Goal: Transaction & Acquisition: Purchase product/service

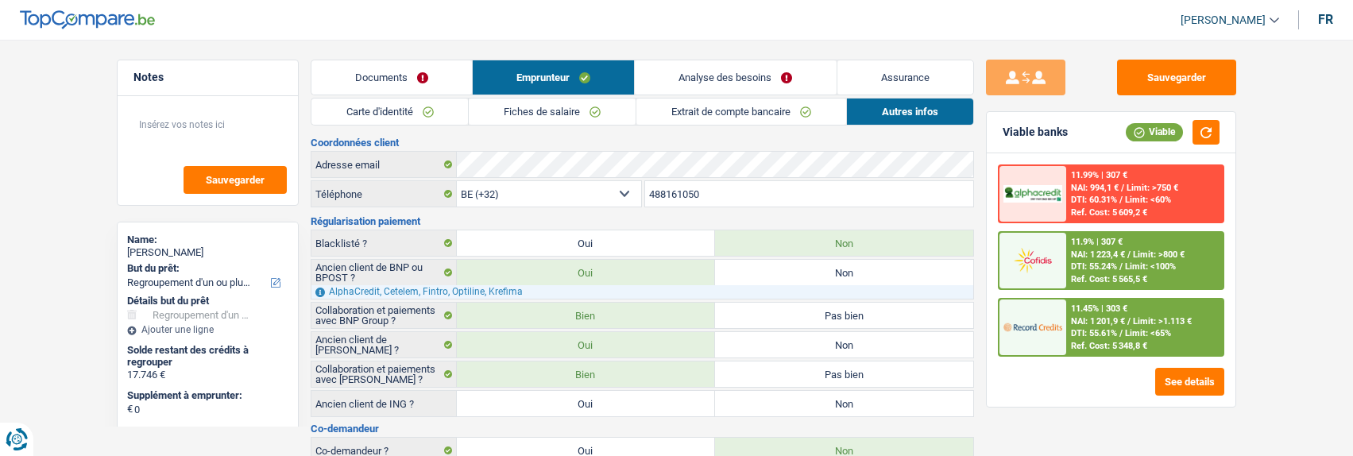
select select "refinancing"
select select "84"
select select "32"
select select "rents"
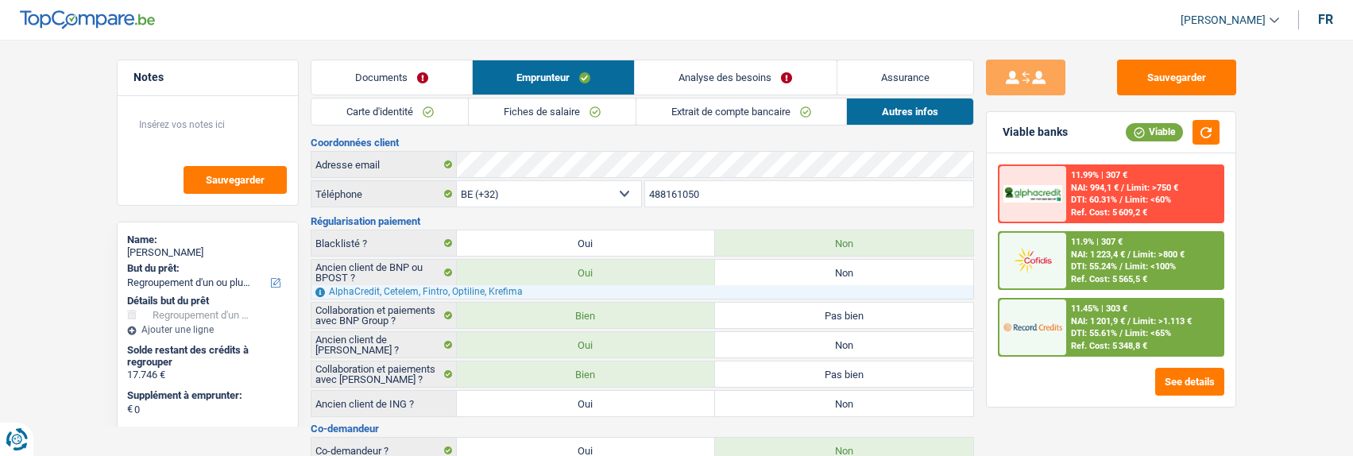
select select "renovationLoan"
select select "84"
select select "carLoan"
select select "72"
select select "personalLoan"
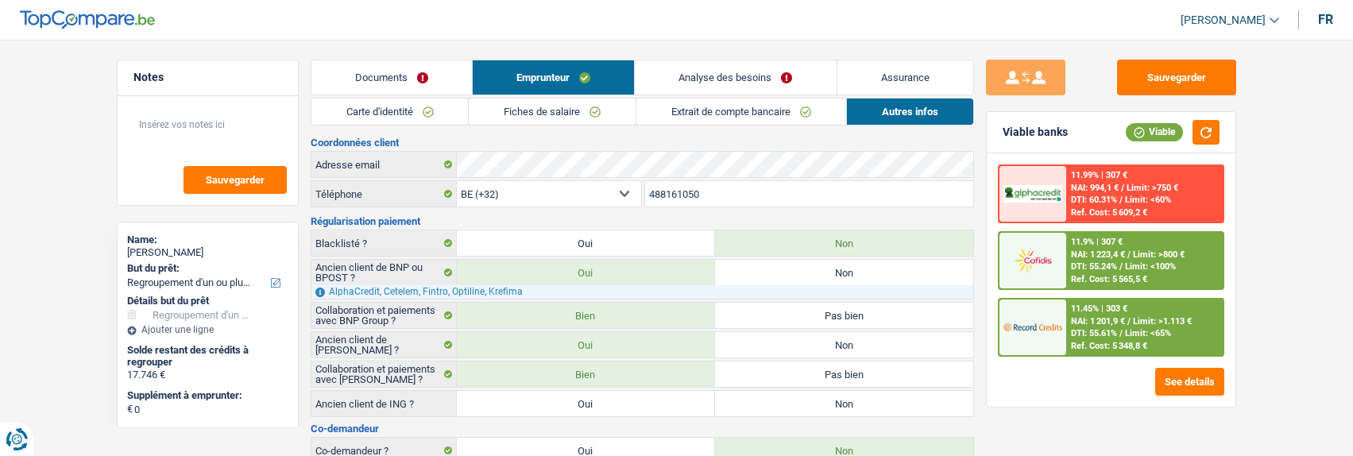
select select "familyEvent"
select select "72"
select select "cardOrCredit"
click at [771, 83] on link "Analyse des besoins" at bounding box center [735, 77] width 201 height 34
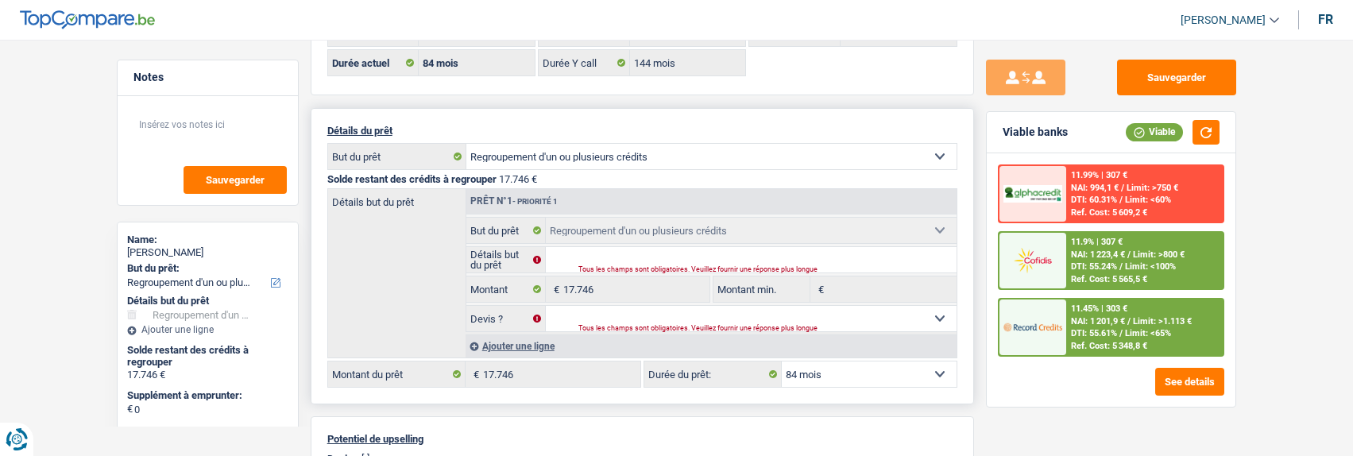
scroll to position [159, 0]
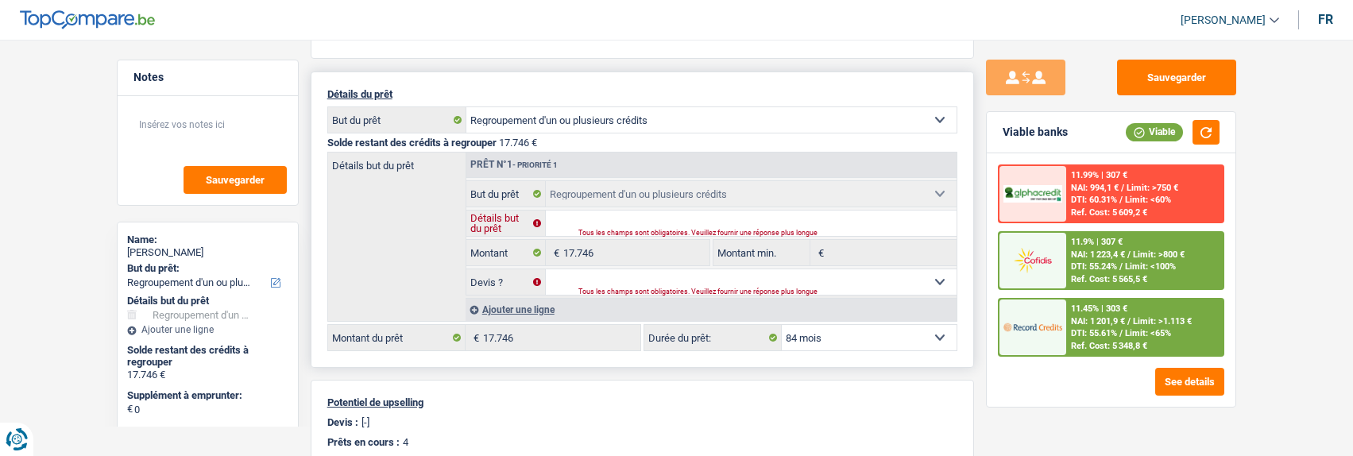
click at [616, 222] on input "Détails but du prêt" at bounding box center [751, 222] width 411 height 25
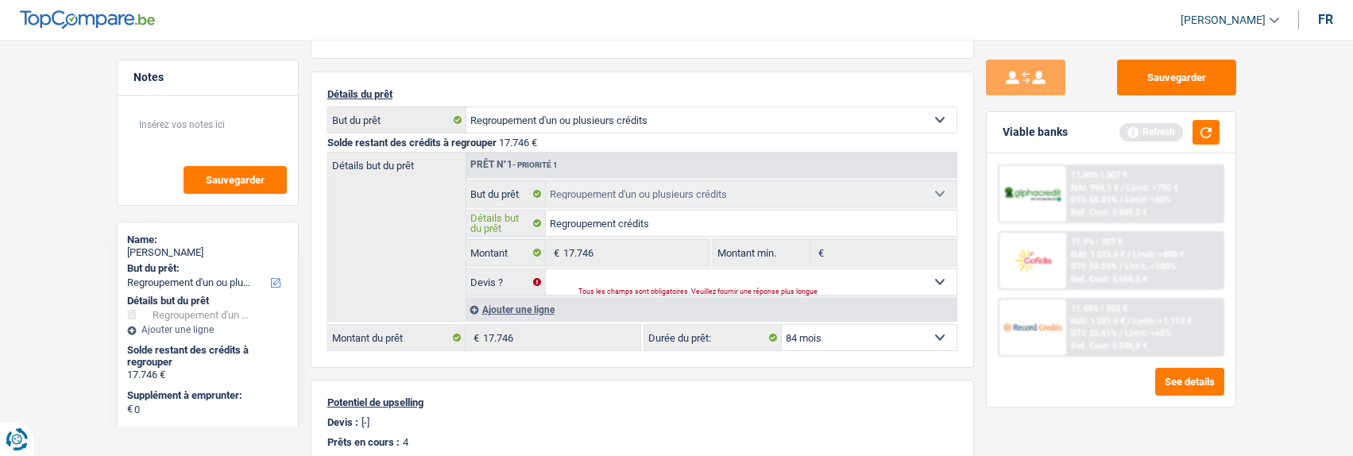
type input "Regroupement crédits"
click at [920, 330] on select "12 mois 18 mois 24 mois 30 mois 36 mois 42 mois 48 mois 60 mois 72 mois 84 mois…" at bounding box center [869, 337] width 175 height 25
click at [879, 416] on div "Devis : [-]" at bounding box center [642, 422] width 630 height 12
click at [573, 287] on select "Oui Non Non répondu Sélectionner une option" at bounding box center [751, 281] width 411 height 25
click at [546, 269] on select "Oui Non Non répondu Sélectionner une option" at bounding box center [751, 281] width 411 height 25
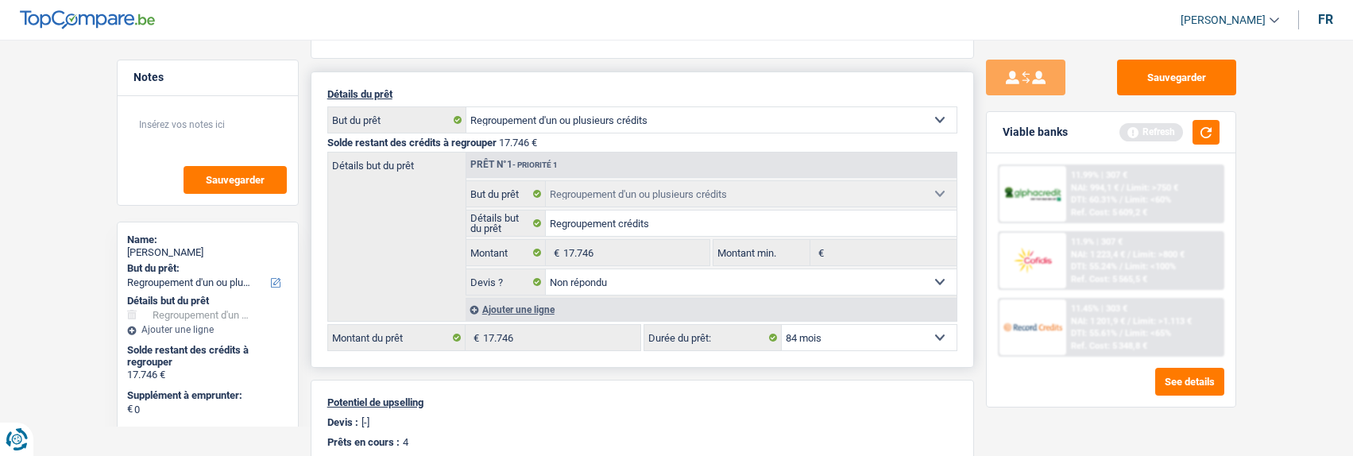
click at [628, 274] on select "Oui Non Non répondu Sélectionner une option" at bounding box center [751, 281] width 411 height 25
select select "yes"
click at [546, 269] on select "Oui Non Non répondu Sélectionner une option" at bounding box center [751, 281] width 411 height 25
click at [1200, 126] on button "button" at bounding box center [1205, 132] width 27 height 25
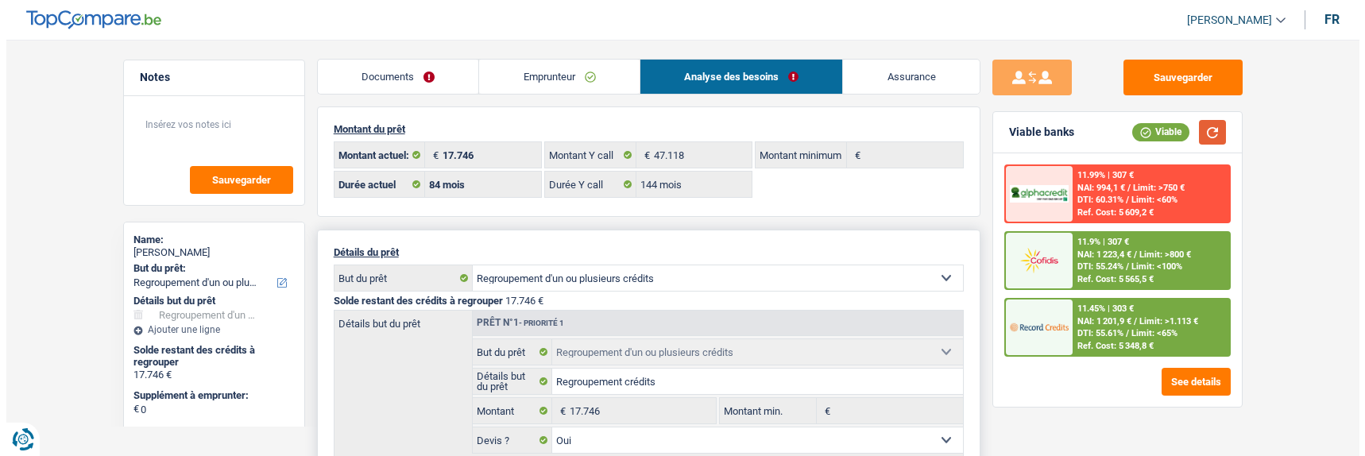
scroll to position [0, 0]
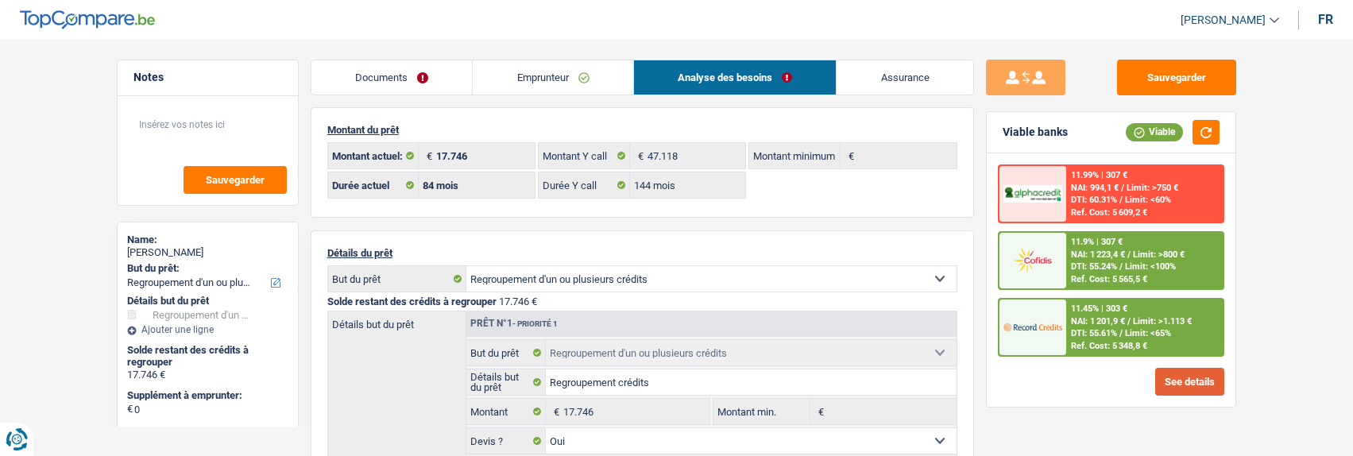
click at [1170, 373] on button "See details" at bounding box center [1189, 382] width 69 height 28
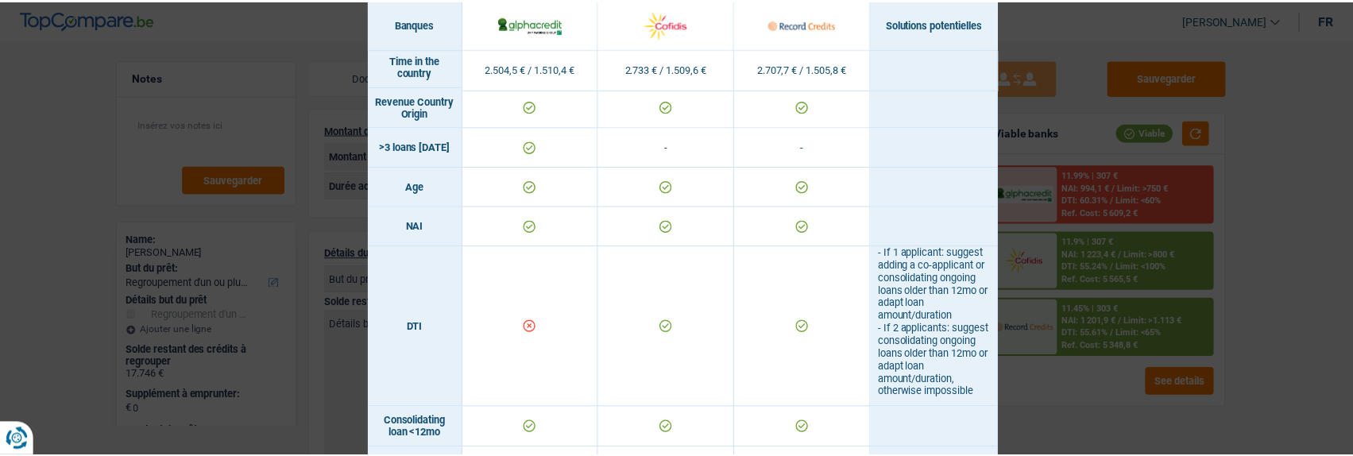
scroll to position [229, 0]
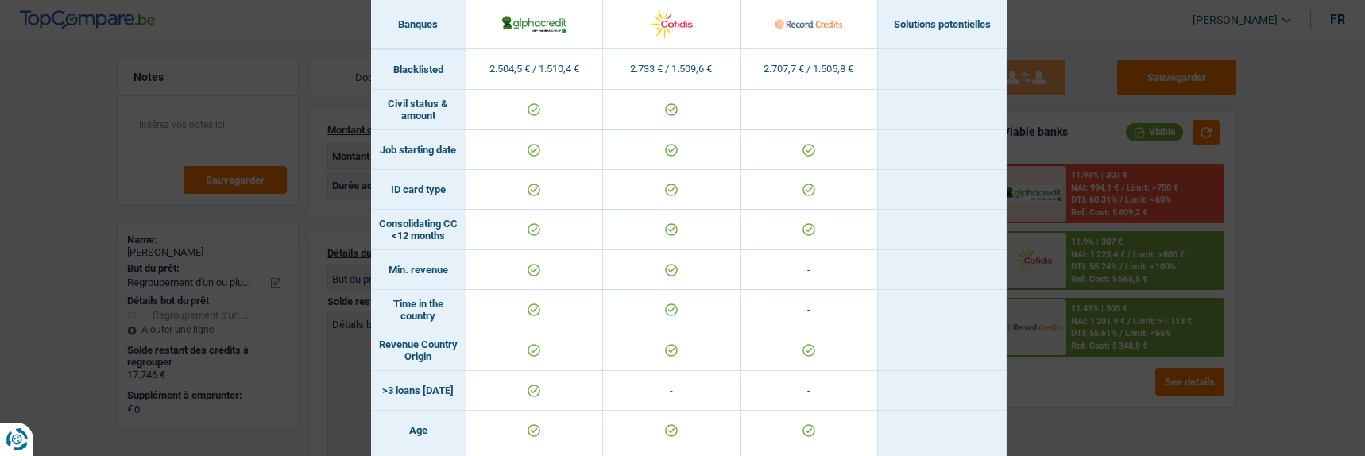
click at [1115, 152] on div "Banks conditions × Banques Solutions potentielles Revenus / Charges 2.504,5 € /…" at bounding box center [682, 228] width 1365 height 456
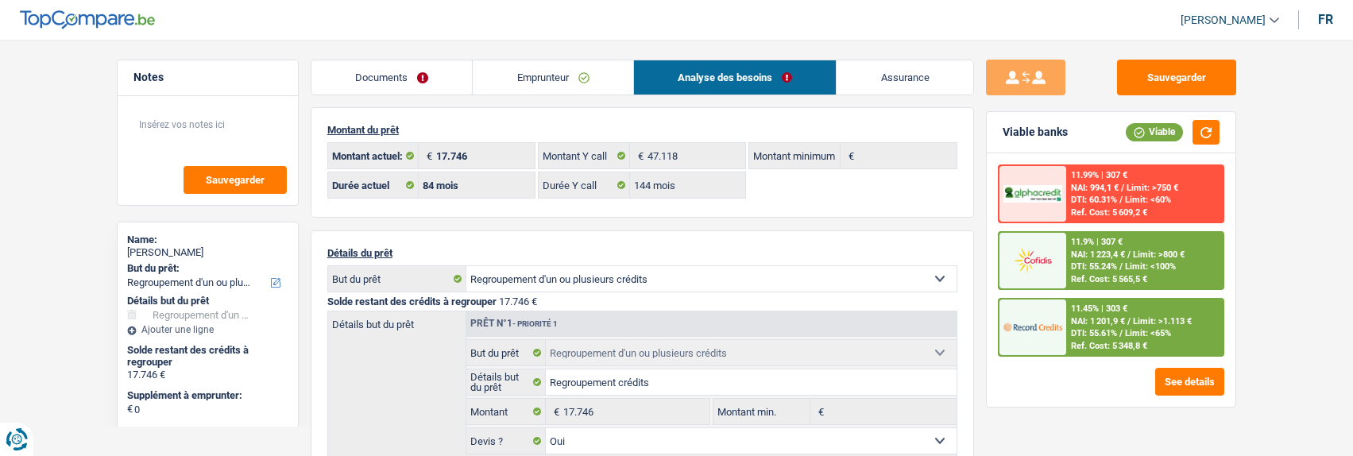
click at [1125, 262] on span "Limit: <100%" at bounding box center [1150, 266] width 51 height 10
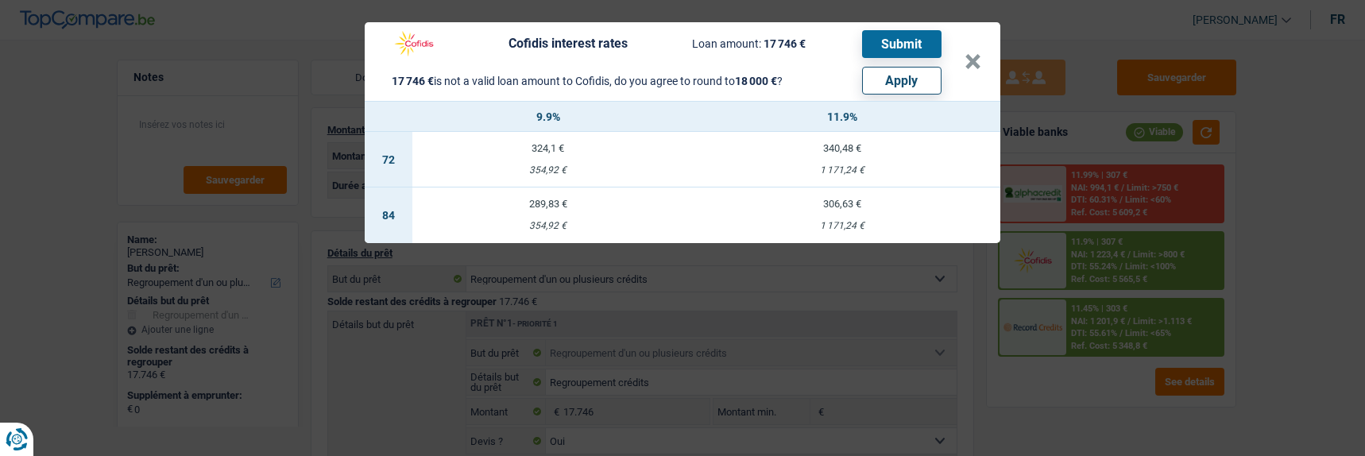
click at [915, 71] on button "Apply" at bounding box center [901, 81] width 79 height 28
type input "254"
type input "18.000"
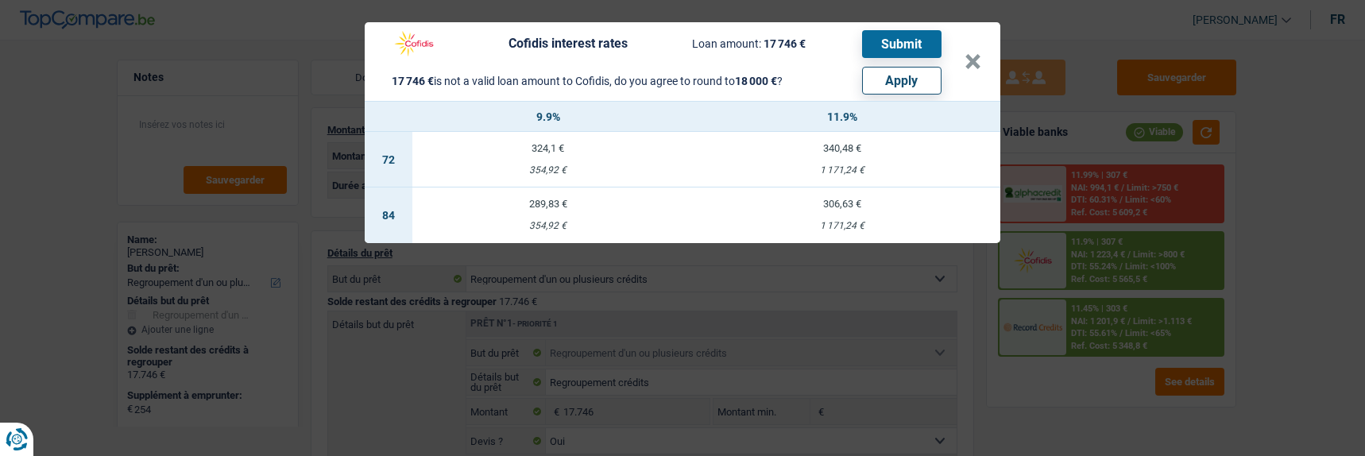
select select "other"
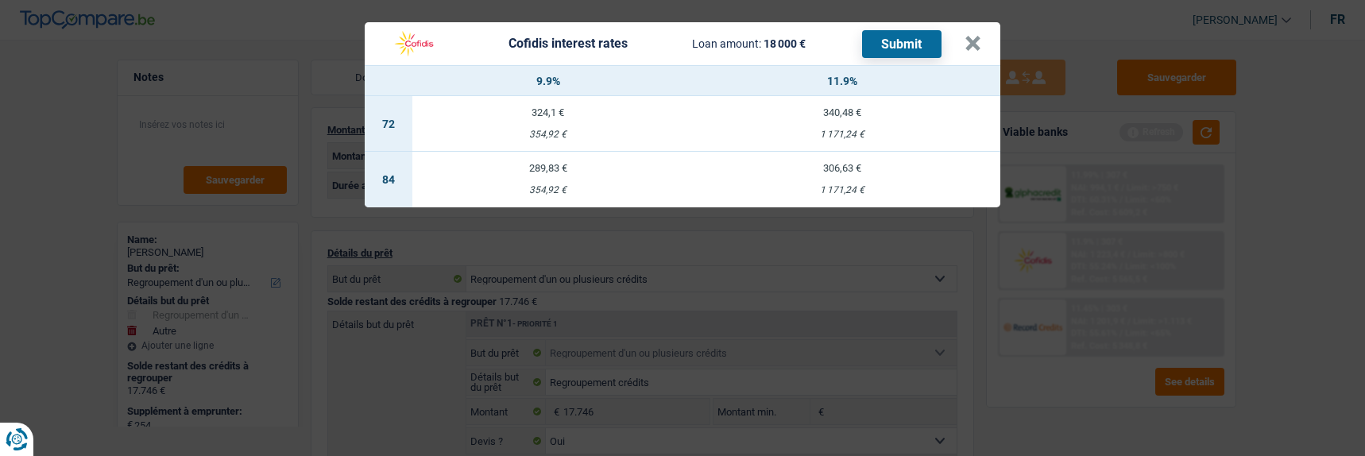
click at [559, 168] on td "289,83 € 354,92 €" at bounding box center [548, 180] width 272 height 56
select select "cofidis"
type input "9,90"
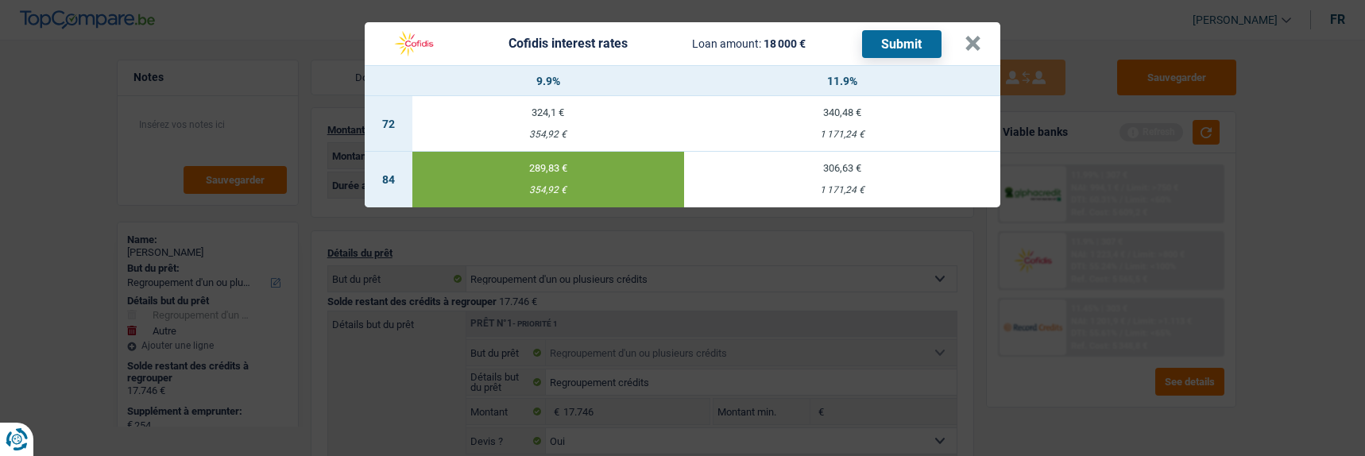
click at [897, 37] on button "Submit" at bounding box center [901, 44] width 79 height 28
click at [981, 36] on button "×" at bounding box center [972, 44] width 17 height 16
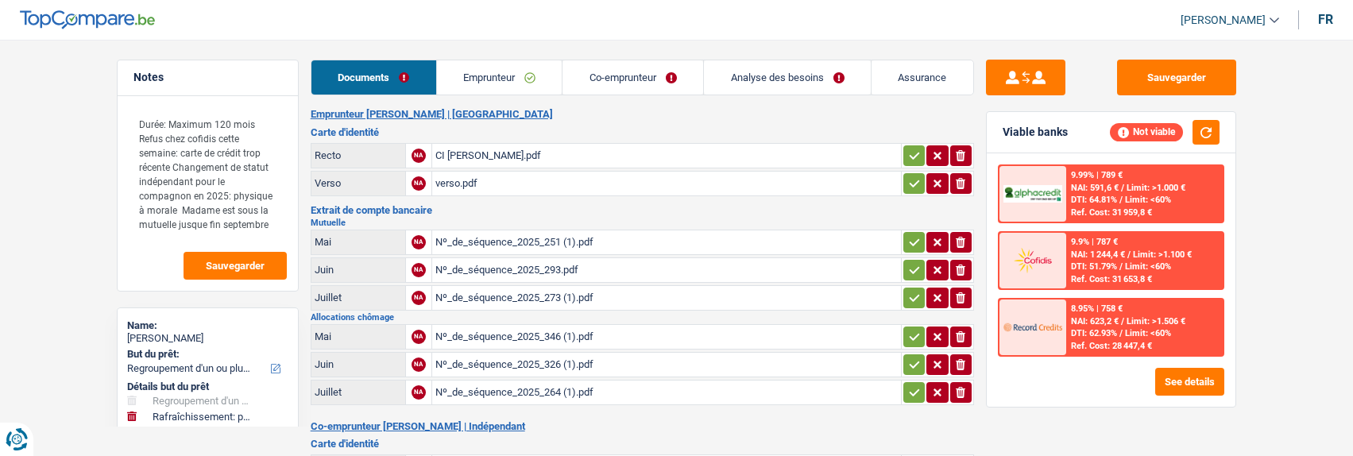
select select "refinancing"
select select "houseOrGarden"
select select "120"
select select "refinancing"
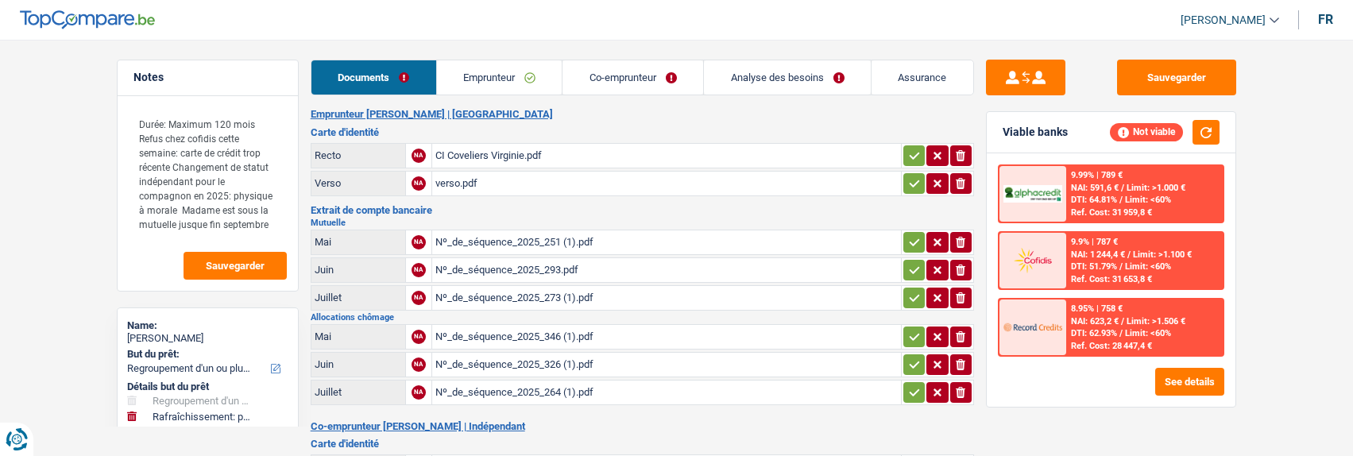
select select "refinancing"
select select "houseOrGarden"
select select "120"
click at [782, 72] on link "Analyse des besoins" at bounding box center [787, 77] width 167 height 34
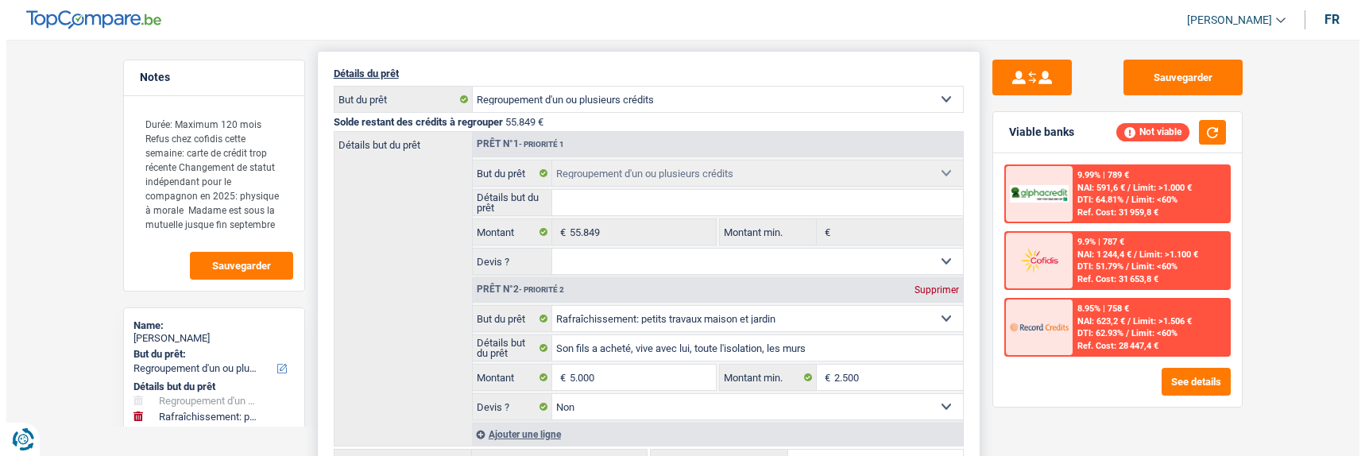
scroll to position [238, 0]
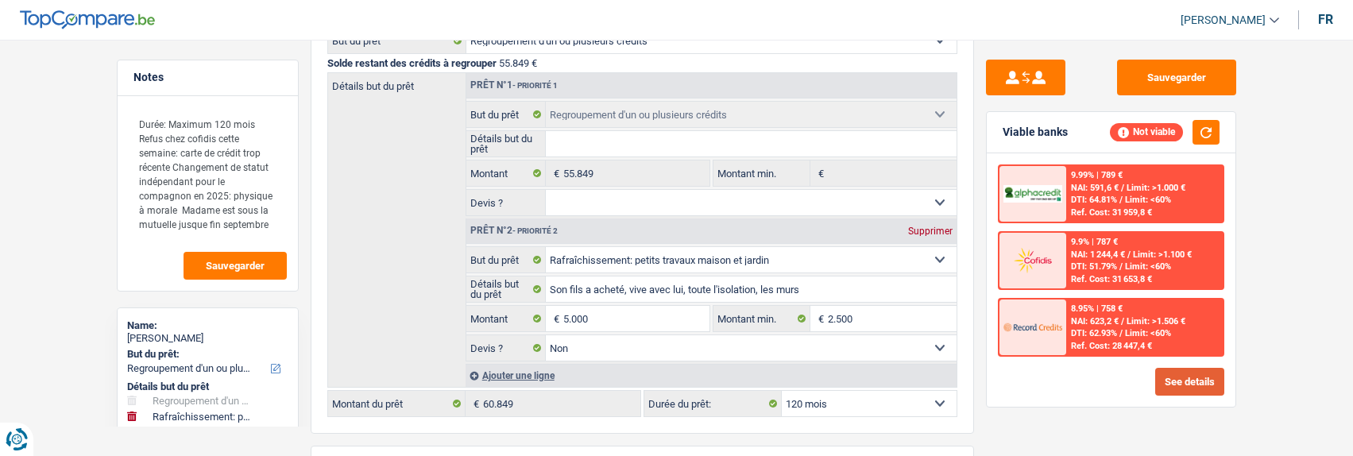
click at [1213, 381] on button "See details" at bounding box center [1189, 382] width 69 height 28
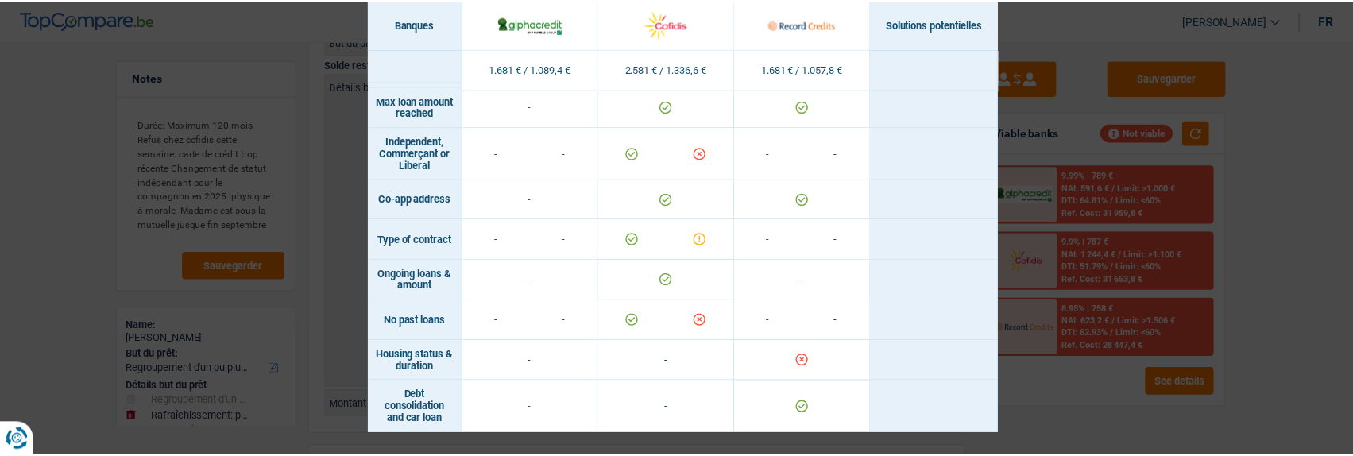
scroll to position [1449, 0]
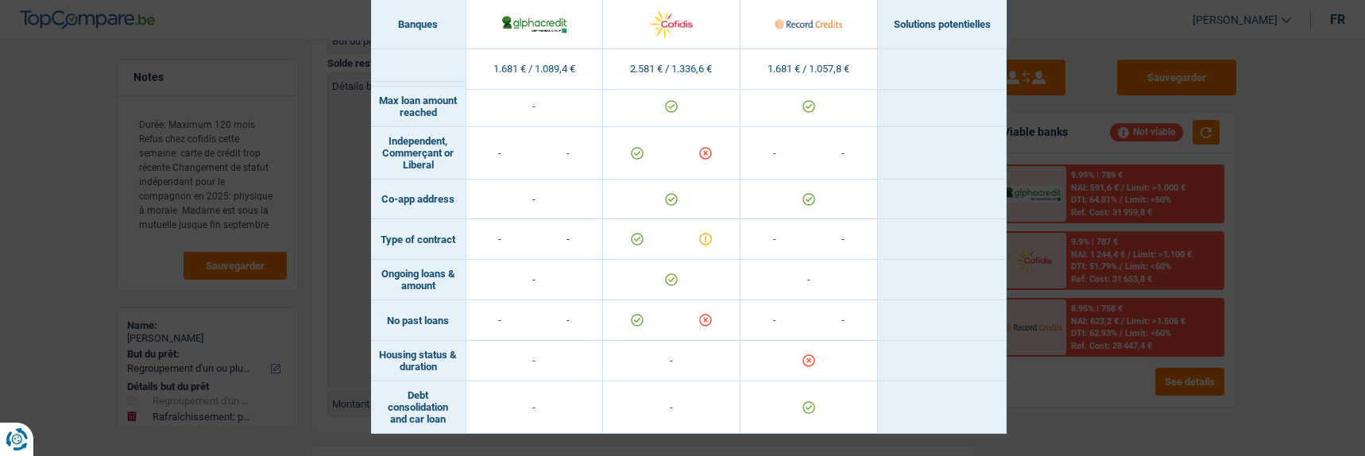
click at [1064, 106] on div "Banks conditions × Banques Solutions potentielles Revenus / Charges 1.681 € / 1…" at bounding box center [682, 228] width 1365 height 456
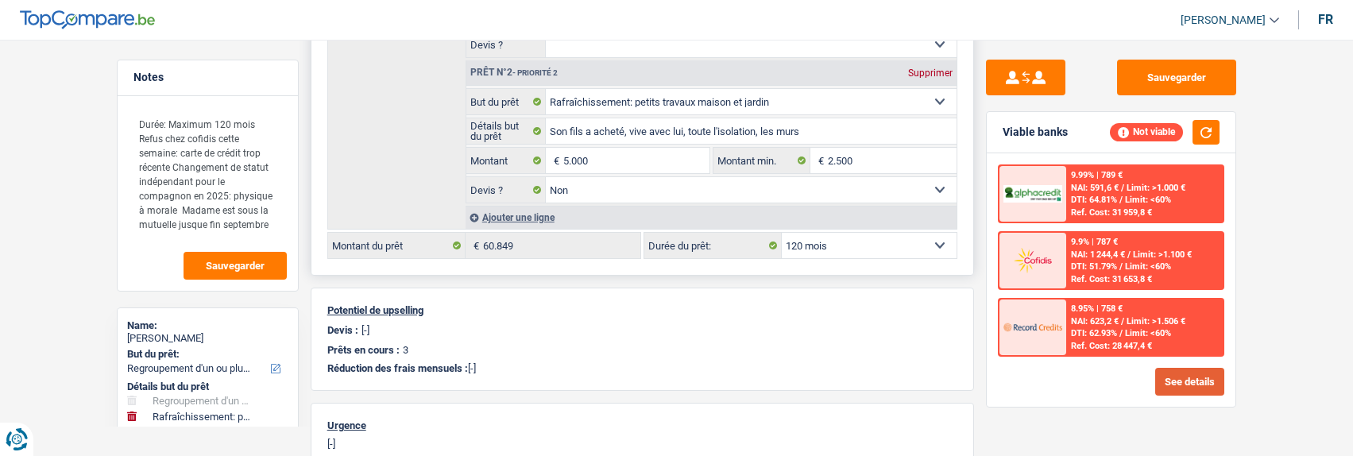
scroll to position [397, 0]
click at [875, 241] on select "12 mois 18 mois 24 mois 30 mois 36 mois 42 mois 48 mois 60 mois 72 mois 84 mois…" at bounding box center [869, 244] width 175 height 25
select select "84"
click at [782, 232] on select "12 mois 18 mois 24 mois 30 mois 36 mois 42 mois 48 mois 60 mois 72 mois 84 mois…" at bounding box center [869, 244] width 175 height 25
select select "84"
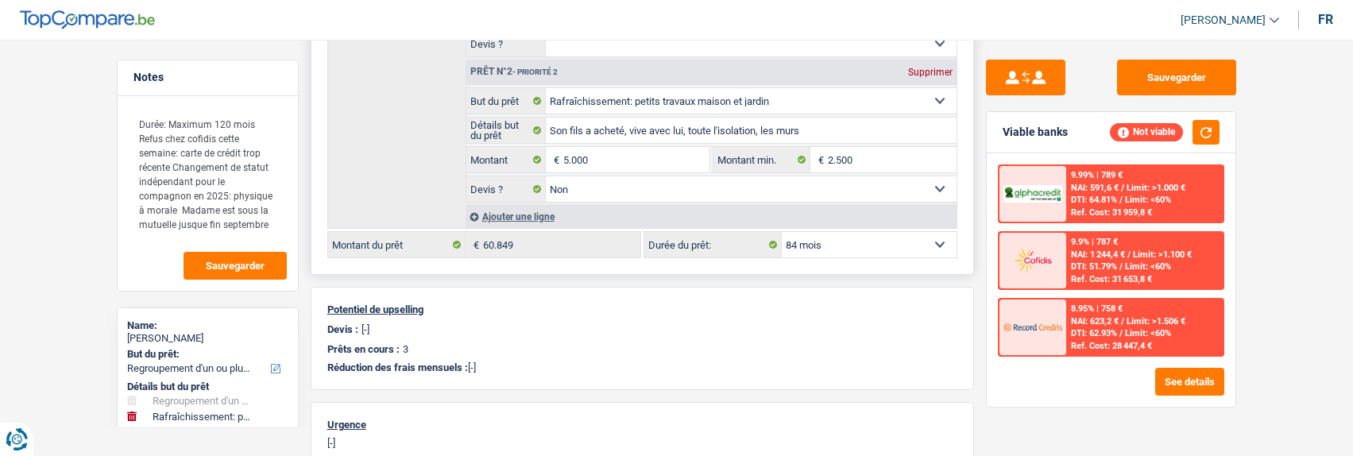
select select "84"
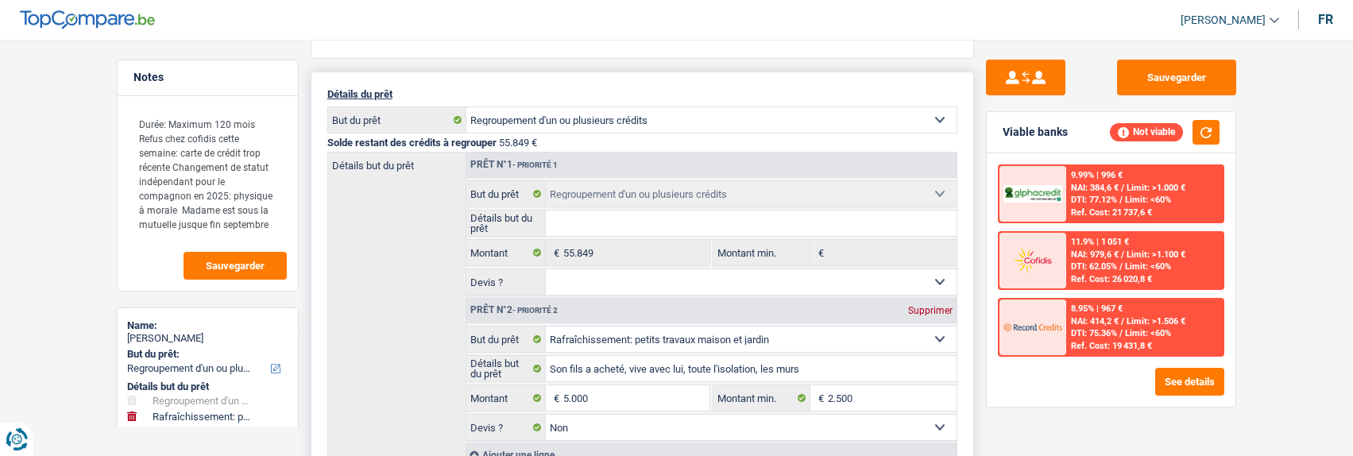
scroll to position [0, 0]
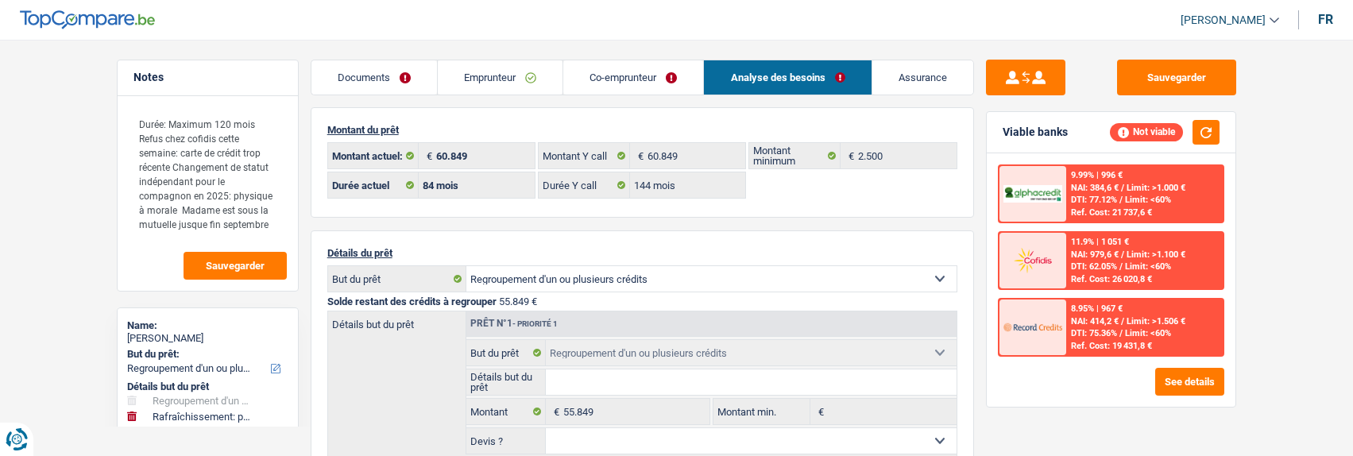
click at [655, 76] on link "Co-emprunteur" at bounding box center [633, 77] width 140 height 34
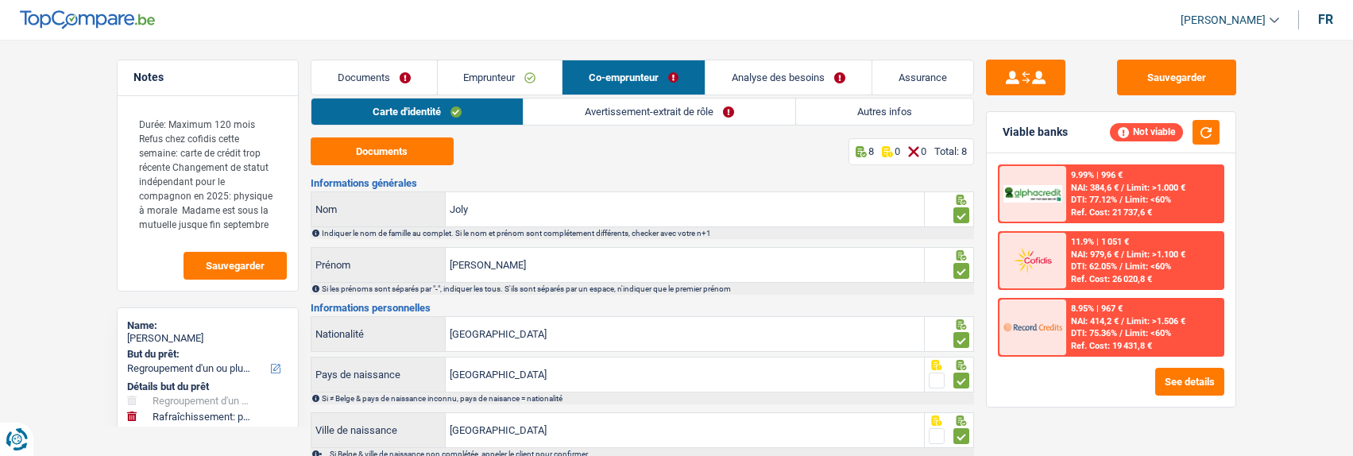
click at [657, 112] on link "Avertissement-extrait de rôle" at bounding box center [659, 111] width 272 height 26
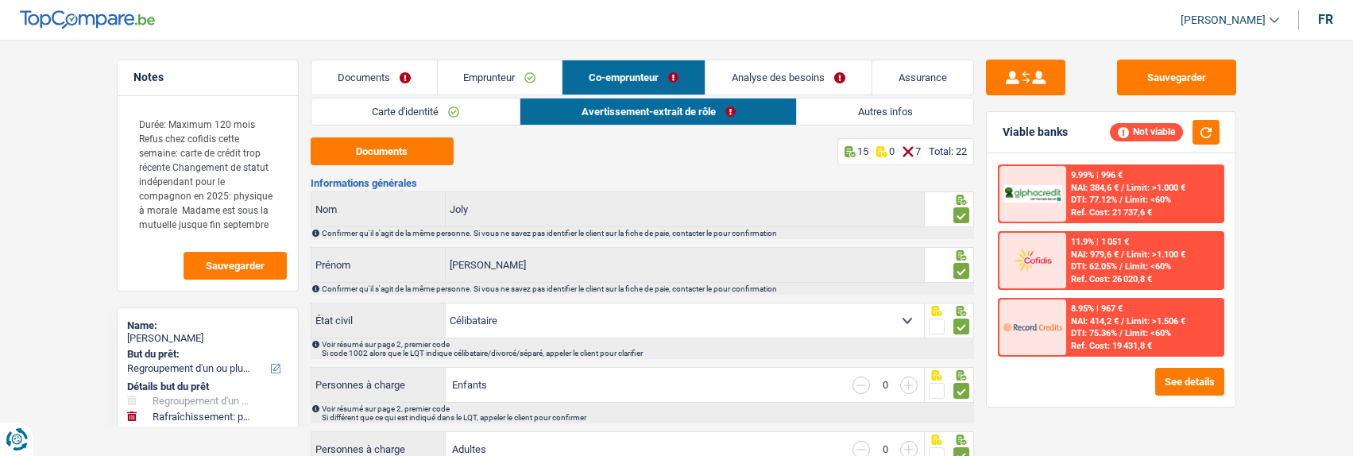
click at [875, 117] on link "Autres infos" at bounding box center [885, 111] width 176 height 26
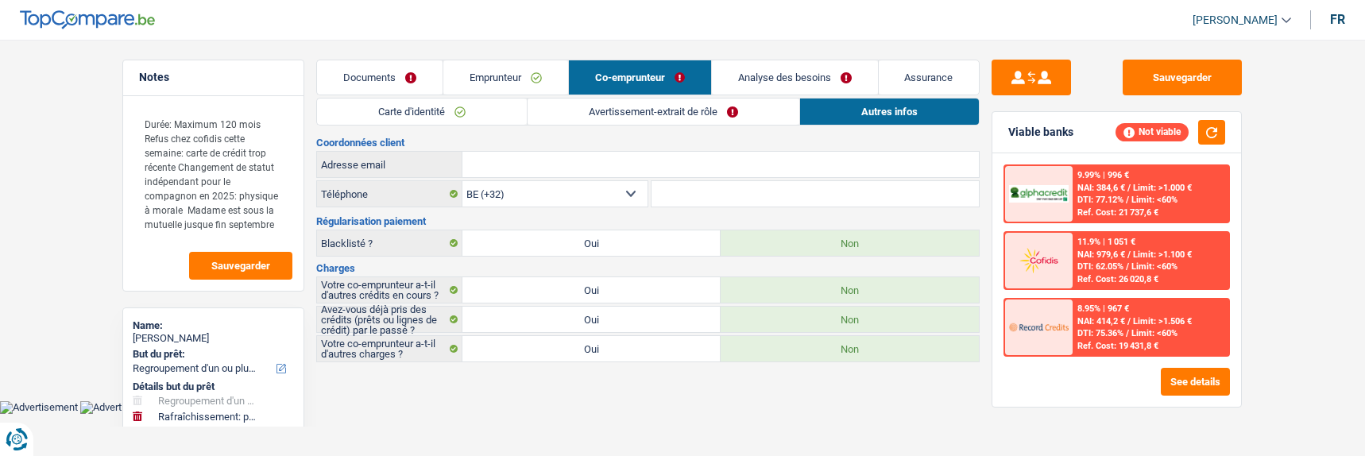
click at [523, 80] on link "Emprunteur" at bounding box center [505, 77] width 125 height 34
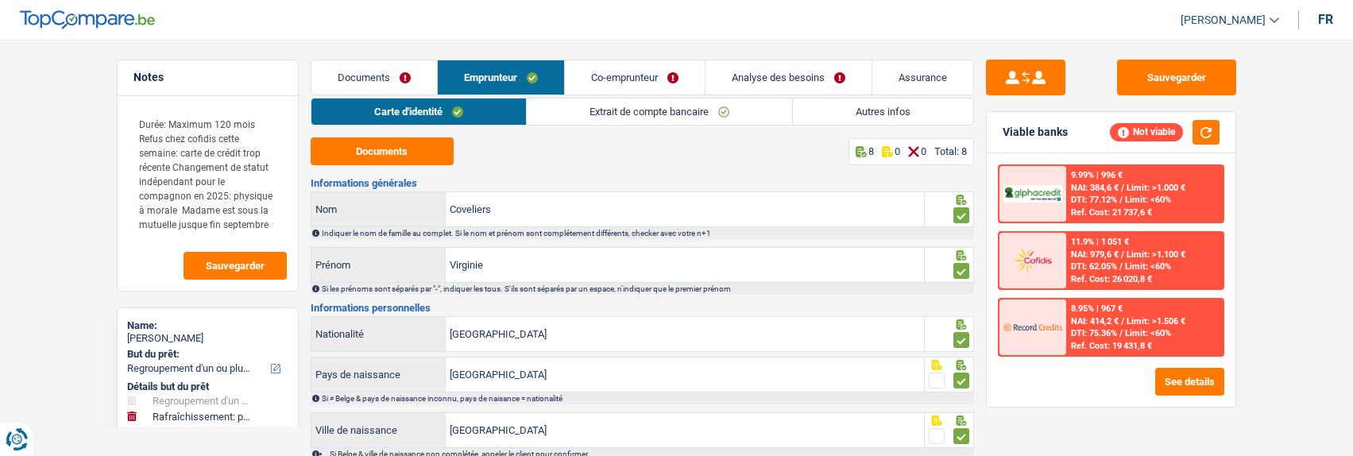
click at [883, 107] on link "Autres infos" at bounding box center [883, 111] width 180 height 26
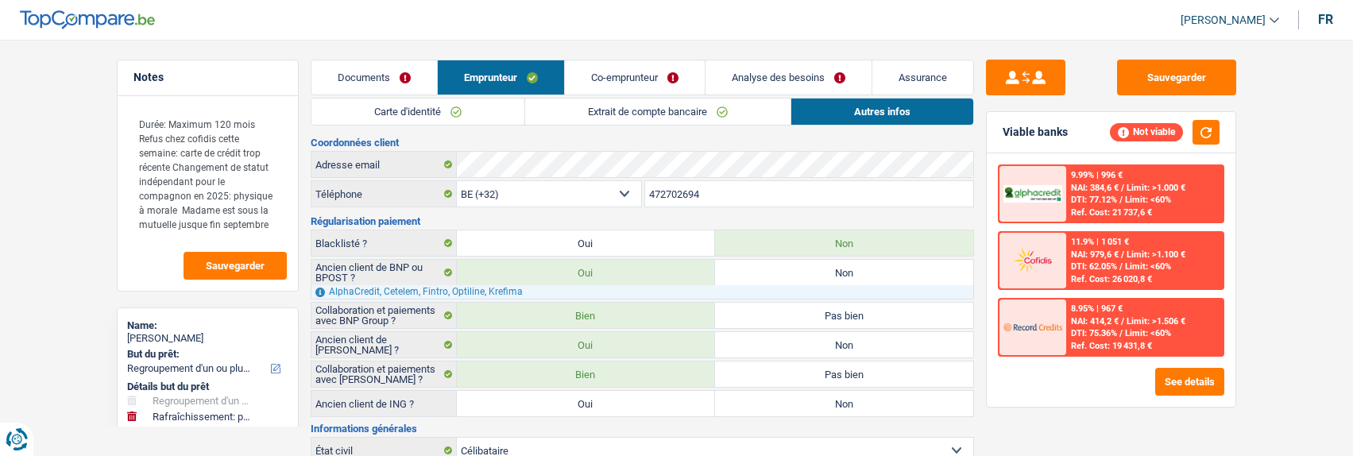
click at [770, 74] on link "Analyse des besoins" at bounding box center [788, 77] width 166 height 34
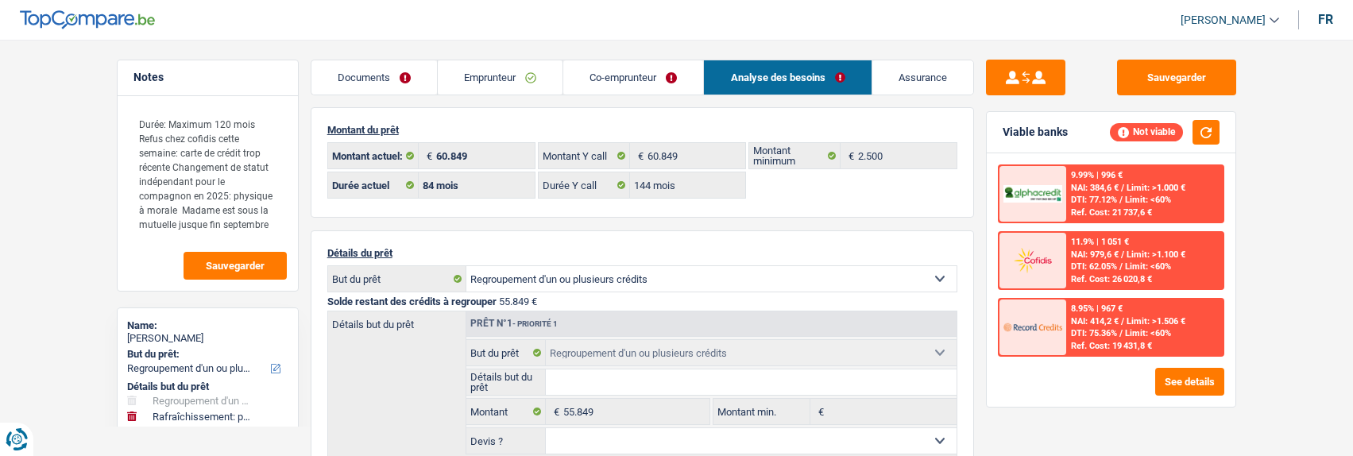
click at [514, 79] on link "Emprunteur" at bounding box center [500, 77] width 125 height 34
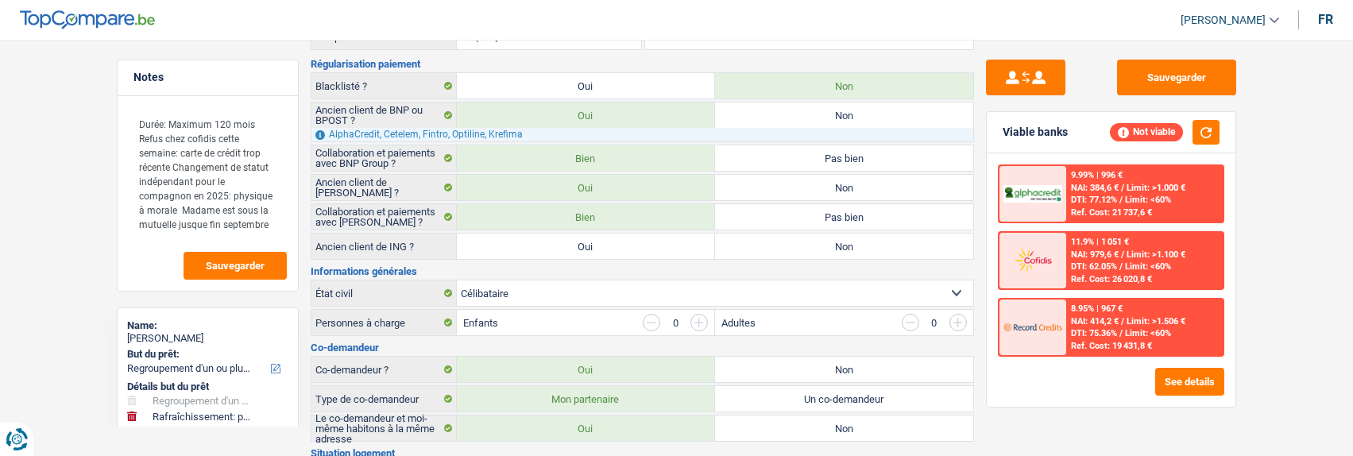
scroll to position [159, 0]
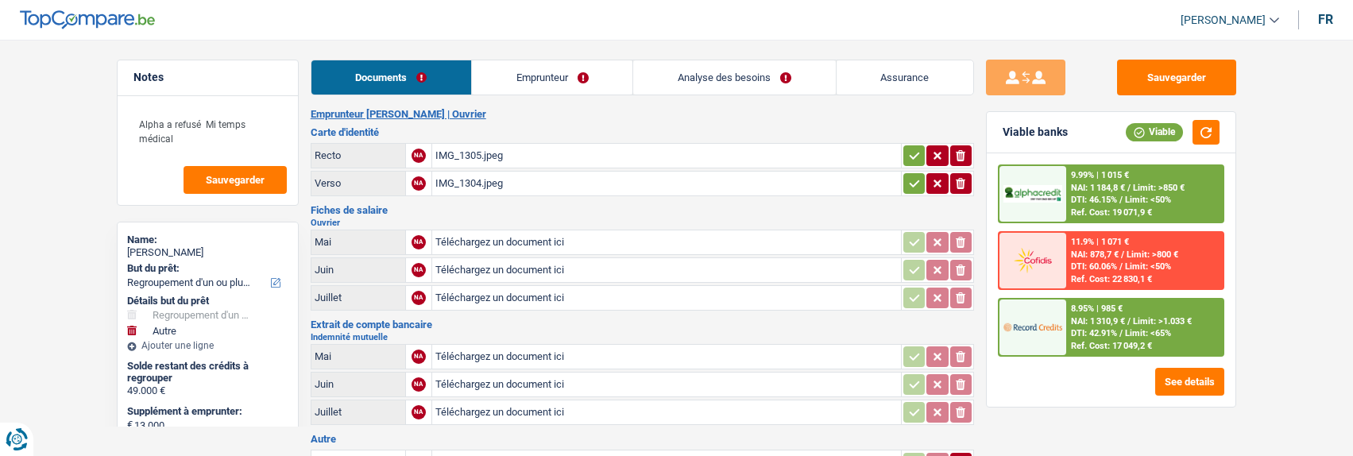
select select "refinancing"
select select "other"
select select "84"
select select "record credits"
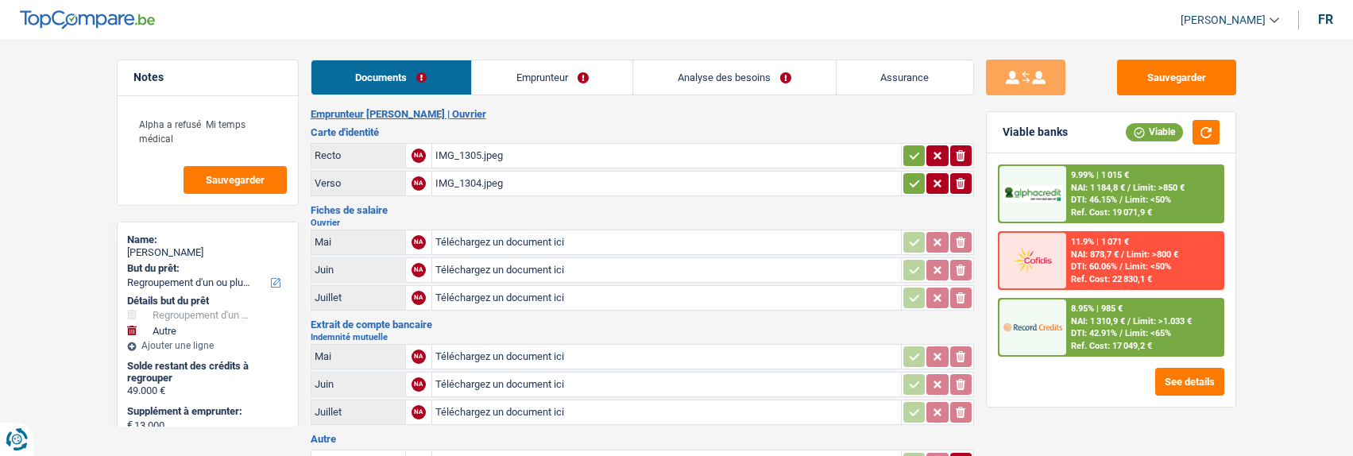
click at [578, 83] on link "Emprunteur" at bounding box center [552, 77] width 160 height 34
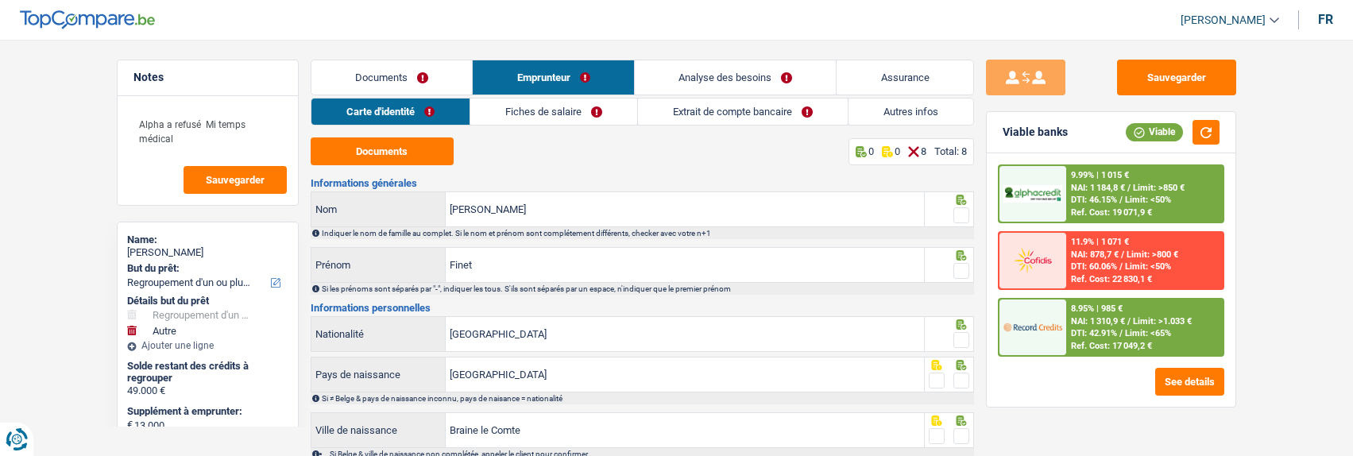
click at [732, 114] on link "Extrait de compte bancaire" at bounding box center [743, 111] width 210 height 26
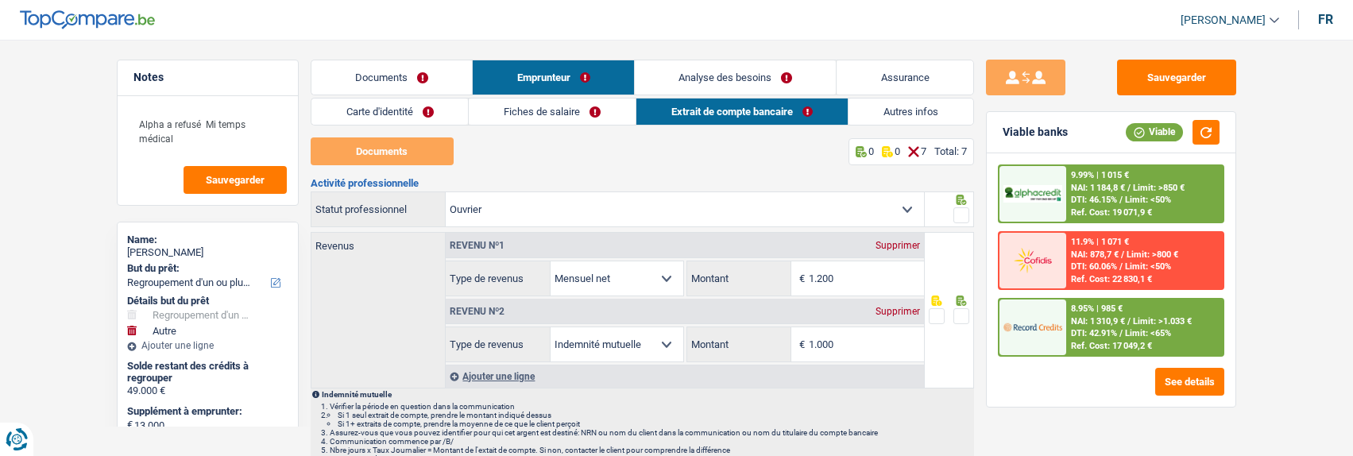
click at [534, 118] on link "Fiches de salaire" at bounding box center [552, 111] width 167 height 26
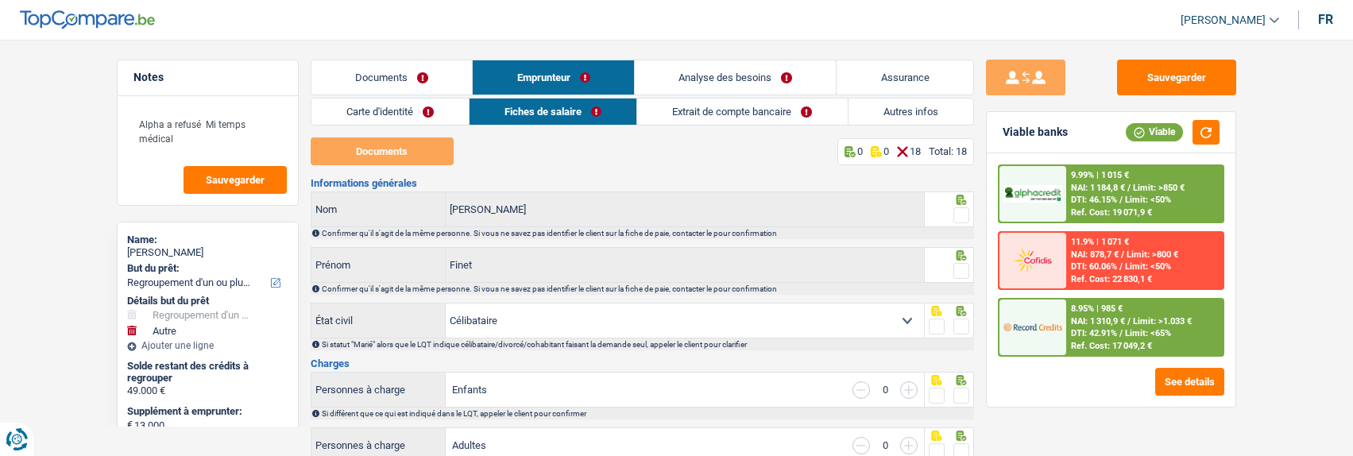
click at [402, 78] on link "Documents" at bounding box center [391, 77] width 161 height 34
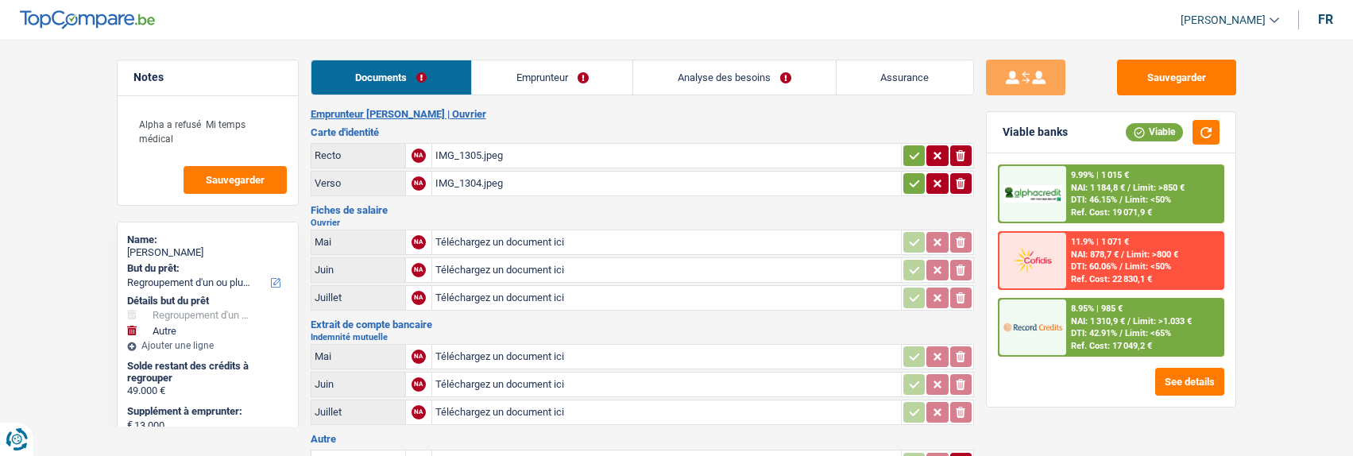
click at [542, 68] on link "Emprunteur" at bounding box center [552, 77] width 160 height 34
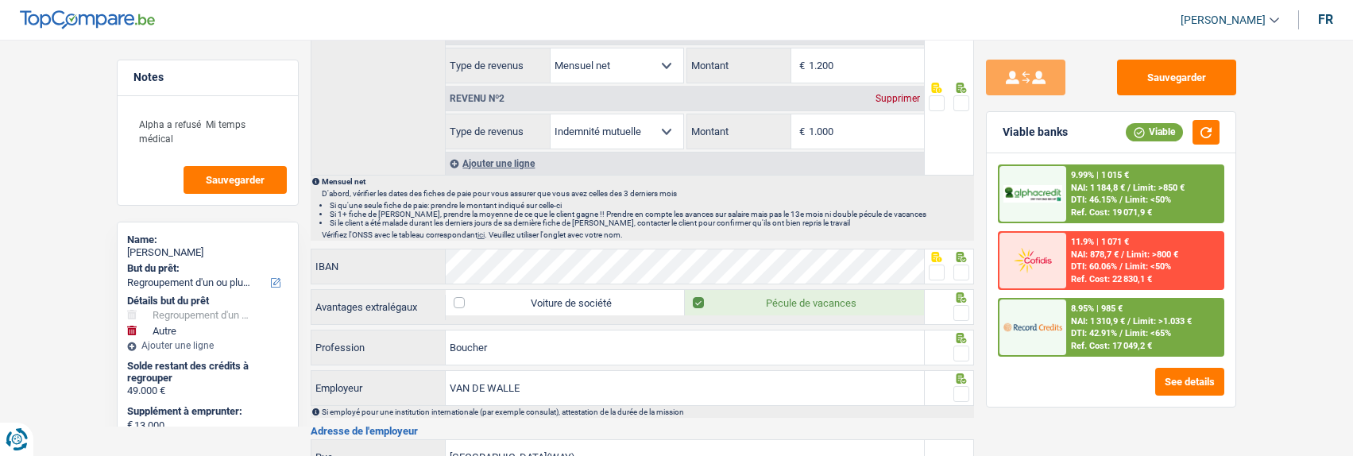
scroll to position [874, 0]
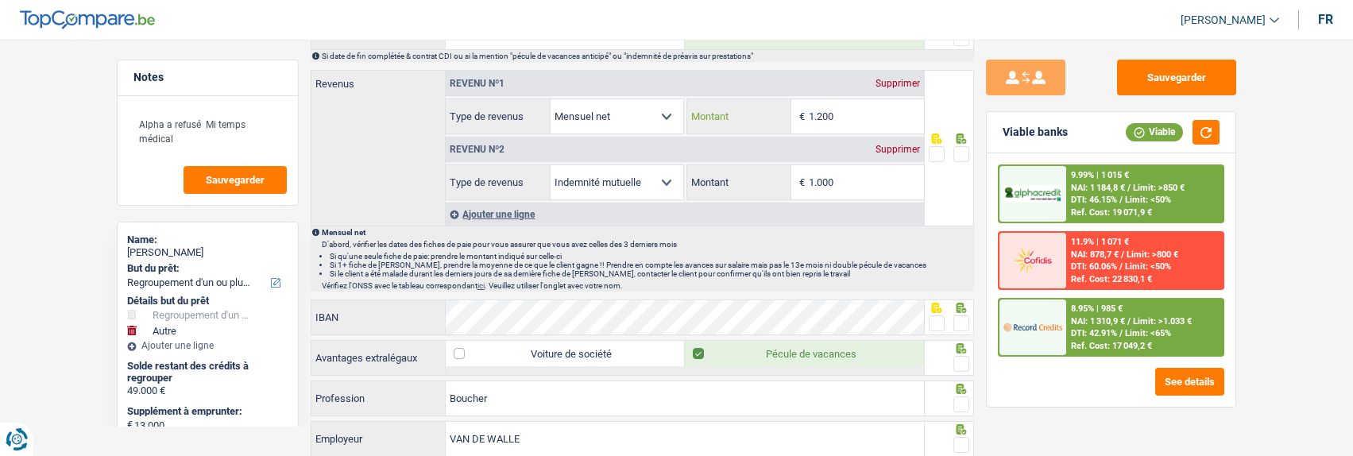
drag, startPoint x: 885, startPoint y: 121, endPoint x: 656, endPoint y: 110, distance: 229.0
click at [656, 110] on div "Allocation d'handicap Allocations chômage Allocations familiales Chèques repas …" at bounding box center [685, 116] width 478 height 36
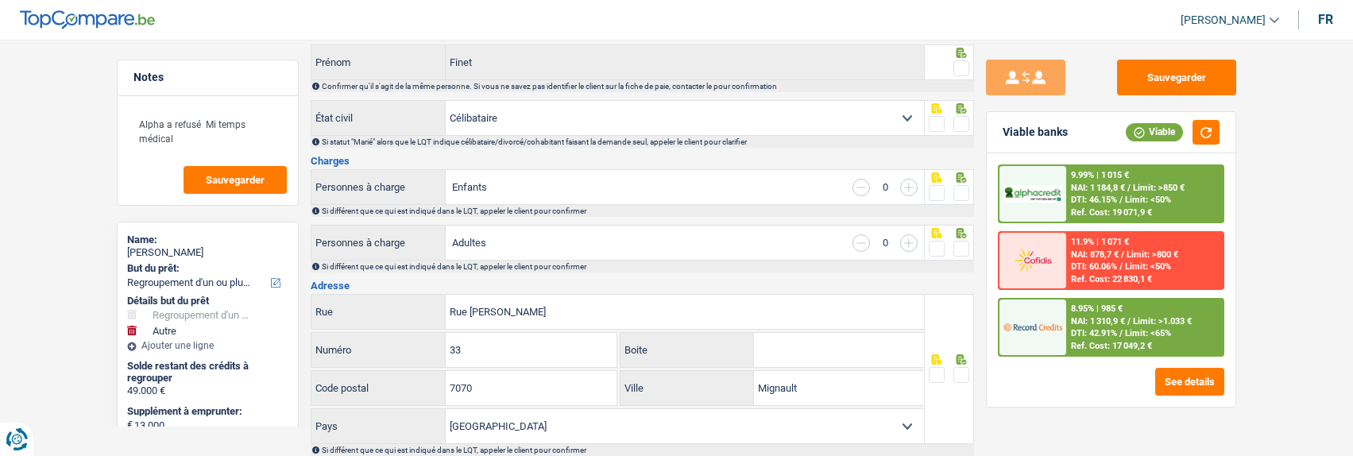
scroll to position [0, 0]
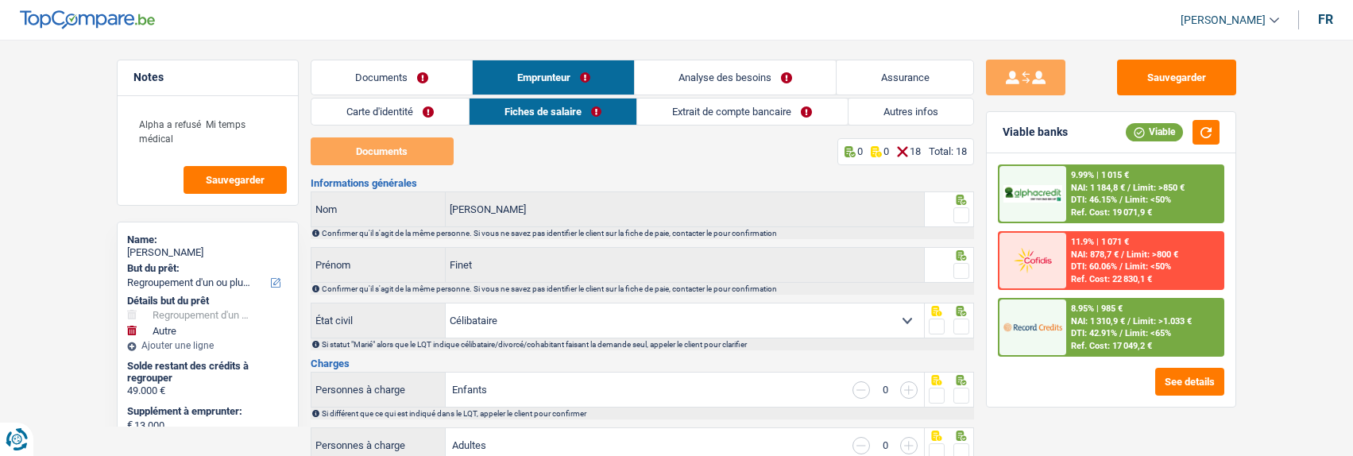
click at [737, 115] on link "Extrait de compte bancaire" at bounding box center [742, 111] width 210 height 26
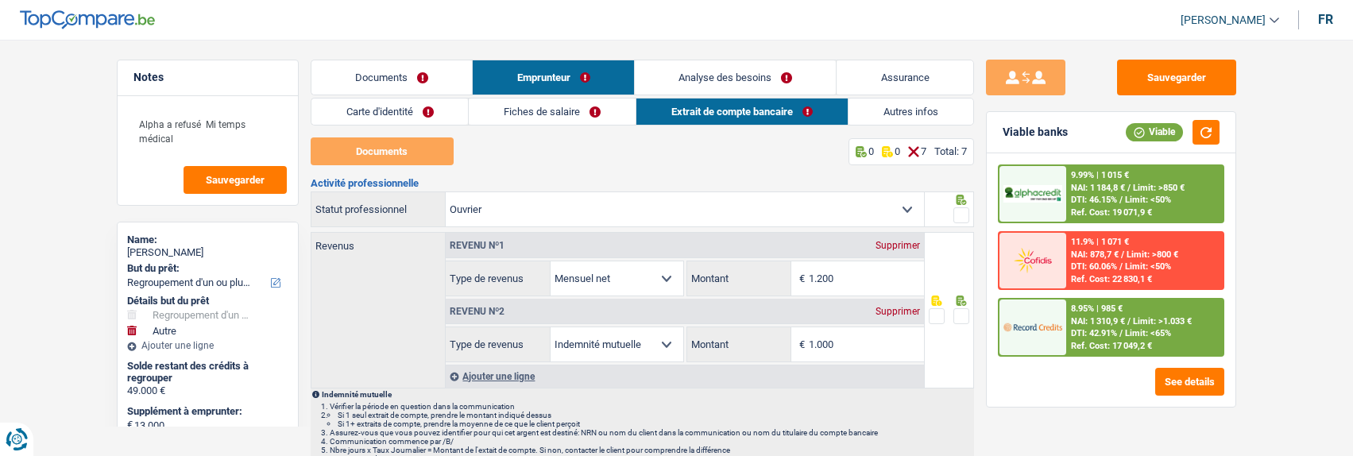
drag, startPoint x: 382, startPoint y: 114, endPoint x: 424, endPoint y: 106, distance: 43.0
click at [384, 113] on link "Carte d'identité" at bounding box center [389, 111] width 157 height 26
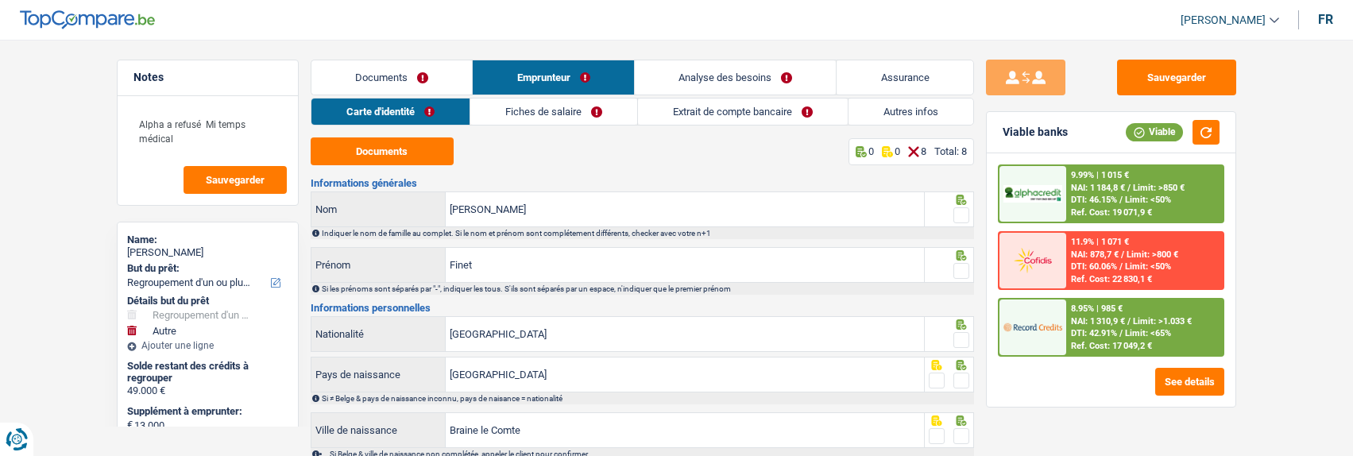
click at [412, 79] on link "Documents" at bounding box center [391, 77] width 161 height 34
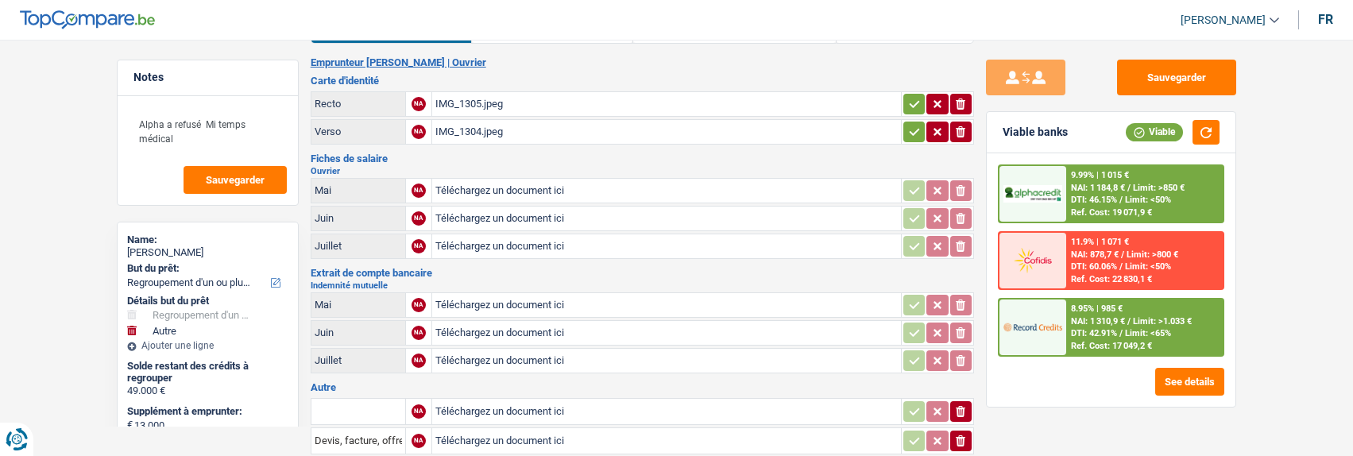
scroll to position [79, 0]
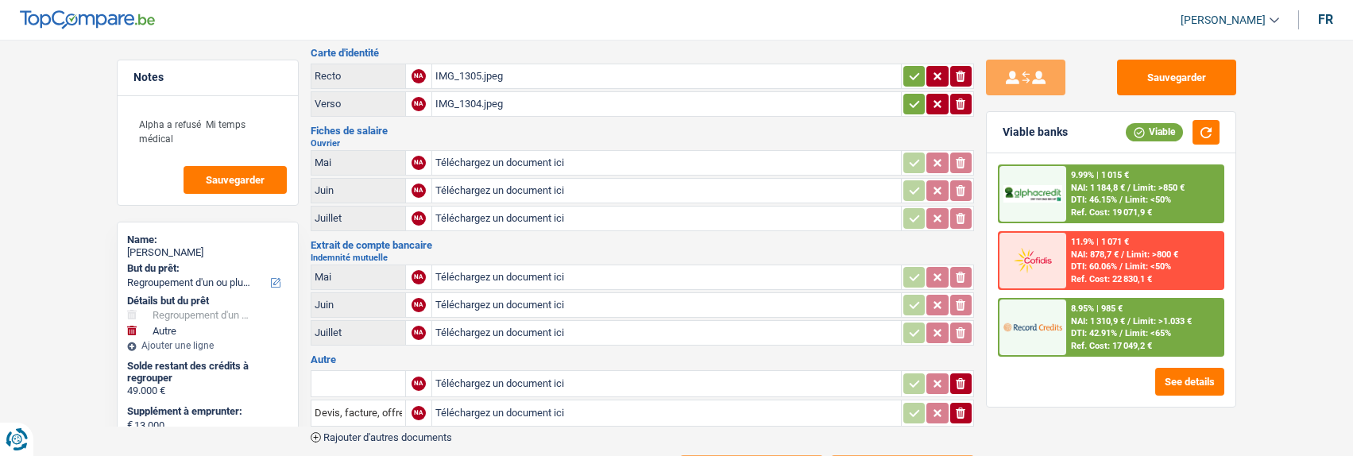
type input "C:\fakepath\Salaire07-de walle.pdf"
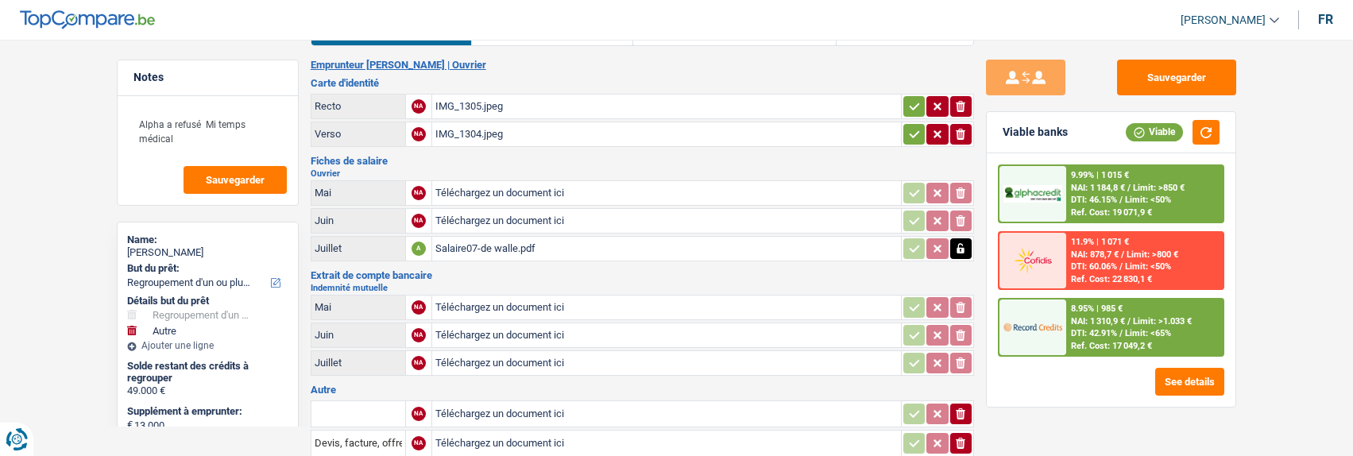
scroll to position [0, 0]
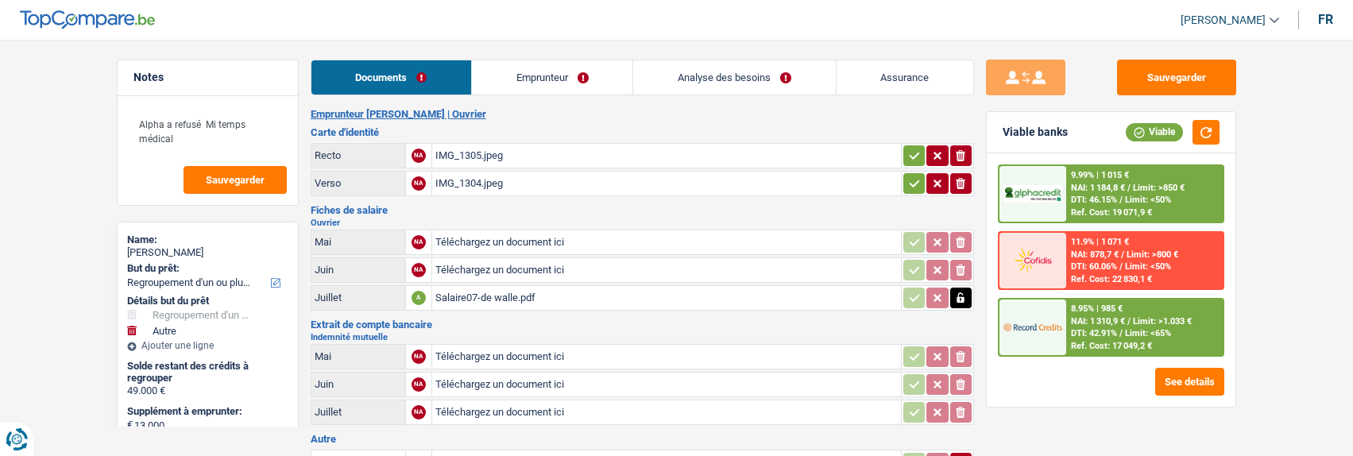
click at [65, 69] on main "Notes Alpha a refusé Mi temps médical Sauvegarder Name: Finet Michael But du pr…" at bounding box center [676, 311] width 1353 height 574
type input "C:\fakepath\Salaire06.pdf"
type input "C:\fakepath\Indem07-Finet.pdf"
type input "C:\fakepath\Mut06-Finet.pdf"
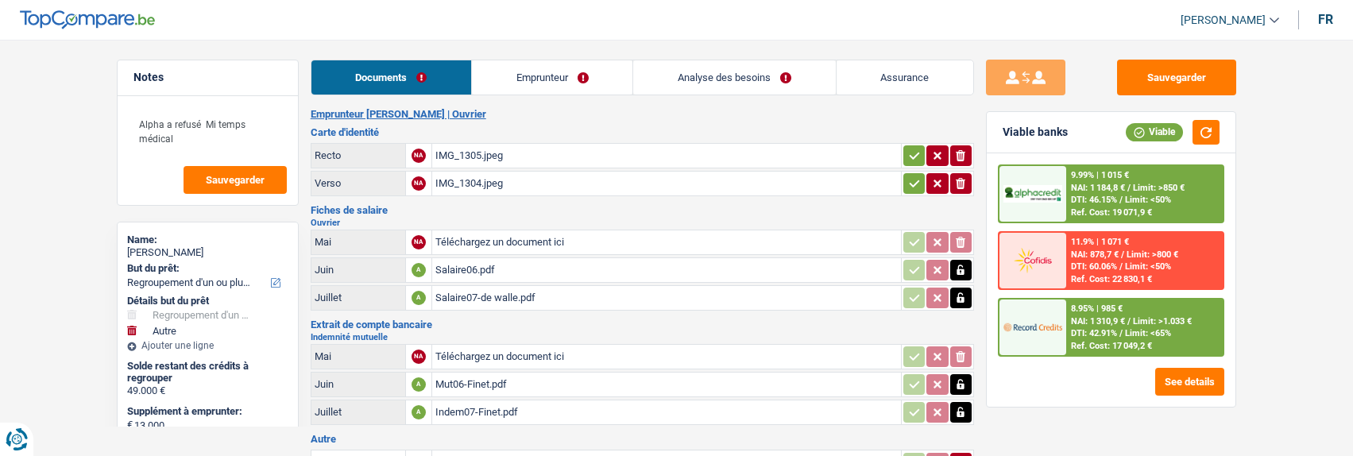
click at [915, 148] on icon "button" at bounding box center [914, 156] width 13 height 16
click at [911, 176] on icon "button" at bounding box center [914, 184] width 13 height 16
type input "C:\fakepath\Mut05-Finet.pdf"
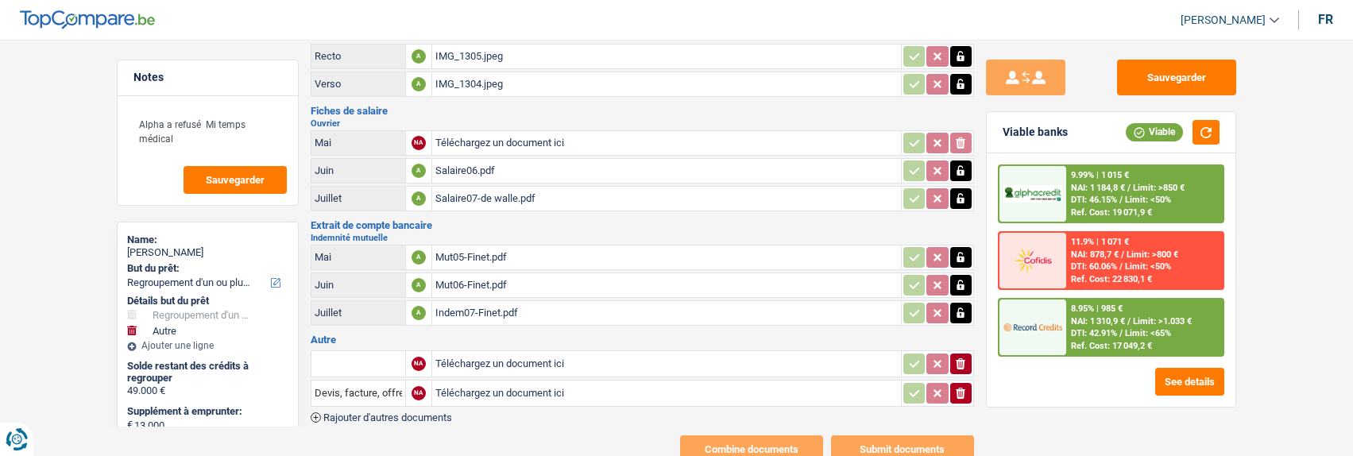
scroll to position [62, 0]
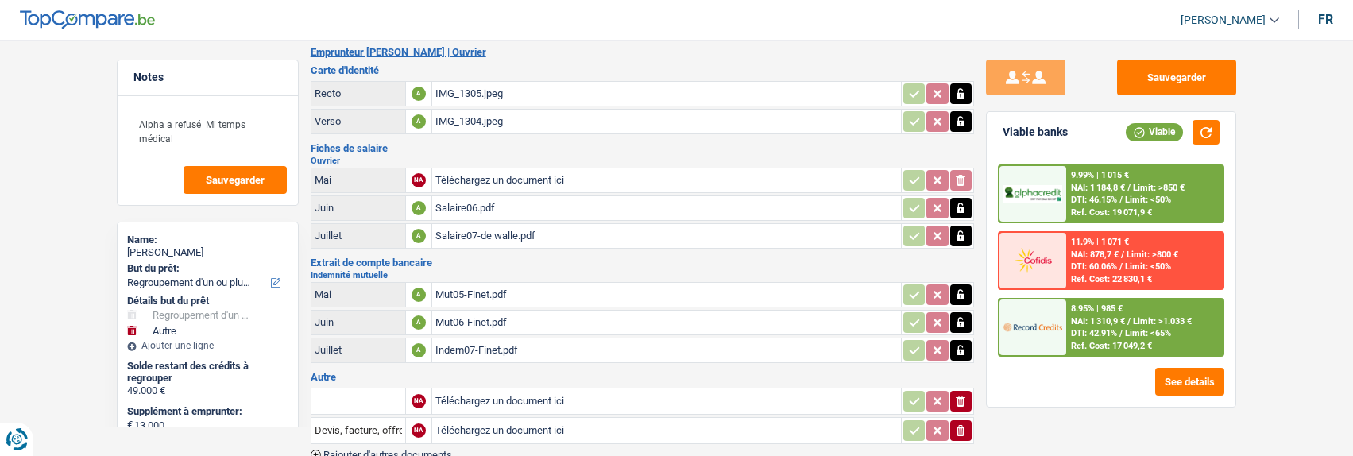
type input "C:\fakepath\Salaire05-Finet.pdf"
click at [378, 428] on input "Devis, facture, offre, bon de commande" at bounding box center [358, 430] width 87 height 25
type input "Devis, facture, offre, bon de commande"
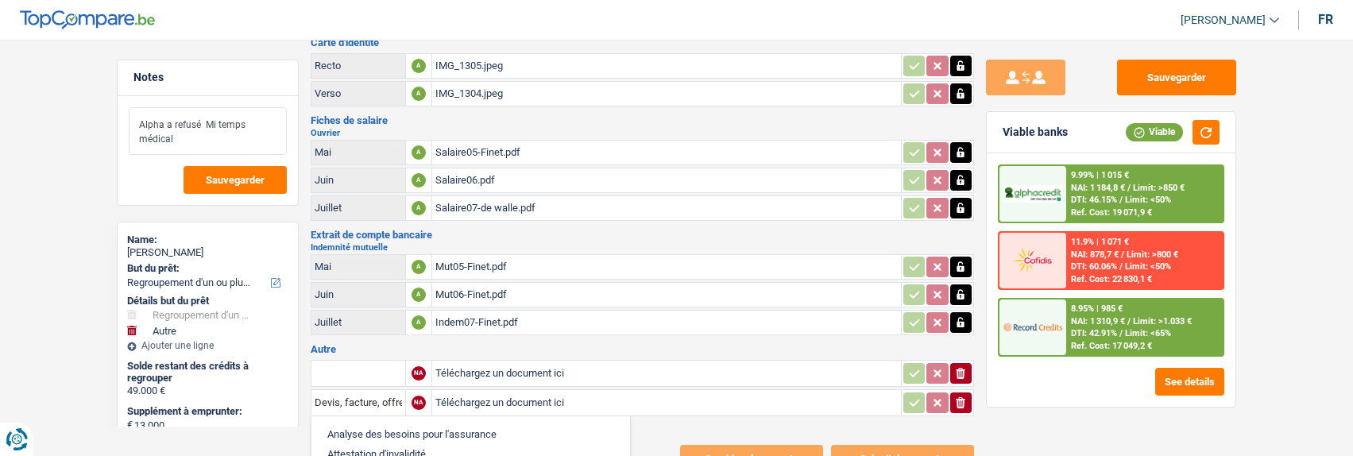
scroll to position [0, 0]
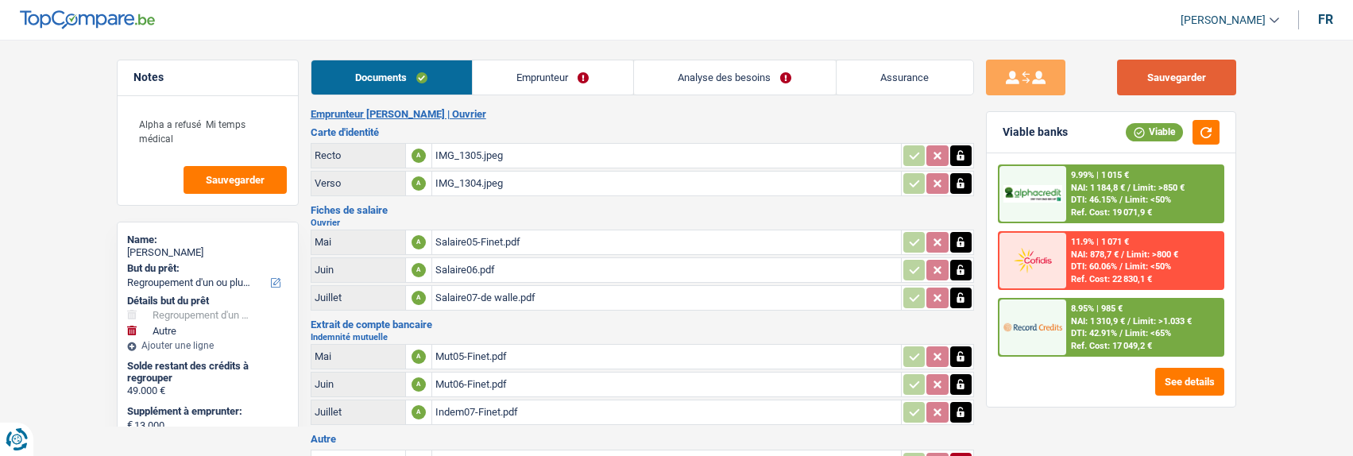
click at [1204, 71] on button "Sauvegarder" at bounding box center [1176, 78] width 119 height 36
click at [571, 85] on link "Emprunteur" at bounding box center [553, 77] width 160 height 34
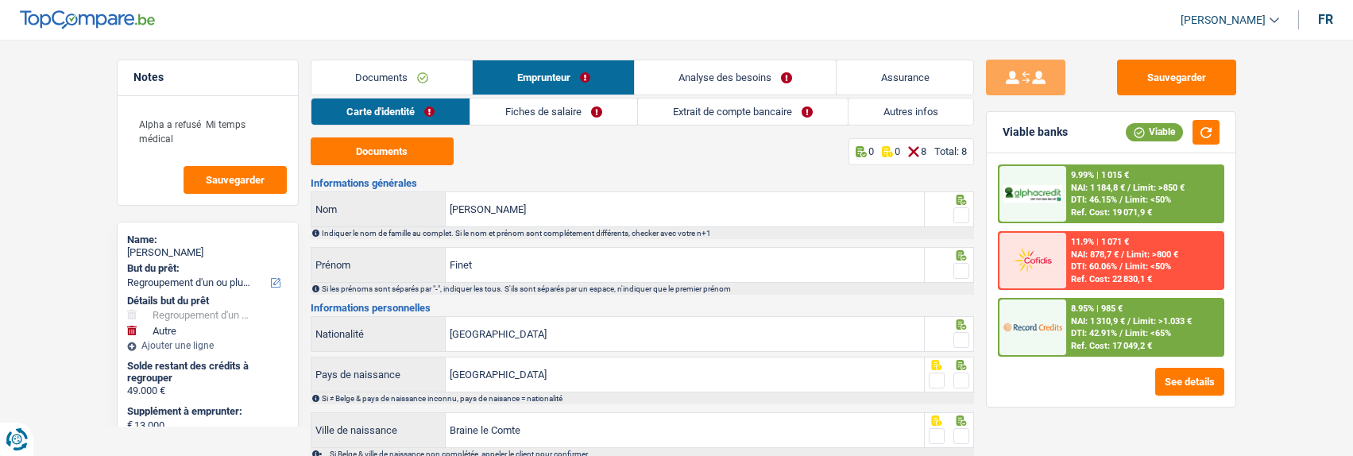
click at [577, 120] on link "Fiches de salaire" at bounding box center [553, 111] width 167 height 26
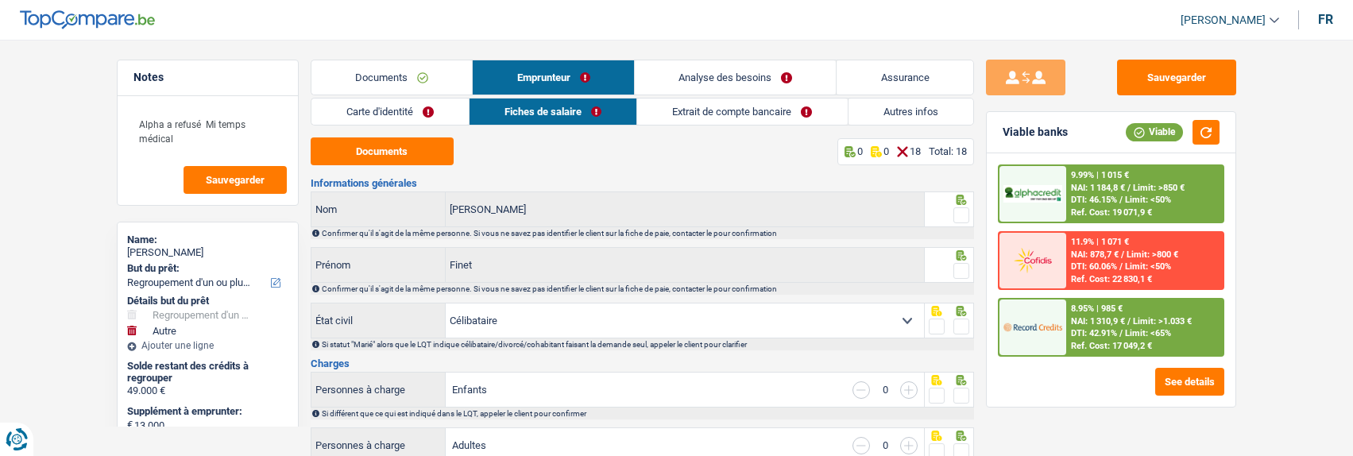
click at [707, 112] on link "Extrait de compte bancaire" at bounding box center [742, 111] width 210 height 26
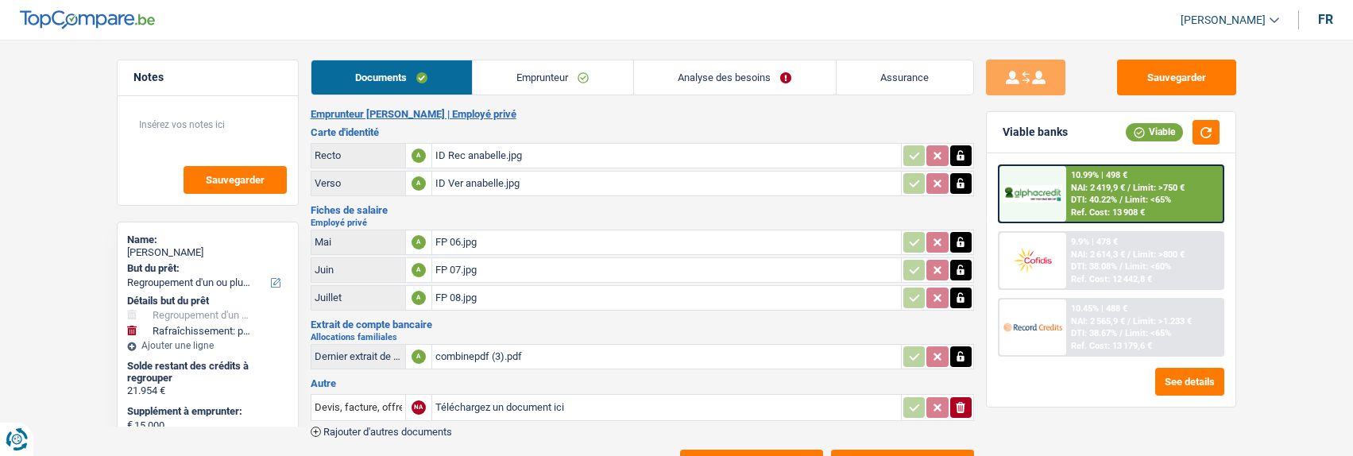
select select "refinancing"
select select "houseOrGarden"
select select "120"
click at [783, 450] on button "Combine documents" at bounding box center [751, 464] width 143 height 28
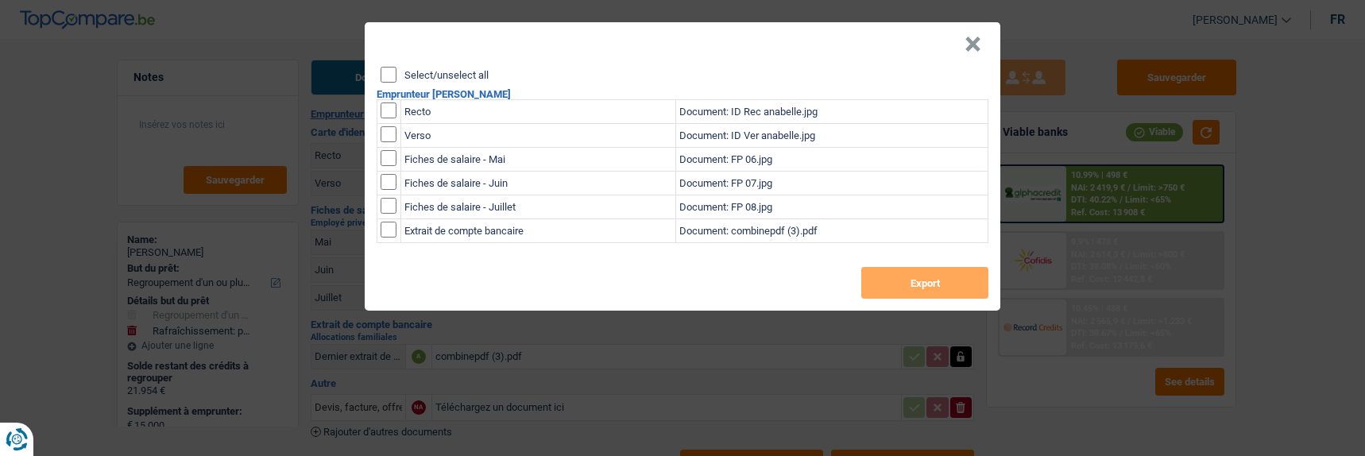
click at [388, 67] on input "Select/unselect all" at bounding box center [388, 75] width 16 height 16
checkbox input "true"
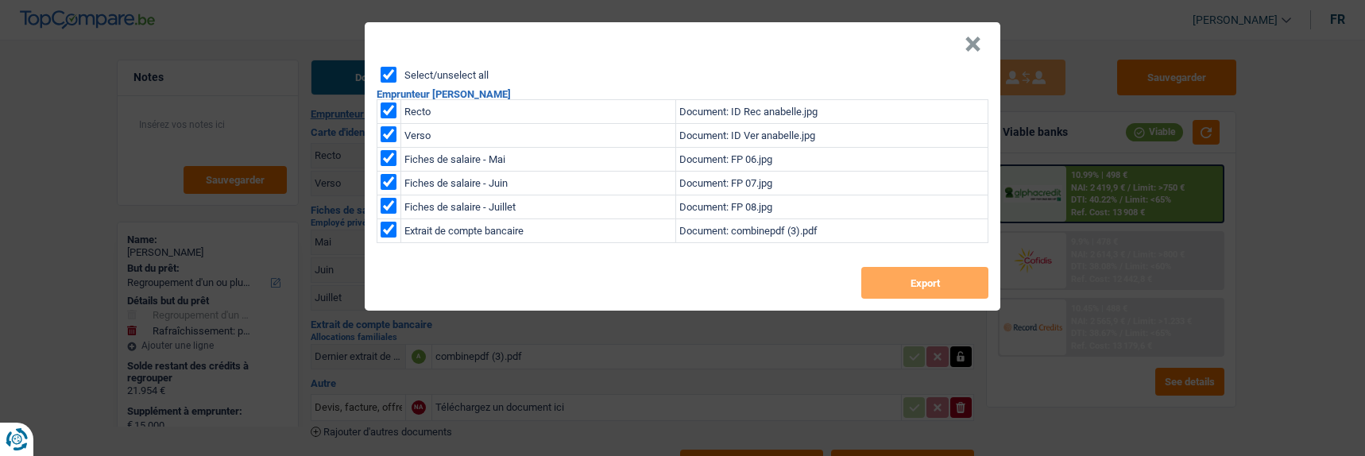
checkbox input "true"
click at [915, 270] on button "Export" at bounding box center [924, 283] width 127 height 32
click at [971, 44] on button "×" at bounding box center [972, 45] width 17 height 16
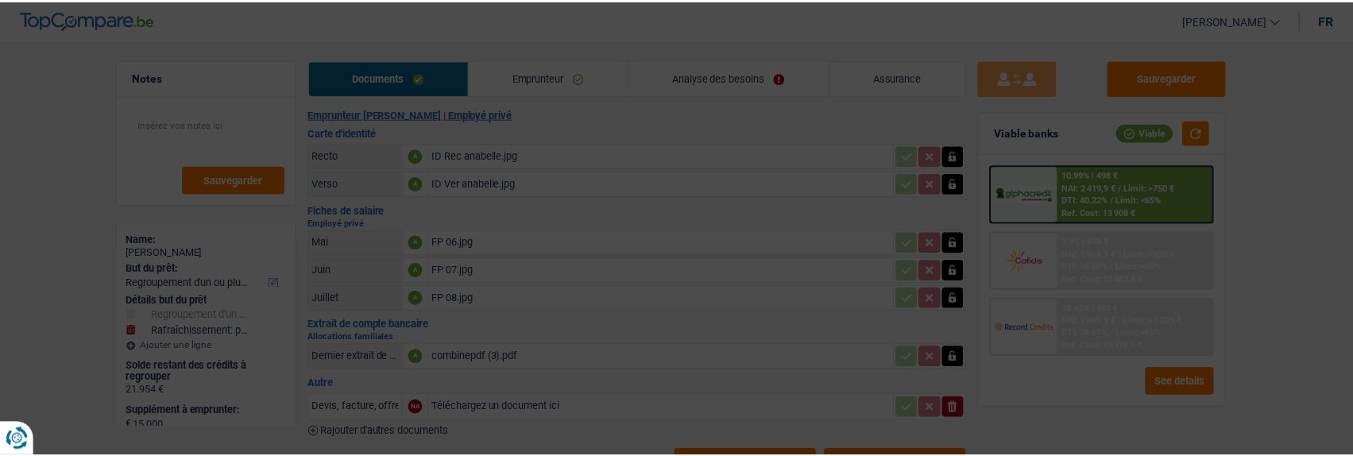
scroll to position [9, 0]
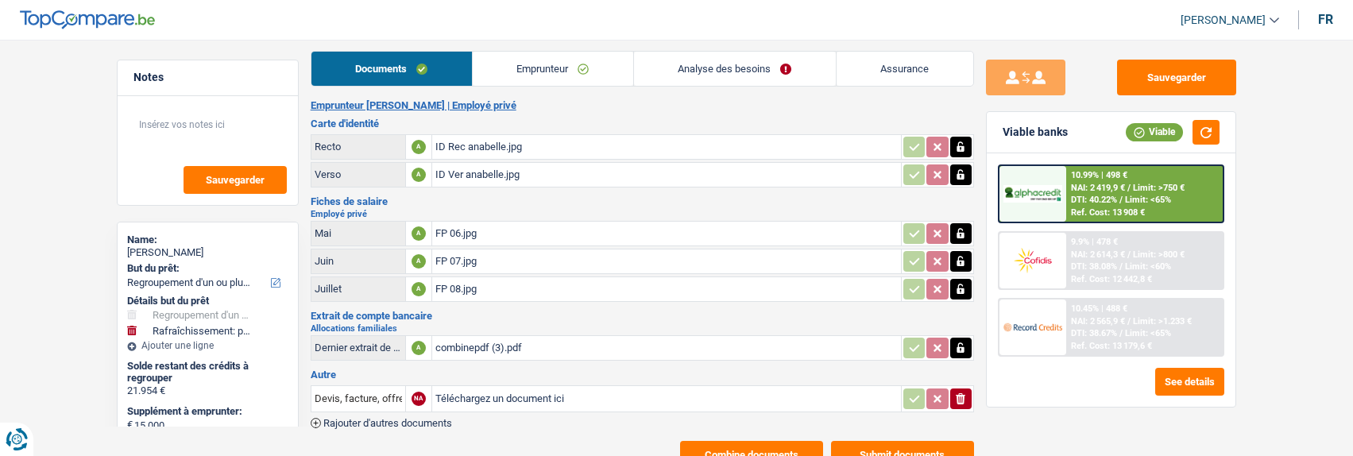
click at [1130, 265] on span "Limit: <60%" at bounding box center [1148, 266] width 46 height 10
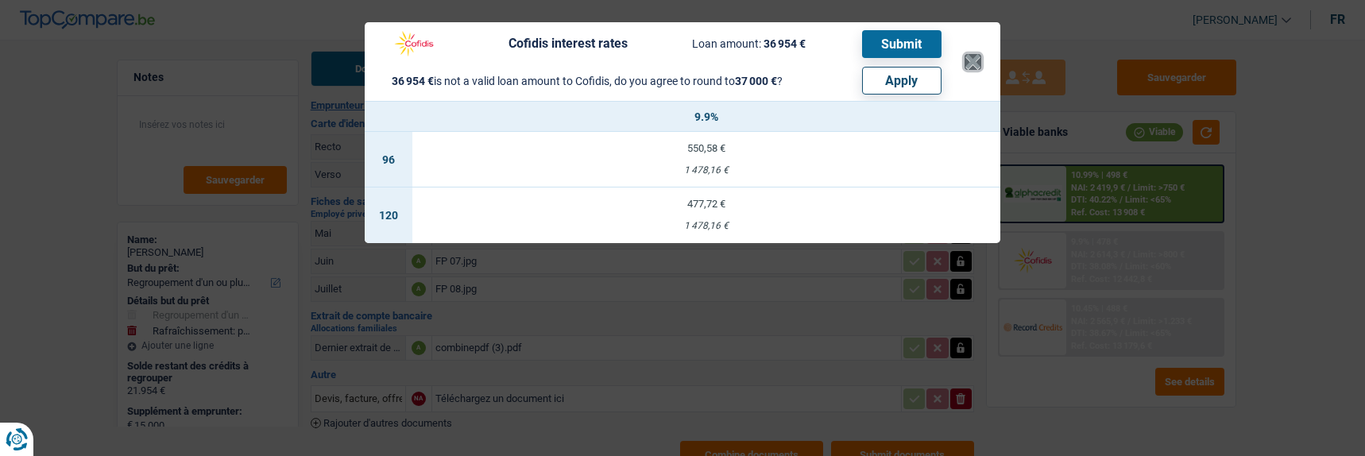
click at [975, 58] on button "×" at bounding box center [972, 62] width 17 height 16
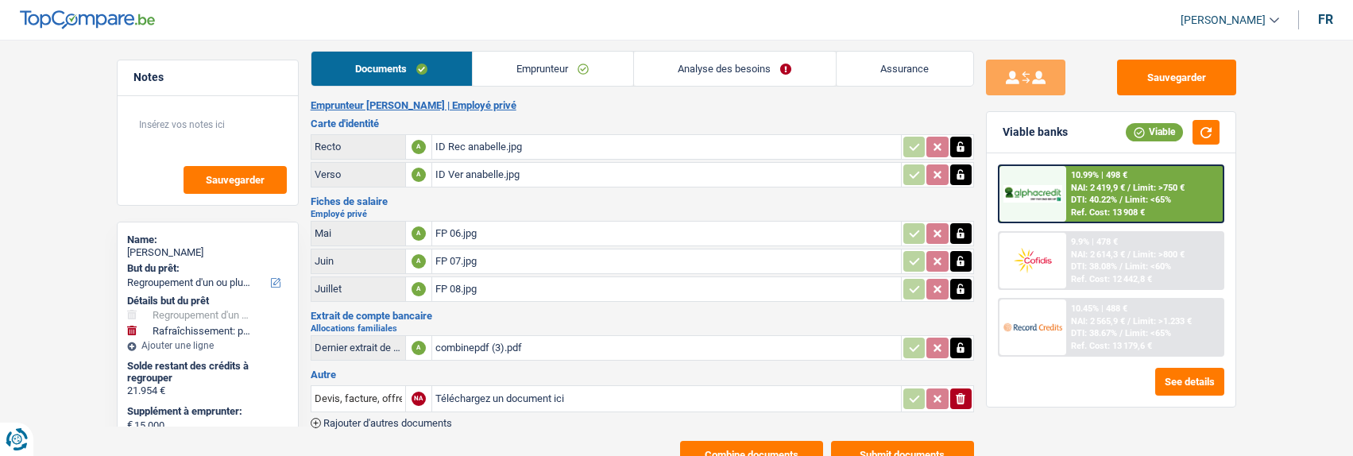
click at [565, 64] on link "Emprunteur" at bounding box center [553, 69] width 160 height 34
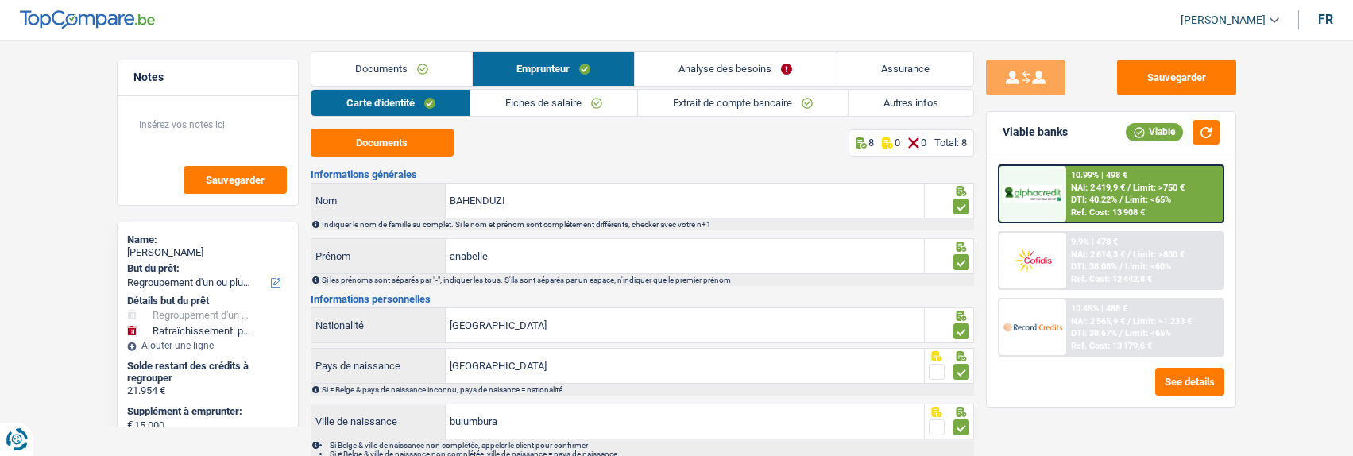
click at [740, 102] on link "Extrait de compte bancaire" at bounding box center [743, 103] width 210 height 26
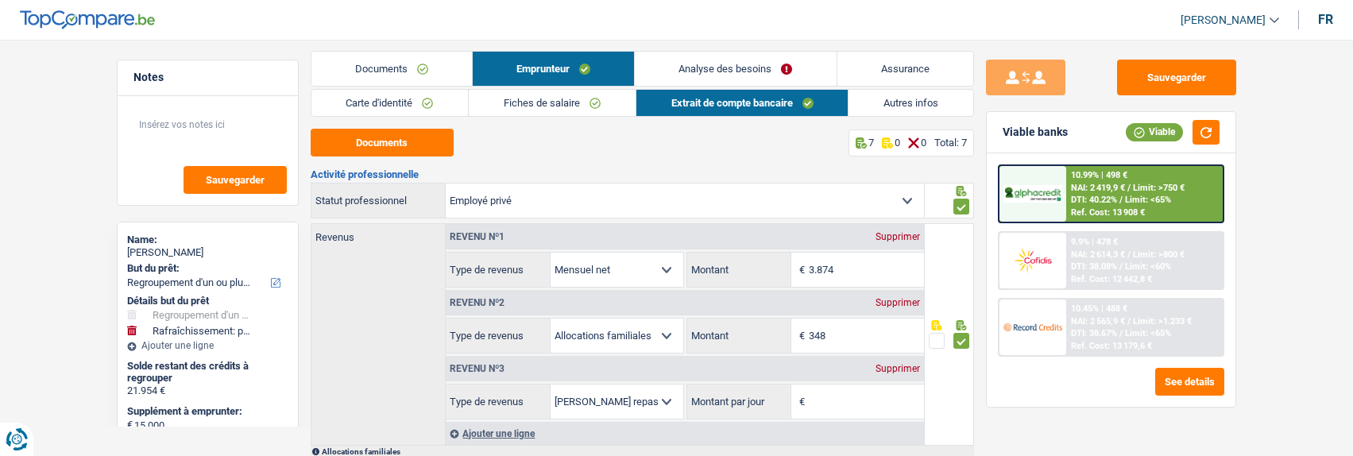
click at [582, 102] on link "Fiches de salaire" at bounding box center [552, 103] width 167 height 26
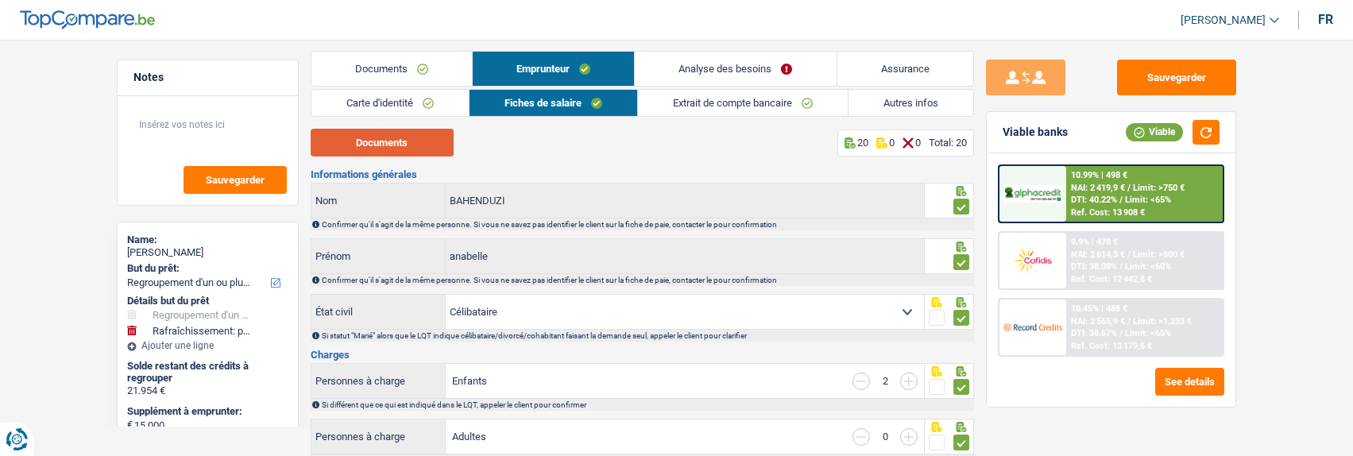
click at [410, 140] on button "Documents" at bounding box center [382, 143] width 143 height 28
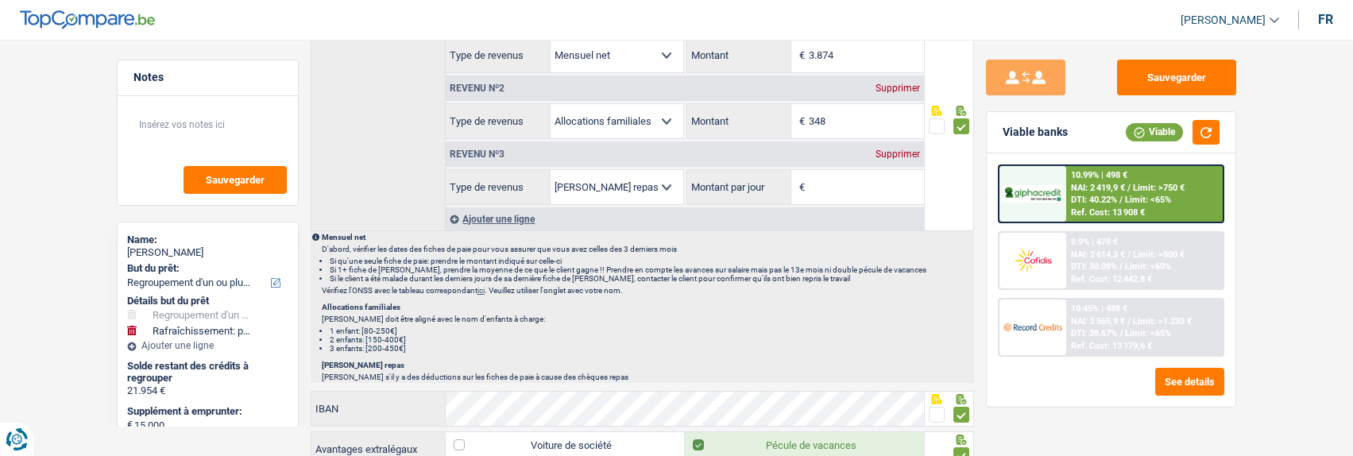
scroll to position [962, 0]
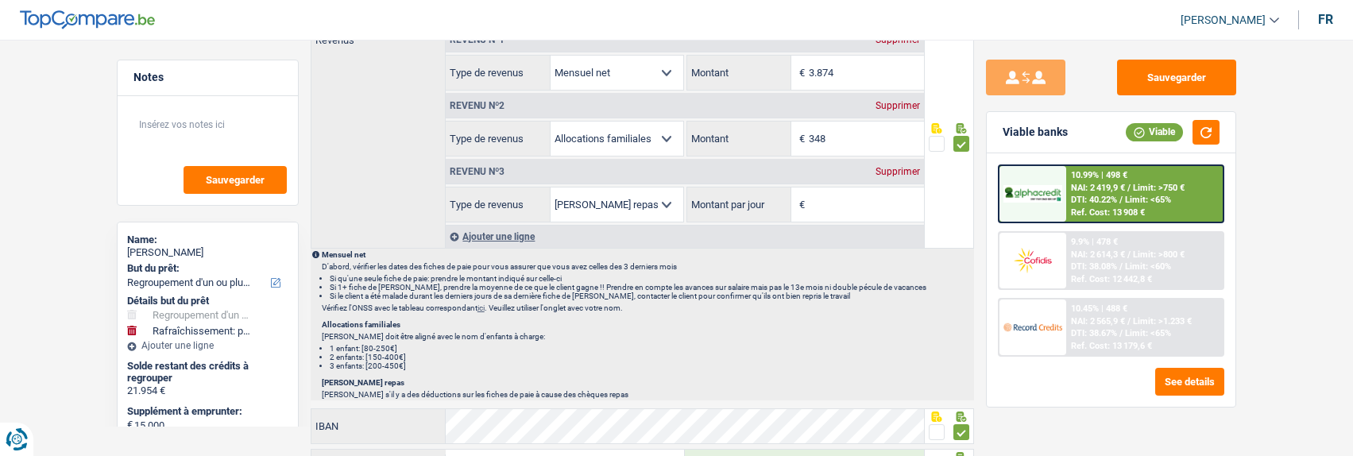
click at [884, 167] on div "Supprimer" at bounding box center [897, 172] width 52 height 10
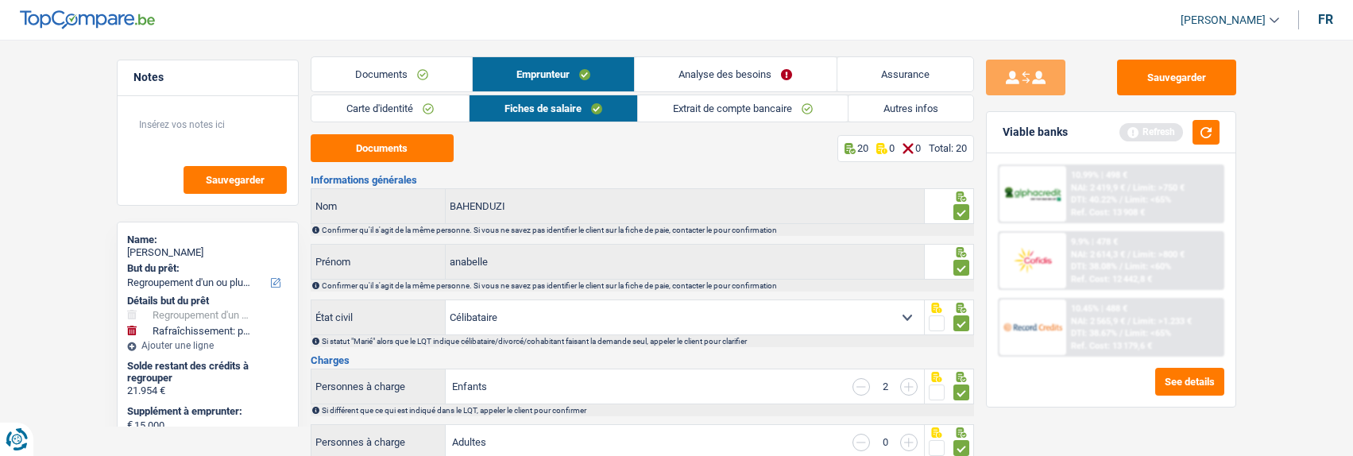
scroll to position [0, 0]
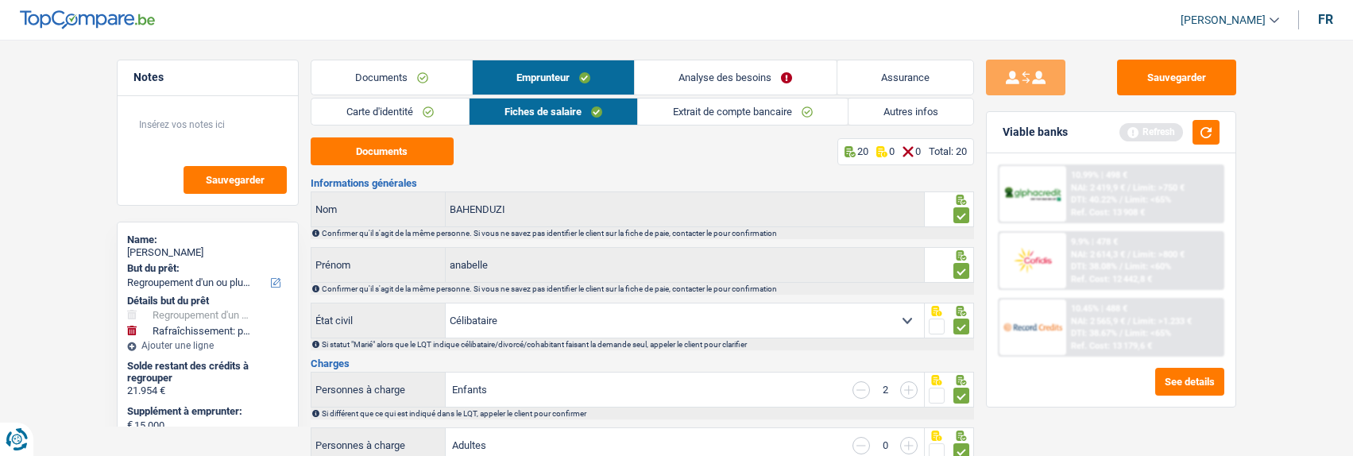
click at [734, 83] on link "Analyse des besoins" at bounding box center [735, 77] width 201 height 34
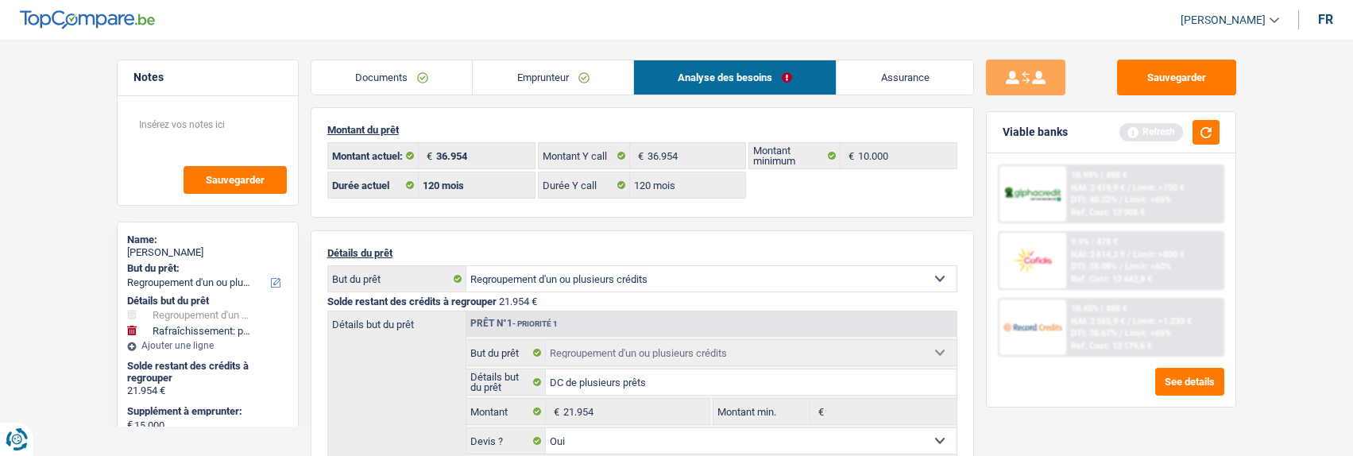
drag, startPoint x: 566, startPoint y: 77, endPoint x: 577, endPoint y: 80, distance: 11.6
click at [566, 77] on link "Emprunteur" at bounding box center [553, 77] width 160 height 34
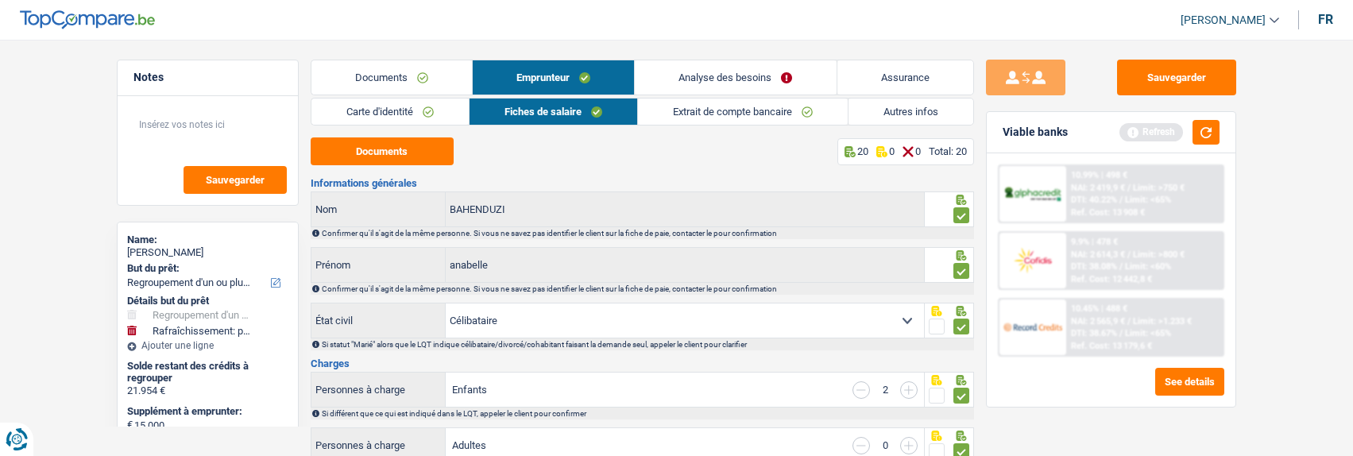
click at [926, 111] on link "Autres infos" at bounding box center [910, 111] width 125 height 26
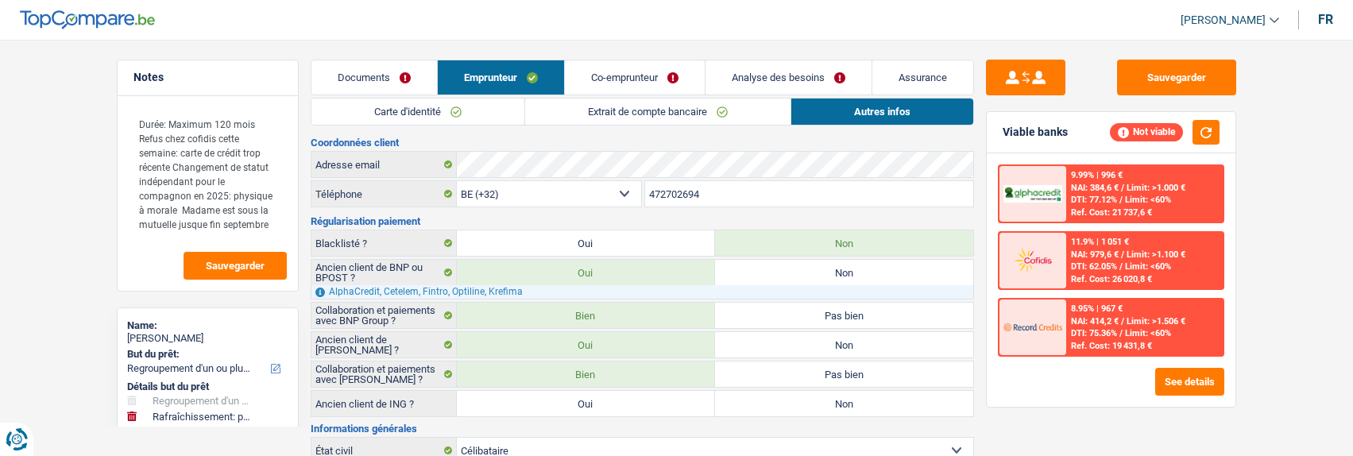
select select "refinancing"
select select "houseOrGarden"
select select "84"
select select "32"
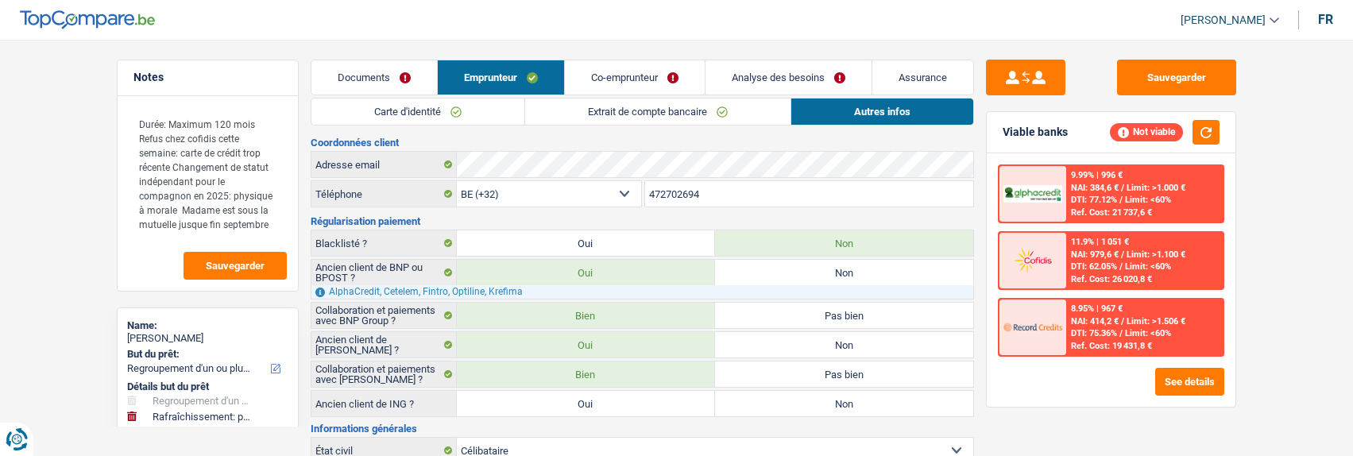
select select "single"
select select "liveWithParents"
select select "BE"
select select "personalLoan"
select select "smallWorks"
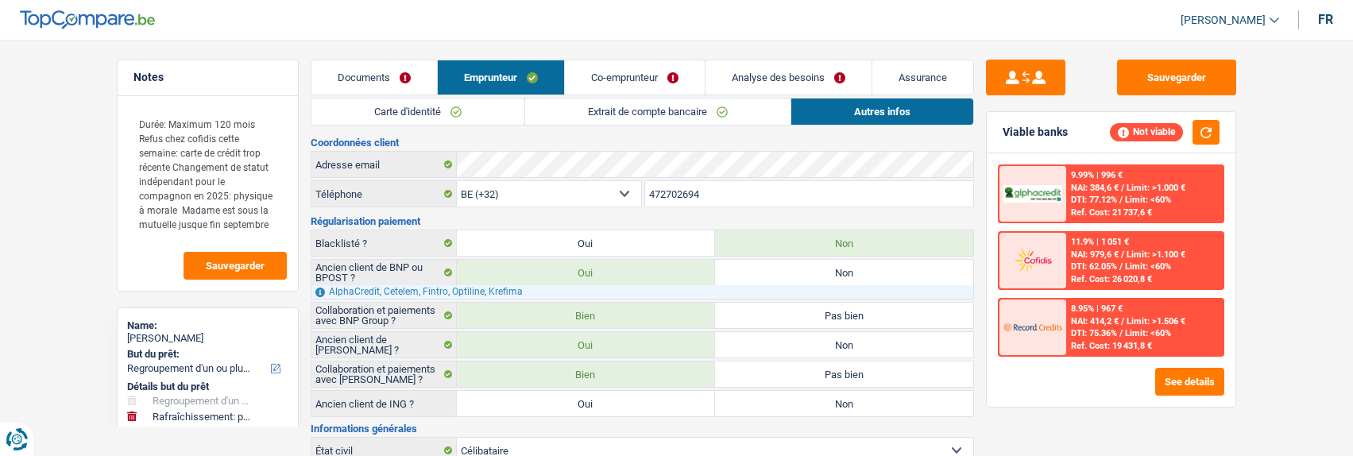
select select "120"
select select "personalLoan"
select select "legalFees"
select select "36"
select select "cardOrCredit"
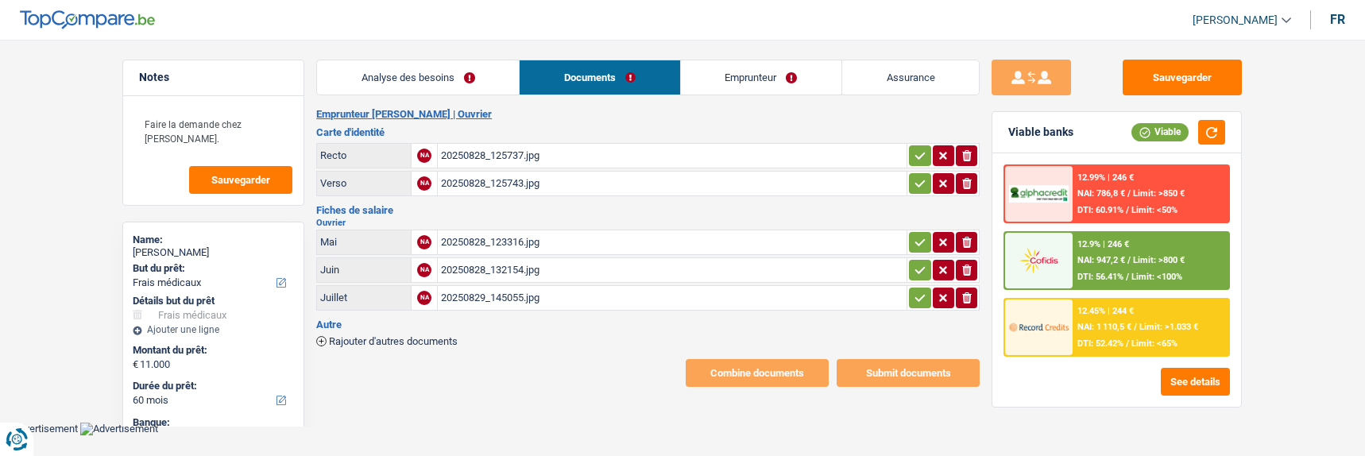
select select "medical"
select select "60"
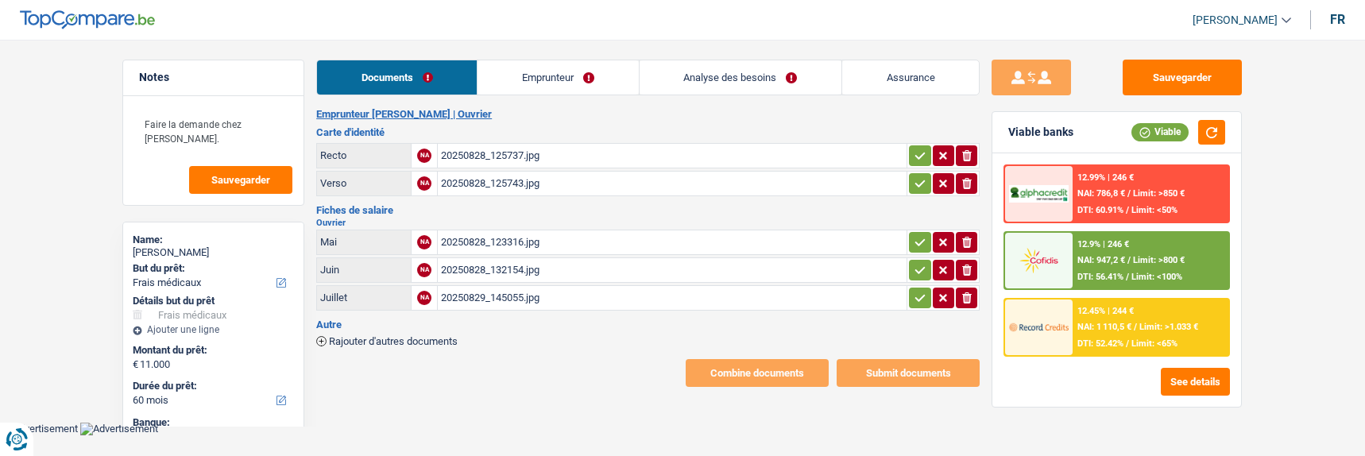
click at [500, 291] on div "20250829_145055.jpg" at bounding box center [672, 298] width 462 height 24
click at [577, 71] on link "Emprunteur" at bounding box center [557, 77] width 160 height 34
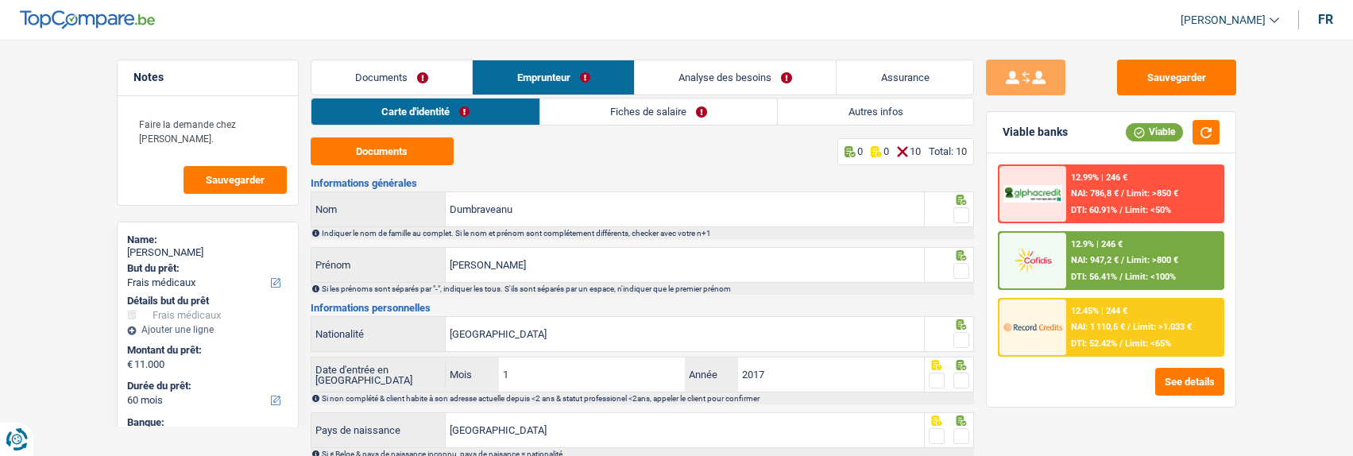
drag, startPoint x: 648, startPoint y: 118, endPoint x: 640, endPoint y: 124, distance: 10.2
click at [647, 118] on link "Fiches de salaire" at bounding box center [658, 111] width 237 height 26
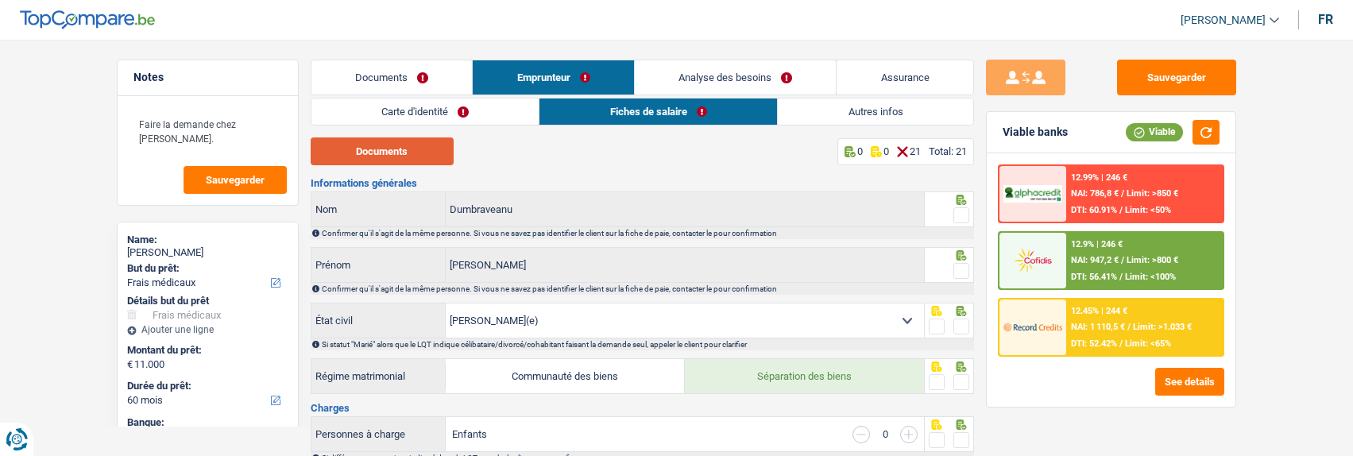
click at [427, 154] on button "Documents" at bounding box center [382, 151] width 143 height 28
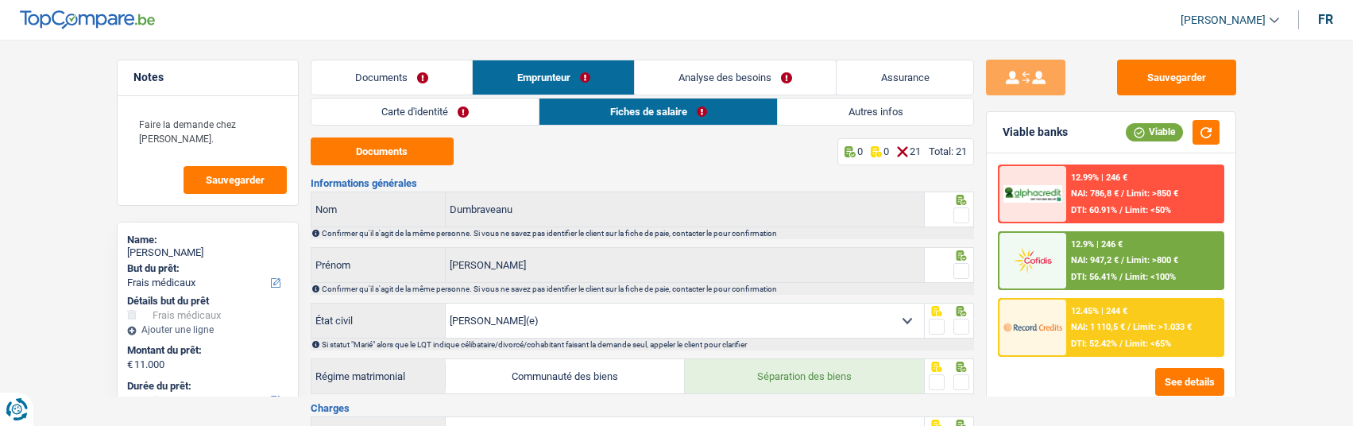
click at [1138, 338] on div "12.45% | 244 € NAI: 1 110,5 € / Limit: >1.033 € DTI: 52.42% / Limit: <65%" at bounding box center [1144, 327] width 156 height 56
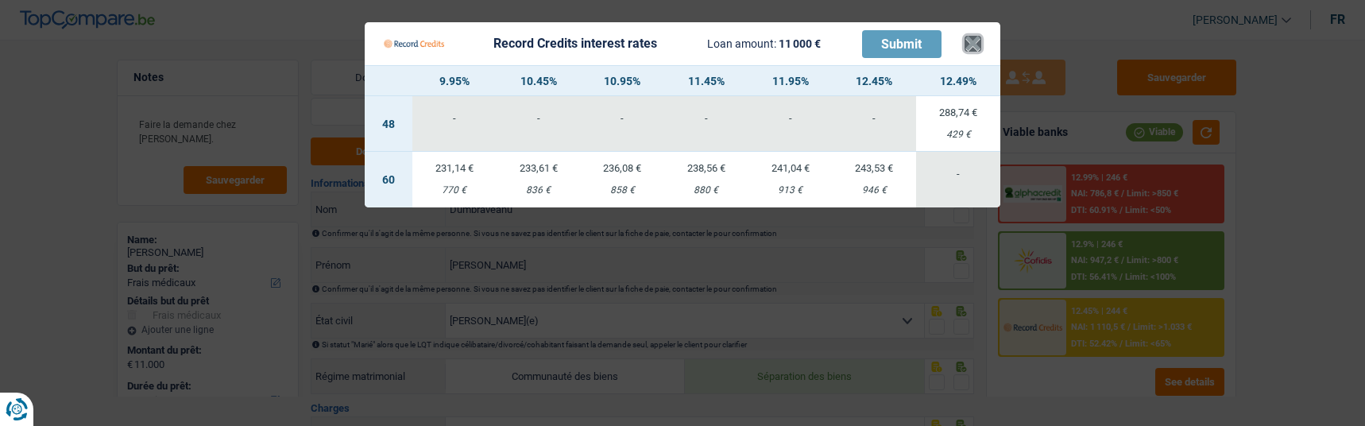
click at [972, 36] on button "×" at bounding box center [972, 44] width 17 height 16
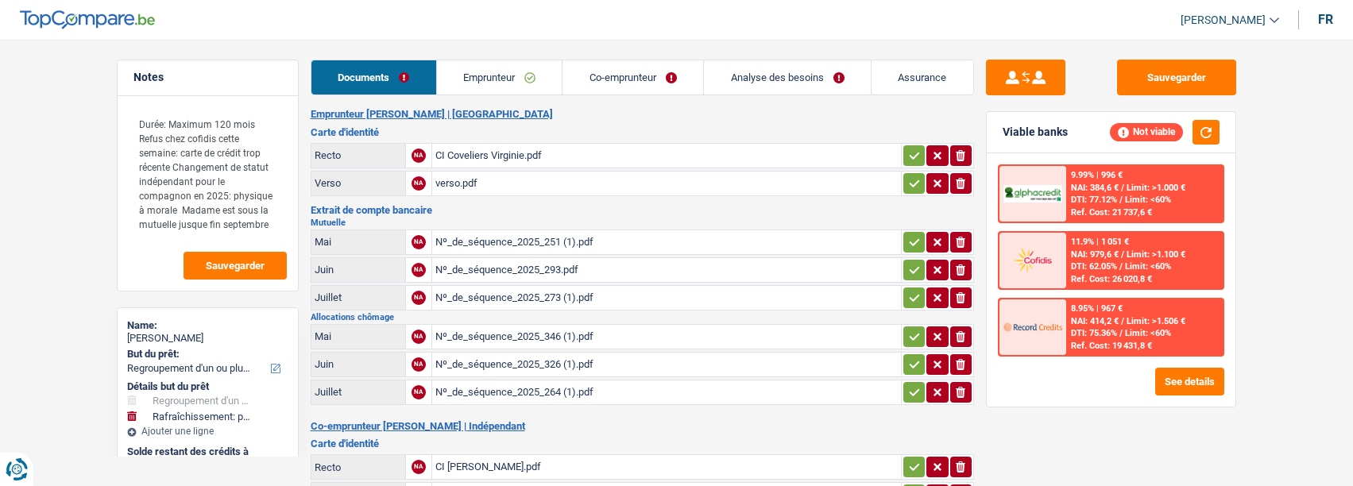
select select "refinancing"
select select "houseOrGarden"
select select "84"
click at [540, 68] on link "Emprunteur" at bounding box center [500, 77] width 126 height 34
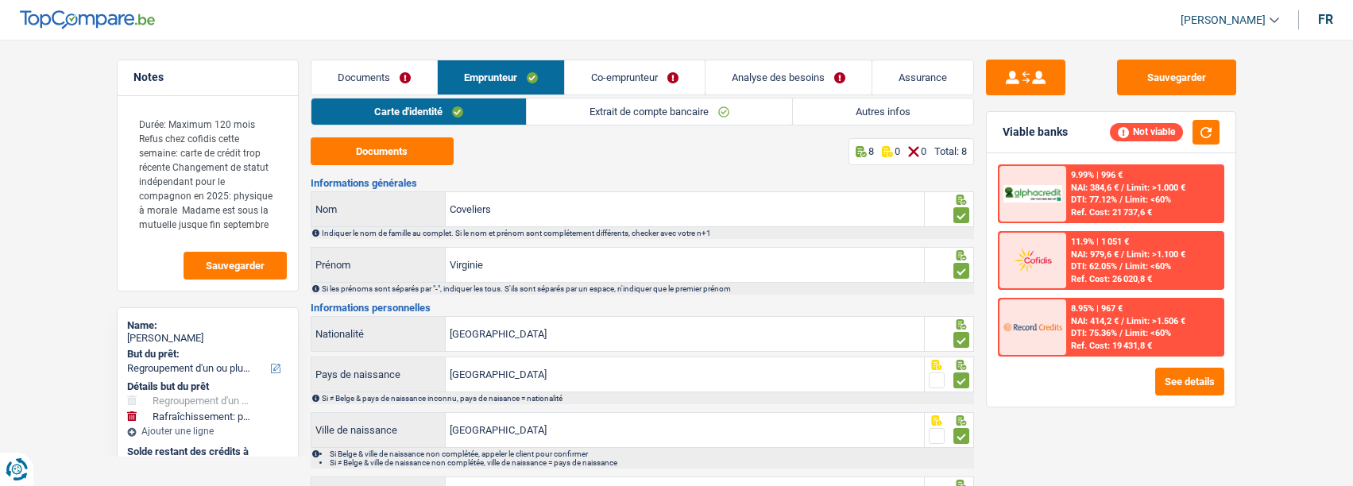
click at [649, 77] on link "Co-emprunteur" at bounding box center [635, 77] width 140 height 34
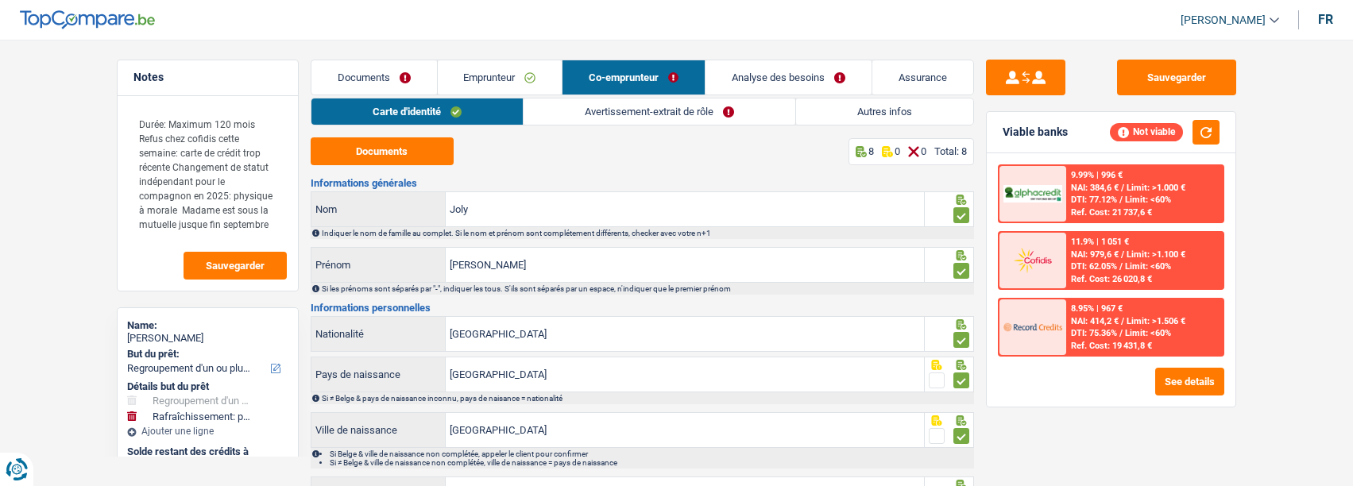
click at [688, 108] on link "Avertissement-extrait de rôle" at bounding box center [659, 111] width 272 height 26
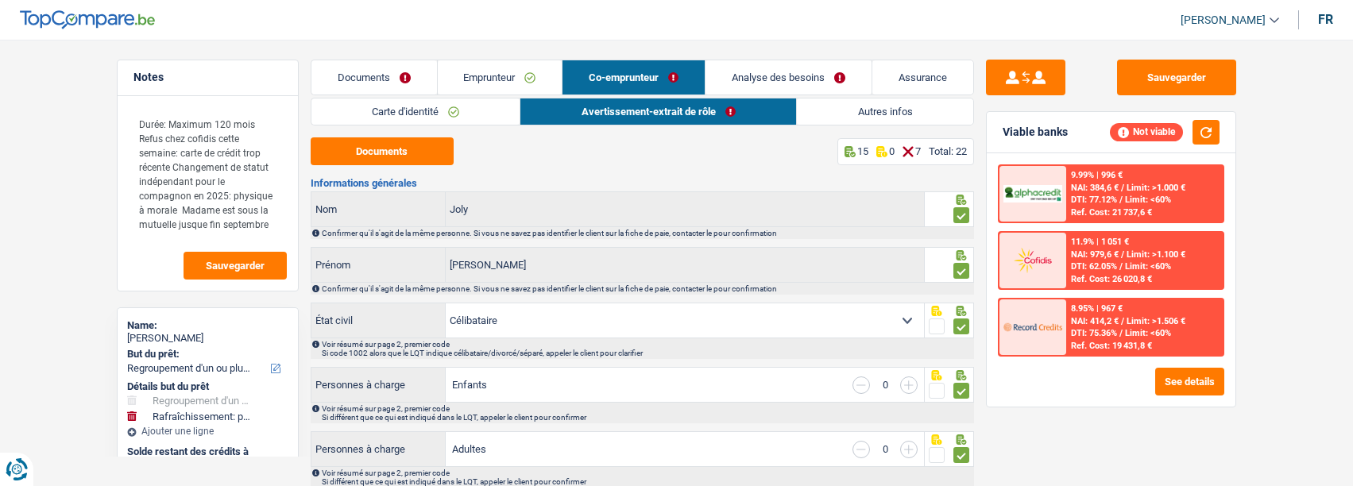
click at [507, 77] on link "Emprunteur" at bounding box center [500, 77] width 125 height 34
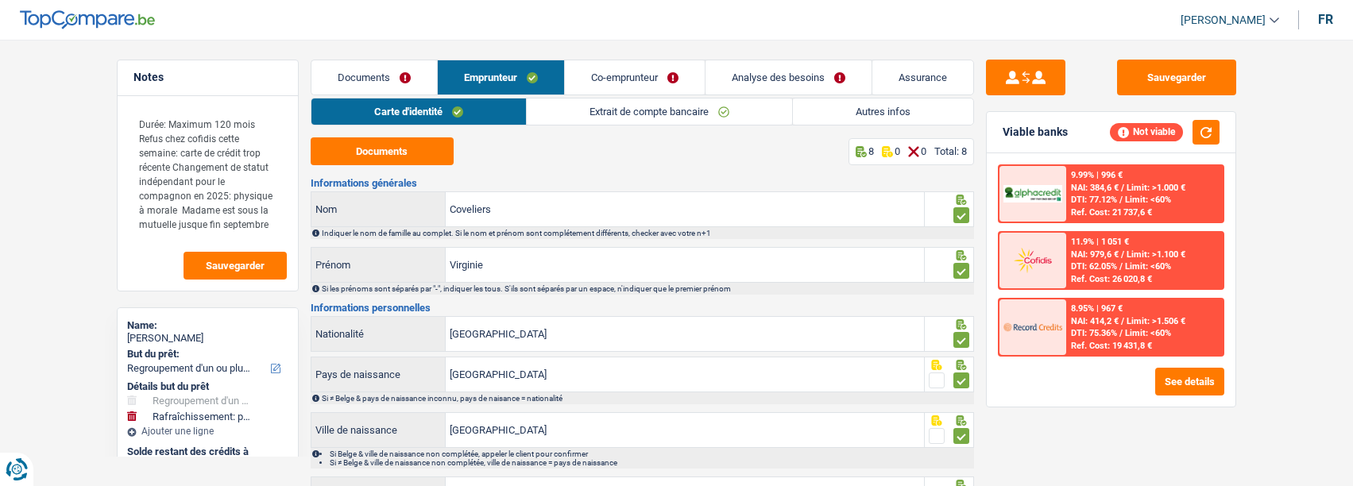
click at [610, 106] on link "Extrait de compte bancaire" at bounding box center [659, 111] width 265 height 26
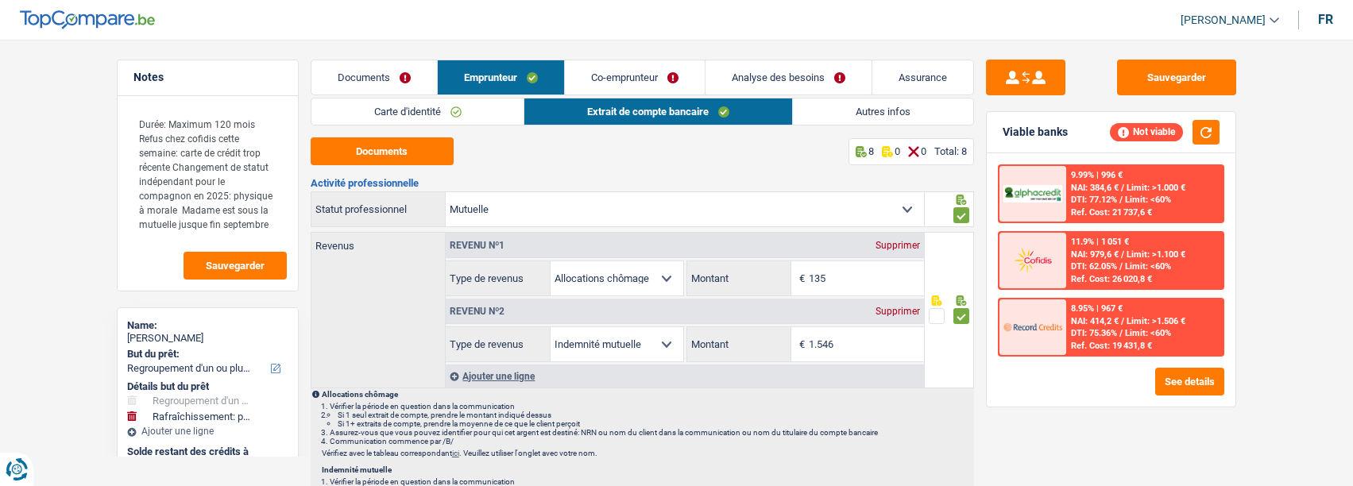
click at [636, 80] on link "Co-emprunteur" at bounding box center [635, 77] width 140 height 34
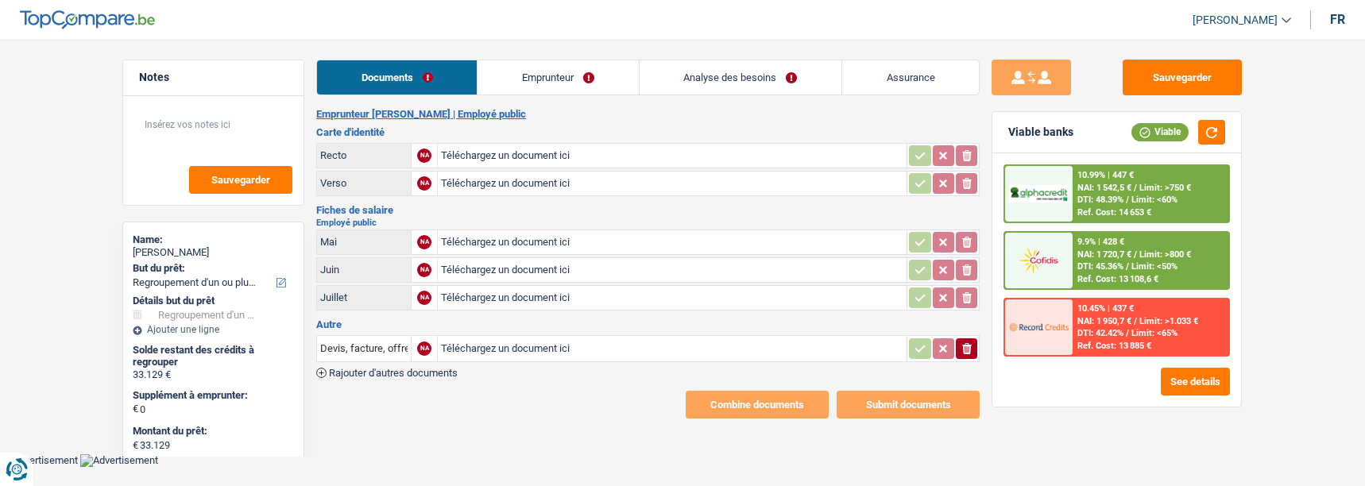
select select "refinancing"
select select "120"
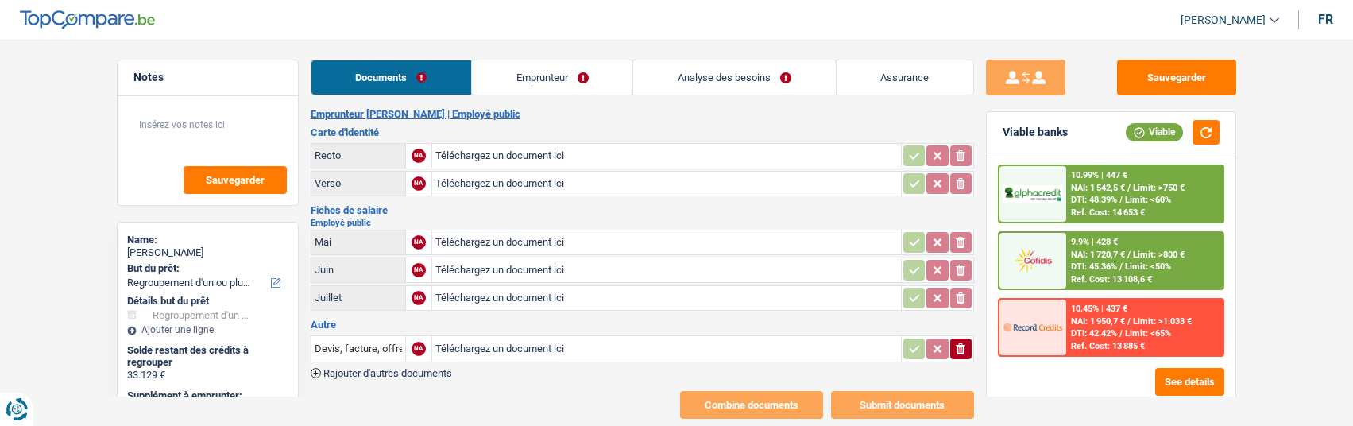
click at [582, 85] on link "Emprunteur" at bounding box center [552, 77] width 160 height 34
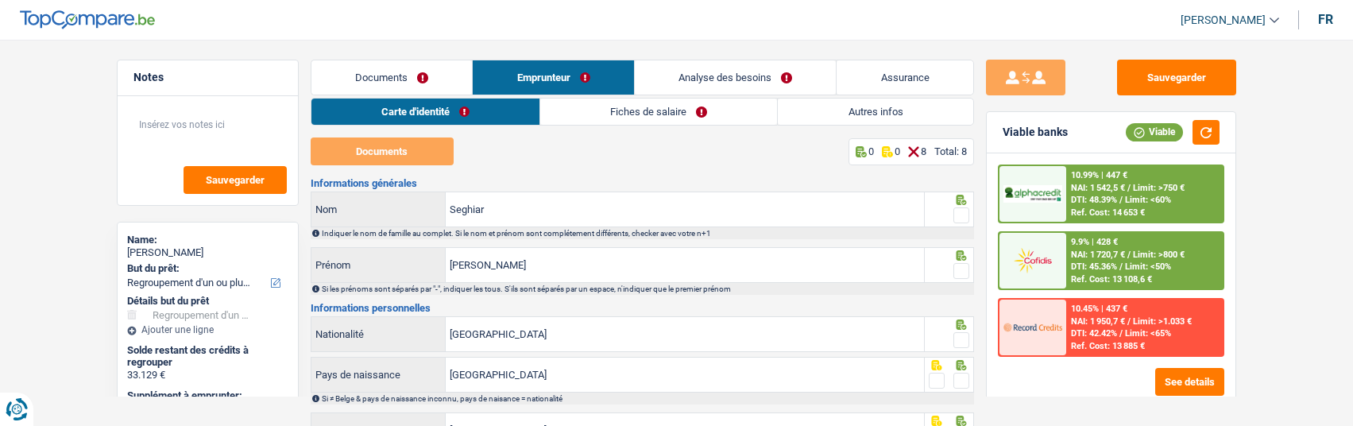
click at [364, 79] on link "Documents" at bounding box center [391, 77] width 161 height 34
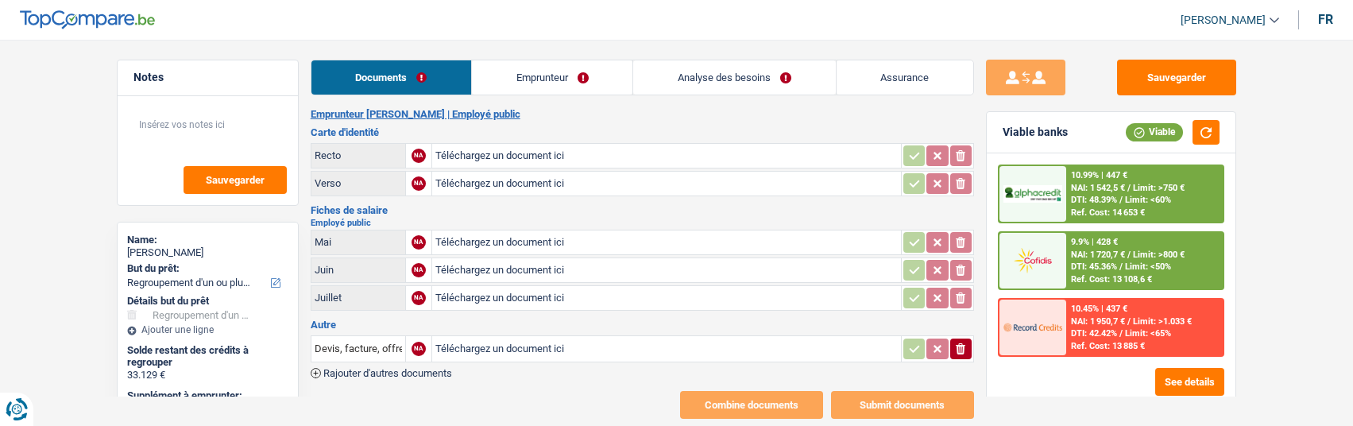
click at [546, 75] on link "Emprunteur" at bounding box center [552, 77] width 160 height 34
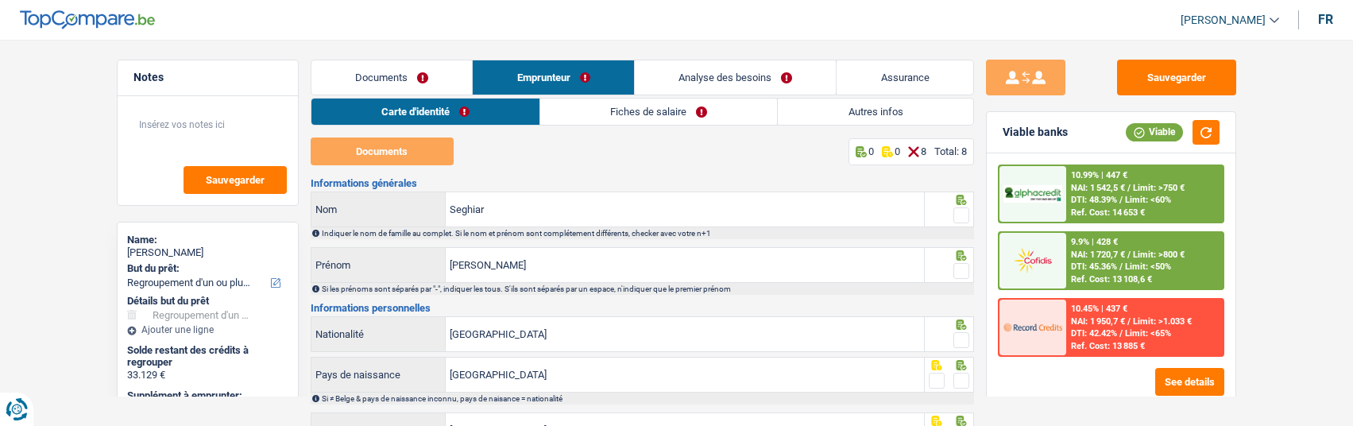
click at [649, 118] on link "Fiches de salaire" at bounding box center [658, 111] width 237 height 26
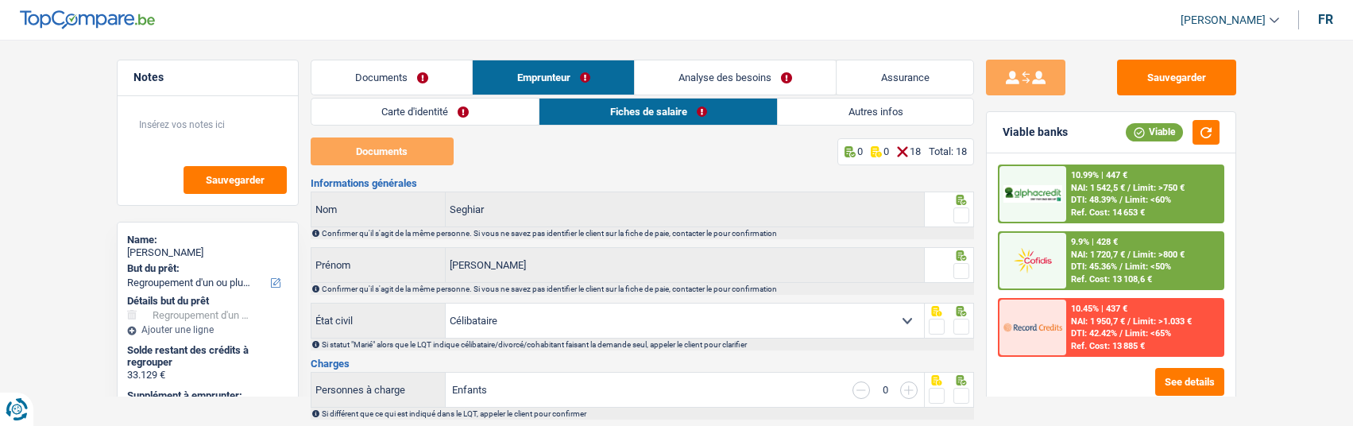
click at [443, 115] on link "Carte d'identité" at bounding box center [425, 111] width 228 height 26
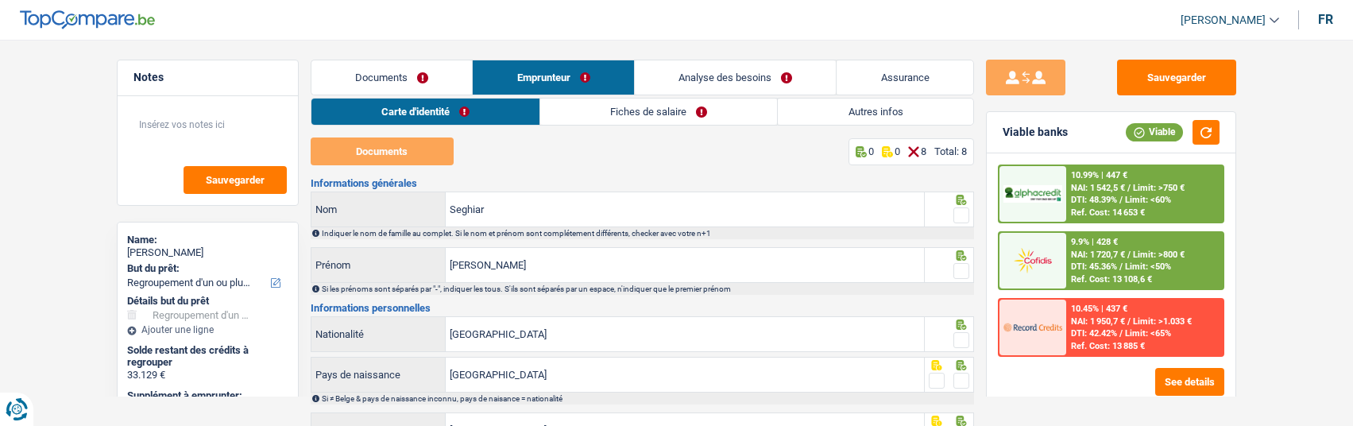
click at [385, 69] on link "Documents" at bounding box center [391, 77] width 161 height 34
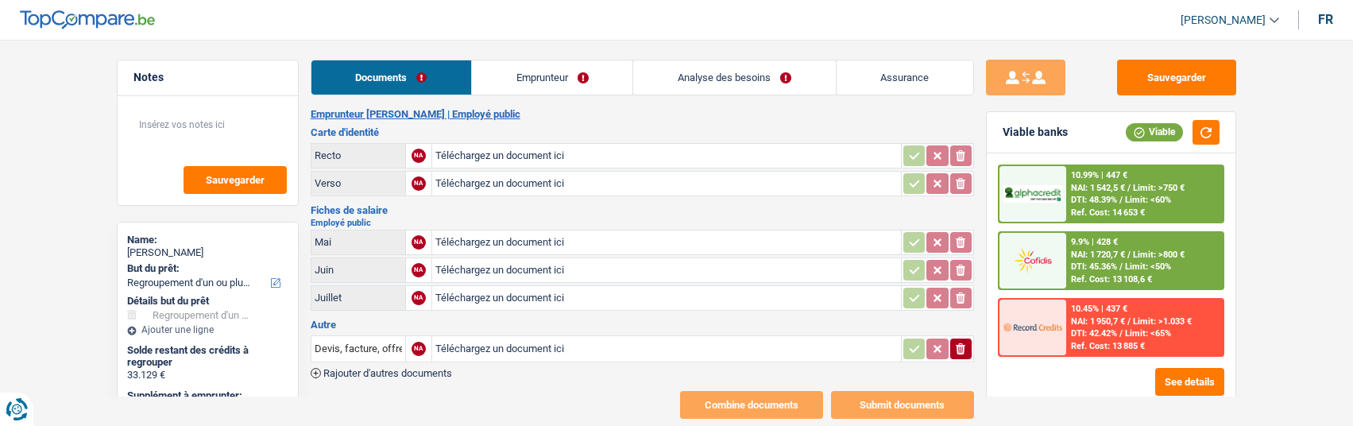
type input "C:\fakepath\IMG_3591.jpeg"
type input "C:\fakepath\IMG_3592.jpeg"
type input "C:\fakepath\FP08-Ali.jpeg"
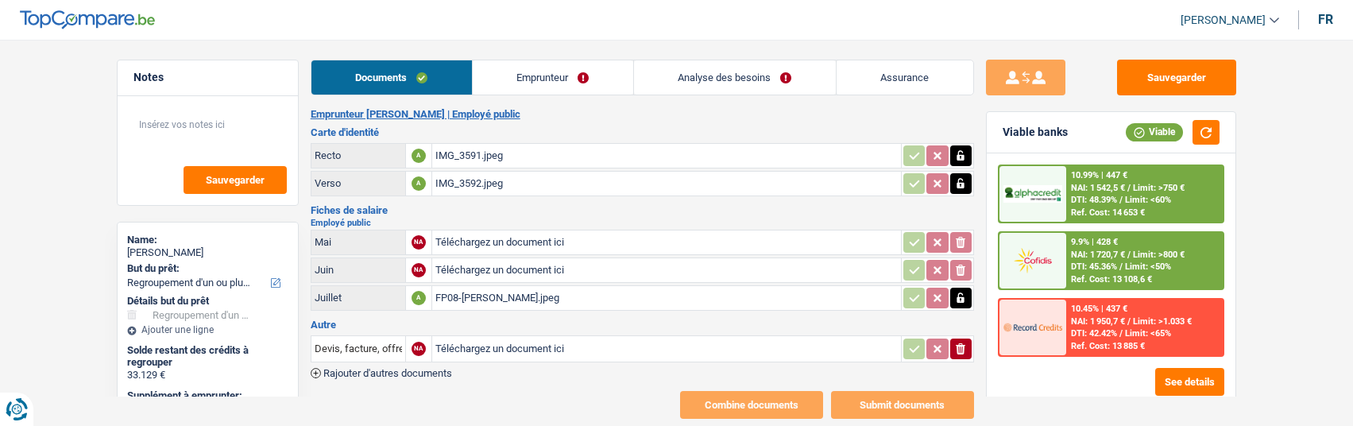
type input "C:\fakepath\FP07-Ali.jpeg"
type input "C:\fakepath\FP06-Ali.jpeg"
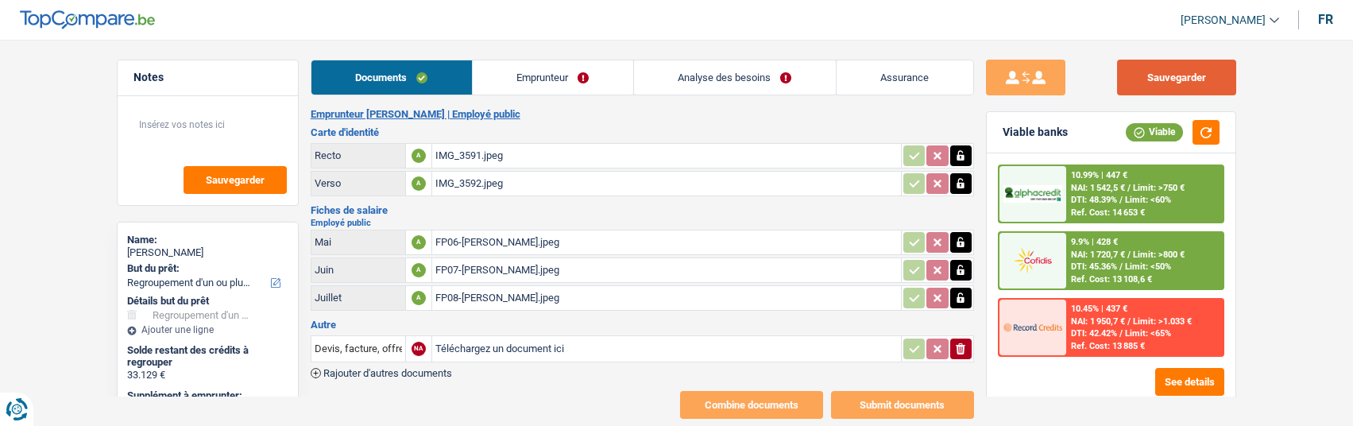
click at [1195, 78] on button "Sauvegarder" at bounding box center [1176, 78] width 119 height 36
click at [574, 81] on link "Emprunteur" at bounding box center [553, 77] width 160 height 34
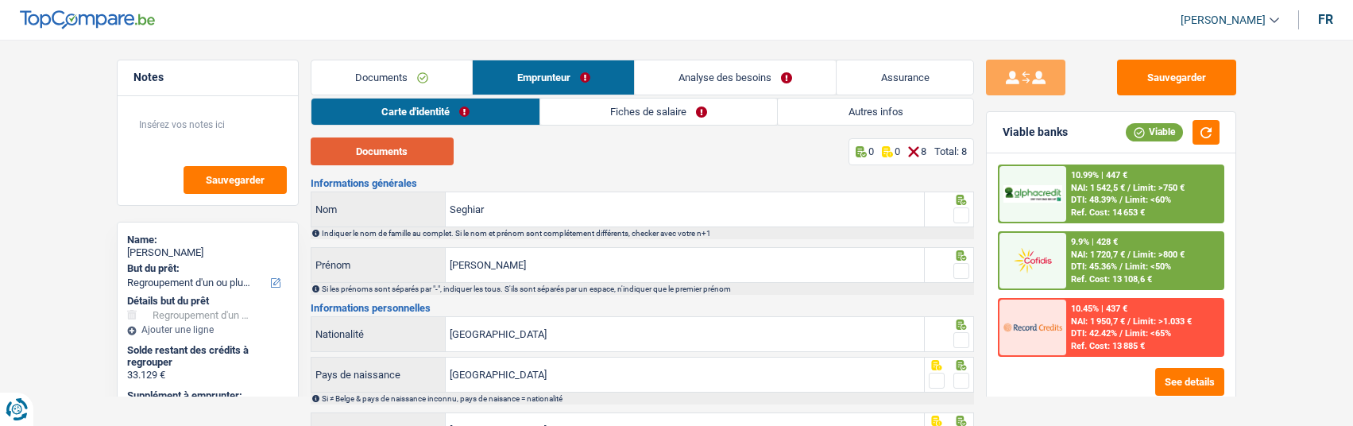
click at [435, 156] on button "Documents" at bounding box center [382, 151] width 143 height 28
click at [960, 211] on span at bounding box center [961, 215] width 16 height 16
click at [0, 0] on input "radio" at bounding box center [0, 0] width 0 height 0
click at [958, 265] on span at bounding box center [961, 271] width 16 height 16
click at [0, 0] on input "radio" at bounding box center [0, 0] width 0 height 0
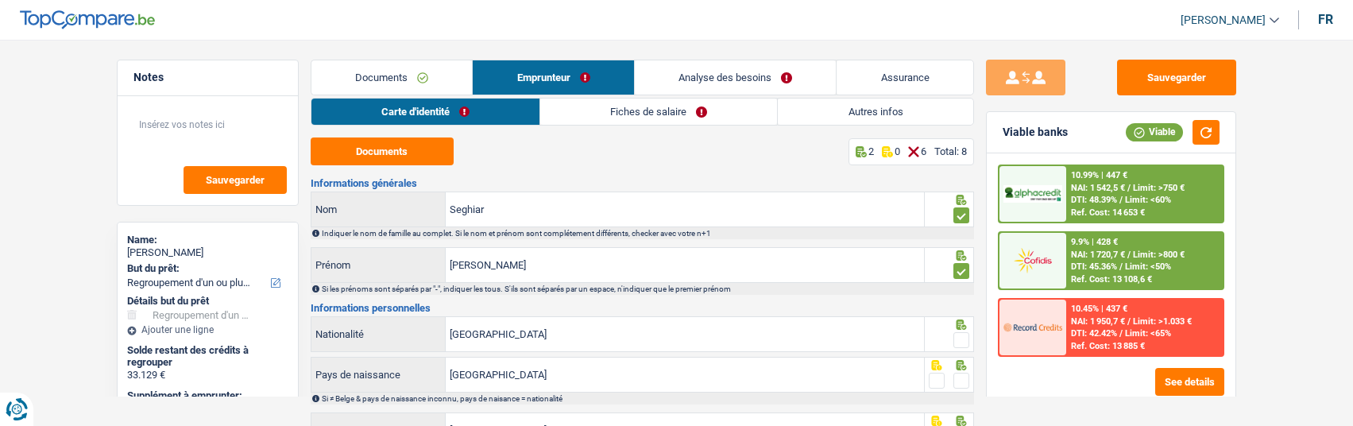
click at [968, 338] on span at bounding box center [961, 340] width 16 height 16
click at [0, 0] on input "radio" at bounding box center [0, 0] width 0 height 0
click at [967, 373] on span at bounding box center [961, 381] width 16 height 16
click at [0, 0] on input "radio" at bounding box center [0, 0] width 0 height 0
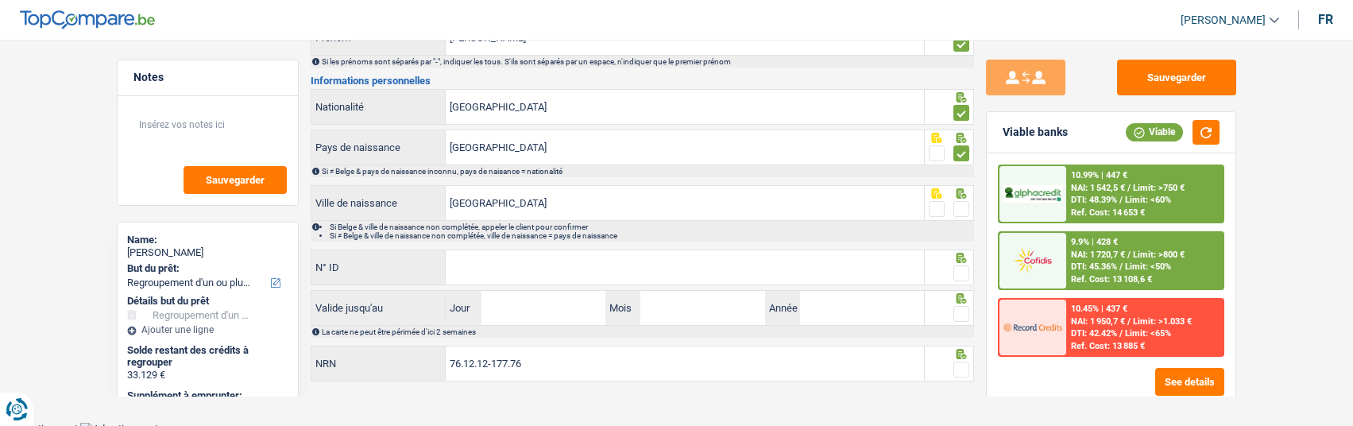
scroll to position [232, 0]
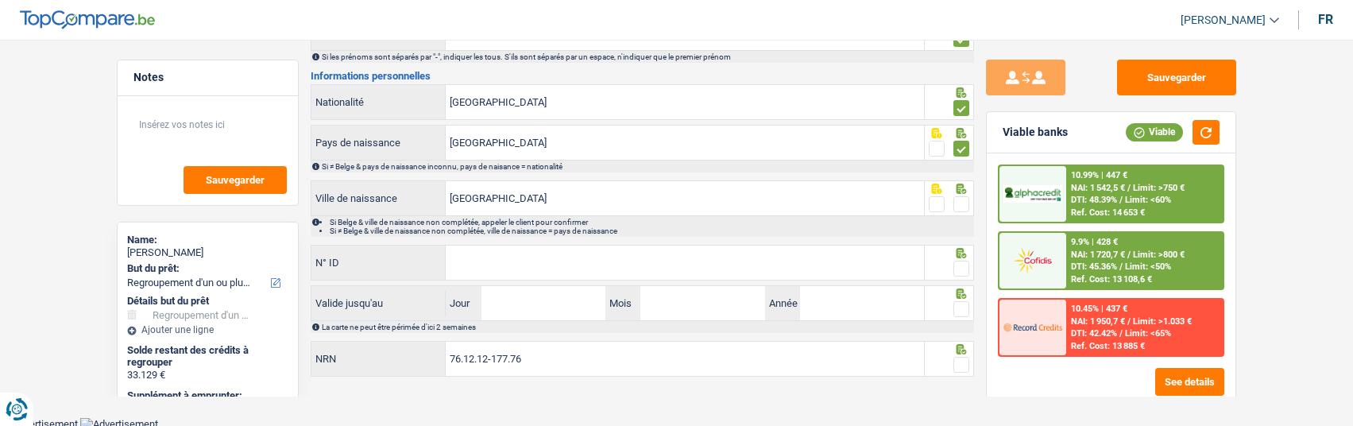
drag, startPoint x: 959, startPoint y: 199, endPoint x: 836, endPoint y: 252, distance: 134.1
click at [957, 201] on span at bounding box center [961, 204] width 16 height 16
click at [0, 0] on input "radio" at bounding box center [0, 0] width 0 height 0
click at [783, 257] on input "N° ID" at bounding box center [685, 262] width 478 height 34
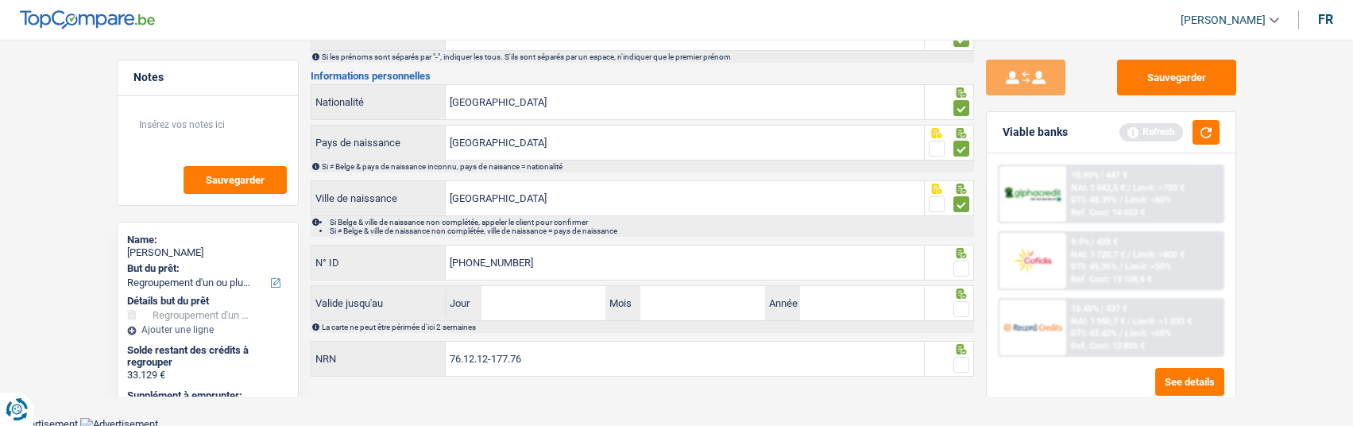
type input "592-6725033-07"
click at [960, 261] on span at bounding box center [961, 269] width 16 height 16
click at [0, 0] on input "radio" at bounding box center [0, 0] width 0 height 0
click at [563, 305] on input "Jour" at bounding box center [543, 303] width 124 height 34
type input "29"
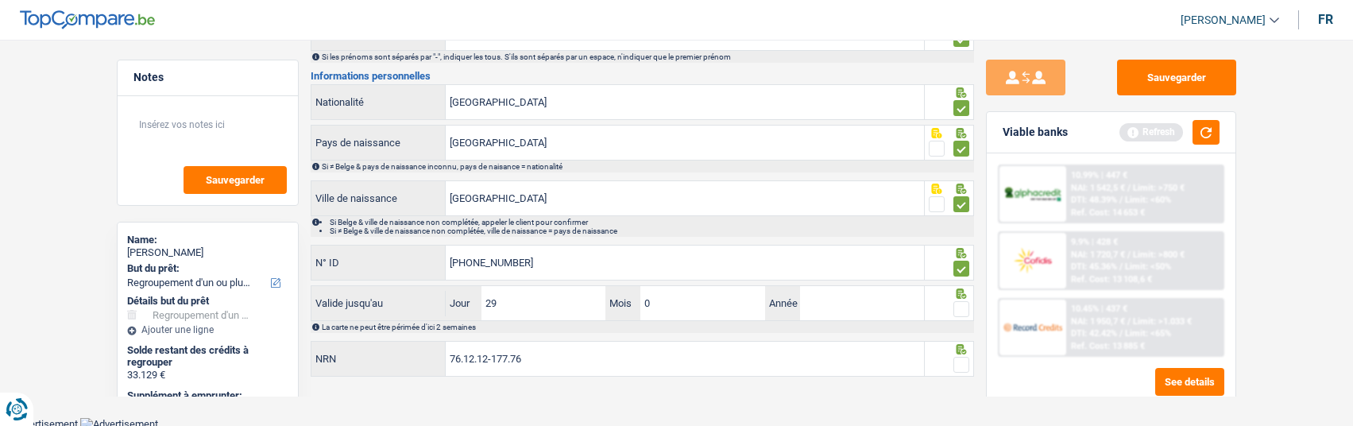
type input "09"
type input "2027"
click at [958, 301] on span at bounding box center [961, 309] width 16 height 16
click at [0, 0] on input "radio" at bounding box center [0, 0] width 0 height 0
click at [961, 359] on span at bounding box center [961, 365] width 16 height 16
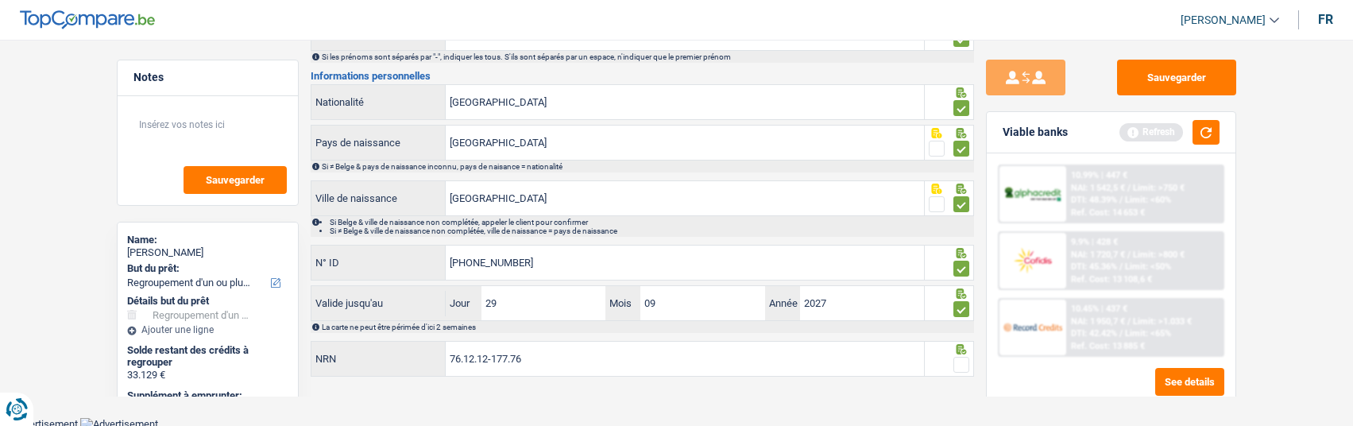
click at [0, 0] on input "radio" at bounding box center [0, 0] width 0 height 0
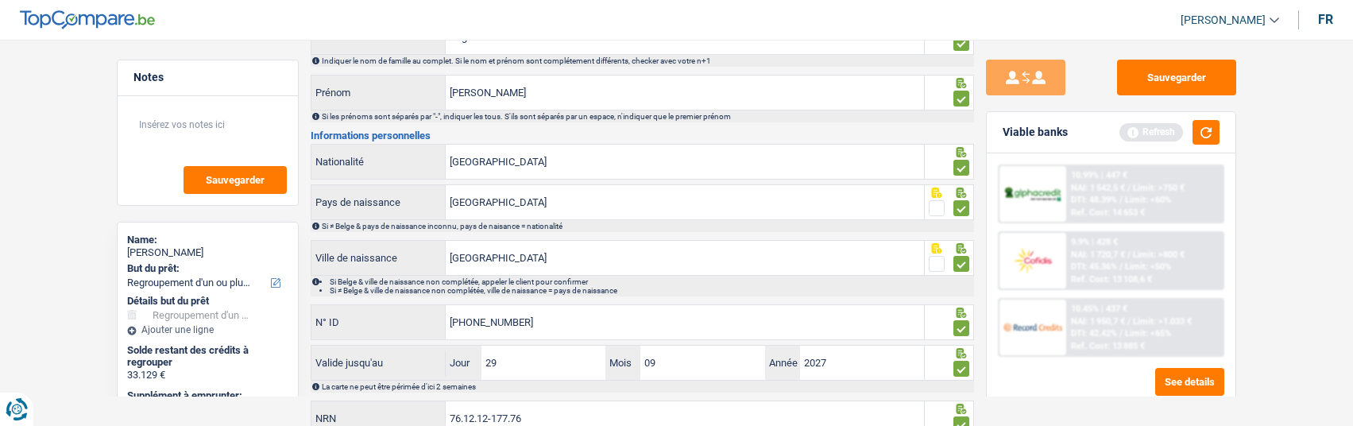
scroll to position [0, 0]
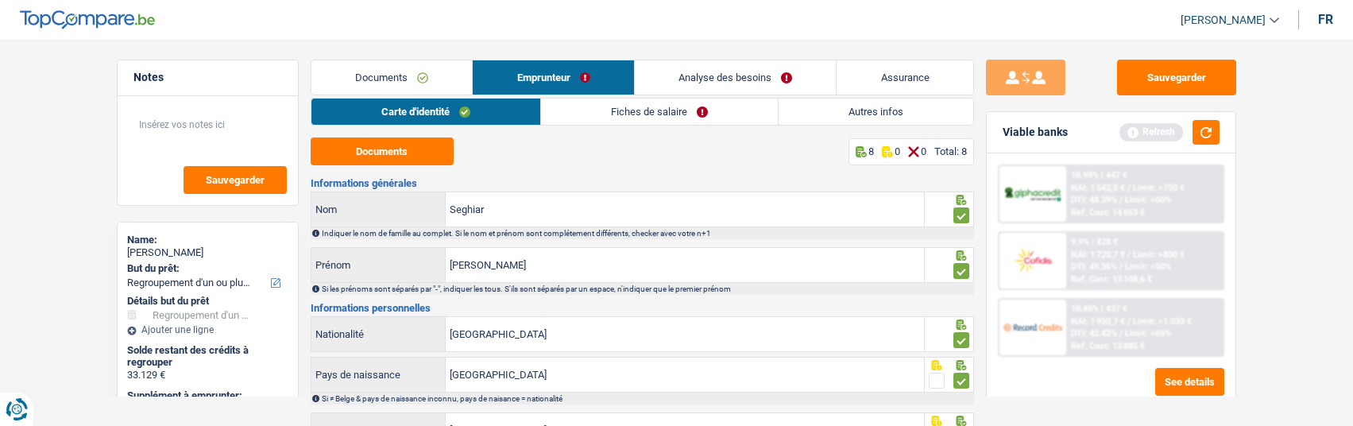
click at [639, 115] on link "Fiches de salaire" at bounding box center [659, 111] width 237 height 26
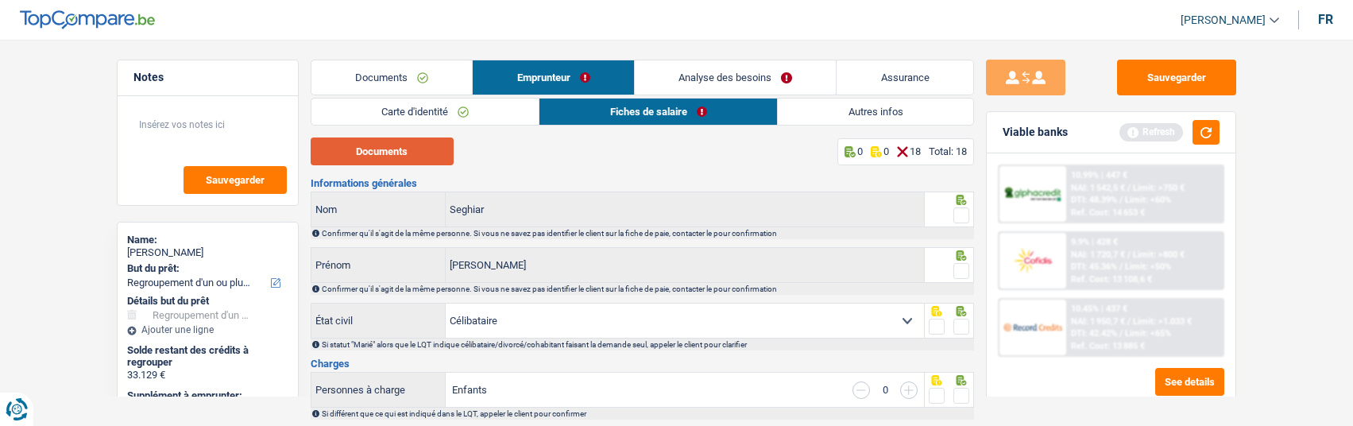
click at [390, 156] on button "Documents" at bounding box center [382, 151] width 143 height 28
click at [956, 208] on span at bounding box center [961, 215] width 16 height 16
click at [0, 0] on input "radio" at bounding box center [0, 0] width 0 height 0
click at [959, 266] on span at bounding box center [961, 271] width 16 height 16
click at [0, 0] on input "radio" at bounding box center [0, 0] width 0 height 0
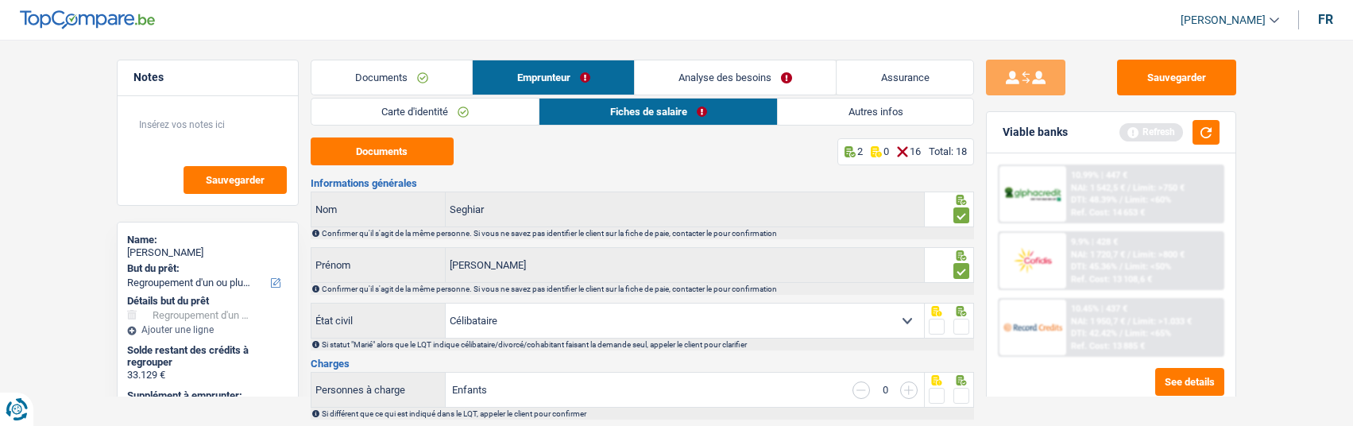
click at [961, 325] on span at bounding box center [961, 327] width 16 height 16
click at [0, 0] on input "radio" at bounding box center [0, 0] width 0 height 0
click at [880, 316] on select "Célibataire Marié(e) Cohabitant(e) légal(e) Divorcé(e) Veuf(ve) Séparé (de fait…" at bounding box center [685, 320] width 478 height 34
select select "divorced"
click at [446, 303] on select "Célibataire Marié(e) Cohabitant(e) légal(e) Divorcé(e) Veuf(ve) Séparé (de fait…" at bounding box center [685, 320] width 478 height 34
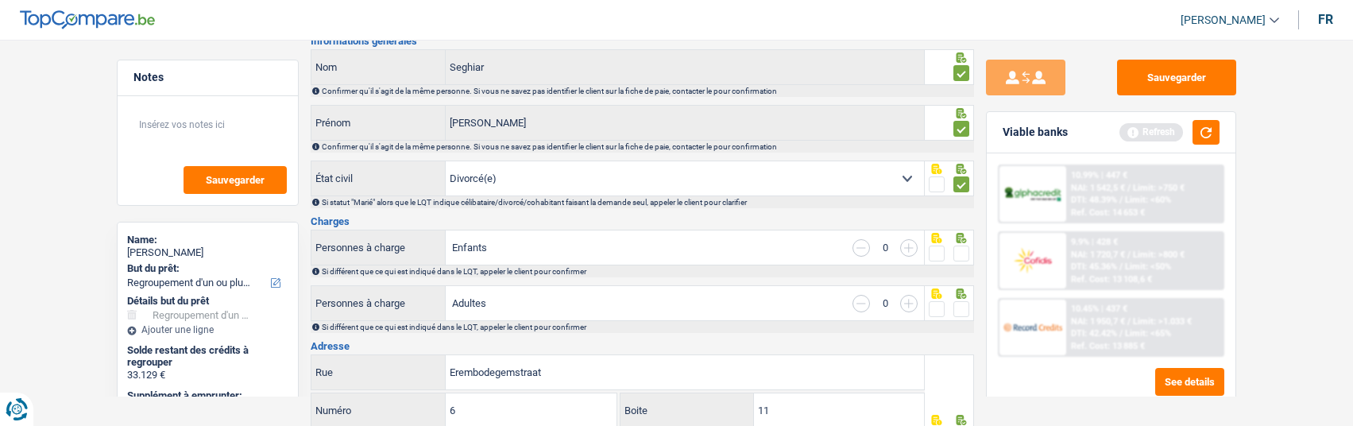
scroll to position [159, 0]
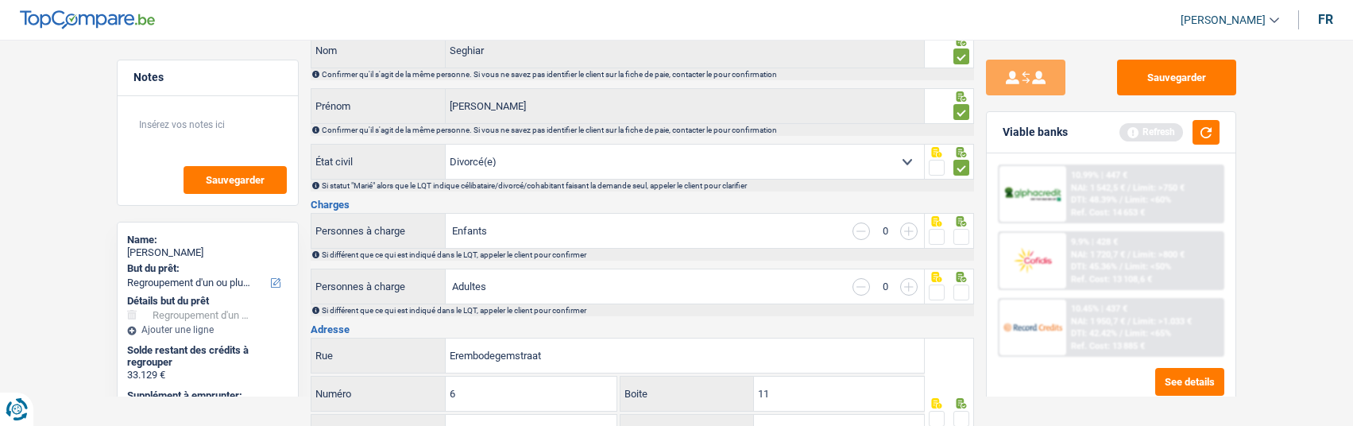
click at [906, 228] on input "button" at bounding box center [908, 230] width 17 height 17
select select "familyAllowances"
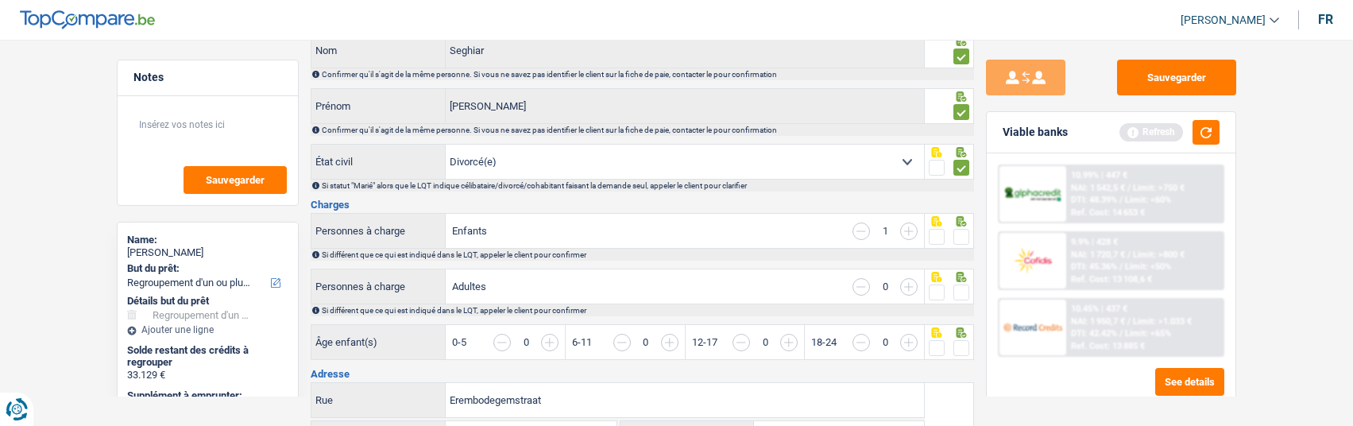
click at [934, 231] on span at bounding box center [937, 237] width 16 height 16
click at [0, 0] on input "radio" at bounding box center [0, 0] width 0 height 0
click at [965, 285] on span at bounding box center [961, 292] width 16 height 16
click at [0, 0] on input "radio" at bounding box center [0, 0] width 0 height 0
click at [667, 341] on input "button" at bounding box center [967, 351] width 613 height 34
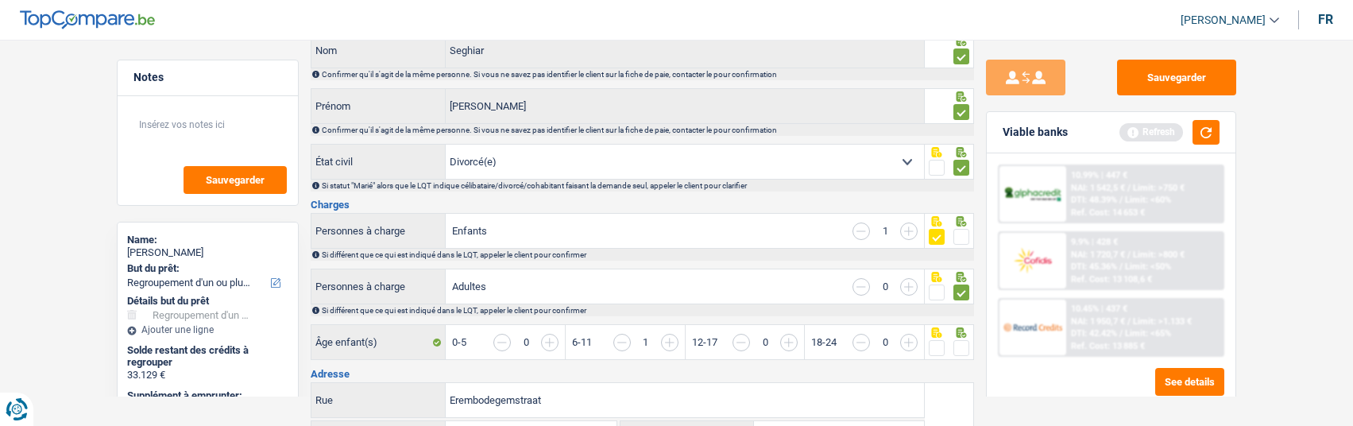
click at [965, 336] on input "button" at bounding box center [1206, 351] width 613 height 34
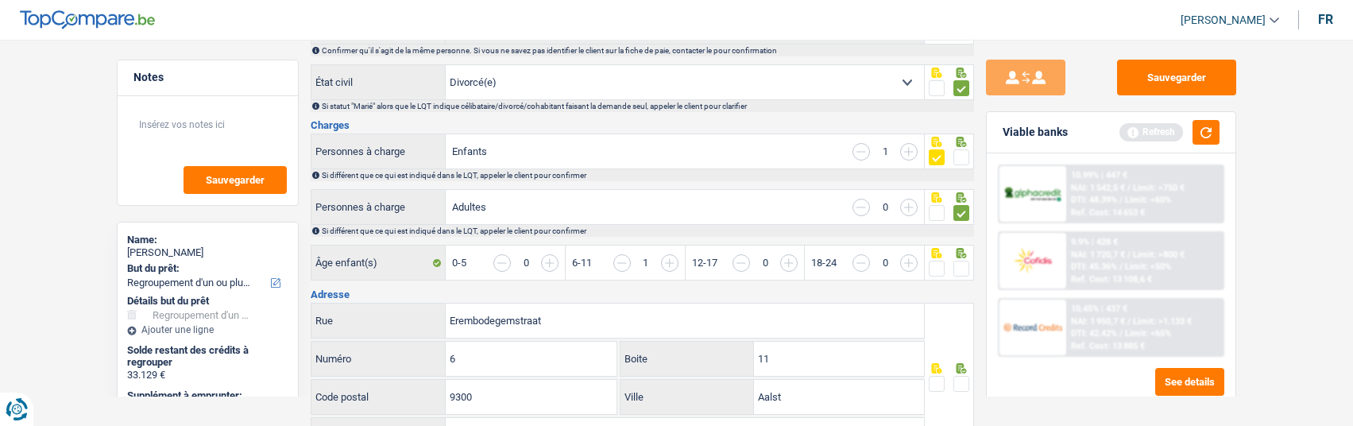
click at [938, 261] on span at bounding box center [937, 269] width 16 height 16
click at [0, 0] on input "radio" at bounding box center [0, 0] width 0 height 0
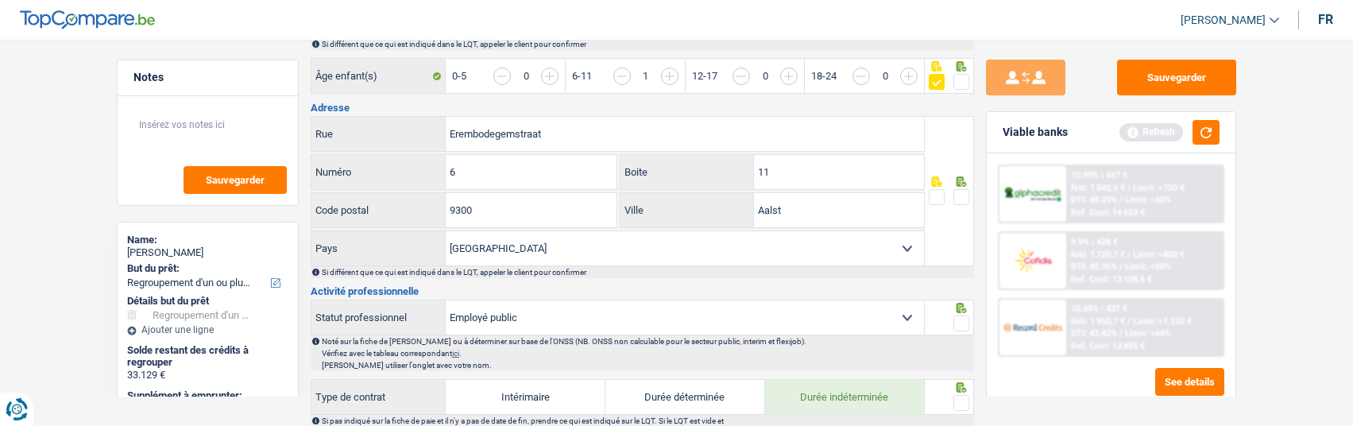
scroll to position [397, 0]
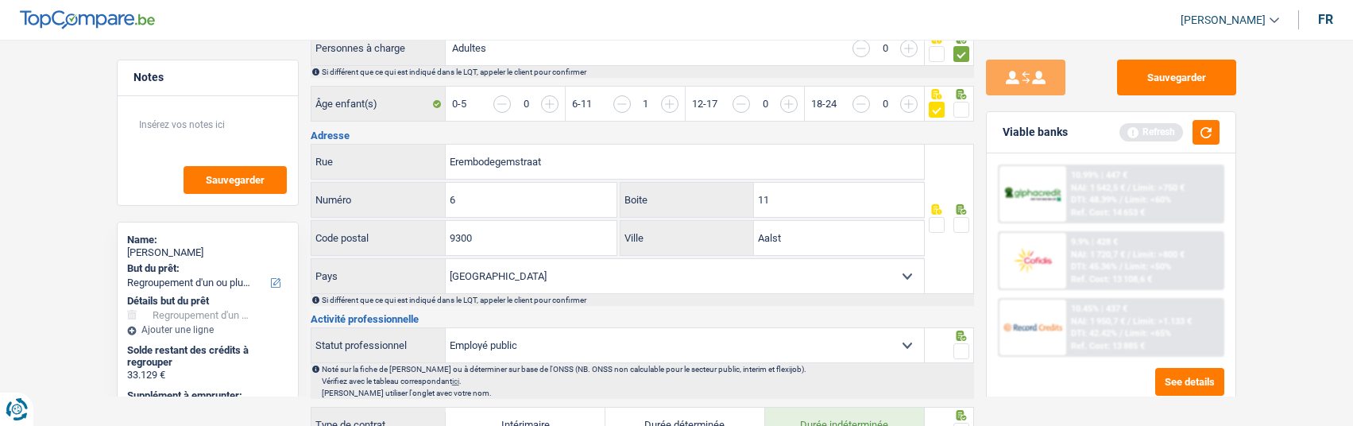
click at [959, 219] on span at bounding box center [961, 225] width 16 height 16
click at [0, 0] on input "radio" at bounding box center [0, 0] width 0 height 0
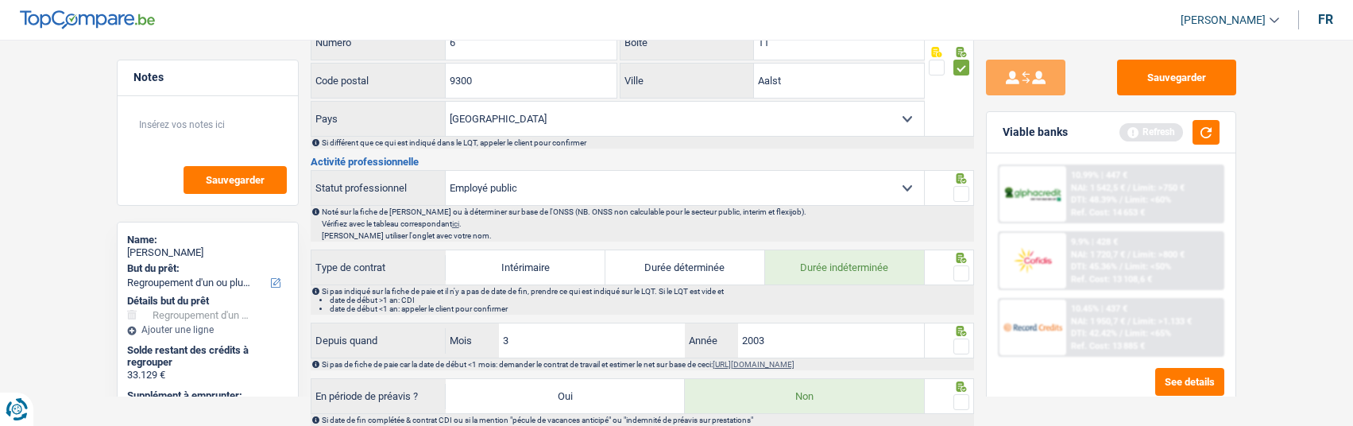
scroll to position [556, 0]
click at [956, 187] on span at bounding box center [961, 192] width 16 height 16
click at [0, 0] on input "radio" at bounding box center [0, 0] width 0 height 0
click at [961, 264] on span at bounding box center [961, 272] width 16 height 16
click at [0, 0] on input "radio" at bounding box center [0, 0] width 0 height 0
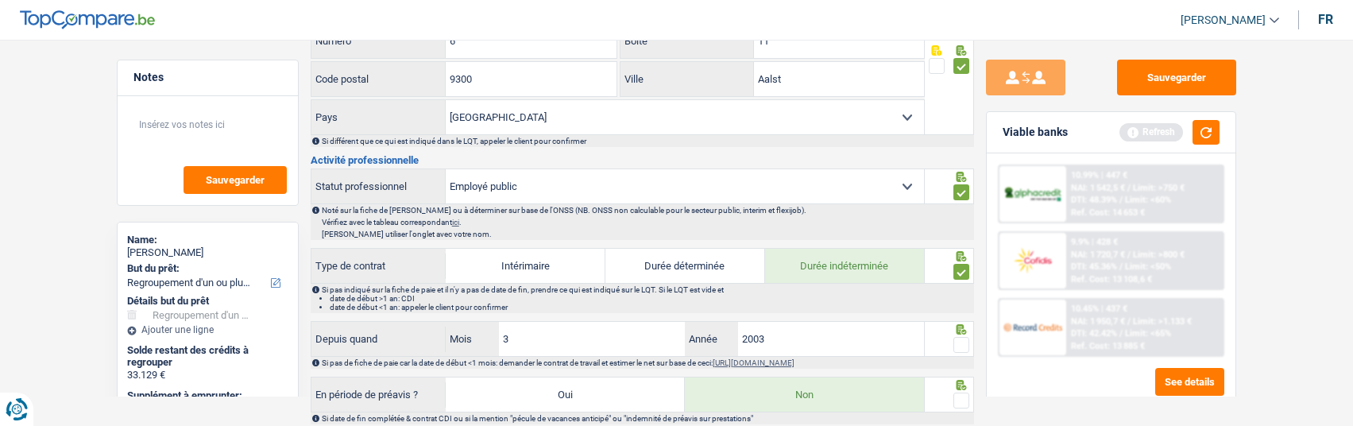
click at [959, 338] on span at bounding box center [961, 345] width 16 height 16
click at [0, 0] on input "radio" at bounding box center [0, 0] width 0 height 0
click at [622, 341] on input "3" at bounding box center [592, 339] width 187 height 34
type input "12"
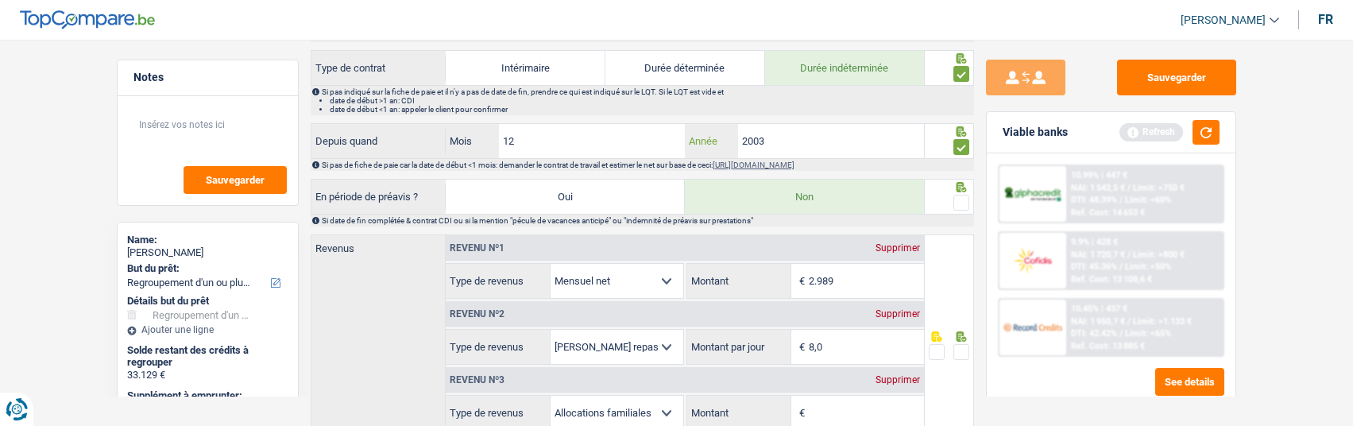
scroll to position [794, 0]
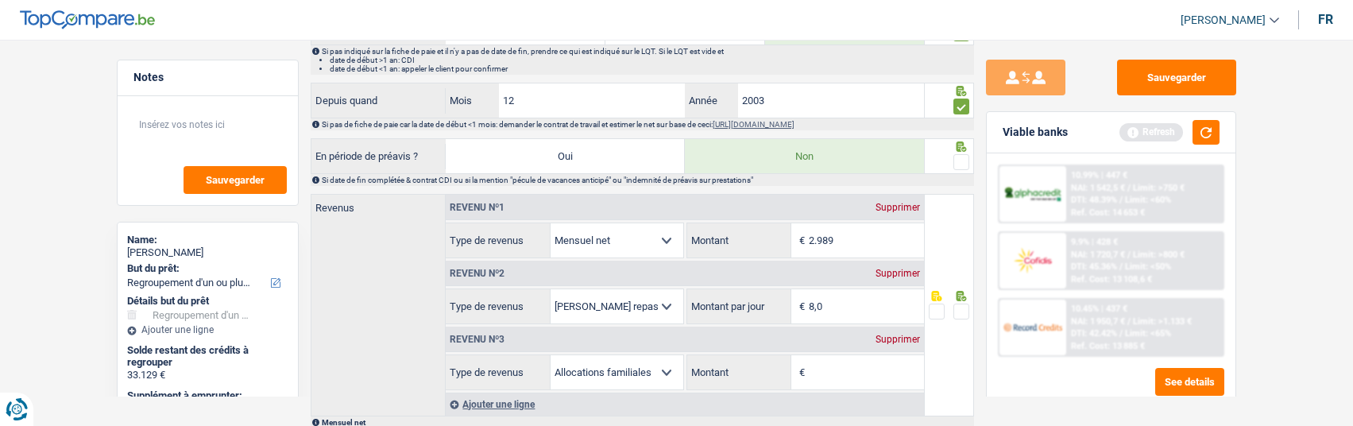
click at [960, 154] on span at bounding box center [961, 162] width 16 height 16
click at [0, 0] on input "radio" at bounding box center [0, 0] width 0 height 0
click at [864, 234] on input "2.989" at bounding box center [866, 240] width 115 height 34
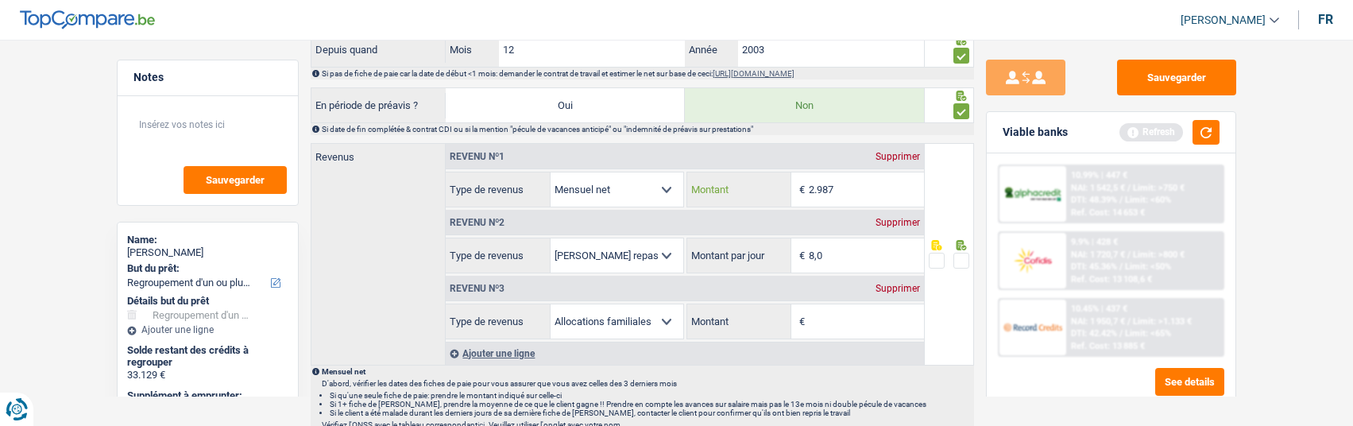
scroll to position [874, 0]
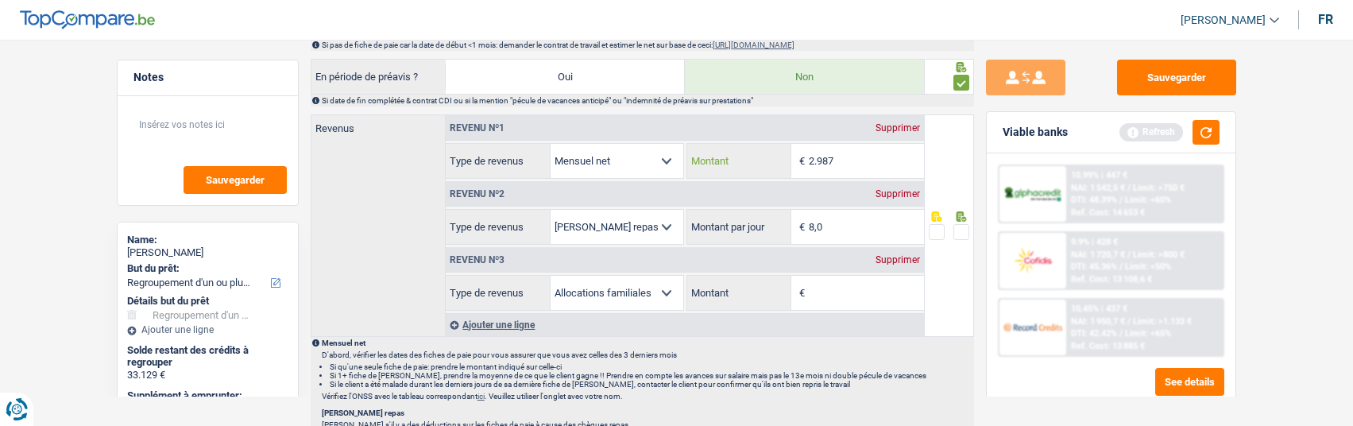
type input "2.987"
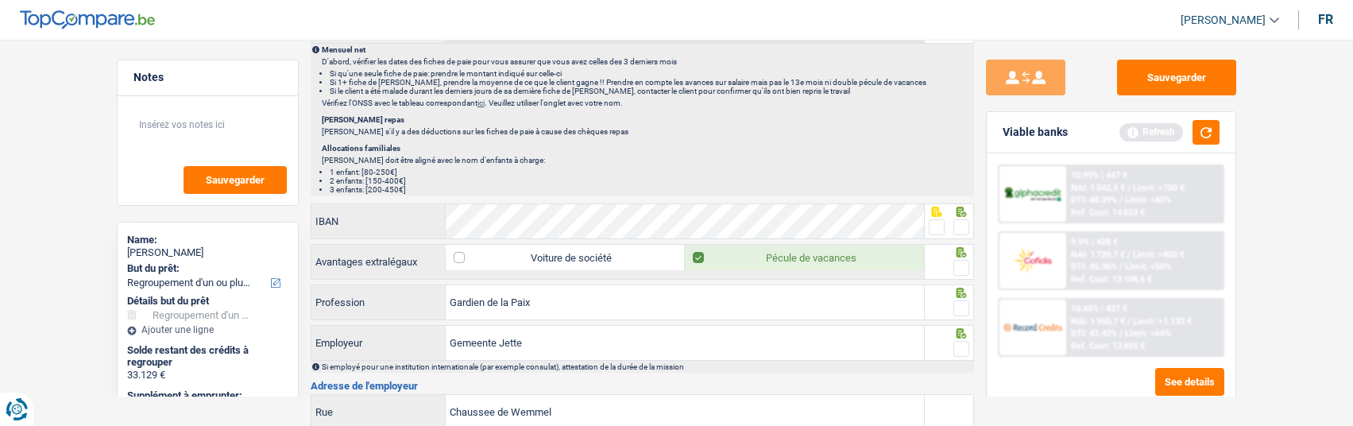
scroll to position [1112, 0]
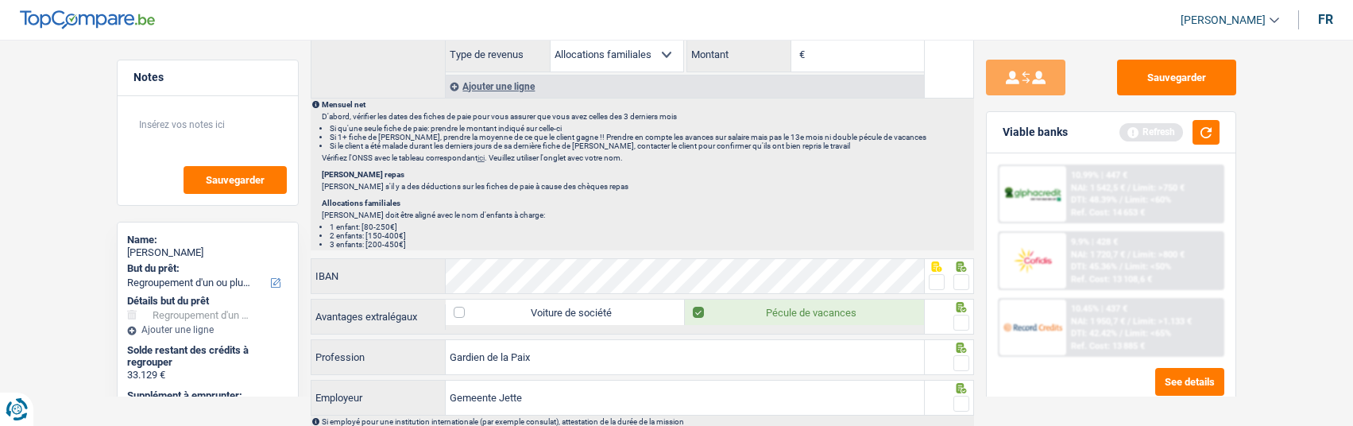
click at [936, 274] on span at bounding box center [937, 282] width 16 height 16
click at [0, 0] on input "radio" at bounding box center [0, 0] width 0 height 0
click at [964, 319] on span at bounding box center [961, 323] width 16 height 16
click at [0, 0] on input "radio" at bounding box center [0, 0] width 0 height 0
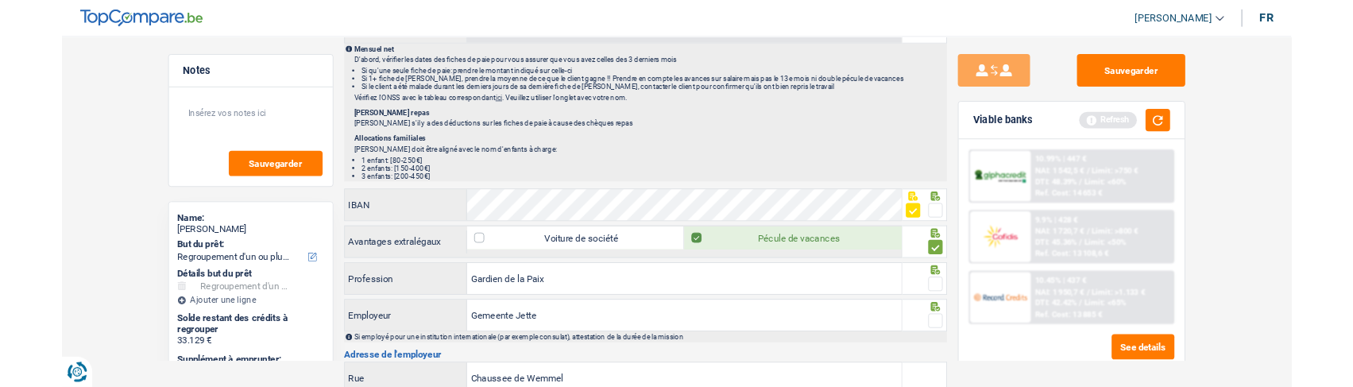
scroll to position [1191, 0]
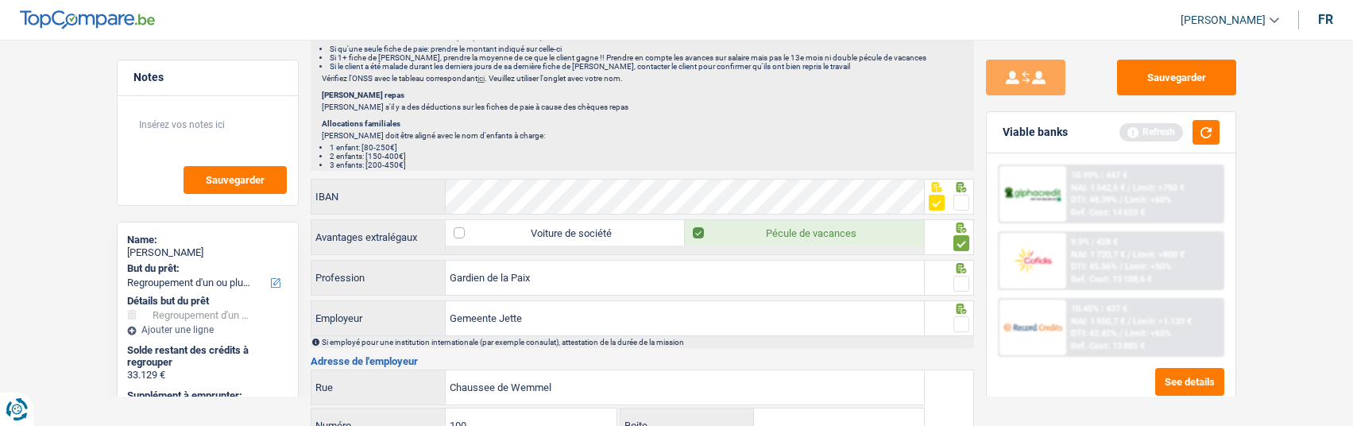
click at [962, 284] on span at bounding box center [961, 284] width 16 height 16
click at [0, 0] on input "radio" at bounding box center [0, 0] width 0 height 0
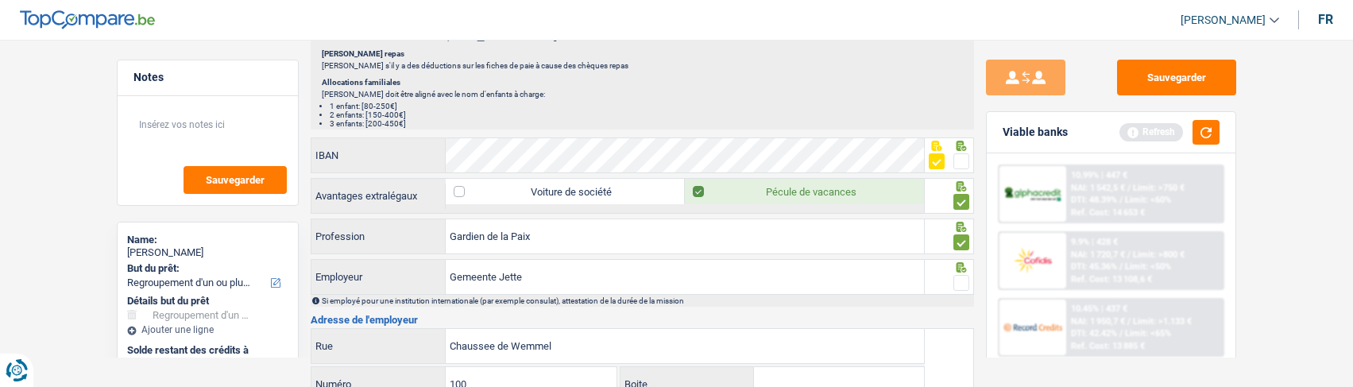
scroll to position [1271, 0]
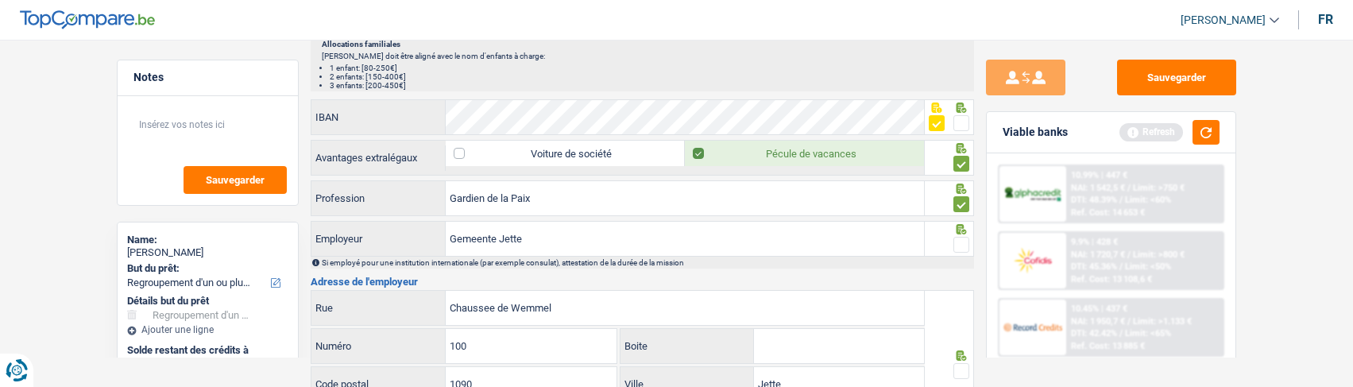
click at [956, 240] on span at bounding box center [961, 245] width 16 height 16
click at [0, 0] on input "radio" at bounding box center [0, 0] width 0 height 0
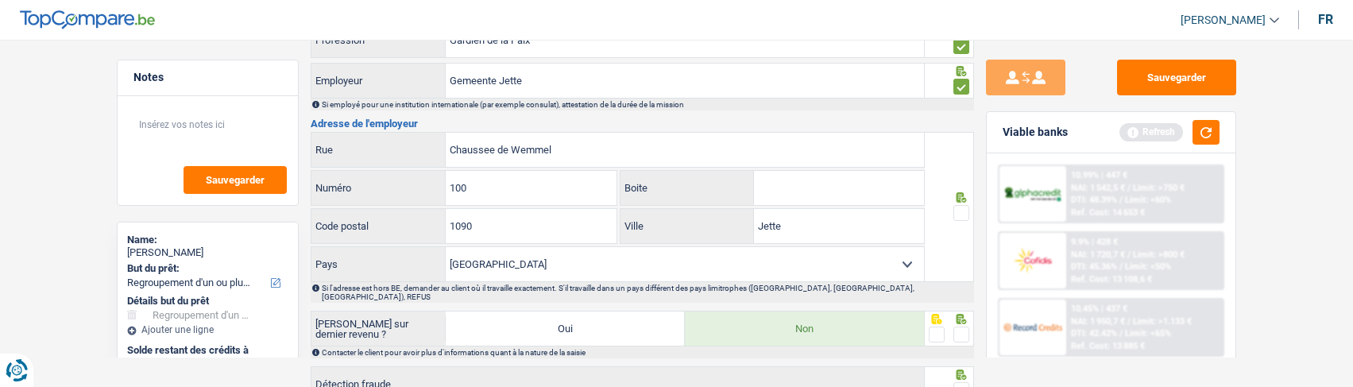
scroll to position [1430, 0]
click at [963, 207] on span at bounding box center [961, 212] width 16 height 16
click at [0, 0] on input "radio" at bounding box center [0, 0] width 0 height 0
click at [965, 326] on span at bounding box center [961, 334] width 16 height 16
click at [0, 0] on input "radio" at bounding box center [0, 0] width 0 height 0
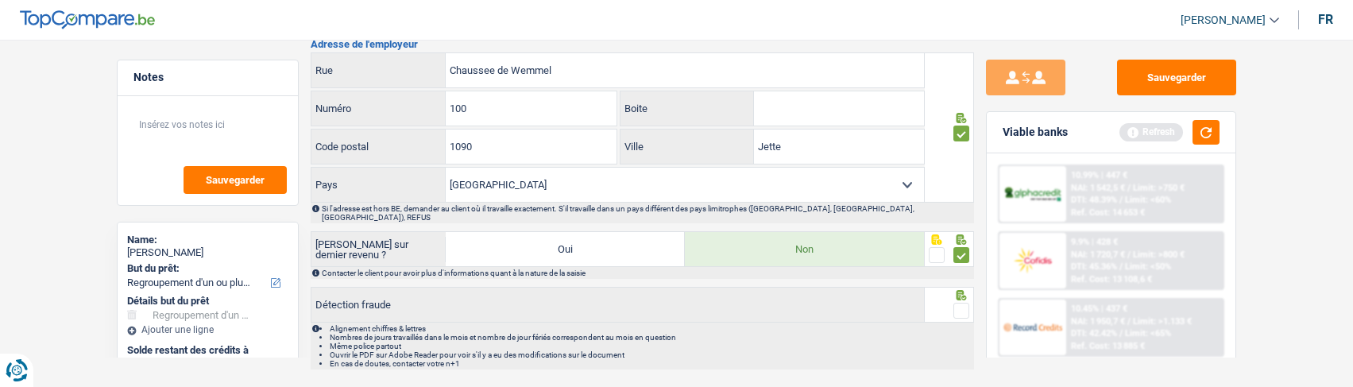
scroll to position [1533, 0]
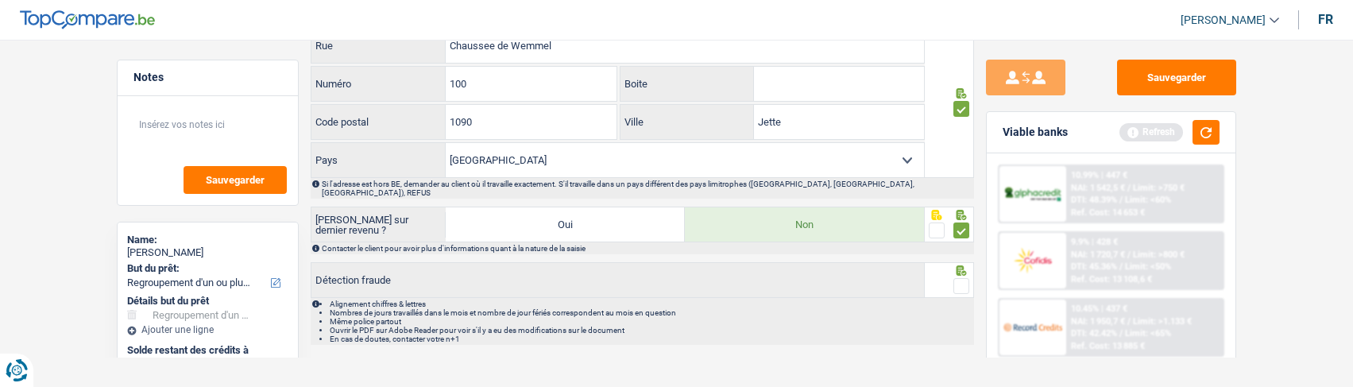
click at [954, 278] on span at bounding box center [961, 286] width 16 height 16
click at [0, 0] on input "radio" at bounding box center [0, 0] width 0 height 0
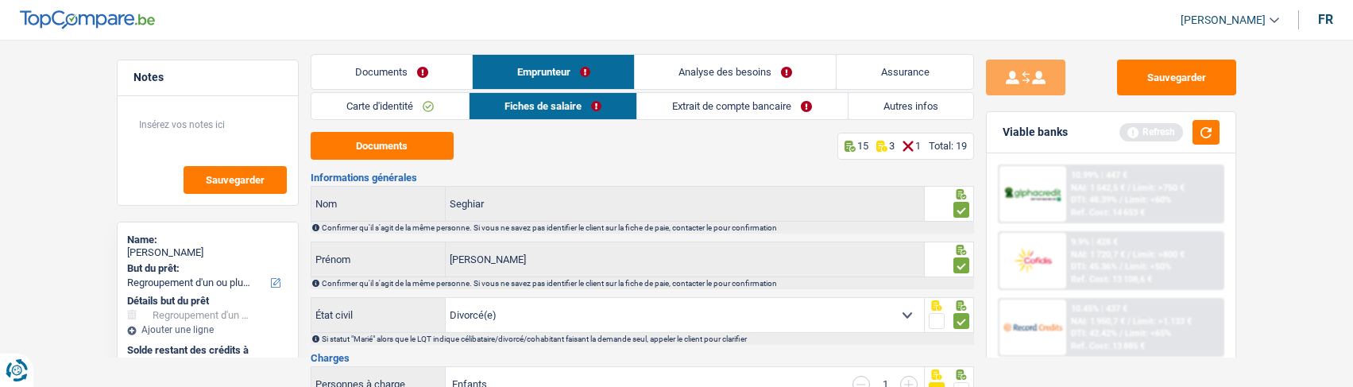
scroll to position [0, 0]
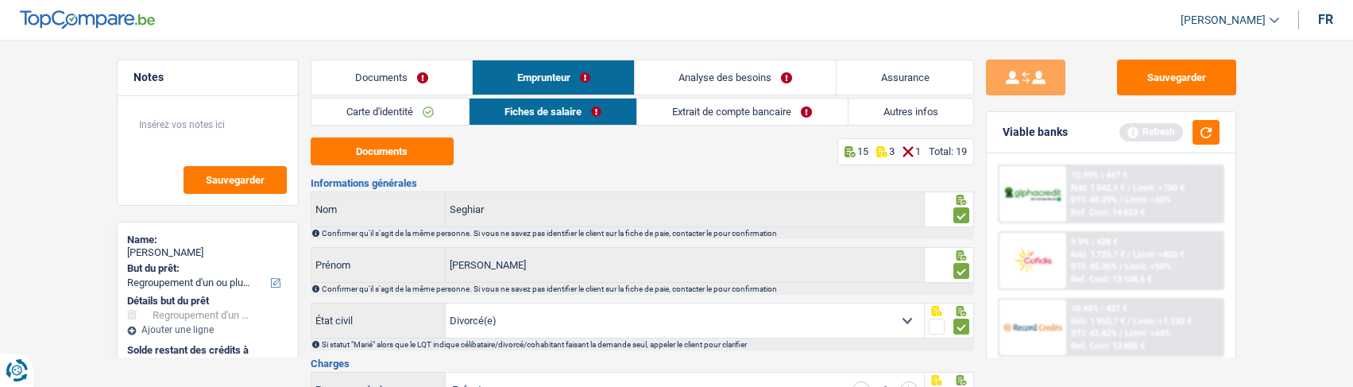
click at [719, 115] on link "Extrait de compte bancaire" at bounding box center [742, 111] width 210 height 26
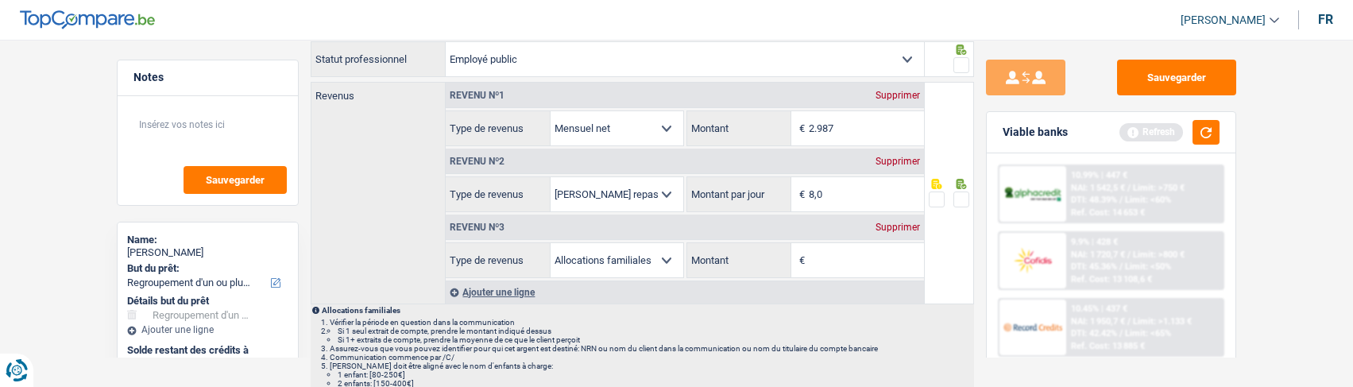
scroll to position [159, 0]
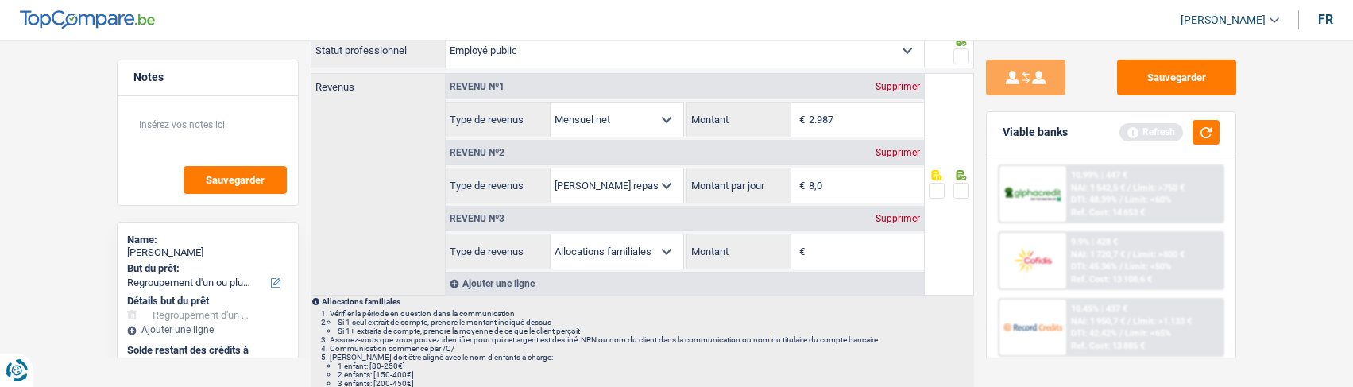
click at [906, 214] on div "Supprimer" at bounding box center [897, 219] width 52 height 10
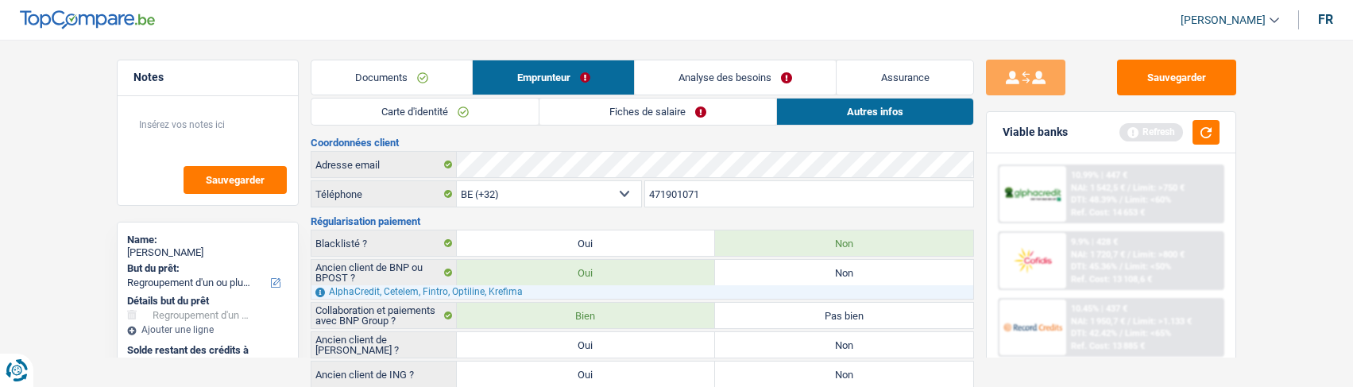
click at [628, 116] on link "Fiches de salaire" at bounding box center [657, 111] width 237 height 26
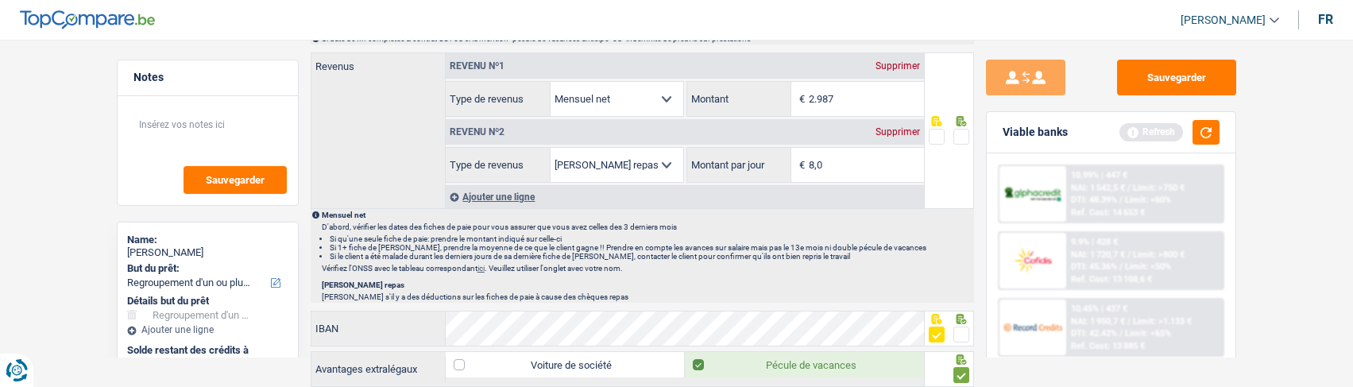
scroll to position [933, 0]
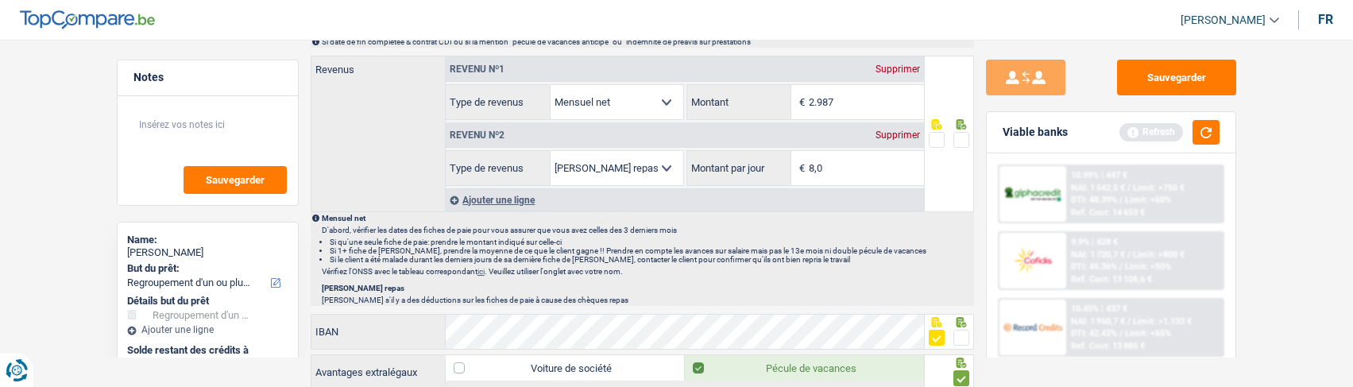
click at [957, 133] on span at bounding box center [961, 140] width 16 height 16
click at [0, 0] on input "radio" at bounding box center [0, 0] width 0 height 0
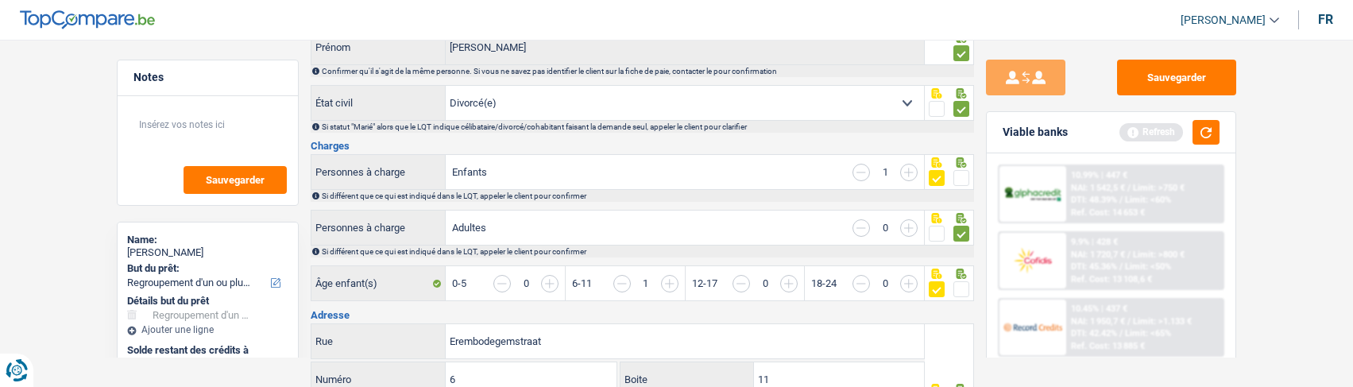
scroll to position [0, 0]
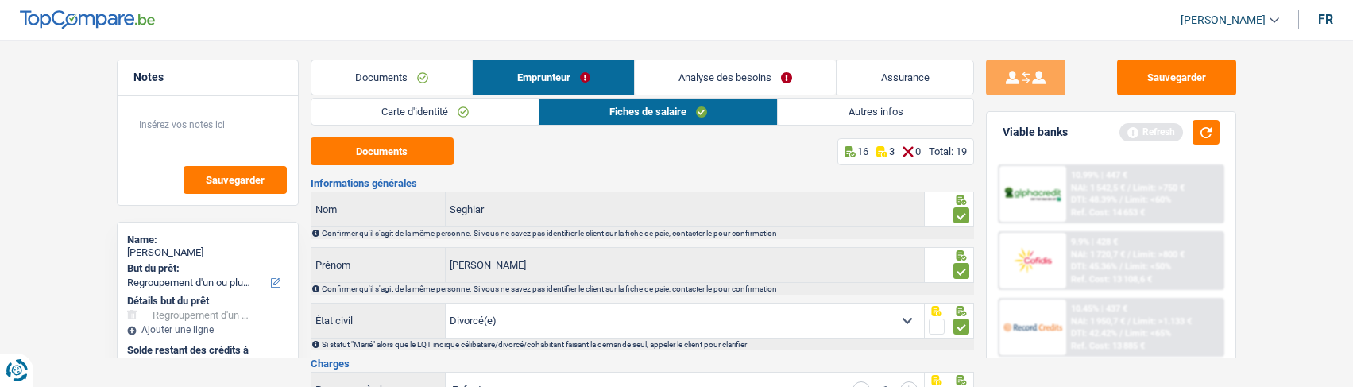
click at [842, 109] on link "Autres infos" at bounding box center [875, 111] width 195 height 26
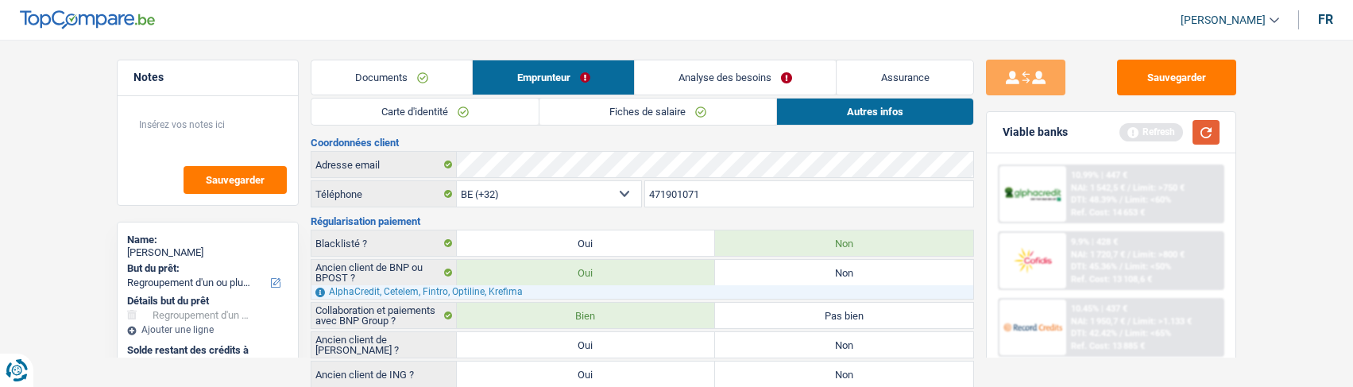
click at [1207, 132] on button "button" at bounding box center [1205, 132] width 27 height 25
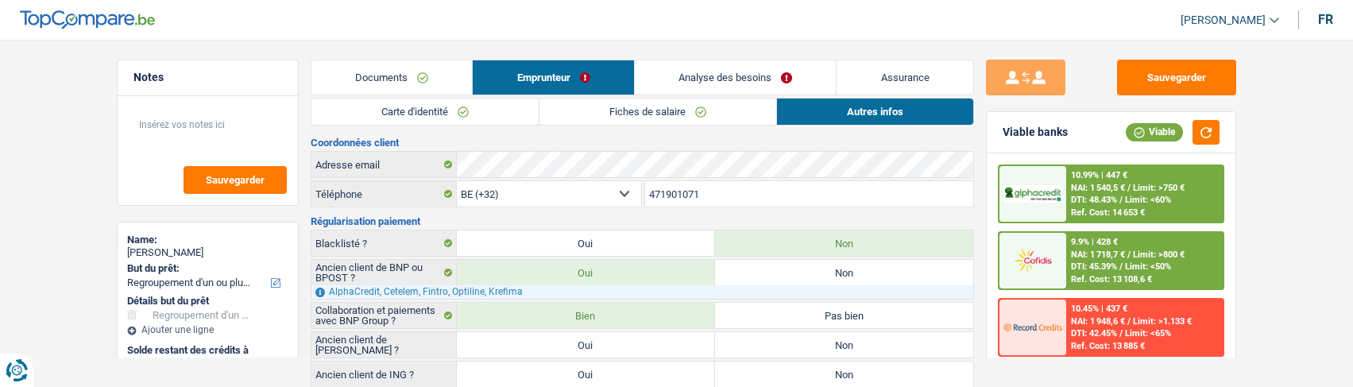
click at [725, 75] on link "Analyse des besoins" at bounding box center [736, 77] width 202 height 34
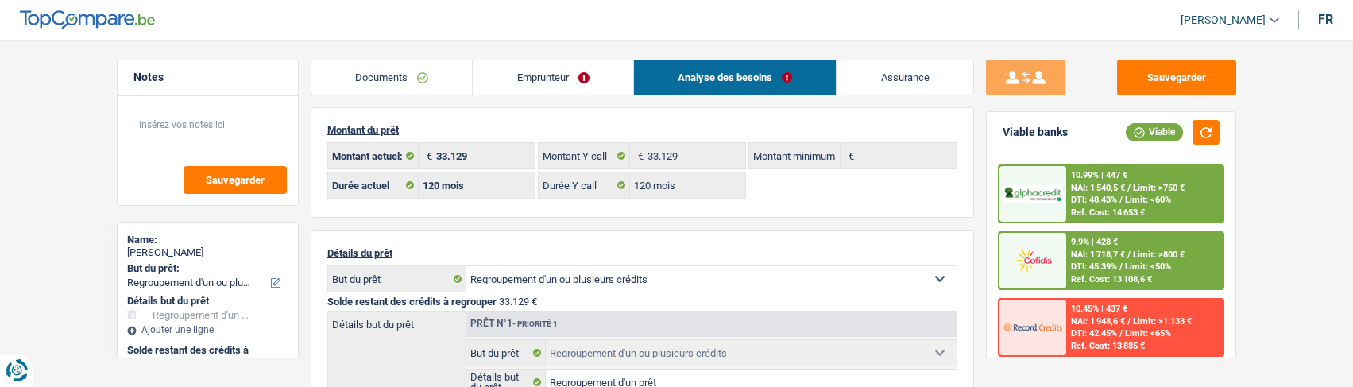
click at [1133, 253] on span "Limit: >800 €" at bounding box center [1159, 254] width 52 height 10
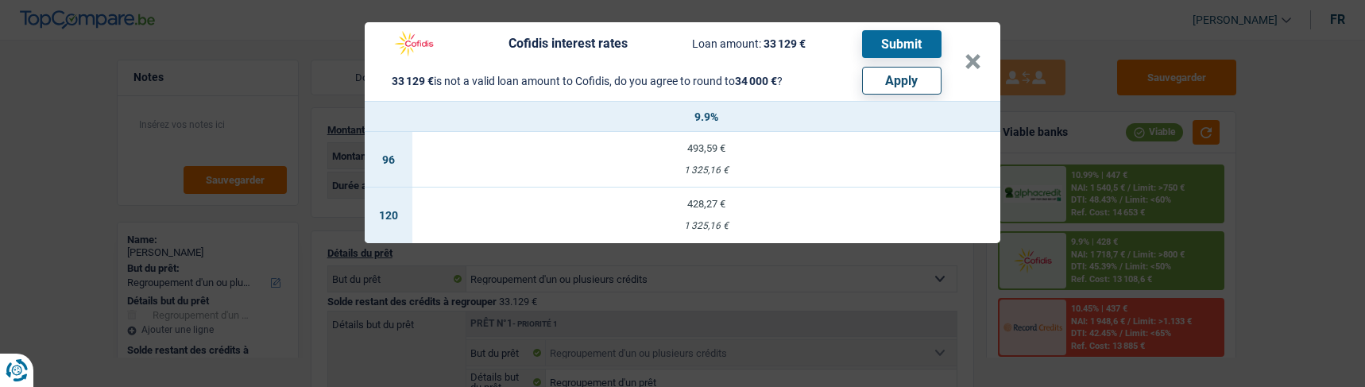
click at [923, 76] on button "Apply" at bounding box center [901, 81] width 79 height 28
type input "871"
type input "34.000"
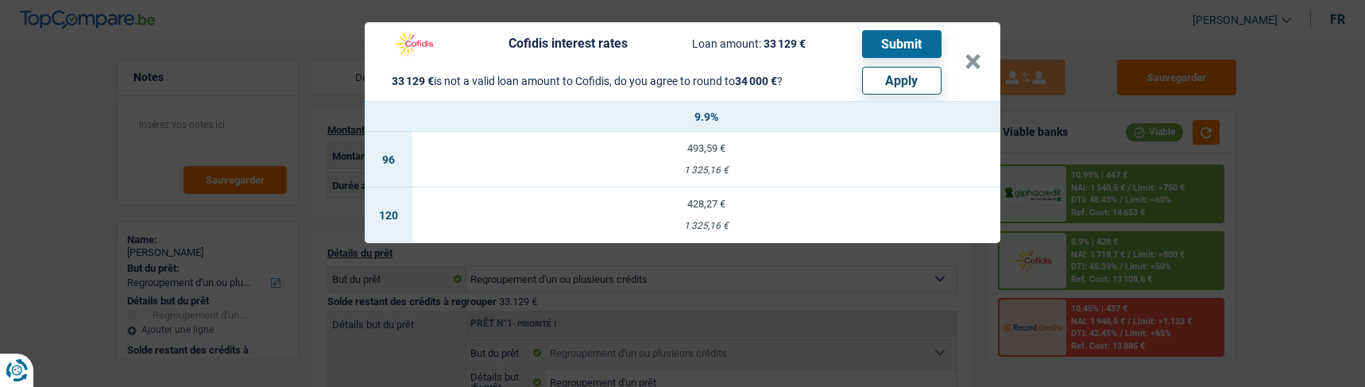
select select "other"
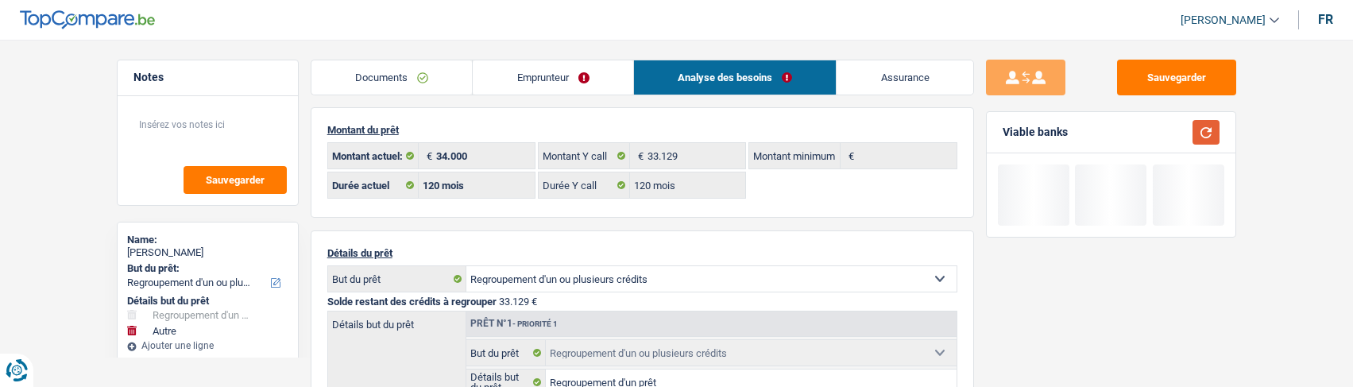
click at [1206, 125] on button "button" at bounding box center [1205, 132] width 27 height 25
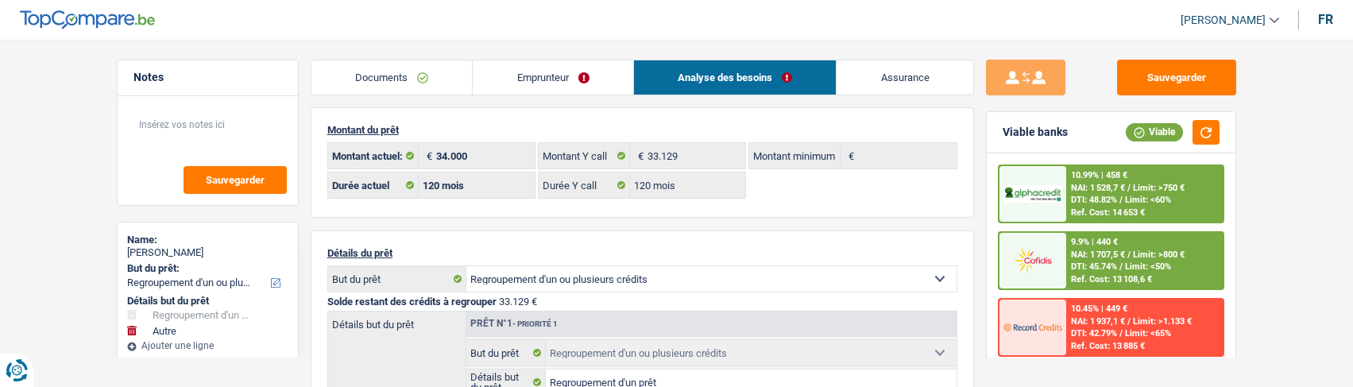
click at [523, 80] on link "Emprunteur" at bounding box center [553, 77] width 160 height 34
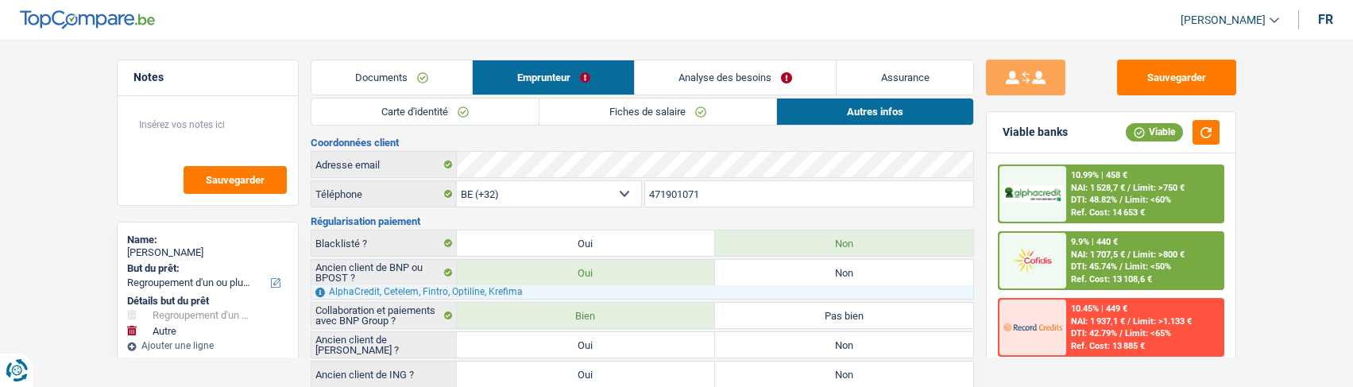
click at [767, 75] on link "Analyse des besoins" at bounding box center [736, 77] width 202 height 34
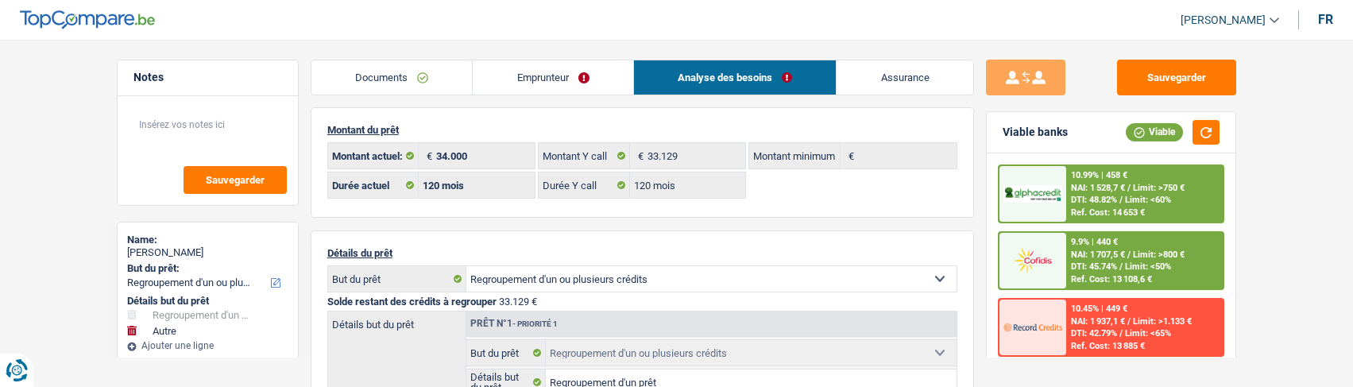
click at [1127, 267] on span "Limit: <50%" at bounding box center [1148, 266] width 46 height 10
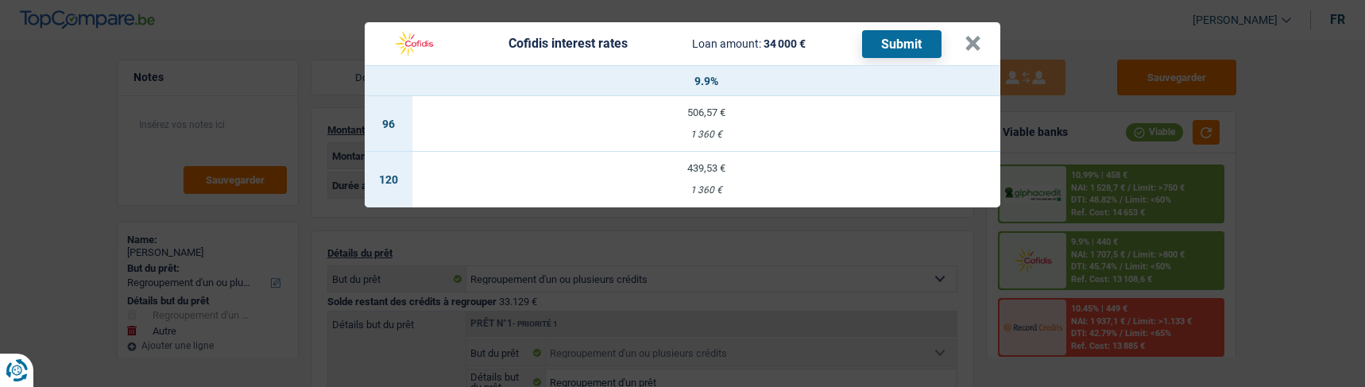
click at [740, 164] on div "439,53 €" at bounding box center [706, 168] width 588 height 10
select select "cofidis"
type input "9,90"
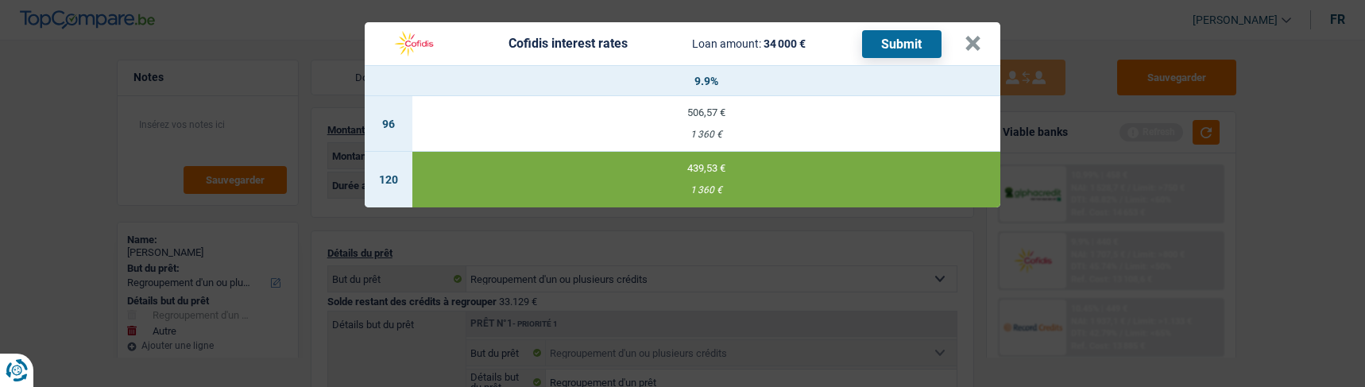
click at [897, 46] on button "Submit" at bounding box center [901, 44] width 79 height 28
drag, startPoint x: 975, startPoint y: 33, endPoint x: 898, endPoint y: 79, distance: 90.2
click at [975, 36] on button "×" at bounding box center [972, 44] width 17 height 16
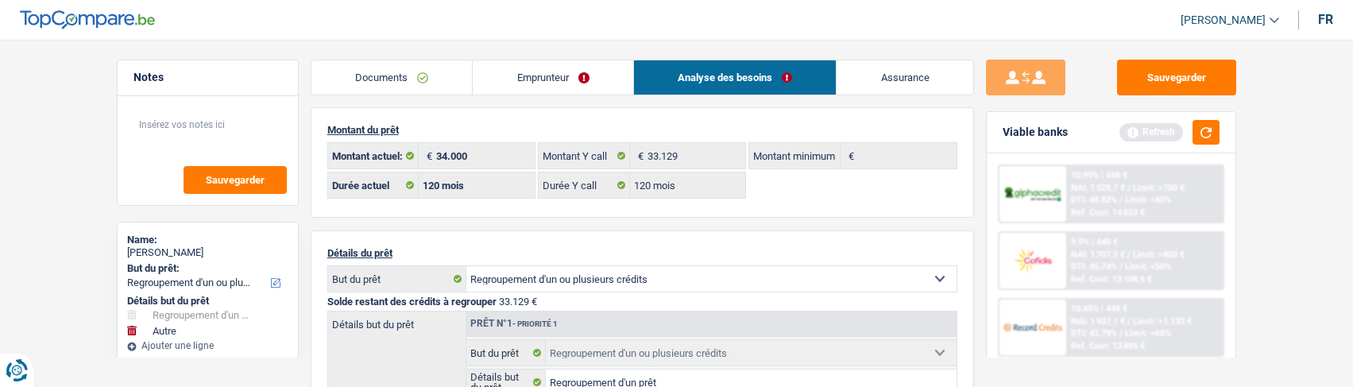
click at [413, 79] on link "Documents" at bounding box center [391, 77] width 161 height 34
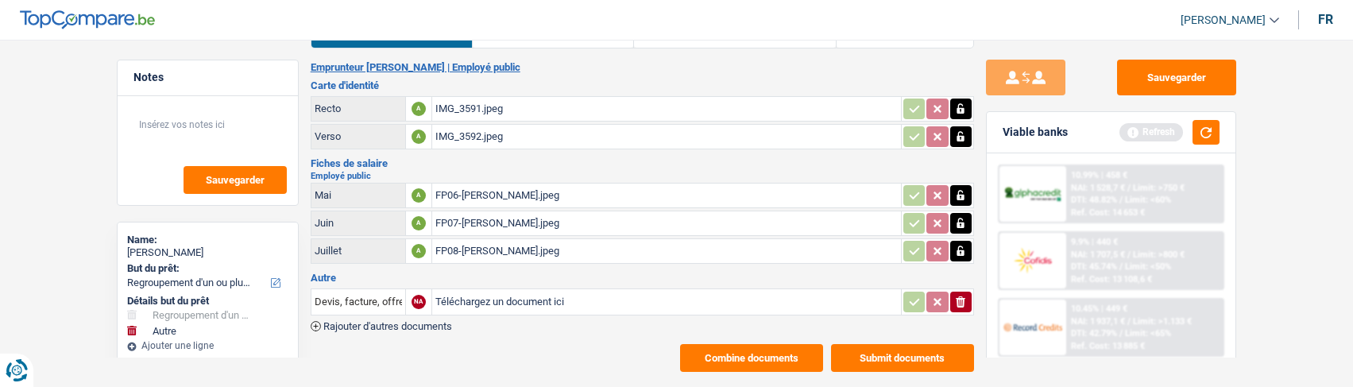
scroll to position [68, 0]
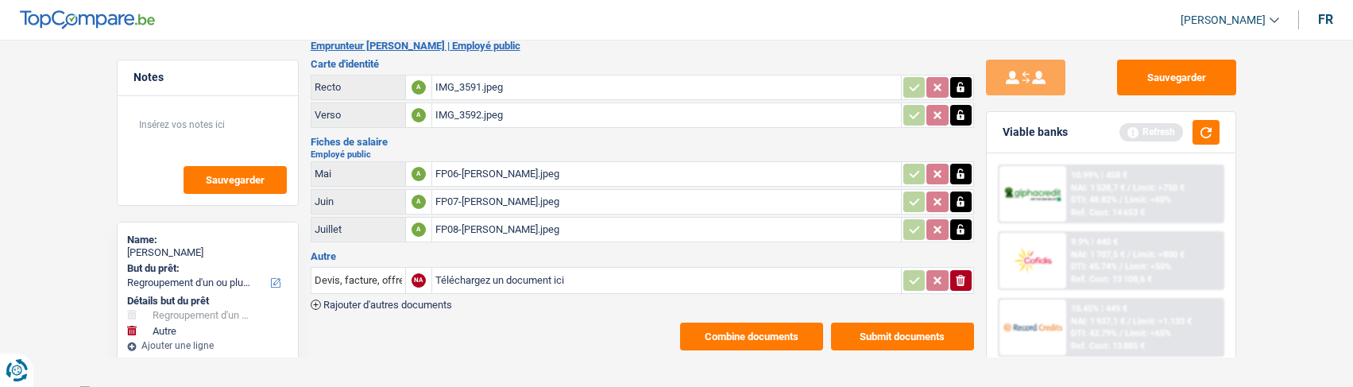
click at [889, 322] on button "Submit documents" at bounding box center [902, 336] width 143 height 28
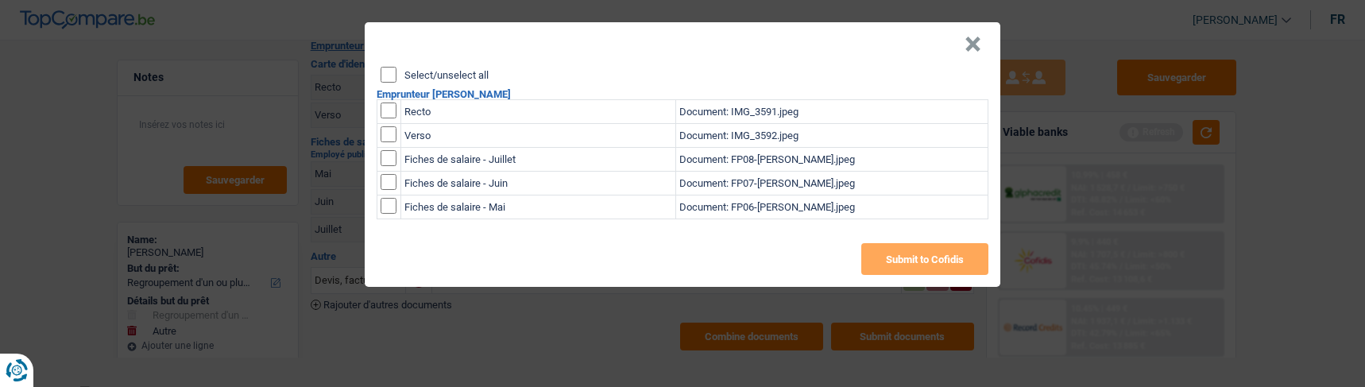
click at [392, 73] on input "Select/unselect all" at bounding box center [388, 75] width 16 height 16
checkbox input "true"
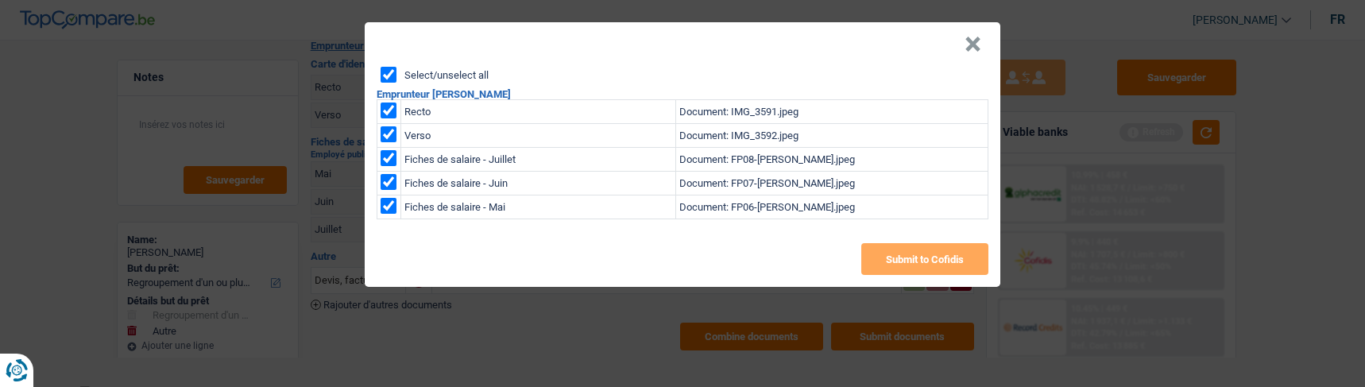
checkbox input "true"
click at [910, 251] on button "Submit to Cofidis" at bounding box center [924, 259] width 127 height 32
click at [974, 37] on button "×" at bounding box center [972, 45] width 17 height 16
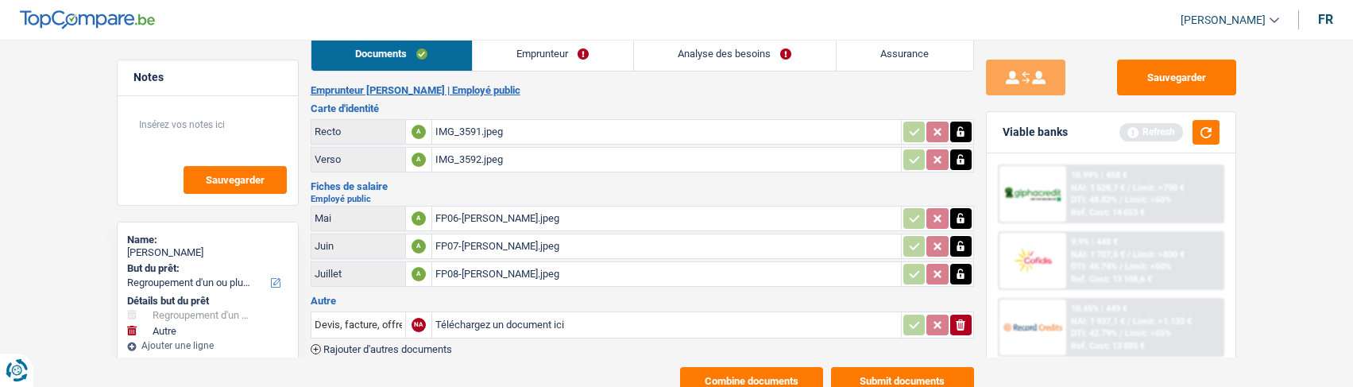
scroll to position [0, 0]
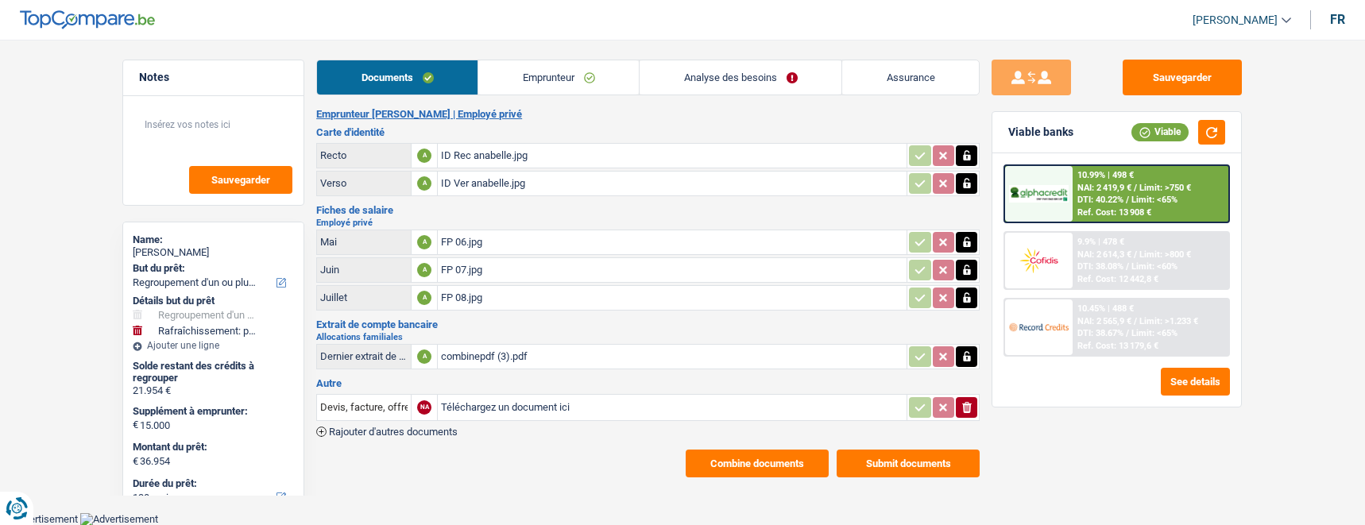
select select "refinancing"
select select "houseOrGarden"
select select "120"
click at [752, 64] on link "Analyse des besoins" at bounding box center [740, 77] width 202 height 34
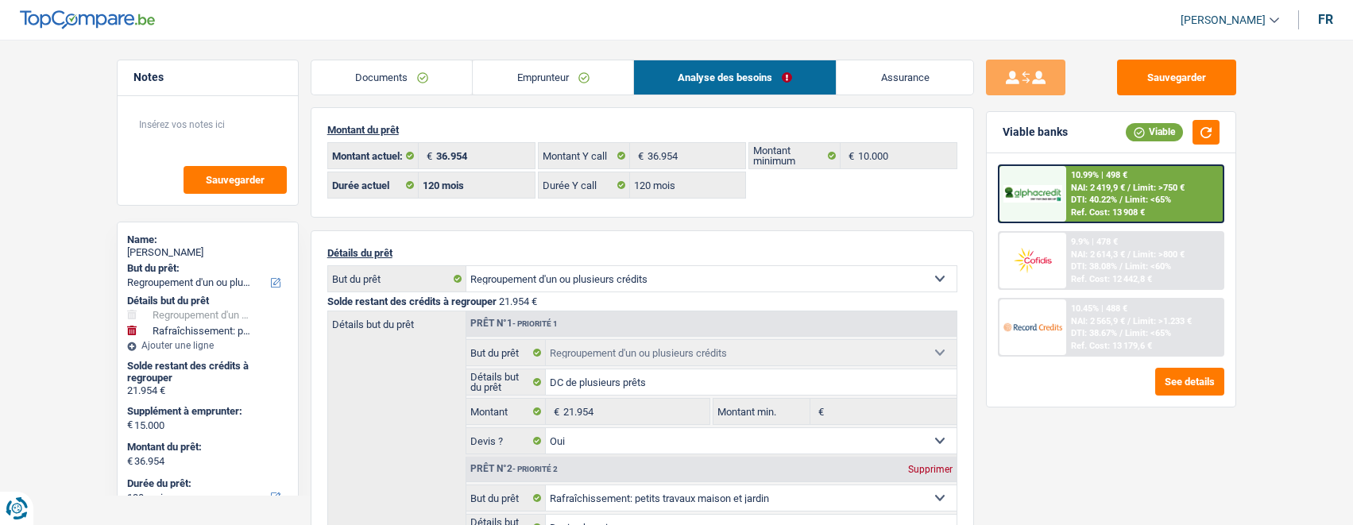
click at [601, 75] on link "Emprunteur" at bounding box center [553, 77] width 160 height 34
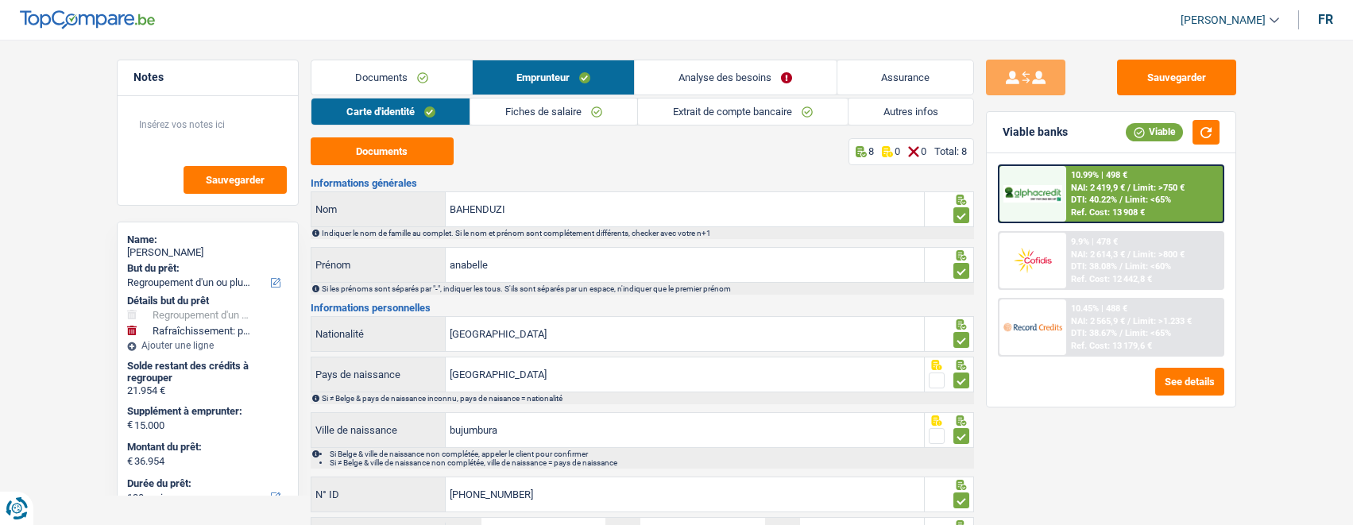
click at [901, 114] on link "Autres infos" at bounding box center [910, 111] width 125 height 26
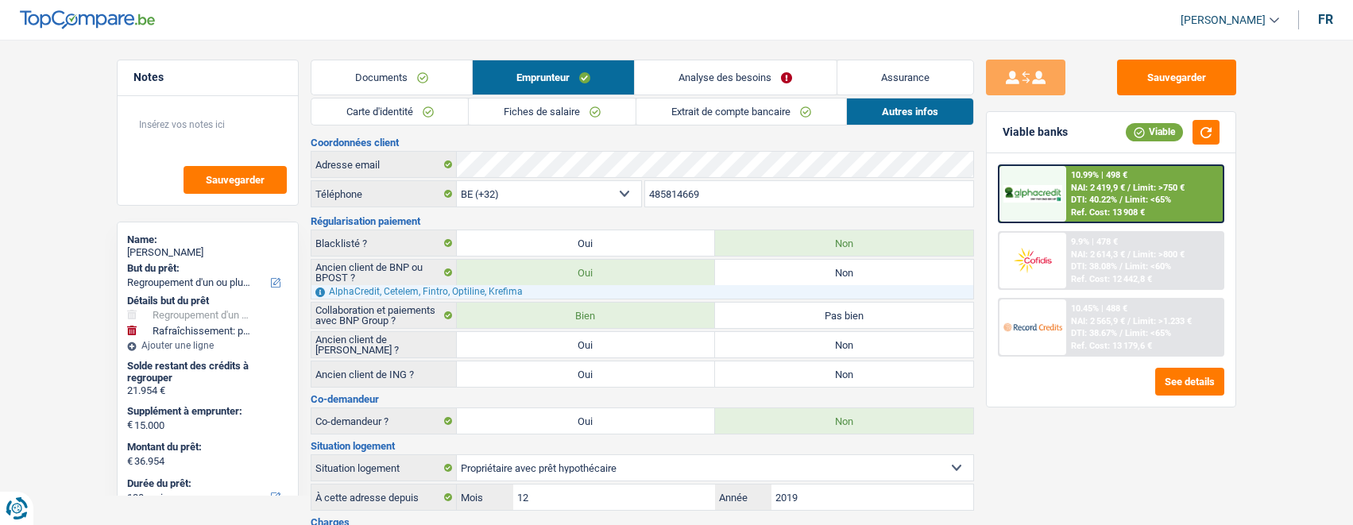
click at [787, 76] on link "Analyse des besoins" at bounding box center [735, 77] width 201 height 34
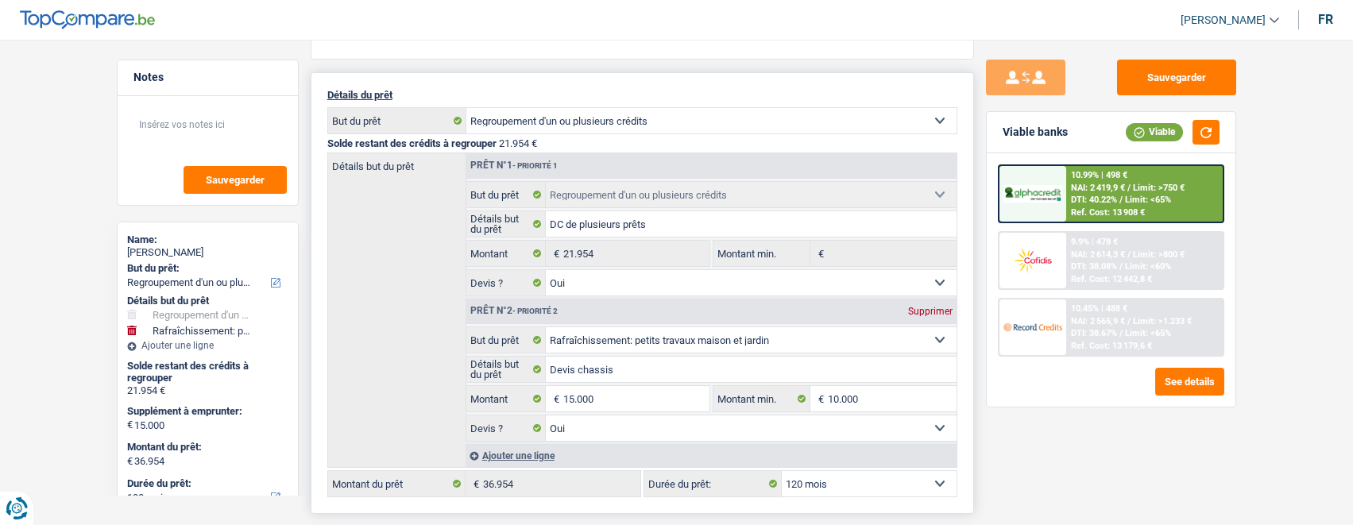
scroll to position [159, 0]
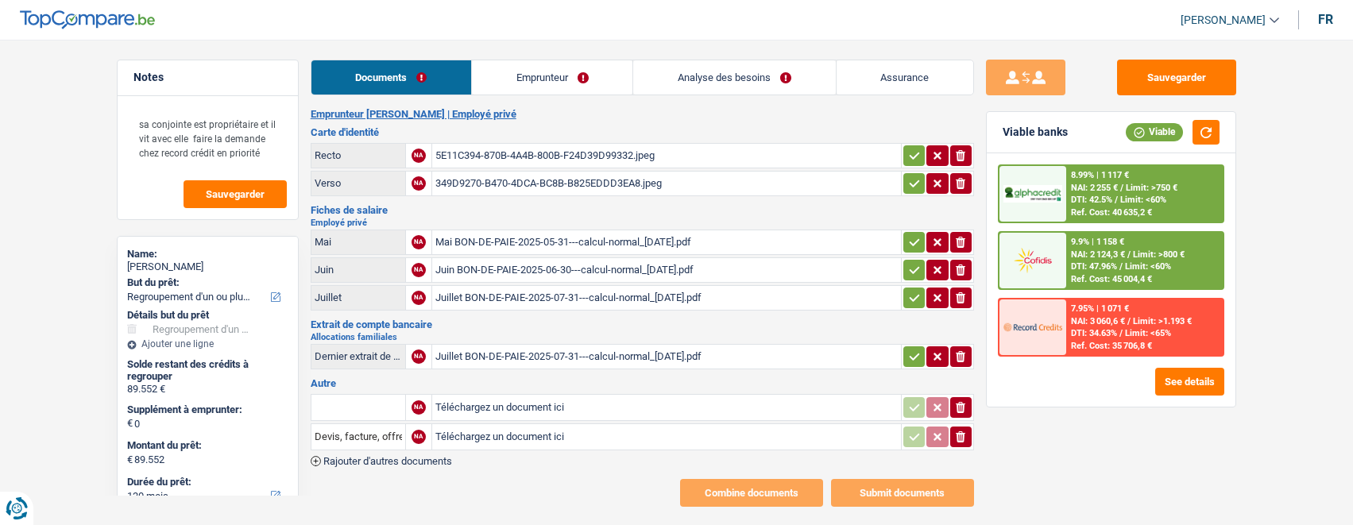
select select "refinancing"
select select "120"
select select "record credits"
click at [581, 71] on link "Emprunteur" at bounding box center [552, 77] width 160 height 34
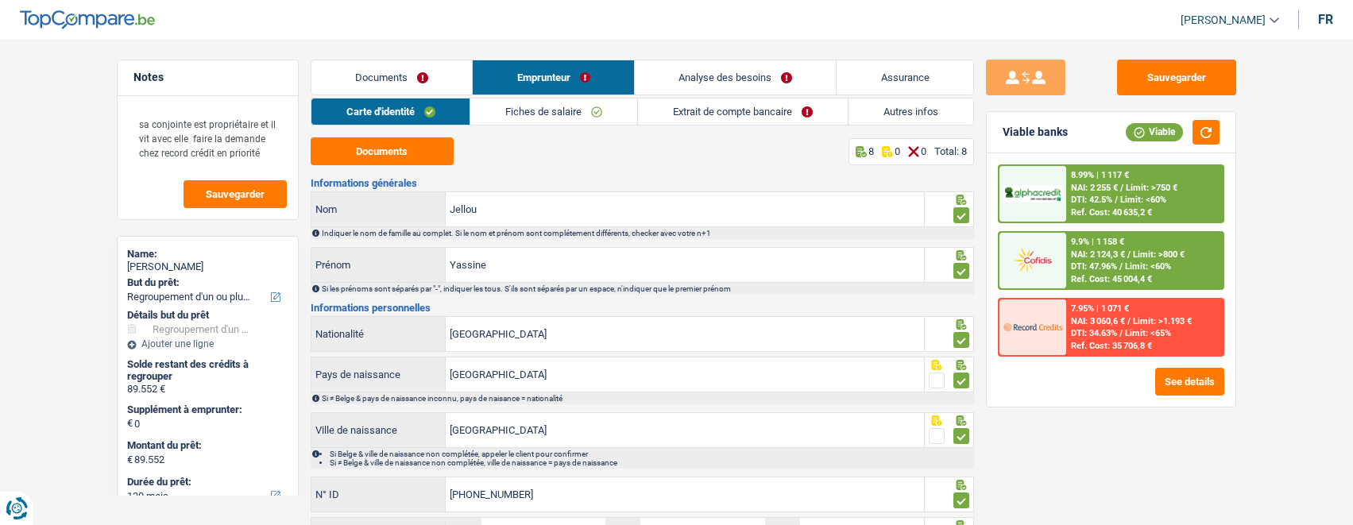
click at [755, 79] on link "Analyse des besoins" at bounding box center [736, 77] width 202 height 34
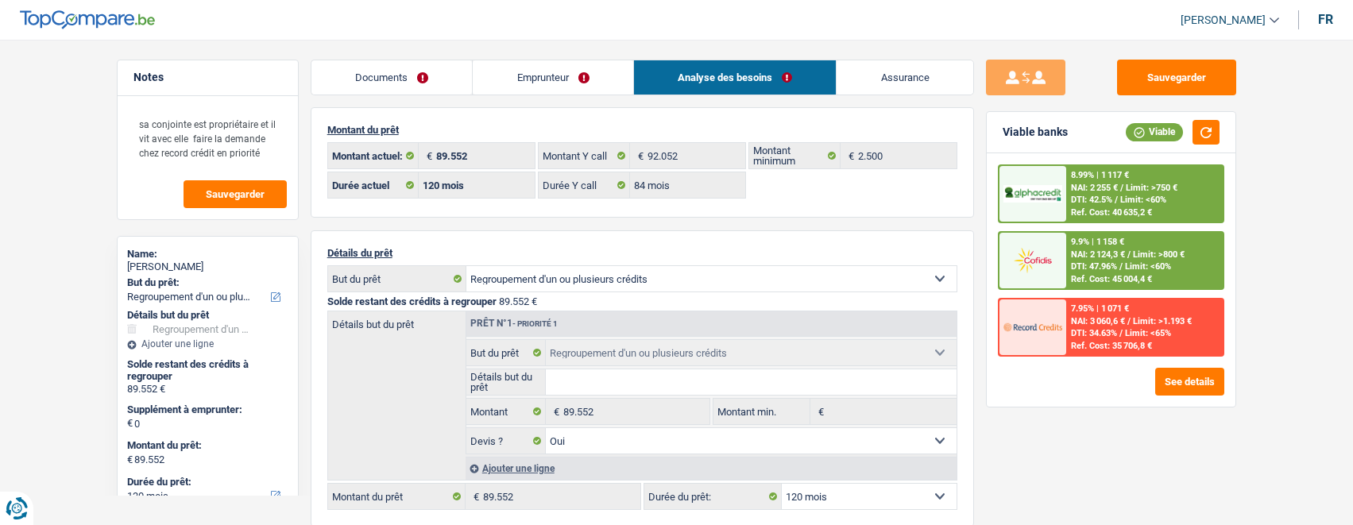
click at [570, 78] on link "Emprunteur" at bounding box center [553, 77] width 160 height 34
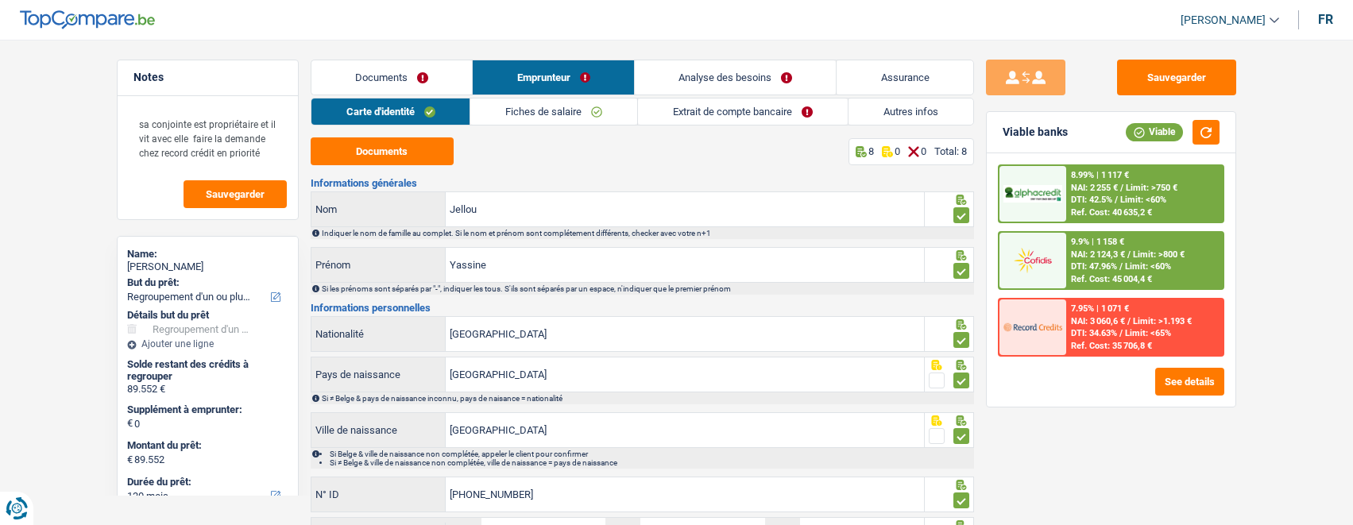
click at [894, 104] on link "Autres infos" at bounding box center [910, 111] width 125 height 26
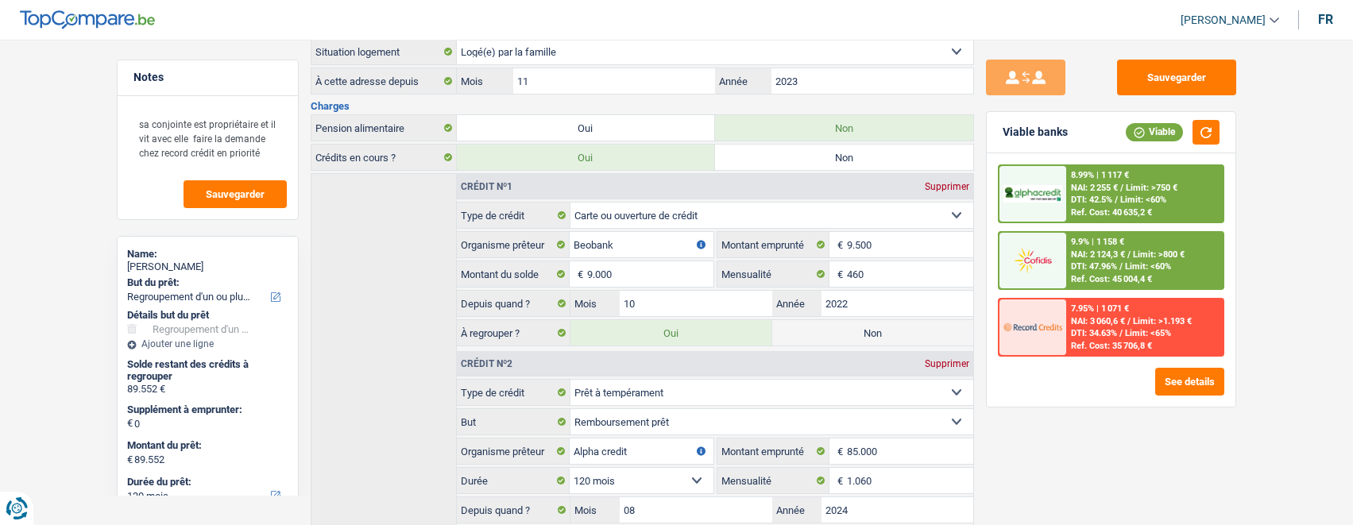
scroll to position [525, 0]
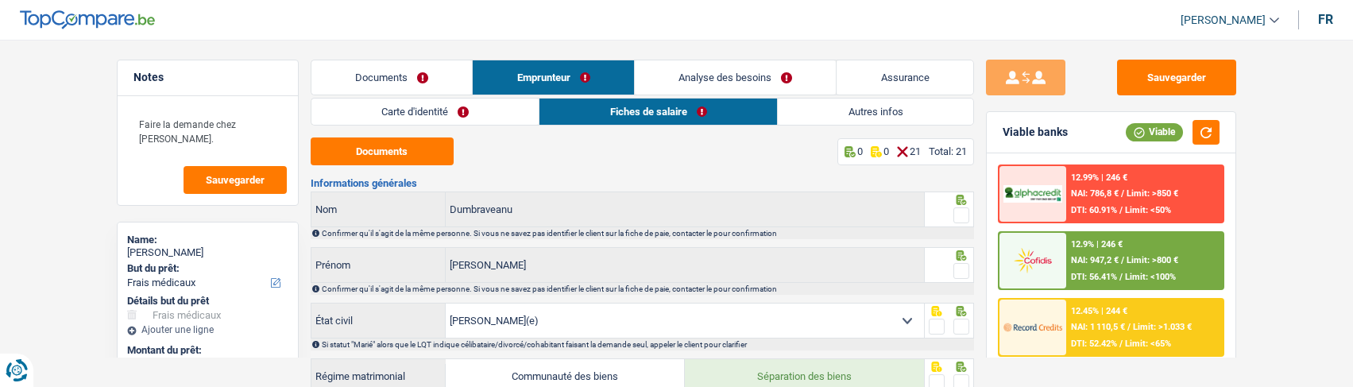
select select "medical"
select select "60"
select select "married"
select select "BE"
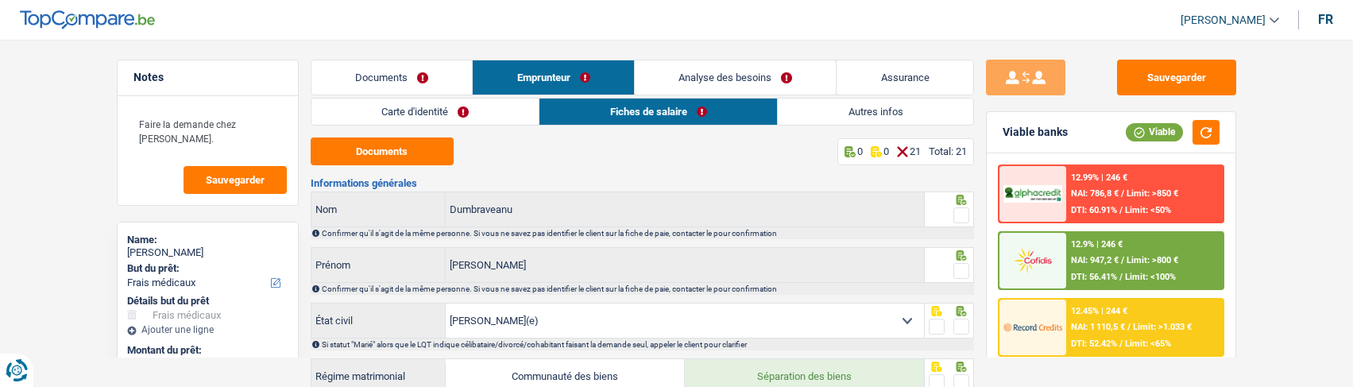
select select "worker"
select select "netSalary"
select select "mealVouchers"
select select "BE"
select select "hrc"
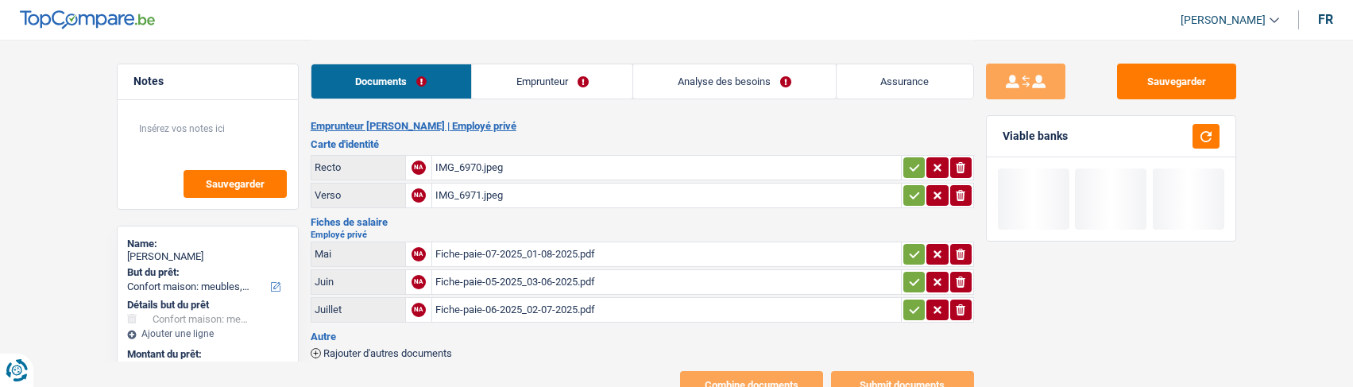
select select "household"
select select "48"
select select "alphacredit"
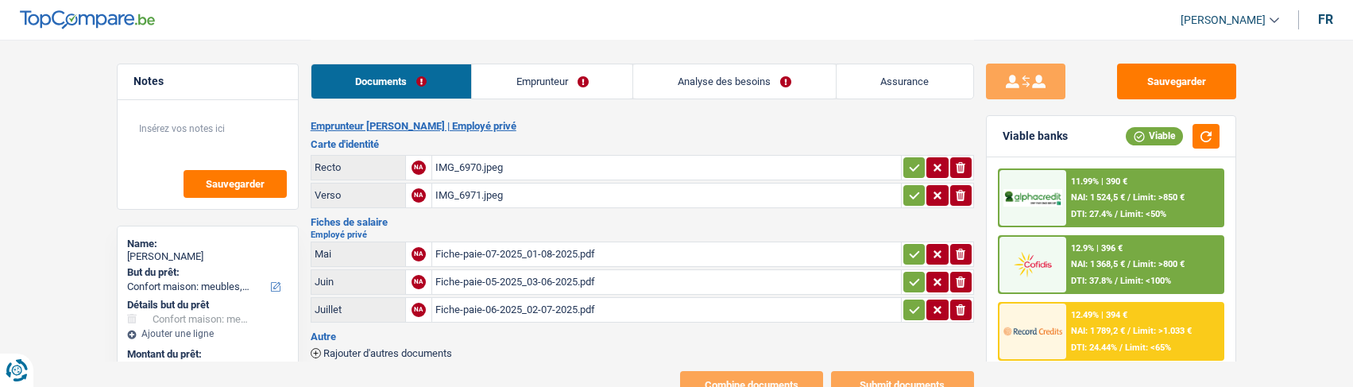
click at [531, 77] on link "Emprunteur" at bounding box center [552, 81] width 160 height 34
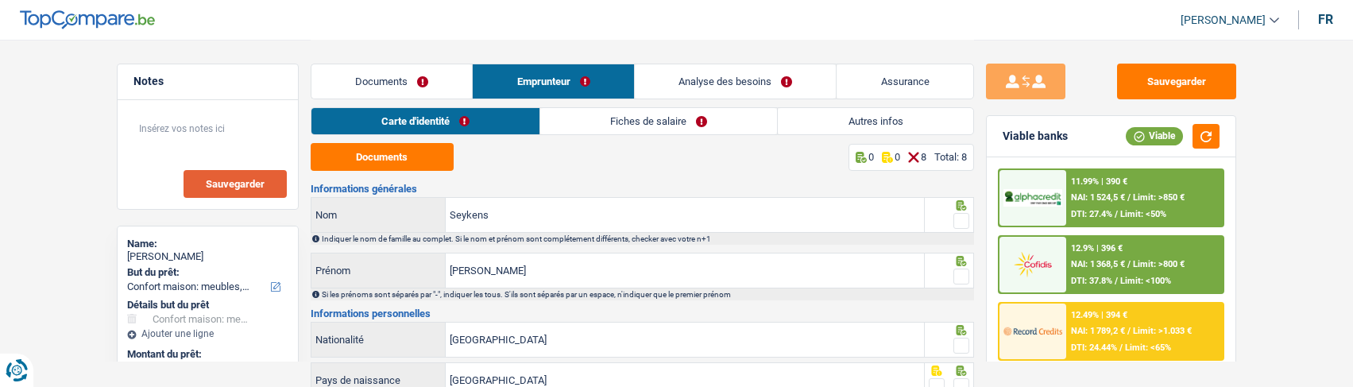
click at [247, 184] on span "Sauvegarder" at bounding box center [235, 184] width 59 height 10
click at [403, 151] on button "Documents" at bounding box center [382, 157] width 143 height 28
click at [961, 218] on span at bounding box center [961, 221] width 16 height 16
click at [0, 0] on input "radio" at bounding box center [0, 0] width 0 height 0
click at [966, 268] on span at bounding box center [961, 276] width 16 height 16
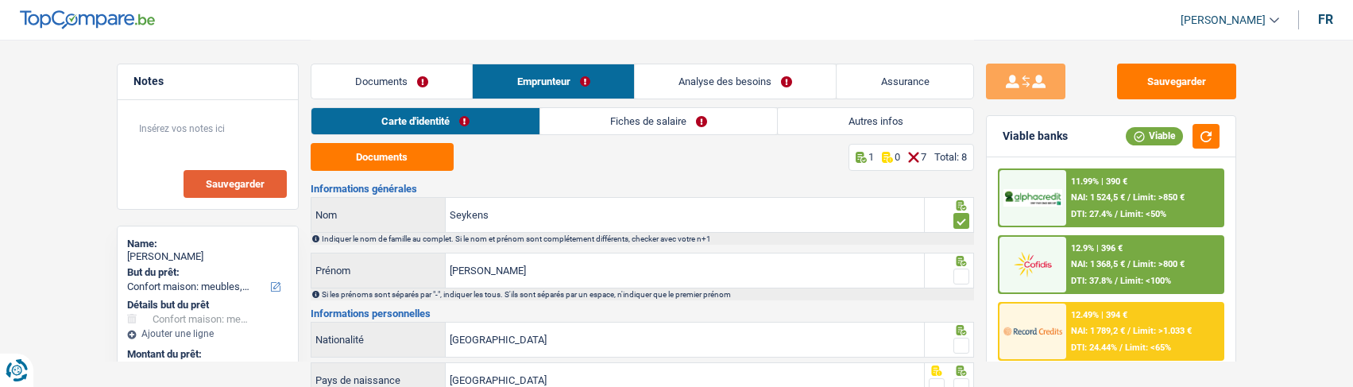
click at [0, 0] on input "radio" at bounding box center [0, 0] width 0 height 0
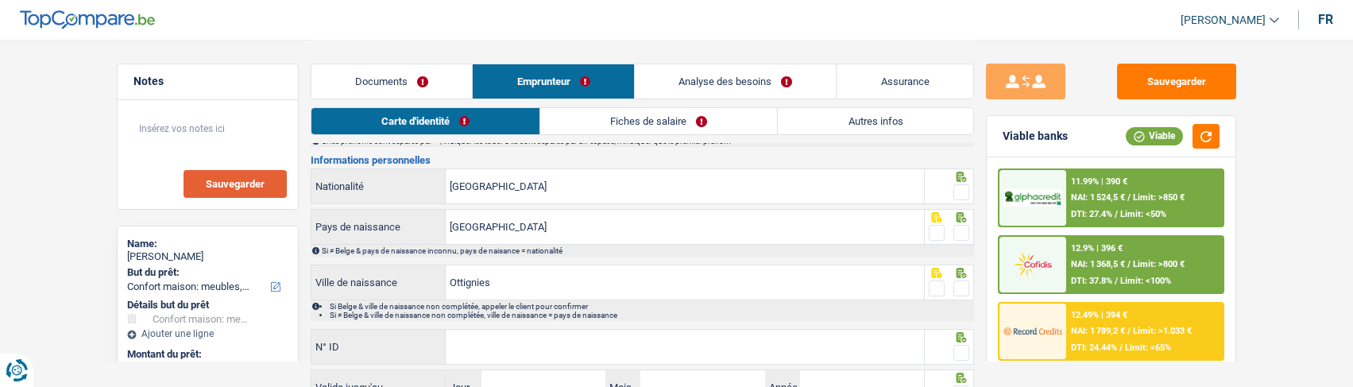
scroll to position [159, 0]
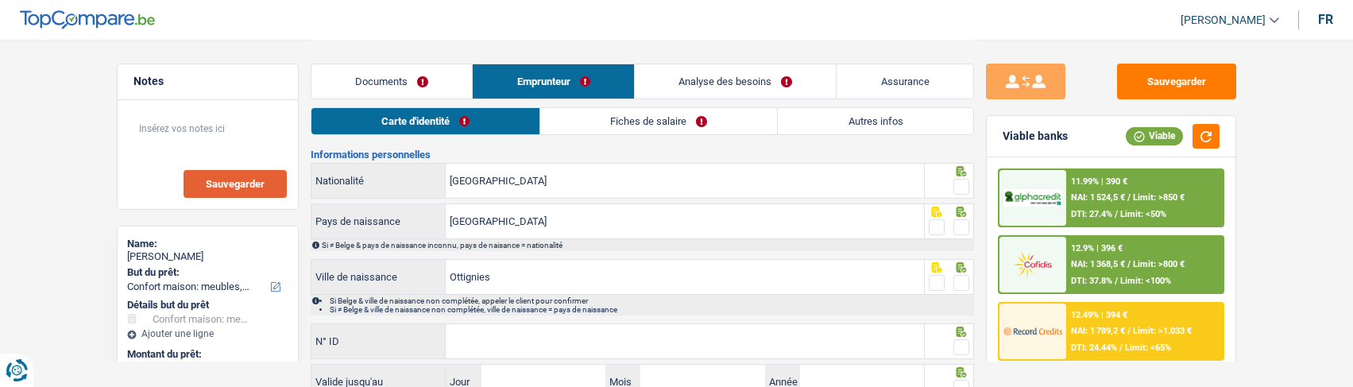
drag, startPoint x: 964, startPoint y: 187, endPoint x: 956, endPoint y: 203, distance: 16.7
click at [961, 191] on span at bounding box center [961, 187] width 16 height 16
click at [0, 0] on input "radio" at bounding box center [0, 0] width 0 height 0
click at [960, 219] on span at bounding box center [961, 227] width 16 height 16
click at [0, 0] on input "radio" at bounding box center [0, 0] width 0 height 0
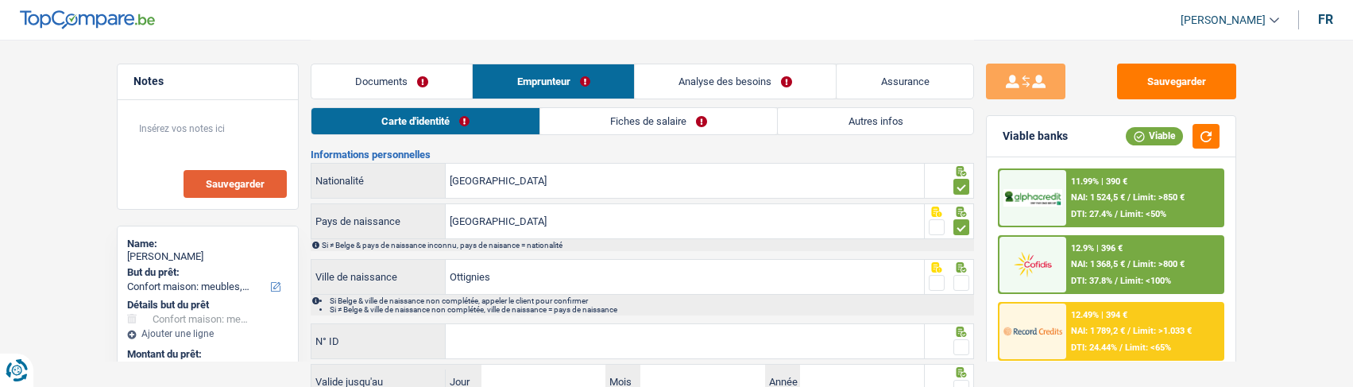
click at [962, 276] on span at bounding box center [961, 283] width 16 height 16
click at [0, 0] on input "radio" at bounding box center [0, 0] width 0 height 0
click at [907, 334] on input "N° ID" at bounding box center [685, 341] width 478 height 34
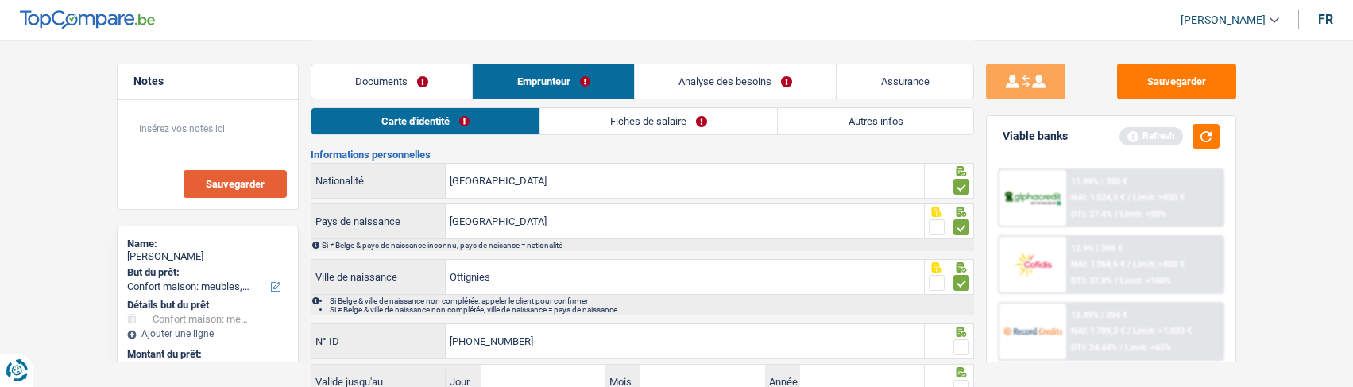
type input "595-2334358-71"
click at [964, 345] on span at bounding box center [961, 347] width 16 height 16
click at [0, 0] on input "radio" at bounding box center [0, 0] width 0 height 0
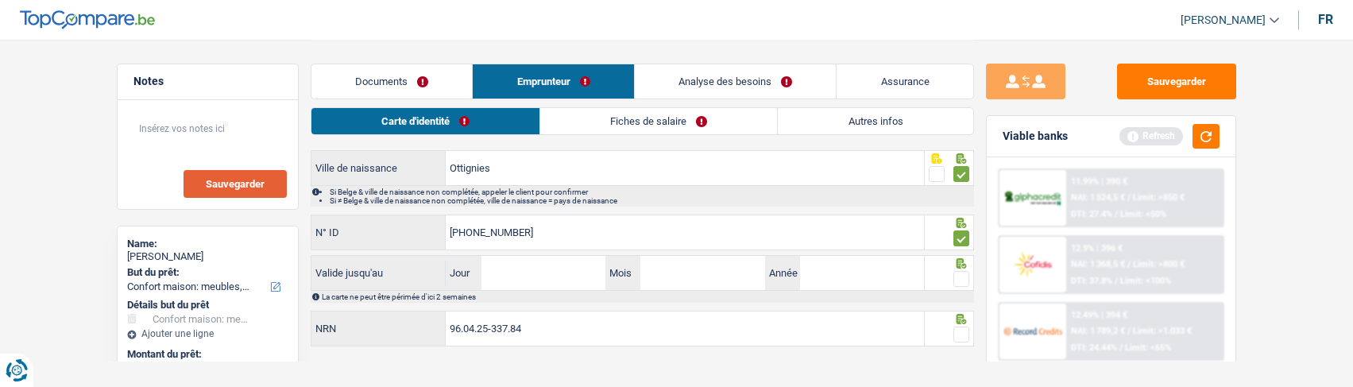
scroll to position [280, 0]
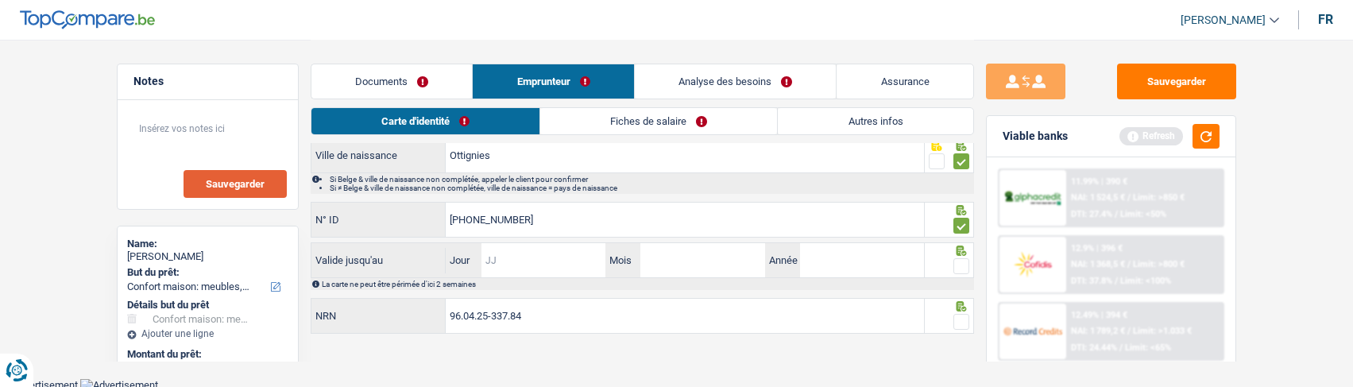
click at [547, 257] on input "Jour" at bounding box center [543, 260] width 124 height 34
type input "18"
type input "05"
type input "2034"
click at [956, 267] on span at bounding box center [961, 266] width 16 height 16
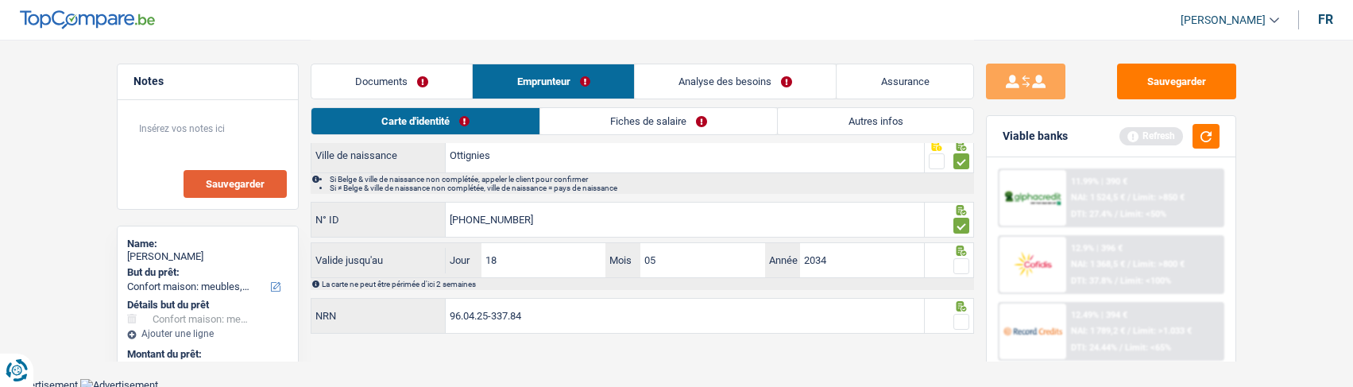
click at [0, 0] on input "radio" at bounding box center [0, 0] width 0 height 0
click at [960, 314] on span at bounding box center [961, 322] width 16 height 16
click at [0, 0] on input "radio" at bounding box center [0, 0] width 0 height 0
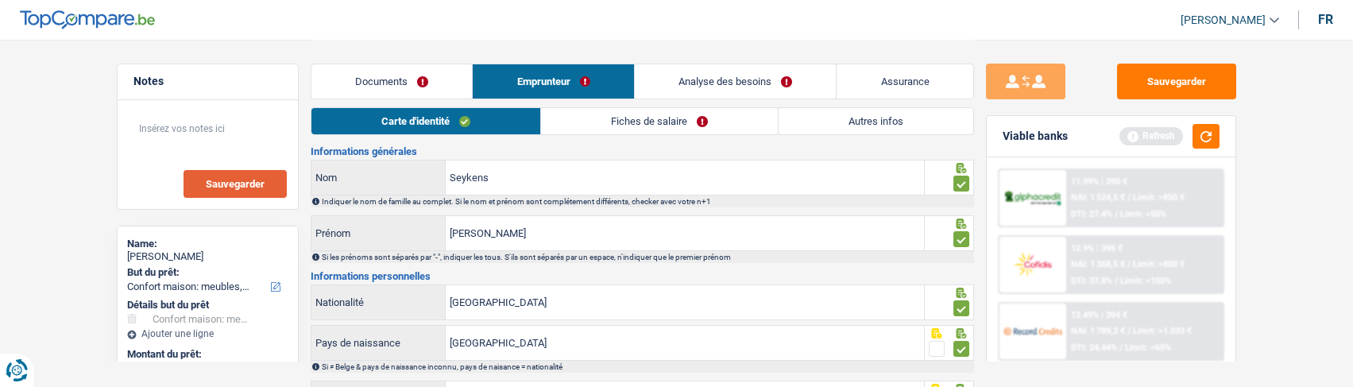
scroll to position [0, 0]
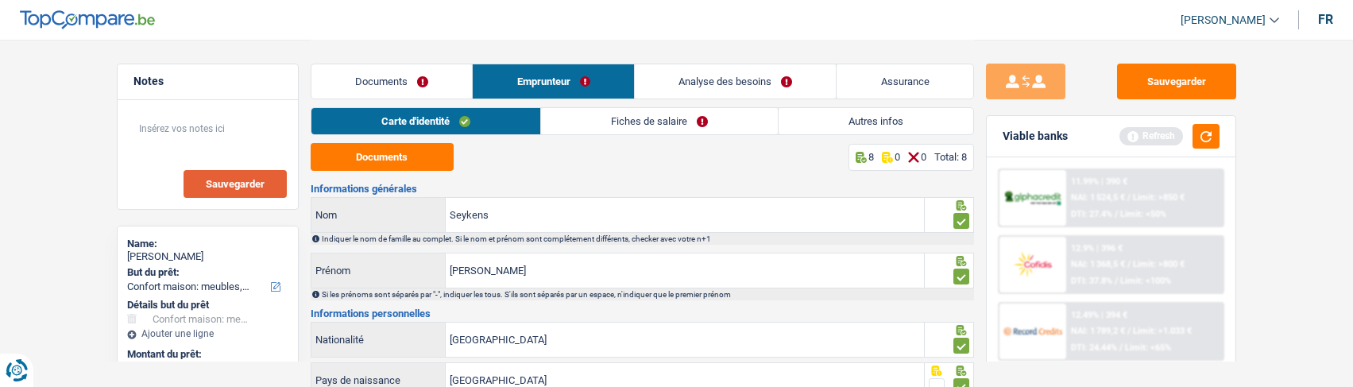
click at [648, 124] on link "Fiches de salaire" at bounding box center [659, 121] width 237 height 26
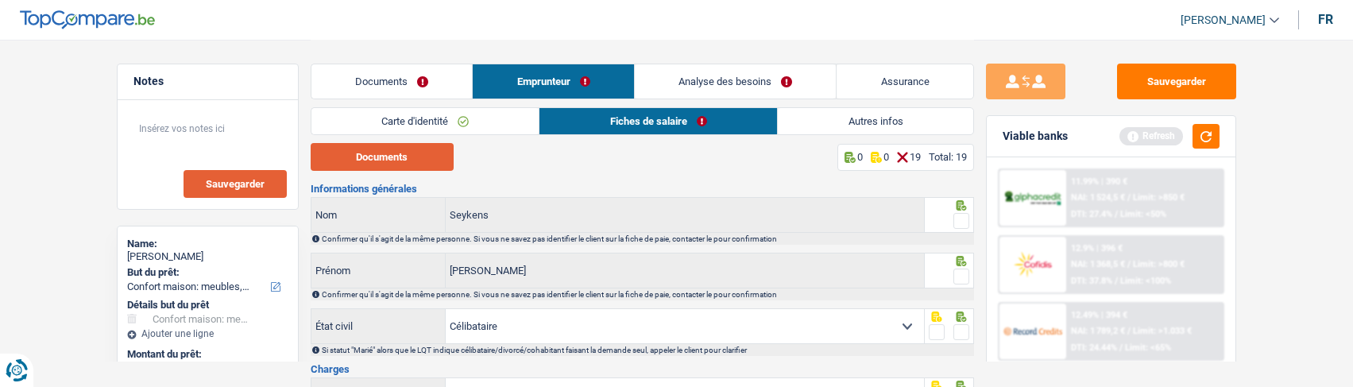
click at [396, 154] on button "Documents" at bounding box center [382, 157] width 143 height 28
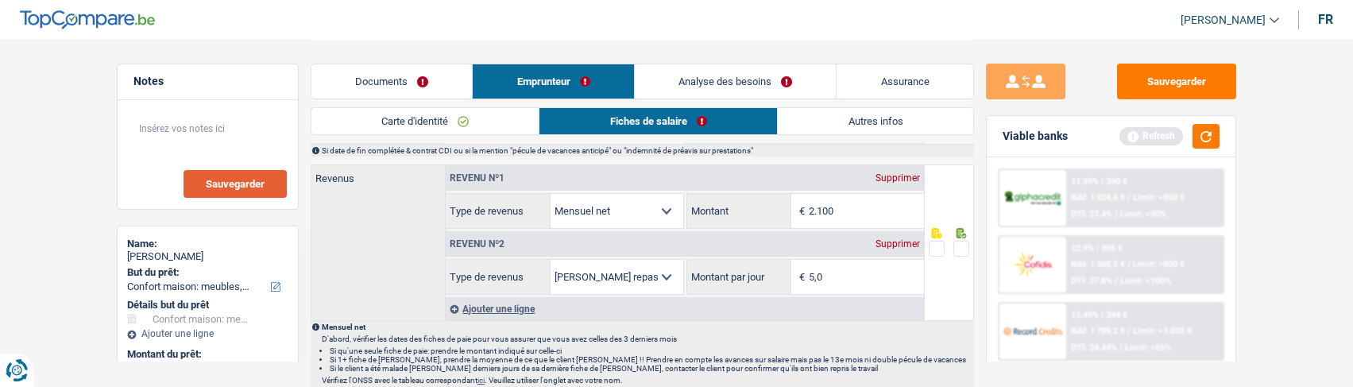
scroll to position [794, 0]
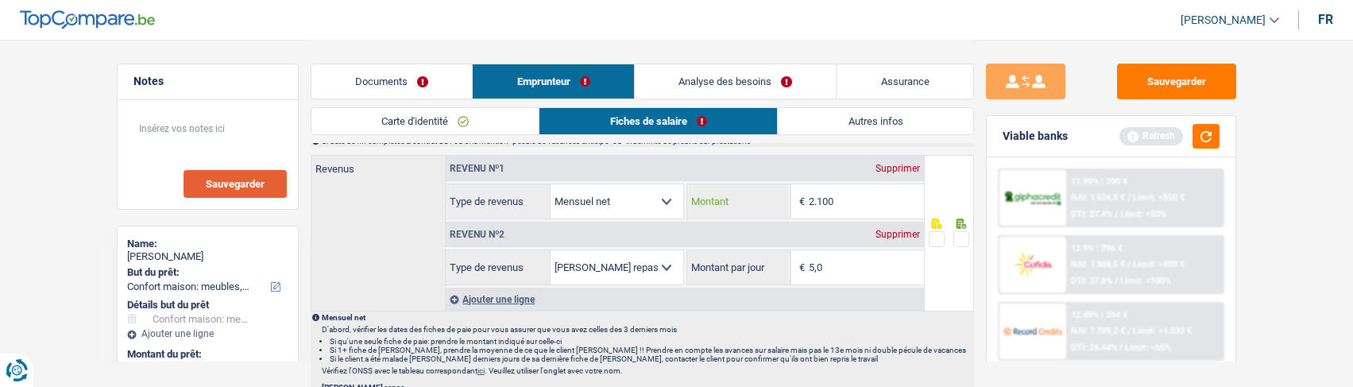
click at [852, 200] on input "2.100" at bounding box center [866, 201] width 115 height 34
type input "2.126"
click at [958, 234] on span at bounding box center [961, 239] width 16 height 16
click at [0, 0] on input "radio" at bounding box center [0, 0] width 0 height 0
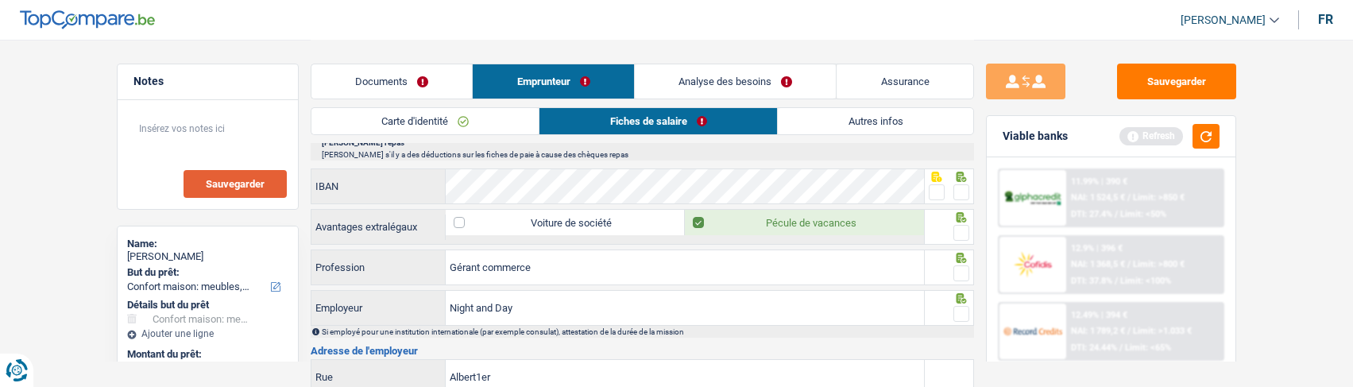
scroll to position [1033, 0]
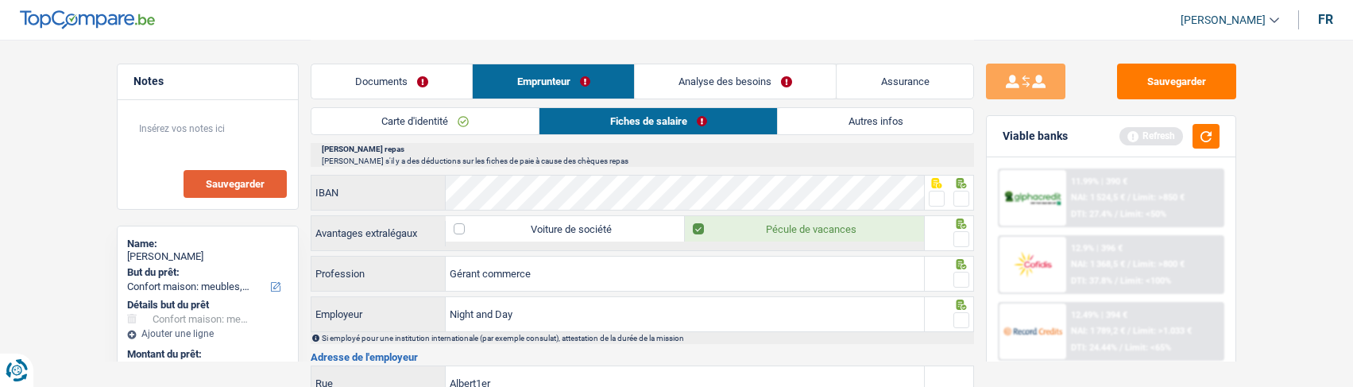
click at [964, 197] on span at bounding box center [961, 199] width 16 height 16
click at [0, 0] on input "radio" at bounding box center [0, 0] width 0 height 0
click at [958, 235] on span at bounding box center [961, 239] width 16 height 16
click at [0, 0] on input "radio" at bounding box center [0, 0] width 0 height 0
click at [957, 274] on span at bounding box center [961, 280] width 16 height 16
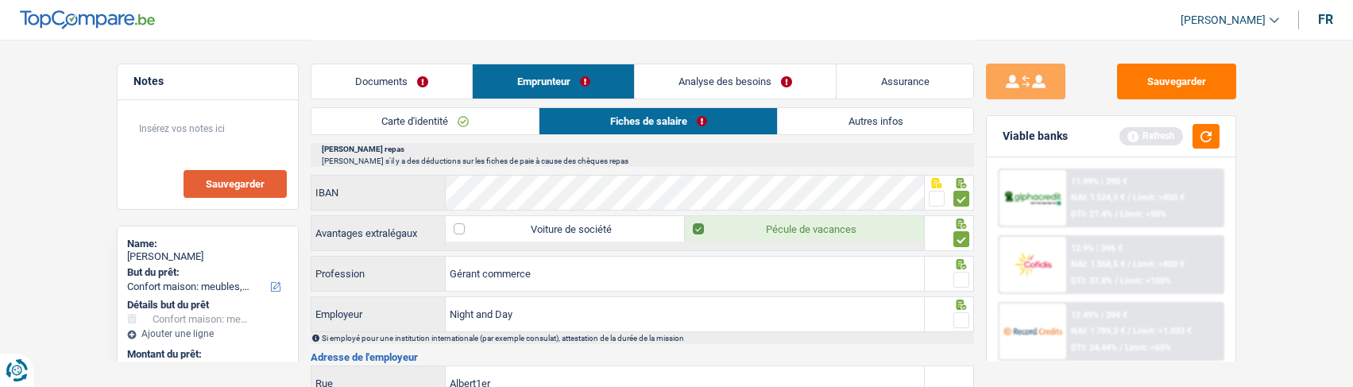
click at [0, 0] on input "radio" at bounding box center [0, 0] width 0 height 0
click at [960, 320] on span at bounding box center [961, 320] width 16 height 16
click at [0, 0] on input "radio" at bounding box center [0, 0] width 0 height 0
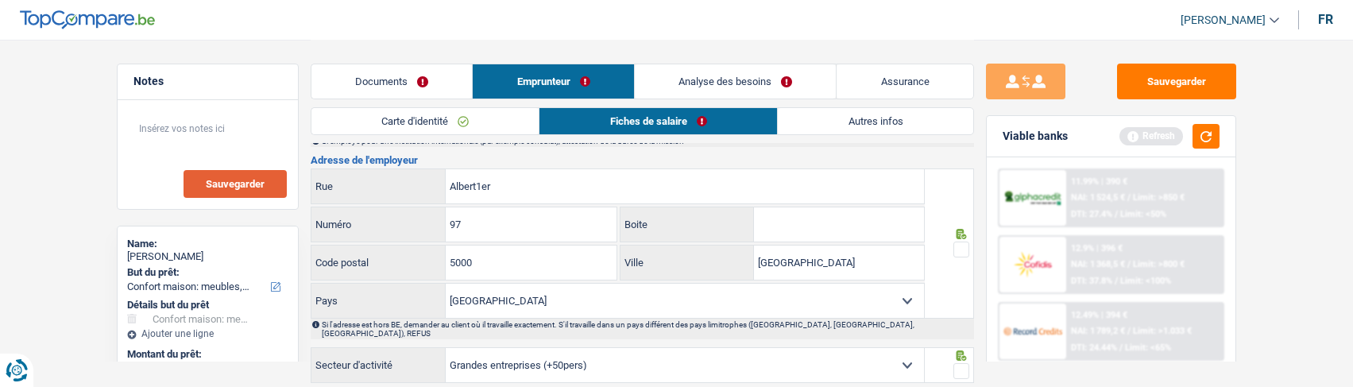
scroll to position [1191, 0]
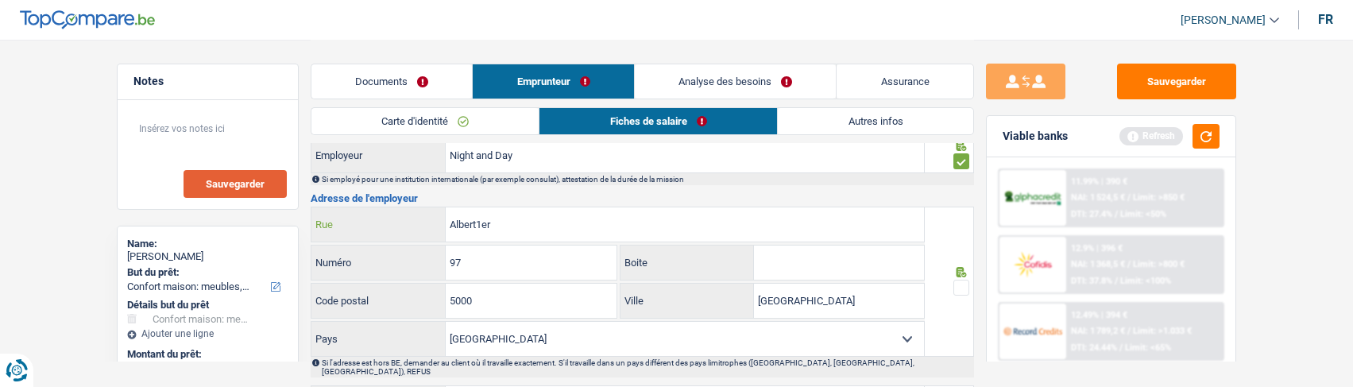
click at [477, 218] on input "Albert1er" at bounding box center [685, 224] width 478 height 34
type input "Albert 1er"
click at [964, 288] on span at bounding box center [961, 288] width 16 height 16
click at [0, 0] on input "radio" at bounding box center [0, 0] width 0 height 0
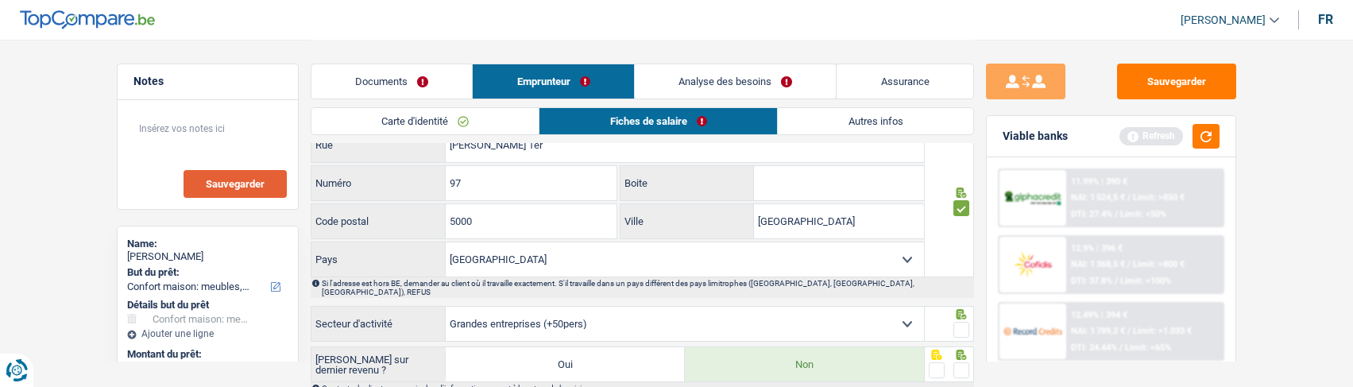
click at [965, 322] on span at bounding box center [961, 330] width 16 height 16
click at [0, 0] on input "radio" at bounding box center [0, 0] width 0 height 0
click at [958, 362] on span at bounding box center [961, 370] width 16 height 16
click at [0, 0] on input "radio" at bounding box center [0, 0] width 0 height 0
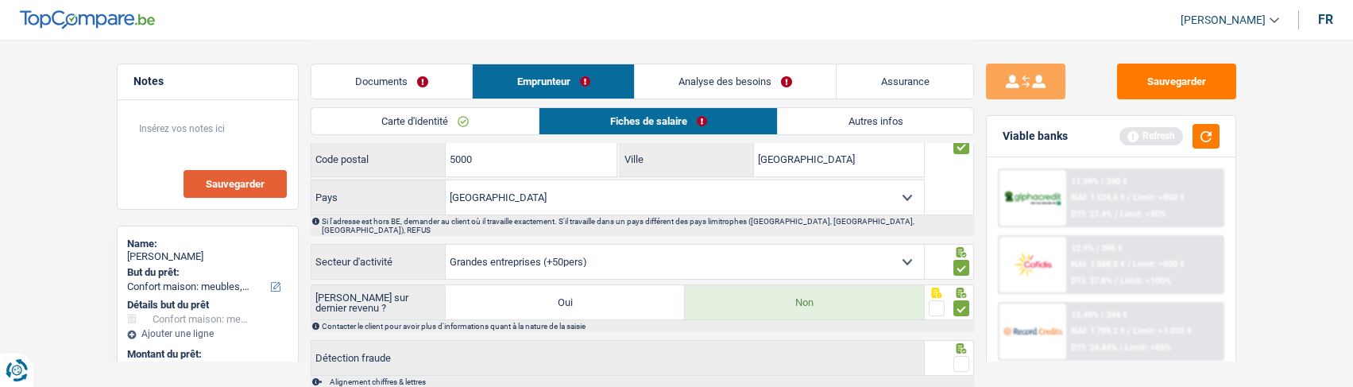
scroll to position [1416, 0]
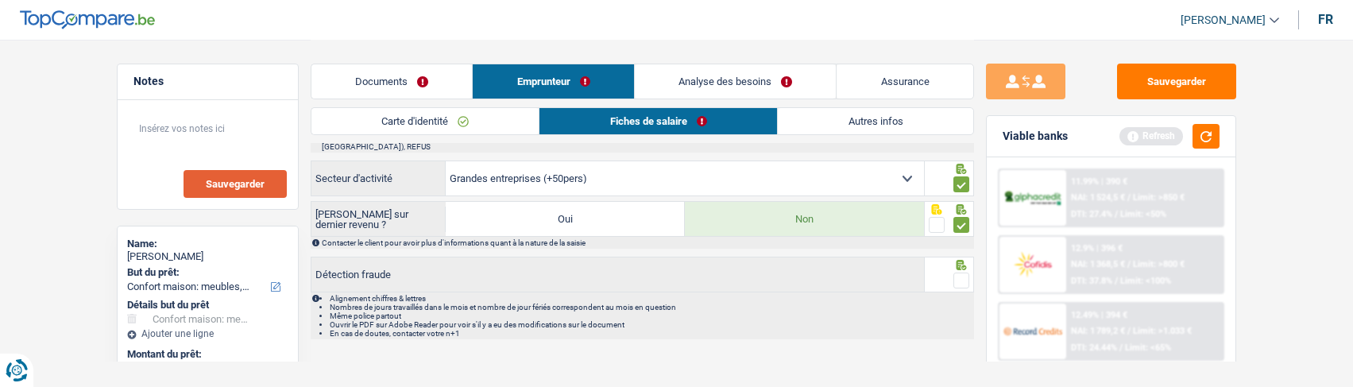
click at [962, 272] on span at bounding box center [961, 280] width 16 height 16
click at [0, 0] on input "radio" at bounding box center [0, 0] width 0 height 0
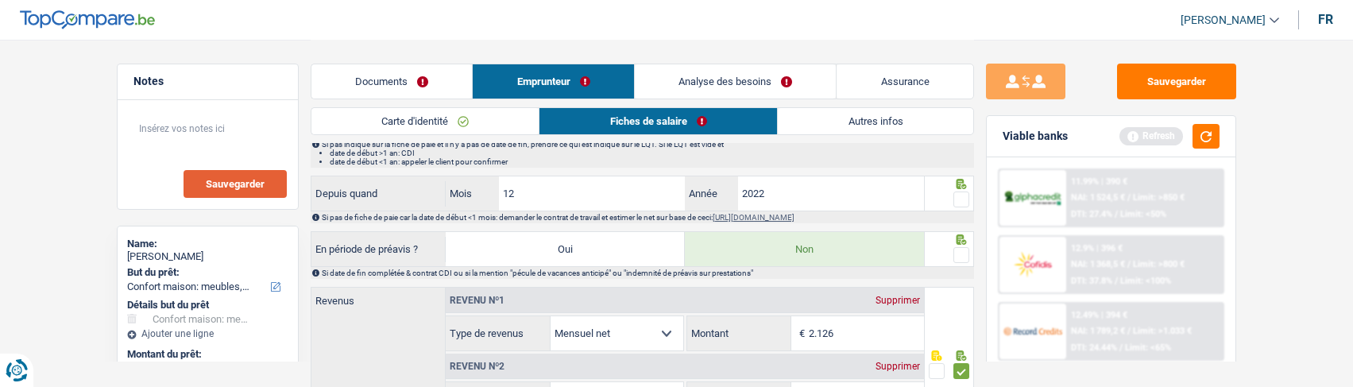
scroll to position [622, 0]
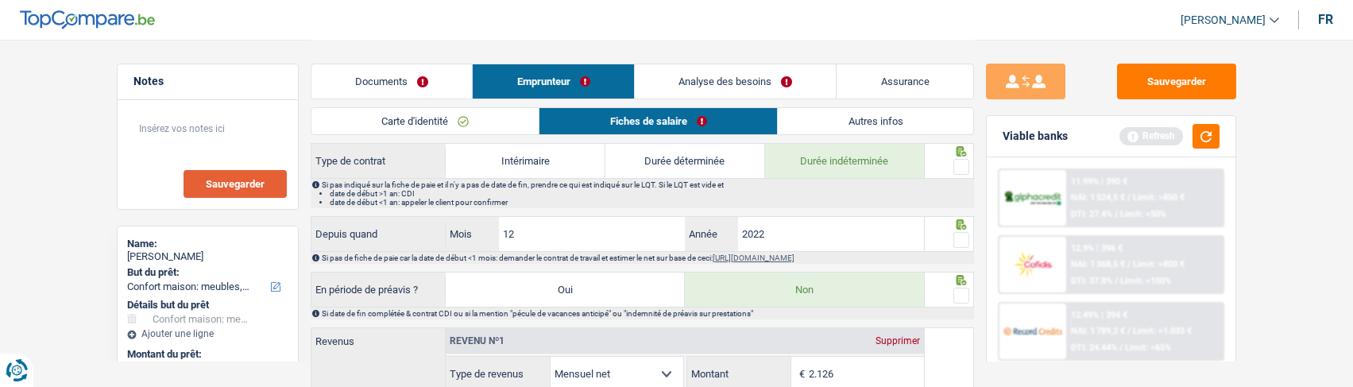
click at [964, 288] on span at bounding box center [961, 296] width 16 height 16
click at [0, 0] on input "radio" at bounding box center [0, 0] width 0 height 0
click at [967, 237] on span at bounding box center [961, 240] width 16 height 16
click at [0, 0] on input "radio" at bounding box center [0, 0] width 0 height 0
click at [579, 238] on input "12" at bounding box center [592, 234] width 187 height 34
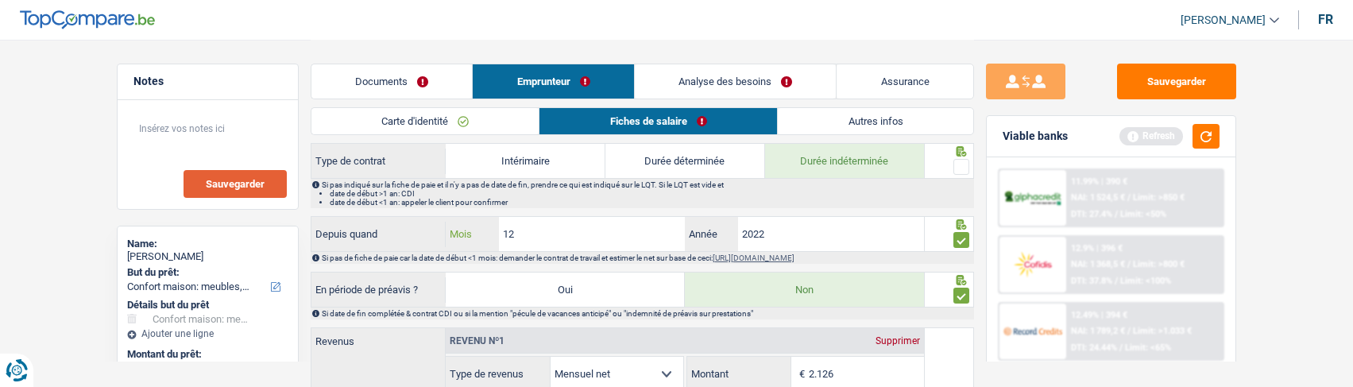
type input "1"
type input "01"
click at [825, 239] on input "2022" at bounding box center [831, 234] width 187 height 34
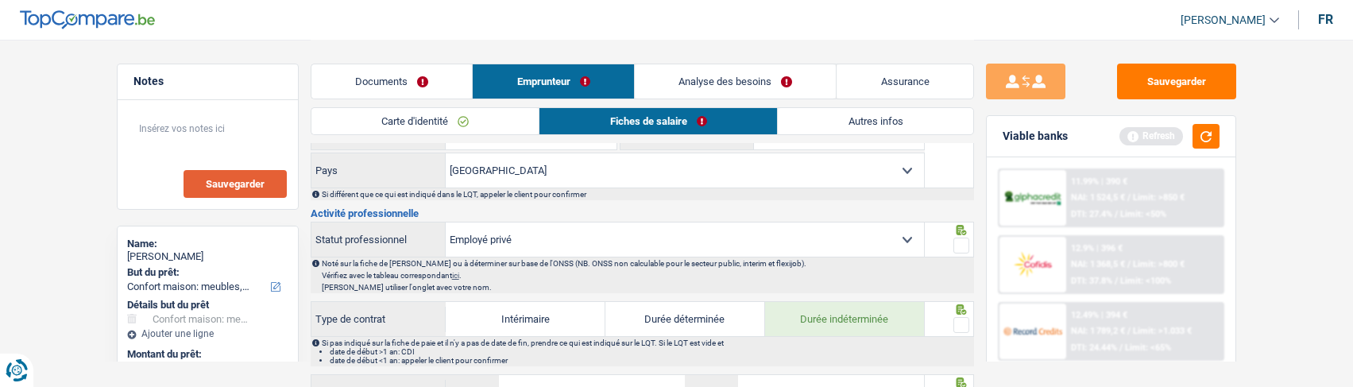
scroll to position [463, 0]
type input "2024"
click at [962, 318] on span at bounding box center [961, 326] width 16 height 16
click at [0, 0] on input "radio" at bounding box center [0, 0] width 0 height 0
click at [960, 238] on span at bounding box center [961, 246] width 16 height 16
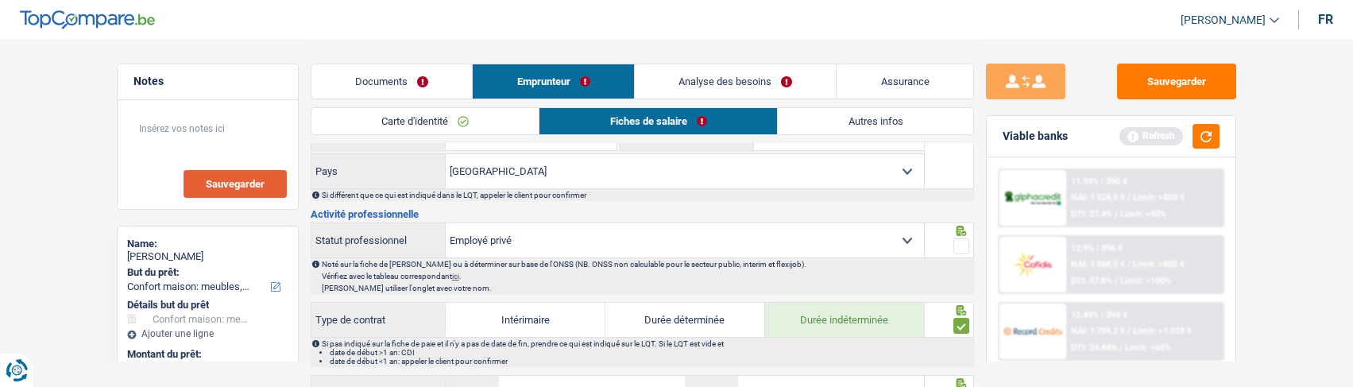
click at [0, 0] on input "radio" at bounding box center [0, 0] width 0 height 0
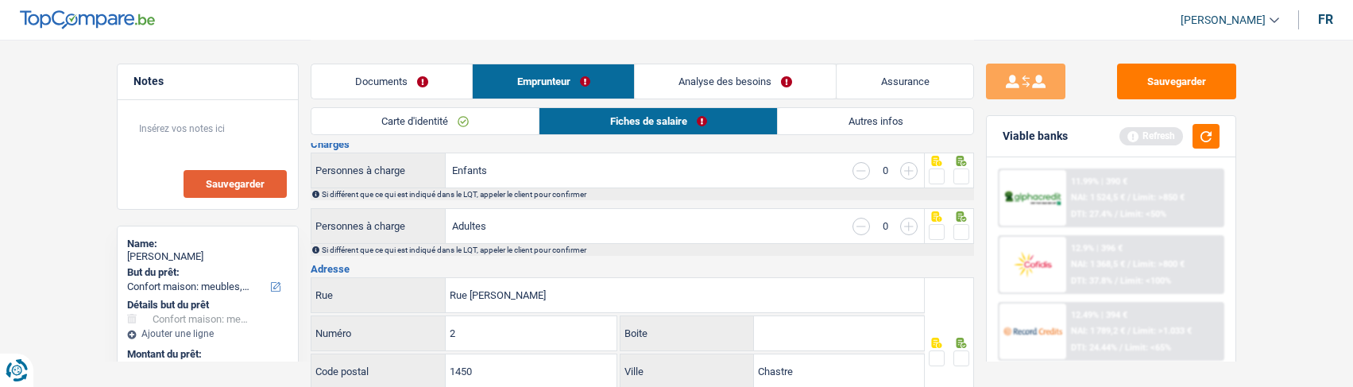
scroll to position [304, 0]
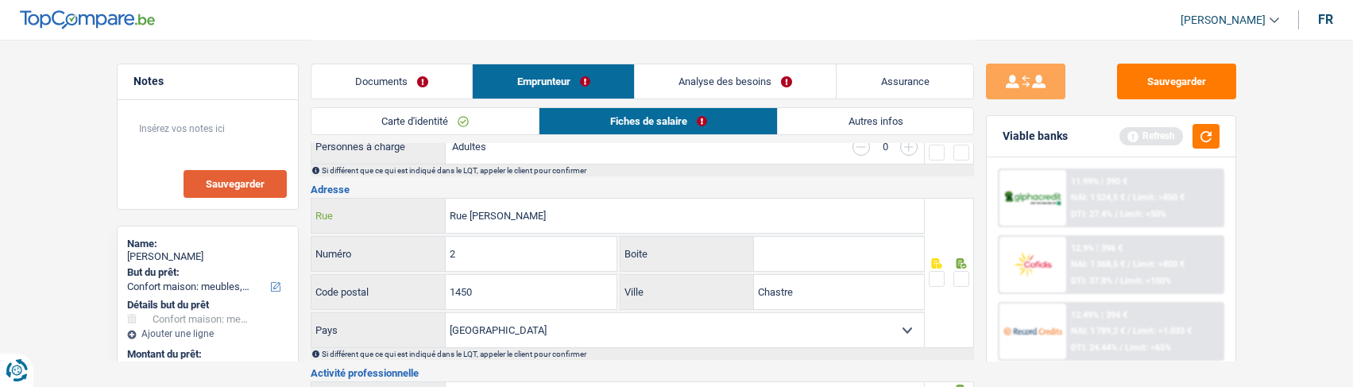
drag, startPoint x: 582, startPoint y: 216, endPoint x: 384, endPoint y: 194, distance: 199.8
click at [387, 199] on div "Rue Prosper Bouffioux Rue" at bounding box center [617, 216] width 613 height 34
type input "Chemin de Sovet"
click at [478, 250] on input "2" at bounding box center [531, 254] width 171 height 34
type input "72"
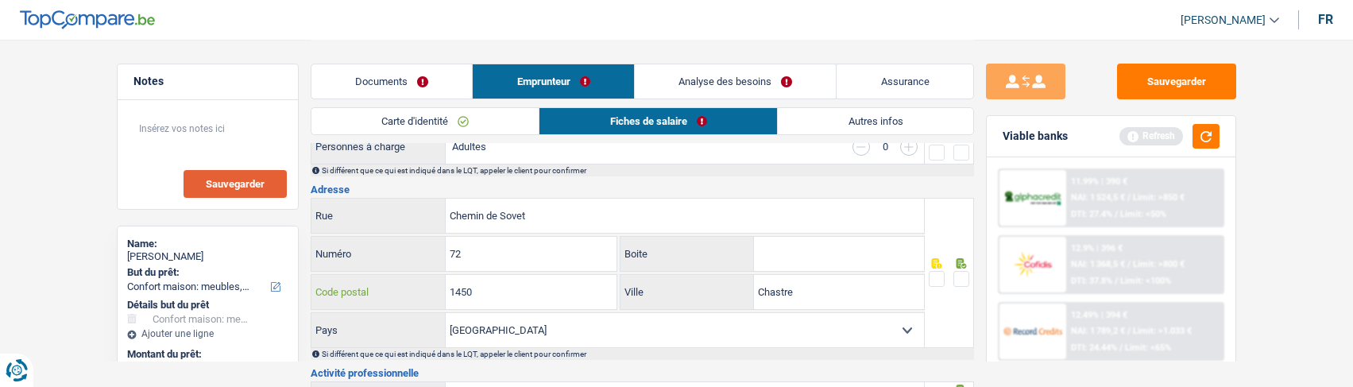
click at [496, 294] on input "1450" at bounding box center [531, 292] width 171 height 34
type input "1"
type input "5502"
drag, startPoint x: 798, startPoint y: 288, endPoint x: 733, endPoint y: 287, distance: 64.4
click at [733, 287] on div "Chastre Ville" at bounding box center [771, 292] width 303 height 34
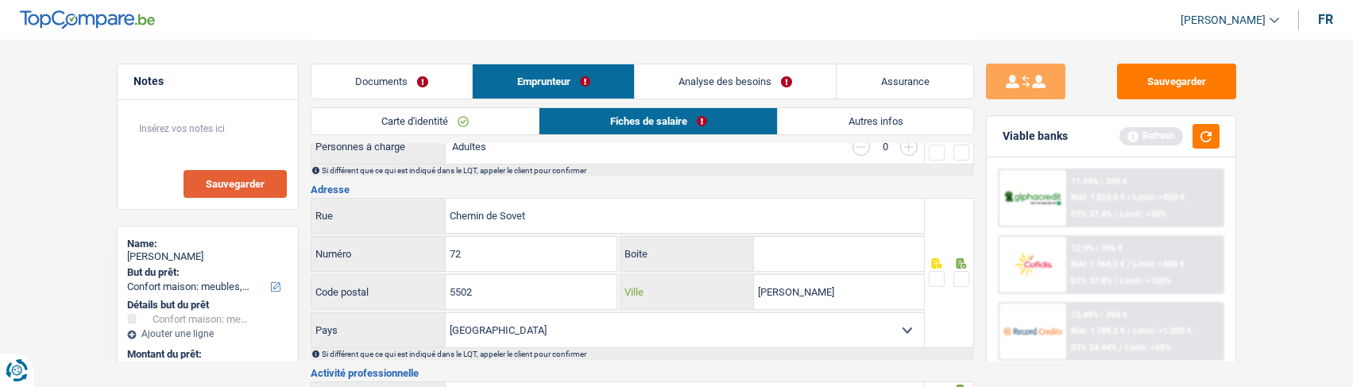
type input "Thynes"
click at [956, 276] on span at bounding box center [961, 279] width 16 height 16
click at [0, 0] on input "radio" at bounding box center [0, 0] width 0 height 0
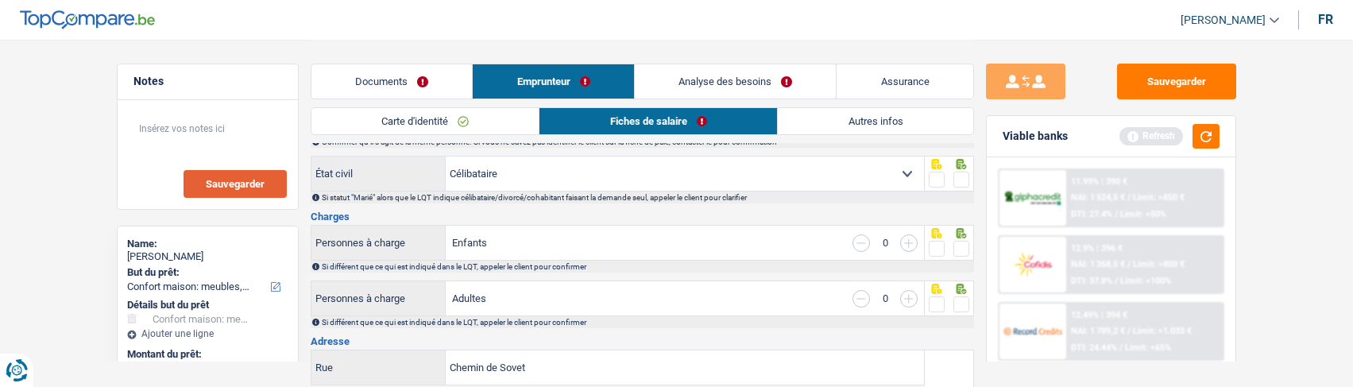
scroll to position [145, 0]
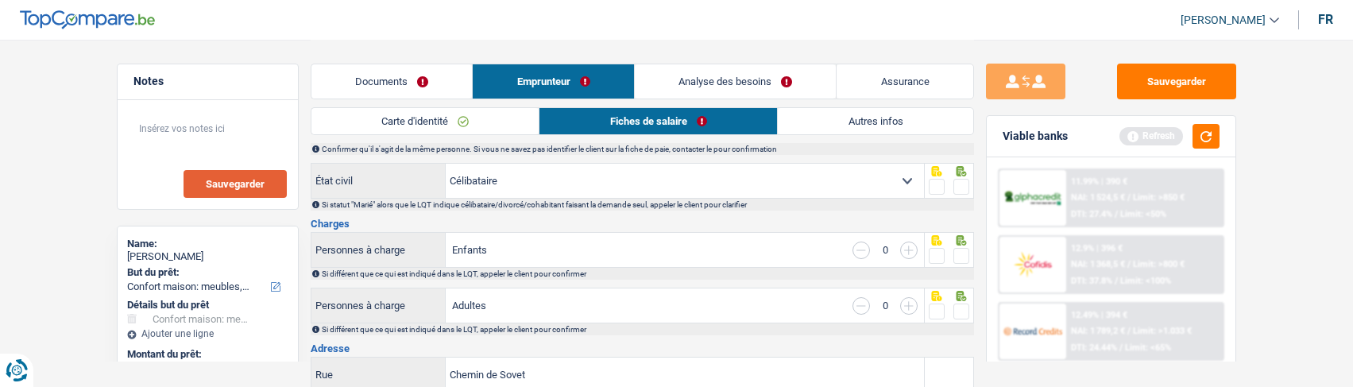
click at [956, 303] on span at bounding box center [961, 311] width 16 height 16
click at [0, 0] on input "radio" at bounding box center [0, 0] width 0 height 0
click at [957, 248] on span at bounding box center [961, 256] width 16 height 16
click at [0, 0] on input "radio" at bounding box center [0, 0] width 0 height 0
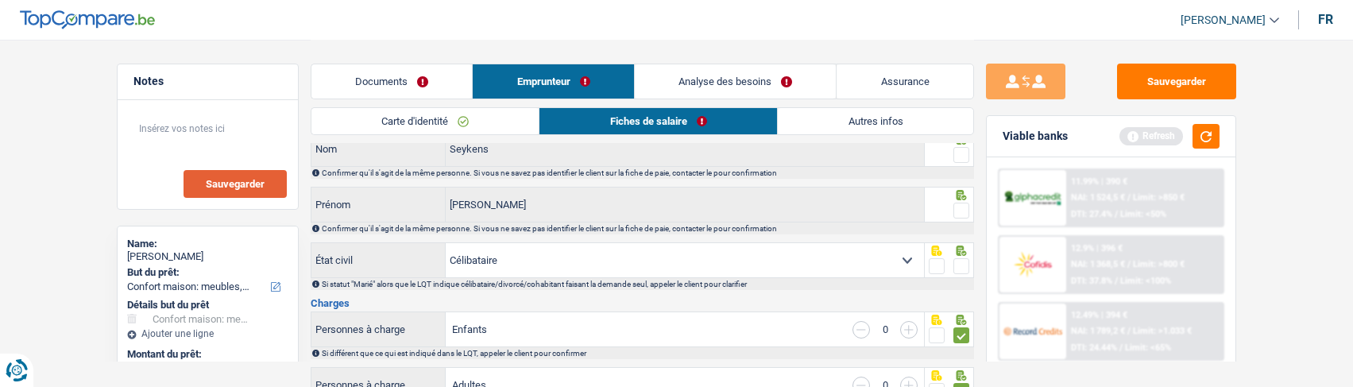
click at [956, 258] on span at bounding box center [961, 266] width 16 height 16
click at [0, 0] on input "radio" at bounding box center [0, 0] width 0 height 0
click at [963, 203] on span at bounding box center [961, 211] width 16 height 16
click at [0, 0] on input "radio" at bounding box center [0, 0] width 0 height 0
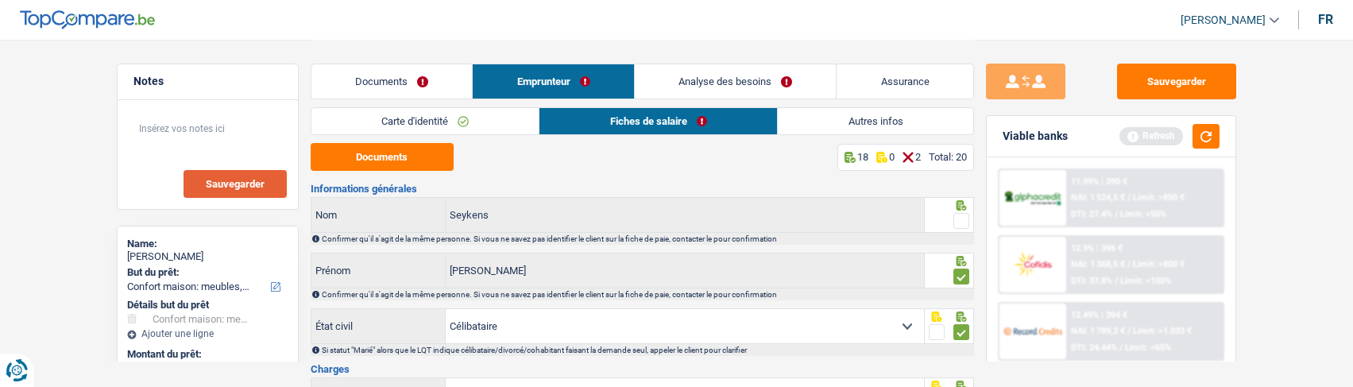
click at [957, 214] on span at bounding box center [961, 221] width 16 height 16
click at [0, 0] on input "radio" at bounding box center [0, 0] width 0 height 0
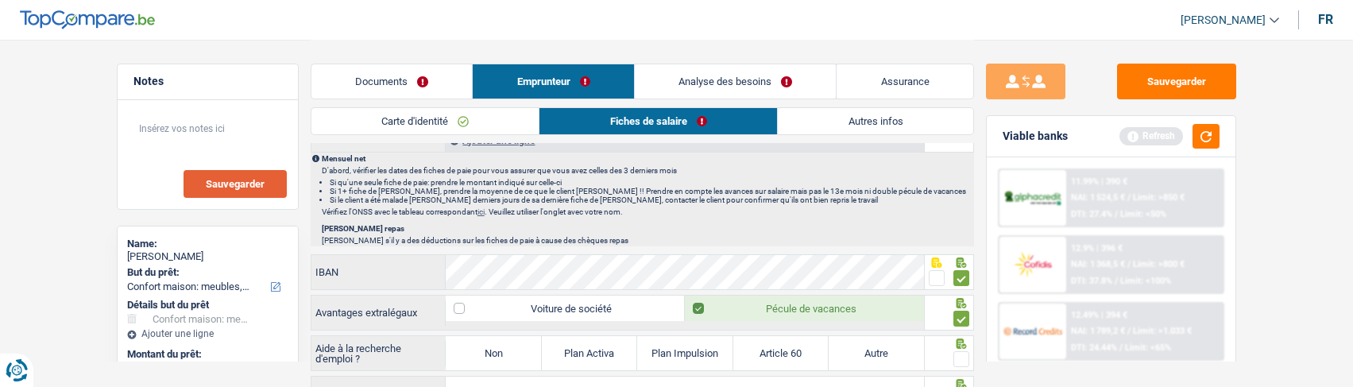
scroll to position [1033, 0]
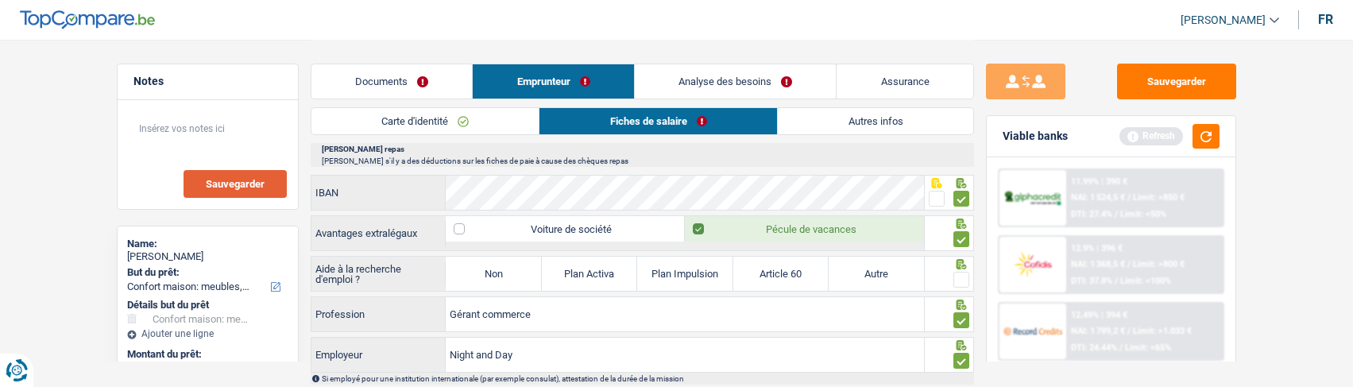
drag, startPoint x: 509, startPoint y: 273, endPoint x: 726, endPoint y: 288, distance: 217.3
click at [510, 273] on label "Non" at bounding box center [493, 274] width 95 height 34
click at [510, 273] on input "Non" at bounding box center [493, 274] width 95 height 34
radio input "true"
click at [964, 279] on span at bounding box center [961, 280] width 16 height 16
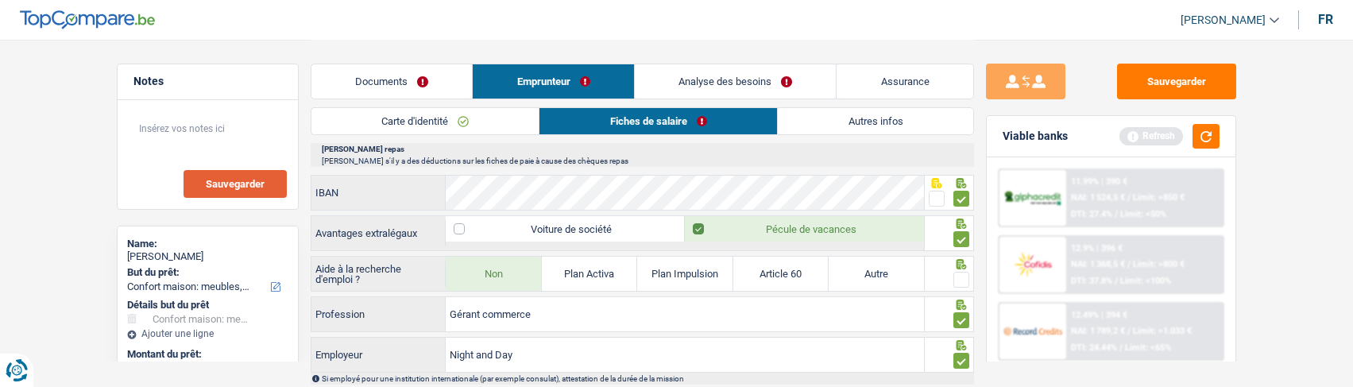
click at [0, 0] on input "radio" at bounding box center [0, 0] width 0 height 0
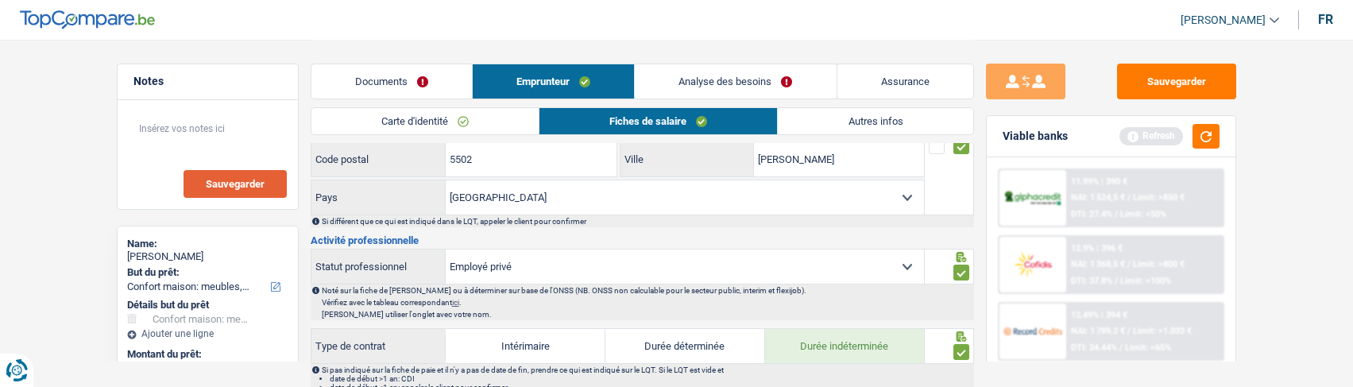
scroll to position [345, 0]
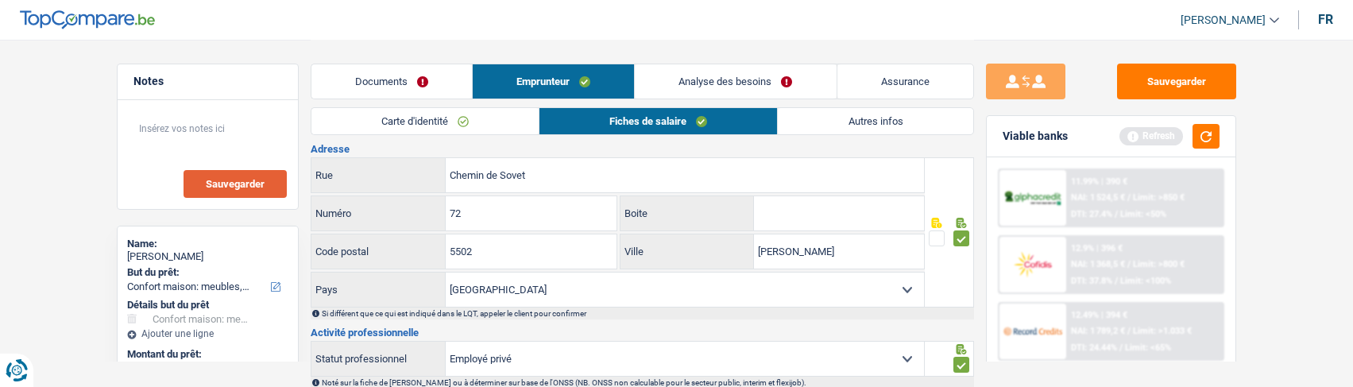
click at [845, 122] on link "Autres infos" at bounding box center [875, 121] width 195 height 26
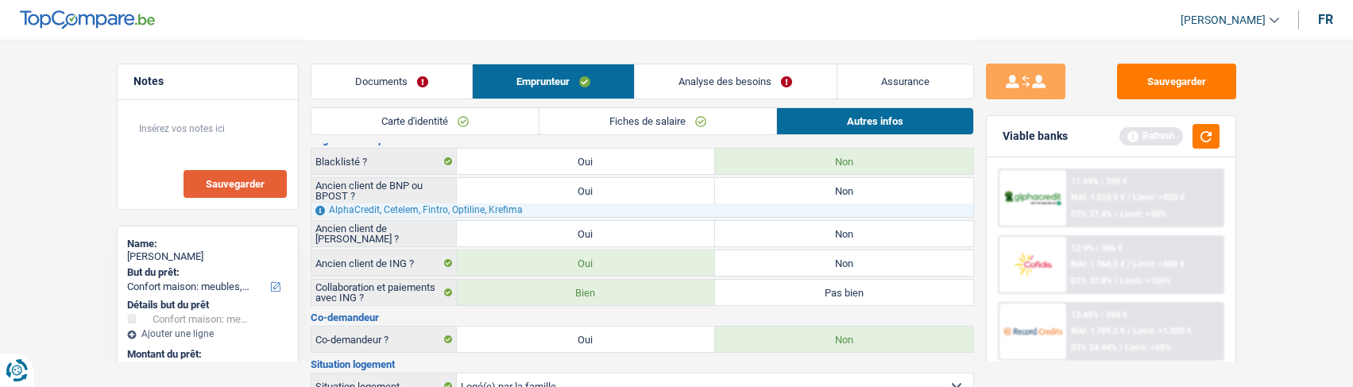
scroll to position [0, 0]
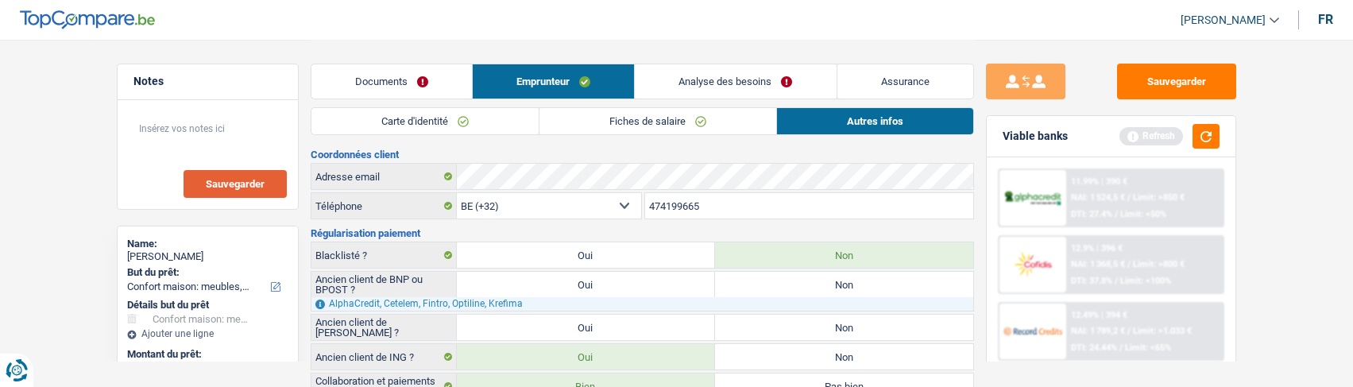
click at [786, 73] on link "Analyse des besoins" at bounding box center [735, 81] width 201 height 34
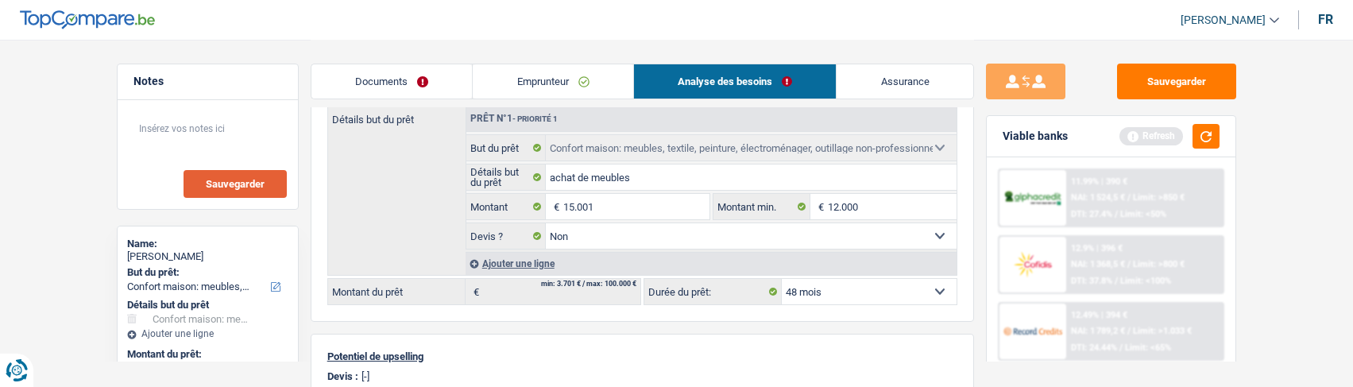
scroll to position [238, 0]
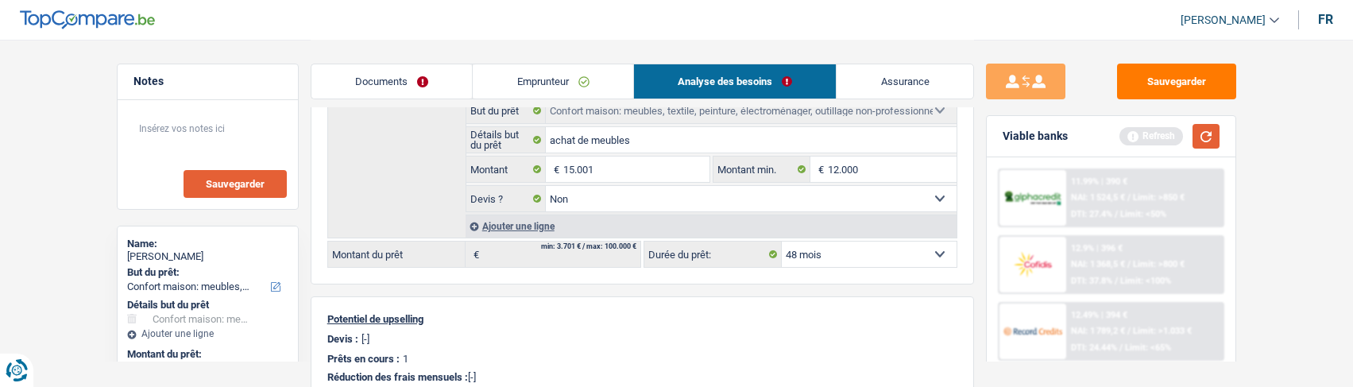
click at [1205, 138] on button "button" at bounding box center [1205, 136] width 27 height 25
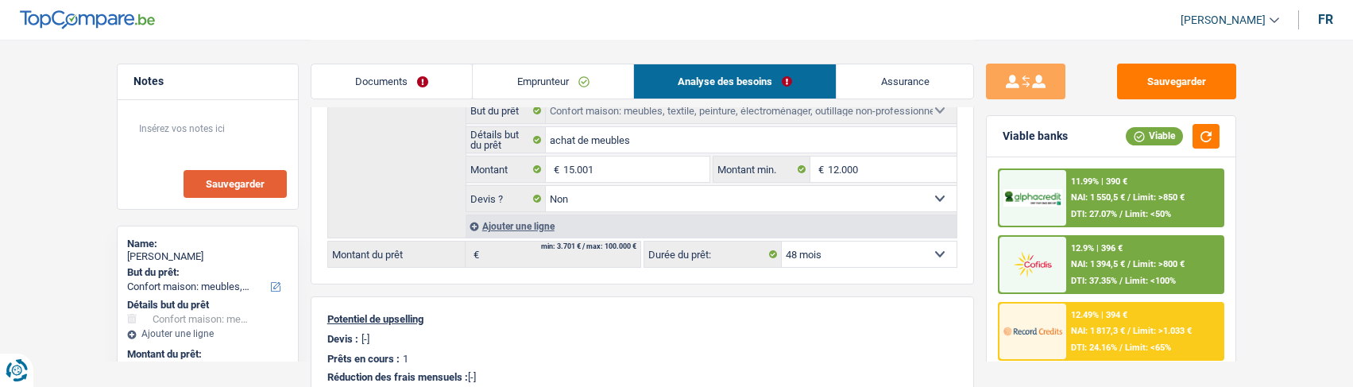
click at [1101, 272] on div "12.9% | 396 € NAI: 1 394,5 € / Limit: >800 € DTI: 37.35% / Limit: <100%" at bounding box center [1144, 265] width 156 height 56
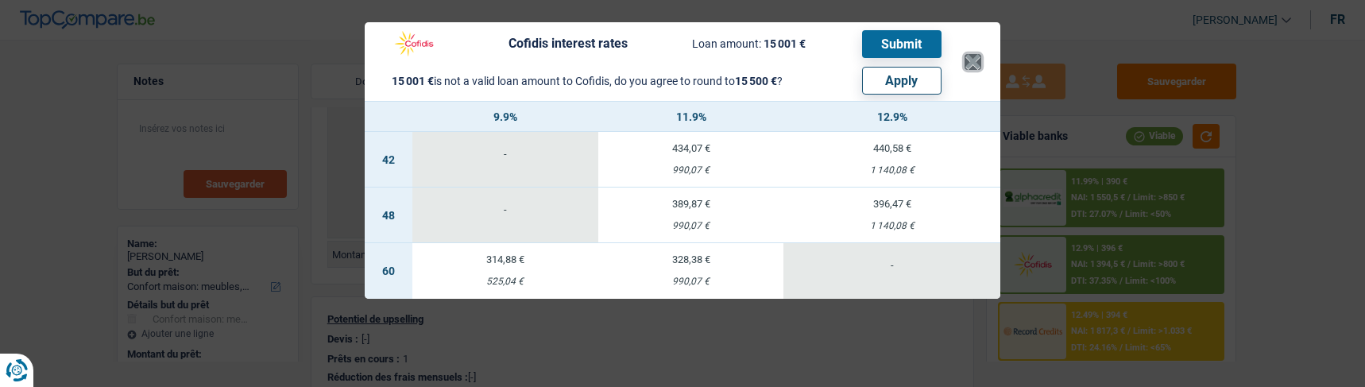
click at [979, 54] on button "×" at bounding box center [972, 62] width 17 height 16
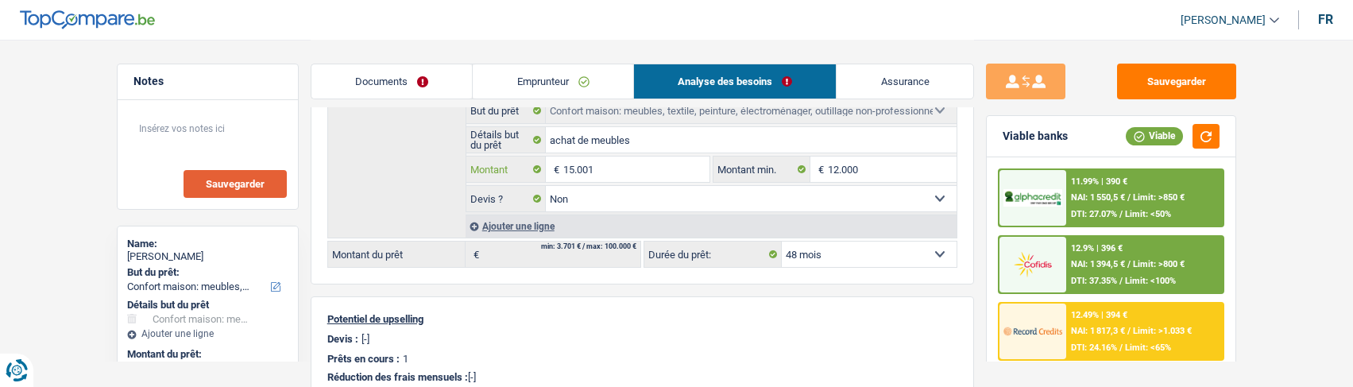
click at [610, 167] on input "15.001" at bounding box center [635, 168] width 145 height 25
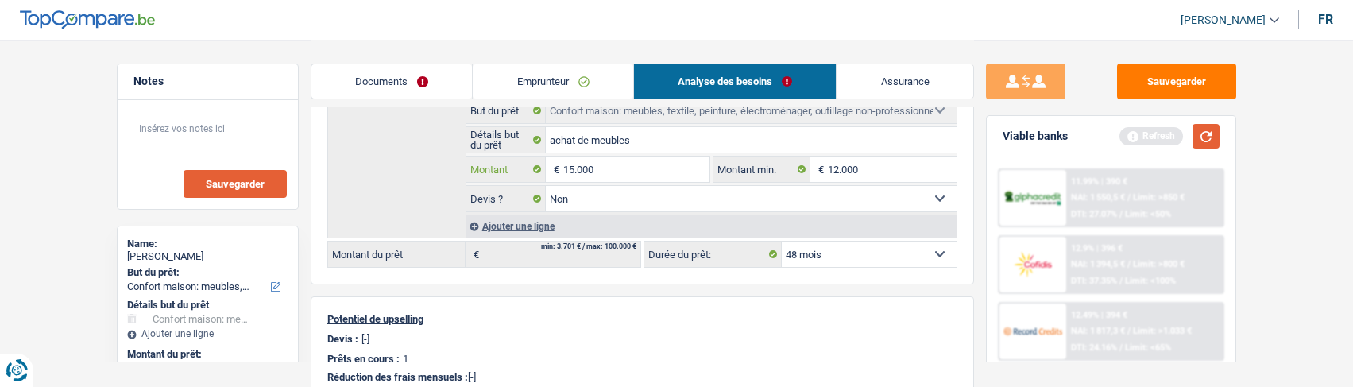
type input "15.000"
select select "60"
type input "15.000"
select select "60"
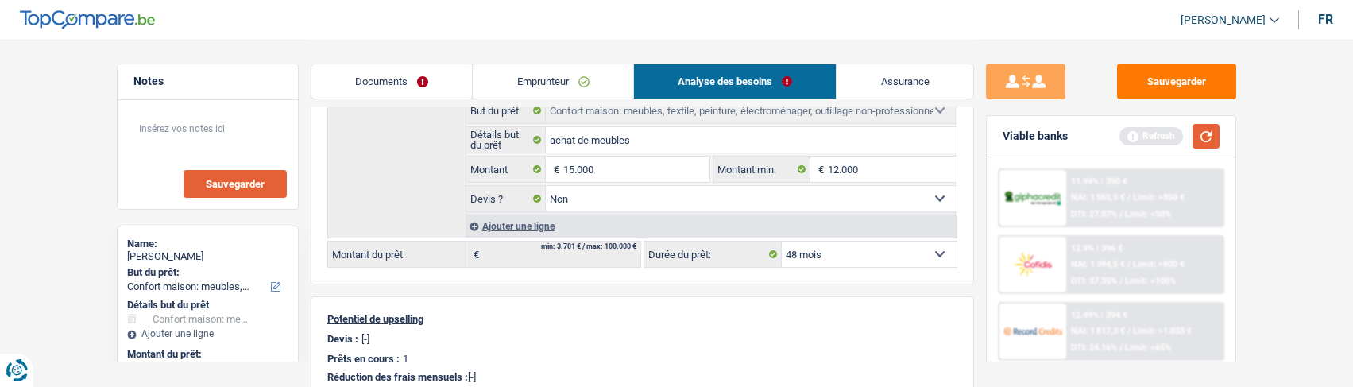
type input "15.000"
select select "60"
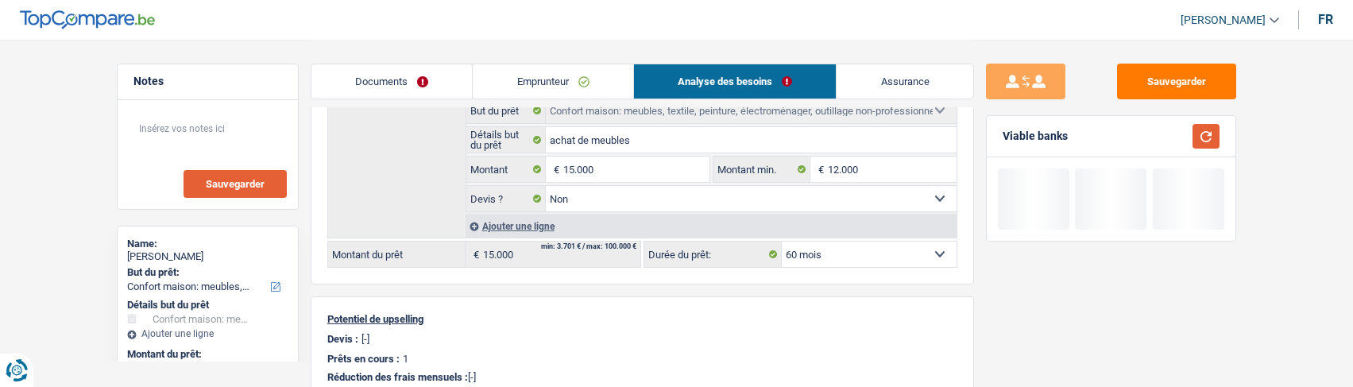
click at [1202, 137] on button "button" at bounding box center [1205, 136] width 27 height 25
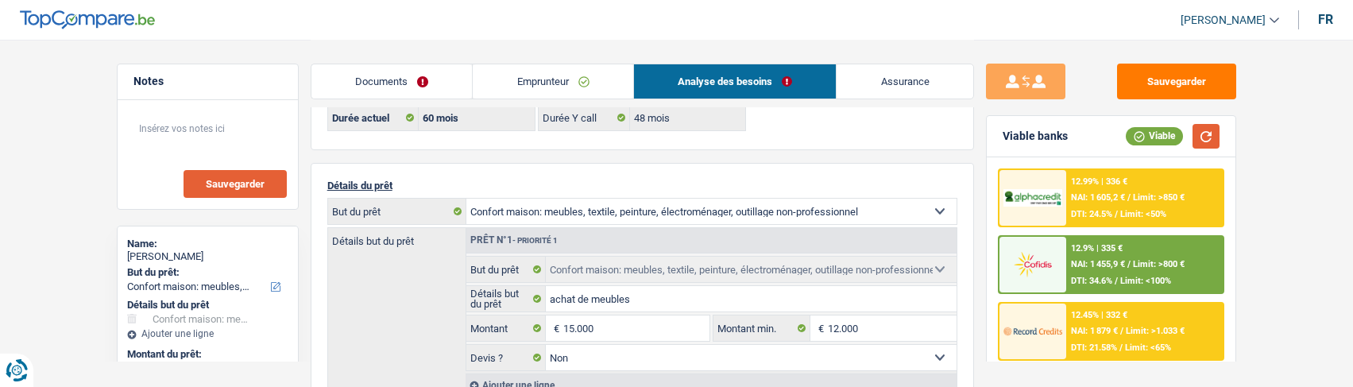
scroll to position [159, 0]
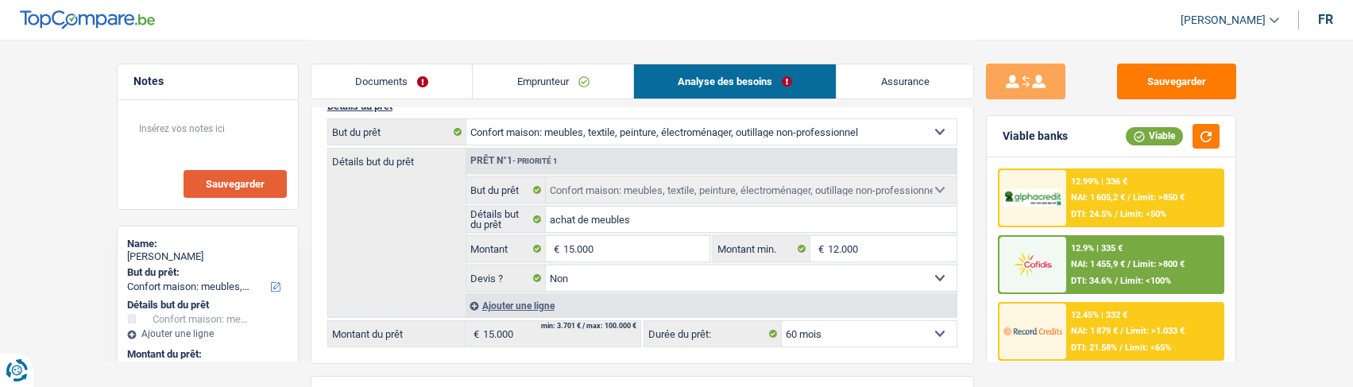
click at [1093, 279] on span "DTI: 34.6%" at bounding box center [1091, 281] width 41 height 10
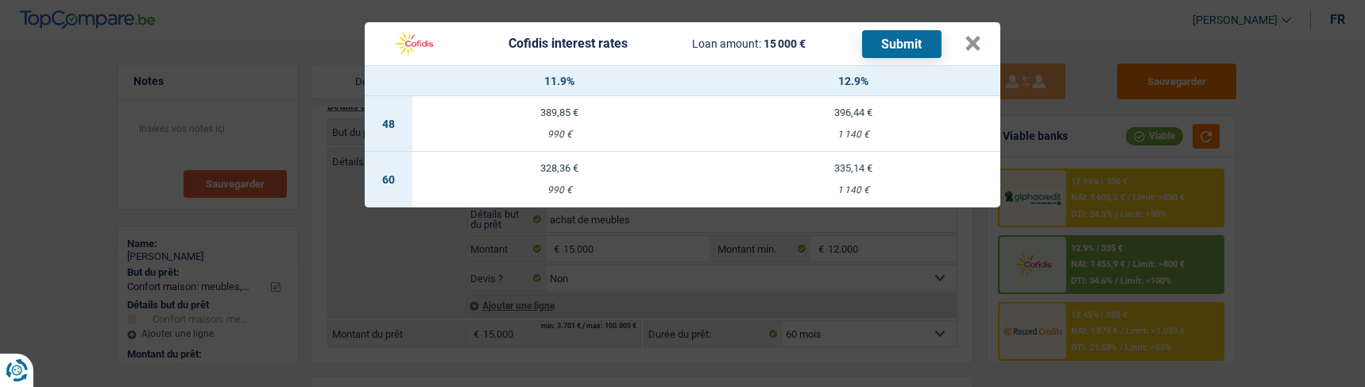
click at [562, 185] on div "990 €" at bounding box center [559, 190] width 294 height 10
select select "cofidis"
type input "11,90"
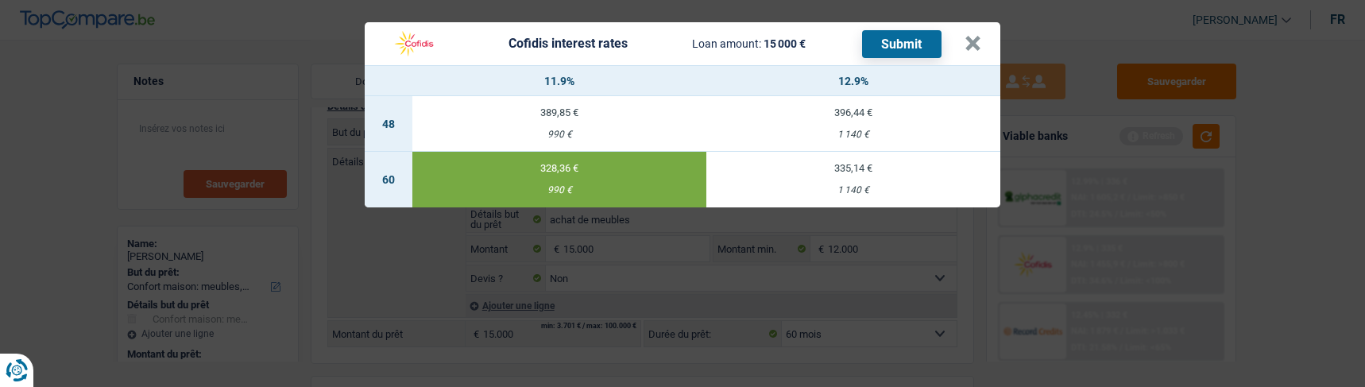
click at [906, 30] on button "Submit" at bounding box center [901, 44] width 79 height 28
drag, startPoint x: 973, startPoint y: 38, endPoint x: 965, endPoint y: 42, distance: 8.9
click at [971, 41] on button "×" at bounding box center [972, 44] width 17 height 16
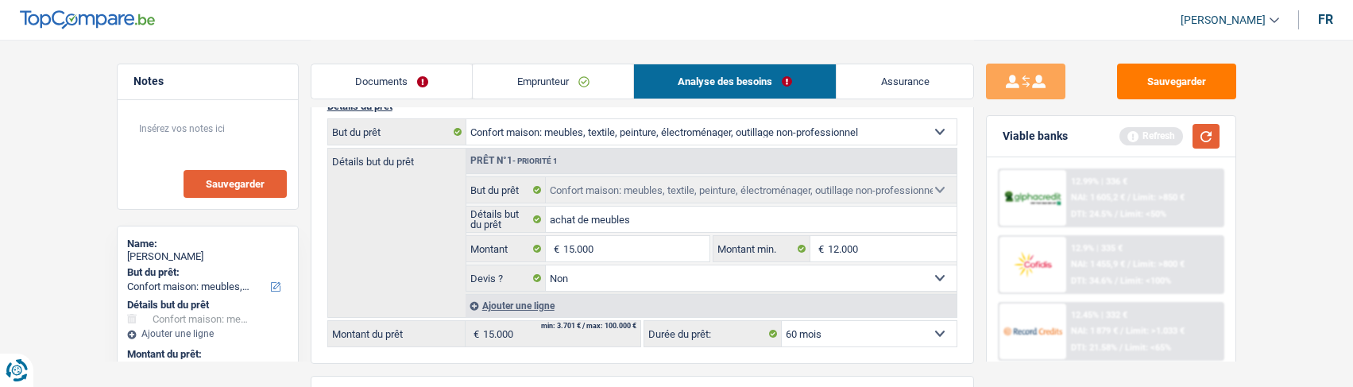
click at [1207, 141] on button "button" at bounding box center [1205, 136] width 27 height 25
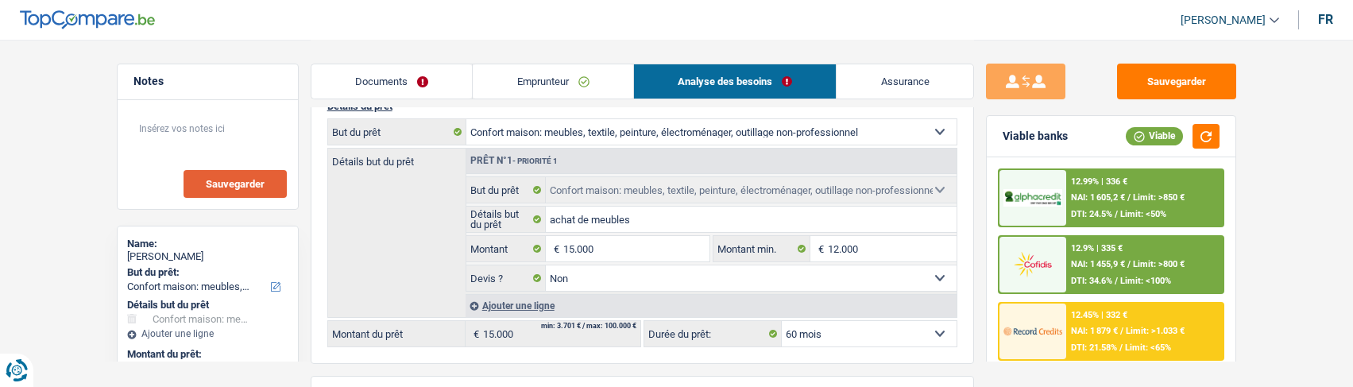
click at [1094, 209] on div "12.99% | 336 € NAI: 1 605,2 € / Limit: >850 € DTI: 24.5% / Limit: <50%" at bounding box center [1144, 198] width 156 height 56
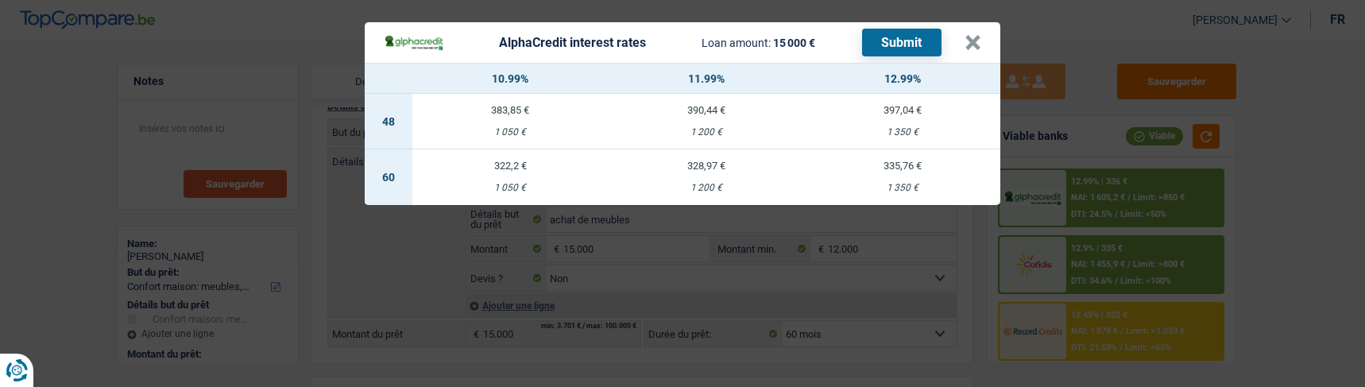
click at [512, 164] on td "322,2 € 1 050 €" at bounding box center [510, 177] width 196 height 56
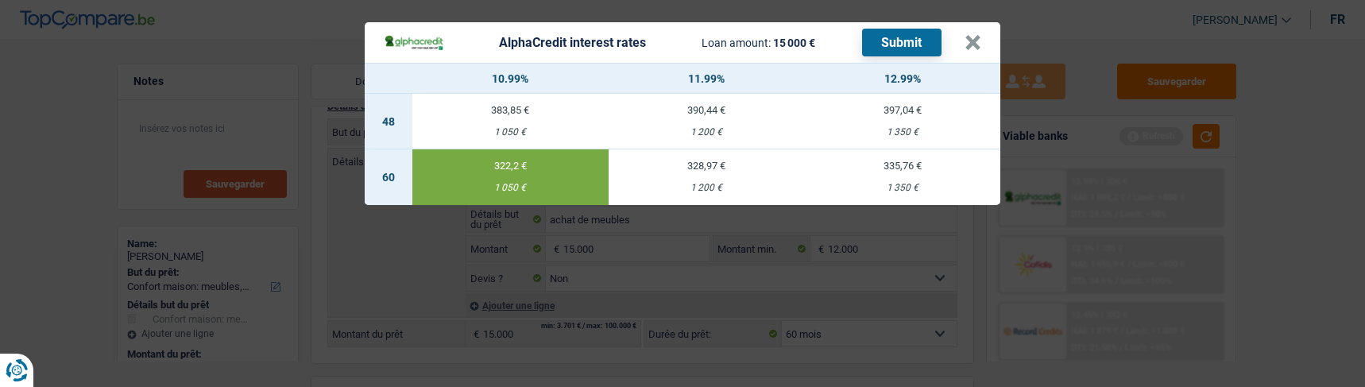
select select "alphacredit"
type input "10,99"
click at [909, 47] on button "Submit" at bounding box center [901, 43] width 79 height 28
click at [978, 36] on button "×" at bounding box center [972, 43] width 17 height 16
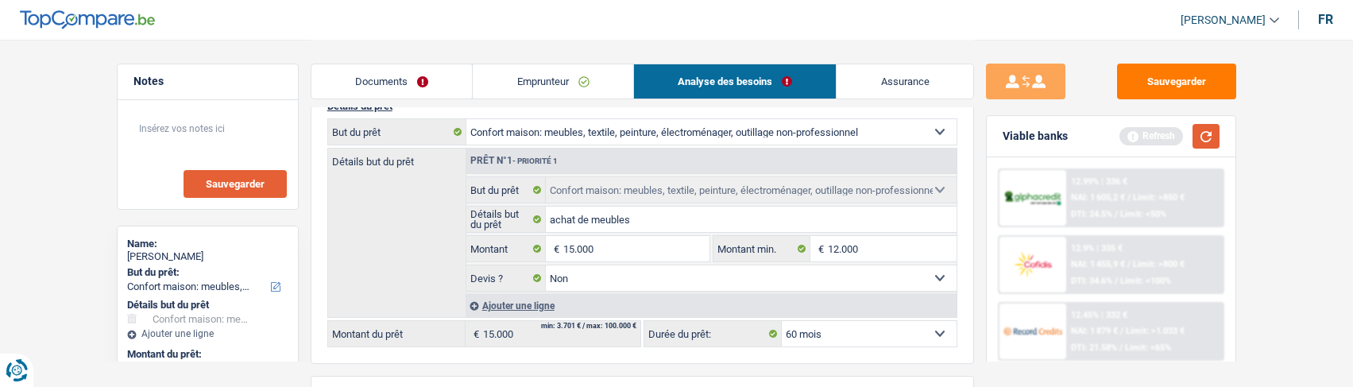
click at [1202, 139] on button "button" at bounding box center [1205, 136] width 27 height 25
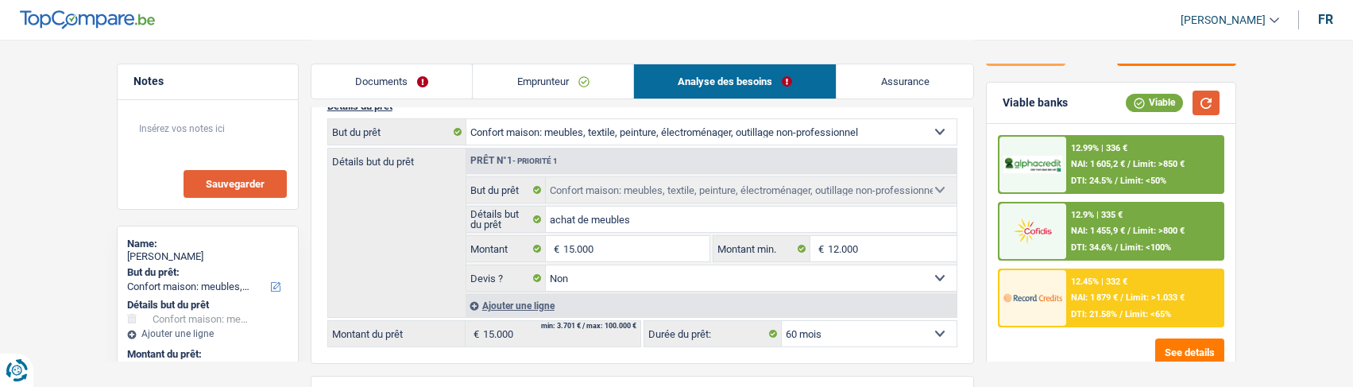
scroll to position [62, 0]
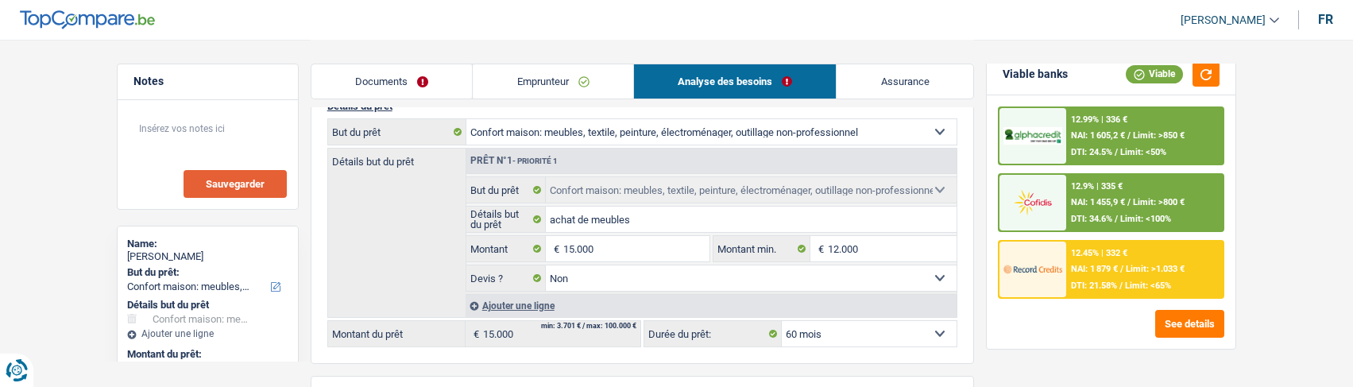
click at [1102, 253] on div "12.45% | 332 €" at bounding box center [1099, 253] width 56 height 10
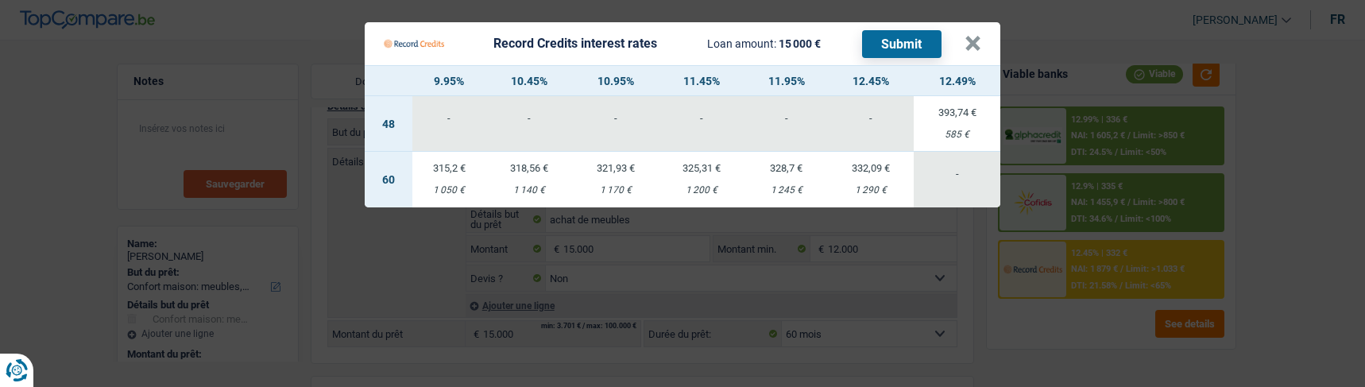
click at [531, 185] on div "1 140 €" at bounding box center [529, 190] width 87 height 10
select select "record credits"
type input "10,45"
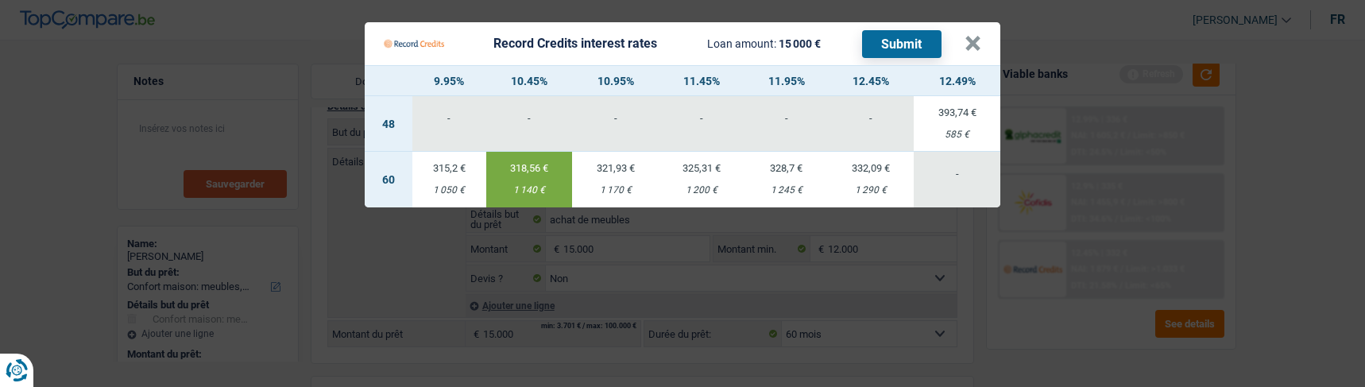
click at [898, 38] on button "Submit" at bounding box center [901, 44] width 79 height 28
click at [971, 36] on button "×" at bounding box center [972, 44] width 17 height 16
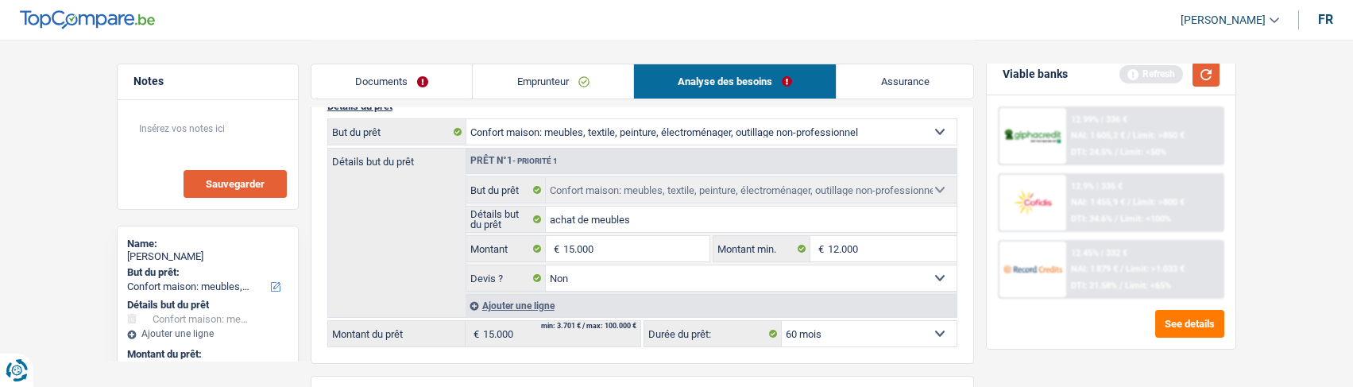
click at [1195, 72] on button "button" at bounding box center [1205, 74] width 27 height 25
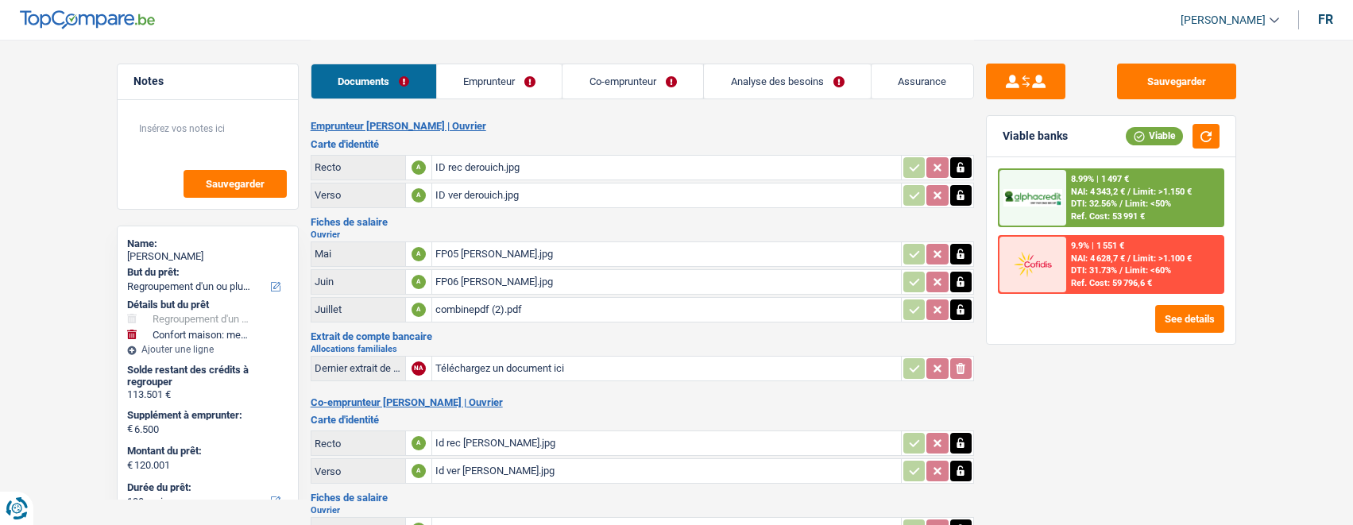
select select "refinancing"
select select "household"
select select "120"
select select "alphacredit"
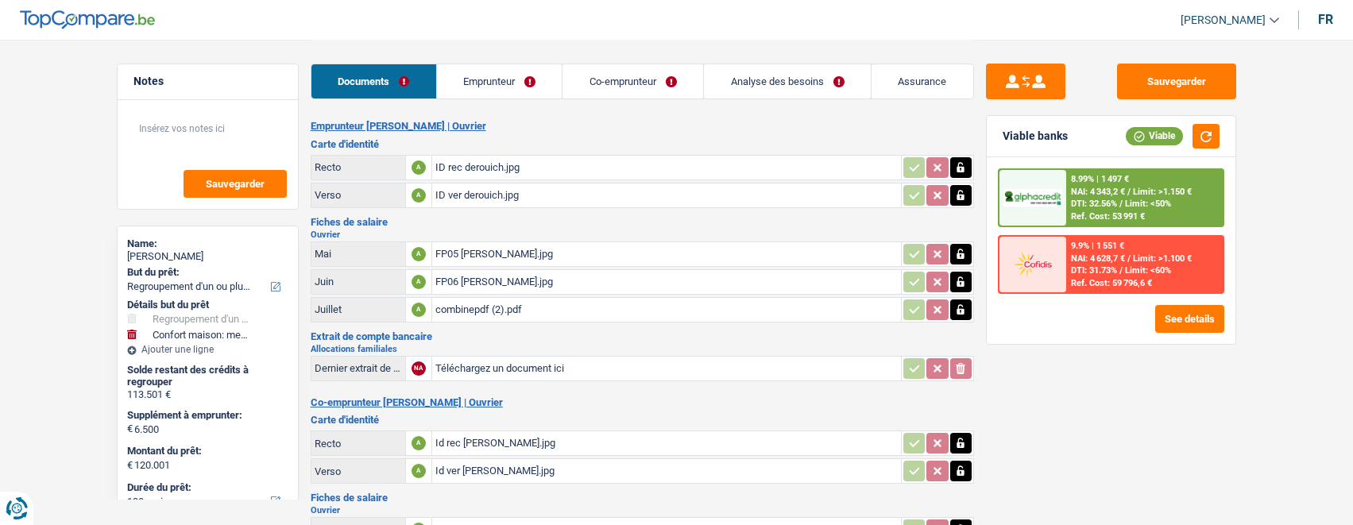
click at [500, 308] on div "combinepdf (2).pdf" at bounding box center [666, 310] width 462 height 24
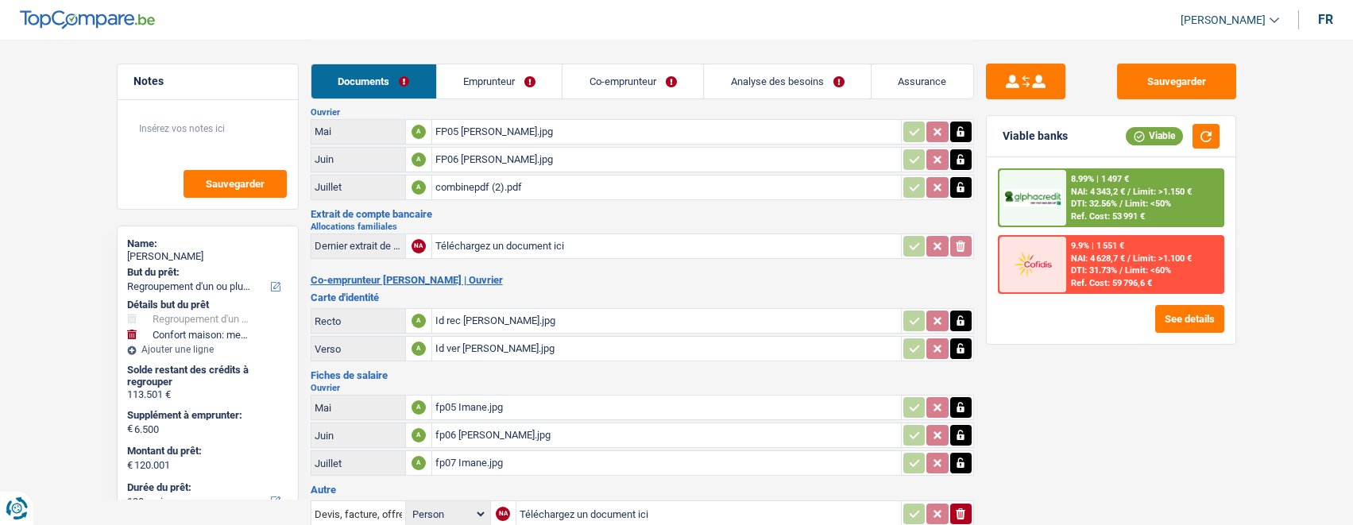
scroll to position [159, 0]
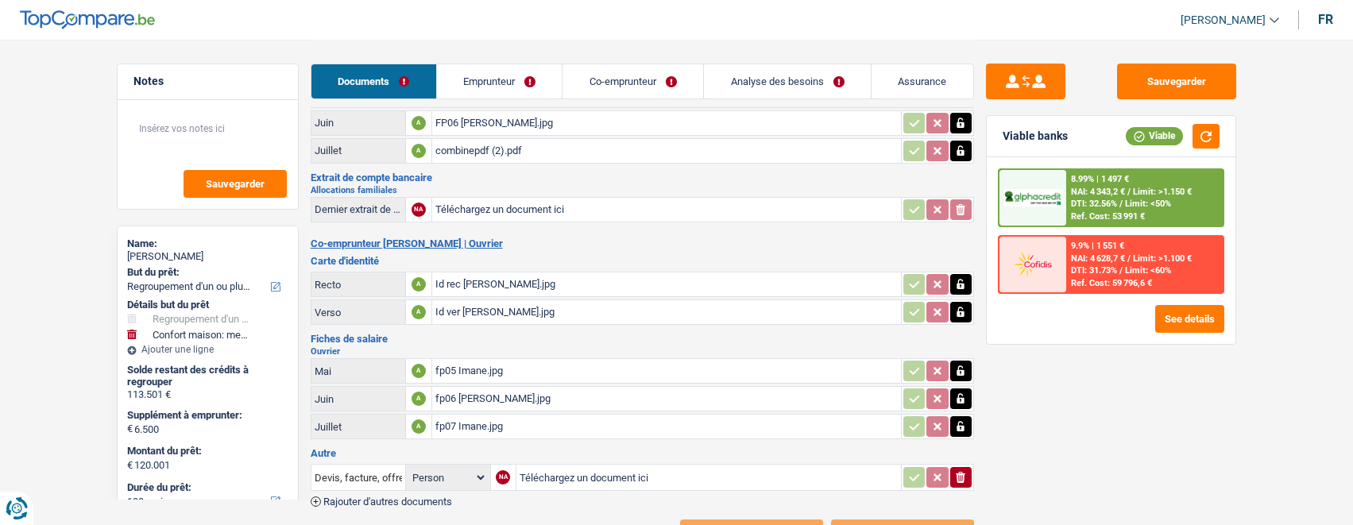
click at [505, 91] on link "Emprunteur" at bounding box center [500, 81] width 126 height 34
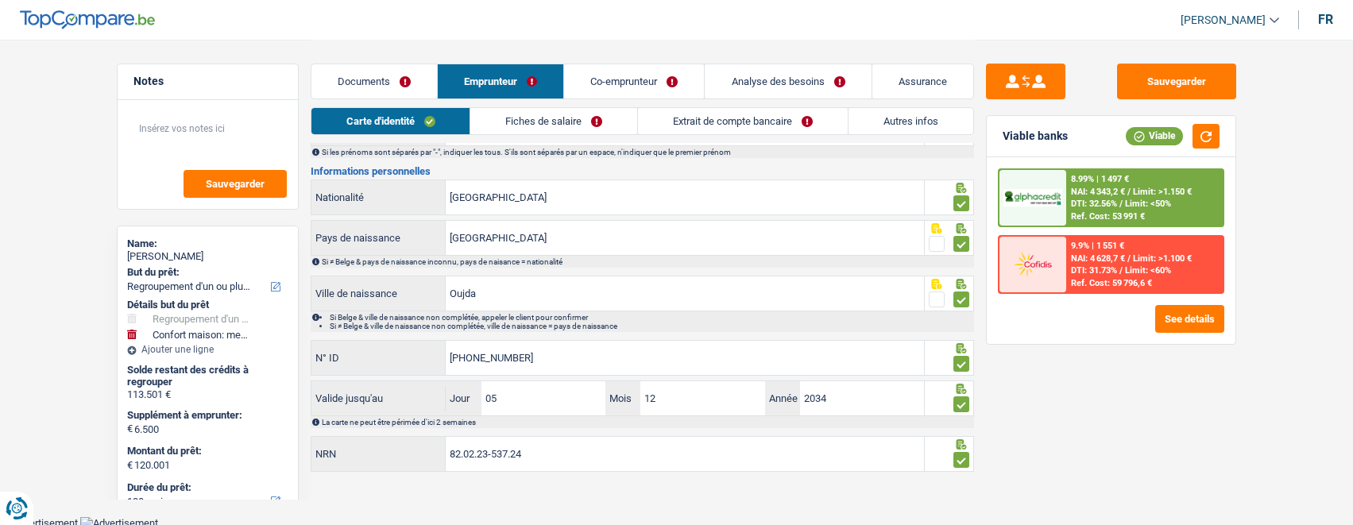
click at [344, 81] on link "Documents" at bounding box center [374, 81] width 126 height 34
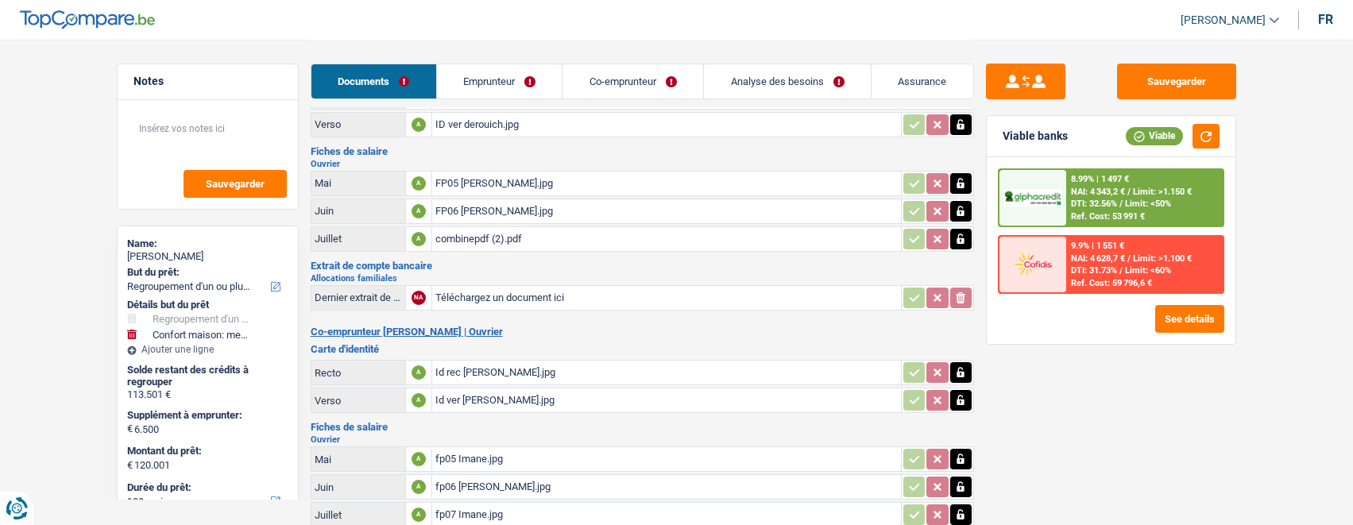
scroll to position [0, 0]
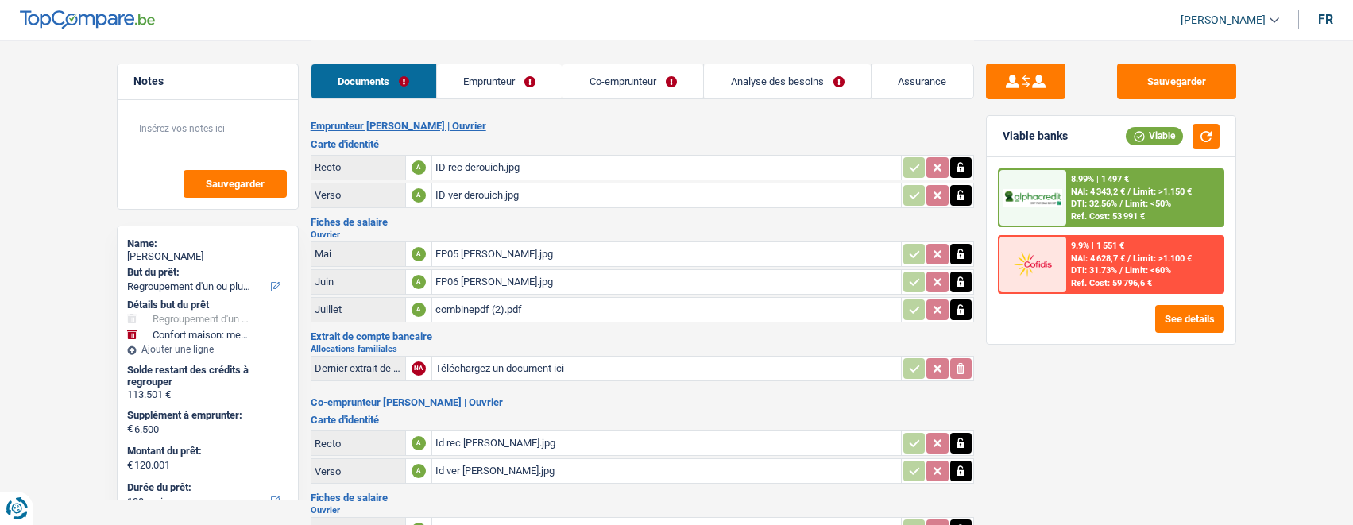
click at [538, 68] on link "Emprunteur" at bounding box center [500, 81] width 126 height 34
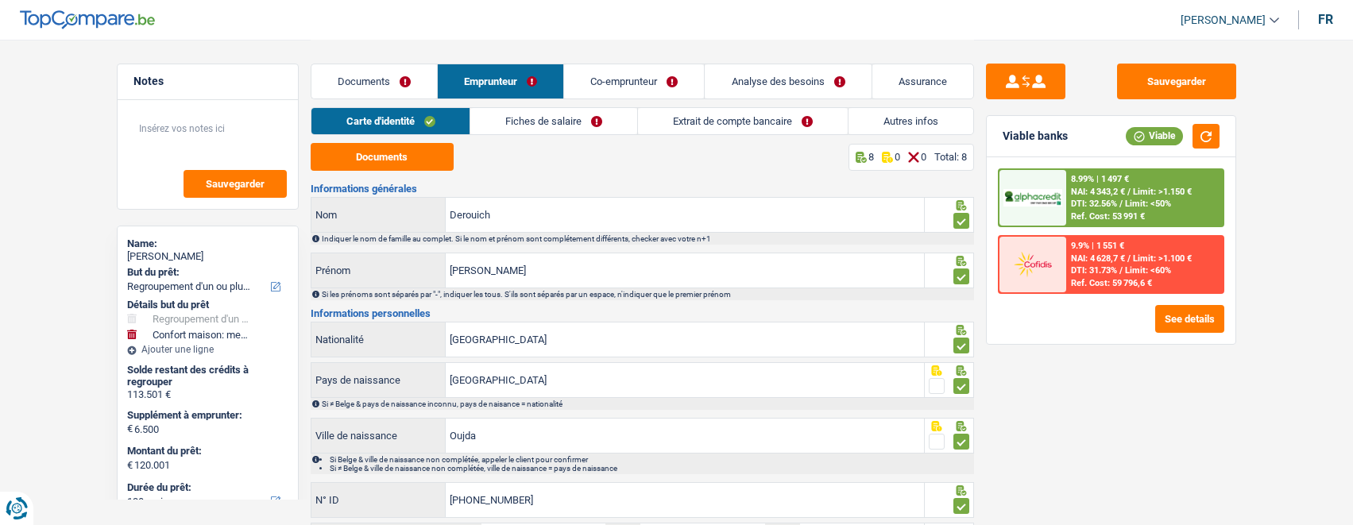
click at [591, 111] on link "Fiches de salaire" at bounding box center [553, 121] width 167 height 26
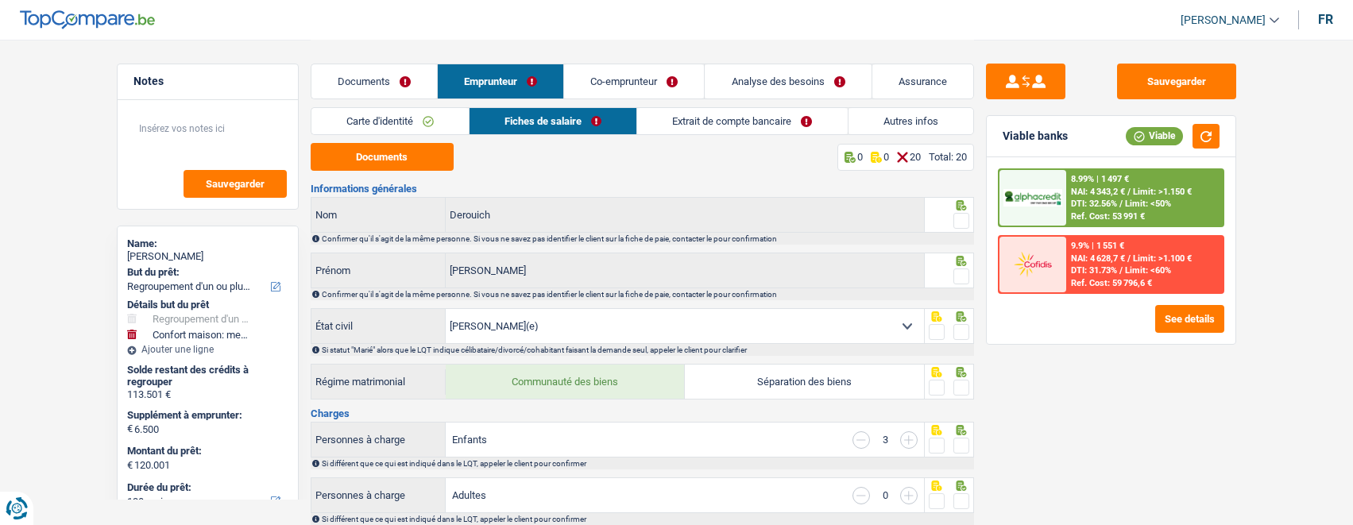
click at [442, 119] on link "Carte d'identité" at bounding box center [389, 121] width 157 height 26
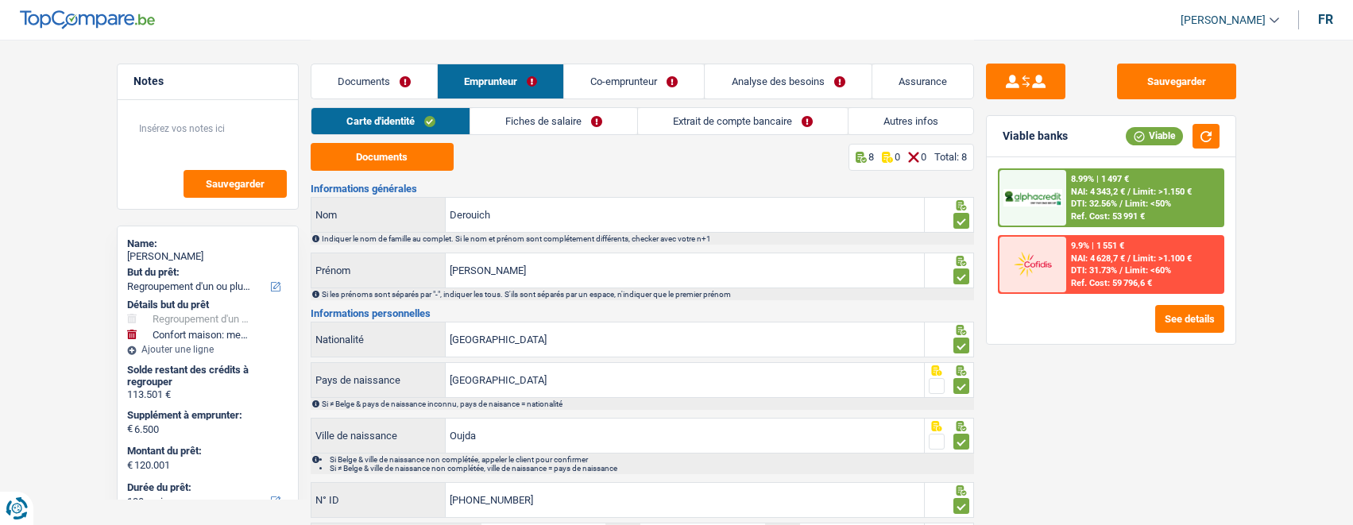
click at [568, 117] on link "Fiches de salaire" at bounding box center [553, 121] width 167 height 26
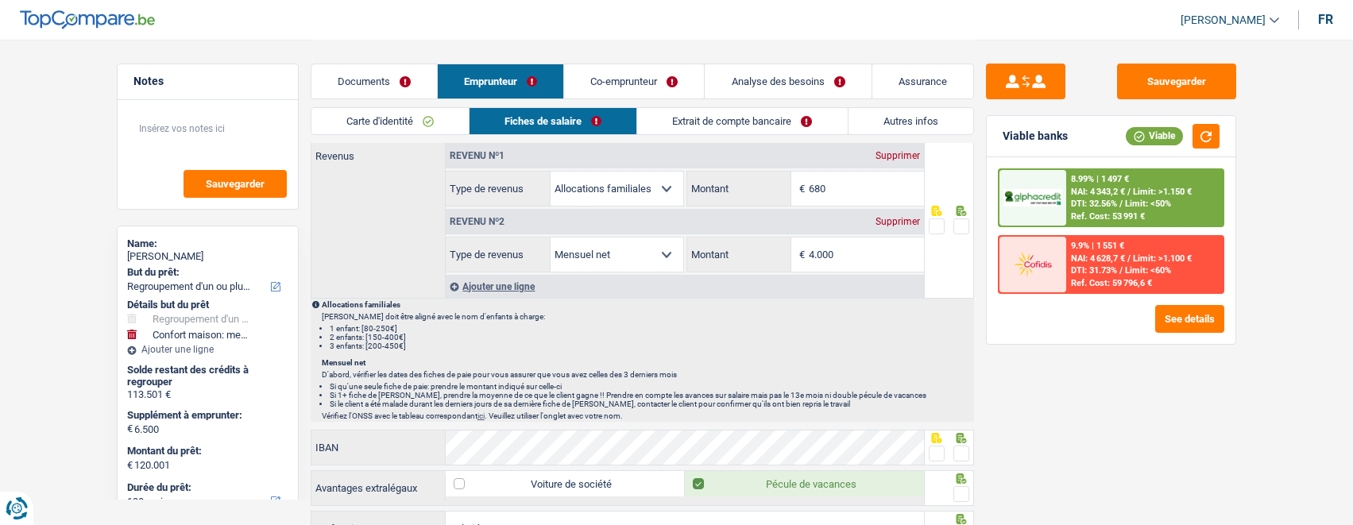
scroll to position [953, 0]
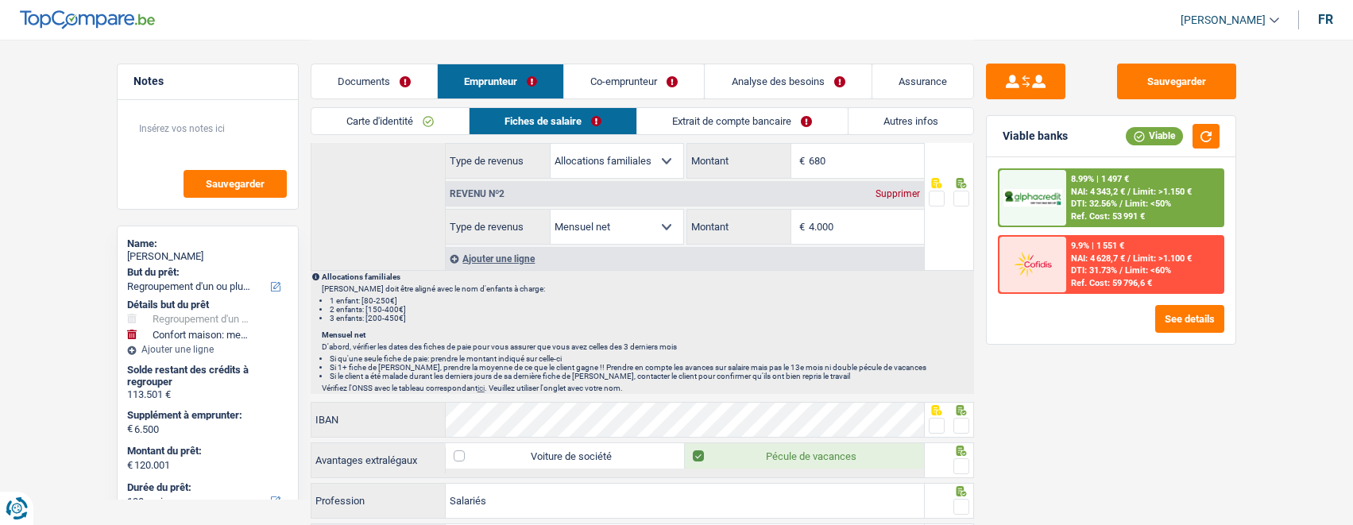
click at [339, 113] on link "Carte d'identité" at bounding box center [389, 121] width 157 height 26
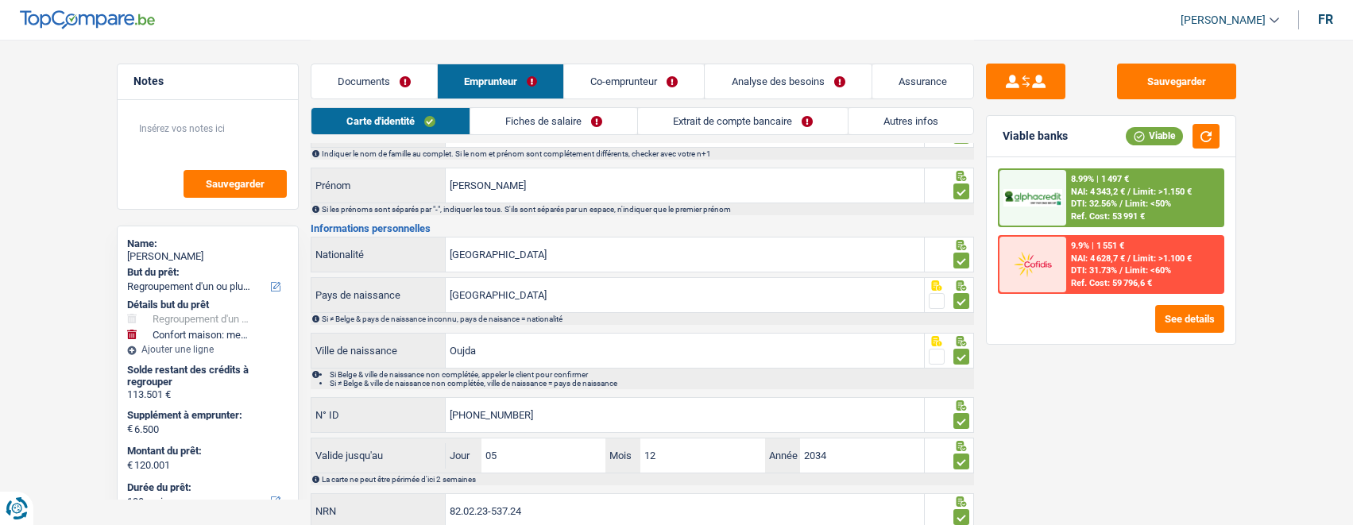
scroll to position [0, 0]
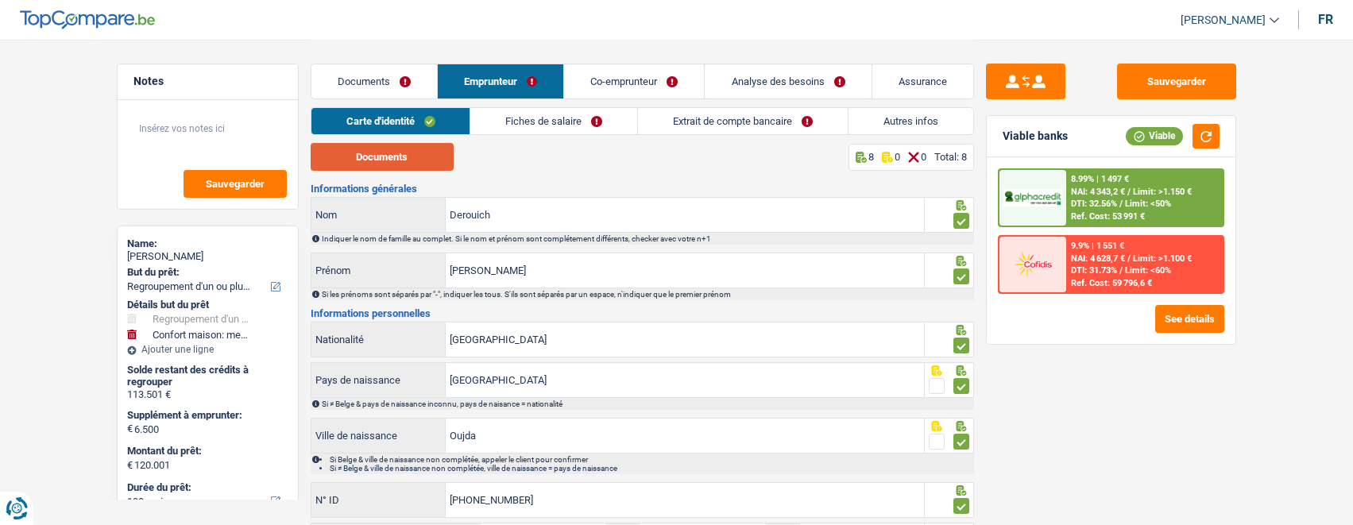
click at [428, 158] on button "Documents" at bounding box center [382, 157] width 143 height 28
click at [546, 121] on link "Fiches de salaire" at bounding box center [553, 121] width 167 height 26
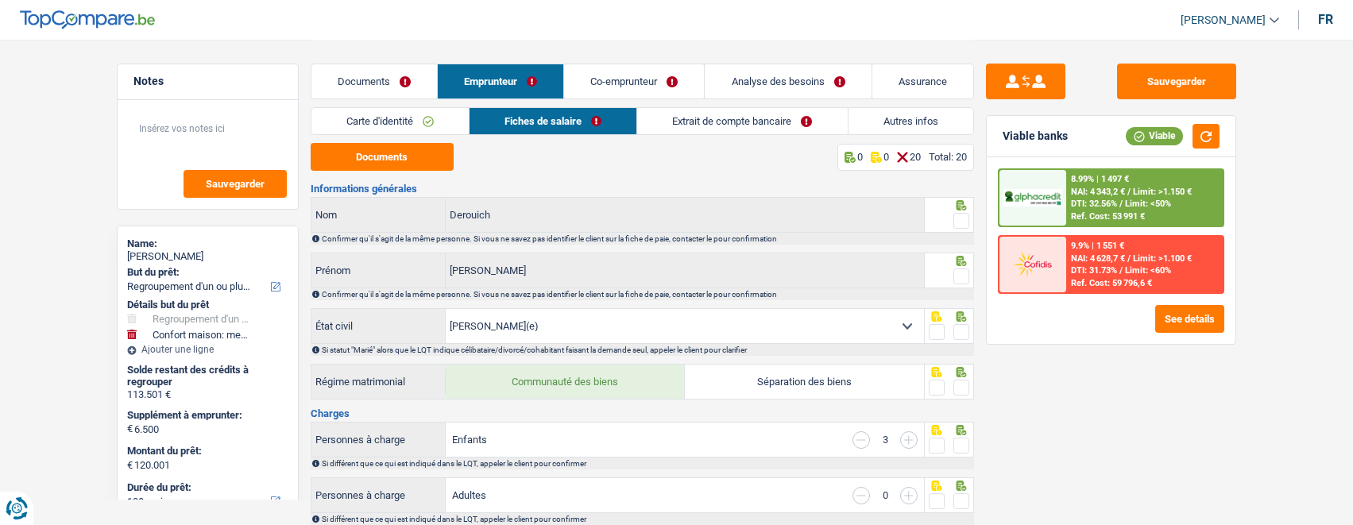
click at [699, 102] on div "Documents Emprunteur Co-emprunteur Analyse des besoins Assurance" at bounding box center [642, 74] width 663 height 68
click at [699, 119] on link "Extrait de compte bancaire" at bounding box center [742, 121] width 210 height 26
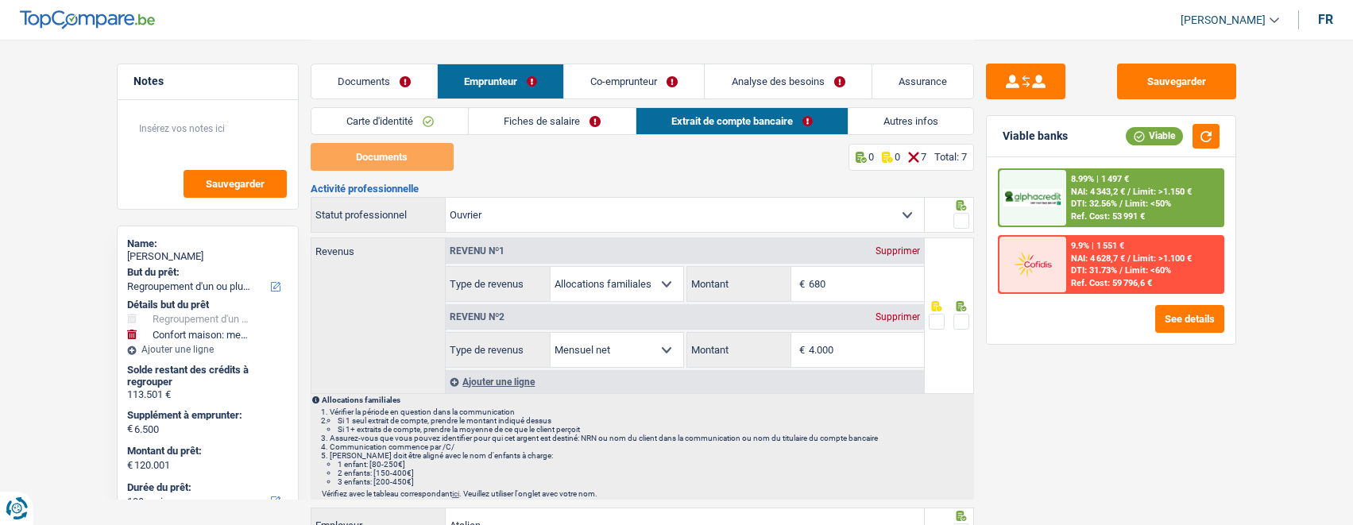
drag, startPoint x: 644, startPoint y: 83, endPoint x: 635, endPoint y: 90, distance: 11.9
click at [643, 83] on link "Co-emprunteur" at bounding box center [634, 81] width 140 height 34
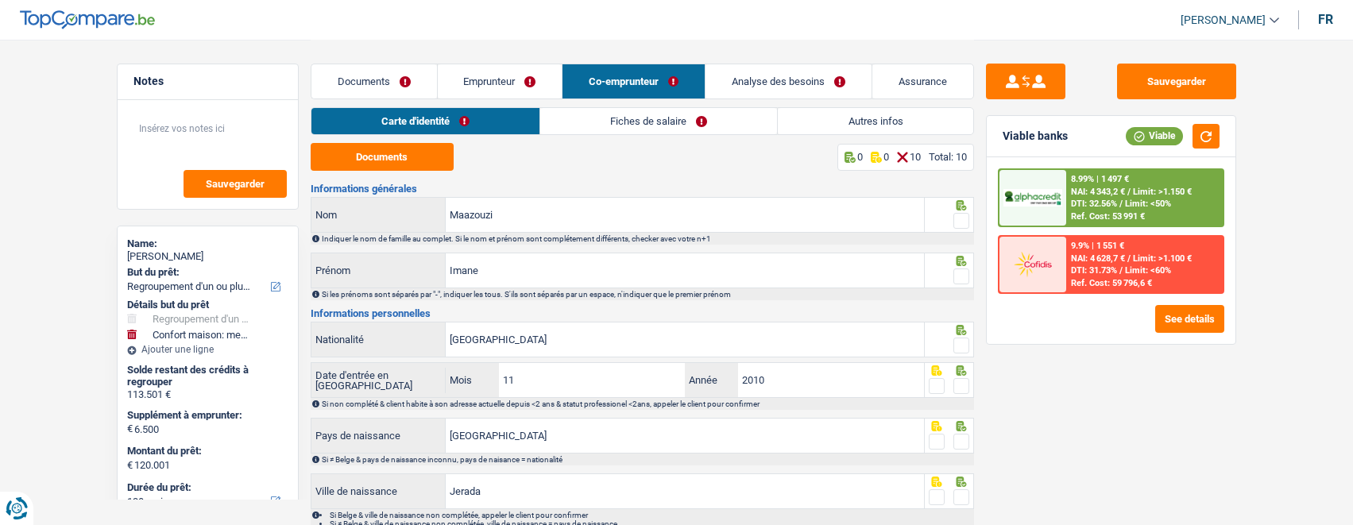
click at [609, 126] on link "Fiches de salaire" at bounding box center [658, 121] width 237 height 26
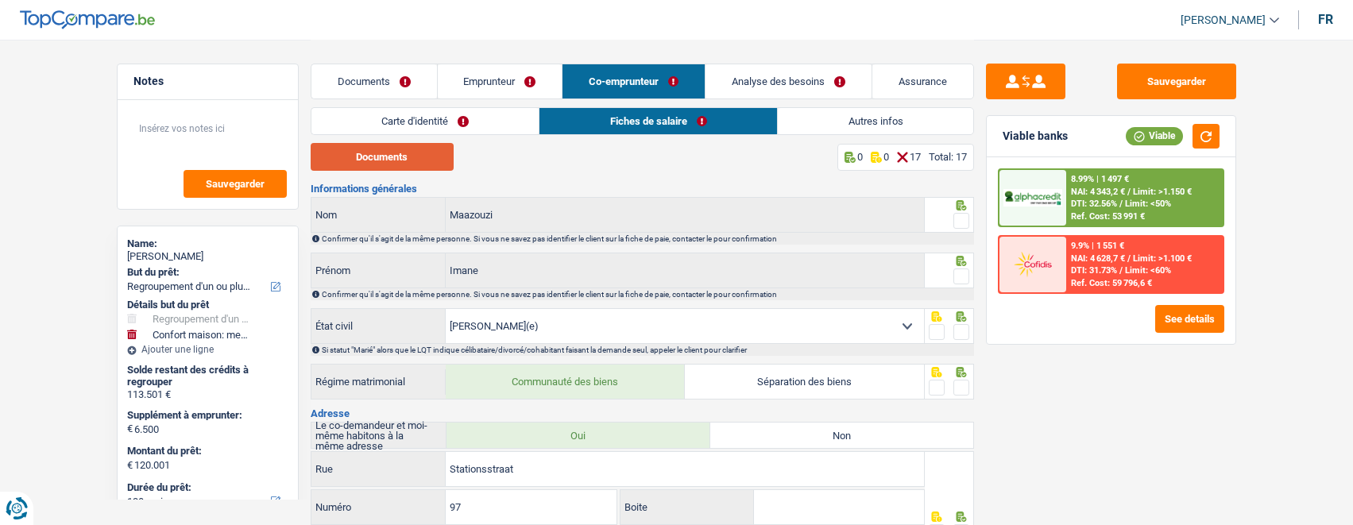
click at [434, 156] on button "Documents" at bounding box center [382, 157] width 143 height 28
click at [496, 86] on link "Emprunteur" at bounding box center [500, 81] width 125 height 34
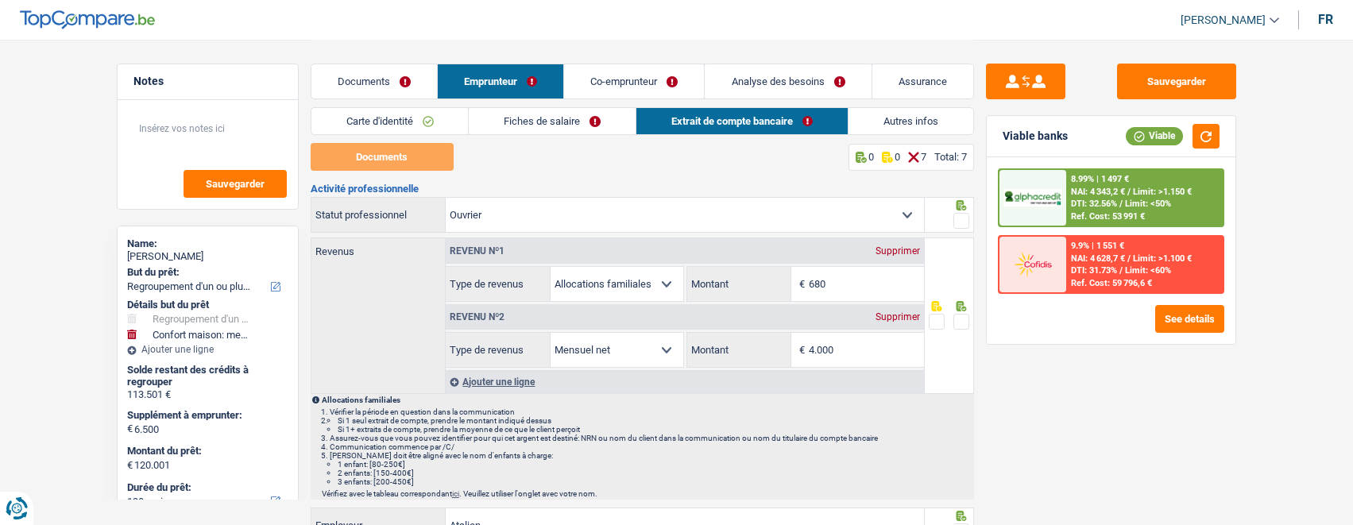
click at [545, 118] on link "Fiches de salaire" at bounding box center [552, 121] width 167 height 26
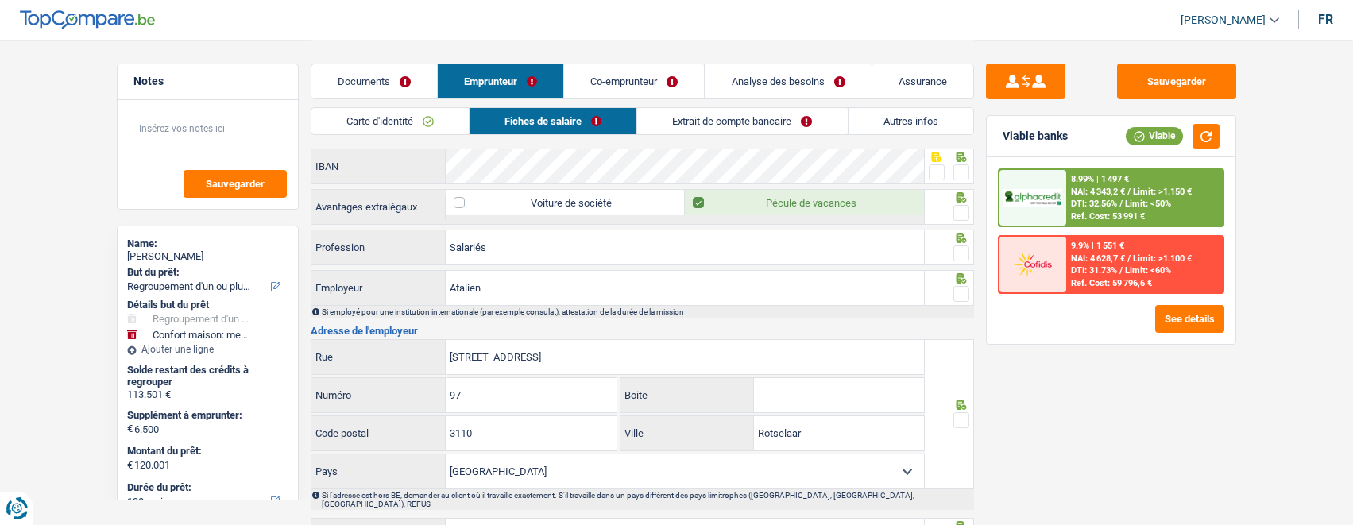
scroll to position [1184, 0]
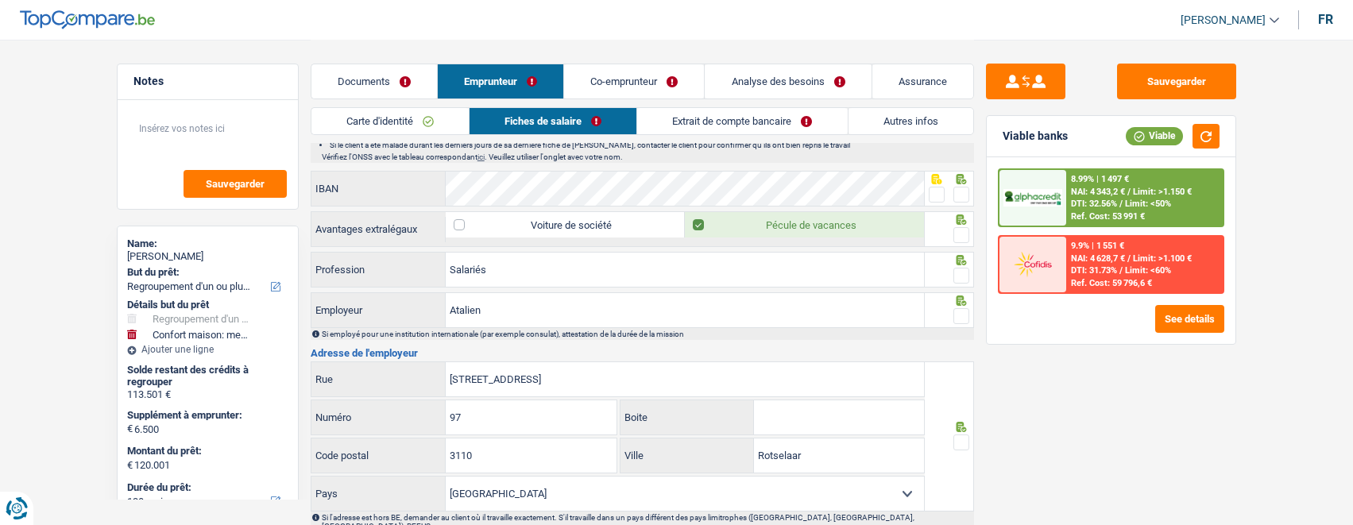
click at [405, 81] on link "Documents" at bounding box center [374, 81] width 126 height 34
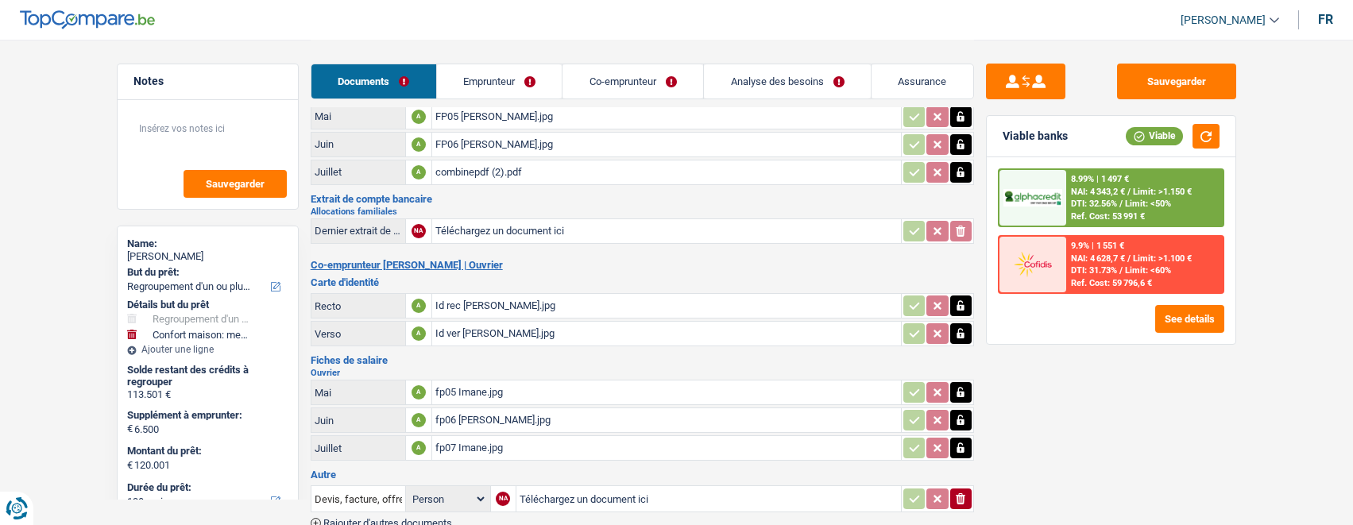
scroll to position [214, 0]
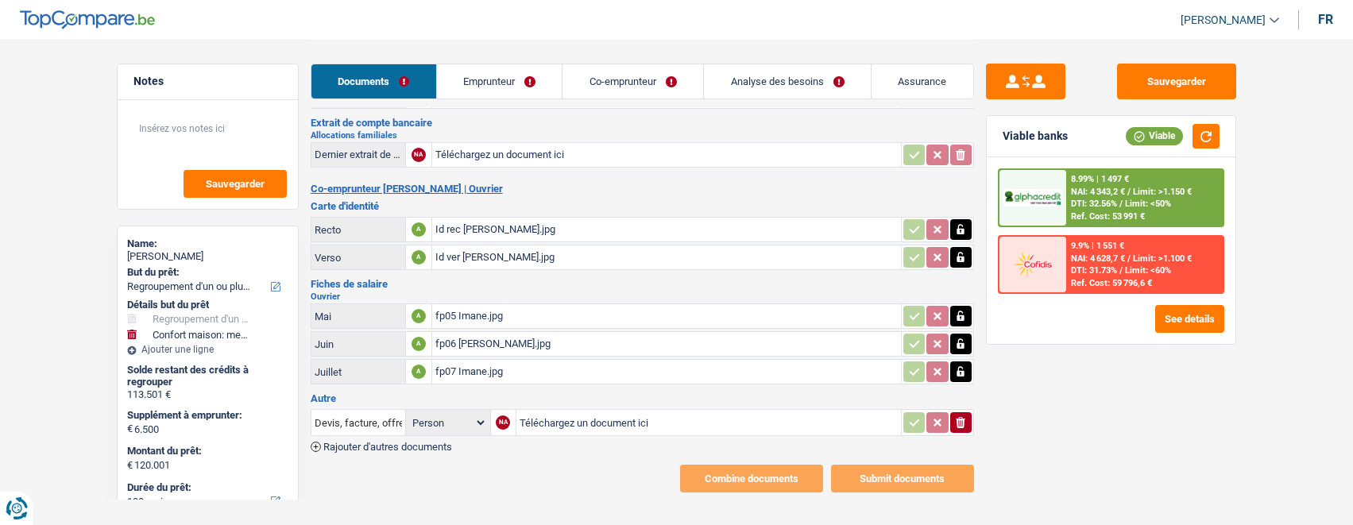
click at [507, 92] on link "Emprunteur" at bounding box center [500, 81] width 126 height 34
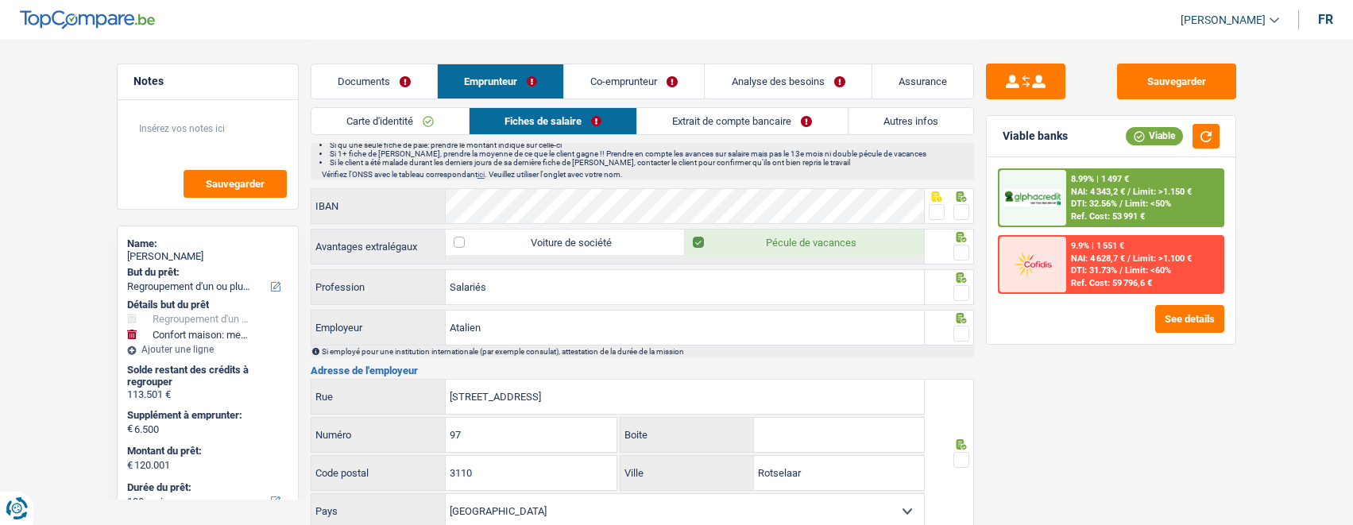
scroll to position [1087, 0]
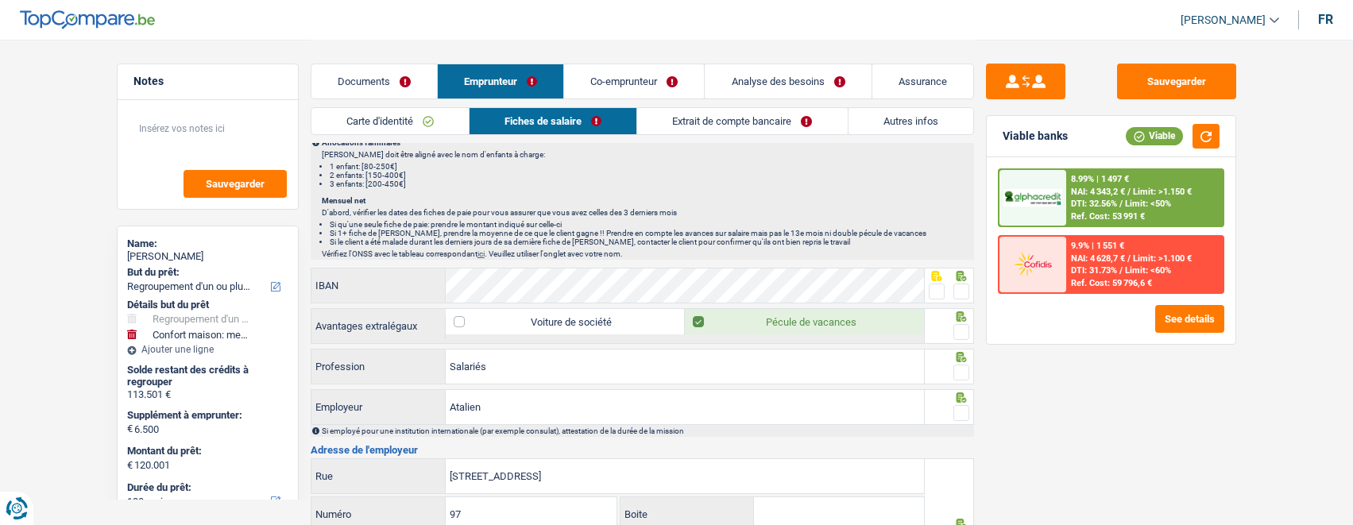
drag, startPoint x: 616, startPoint y: 80, endPoint x: 620, endPoint y: 98, distance: 18.9
click at [616, 80] on link "Co-emprunteur" at bounding box center [634, 81] width 140 height 34
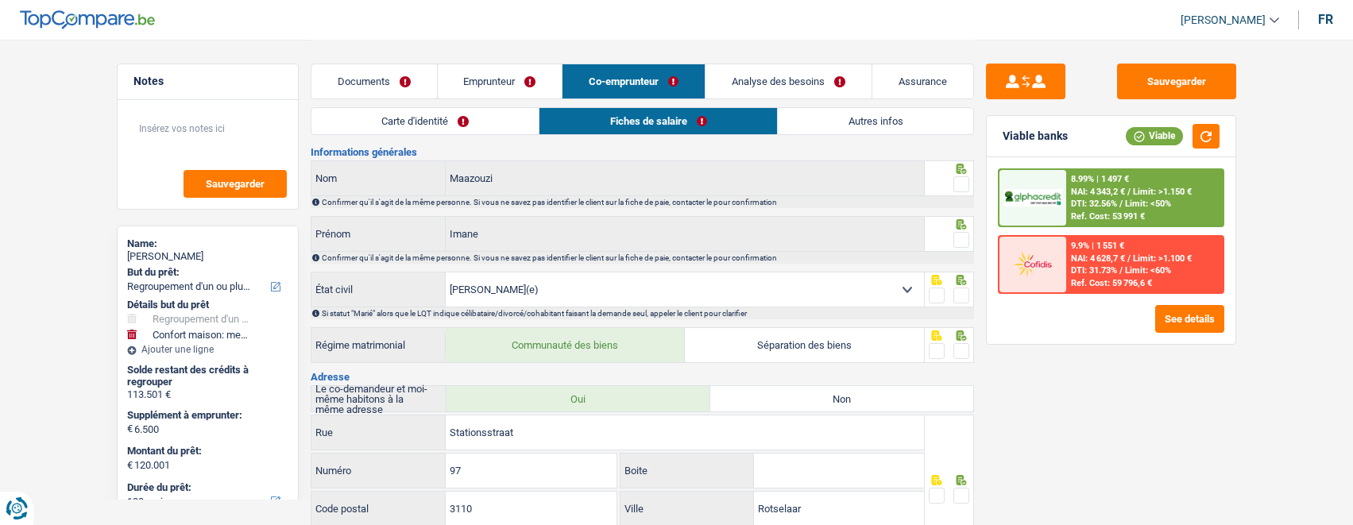
scroll to position [0, 0]
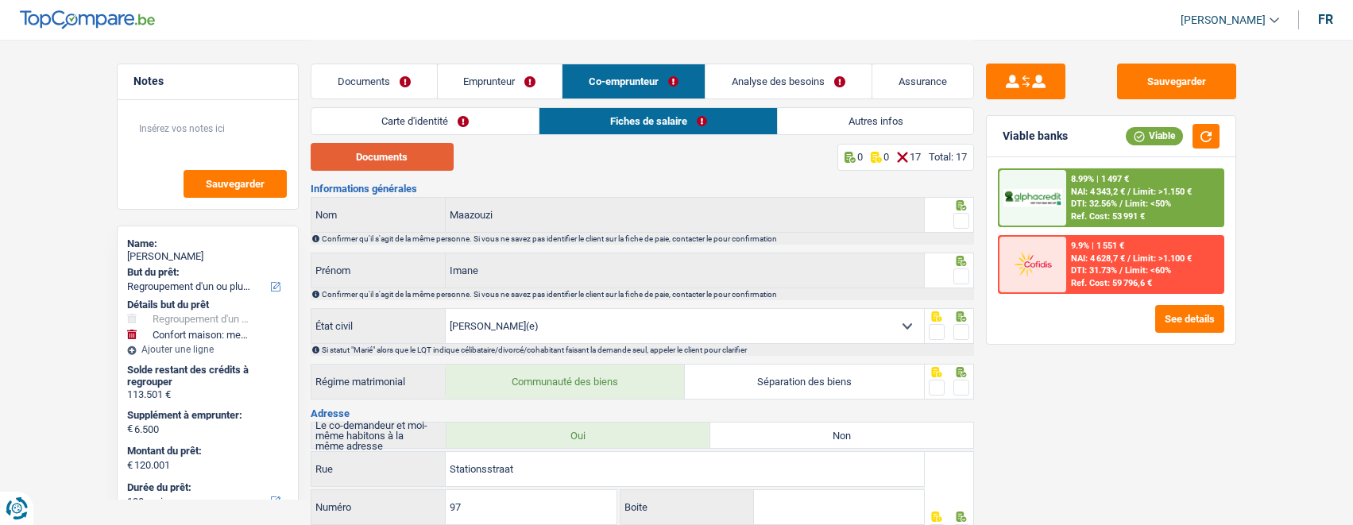
click at [394, 160] on button "Documents" at bounding box center [382, 157] width 143 height 28
click at [482, 77] on link "Emprunteur" at bounding box center [500, 81] width 125 height 34
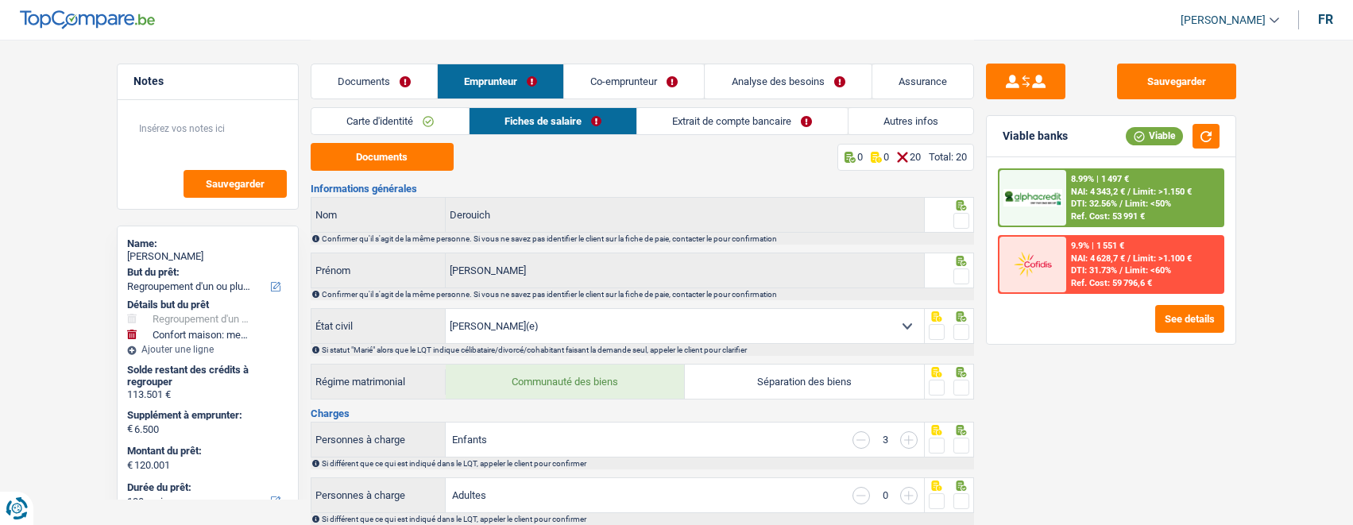
click at [379, 70] on link "Documents" at bounding box center [374, 81] width 126 height 34
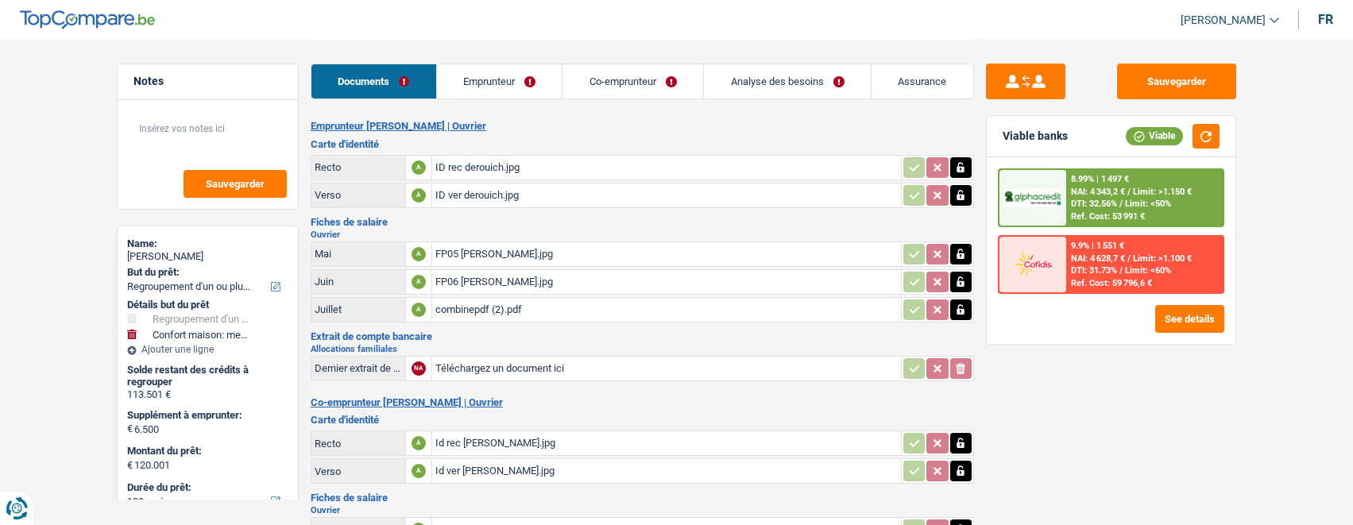
click at [512, 84] on link "Emprunteur" at bounding box center [500, 81] width 126 height 34
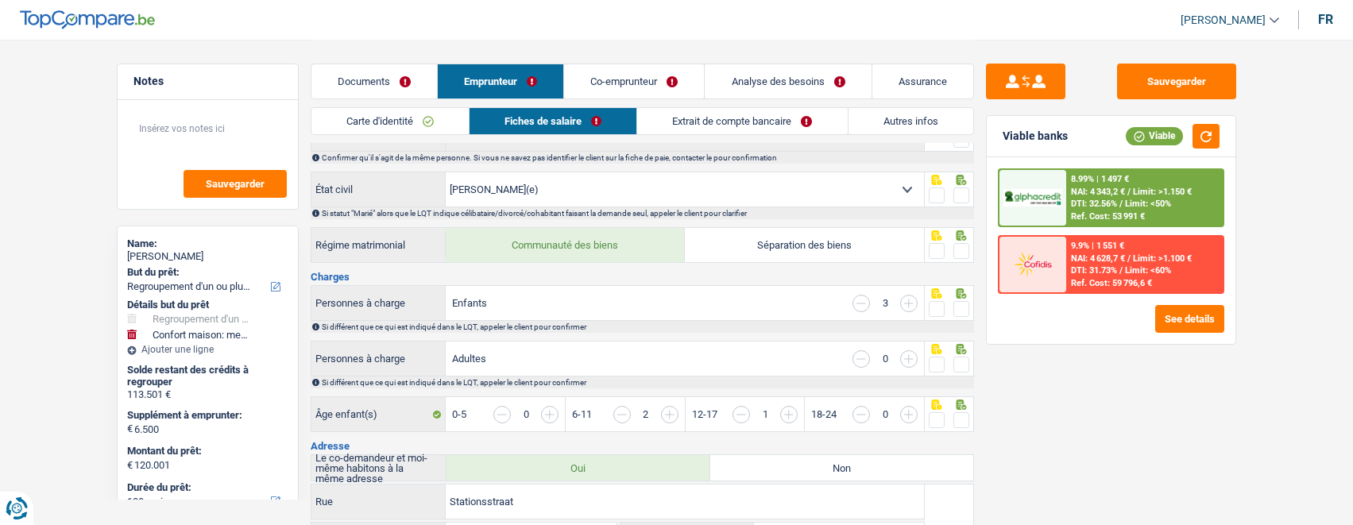
scroll to position [159, 0]
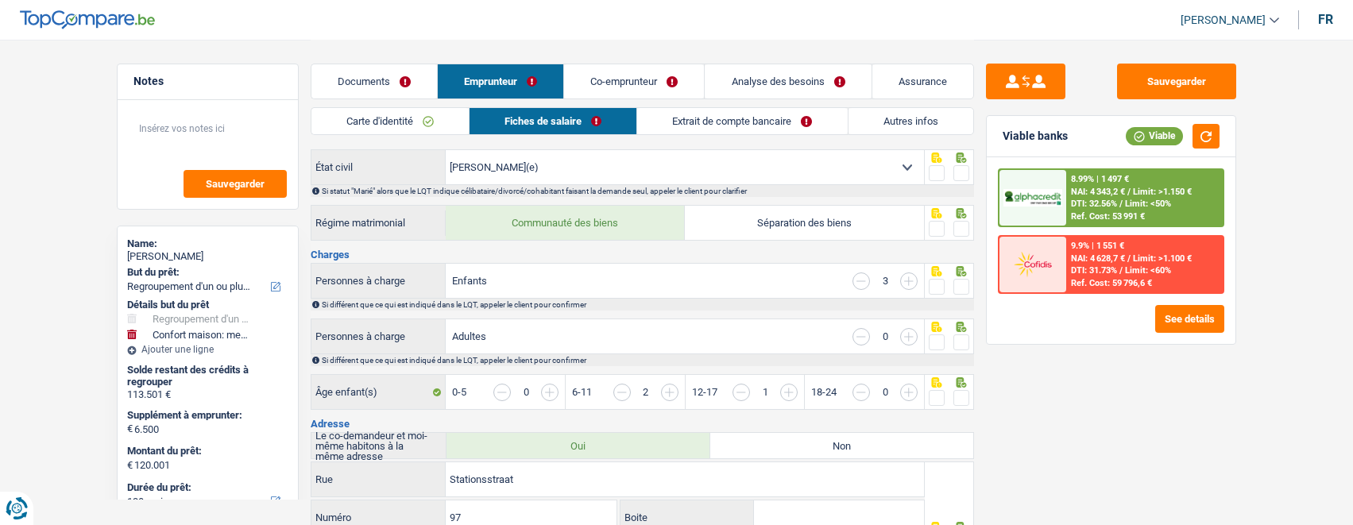
click at [735, 126] on link "Extrait de compte bancaire" at bounding box center [742, 121] width 210 height 26
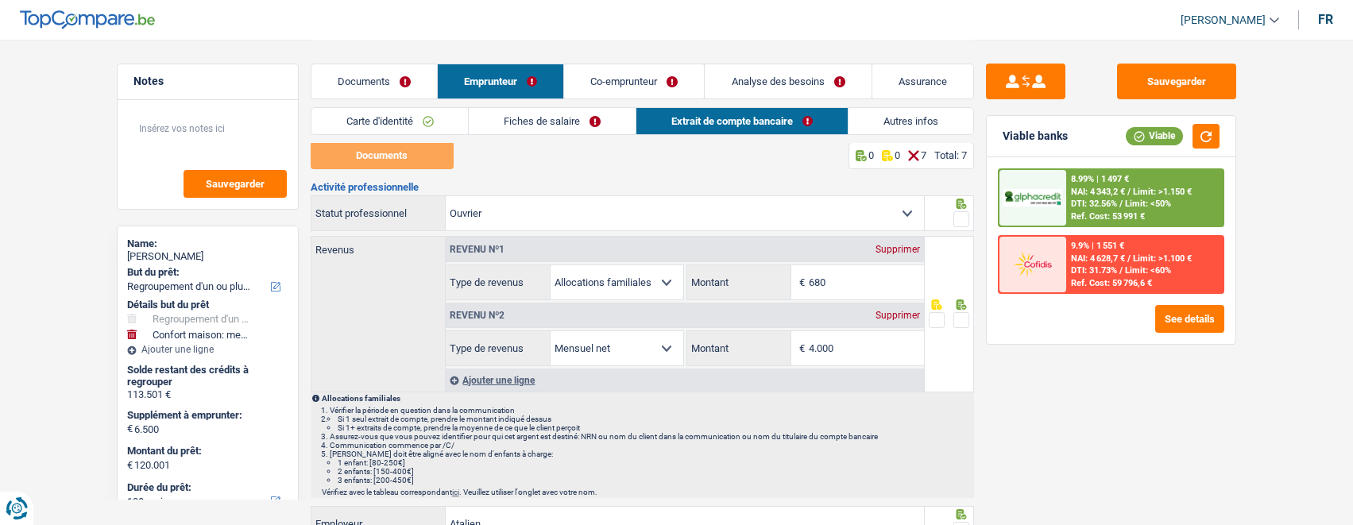
scroll to position [0, 0]
click at [365, 79] on link "Documents" at bounding box center [374, 81] width 126 height 34
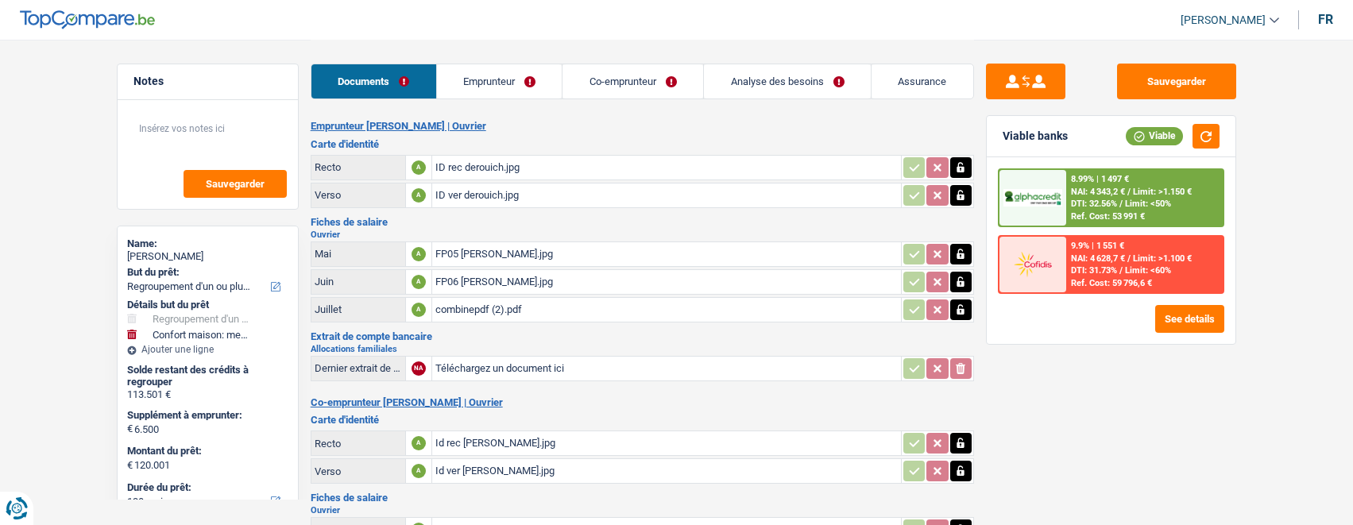
click at [497, 245] on div "FP05 ahmed.jpg" at bounding box center [666, 254] width 462 height 24
click at [442, 270] on div "FP06 ahmed.jpg" at bounding box center [666, 282] width 462 height 24
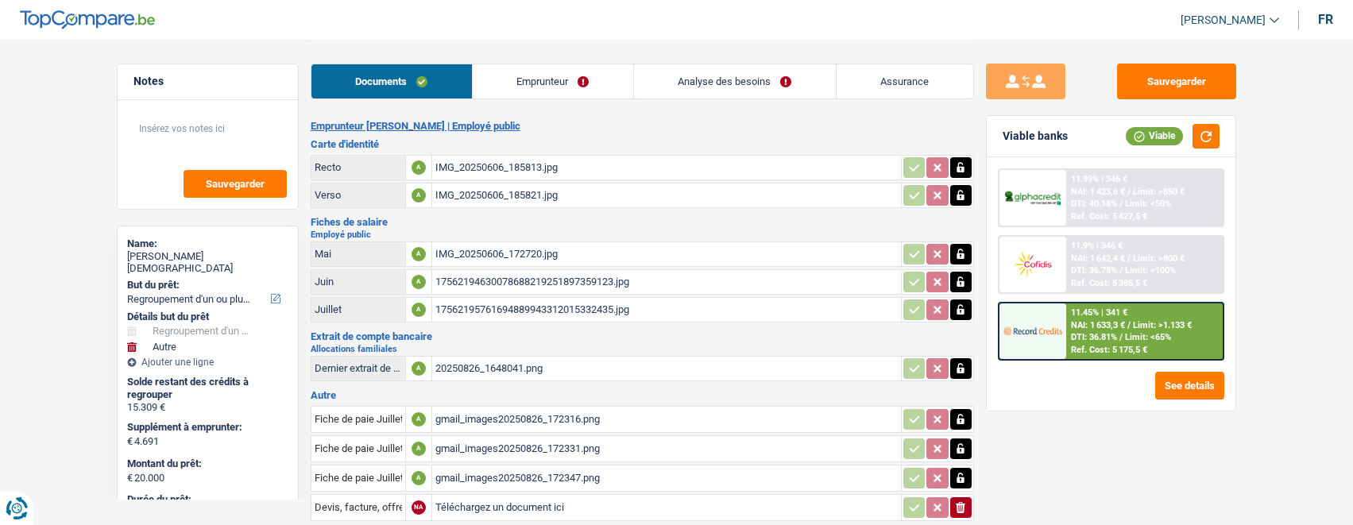
select select "refinancing"
select select "other"
select select "84"
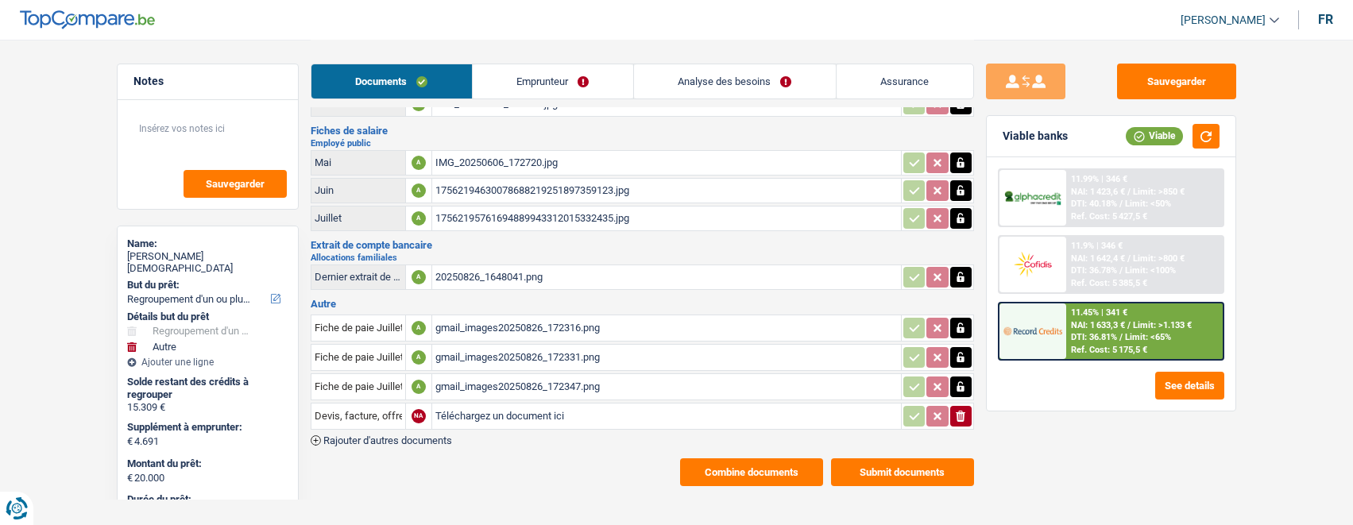
click at [736, 464] on button "Combine documents" at bounding box center [751, 472] width 143 height 28
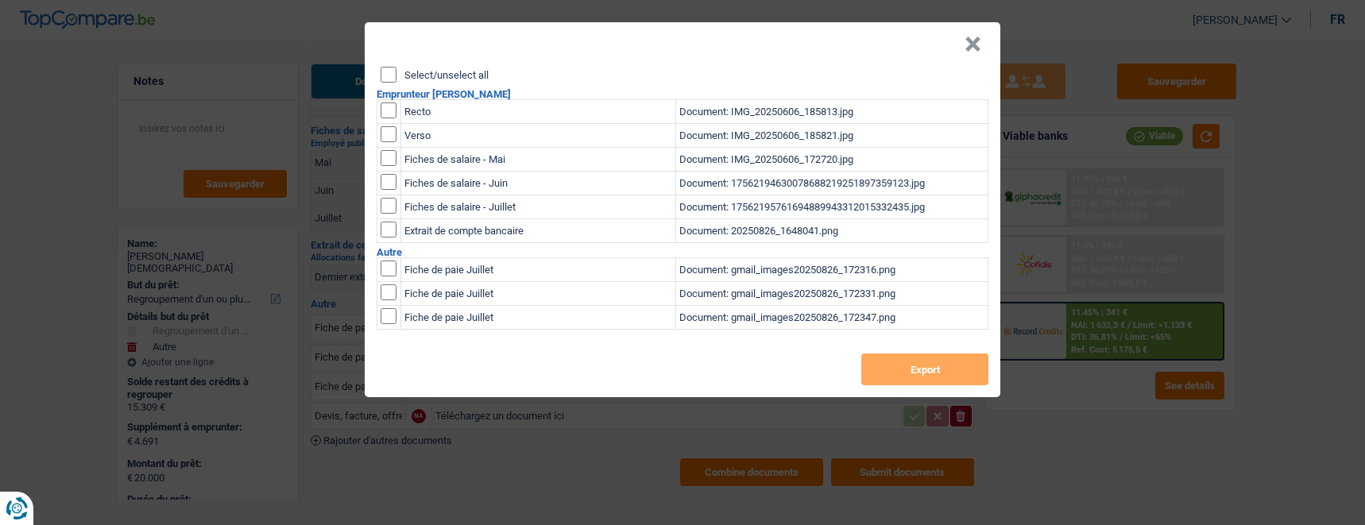
click at [386, 78] on div "Select/unselect all Emprunteur [PERSON_NAME][DEMOGRAPHIC_DATA] Recto Document: …" at bounding box center [682, 232] width 635 height 330
click at [384, 72] on input "Select/unselect all" at bounding box center [388, 75] width 16 height 16
checkbox input "true"
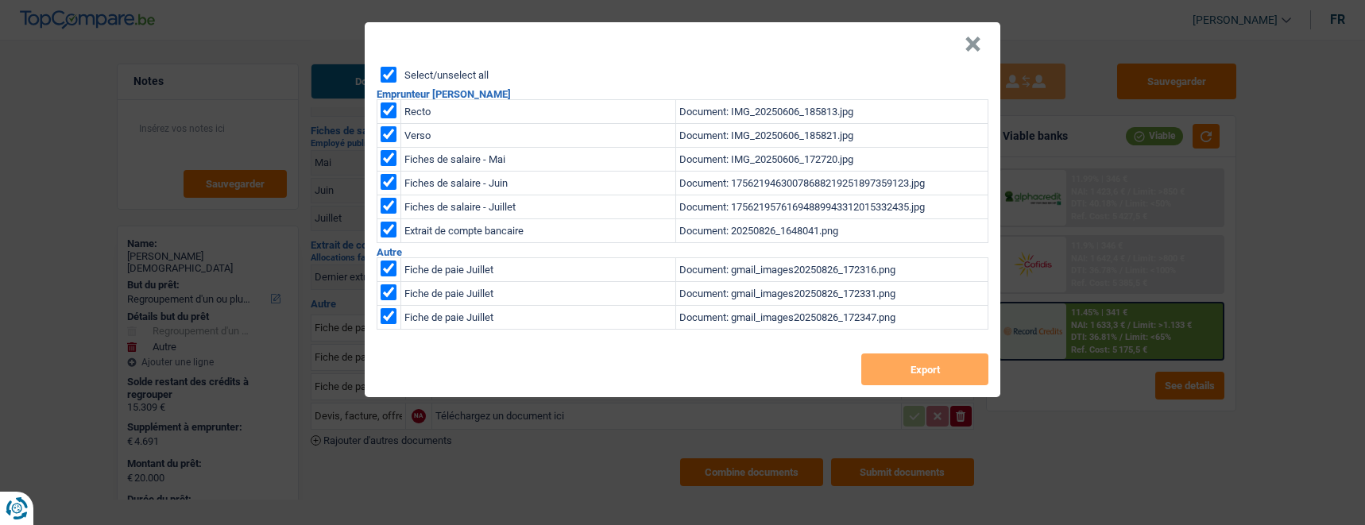
checkbox input "true"
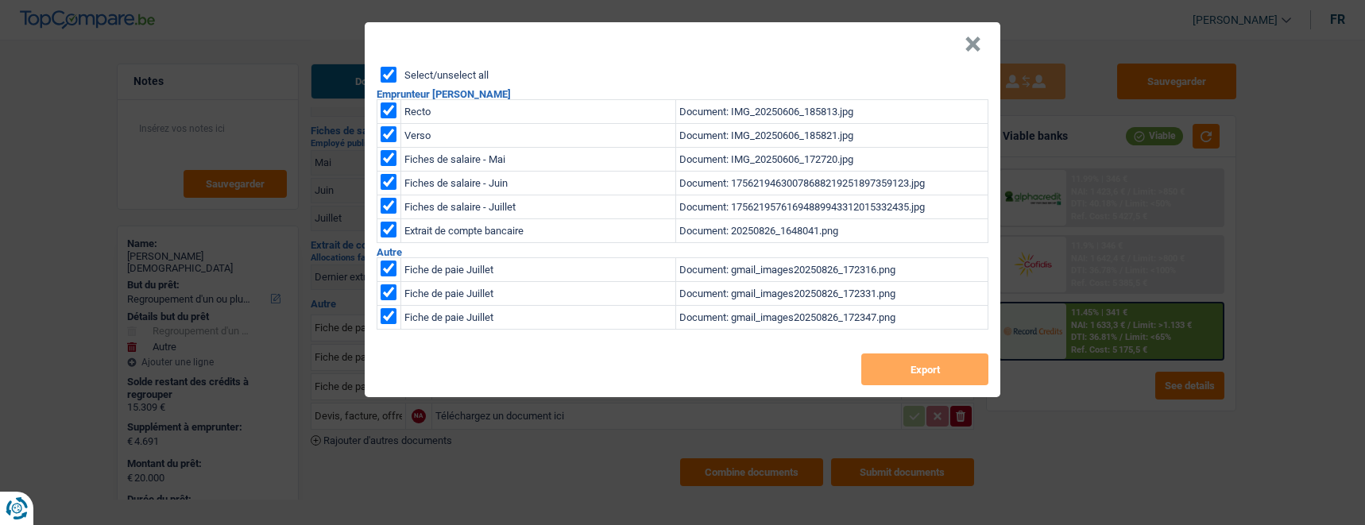
checkbox input "true"
click at [922, 361] on button "Export" at bounding box center [924, 369] width 127 height 32
click at [967, 38] on header "×" at bounding box center [682, 44] width 635 height 44
click at [977, 37] on button "×" at bounding box center [972, 45] width 17 height 16
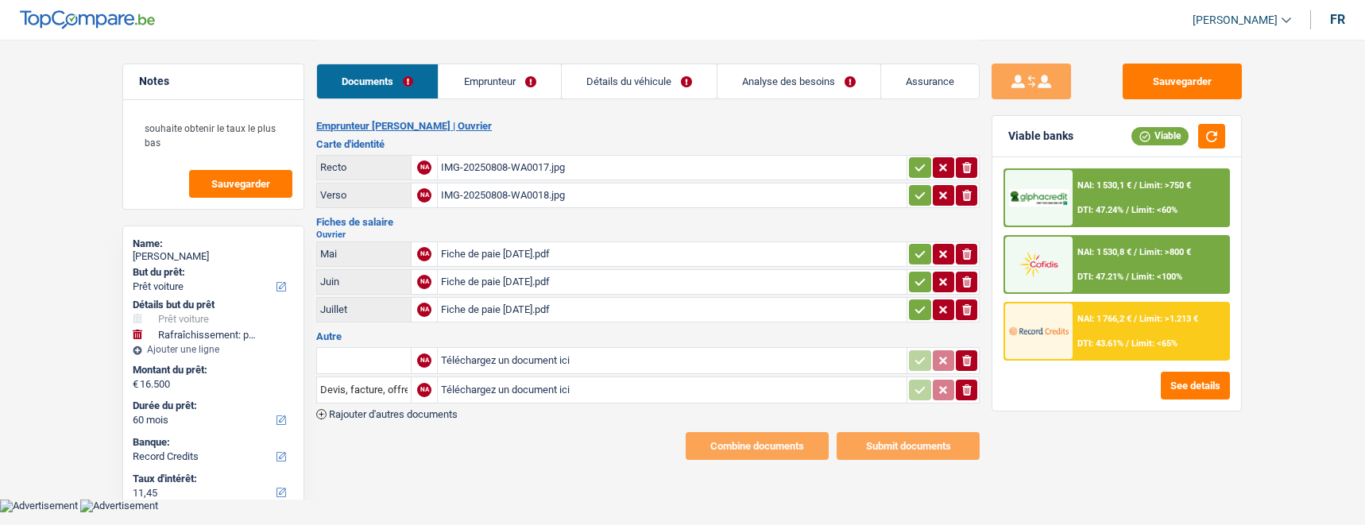
select select "car"
select select "houseOrGarden"
select select "60"
select select "record credits"
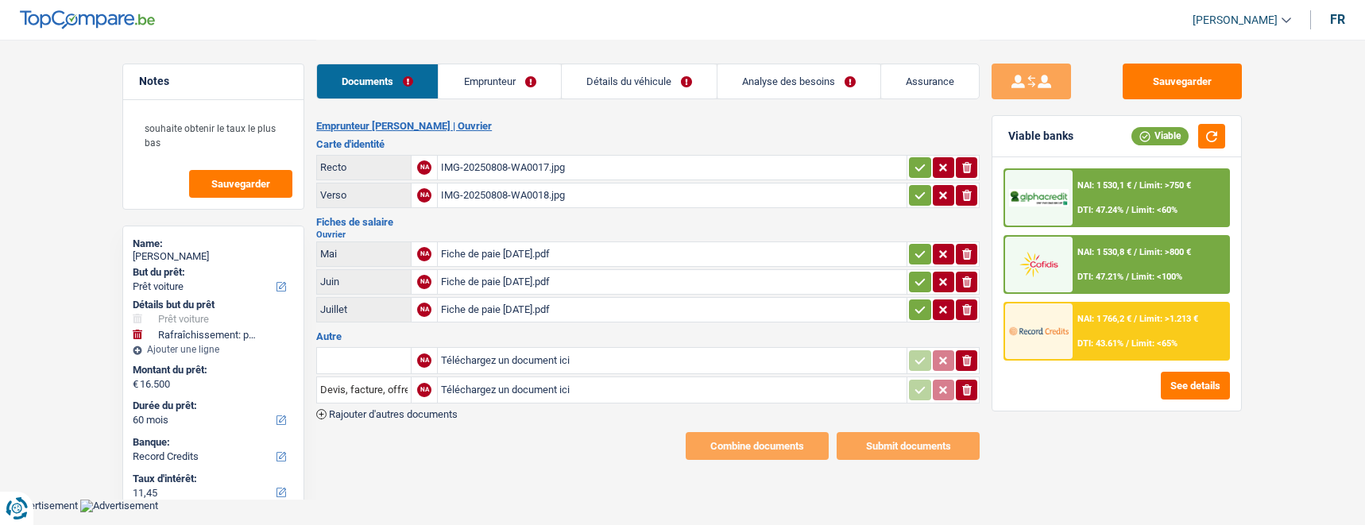
click at [971, 388] on icon "ionicons-v5-e" at bounding box center [966, 390] width 13 height 16
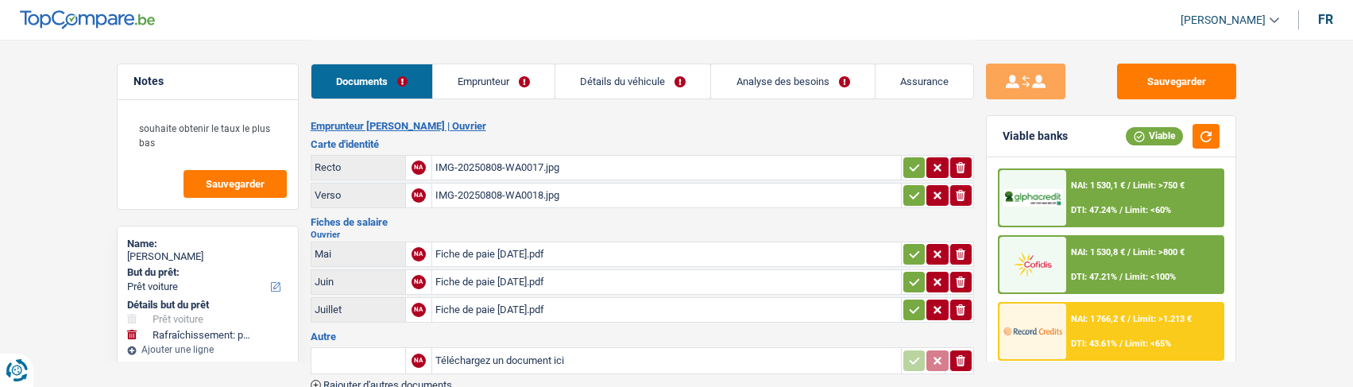
click at [499, 75] on link "Emprunteur" at bounding box center [494, 81] width 122 height 34
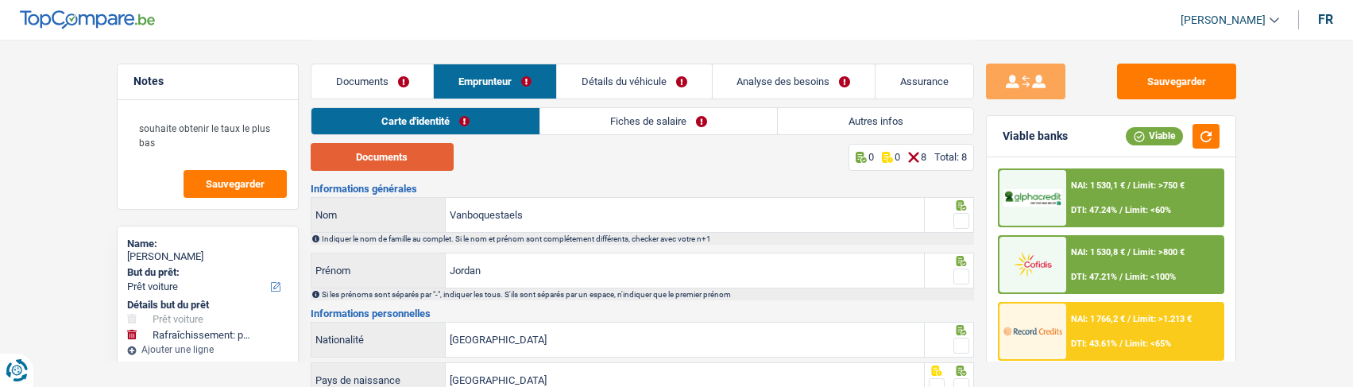
click at [373, 145] on button "Documents" at bounding box center [382, 157] width 143 height 28
click at [958, 213] on span at bounding box center [961, 221] width 16 height 16
click at [0, 0] on input "radio" at bounding box center [0, 0] width 0 height 0
click at [964, 276] on span at bounding box center [961, 276] width 16 height 16
click at [0, 0] on input "radio" at bounding box center [0, 0] width 0 height 0
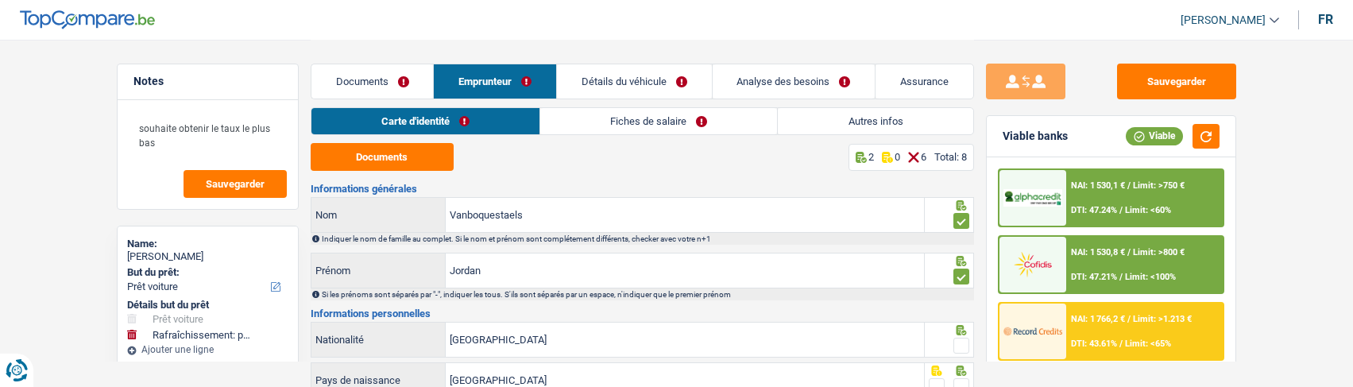
click at [959, 339] on span at bounding box center [961, 346] width 16 height 16
click at [0, 0] on input "radio" at bounding box center [0, 0] width 0 height 0
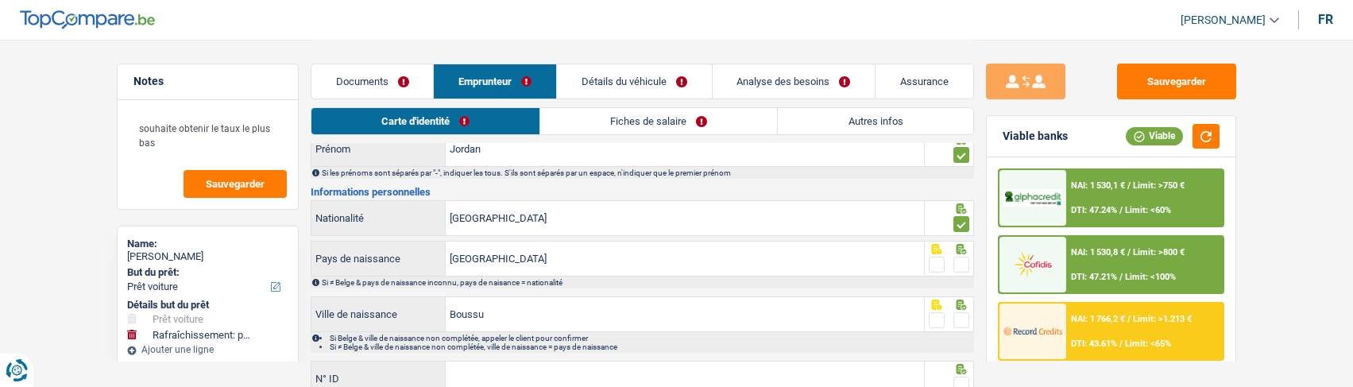
scroll to position [159, 0]
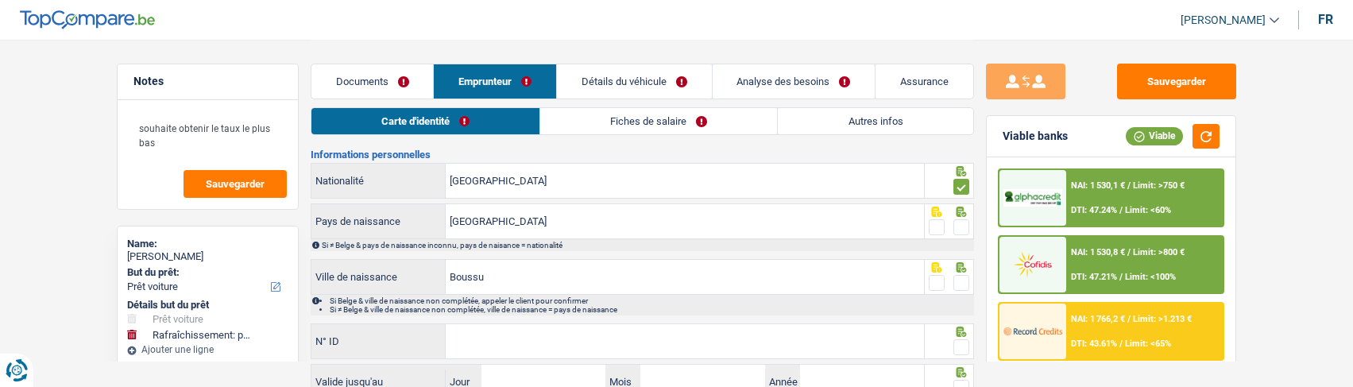
click at [966, 219] on span at bounding box center [961, 227] width 16 height 16
click at [0, 0] on input "radio" at bounding box center [0, 0] width 0 height 0
click at [960, 280] on span at bounding box center [961, 283] width 16 height 16
click at [0, 0] on input "radio" at bounding box center [0, 0] width 0 height 0
click at [697, 324] on input "N° ID" at bounding box center [685, 341] width 478 height 34
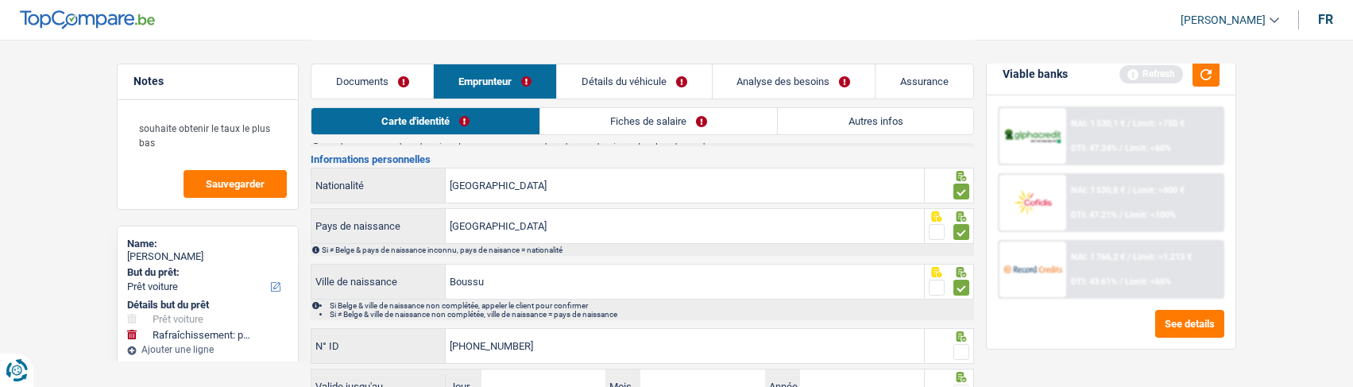
scroll to position [238, 0]
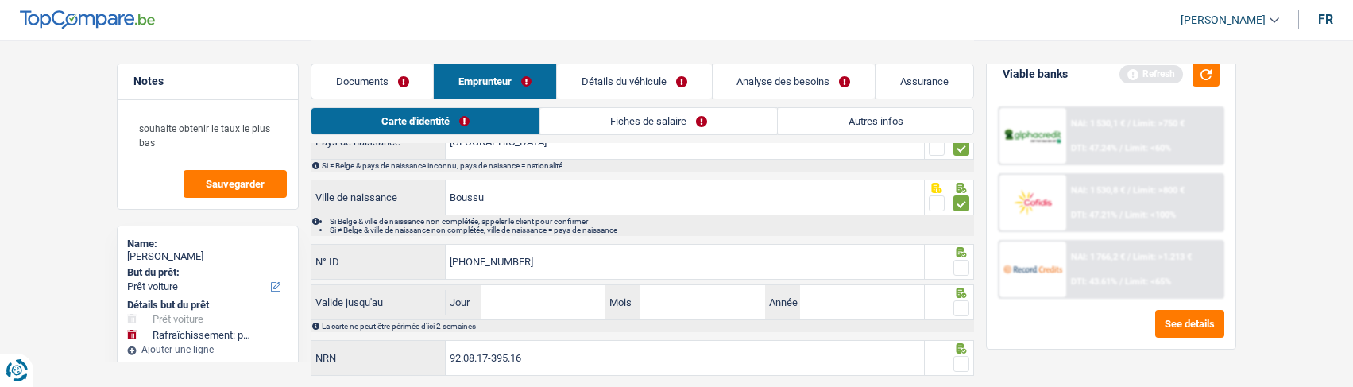
type input "[PHONE_NUMBER]"
click at [958, 263] on span at bounding box center [961, 268] width 16 height 16
click at [0, 0] on input "radio" at bounding box center [0, 0] width 0 height 0
click at [508, 292] on input "Jour" at bounding box center [543, 302] width 124 height 34
type input "17"
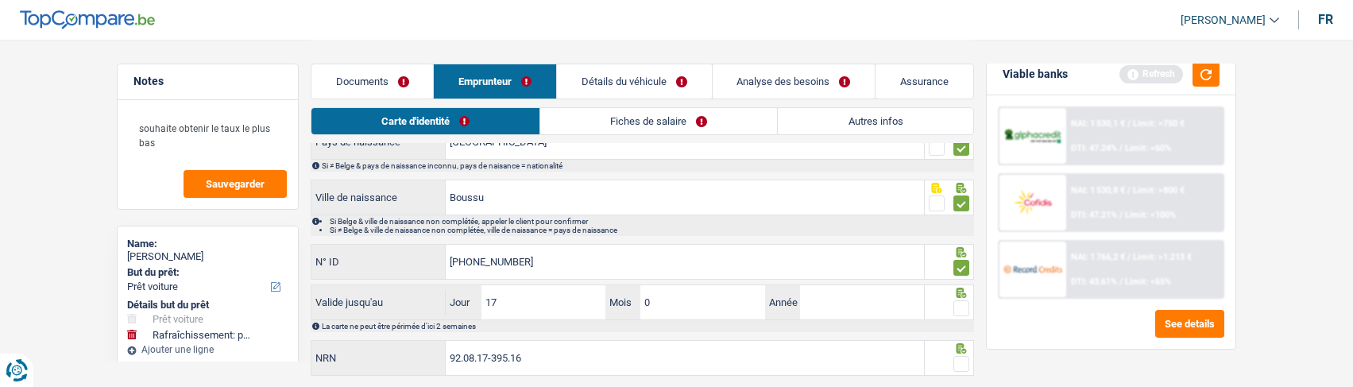
type input "05"
type input "2028"
drag, startPoint x: 962, startPoint y: 296, endPoint x: 952, endPoint y: 320, distance: 25.7
click at [959, 301] on div at bounding box center [961, 309] width 16 height 20
click at [953, 305] on span at bounding box center [961, 308] width 16 height 16
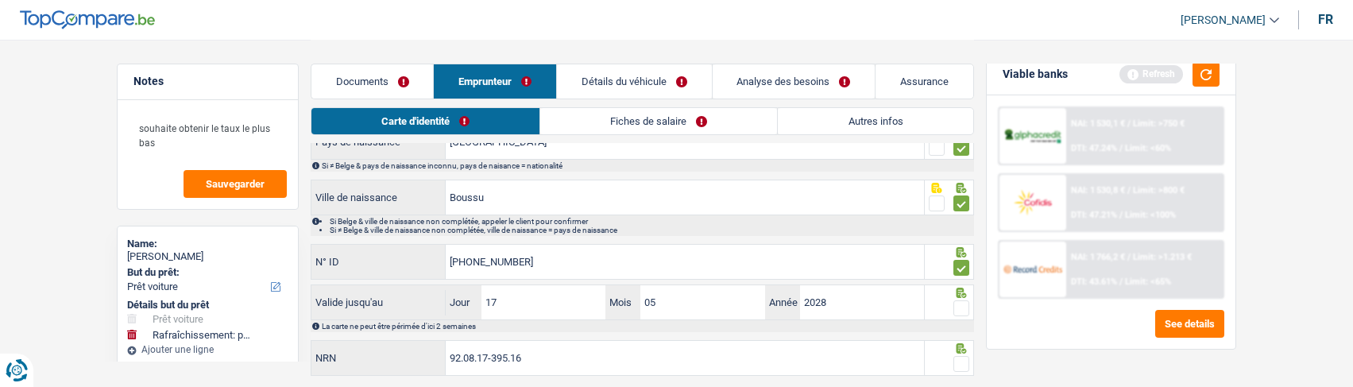
click at [0, 0] on input "radio" at bounding box center [0, 0] width 0 height 0
click at [958, 354] on div at bounding box center [961, 364] width 16 height 20
click at [960, 358] on span at bounding box center [961, 364] width 16 height 16
click at [0, 0] on input "radio" at bounding box center [0, 0] width 0 height 0
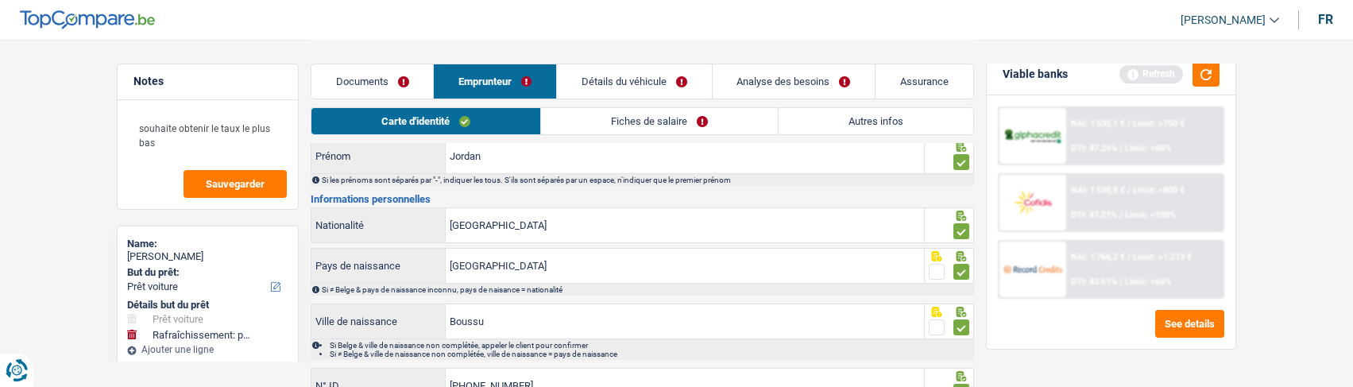
scroll to position [0, 0]
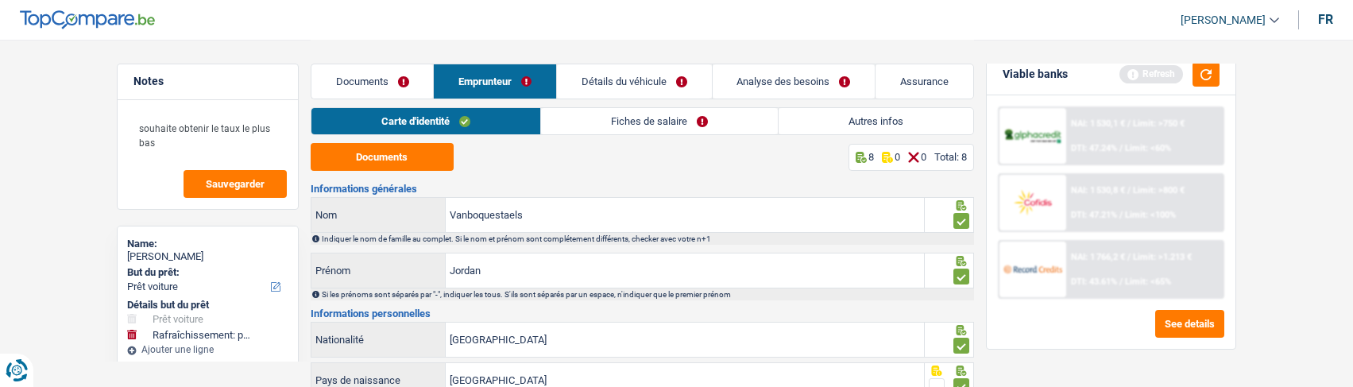
click at [583, 125] on link "Fiches de salaire" at bounding box center [659, 121] width 237 height 26
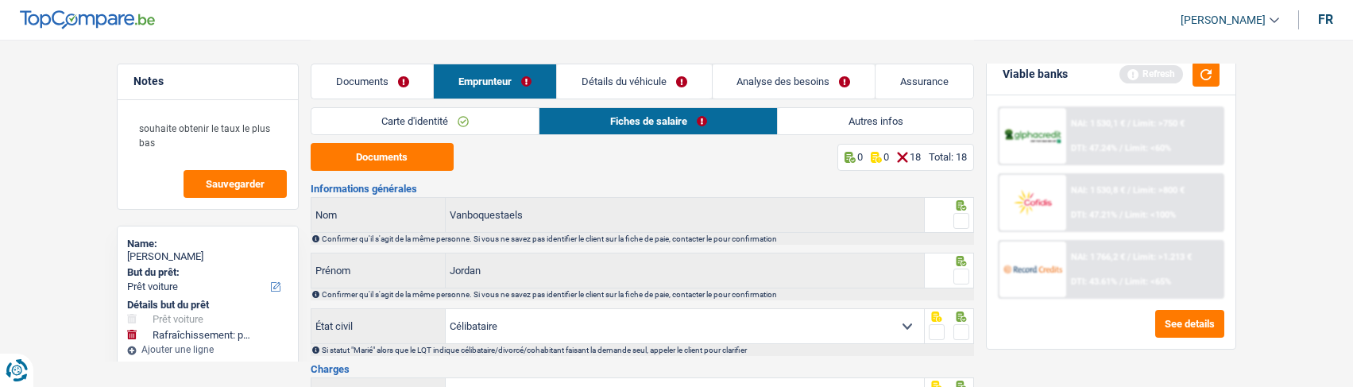
click at [957, 219] on span at bounding box center [961, 221] width 16 height 16
click at [0, 0] on input "radio" at bounding box center [0, 0] width 0 height 0
click at [415, 155] on button "Documents" at bounding box center [382, 157] width 143 height 28
click at [965, 275] on span at bounding box center [961, 276] width 16 height 16
click at [0, 0] on input "radio" at bounding box center [0, 0] width 0 height 0
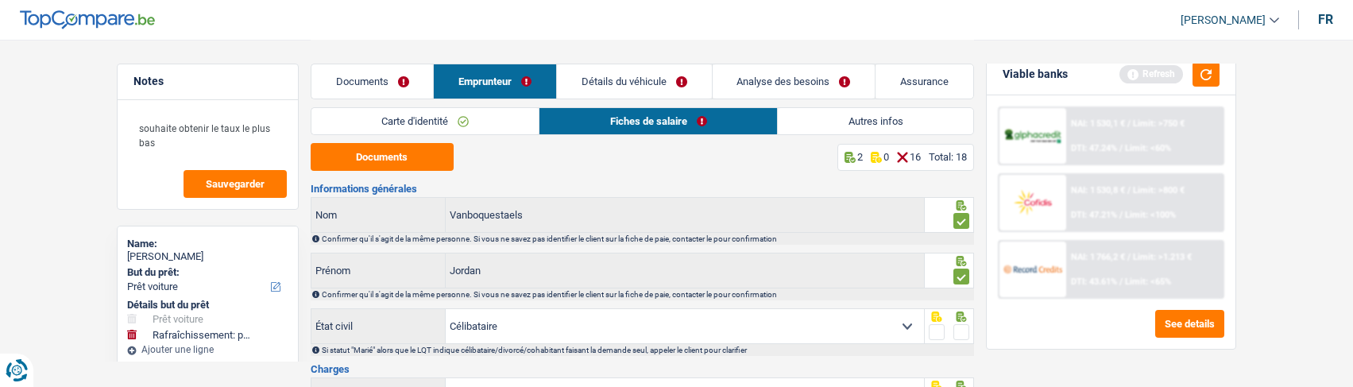
click at [954, 330] on span at bounding box center [961, 332] width 16 height 16
click at [0, 0] on input "radio" at bounding box center [0, 0] width 0 height 0
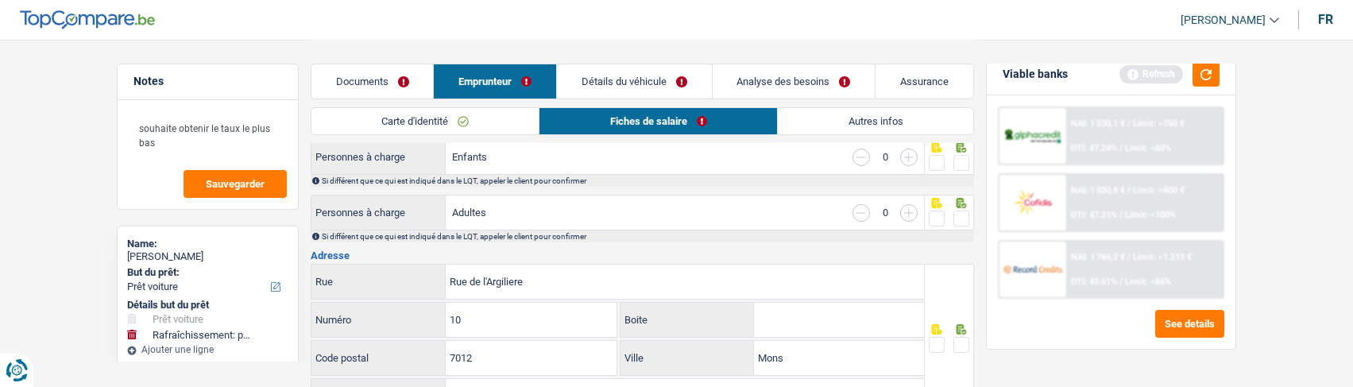
scroll to position [159, 0]
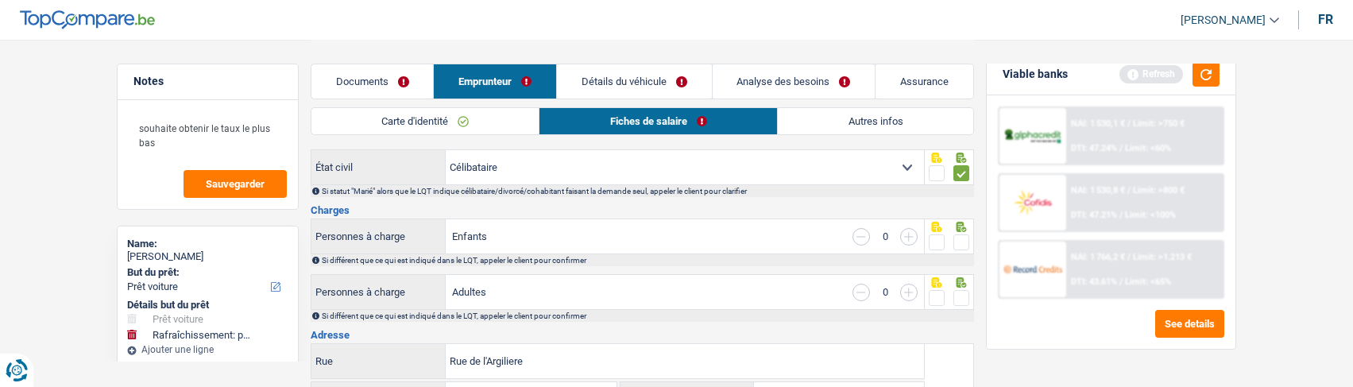
click at [964, 238] on span at bounding box center [961, 242] width 16 height 16
click at [0, 0] on input "radio" at bounding box center [0, 0] width 0 height 0
click at [957, 295] on span at bounding box center [961, 298] width 16 height 16
click at [0, 0] on input "radio" at bounding box center [0, 0] width 0 height 0
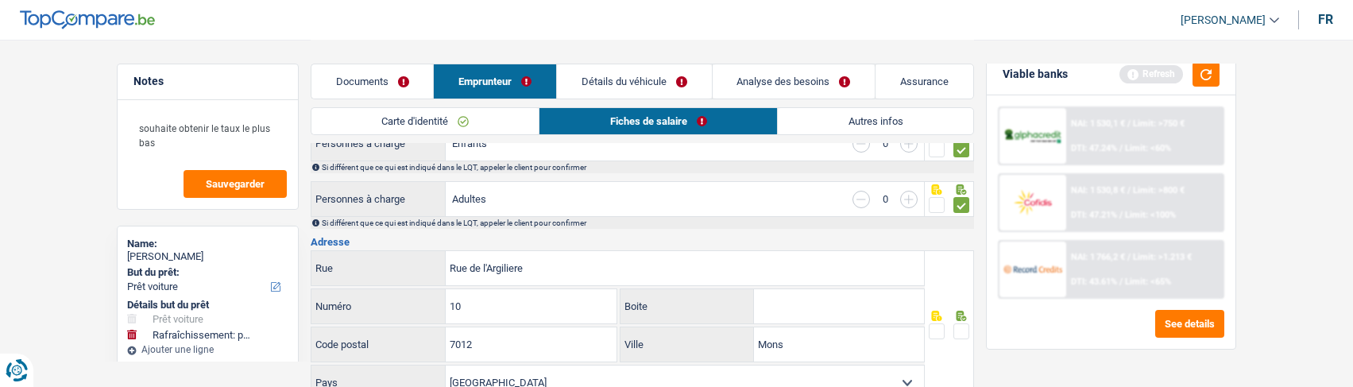
scroll to position [238, 0]
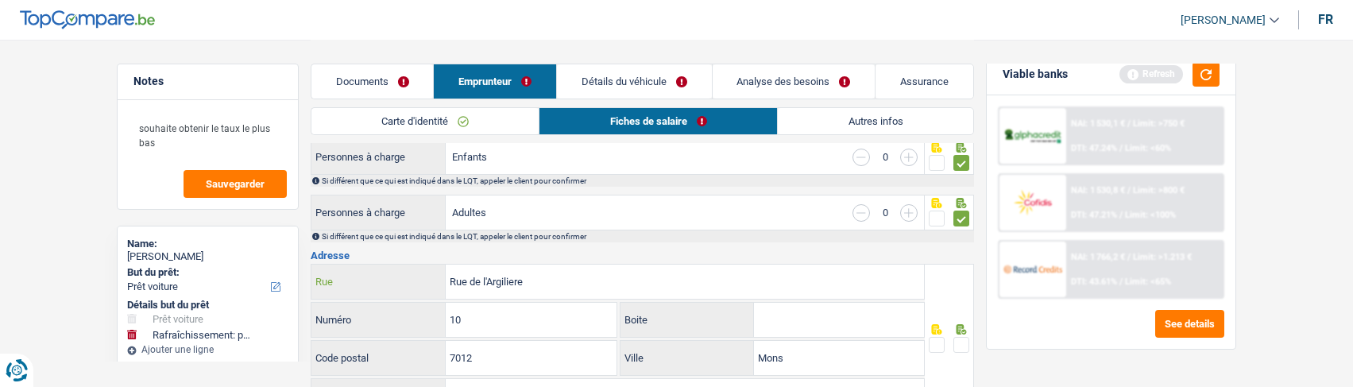
drag, startPoint x: 543, startPoint y: 277, endPoint x: 304, endPoint y: 249, distance: 239.9
type input "RUe du Haut Flenu"
click at [483, 315] on input "10" at bounding box center [531, 320] width 171 height 34
type input "1"
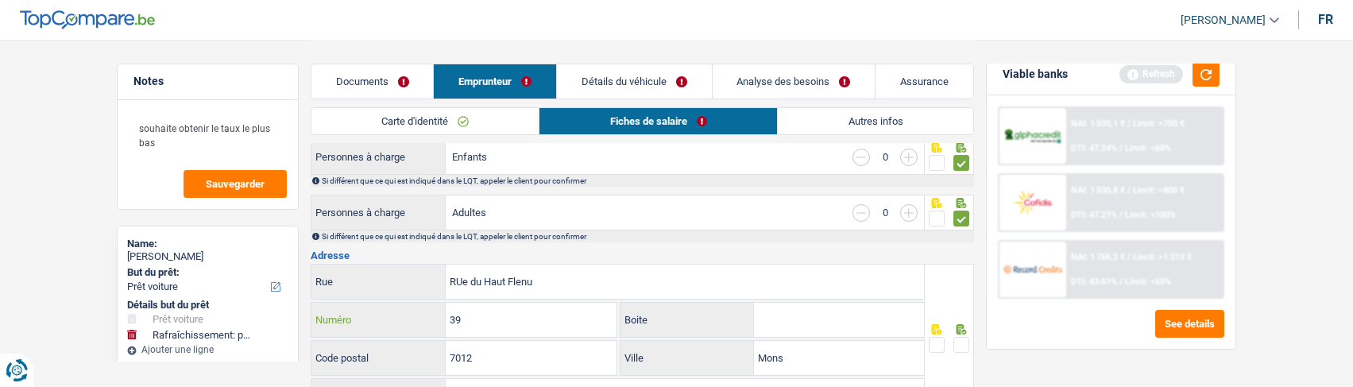
type input "39"
click at [809, 351] on input "Mons" at bounding box center [839, 358] width 170 height 34
type input "M"
type input "Flenu"
click at [957, 345] on span at bounding box center [961, 345] width 16 height 16
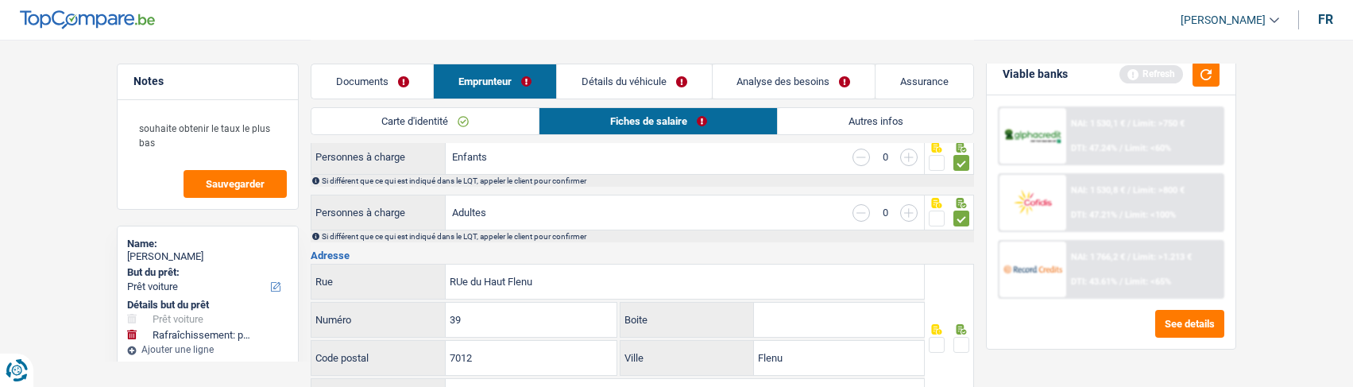
click at [0, 0] on input "radio" at bounding box center [0, 0] width 0 height 0
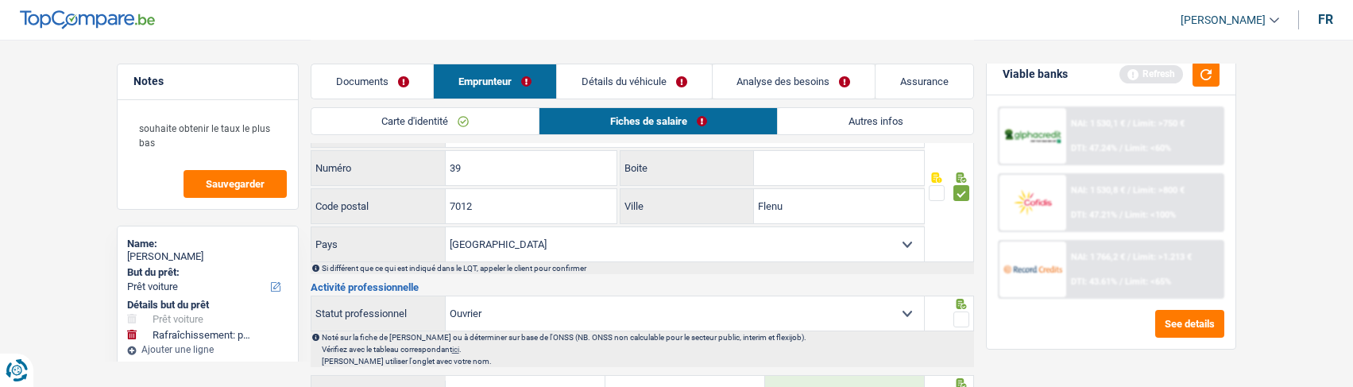
scroll to position [397, 0]
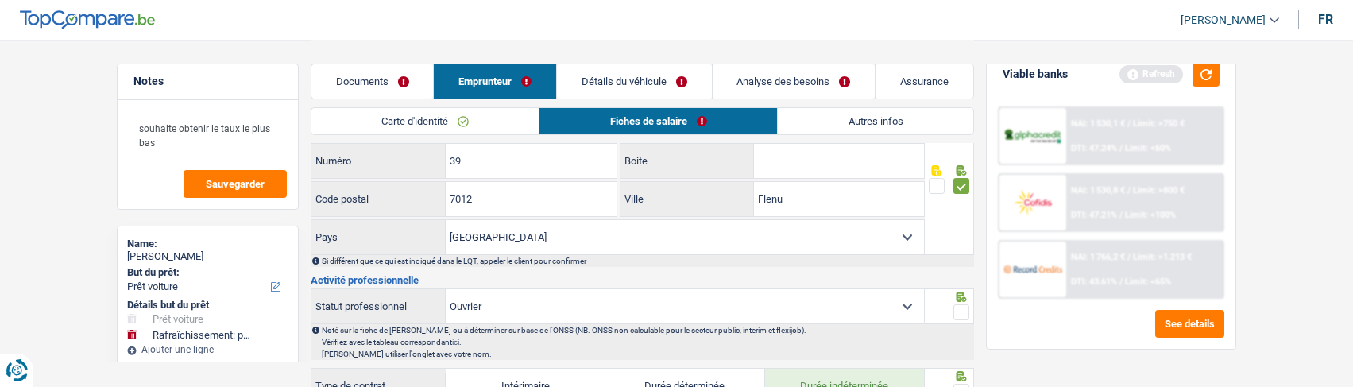
click at [957, 309] on span at bounding box center [961, 312] width 16 height 16
click at [0, 0] on input "radio" at bounding box center [0, 0] width 0 height 0
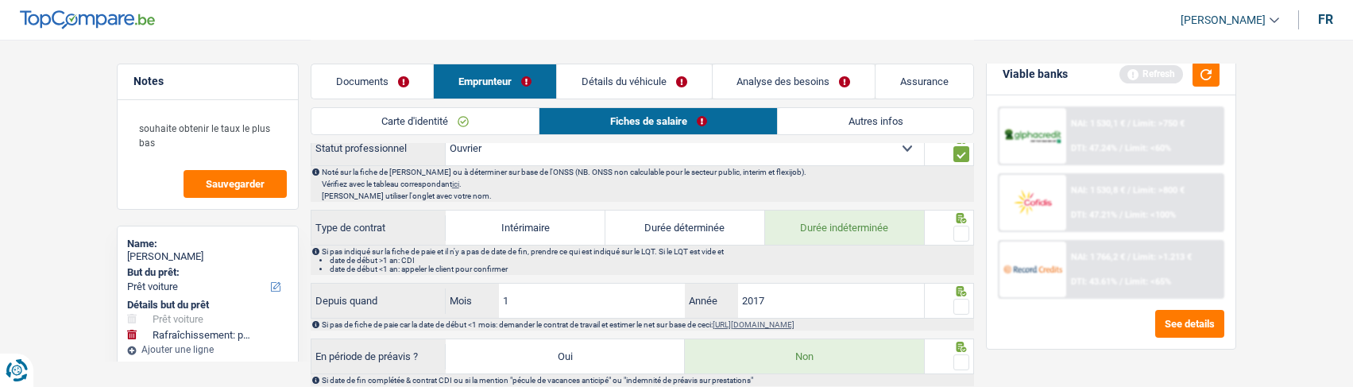
scroll to position [556, 0]
drag, startPoint x: 962, startPoint y: 234, endPoint x: 962, endPoint y: 253, distance: 19.1
click at [962, 237] on span at bounding box center [961, 233] width 16 height 16
click at [0, 0] on input "radio" at bounding box center [0, 0] width 0 height 0
click at [958, 299] on span at bounding box center [961, 306] width 16 height 16
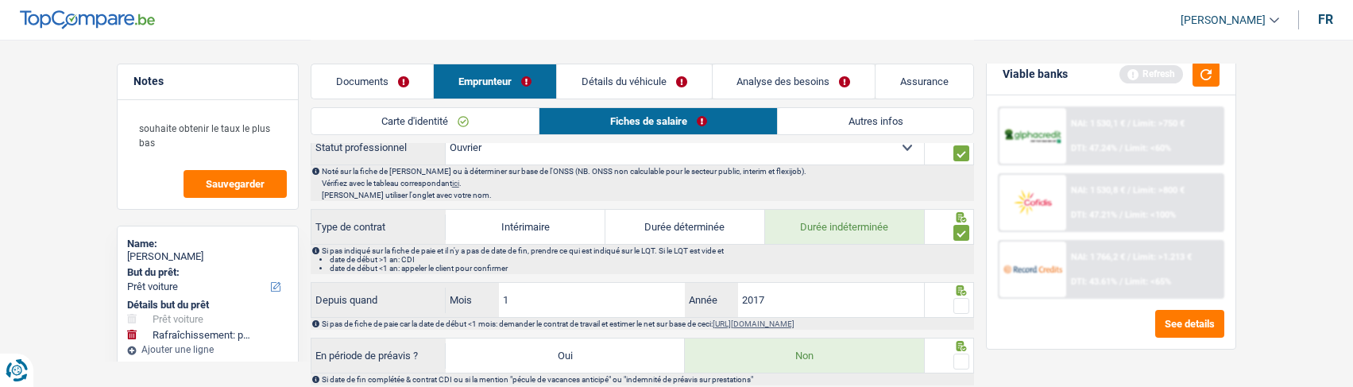
click at [0, 0] on input "radio" at bounding box center [0, 0] width 0 height 0
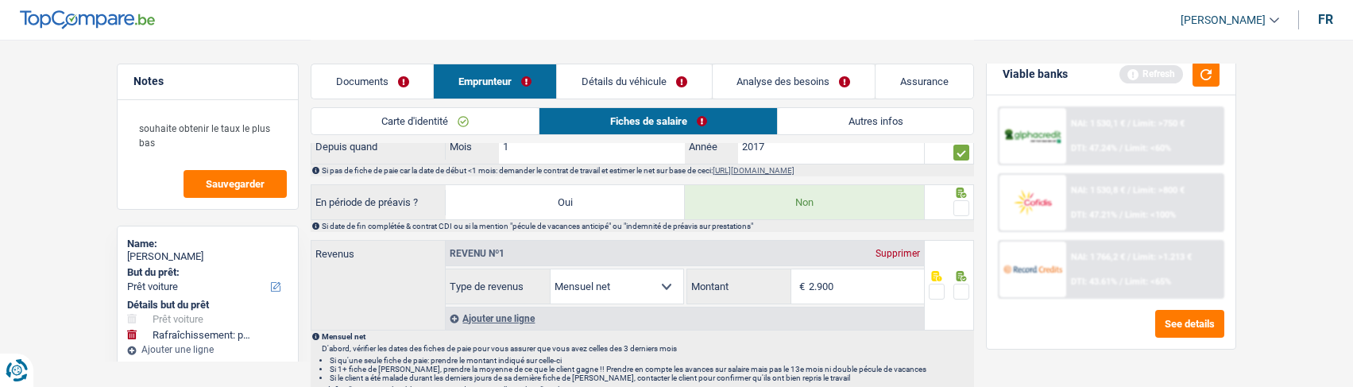
scroll to position [715, 0]
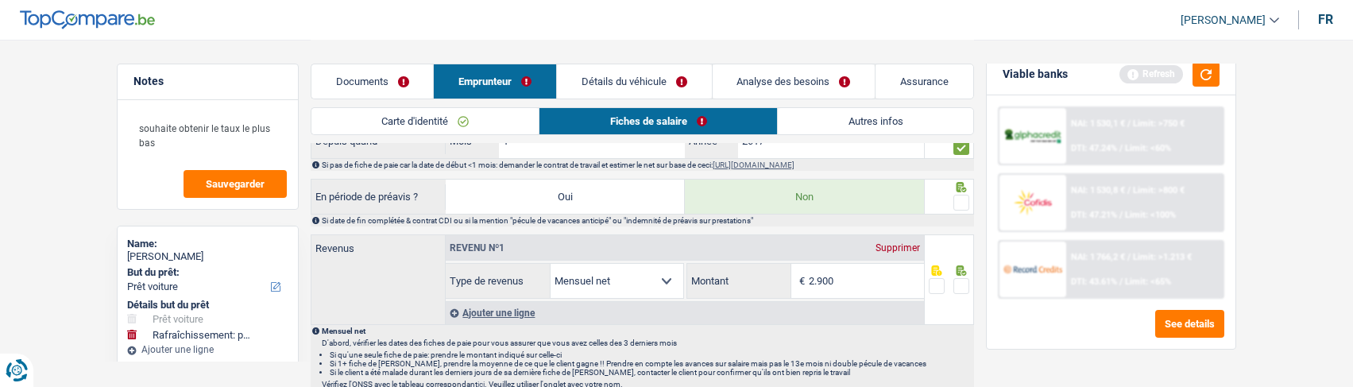
click at [960, 195] on span at bounding box center [961, 203] width 16 height 16
click at [0, 0] on input "radio" at bounding box center [0, 0] width 0 height 0
click at [840, 276] on input "2.900" at bounding box center [866, 281] width 115 height 34
type input "2"
type input "2.391"
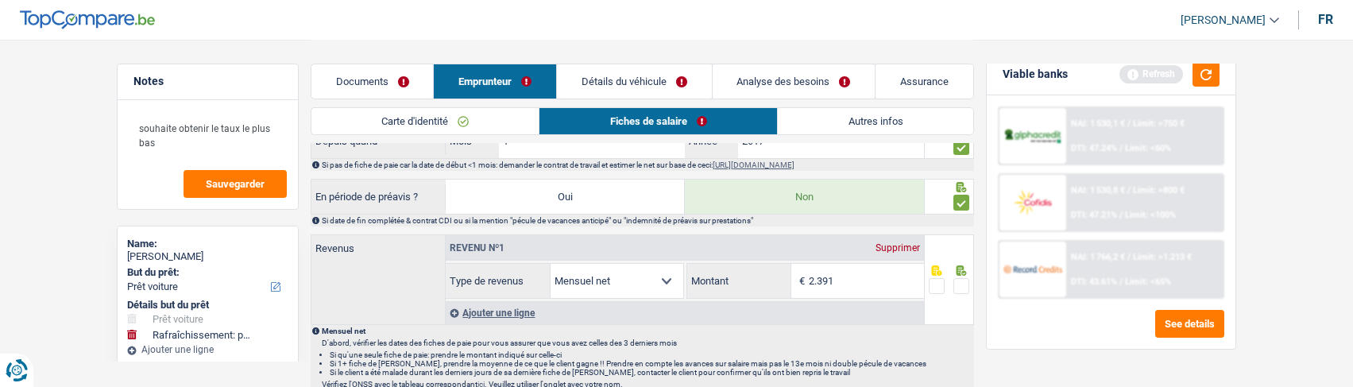
click at [960, 287] on span at bounding box center [961, 286] width 16 height 16
click at [0, 0] on input "radio" at bounding box center [0, 0] width 0 height 0
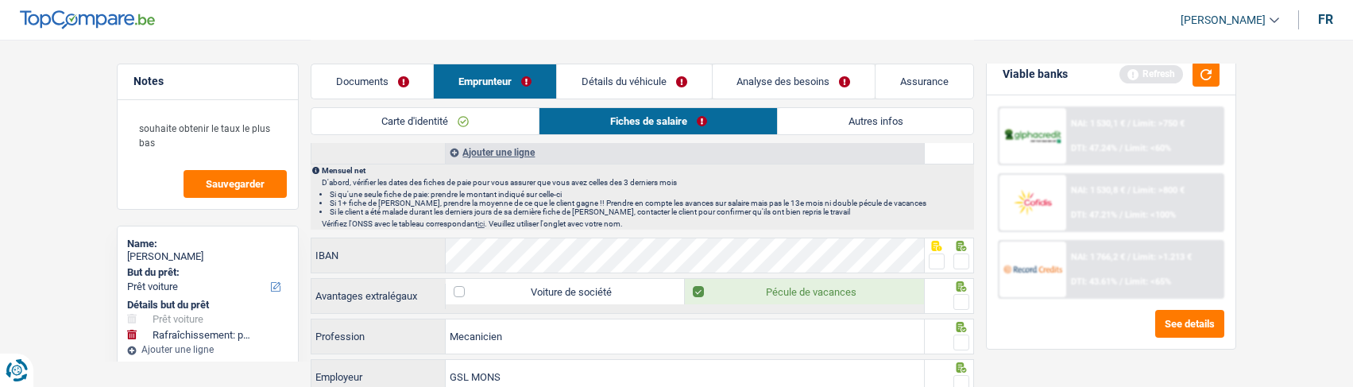
scroll to position [874, 0]
click at [960, 261] on span at bounding box center [961, 263] width 16 height 16
click at [0, 0] on input "radio" at bounding box center [0, 0] width 0 height 0
click at [964, 302] on span at bounding box center [961, 303] width 16 height 16
click at [0, 0] on input "radio" at bounding box center [0, 0] width 0 height 0
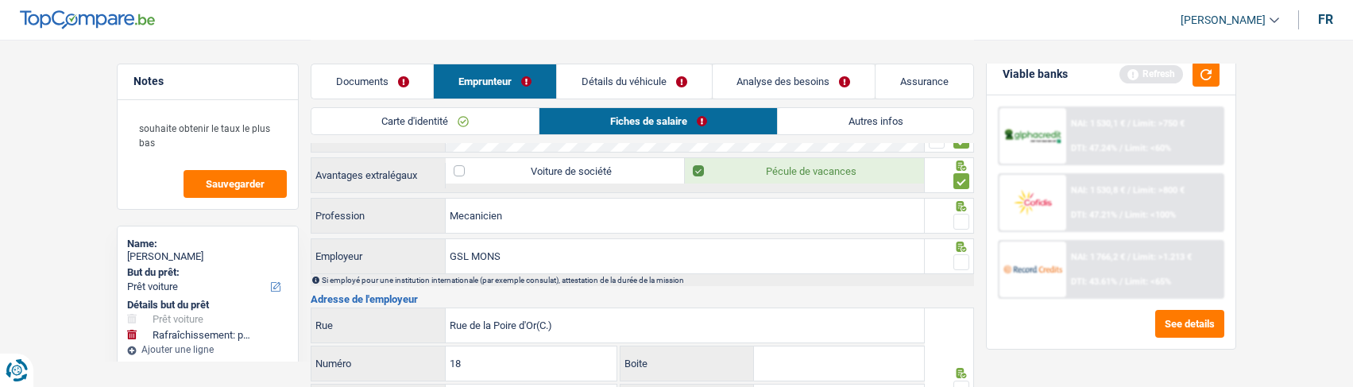
scroll to position [1033, 0]
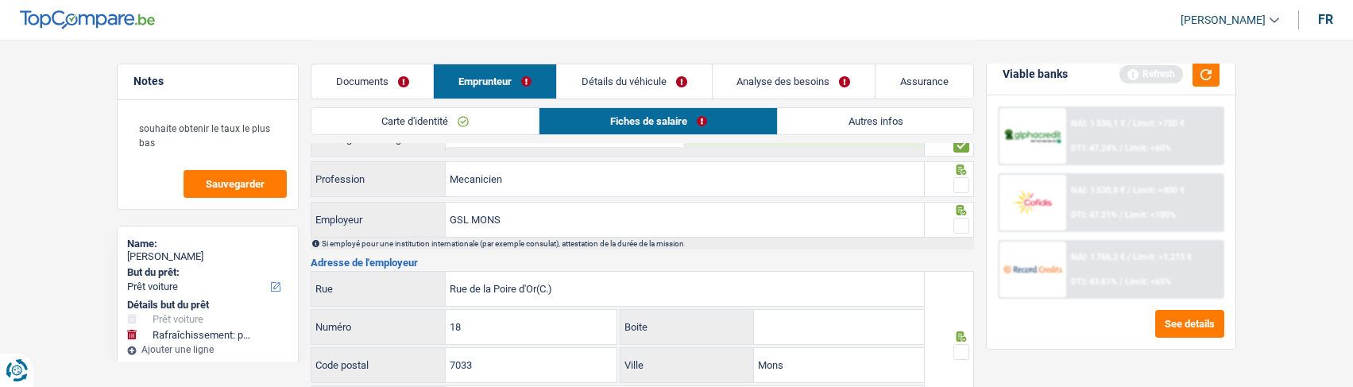
click at [967, 180] on span at bounding box center [961, 185] width 16 height 16
click at [0, 0] on input "radio" at bounding box center [0, 0] width 0 height 0
click at [959, 218] on span at bounding box center [961, 226] width 16 height 16
click at [0, 0] on input "radio" at bounding box center [0, 0] width 0 height 0
click at [446, 180] on input "Mecanicien" at bounding box center [685, 179] width 478 height 34
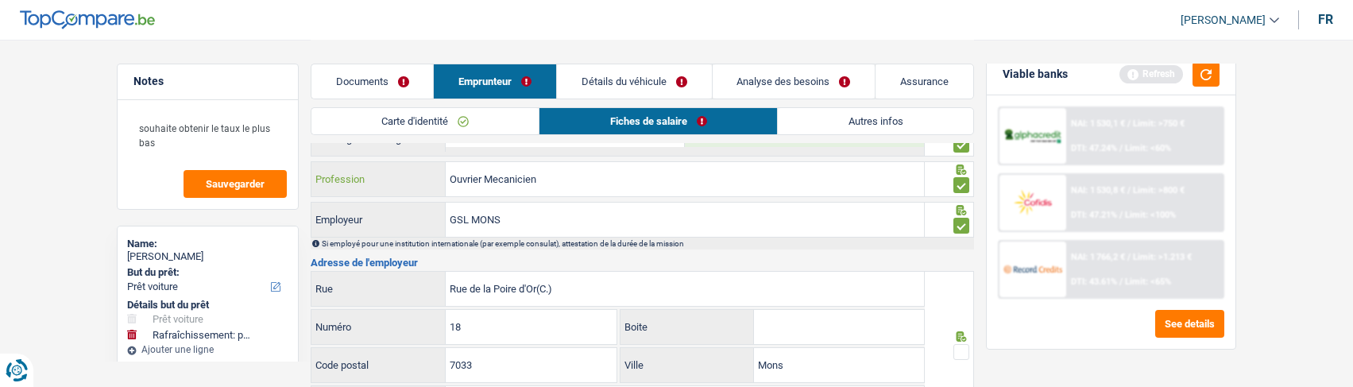
scroll to position [1112, 0]
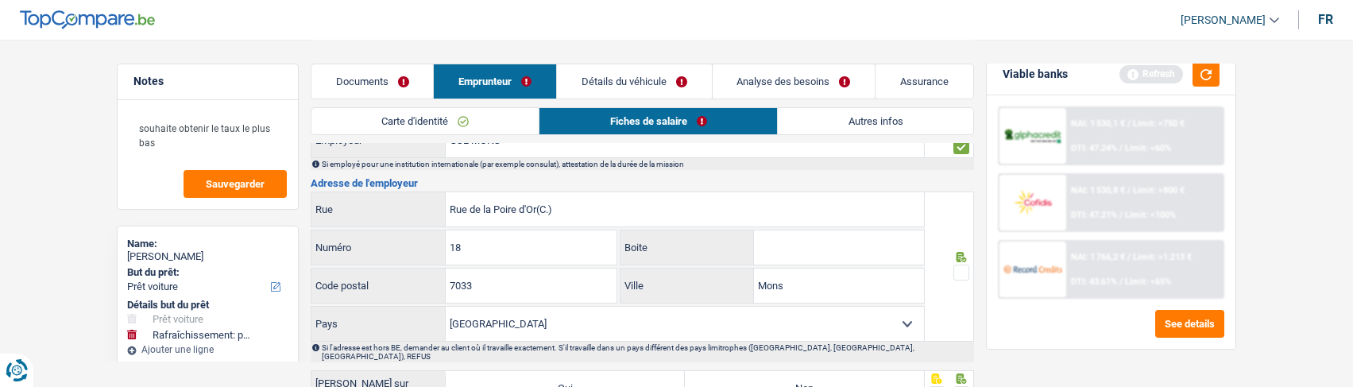
type input "Ouvrier Mecanicien"
click at [640, 217] on input "Rue de la Poire d'Or(C.)" at bounding box center [685, 209] width 478 height 34
type input "Rue de la Poire d'Or"
click at [967, 265] on span at bounding box center [961, 273] width 16 height 16
click at [0, 0] on input "radio" at bounding box center [0, 0] width 0 height 0
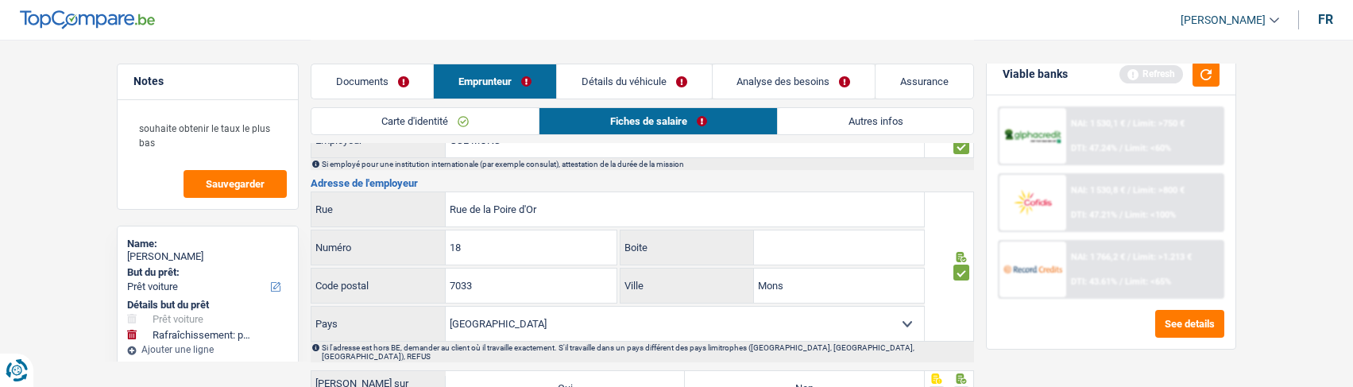
scroll to position [1191, 0]
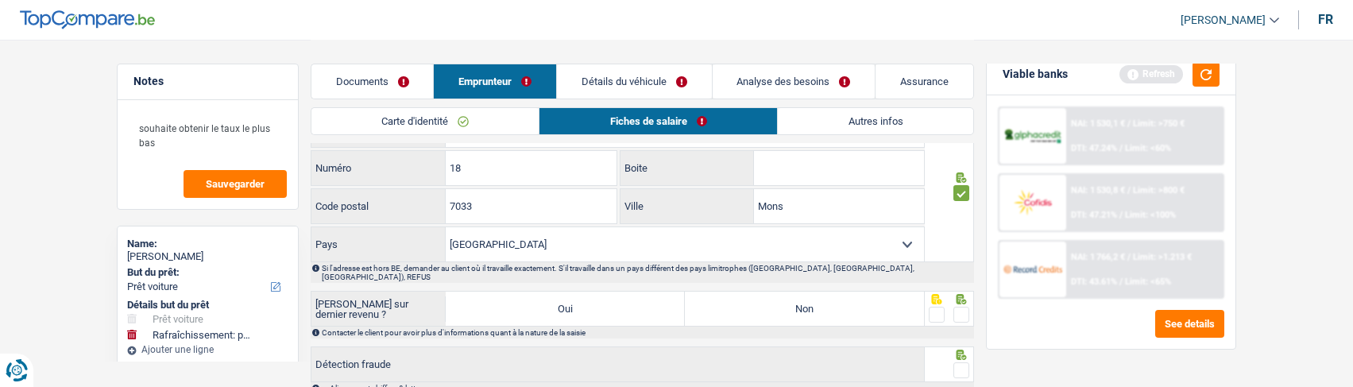
click at [963, 307] on span at bounding box center [961, 315] width 16 height 16
click at [0, 0] on input "radio" at bounding box center [0, 0] width 0 height 0
click at [837, 296] on label "Non" at bounding box center [804, 309] width 239 height 34
click at [837, 296] on input "Non" at bounding box center [804, 309] width 239 height 34
radio input "true"
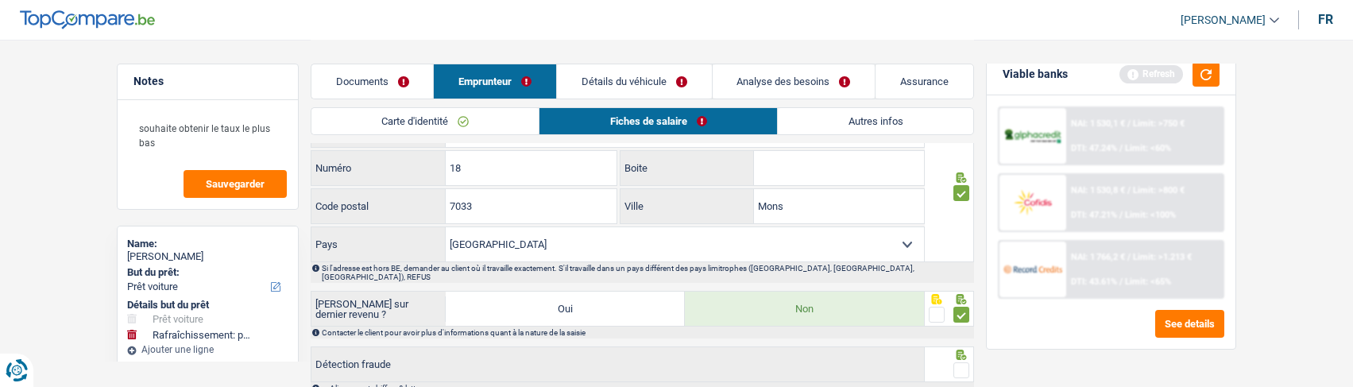
click at [965, 362] on span at bounding box center [961, 370] width 16 height 16
click at [0, 0] on input "radio" at bounding box center [0, 0] width 0 height 0
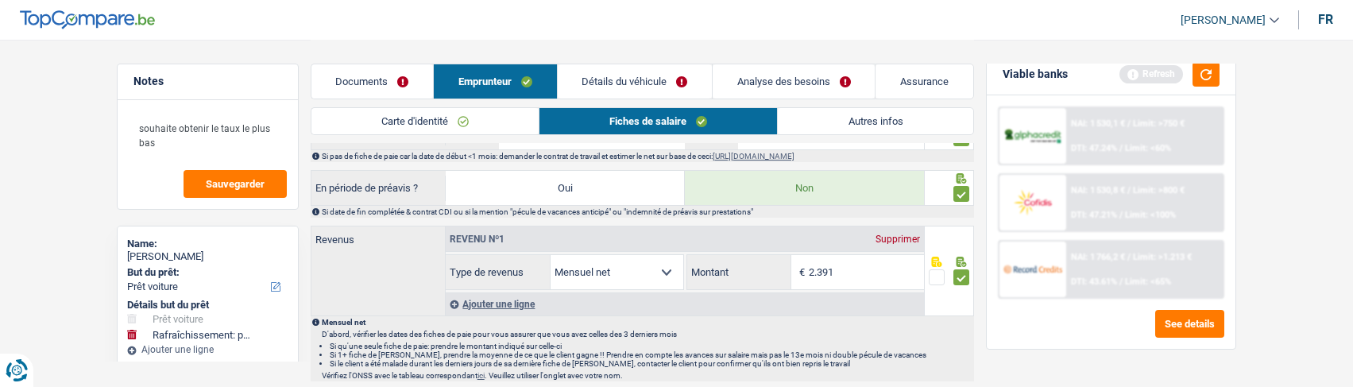
scroll to position [556, 0]
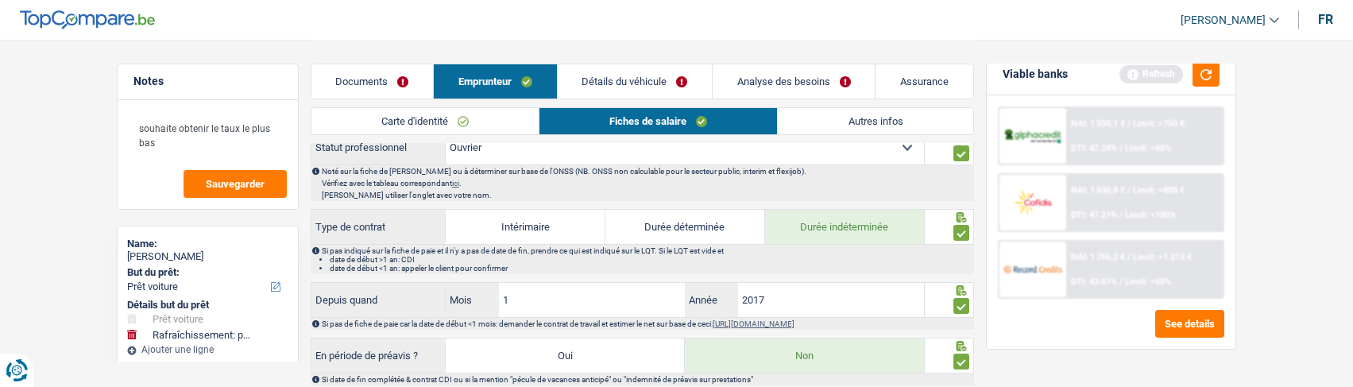
click at [589, 73] on link "Détails du véhicule" at bounding box center [635, 81] width 154 height 34
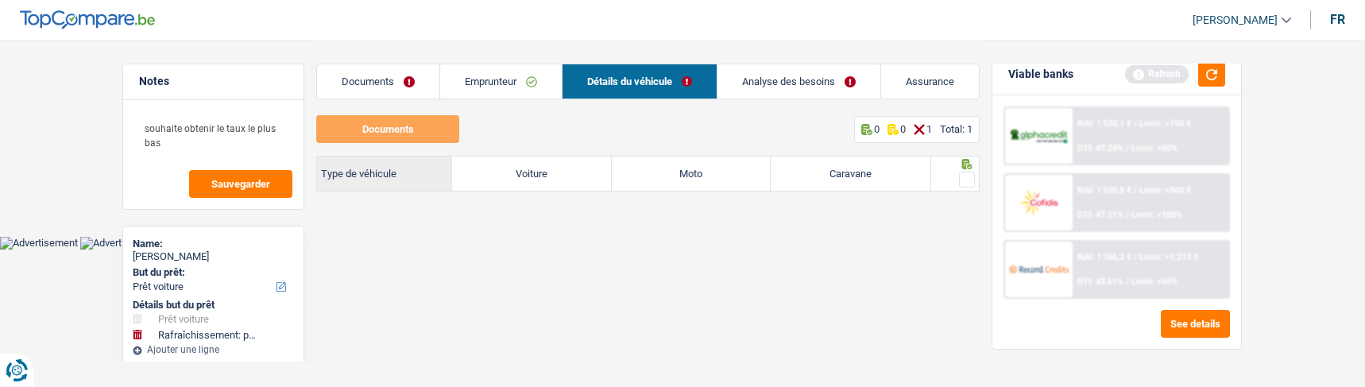
click at [830, 80] on link "Analyse des besoins" at bounding box center [798, 81] width 163 height 34
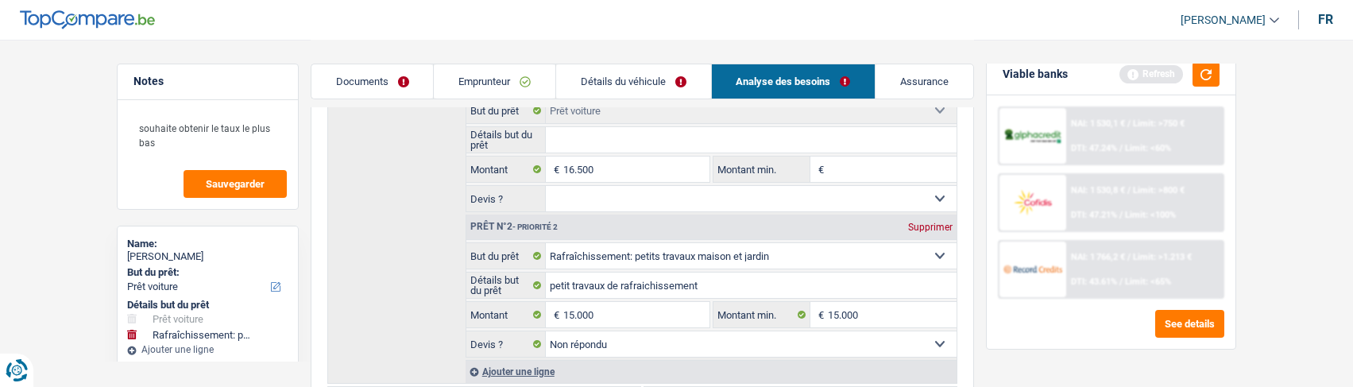
scroll to position [159, 0]
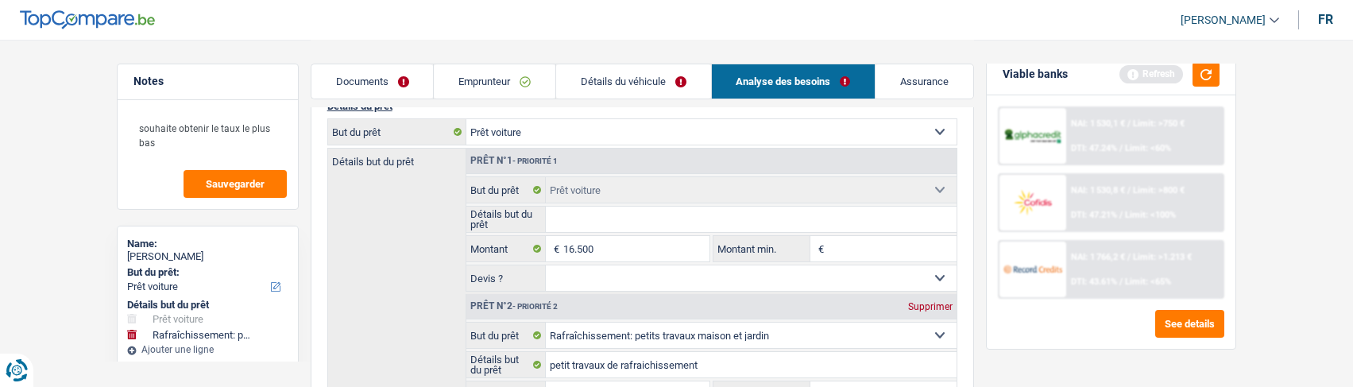
click at [497, 87] on link "Emprunteur" at bounding box center [495, 81] width 122 height 34
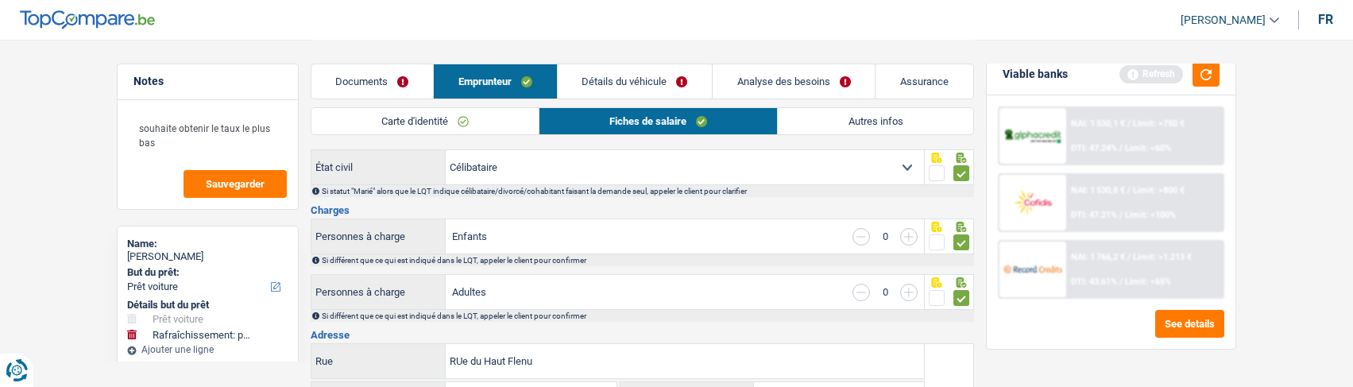
click at [343, 69] on link "Documents" at bounding box center [372, 81] width 122 height 34
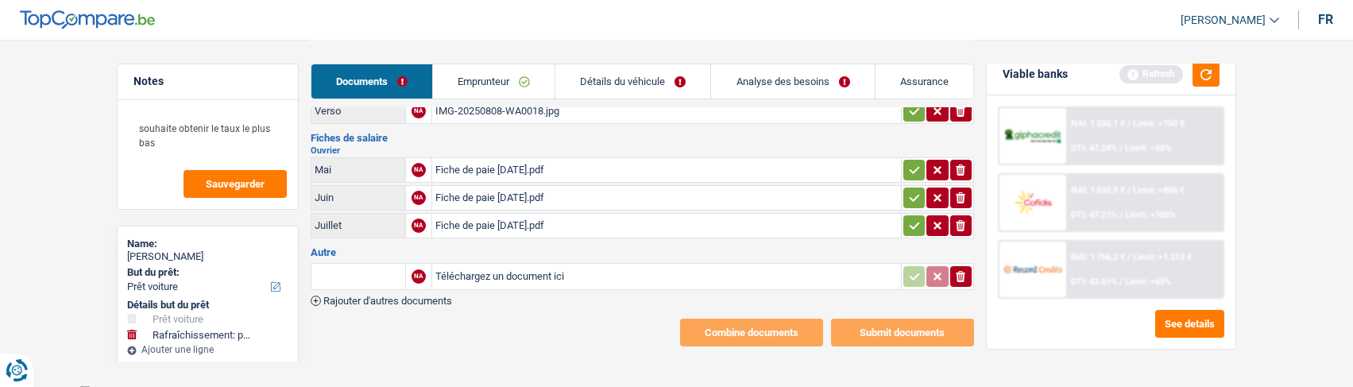
scroll to position [0, 0]
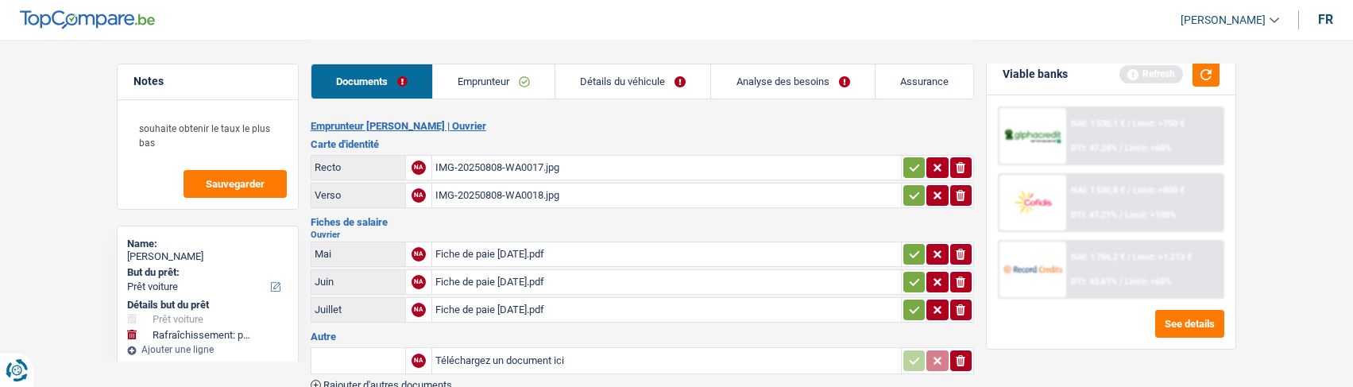
click at [908, 302] on icon "button" at bounding box center [914, 310] width 13 height 16
click at [909, 280] on icon "button" at bounding box center [914, 282] width 13 height 16
click at [908, 246] on icon "button" at bounding box center [914, 254] width 13 height 16
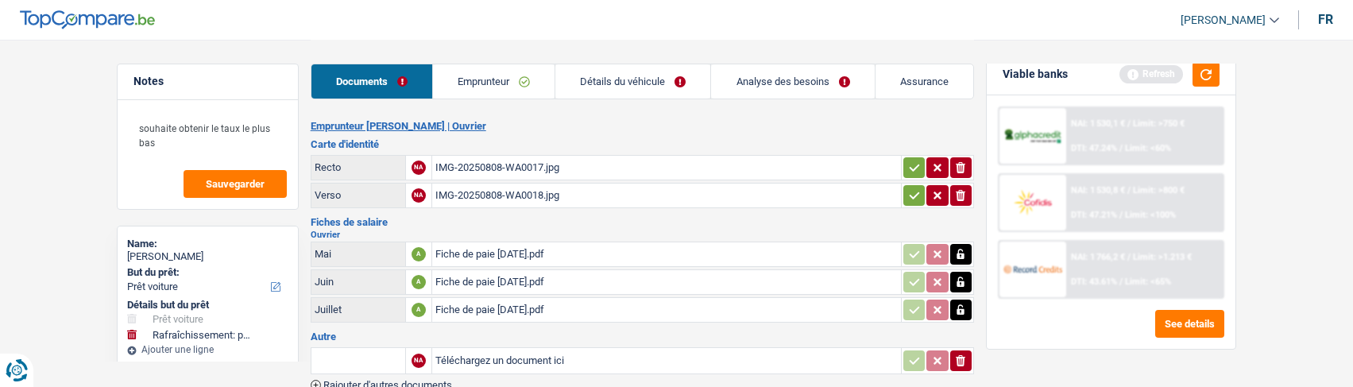
click at [908, 187] on icon "button" at bounding box center [914, 195] width 13 height 16
click at [916, 160] on icon "button" at bounding box center [914, 168] width 13 height 16
click at [639, 68] on link "Détails du véhicule" at bounding box center [633, 81] width 155 height 34
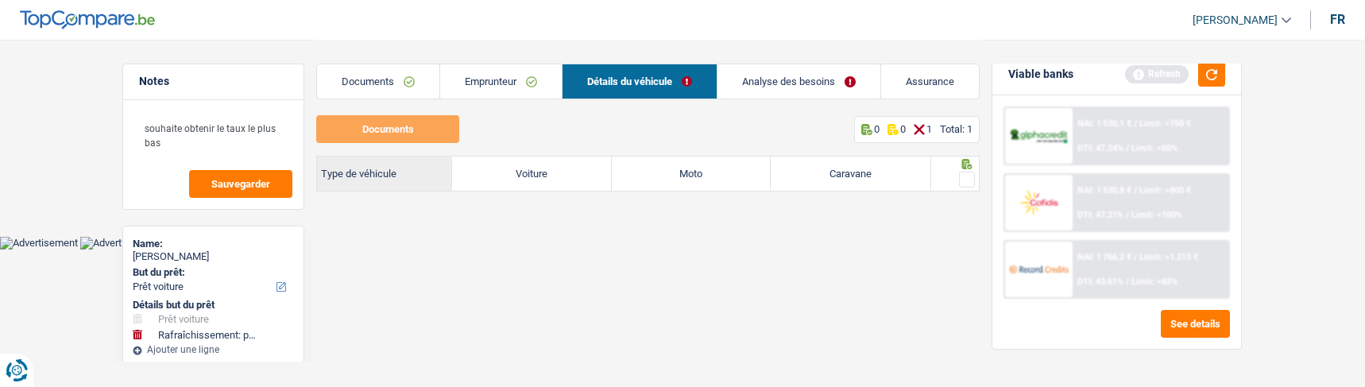
click at [785, 79] on link "Analyse des besoins" at bounding box center [798, 81] width 163 height 34
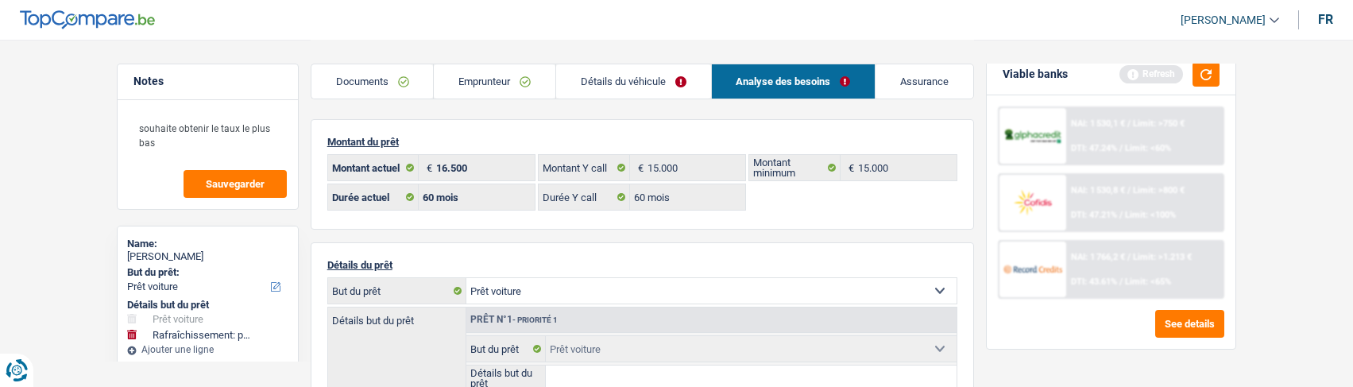
click at [722, 294] on select "Confort maison: meubles, textile, peinture, électroménager, outillage non-profe…" at bounding box center [711, 290] width 490 height 25
click at [624, 281] on select "Confort maison: meubles, textile, peinture, électroménager, outillage non-profe…" at bounding box center [711, 290] width 490 height 25
select select "houseOrGarden"
click at [466, 278] on select "Confort maison: meubles, textile, peinture, électroménager, outillage non-profe…" at bounding box center [711, 290] width 490 height 25
select select "houseOrGarden"
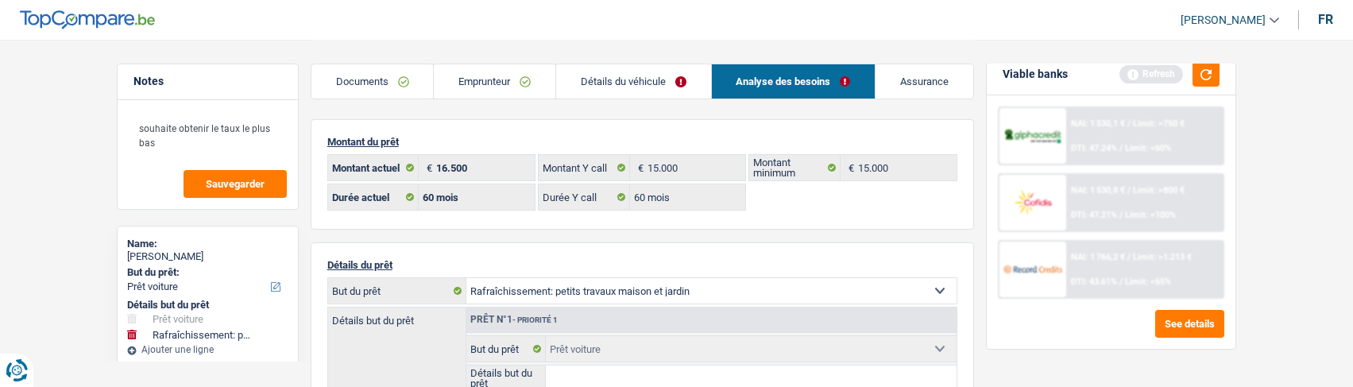
select select "houseOrGarden"
select select "car"
select select "houseOrGarden"
type input "petit travaux de rafraichissement"
type input "15.000"
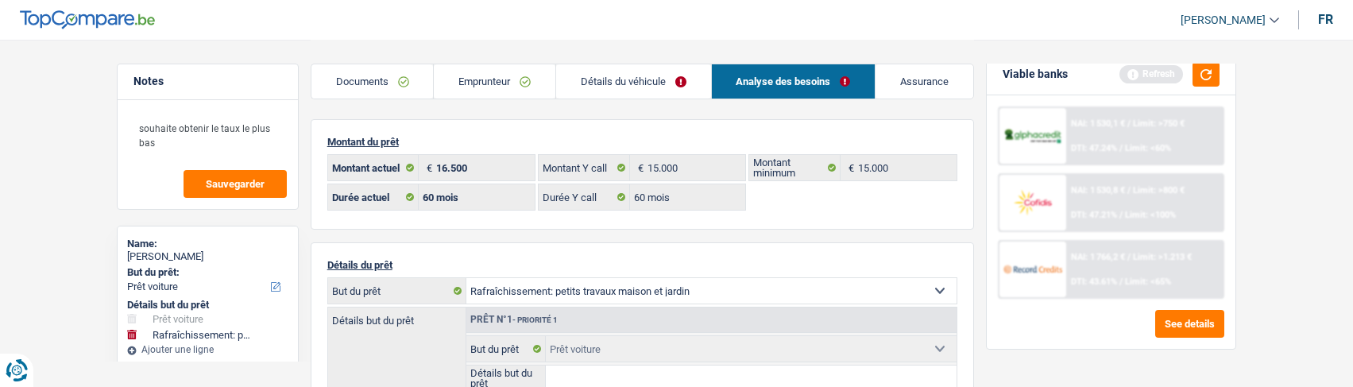
type input "15.000"
select select "not_answered"
select select "car"
type input "16.500"
select select
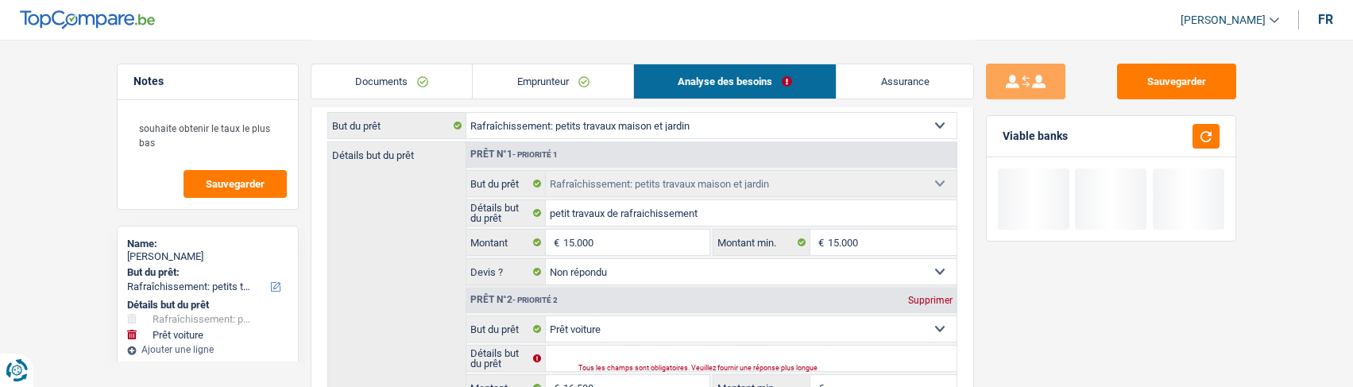
scroll to position [238, 0]
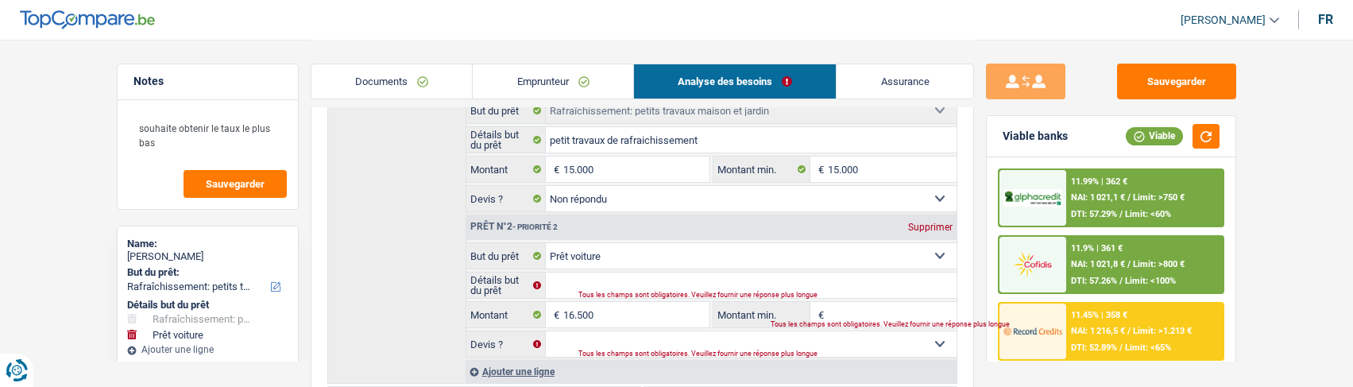
click at [938, 224] on div "Supprimer" at bounding box center [930, 227] width 52 height 10
type input "15.000"
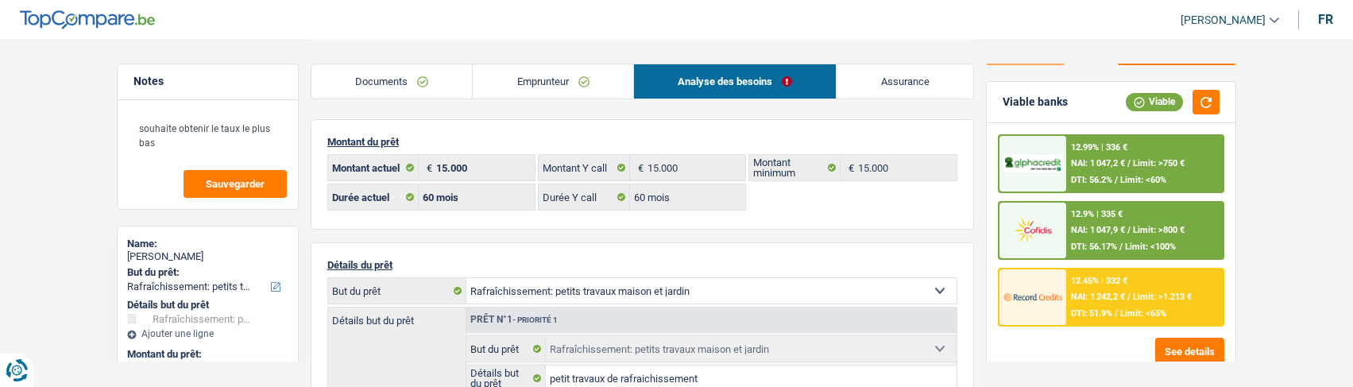
scroll to position [62, 0]
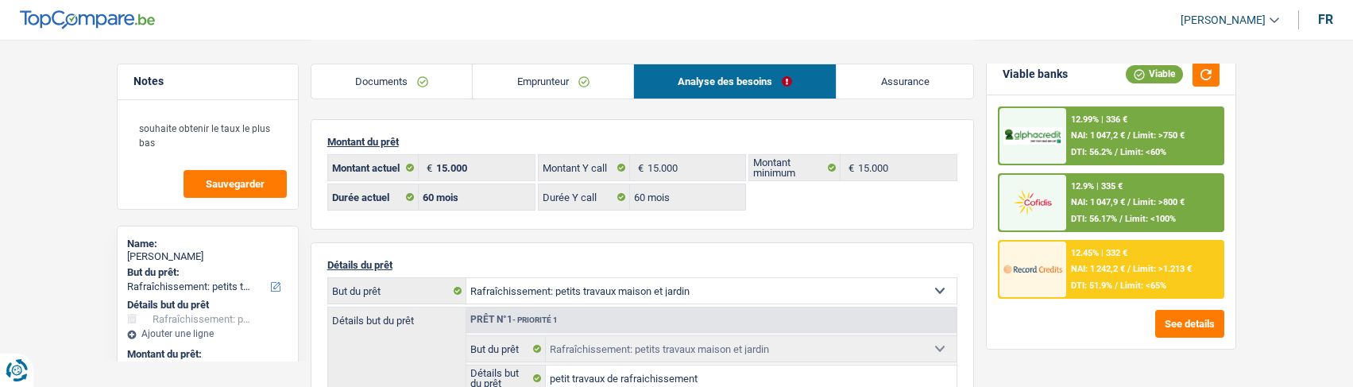
click at [1096, 195] on div "12.9% | 335 € NAI: 1 047,9 € / Limit: >800 € DTI: 56.17% / Limit: <100%" at bounding box center [1144, 203] width 156 height 56
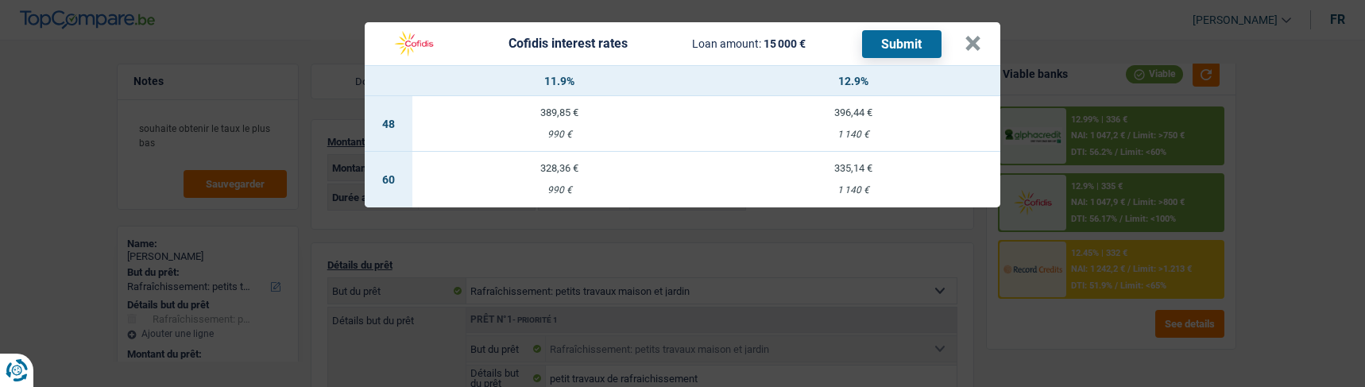
click at [564, 185] on div "990 €" at bounding box center [559, 190] width 294 height 10
select select "cofidis"
type input "11,90"
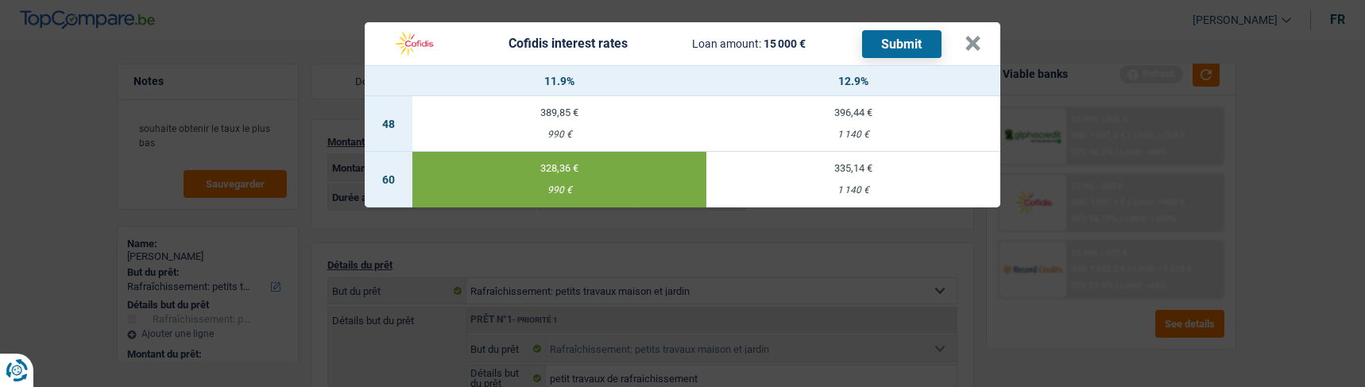
click at [890, 41] on button "Submit" at bounding box center [901, 44] width 79 height 28
click at [975, 36] on button "×" at bounding box center [972, 44] width 17 height 16
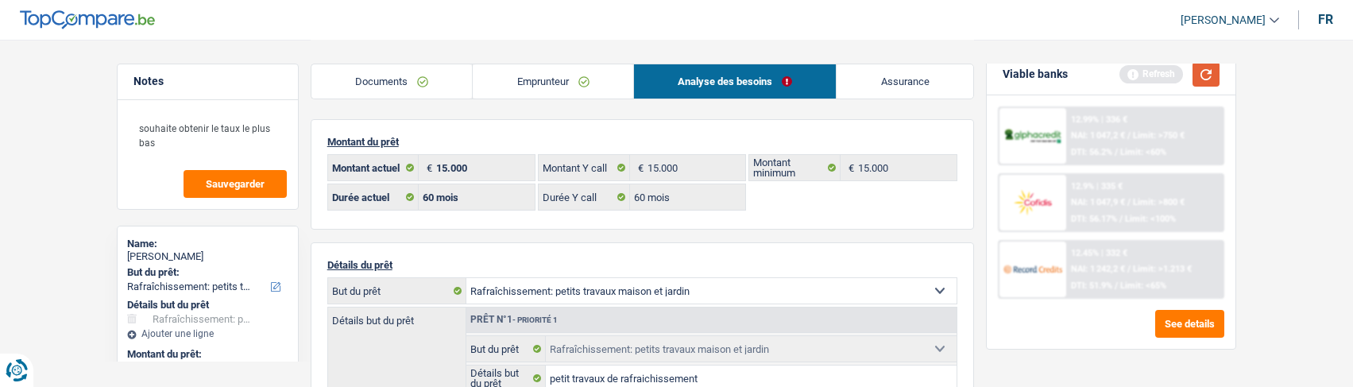
click at [1202, 70] on button "button" at bounding box center [1205, 74] width 27 height 25
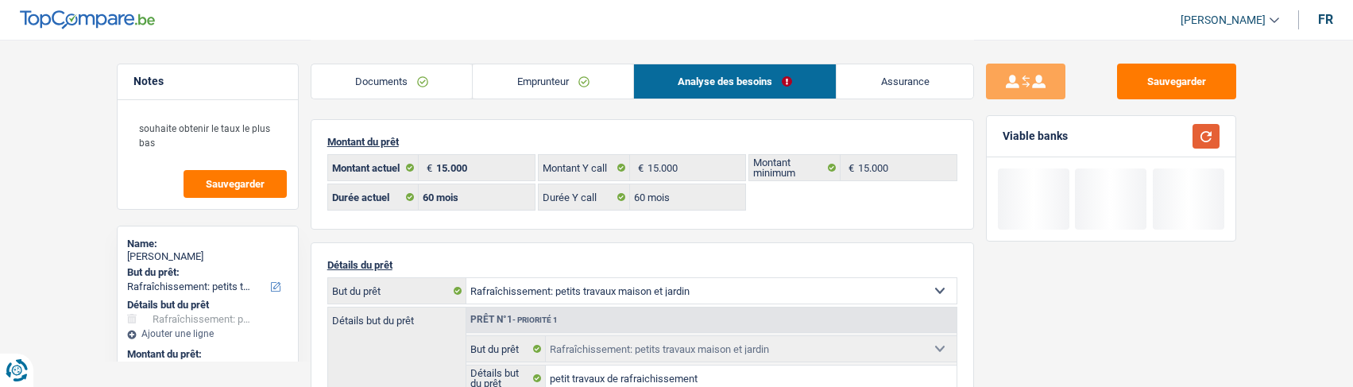
scroll to position [0, 0]
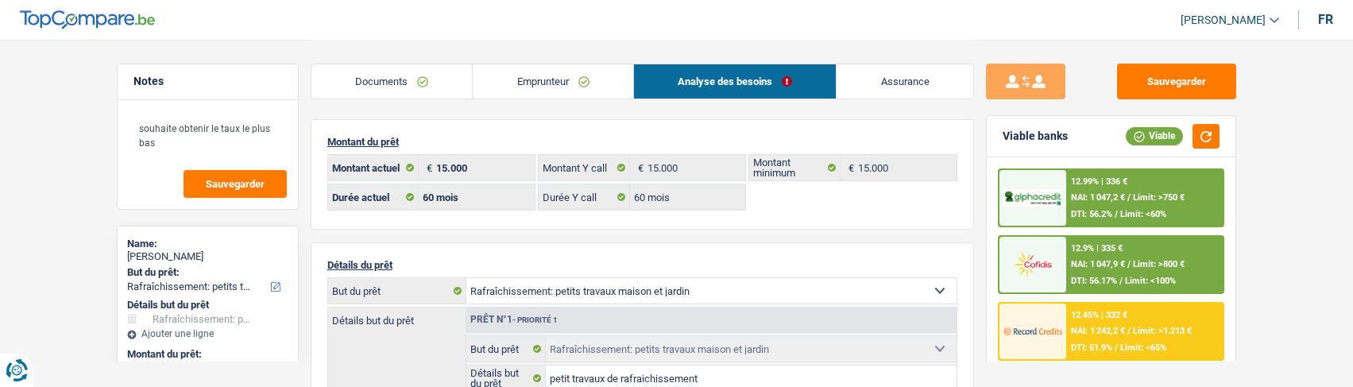
click at [1107, 203] on div "12.99% | 336 € NAI: 1 047,2 € / Limit: >750 € DTI: 56.2% / Limit: <60%" at bounding box center [1144, 198] width 156 height 56
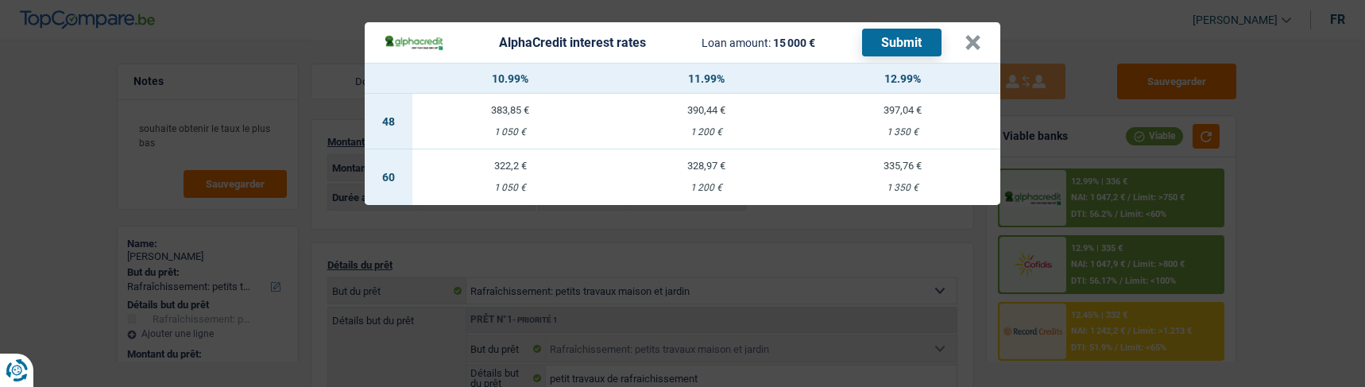
click at [503, 163] on td "322,2 € 1 050 €" at bounding box center [510, 177] width 196 height 56
select select "alphacredit"
type input "10,99"
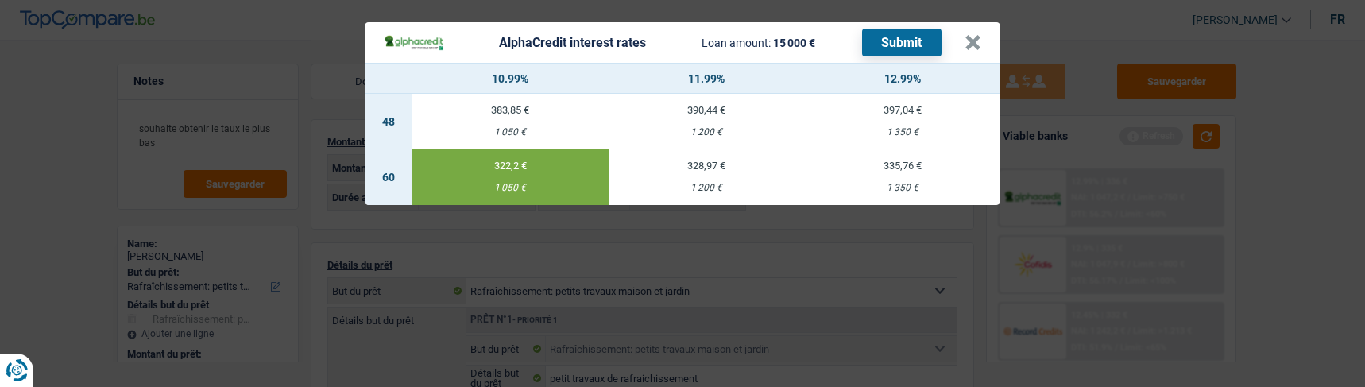
click at [889, 31] on button "Submit" at bounding box center [901, 43] width 79 height 28
click at [971, 39] on button "×" at bounding box center [972, 43] width 17 height 16
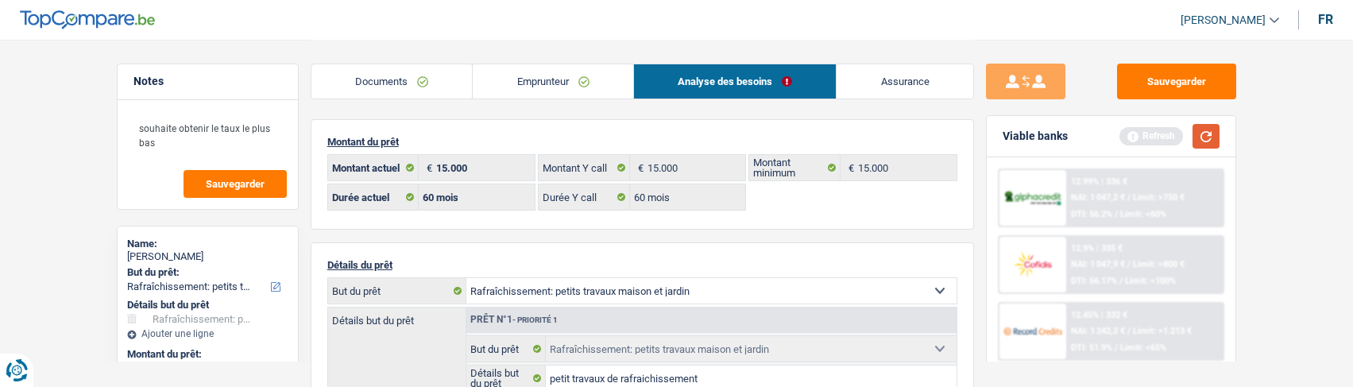
click at [1198, 133] on button "button" at bounding box center [1205, 136] width 27 height 25
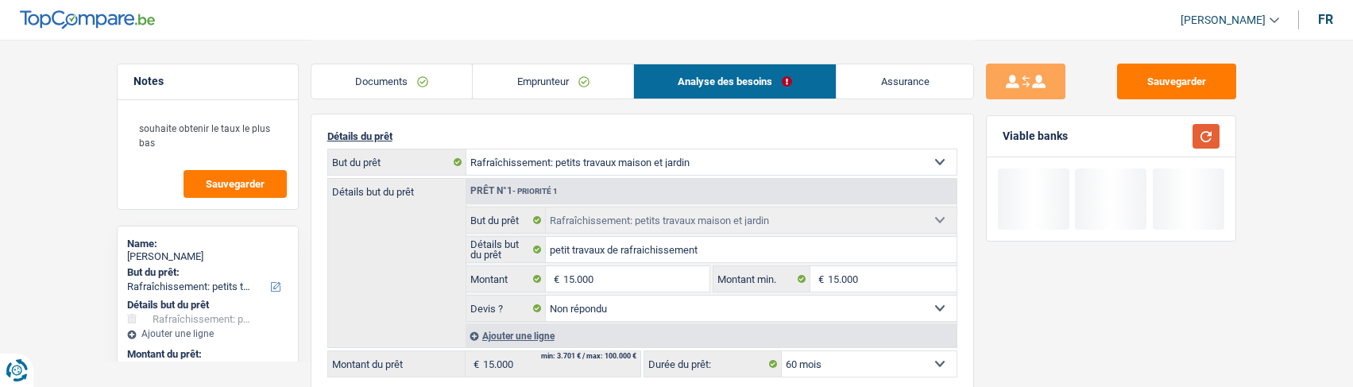
scroll to position [238, 0]
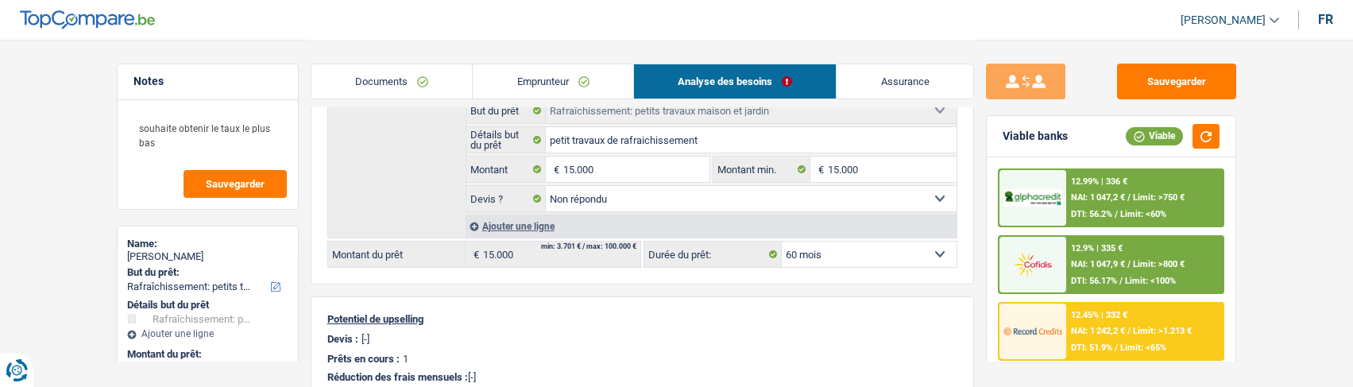
click at [1111, 325] on div "12.45% | 332 € NAI: 1 242,2 € / Limit: >1.213 € DTI: 51.9% / Limit: <65%" at bounding box center [1144, 331] width 156 height 56
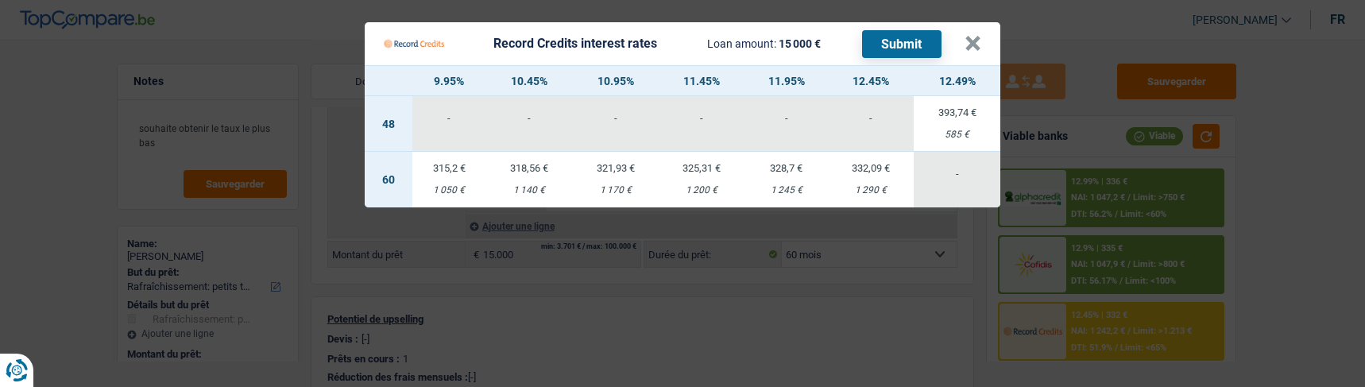
click at [528, 168] on td "318,56 € 1 140 €" at bounding box center [529, 180] width 87 height 56
select select "record credits"
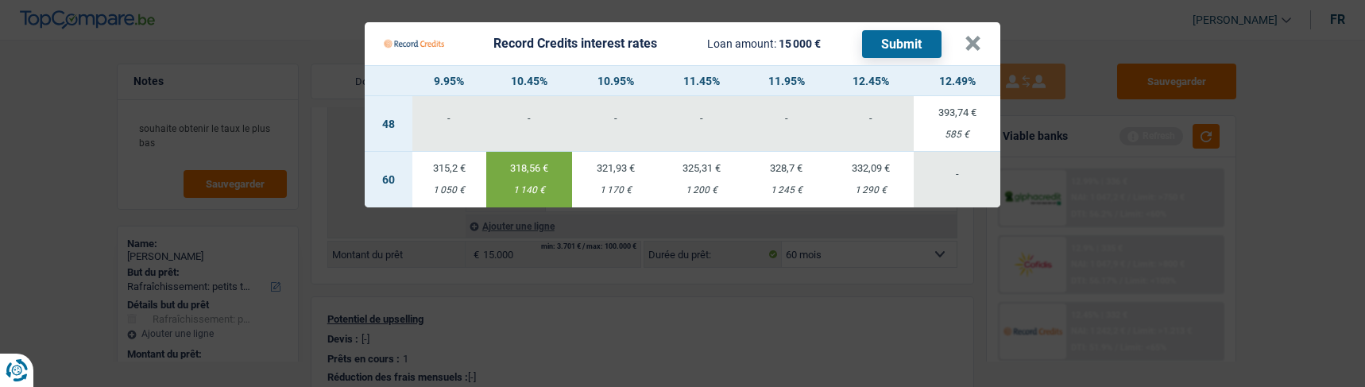
click at [452, 173] on td "315,2 € 1 050 €" at bounding box center [449, 180] width 74 height 56
type input "9,95"
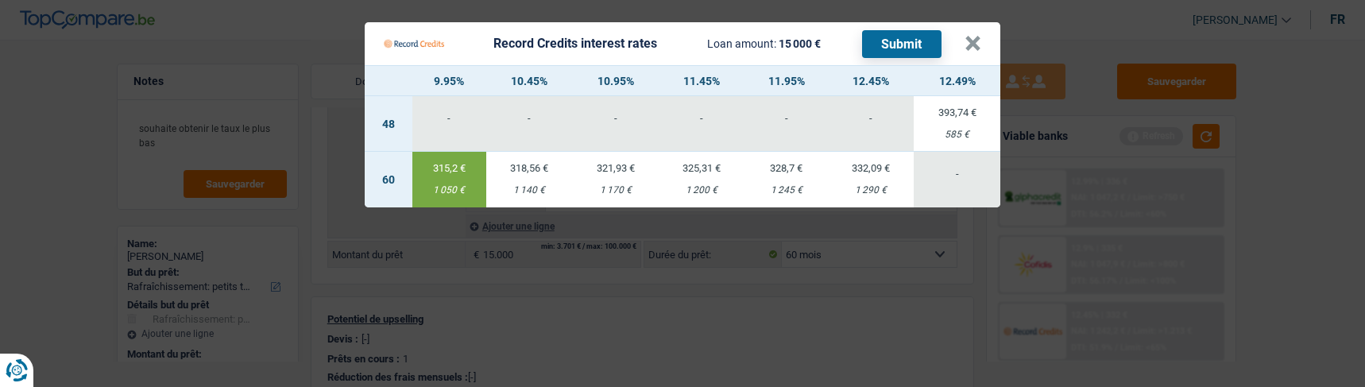
click at [898, 30] on button "Submit" at bounding box center [901, 44] width 79 height 28
click at [971, 36] on button "×" at bounding box center [972, 44] width 17 height 16
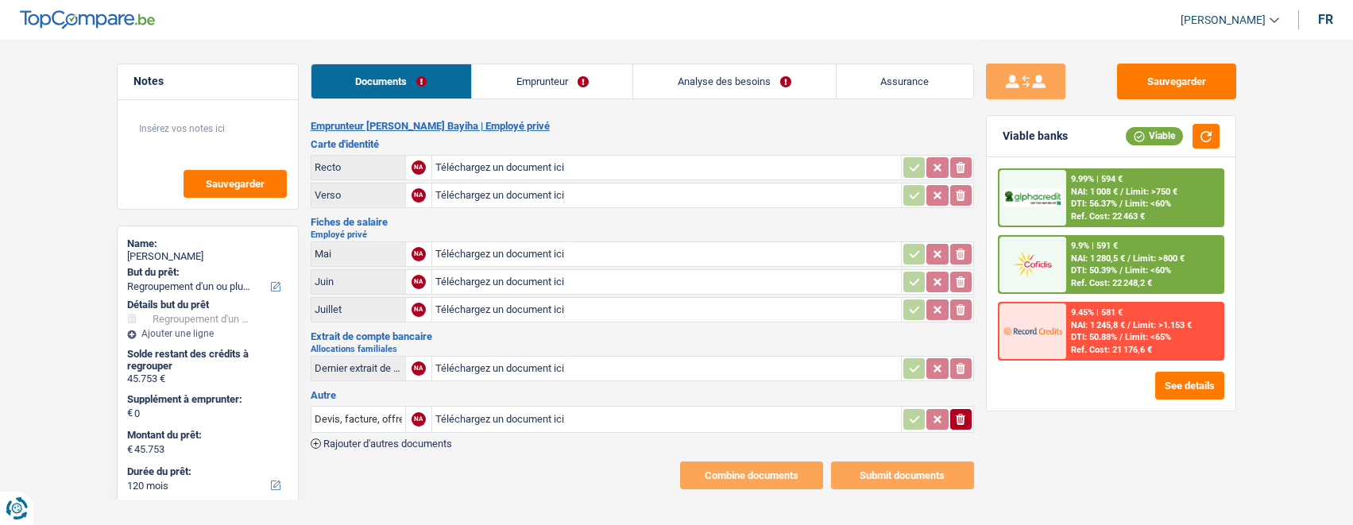
select select "refinancing"
select select "120"
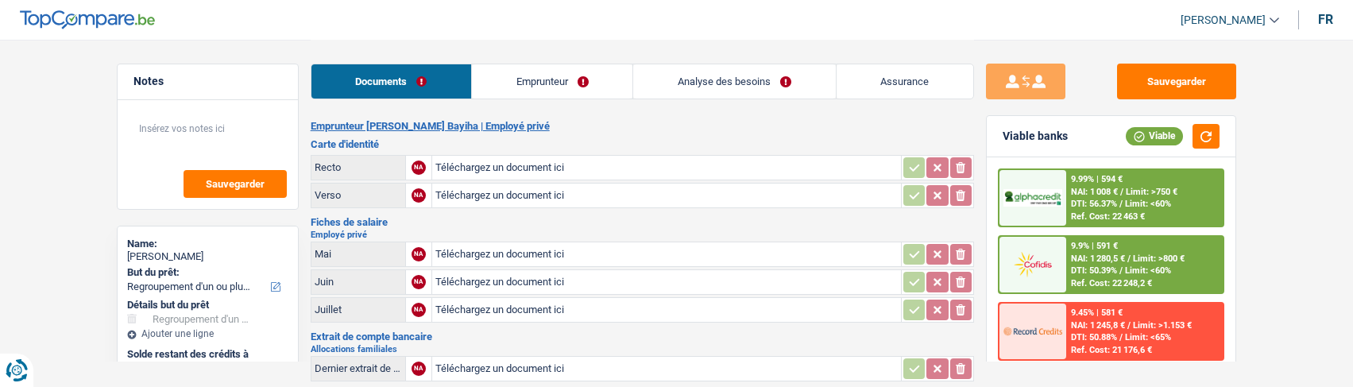
type input "C:\fakepath\ID rec Lydie.jpg"
type input "C:\fakepath\ID ver Lydie.jpg"
type input "C:\fakepath\fp07 Lydie.pdf"
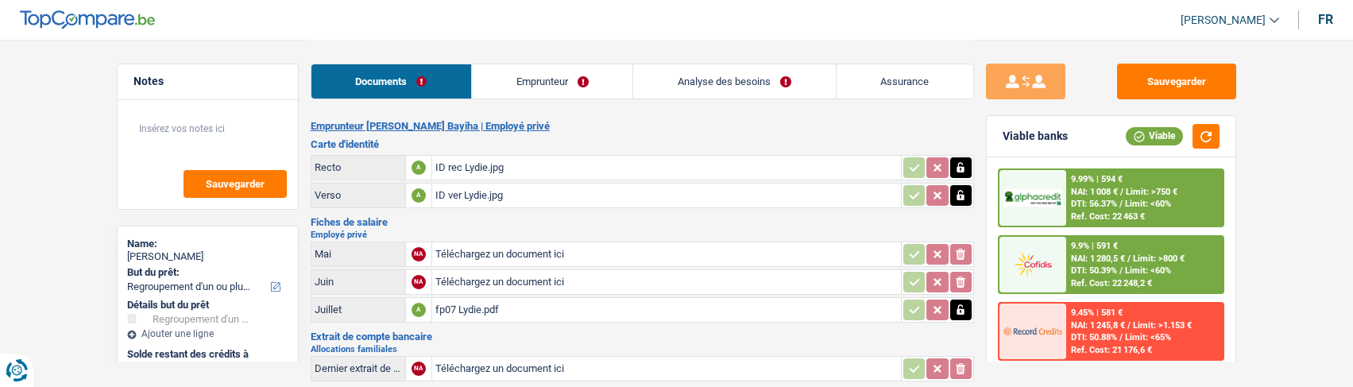
type input "C:\fakepath\fp06 Lydie.pdf"
type input "C:\fakepath\fp05 Lydie.pdf"
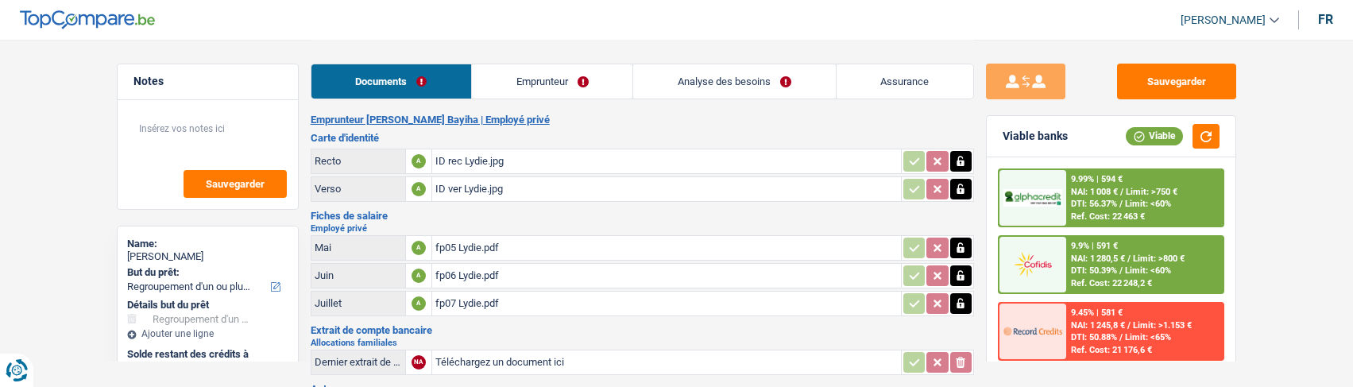
type input "C:\fakepath\Alloc.jpg"
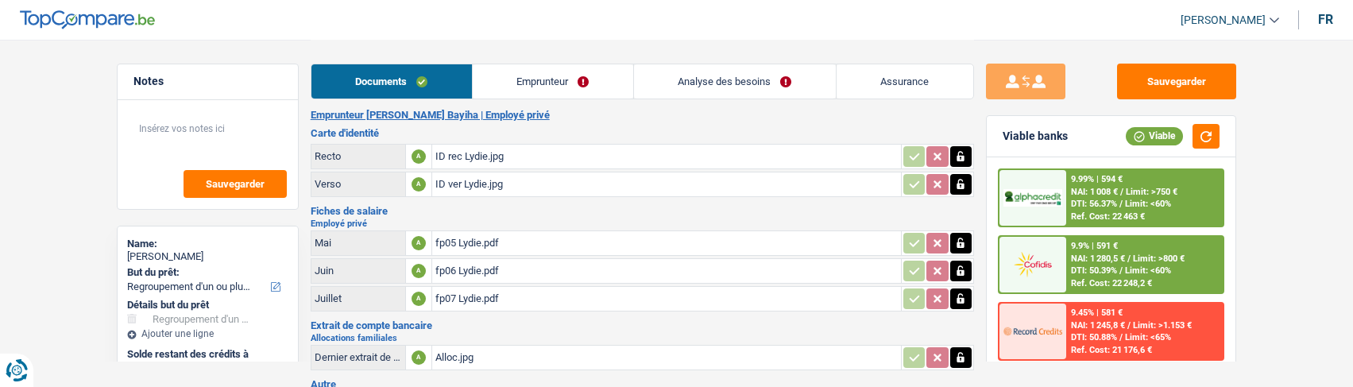
scroll to position [141, 0]
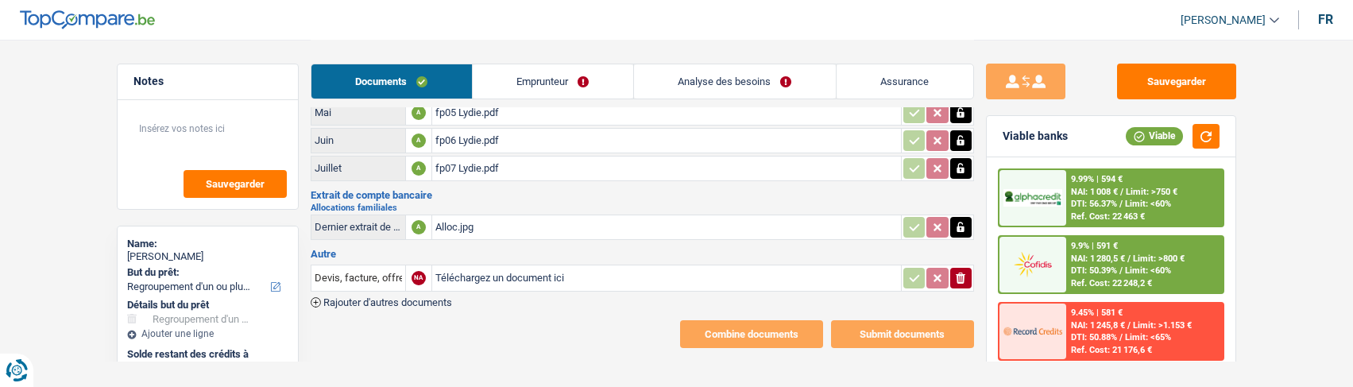
click at [962, 272] on icon "button" at bounding box center [961, 277] width 10 height 11
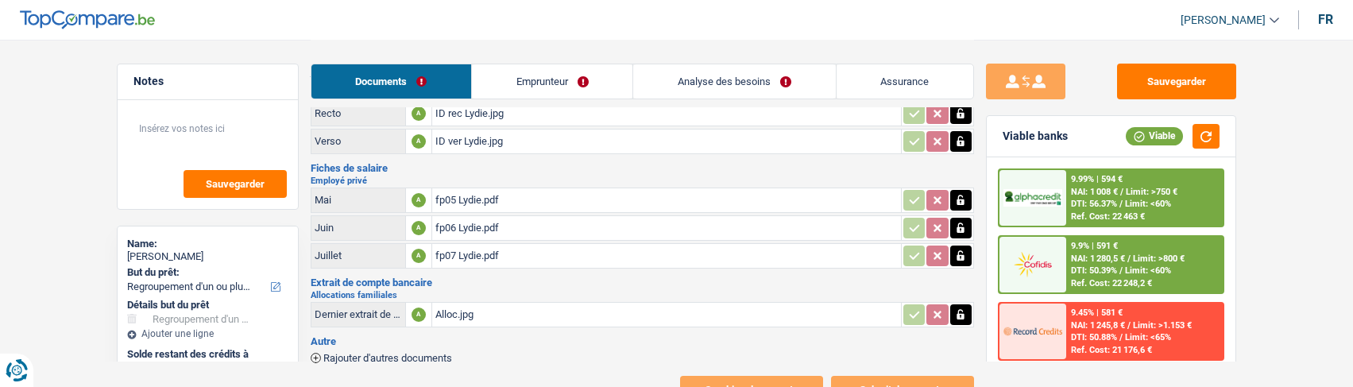
scroll to position [0, 0]
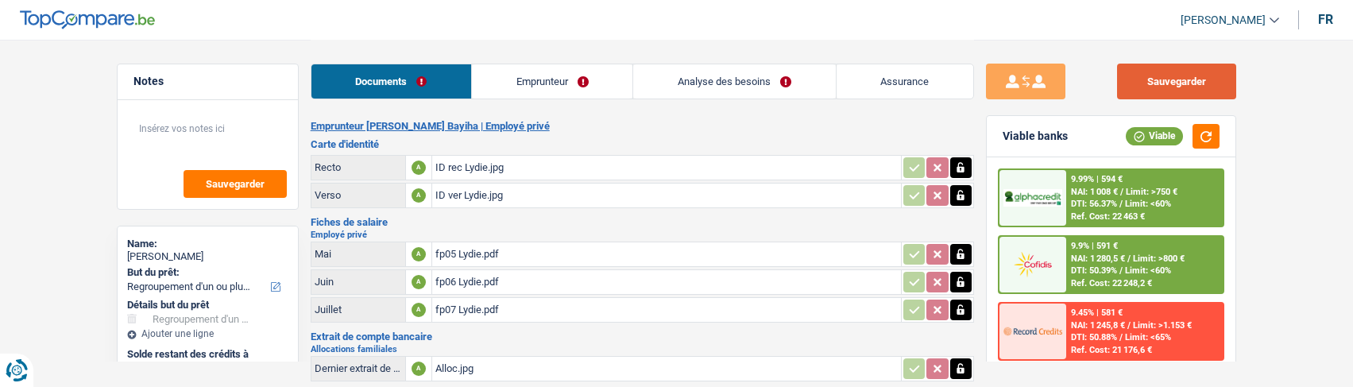
drag, startPoint x: 1179, startPoint y: 91, endPoint x: 1162, endPoint y: 91, distance: 16.7
click at [1177, 91] on button "Sauvegarder" at bounding box center [1176, 82] width 119 height 36
click at [549, 74] on link "Emprunteur" at bounding box center [552, 81] width 160 height 34
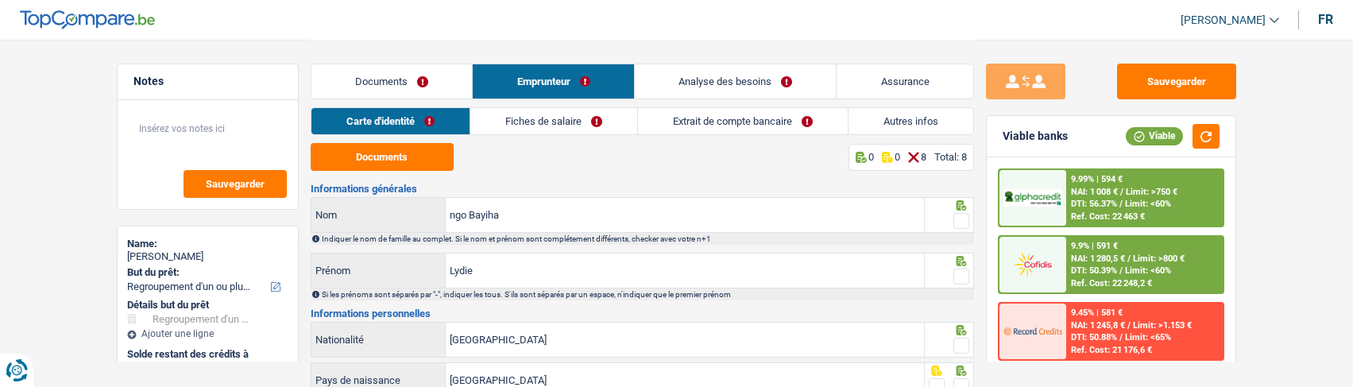
click at [955, 214] on span at bounding box center [961, 221] width 16 height 16
click at [0, 0] on input "radio" at bounding box center [0, 0] width 0 height 0
click at [967, 272] on span at bounding box center [961, 276] width 16 height 16
click at [0, 0] on input "radio" at bounding box center [0, 0] width 0 height 0
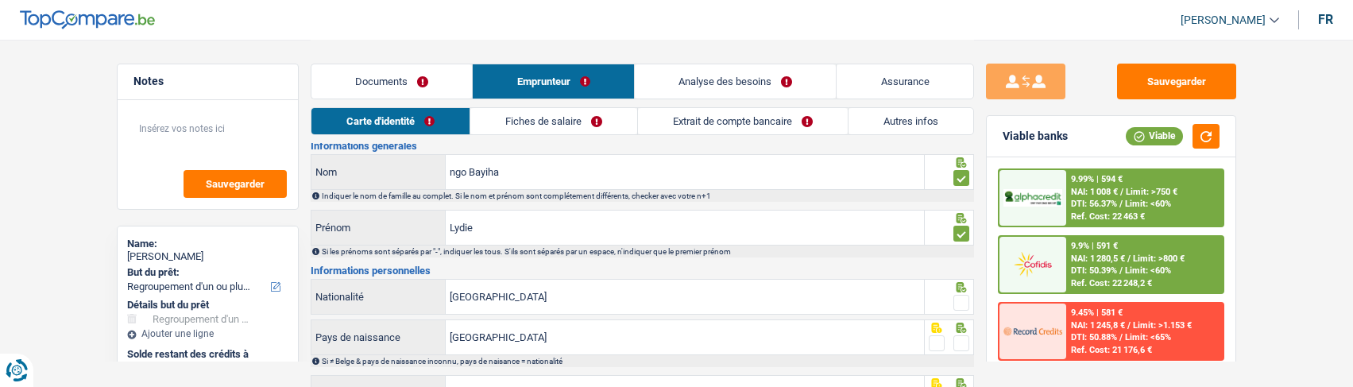
scroll to position [79, 0]
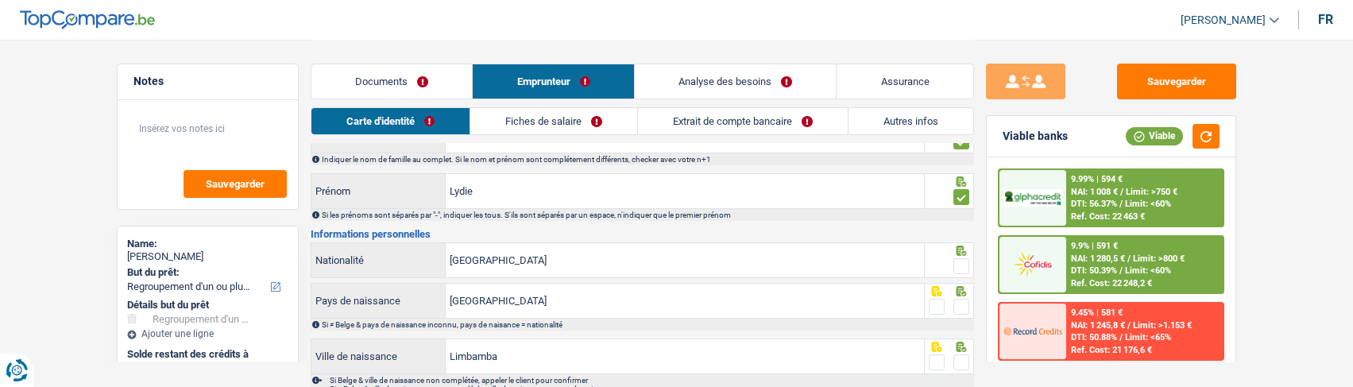
drag, startPoint x: 956, startPoint y: 262, endPoint x: 958, endPoint y: 273, distance: 11.4
click at [956, 266] on span at bounding box center [961, 266] width 16 height 16
click at [0, 0] on input "radio" at bounding box center [0, 0] width 0 height 0
click at [964, 299] on span at bounding box center [961, 307] width 16 height 16
click at [0, 0] on input "radio" at bounding box center [0, 0] width 0 height 0
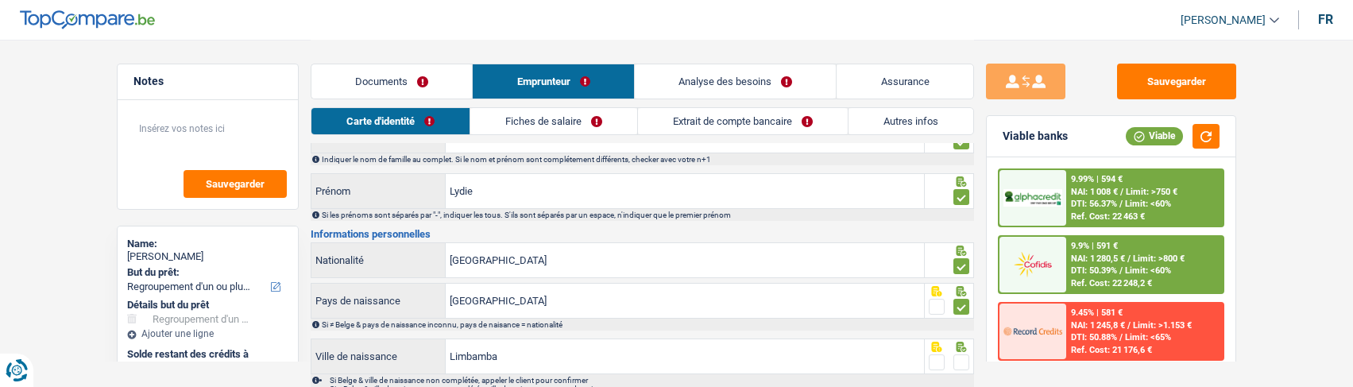
scroll to position [0, 0]
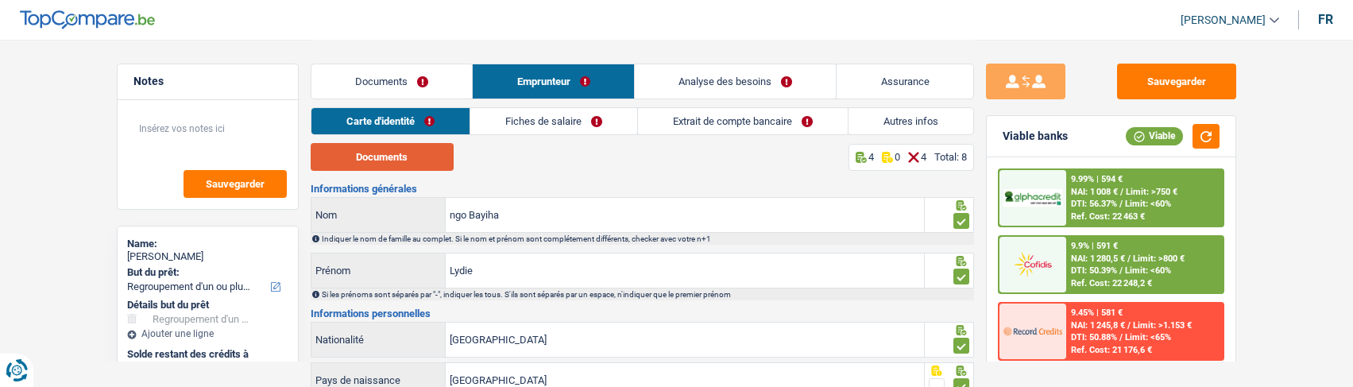
click at [400, 160] on button "Documents" at bounding box center [382, 157] width 143 height 28
drag, startPoint x: 506, startPoint y: 208, endPoint x: 346, endPoint y: 203, distance: 159.8
click at [346, 203] on div "ngo Bayiha Nom" at bounding box center [617, 215] width 613 height 34
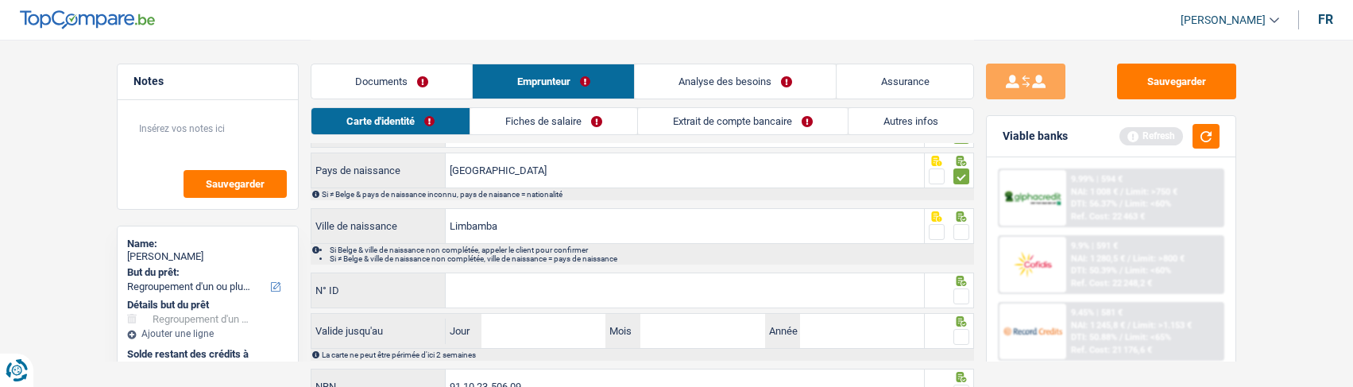
scroll to position [238, 0]
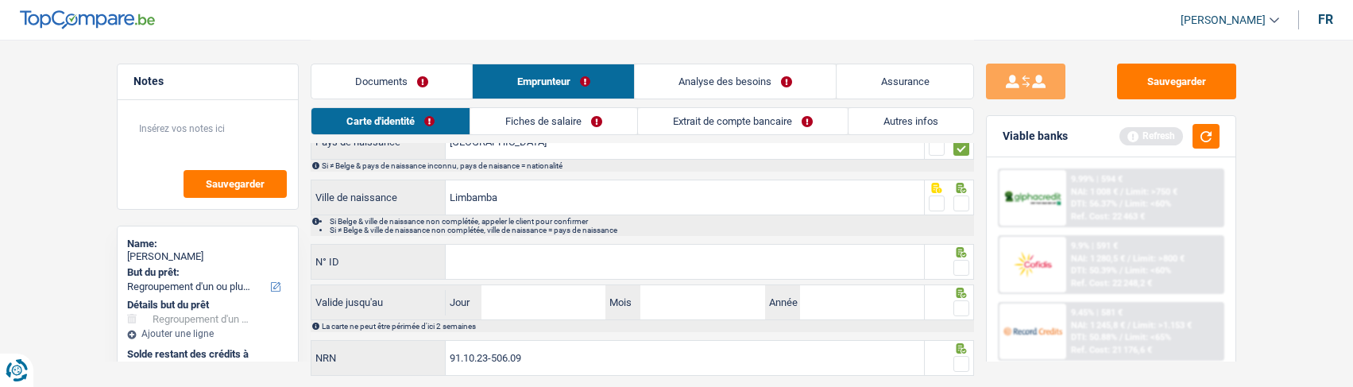
type input "Ngo"
click at [957, 196] on span at bounding box center [961, 203] width 16 height 16
click at [0, 0] on input "radio" at bounding box center [0, 0] width 0 height 0
click at [668, 252] on input "N° ID" at bounding box center [685, 262] width 478 height 34
type input "595-1149501-69"
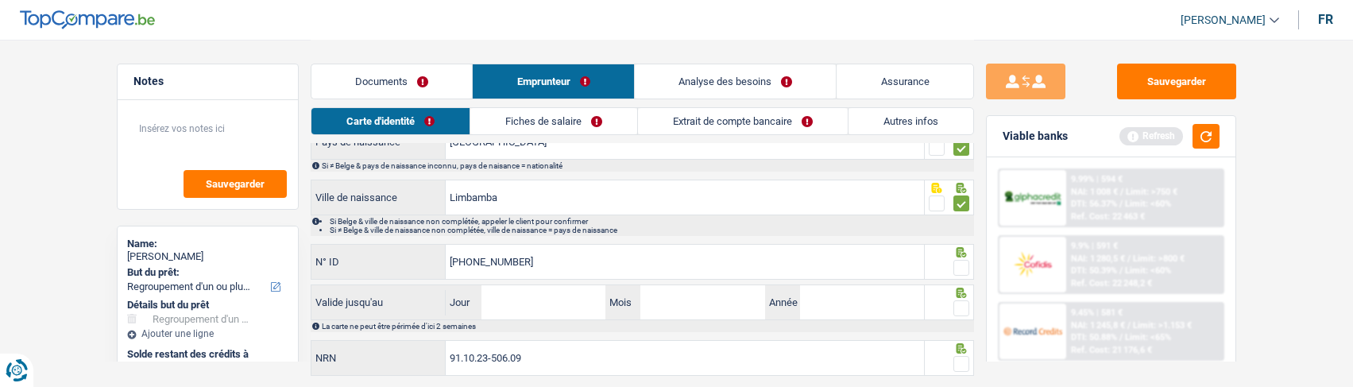
drag, startPoint x: 960, startPoint y: 261, endPoint x: 794, endPoint y: 281, distance: 168.0
click at [958, 265] on span at bounding box center [961, 268] width 16 height 16
click at [0, 0] on input "radio" at bounding box center [0, 0] width 0 height 0
click at [528, 300] on input "Jour" at bounding box center [543, 302] width 124 height 34
type input "30"
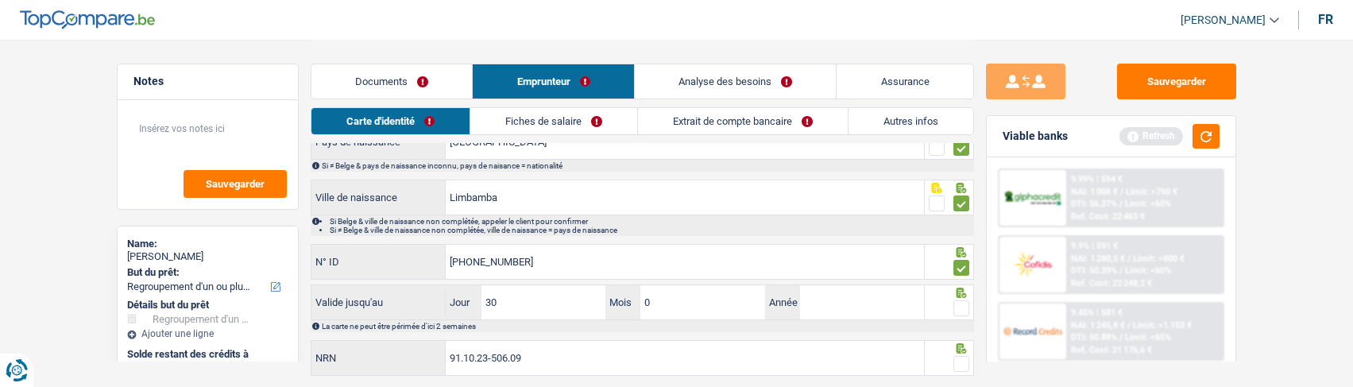
type input "09"
type input "2032"
click at [963, 306] on span at bounding box center [961, 308] width 16 height 16
click at [0, 0] on input "radio" at bounding box center [0, 0] width 0 height 0
click at [963, 361] on span at bounding box center [961, 364] width 16 height 16
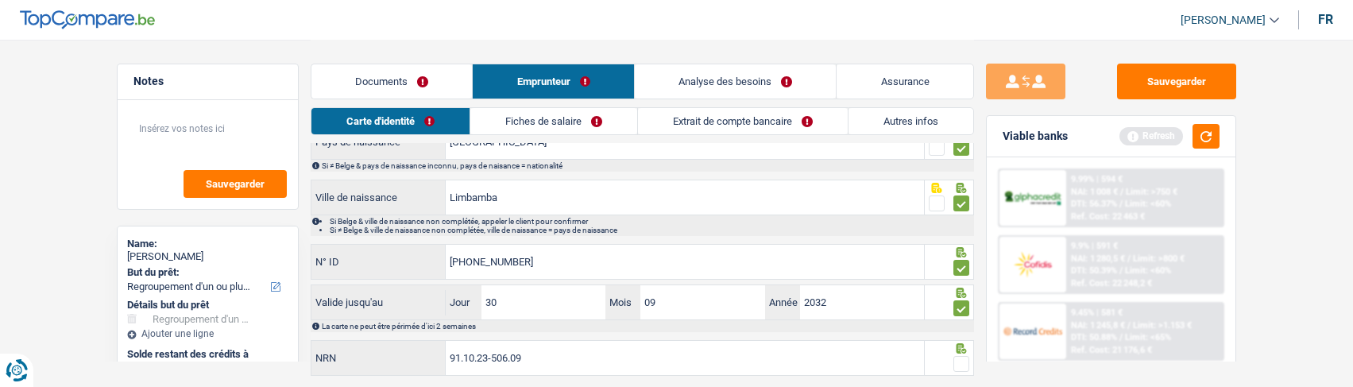
click at [0, 0] on input "radio" at bounding box center [0, 0] width 0 height 0
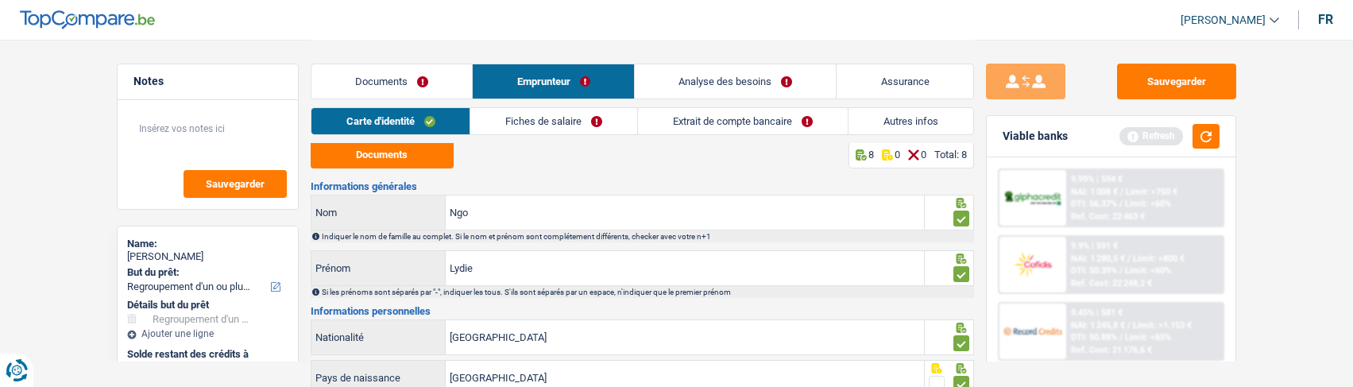
scroll to position [0, 0]
click at [569, 117] on link "Fiches de salaire" at bounding box center [553, 121] width 167 height 26
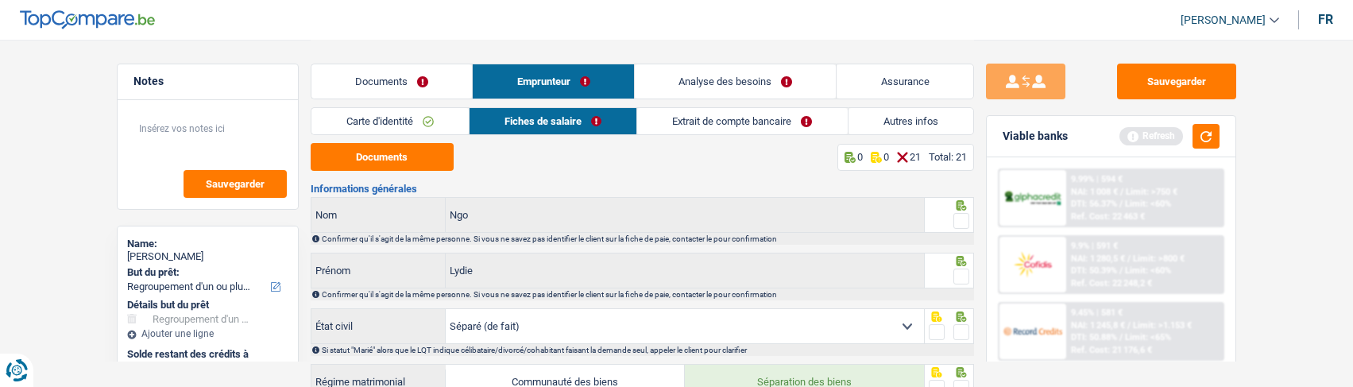
click at [961, 218] on span at bounding box center [961, 221] width 16 height 16
click at [0, 0] on input "radio" at bounding box center [0, 0] width 0 height 0
click at [961, 268] on span at bounding box center [961, 276] width 16 height 16
click at [0, 0] on input "radio" at bounding box center [0, 0] width 0 height 0
click at [357, 157] on button "Documents" at bounding box center [382, 157] width 143 height 28
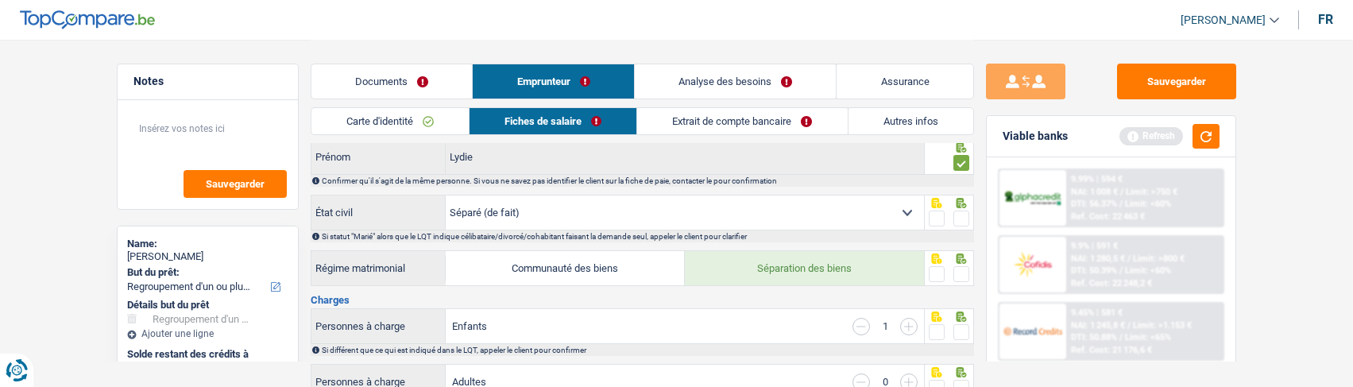
scroll to position [159, 0]
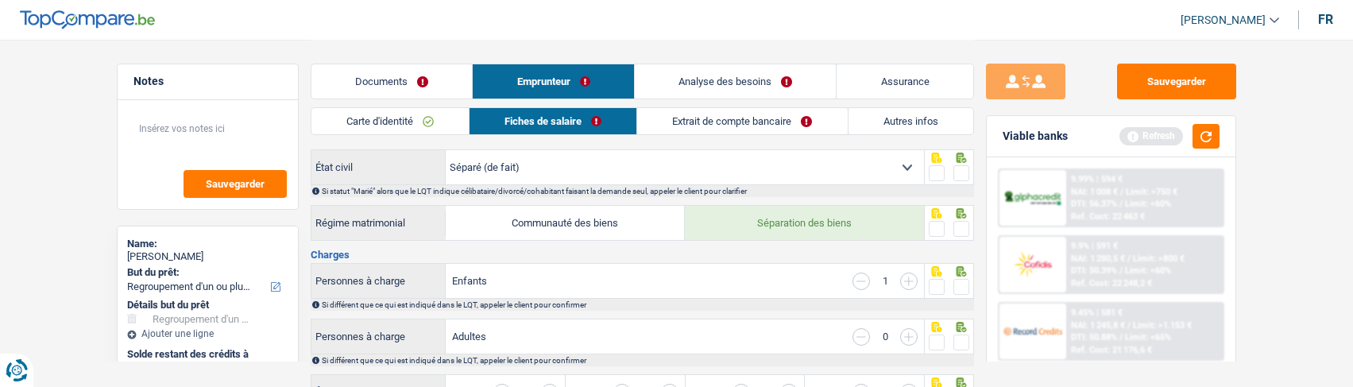
click at [961, 172] on span at bounding box center [961, 173] width 16 height 16
click at [0, 0] on input "radio" at bounding box center [0, 0] width 0 height 0
click at [959, 222] on span at bounding box center [961, 229] width 16 height 16
click at [0, 0] on input "radio" at bounding box center [0, 0] width 0 height 0
click at [967, 280] on span at bounding box center [961, 287] width 16 height 16
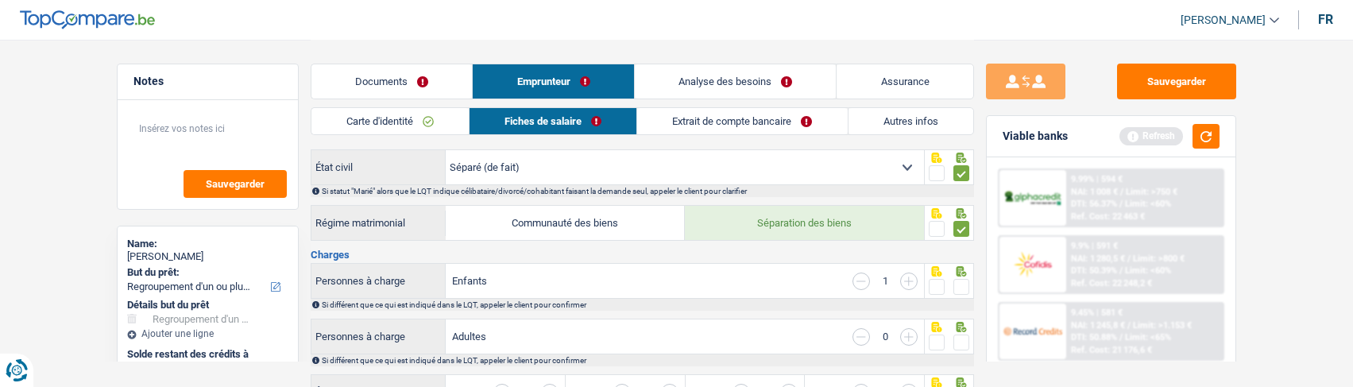
click at [0, 0] on input "radio" at bounding box center [0, 0] width 0 height 0
click at [965, 334] on span at bounding box center [961, 342] width 16 height 16
click at [0, 0] on input "radio" at bounding box center [0, 0] width 0 height 0
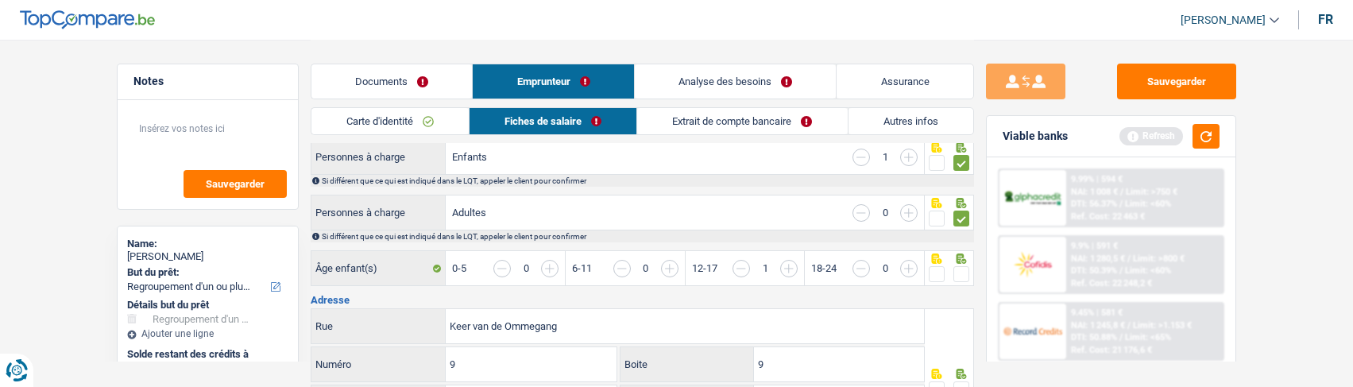
scroll to position [318, 0]
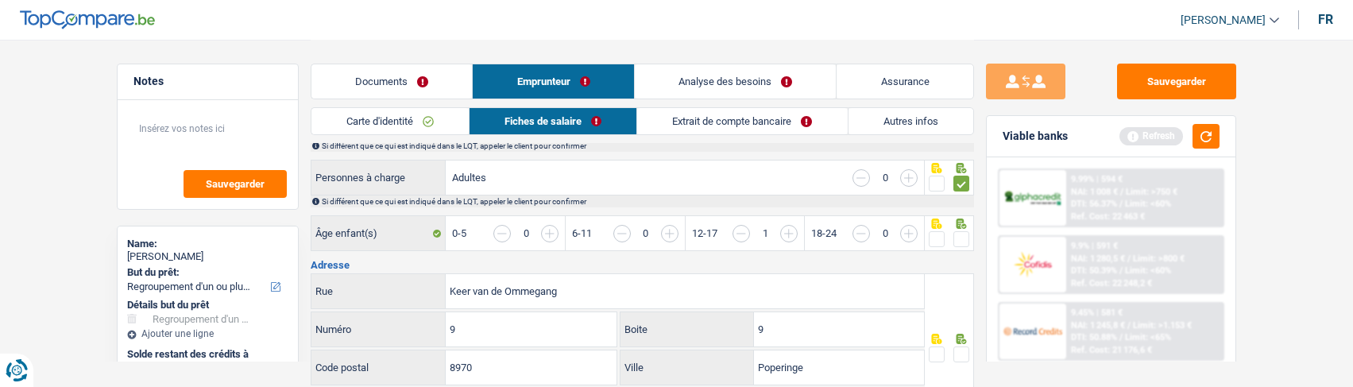
click at [957, 233] on span at bounding box center [961, 239] width 16 height 16
click at [0, 0] on input "radio" at bounding box center [0, 0] width 0 height 0
click at [958, 350] on span at bounding box center [961, 354] width 16 height 16
click at [0, 0] on input "radio" at bounding box center [0, 0] width 0 height 0
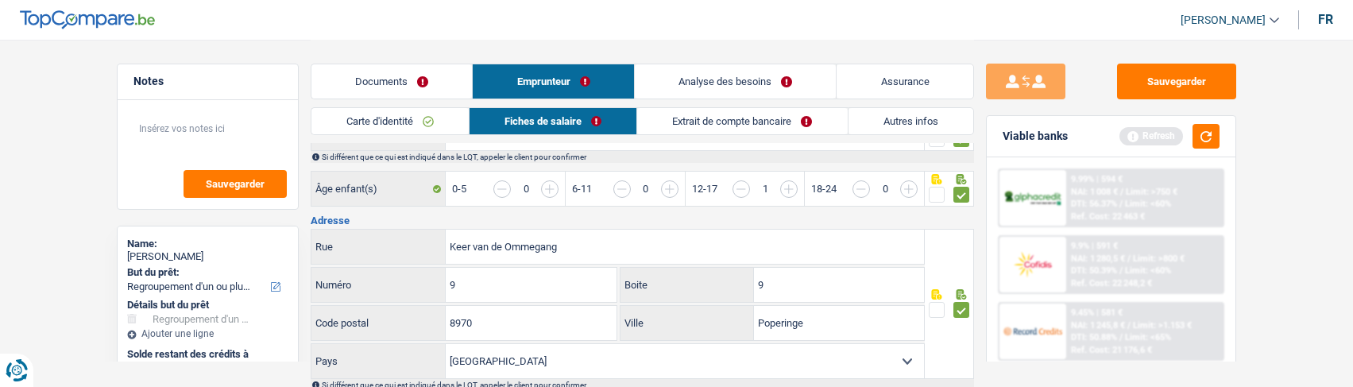
scroll to position [397, 0]
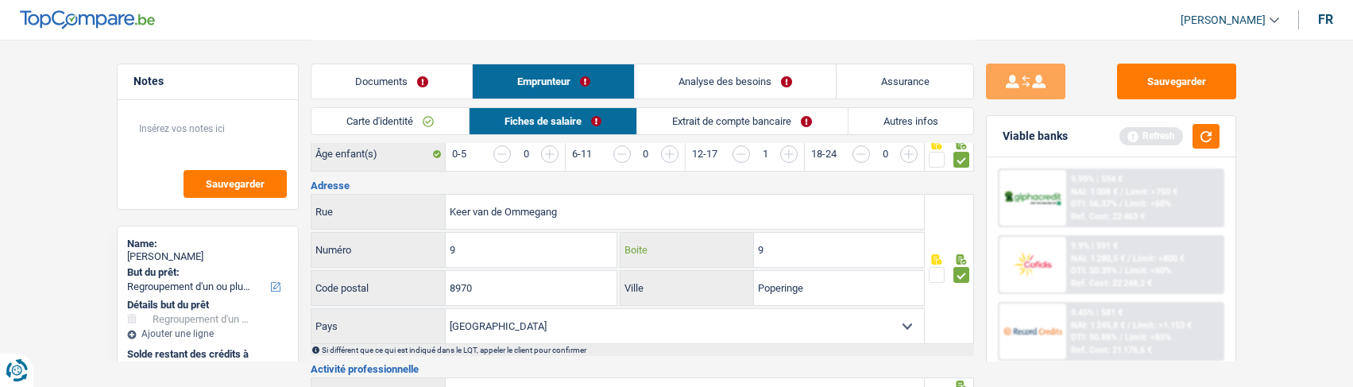
click at [820, 252] on input "9" at bounding box center [839, 250] width 170 height 34
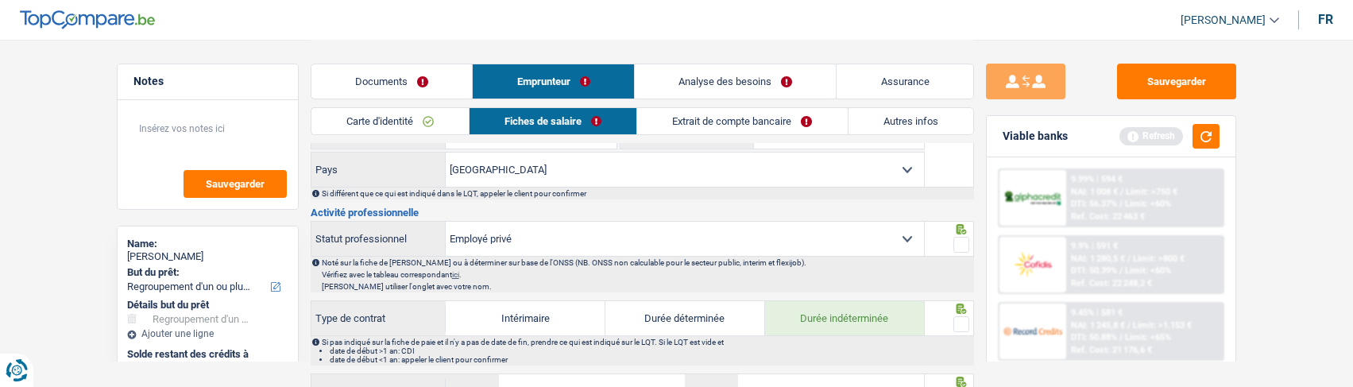
scroll to position [556, 0]
click at [962, 234] on span at bounding box center [961, 242] width 16 height 16
click at [0, 0] on input "radio" at bounding box center [0, 0] width 0 height 0
click at [960, 314] on span at bounding box center [961, 322] width 16 height 16
click at [0, 0] on input "radio" at bounding box center [0, 0] width 0 height 0
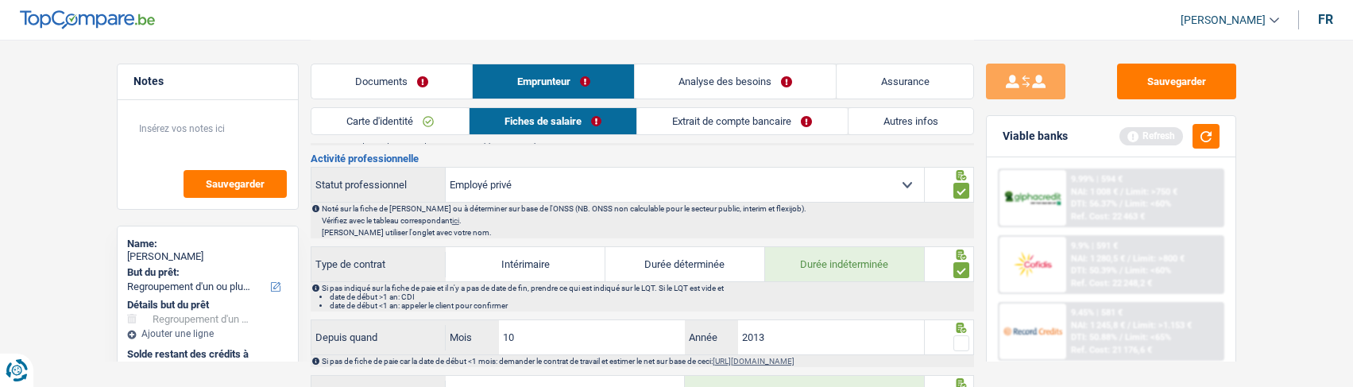
scroll to position [635, 0]
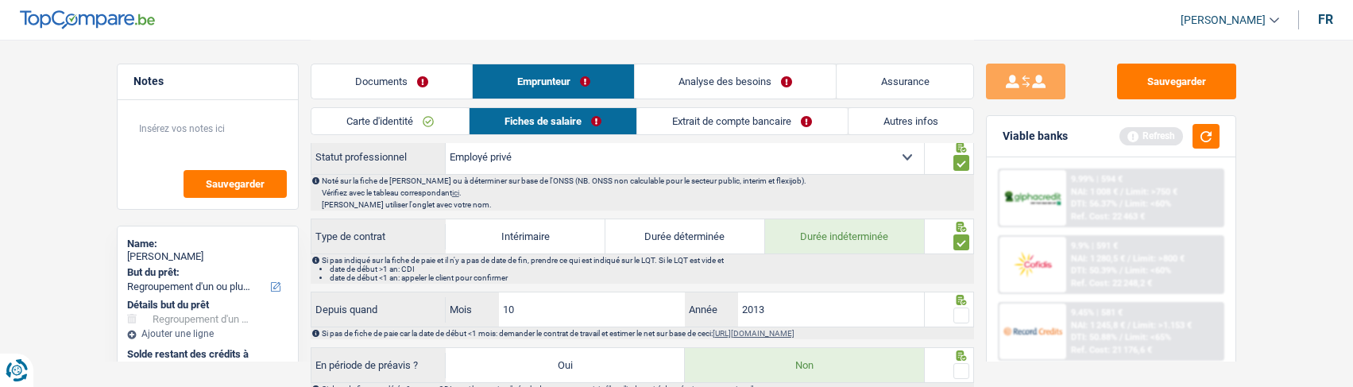
click at [959, 307] on span at bounding box center [961, 315] width 16 height 16
click at [0, 0] on input "radio" at bounding box center [0, 0] width 0 height 0
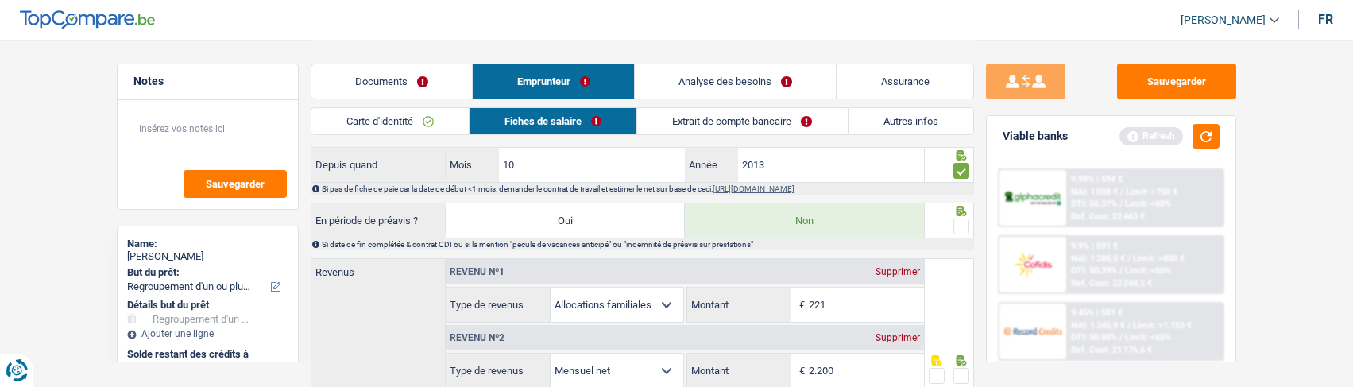
scroll to position [794, 0]
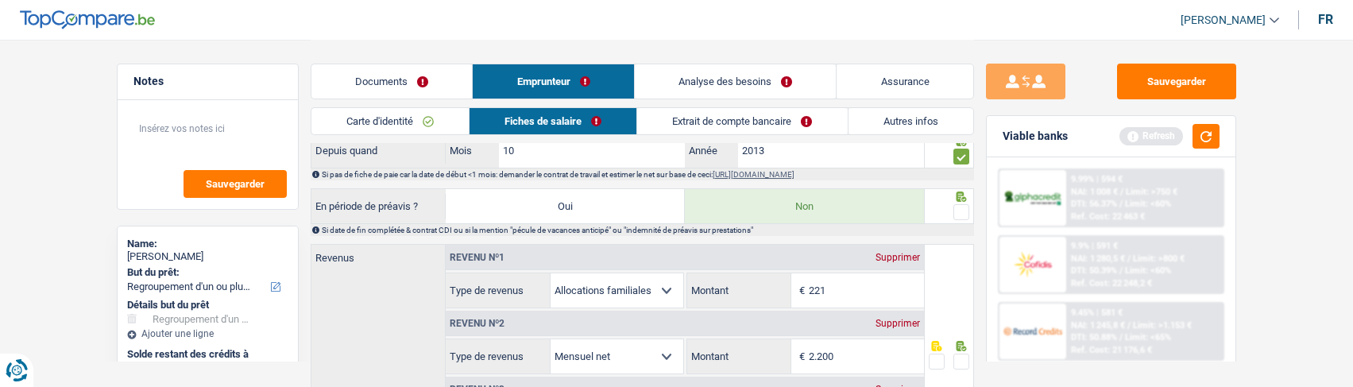
click at [955, 204] on span at bounding box center [961, 212] width 16 height 16
click at [0, 0] on input "radio" at bounding box center [0, 0] width 0 height 0
click at [861, 355] on input "2.200" at bounding box center [866, 356] width 115 height 34
type input "2.013"
click at [965, 353] on span at bounding box center [961, 361] width 16 height 16
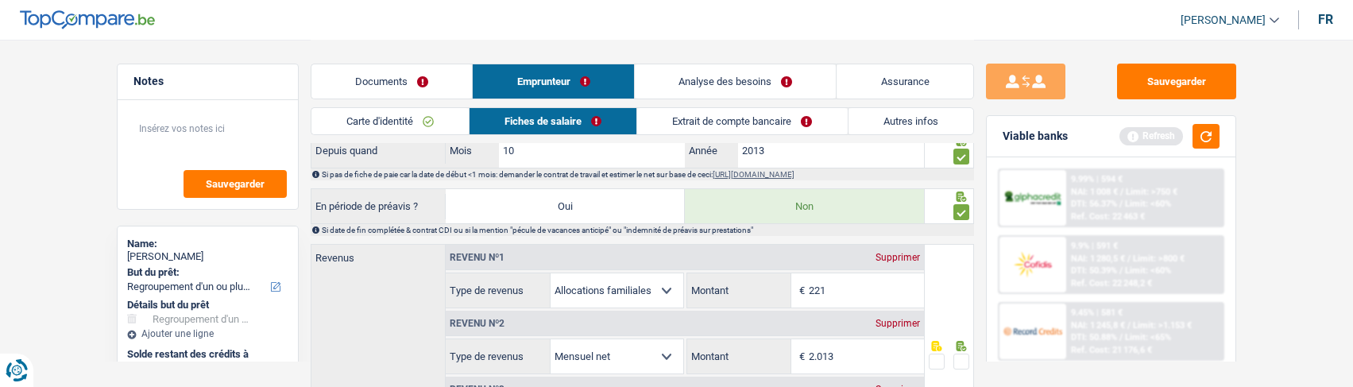
click at [0, 0] on input "radio" at bounding box center [0, 0] width 0 height 0
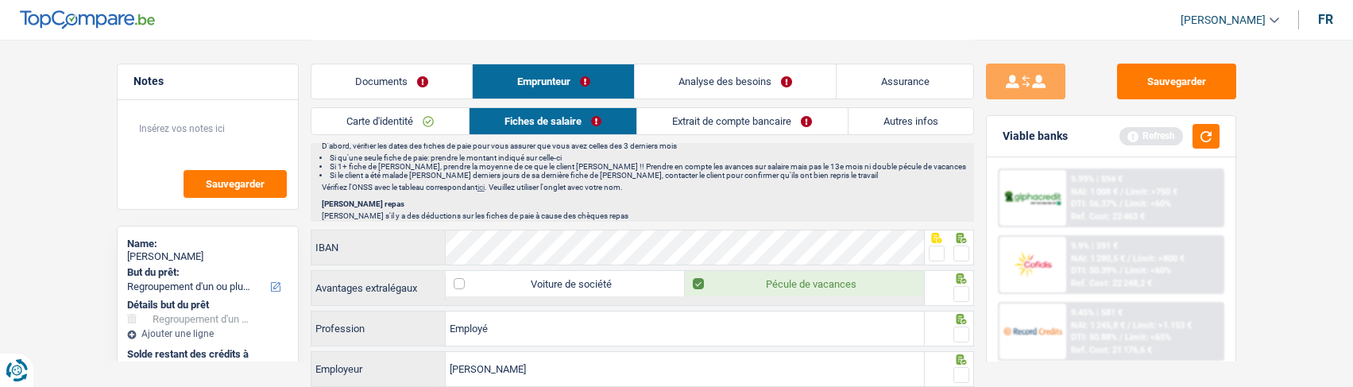
scroll to position [1191, 0]
click at [960, 245] on span at bounding box center [961, 253] width 16 height 16
click at [0, 0] on input "radio" at bounding box center [0, 0] width 0 height 0
click at [966, 292] on span at bounding box center [961, 293] width 16 height 16
click at [0, 0] on input "radio" at bounding box center [0, 0] width 0 height 0
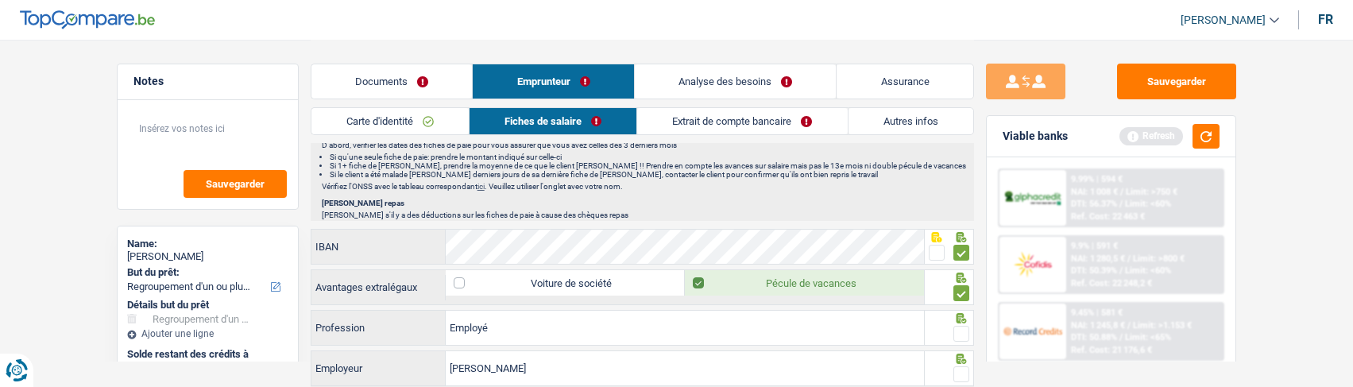
click at [962, 326] on span at bounding box center [961, 334] width 16 height 16
click at [0, 0] on input "radio" at bounding box center [0, 0] width 0 height 0
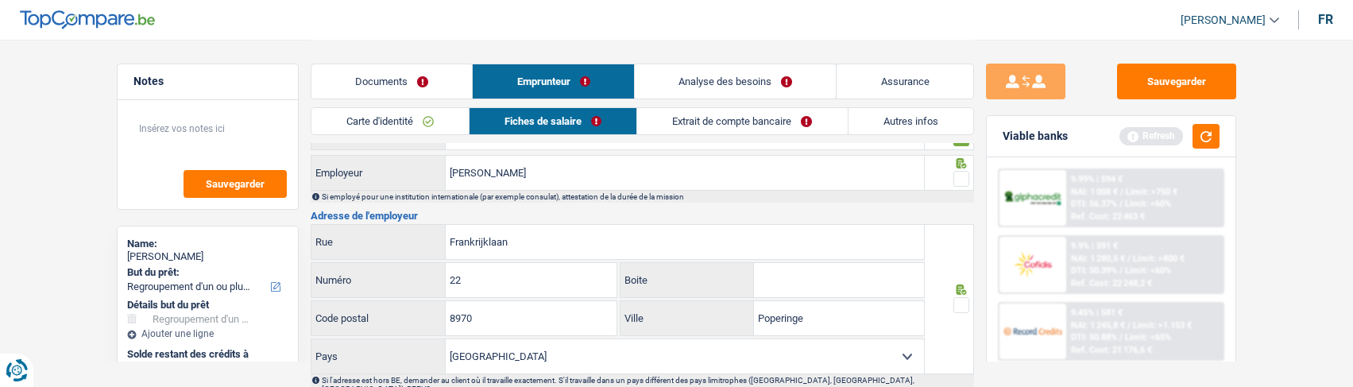
scroll to position [1350, 0]
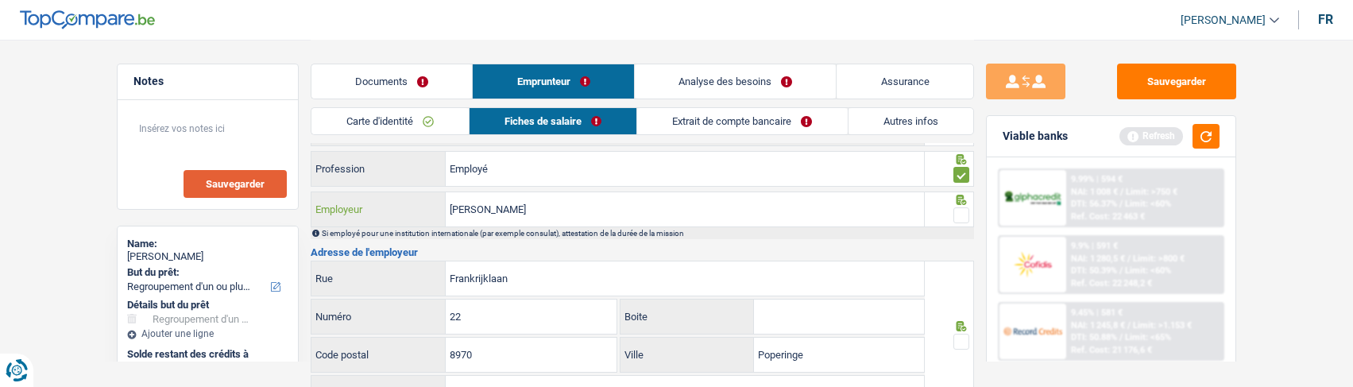
drag, startPoint x: 525, startPoint y: 197, endPoint x: 279, endPoint y: 175, distance: 247.2
type input "Page Electronica"
click at [956, 207] on span at bounding box center [961, 215] width 16 height 16
click at [0, 0] on input "radio" at bounding box center [0, 0] width 0 height 0
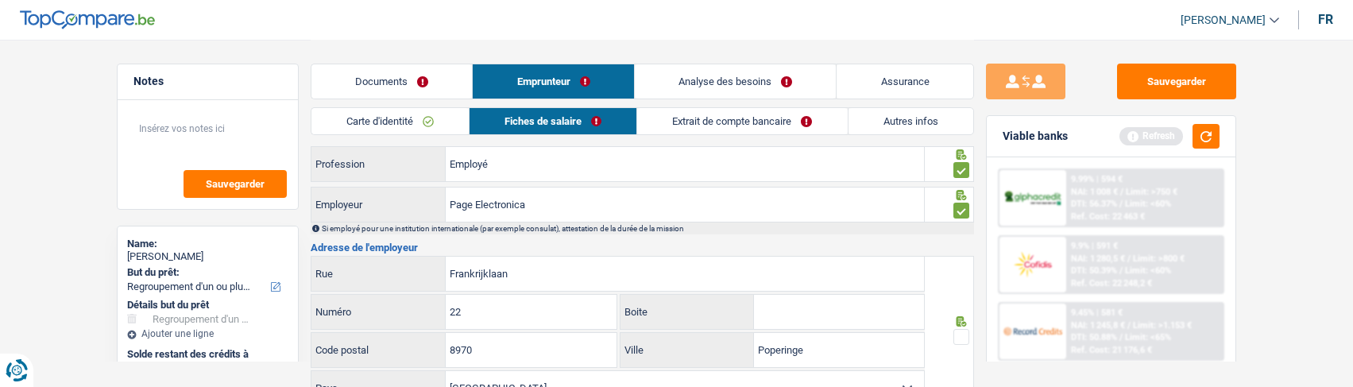
scroll to position [1430, 0]
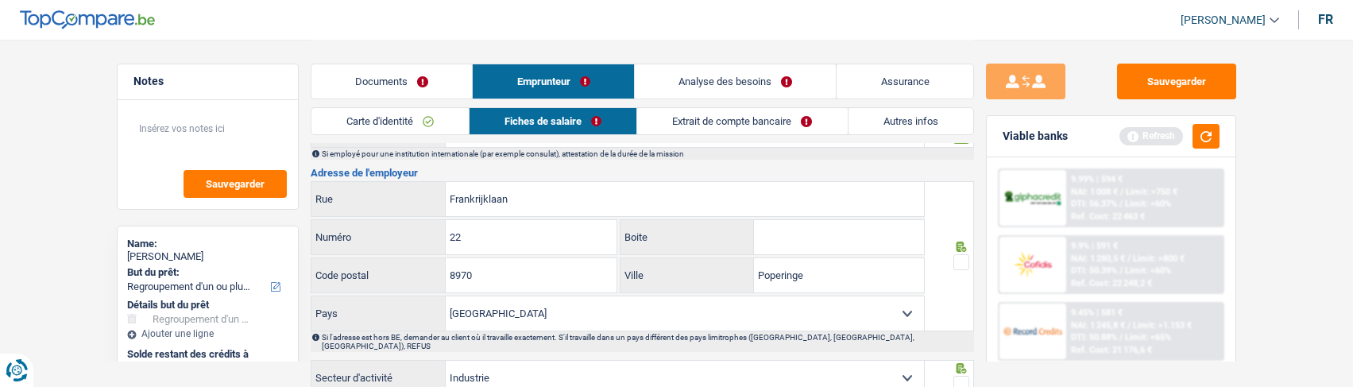
click at [953, 254] on span at bounding box center [961, 262] width 16 height 16
click at [0, 0] on input "radio" at bounding box center [0, 0] width 0 height 0
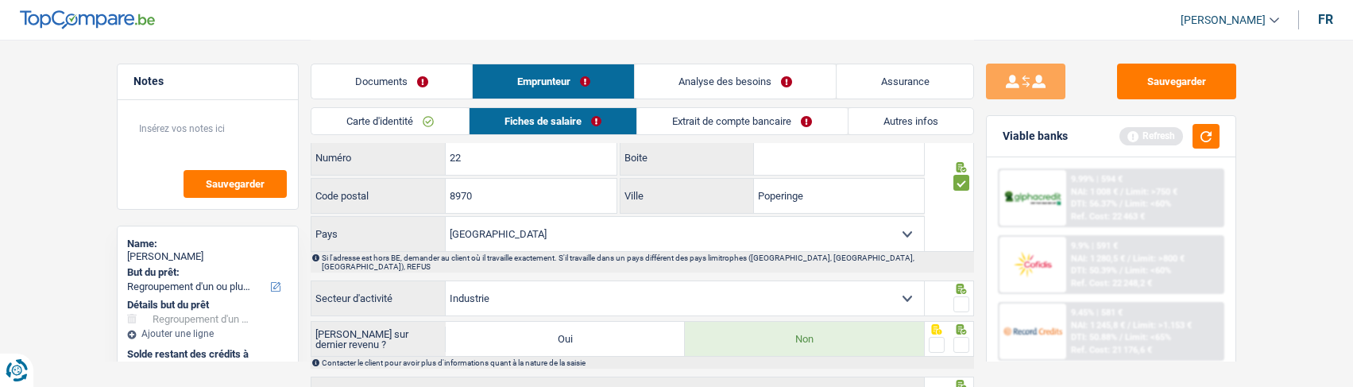
click at [959, 296] on span at bounding box center [961, 304] width 16 height 16
click at [0, 0] on input "radio" at bounding box center [0, 0] width 0 height 0
click at [961, 337] on span at bounding box center [961, 345] width 16 height 16
click at [0, 0] on input "radio" at bounding box center [0, 0] width 0 height 0
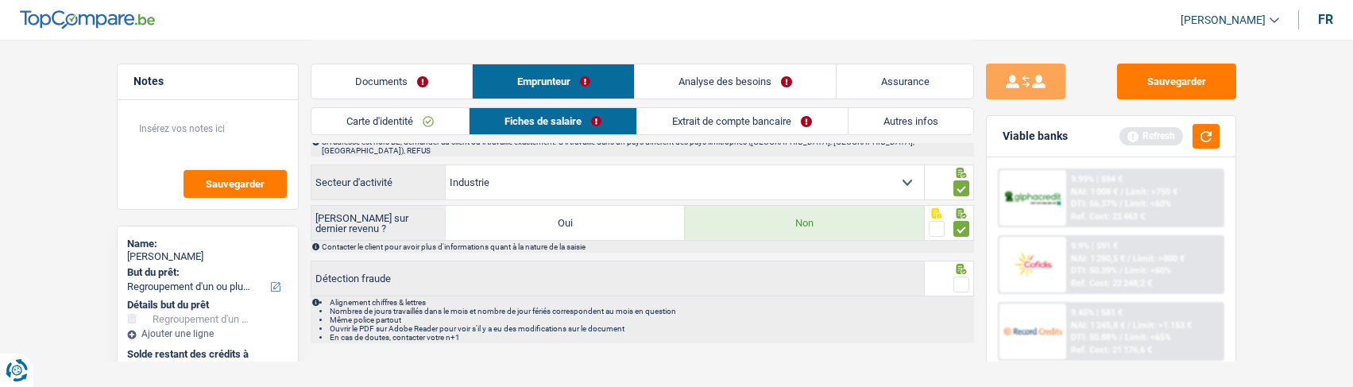
scroll to position [1626, 0]
click at [966, 276] on span at bounding box center [961, 284] width 16 height 16
click at [0, 0] on input "radio" at bounding box center [0, 0] width 0 height 0
click at [749, 118] on link "Extrait de compte bancaire" at bounding box center [743, 121] width 210 height 26
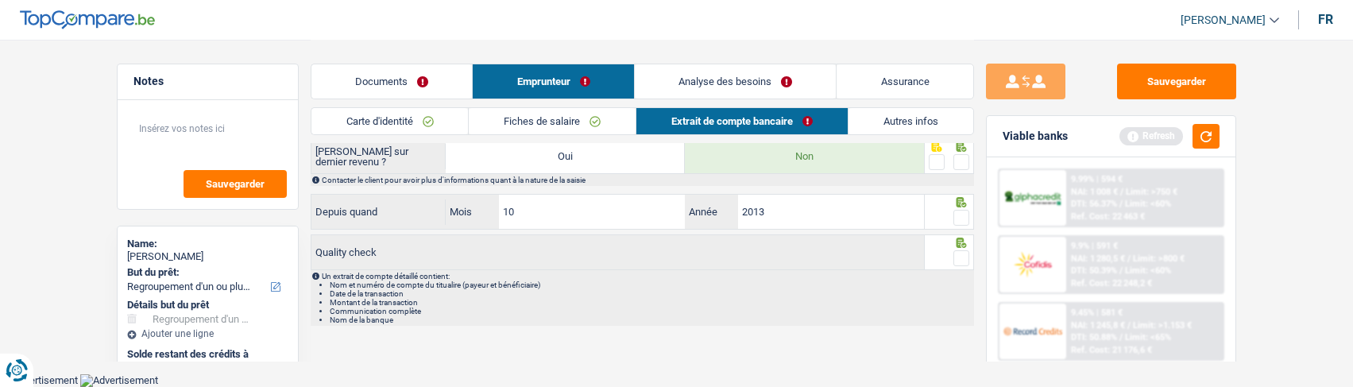
scroll to position [670, 0]
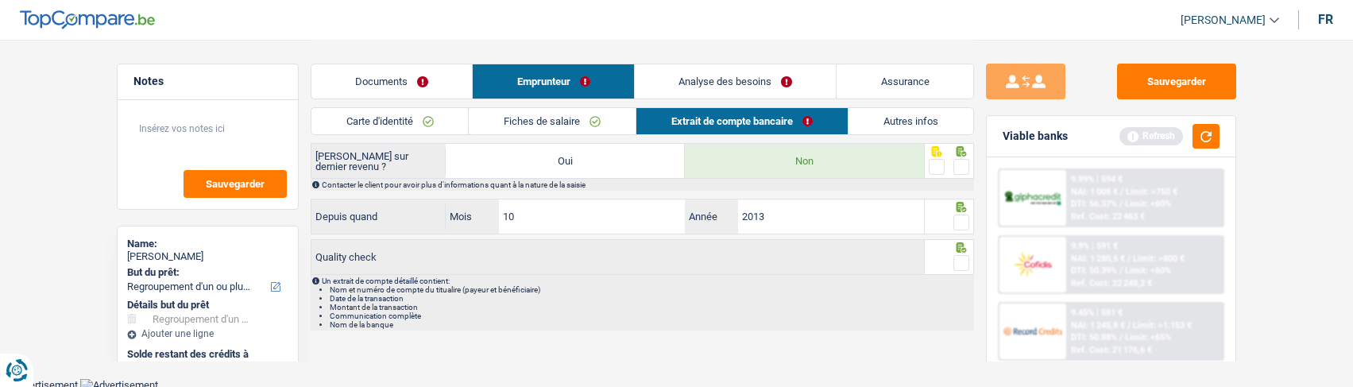
click at [566, 126] on link "Fiches de salaire" at bounding box center [552, 121] width 167 height 26
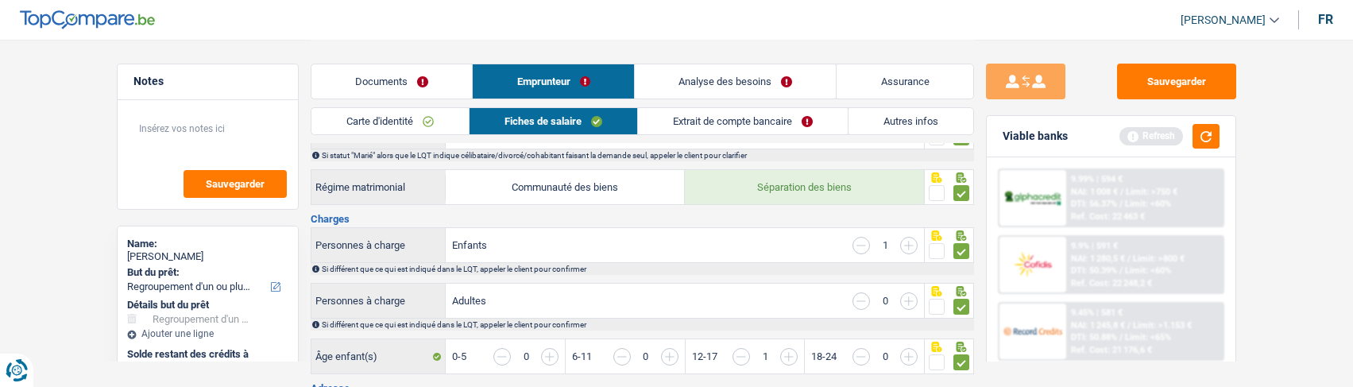
scroll to position [193, 0]
click at [752, 118] on link "Extrait de compte bancaire" at bounding box center [743, 121] width 210 height 26
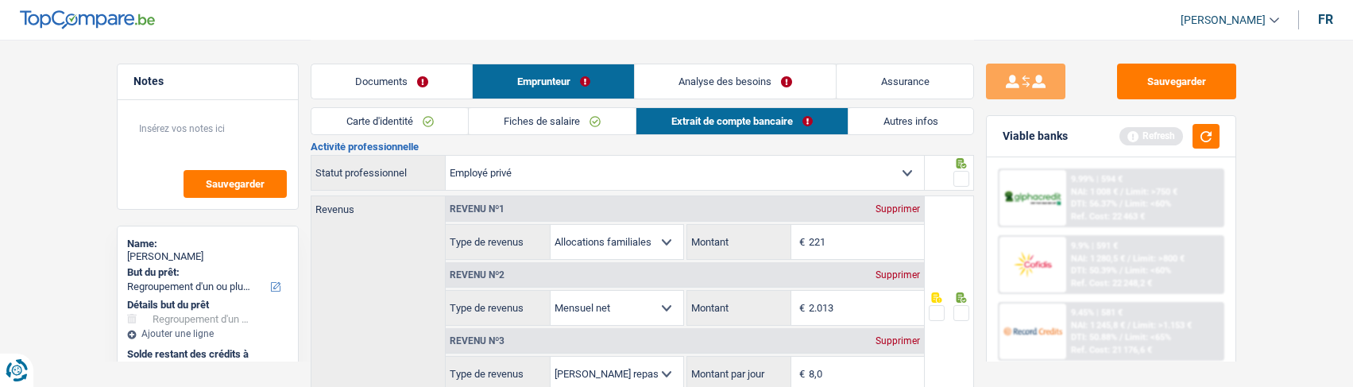
scroll to position [0, 0]
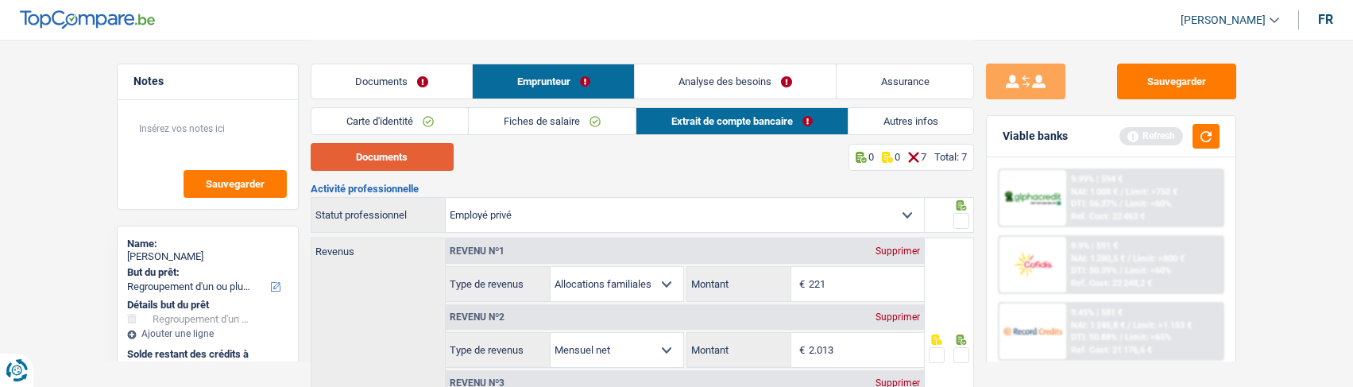
click at [396, 158] on button "Documents" at bounding box center [382, 157] width 143 height 28
click at [875, 277] on input "221" at bounding box center [866, 284] width 115 height 34
type input "278"
click at [965, 214] on span at bounding box center [961, 221] width 16 height 16
click at [0, 0] on input "radio" at bounding box center [0, 0] width 0 height 0
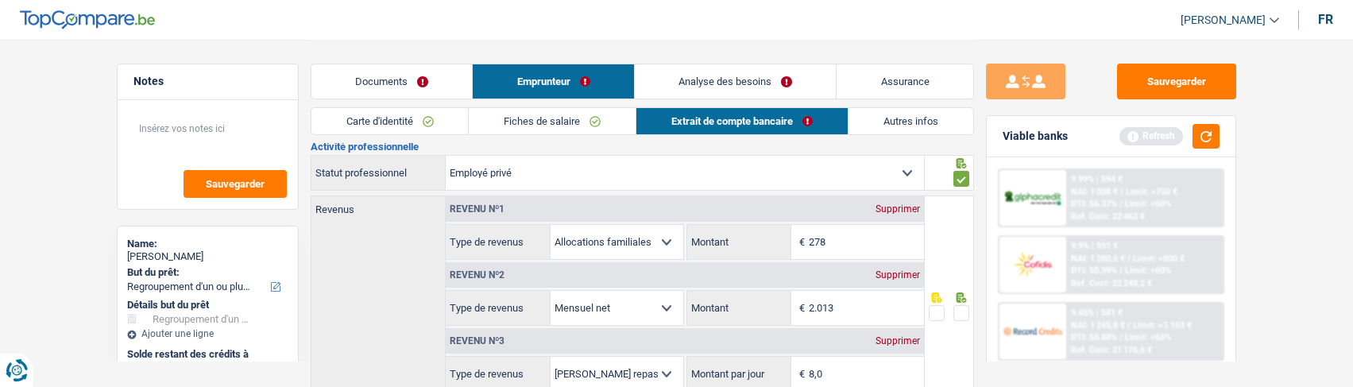
scroll to position [79, 0]
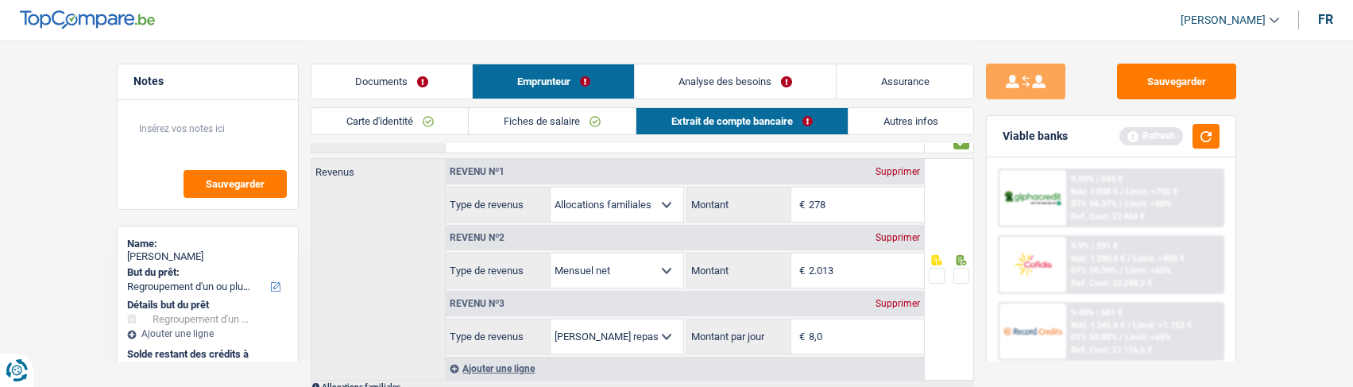
click at [959, 272] on span at bounding box center [961, 276] width 16 height 16
click at [0, 0] on input "radio" at bounding box center [0, 0] width 0 height 0
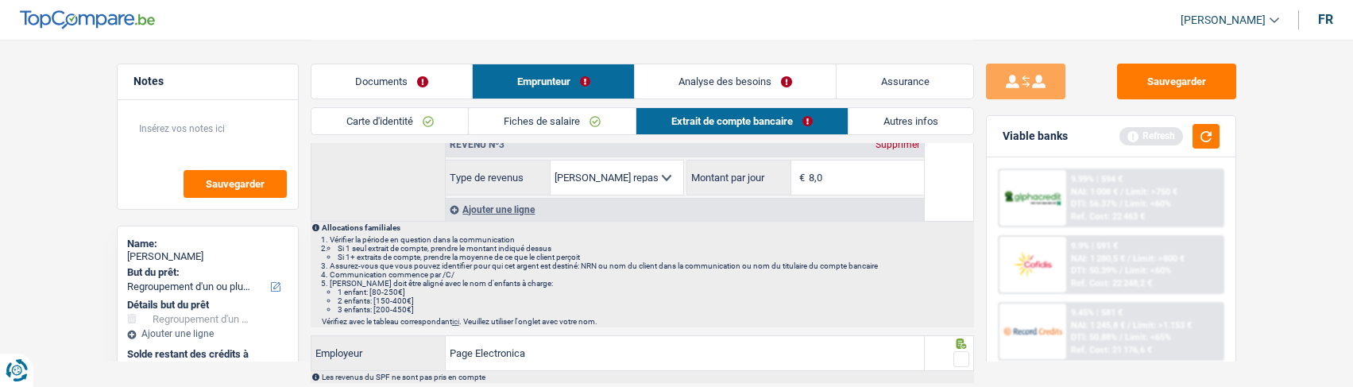
scroll to position [318, 0]
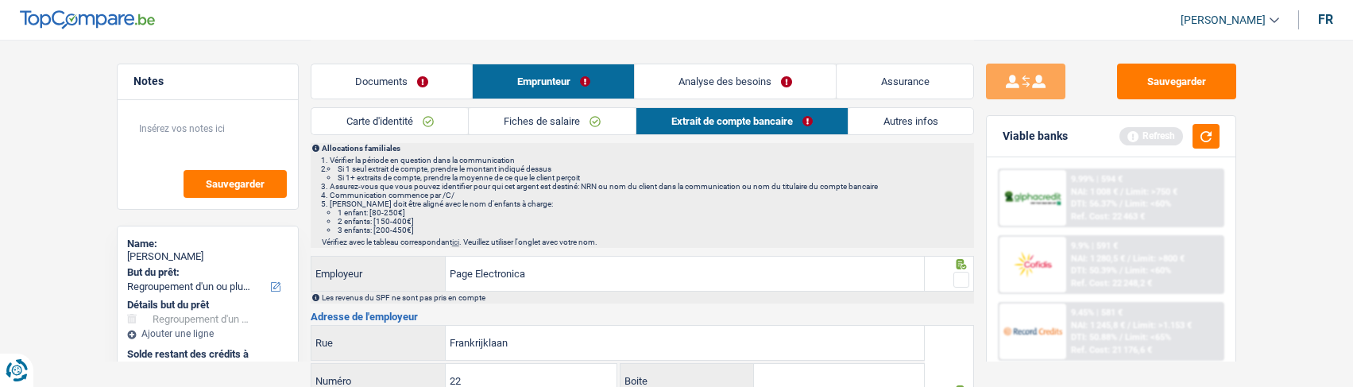
click at [958, 272] on span at bounding box center [961, 280] width 16 height 16
click at [0, 0] on input "radio" at bounding box center [0, 0] width 0 height 0
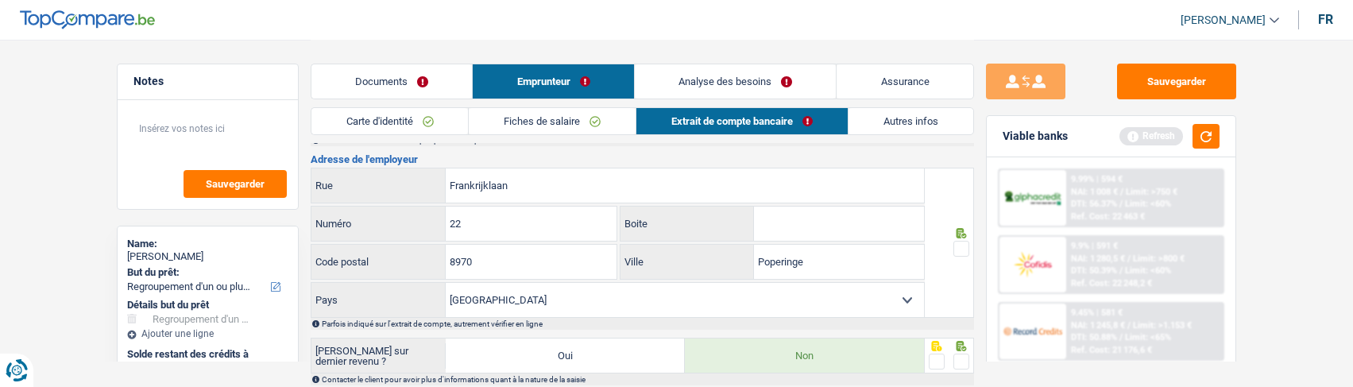
scroll to position [477, 0]
click at [966, 246] on span at bounding box center [961, 247] width 16 height 16
click at [0, 0] on input "radio" at bounding box center [0, 0] width 0 height 0
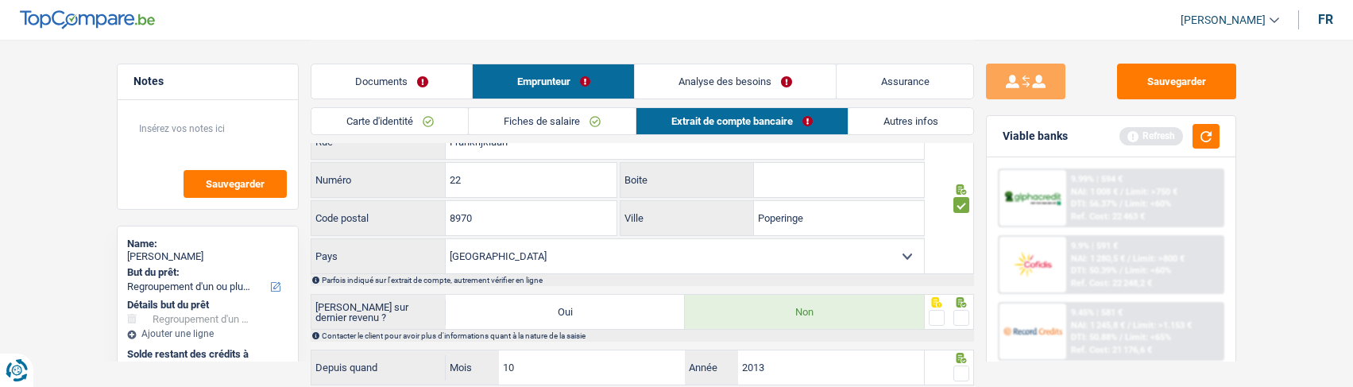
scroll to position [556, 0]
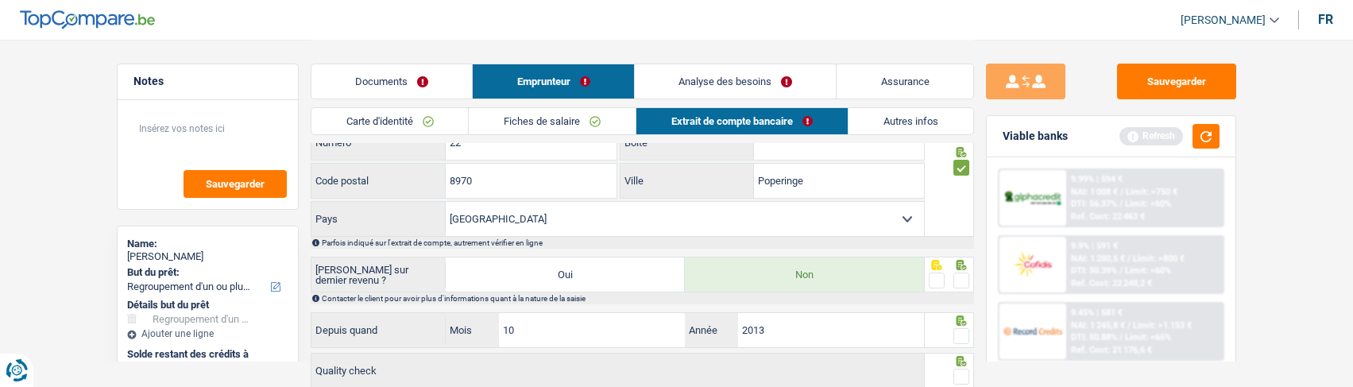
click at [956, 275] on span at bounding box center [961, 280] width 16 height 16
click at [0, 0] on input "radio" at bounding box center [0, 0] width 0 height 0
click at [956, 329] on span at bounding box center [961, 336] width 16 height 16
click at [0, 0] on input "radio" at bounding box center [0, 0] width 0 height 0
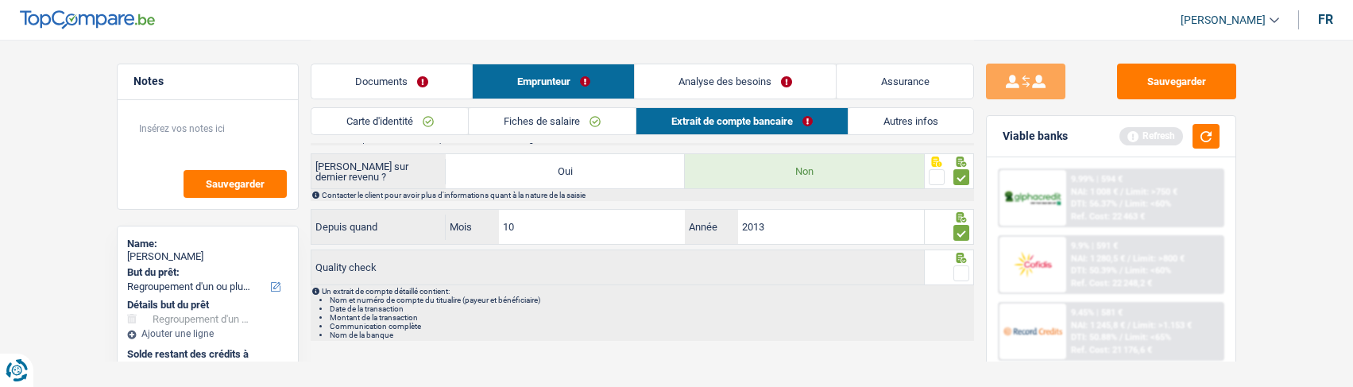
scroll to position [670, 0]
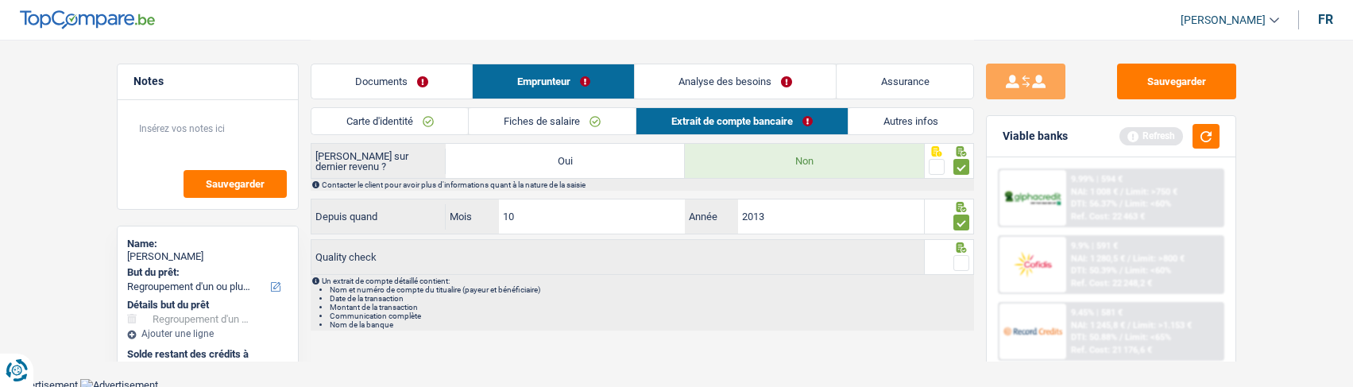
click at [958, 262] on span at bounding box center [961, 263] width 16 height 16
click at [0, 0] on input "radio" at bounding box center [0, 0] width 0 height 0
click at [765, 79] on link "Analyse des besoins" at bounding box center [735, 81] width 201 height 34
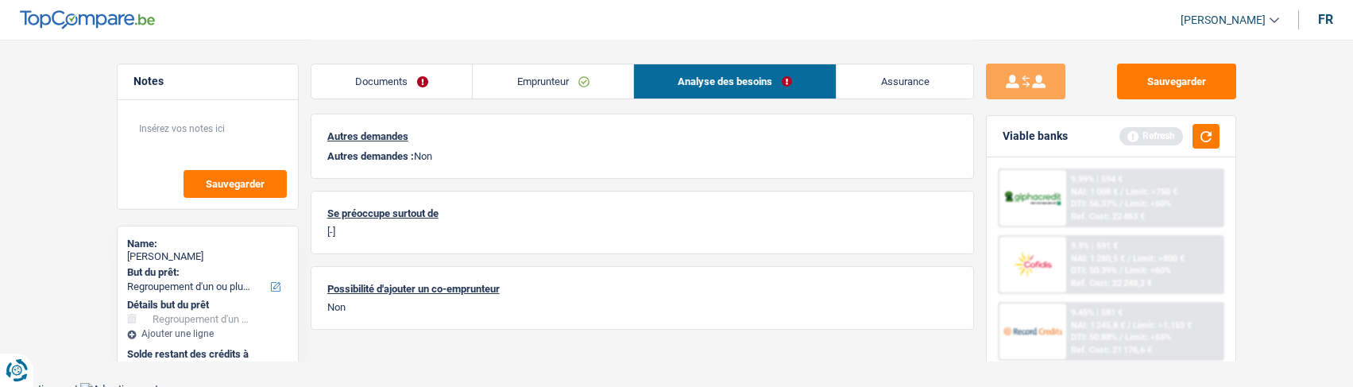
click at [1220, 135] on div "Viable banks Refresh" at bounding box center [1111, 136] width 249 height 41
click at [1207, 137] on button "button" at bounding box center [1205, 136] width 27 height 25
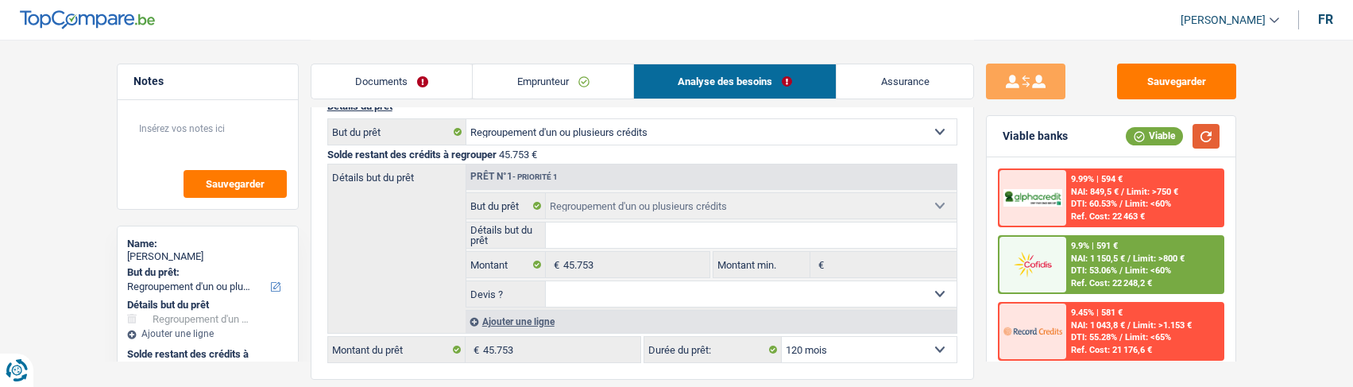
scroll to position [238, 0]
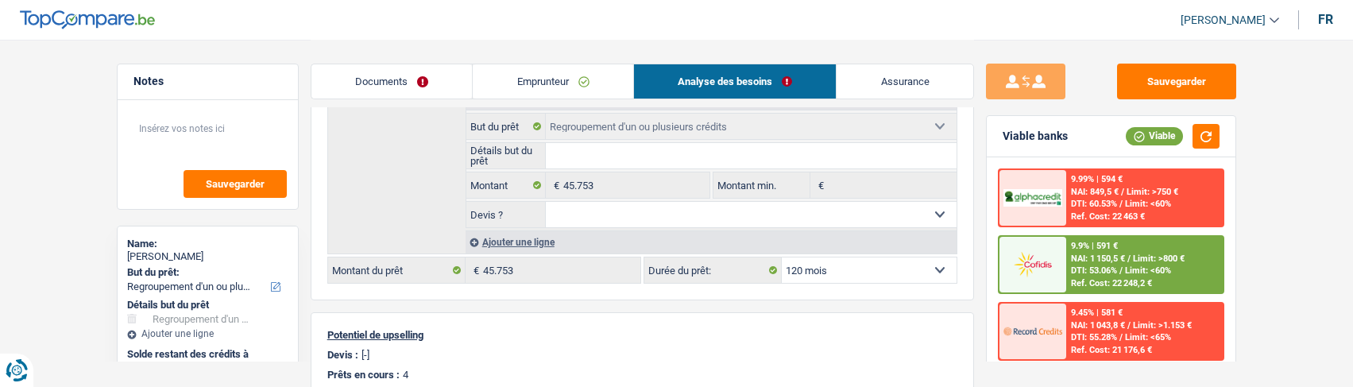
click at [577, 79] on link "Emprunteur" at bounding box center [553, 81] width 160 height 34
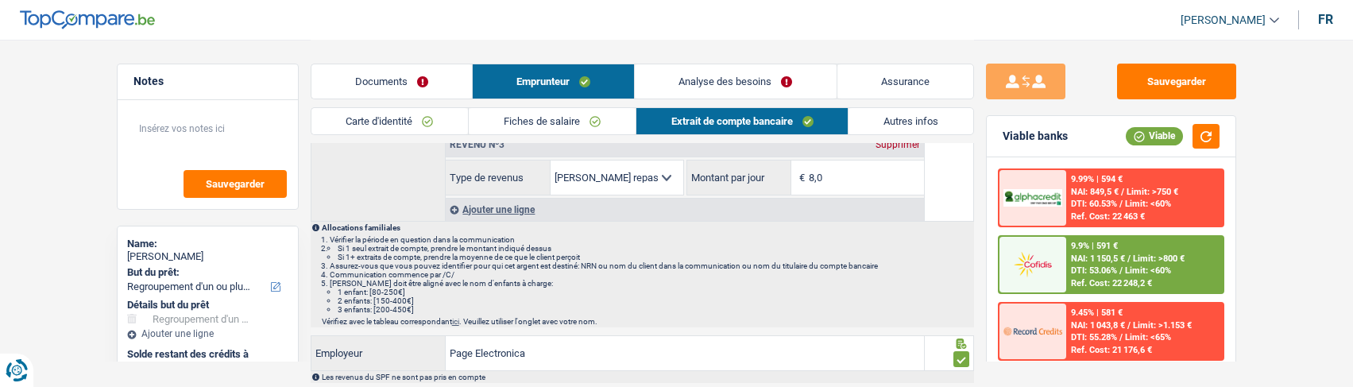
click at [913, 119] on link "Autres infos" at bounding box center [910, 121] width 125 height 26
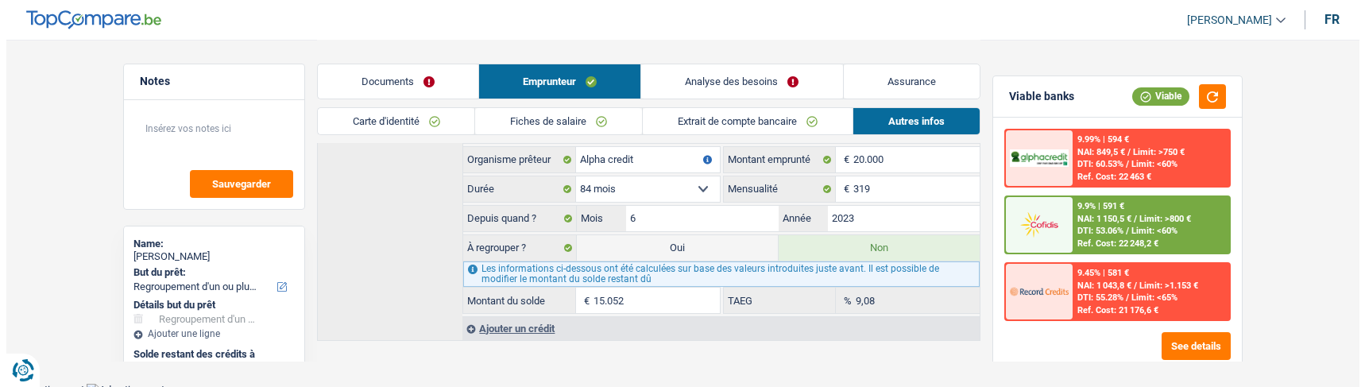
scroll to position [62, 0]
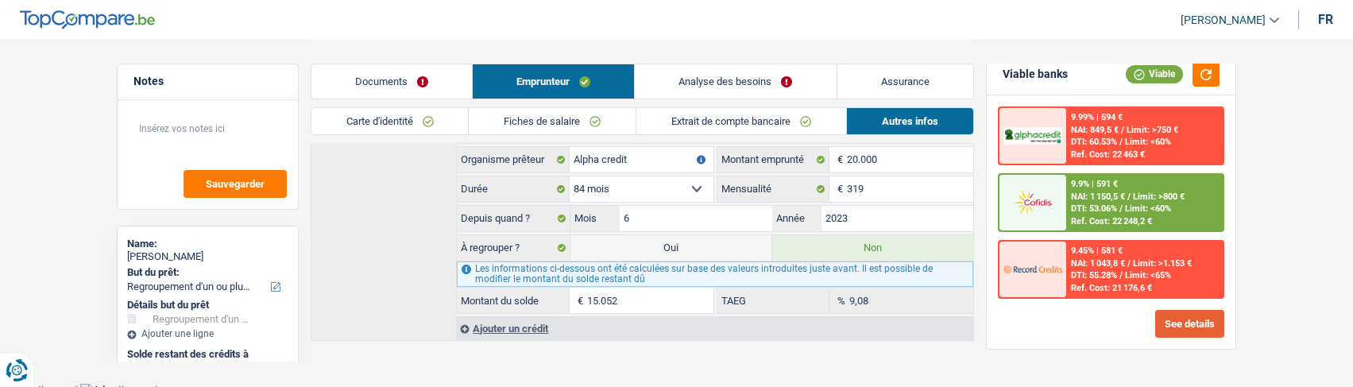
click at [1176, 334] on button "See details" at bounding box center [1189, 324] width 69 height 28
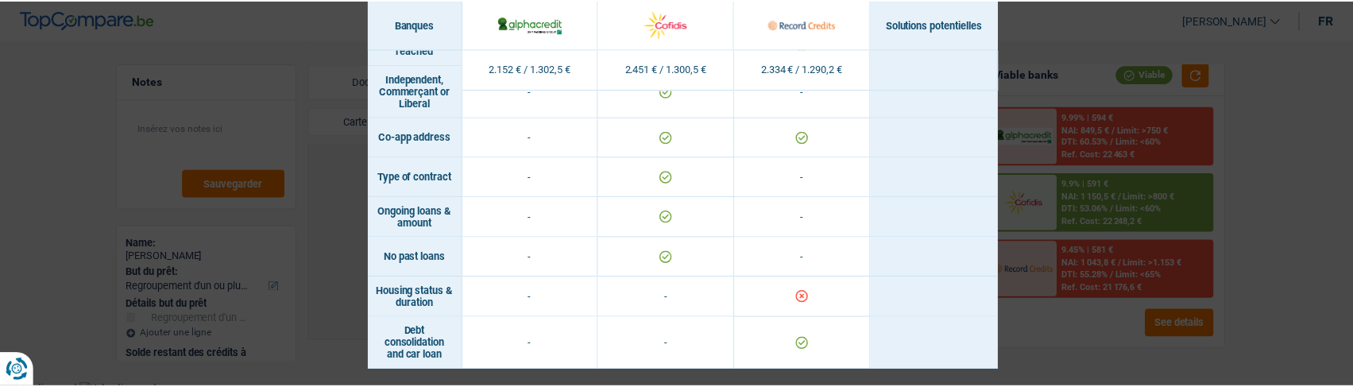
scroll to position [1385, 0]
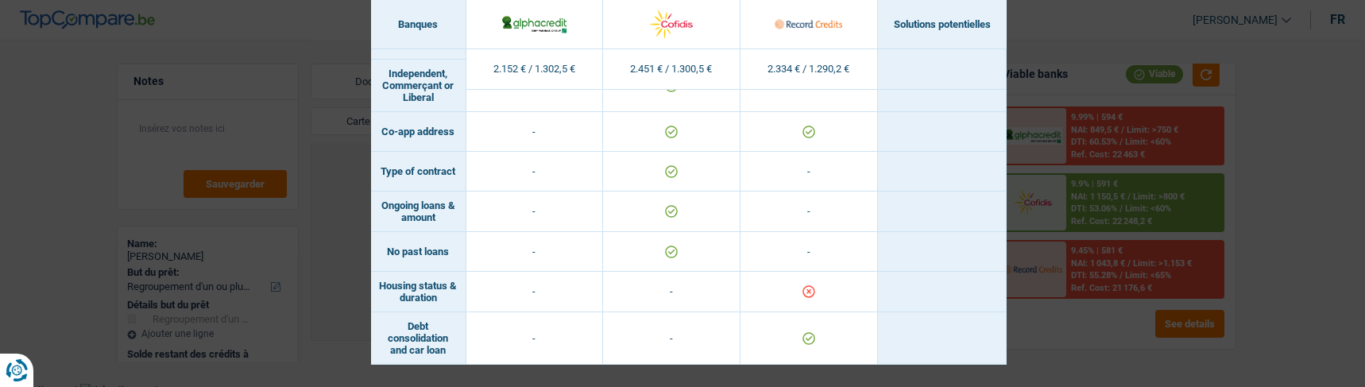
click at [1261, 212] on div "Banks conditions × Banques Solutions potentielles Revenus / Charges 2.152 € / 1…" at bounding box center [682, 193] width 1365 height 387
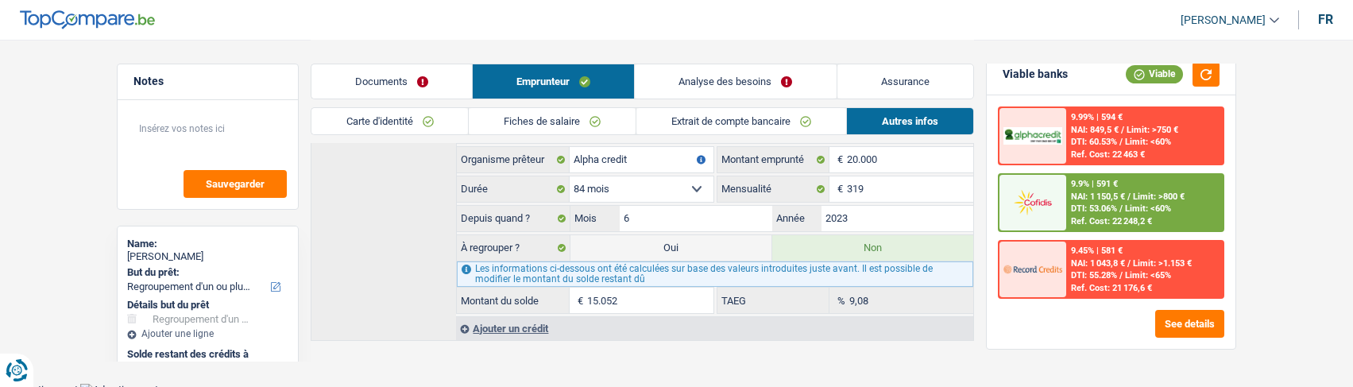
click at [1117, 203] on div "9.9% | 591 € NAI: 1 150,5 € / Limit: >800 € DTI: 53.06% / Limit: <60% Ref. Cost…" at bounding box center [1144, 203] width 156 height 56
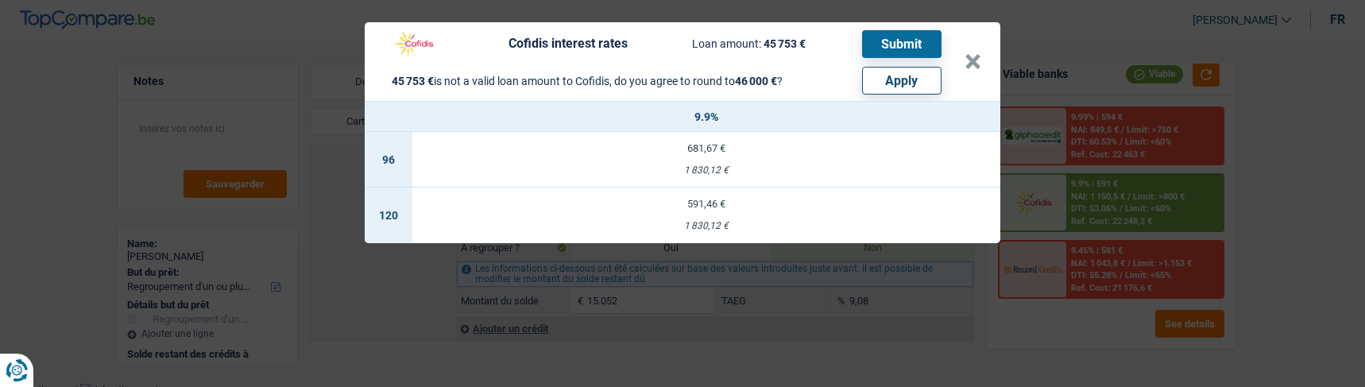
click at [913, 71] on button "Apply" at bounding box center [901, 81] width 79 height 28
type input "247"
type input "46.000"
select select "144"
select select "other"
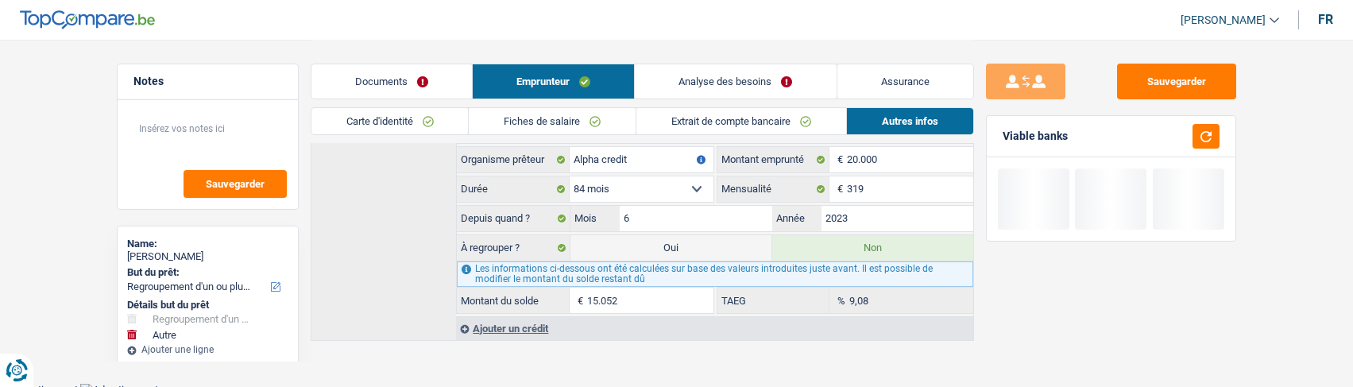
scroll to position [0, 0]
click at [1205, 130] on button "button" at bounding box center [1205, 136] width 27 height 25
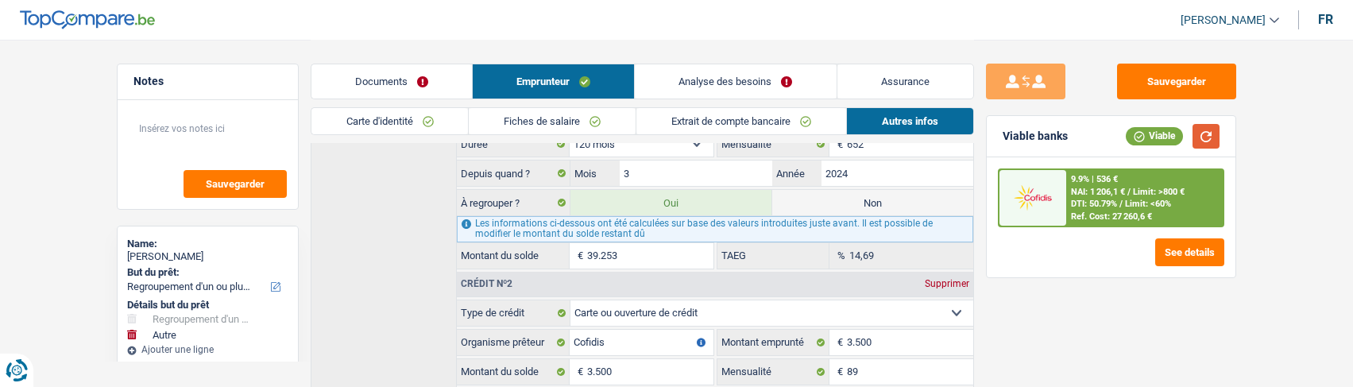
scroll to position [598, 0]
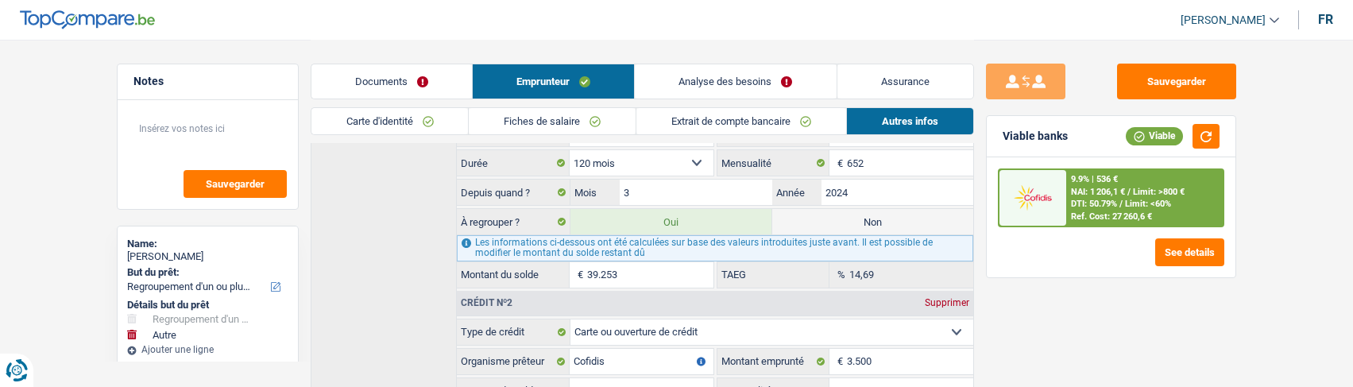
click at [750, 86] on link "Analyse des besoins" at bounding box center [735, 81] width 201 height 34
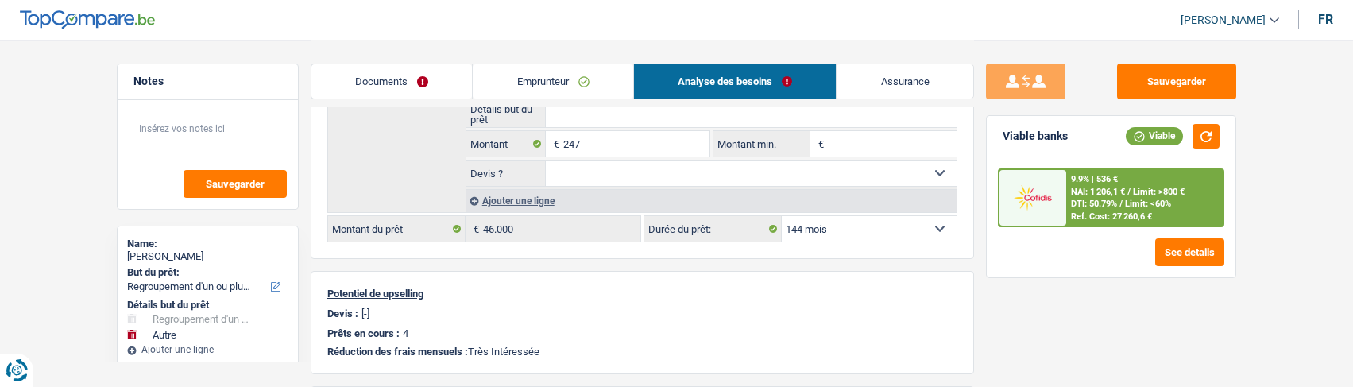
scroll to position [397, 0]
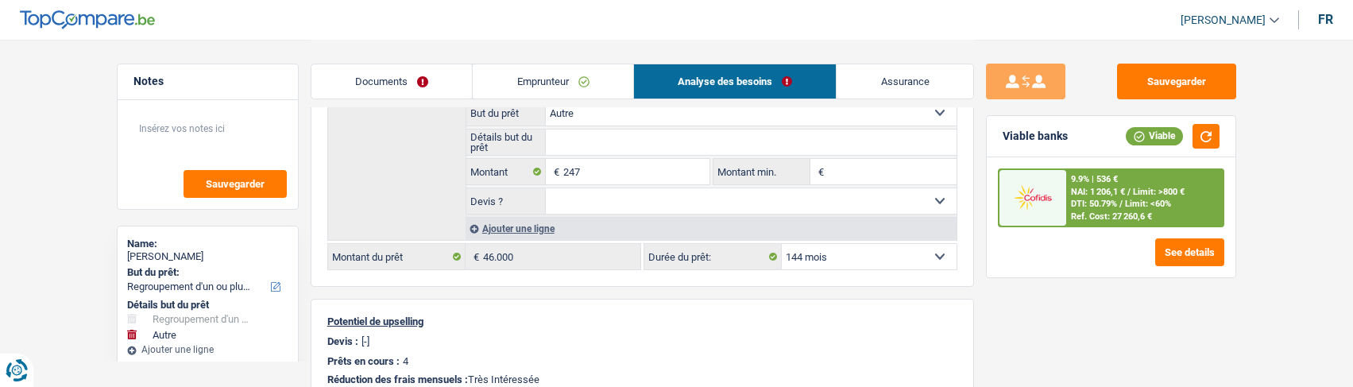
click at [839, 253] on select "12 mois 18 mois 24 mois 30 mois 36 mois 42 mois 48 mois 60 mois 72 mois 84 mois…" at bounding box center [869, 256] width 175 height 25
select select "120"
click at [782, 244] on select "12 mois 18 mois 24 mois 30 mois 36 mois 42 mois 48 mois 60 mois 72 mois 84 mois…" at bounding box center [869, 256] width 175 height 25
select select "120"
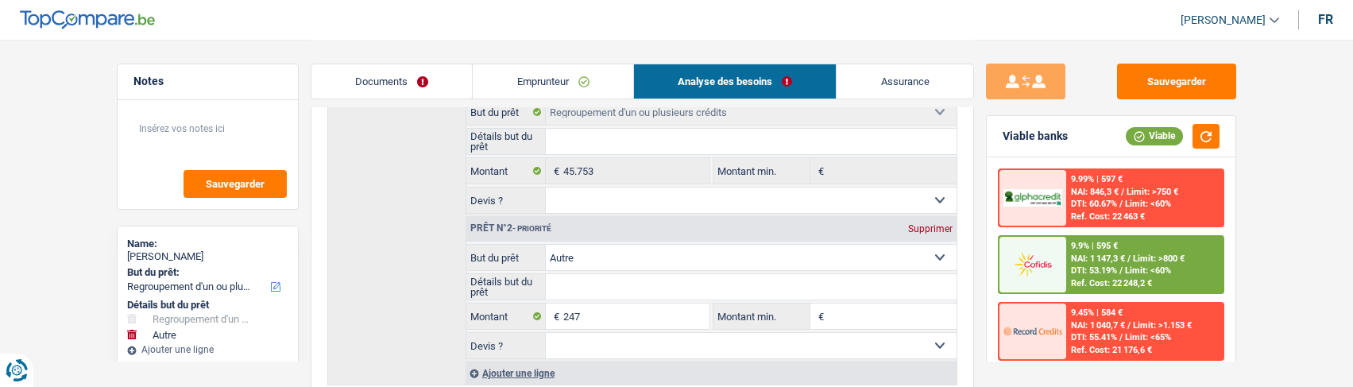
scroll to position [238, 0]
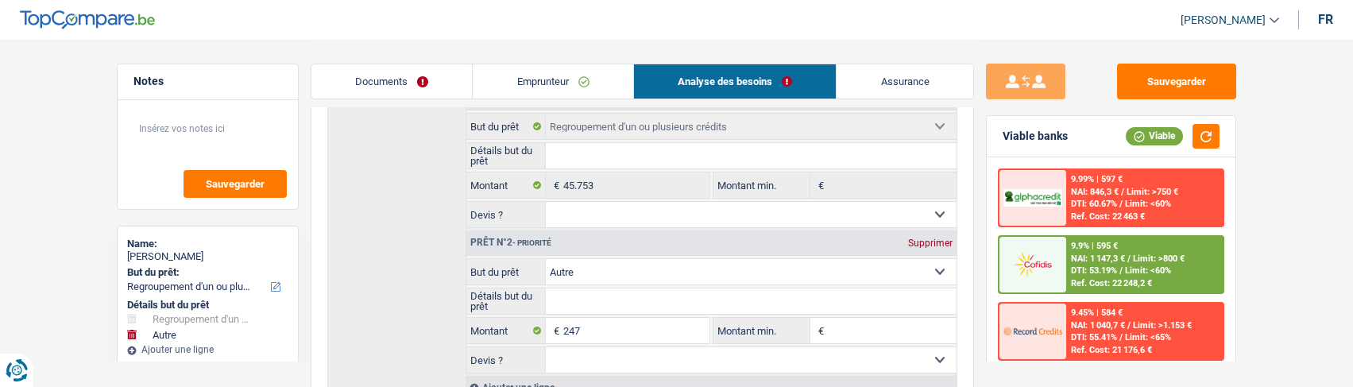
click at [1091, 249] on div "9.9% | 595 €" at bounding box center [1094, 246] width 47 height 10
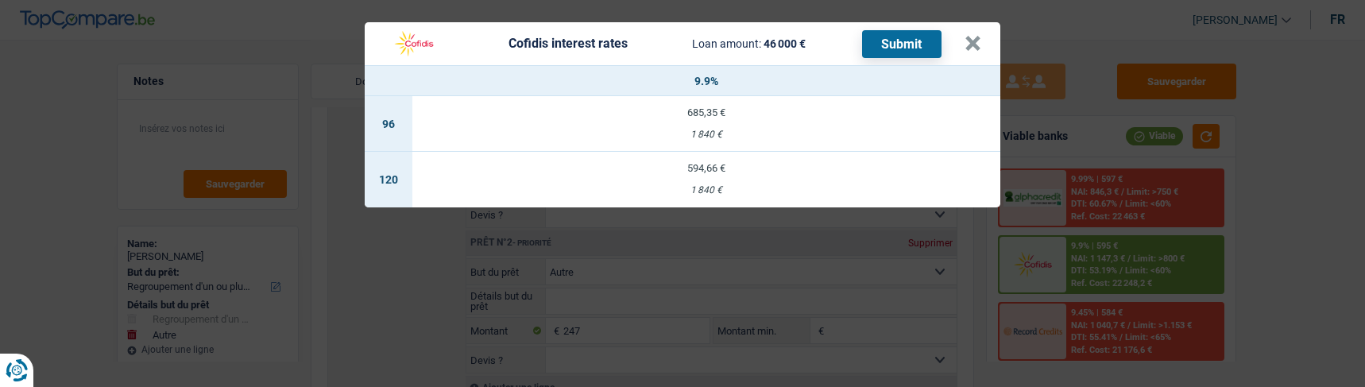
click at [692, 167] on td "594,66 € 1 840 €" at bounding box center [706, 180] width 588 height 56
select select "cofidis"
type input "9,90"
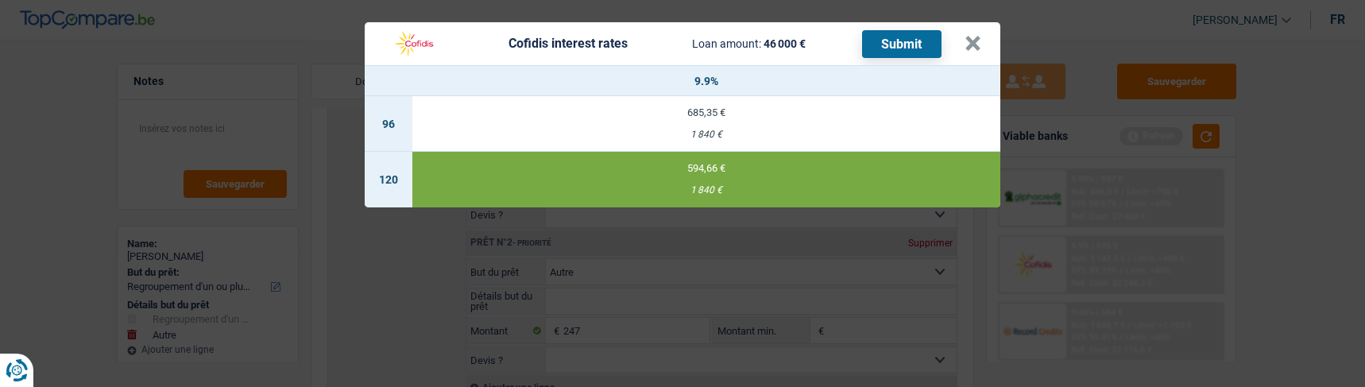
click at [902, 31] on button "Submit" at bounding box center [901, 44] width 79 height 28
click at [975, 36] on button "×" at bounding box center [972, 44] width 17 height 16
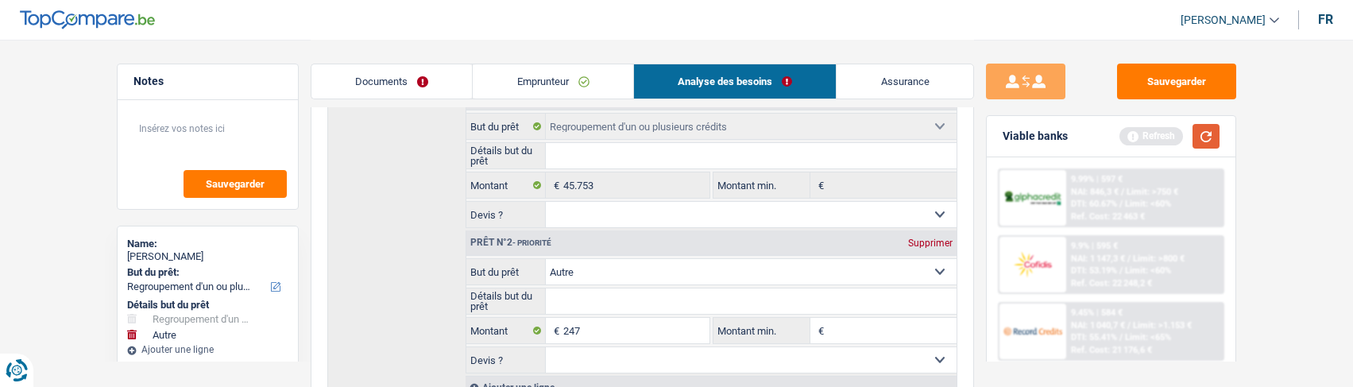
click at [1203, 143] on button "button" at bounding box center [1205, 136] width 27 height 25
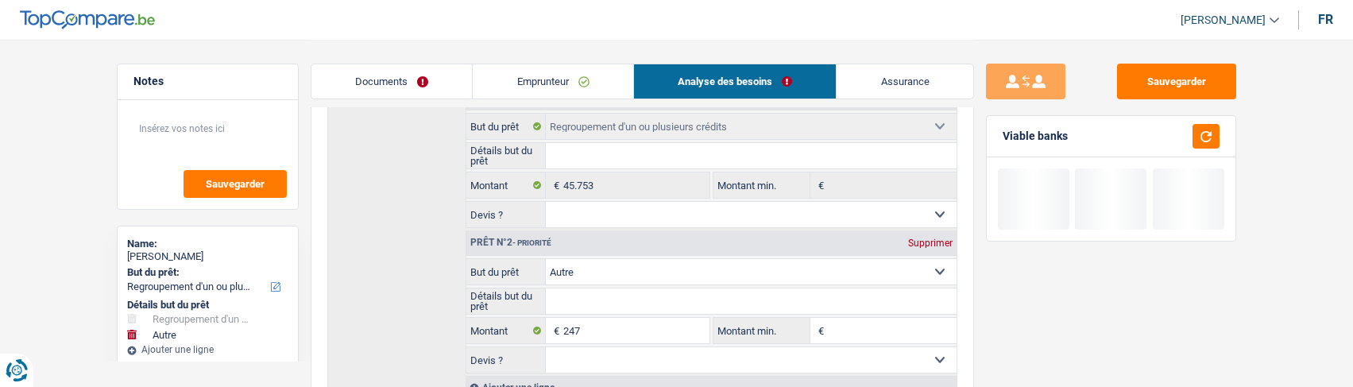
click at [940, 238] on div "Supprimer" at bounding box center [930, 243] width 52 height 10
type input "0"
type input "45.753"
select select "144"
type input "45.753"
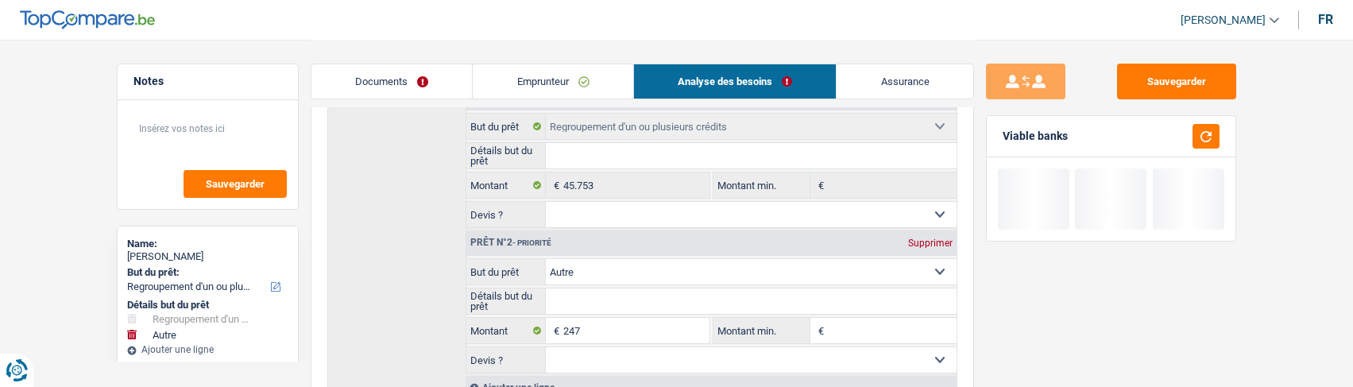
select select "144"
type input "45.753"
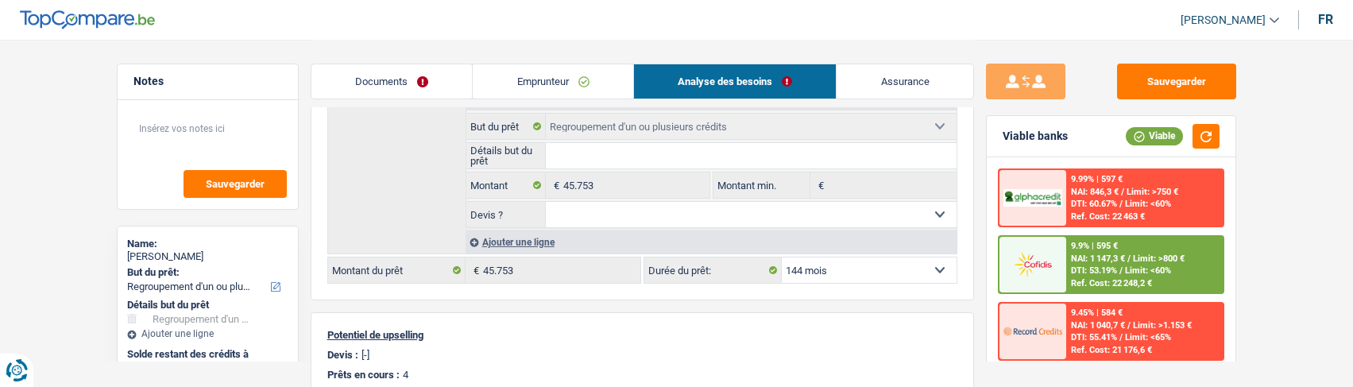
click at [915, 257] on select "12 mois 18 mois 24 mois 30 mois 36 mois 42 mois 48 mois 60 mois 72 mois 84 mois…" at bounding box center [869, 269] width 175 height 25
select select "120"
click at [782, 257] on select "12 mois 18 mois 24 mois 30 mois 36 mois 42 mois 48 mois 60 mois 72 mois 84 mois…" at bounding box center [869, 269] width 175 height 25
select select "120"
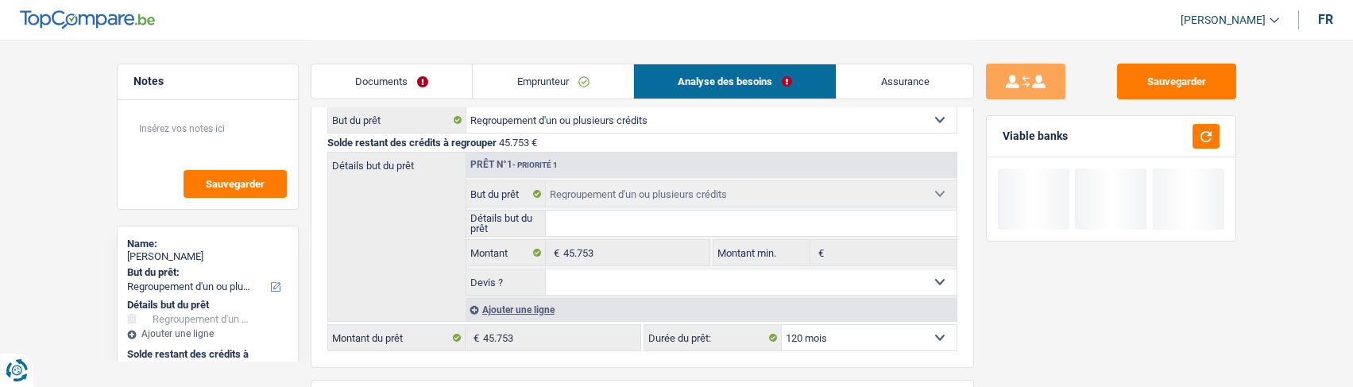
scroll to position [0, 0]
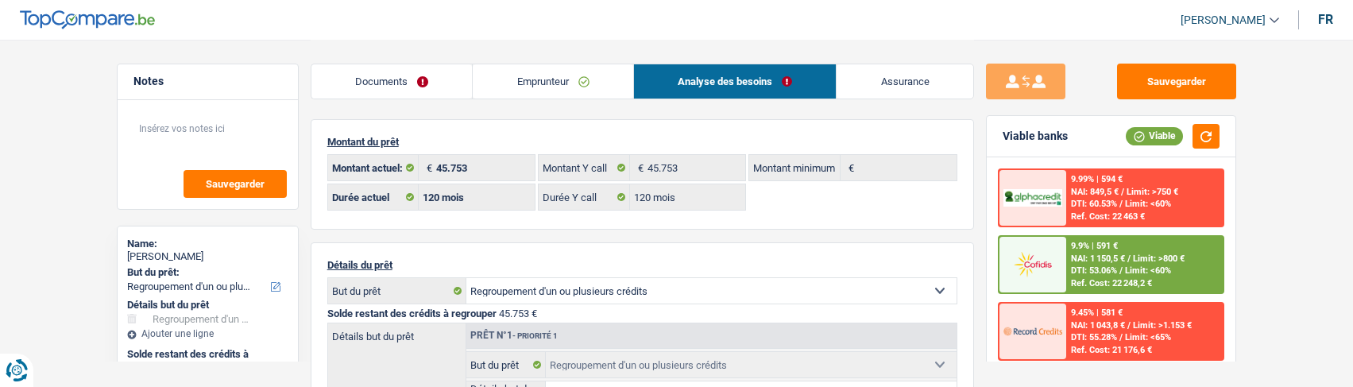
click at [593, 77] on link "Emprunteur" at bounding box center [553, 81] width 160 height 34
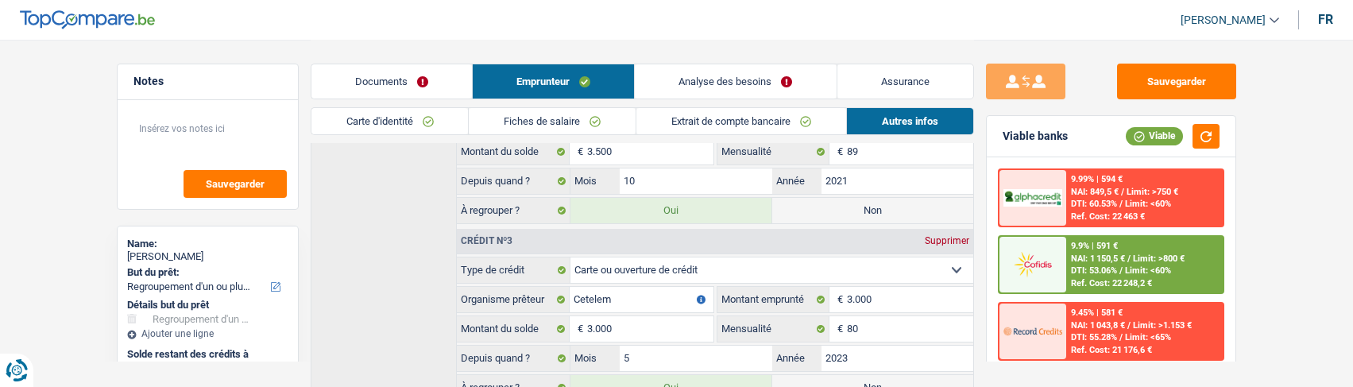
scroll to position [953, 0]
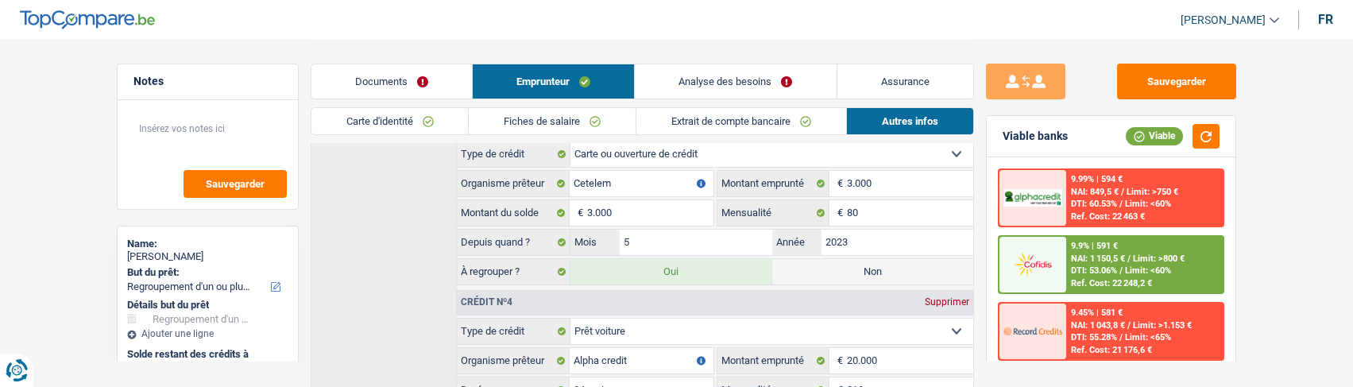
click at [854, 264] on label "Non" at bounding box center [872, 271] width 201 height 25
click at [854, 264] on input "Non" at bounding box center [872, 271] width 201 height 25
radio input "true"
type input "42.753"
select select "144"
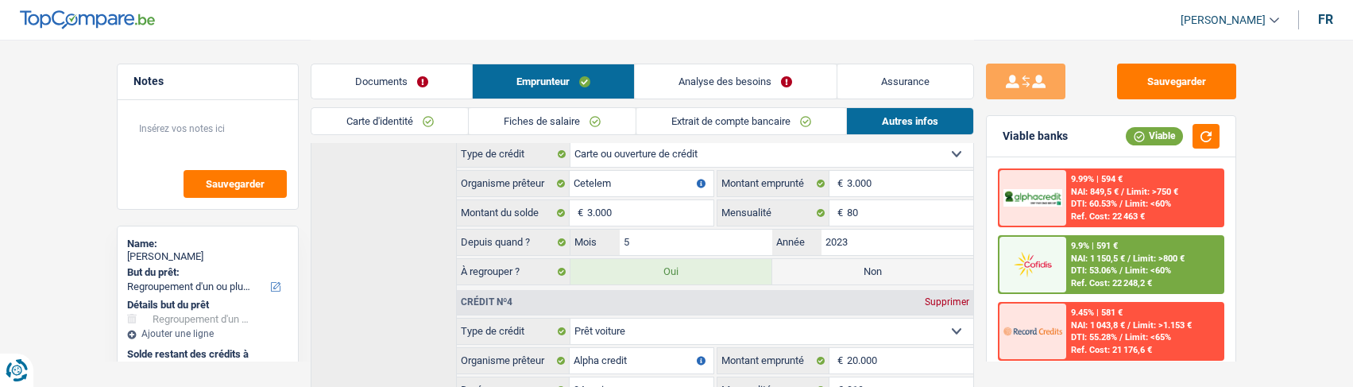
radio input "false"
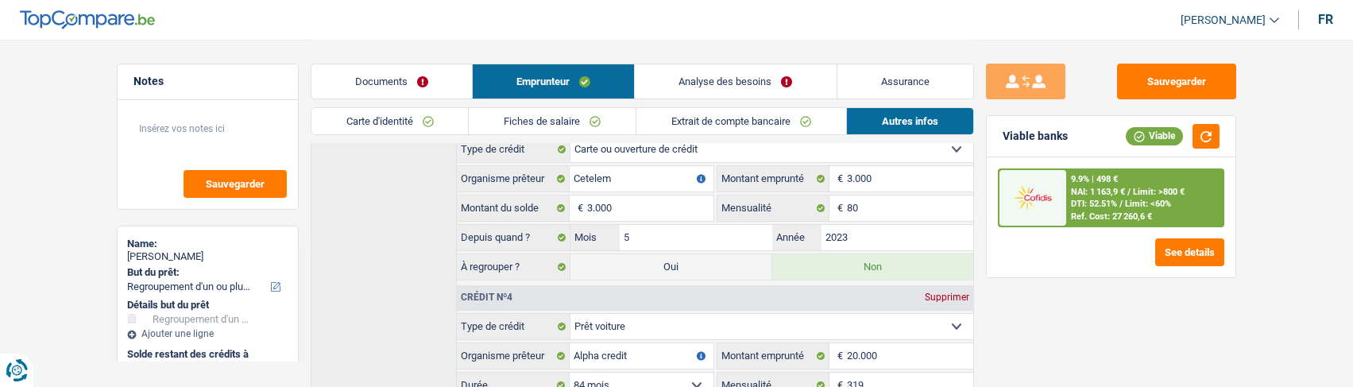
scroll to position [1154, 0]
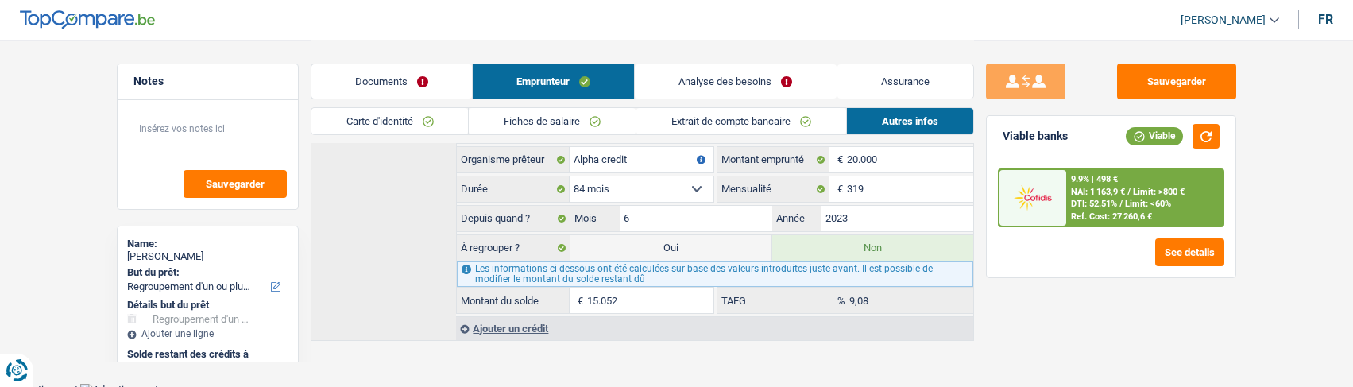
click at [897, 240] on label "Non" at bounding box center [872, 247] width 201 height 25
click at [897, 240] on input "Non" at bounding box center [872, 247] width 201 height 25
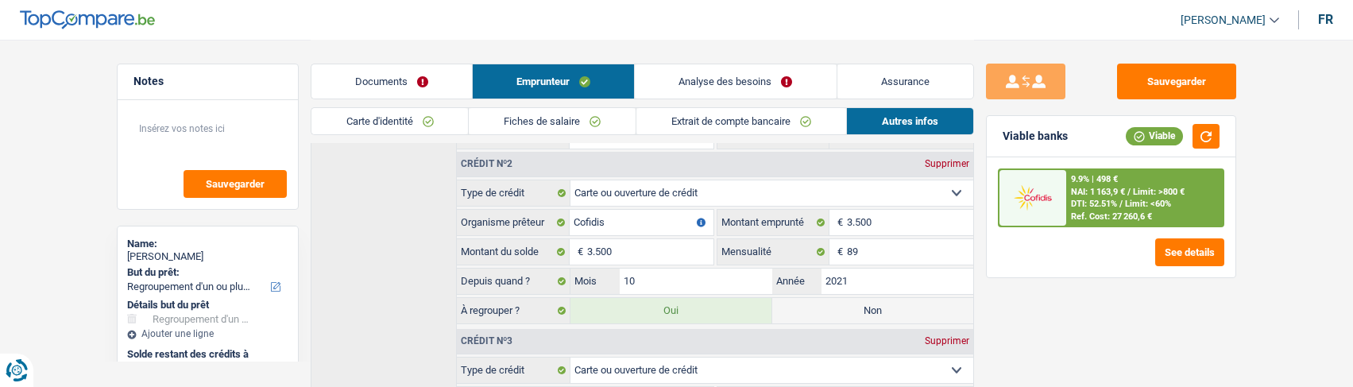
scroll to position [836, 0]
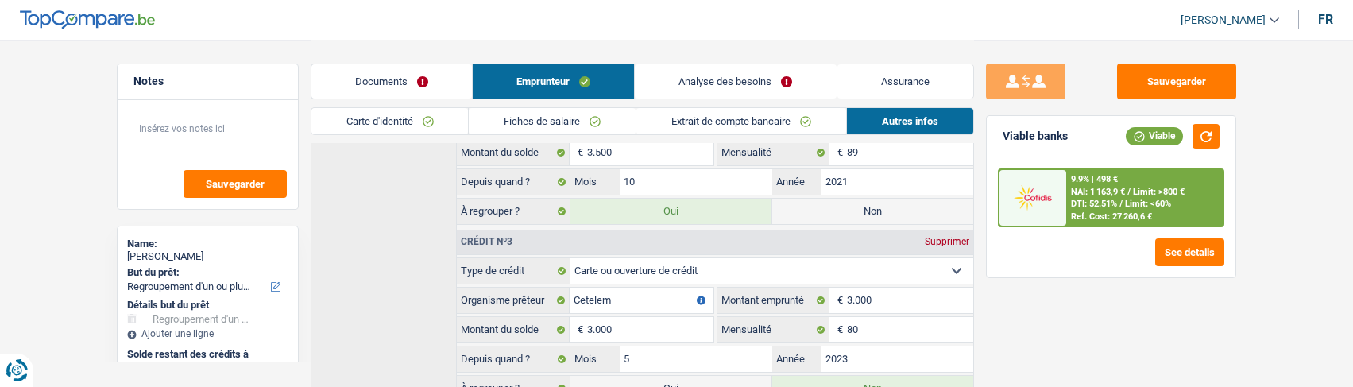
click at [870, 210] on label "Non" at bounding box center [872, 211] width 201 height 25
click at [870, 210] on input "Non" at bounding box center [872, 211] width 201 height 25
radio input "true"
type input "39.253"
radio input "false"
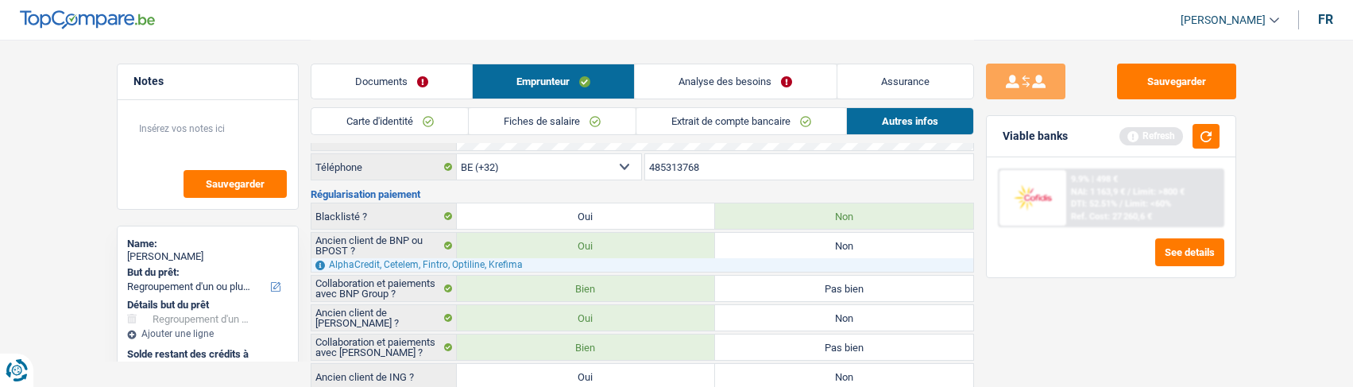
scroll to position [0, 0]
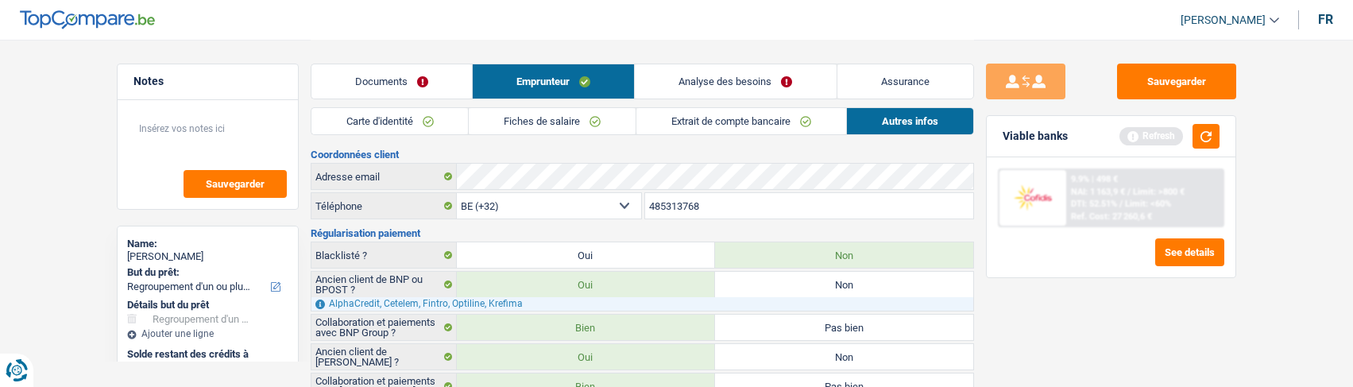
click at [762, 78] on link "Analyse des besoins" at bounding box center [735, 81] width 201 height 34
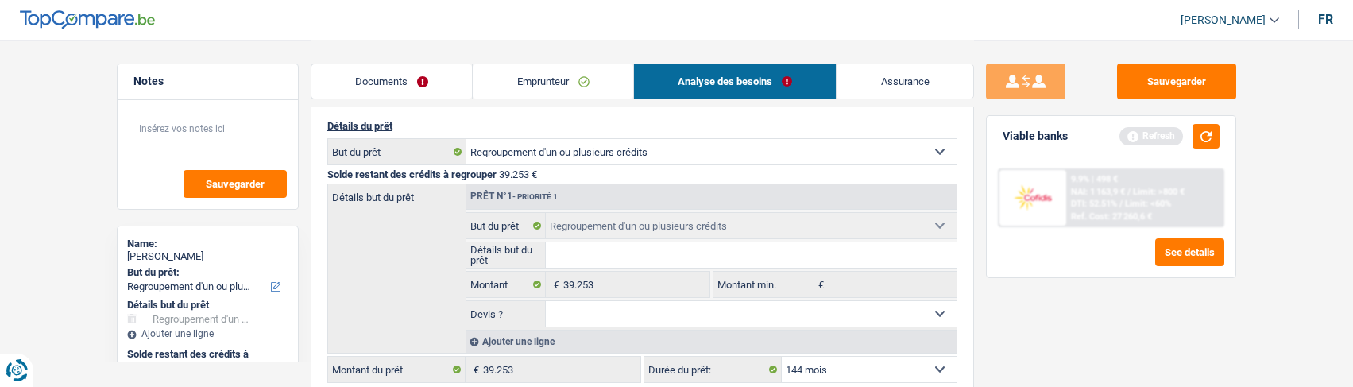
scroll to position [238, 0]
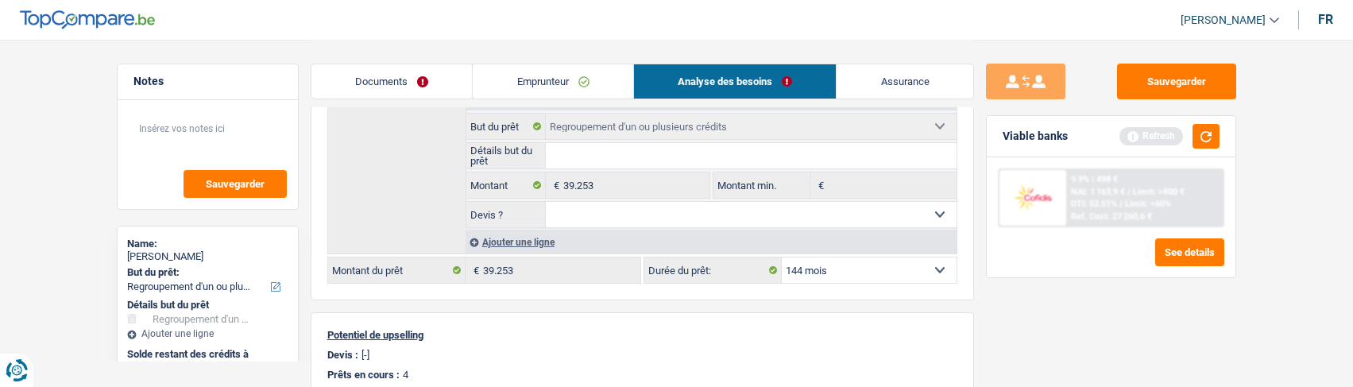
click at [883, 263] on select "12 mois 18 mois 24 mois 30 mois 36 mois 42 mois 48 mois 60 mois 72 mois 84 mois…" at bounding box center [869, 269] width 175 height 25
select select "120"
click at [782, 257] on select "12 mois 18 mois 24 mois 30 mois 36 mois 42 mois 48 mois 60 mois 72 mois 84 mois…" at bounding box center [869, 269] width 175 height 25
select select "120"
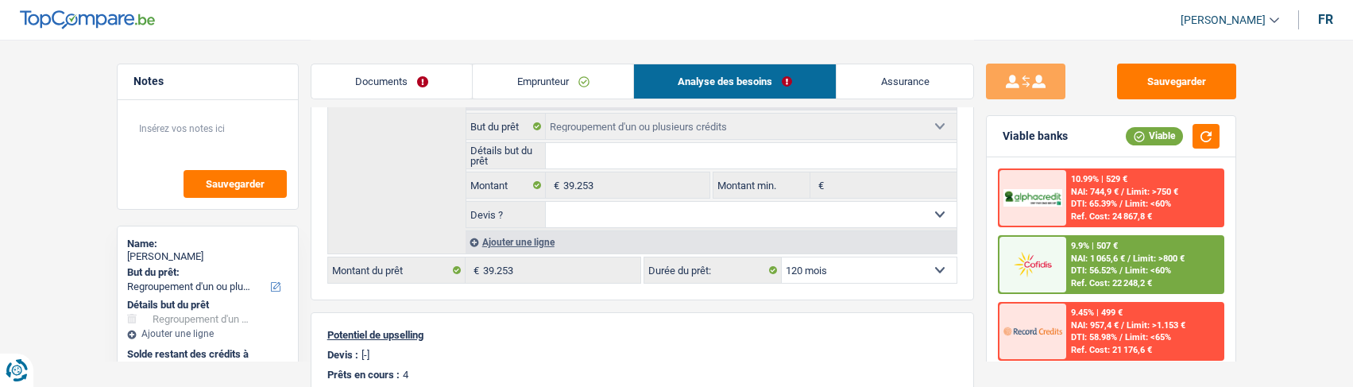
click at [906, 260] on select "12 mois 18 mois 24 mois 30 mois 36 mois 42 mois 48 mois 60 mois 72 mois 84 mois…" at bounding box center [869, 269] width 175 height 25
select select "84"
click at [782, 257] on select "12 mois 18 mois 24 mois 30 mois 36 mois 42 mois 48 mois 60 mois 72 mois 84 mois…" at bounding box center [869, 269] width 175 height 25
select select "84"
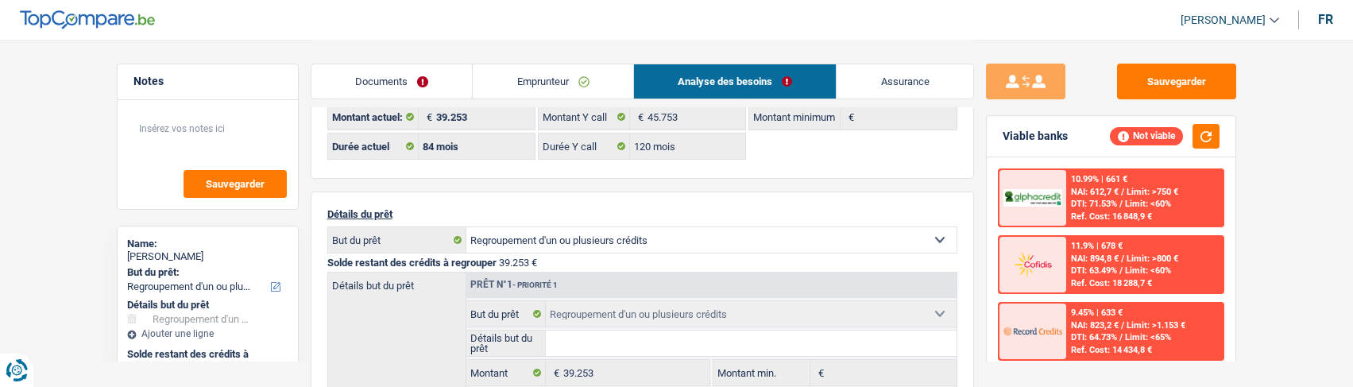
scroll to position [79, 0]
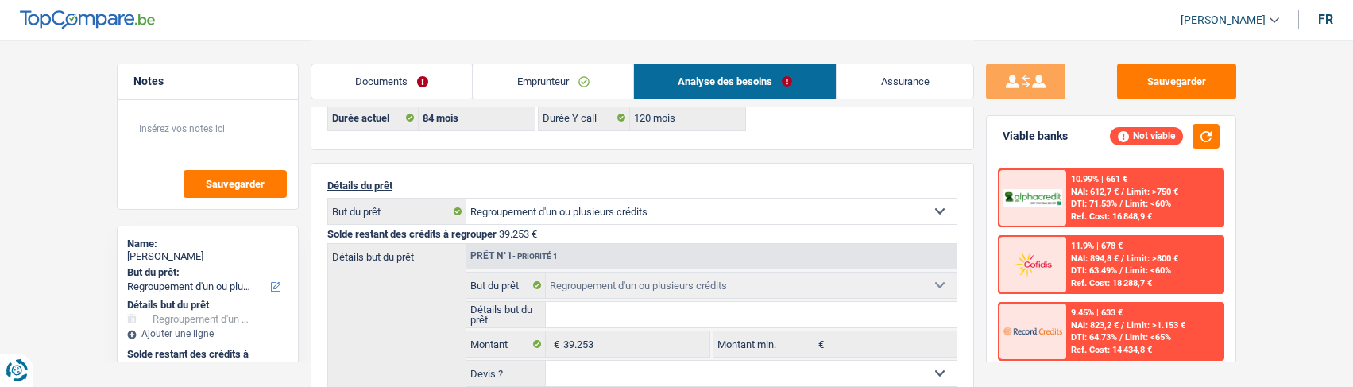
click at [588, 90] on link "Emprunteur" at bounding box center [553, 81] width 160 height 34
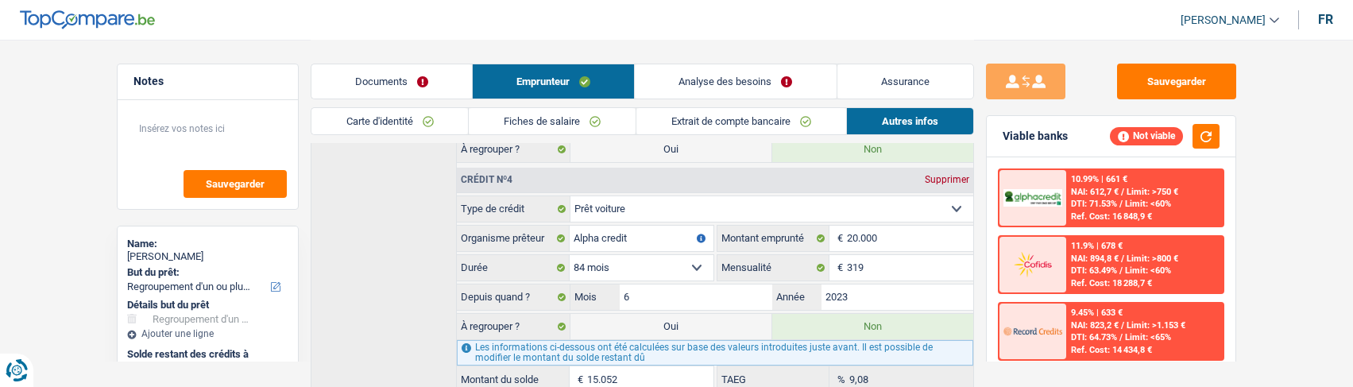
scroll to position [1154, 0]
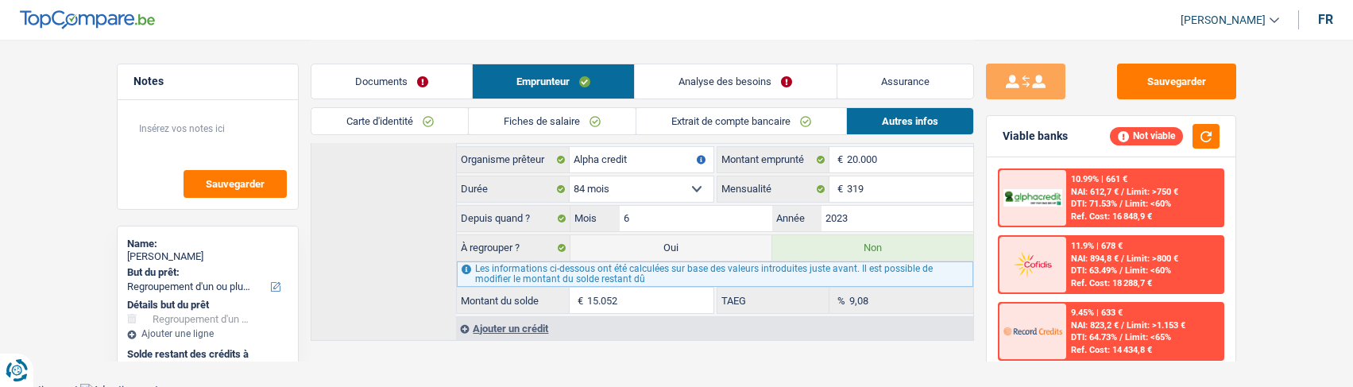
click at [701, 238] on label "Oui" at bounding box center [670, 247] width 201 height 25
click at [701, 238] on input "Oui" at bounding box center [670, 247] width 201 height 25
radio input "true"
type input "54.305"
select select "144"
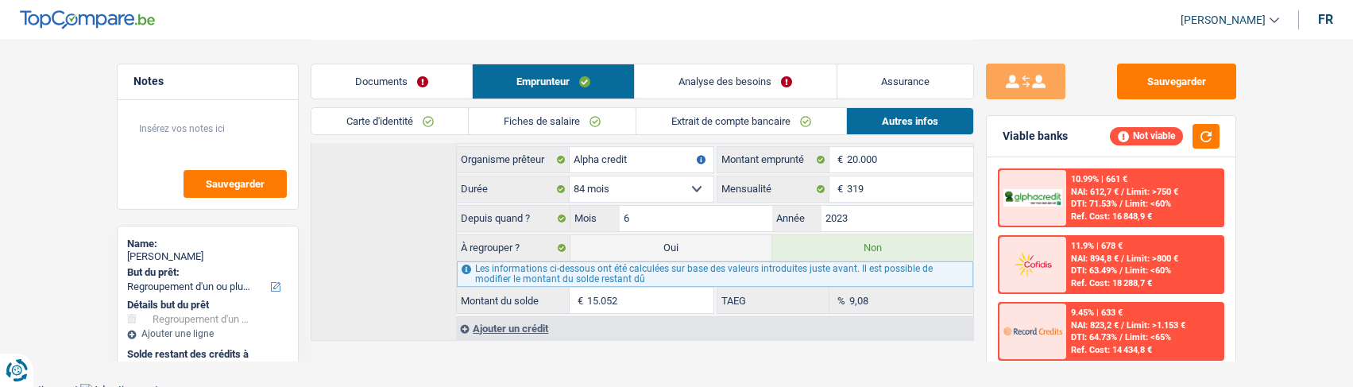
radio input "false"
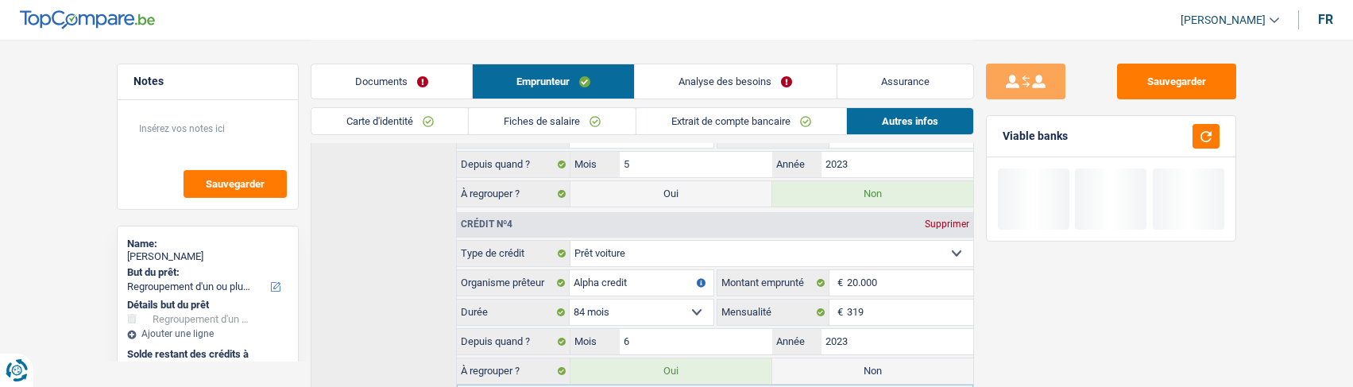
scroll to position [995, 0]
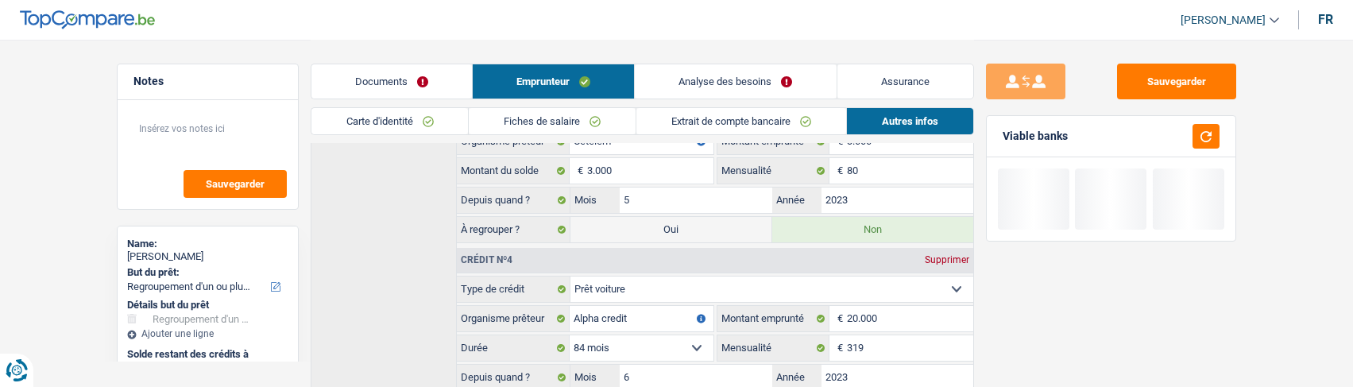
click at [704, 220] on label "Oui" at bounding box center [670, 229] width 201 height 25
click at [704, 220] on input "Oui" at bounding box center [670, 229] width 201 height 25
radio input "true"
type input "57.305"
radio input "false"
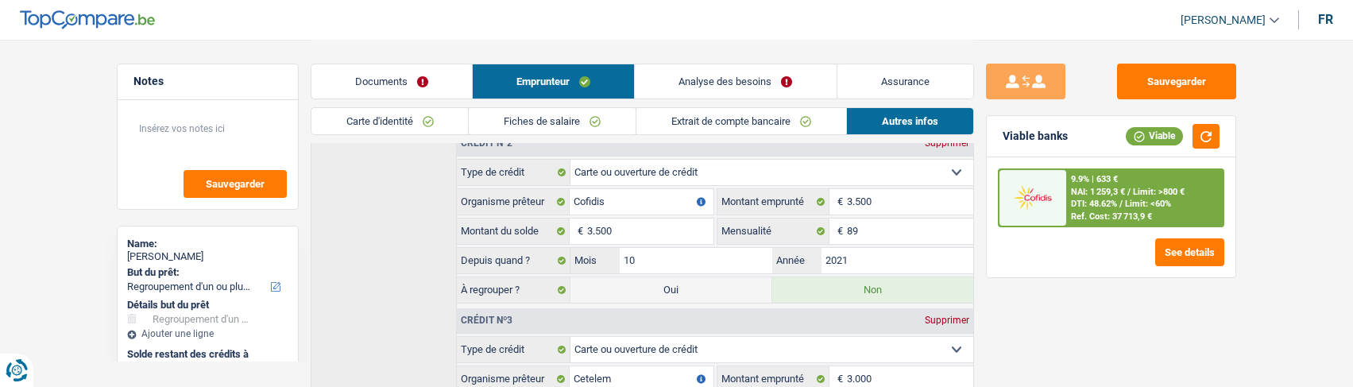
scroll to position [757, 0]
click at [663, 287] on label "Oui" at bounding box center [670, 290] width 201 height 25
click at [663, 287] on input "Oui" at bounding box center [670, 290] width 201 height 25
radio input "true"
type input "60.805"
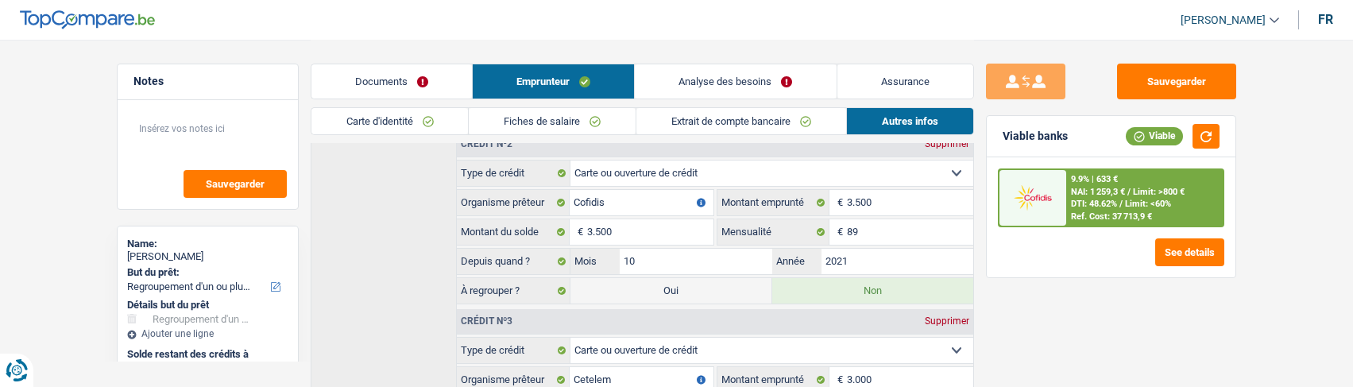
radio input "false"
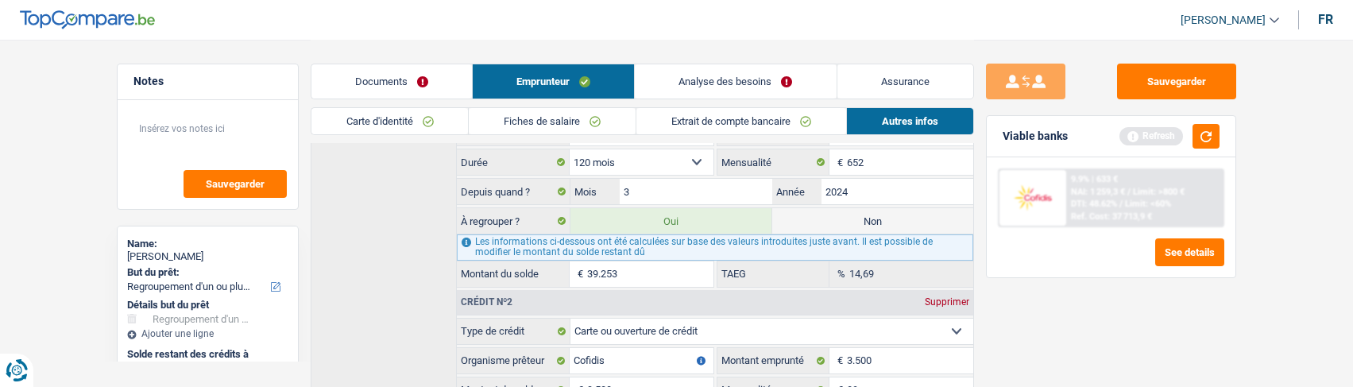
scroll to position [598, 0]
click at [875, 214] on label "Non" at bounding box center [872, 221] width 201 height 25
click at [875, 214] on input "Non" at bounding box center [872, 221] width 201 height 25
radio input "true"
type input "21.552"
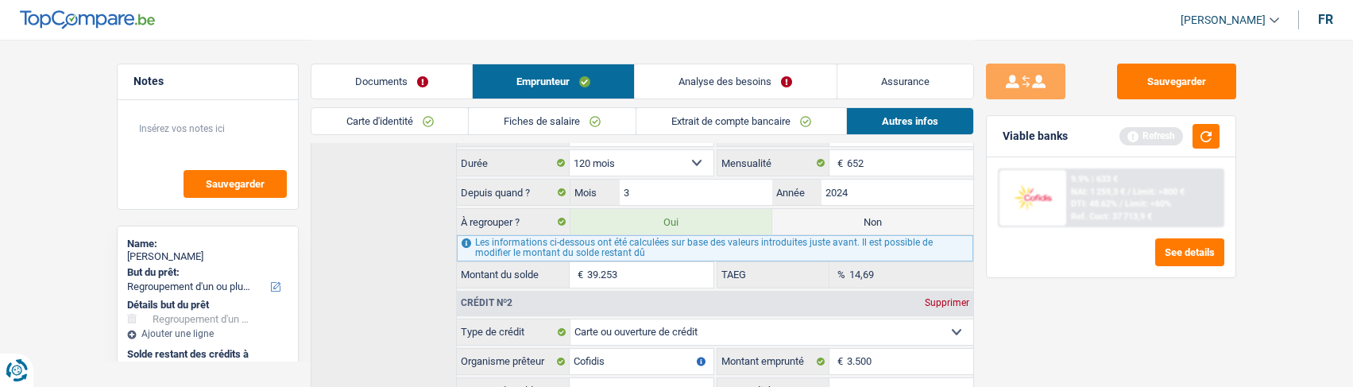
select select "120"
radio input "false"
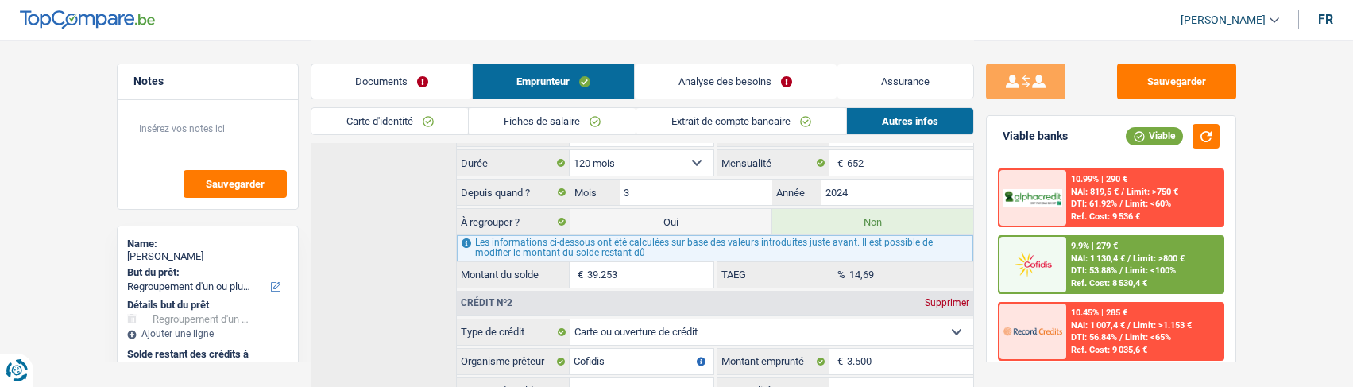
click at [791, 84] on link "Analyse des besoins" at bounding box center [735, 81] width 201 height 34
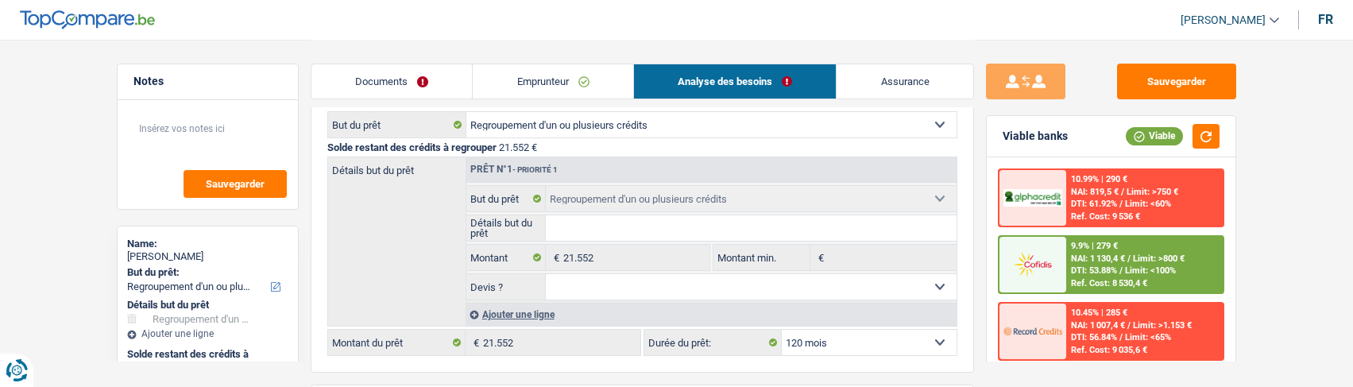
scroll to position [238, 0]
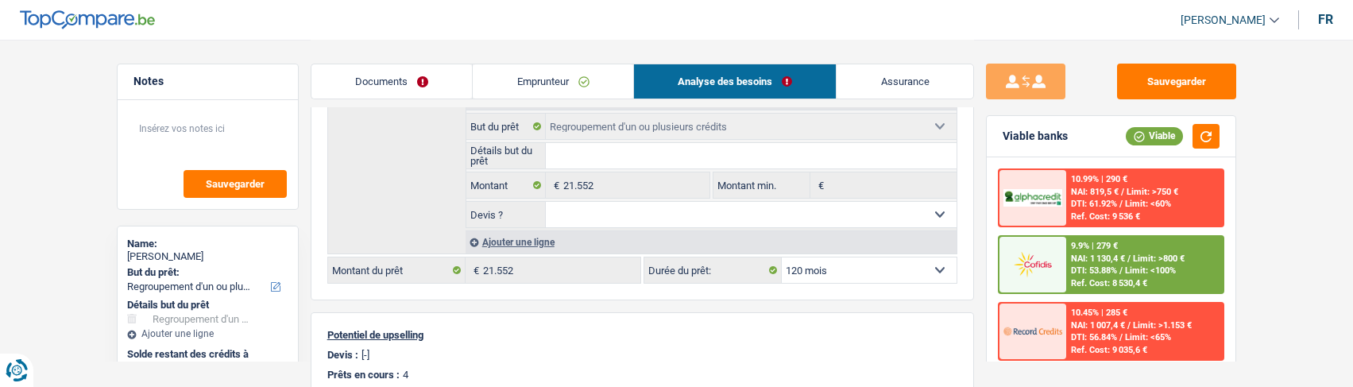
click at [903, 261] on select "12 mois 18 mois 24 mois 30 mois 36 mois 42 mois 48 mois 60 mois 72 mois 84 mois…" at bounding box center [869, 269] width 175 height 25
select select "84"
click at [782, 257] on select "12 mois 18 mois 24 mois 30 mois 36 mois 42 mois 48 mois 60 mois 72 mois 84 mois…" at bounding box center [869, 269] width 175 height 25
select select "84"
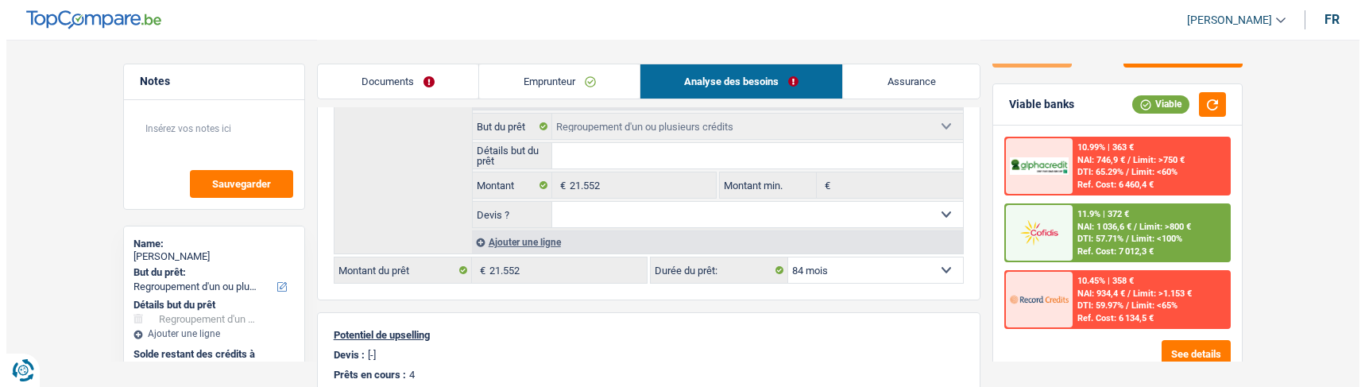
scroll to position [62, 0]
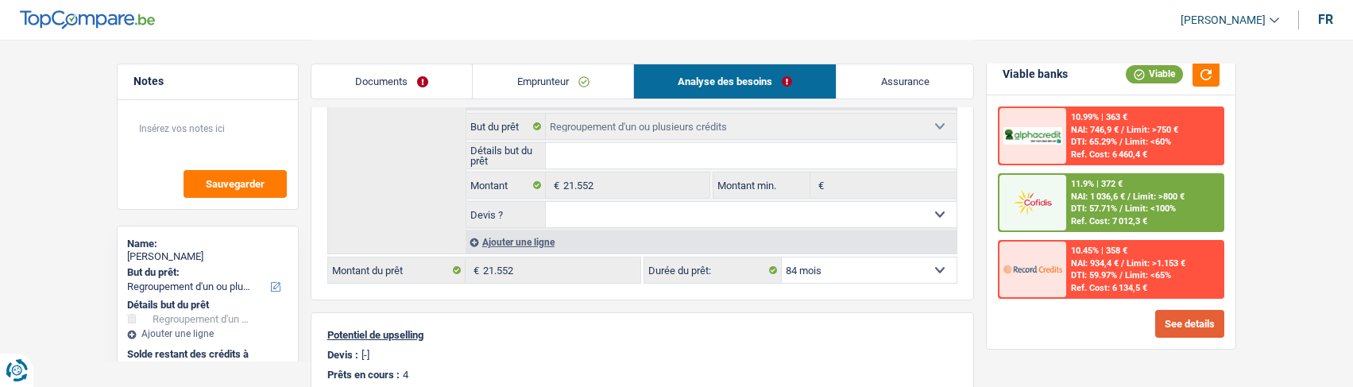
click at [1192, 312] on button "See details" at bounding box center [1189, 324] width 69 height 28
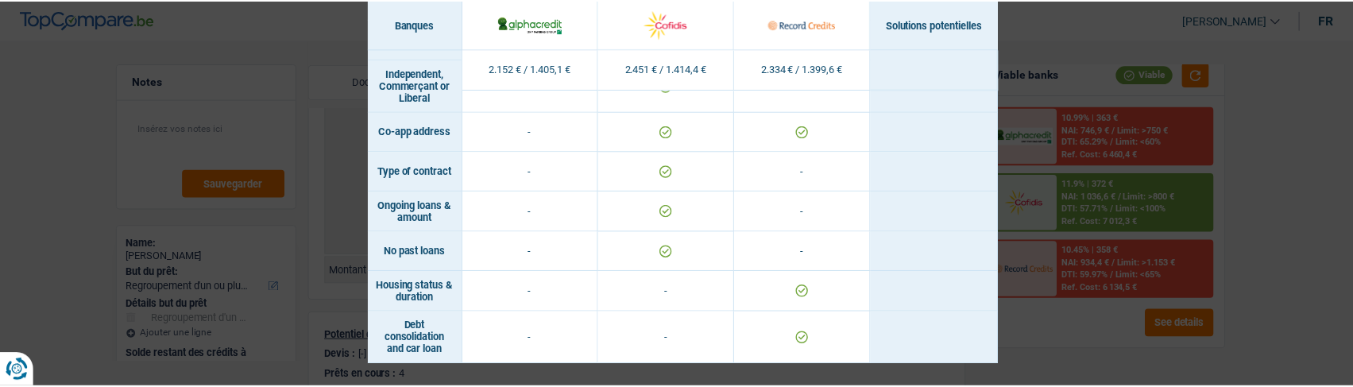
scroll to position [1385, 0]
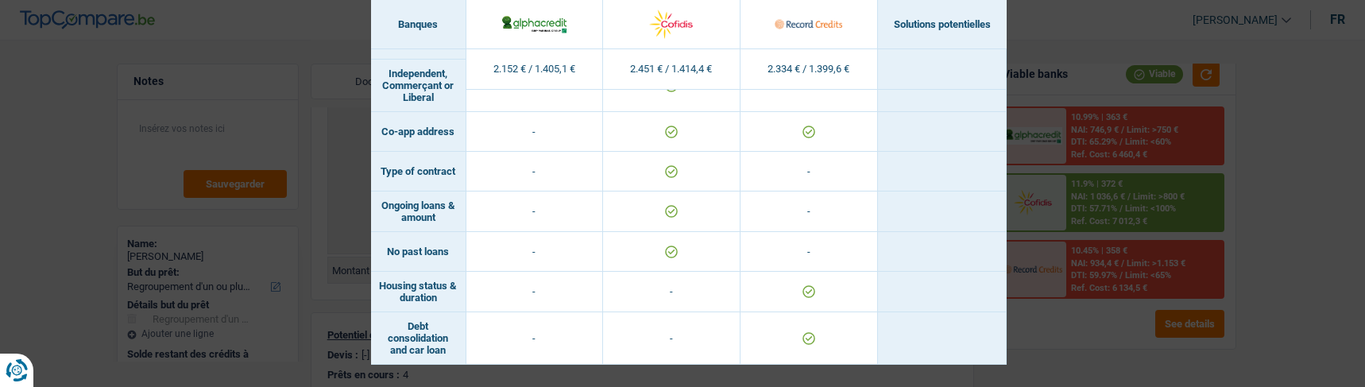
click at [1043, 219] on div "Banks conditions × Banques Solutions potentielles Revenus / Charges 2.152 € / 1…" at bounding box center [682, 193] width 1365 height 387
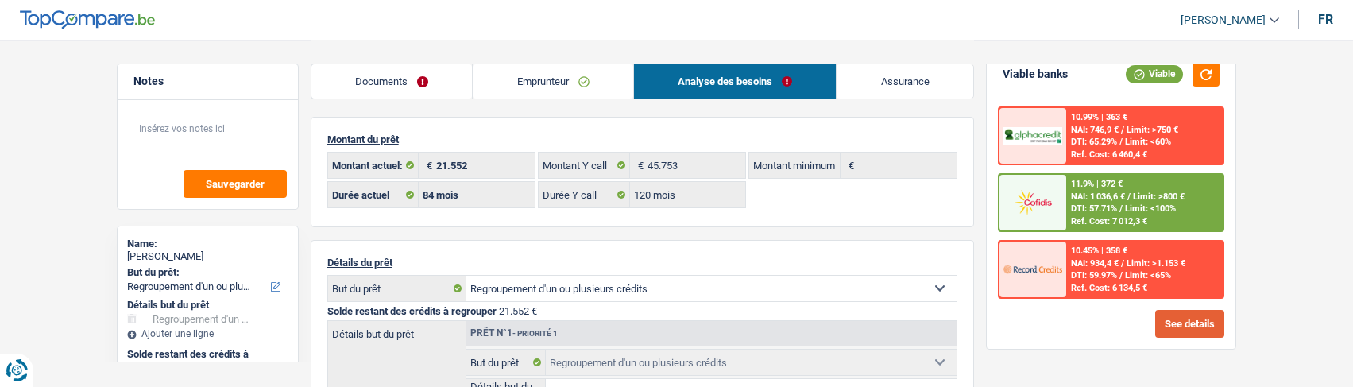
scroll to position [0, 0]
click at [566, 79] on link "Emprunteur" at bounding box center [553, 81] width 160 height 34
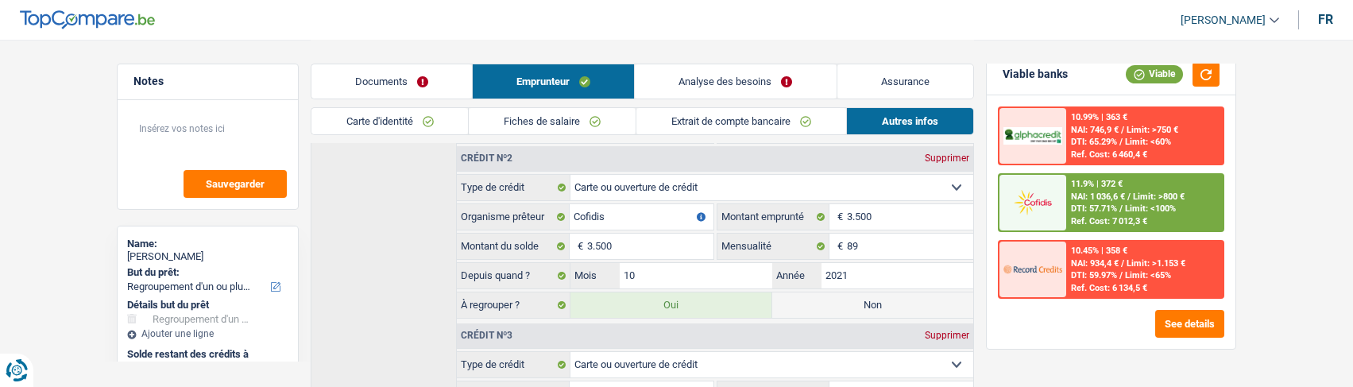
scroll to position [715, 0]
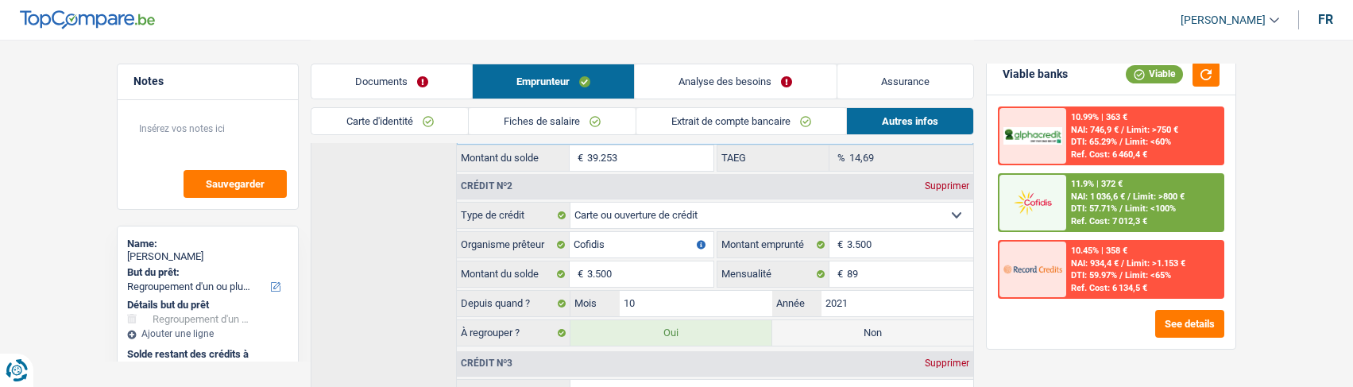
click at [852, 325] on label "Non" at bounding box center [872, 332] width 201 height 25
click at [852, 325] on input "Non" at bounding box center [872, 332] width 201 height 25
radio input "true"
type input "18.052"
radio input "false"
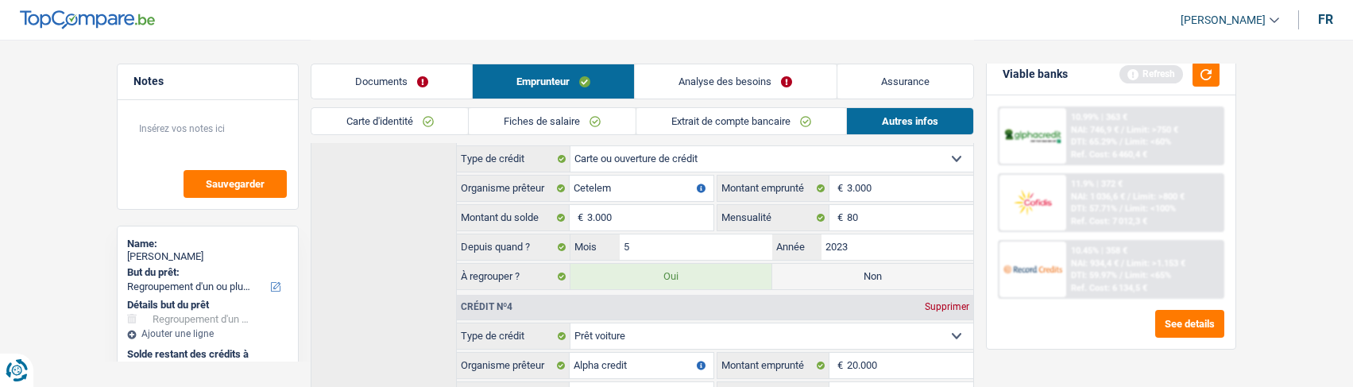
scroll to position [953, 0]
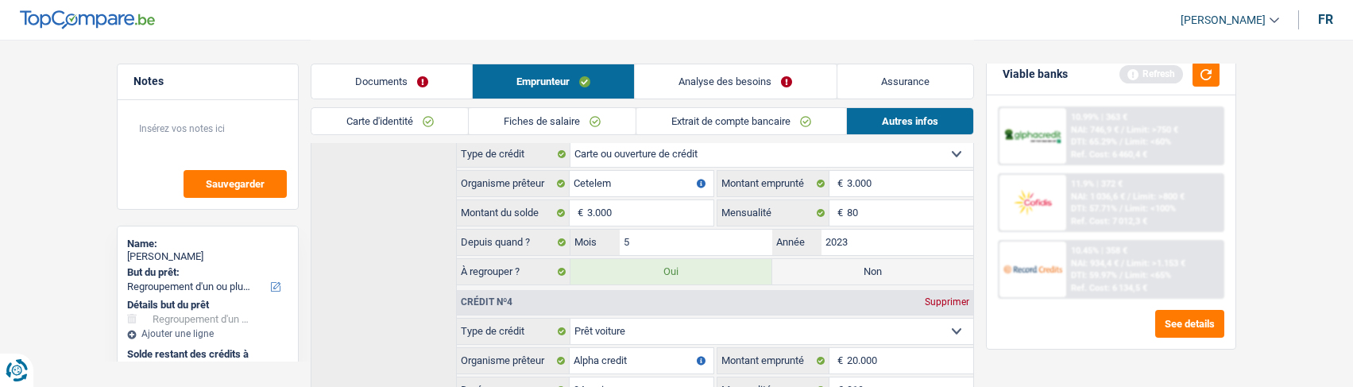
click at [867, 274] on label "Non" at bounding box center [872, 271] width 201 height 25
click at [867, 274] on input "Non" at bounding box center [872, 271] width 201 height 25
radio input "true"
type input "15.052"
radio input "false"
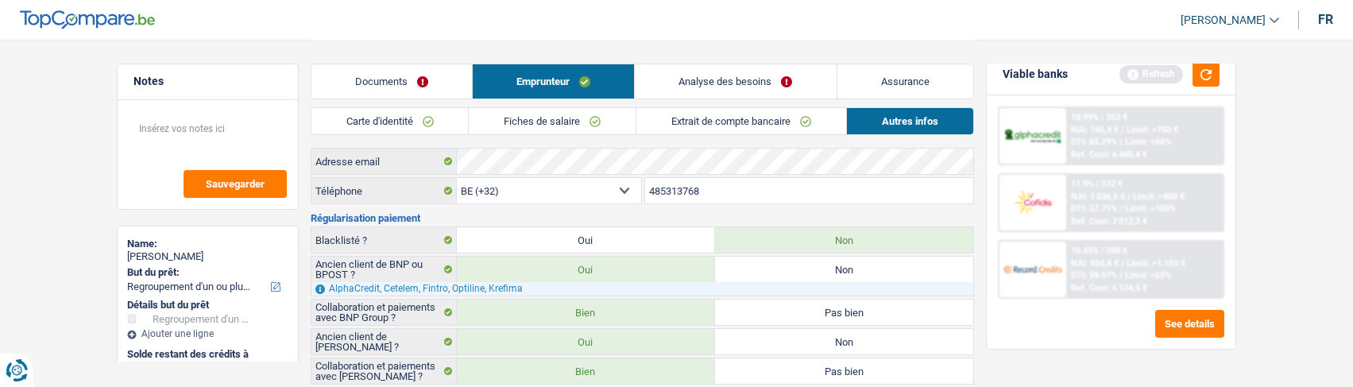
scroll to position [0, 0]
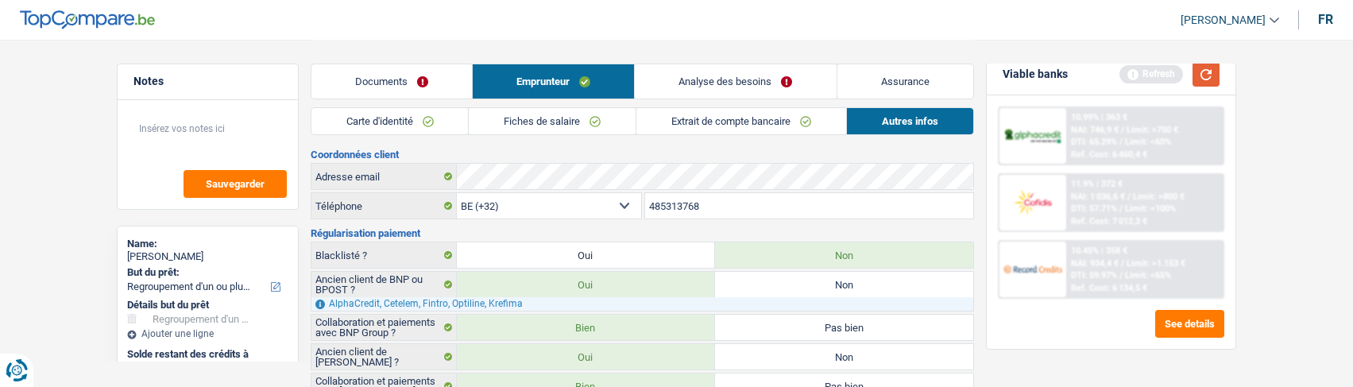
click at [1209, 73] on button "button" at bounding box center [1205, 74] width 27 height 25
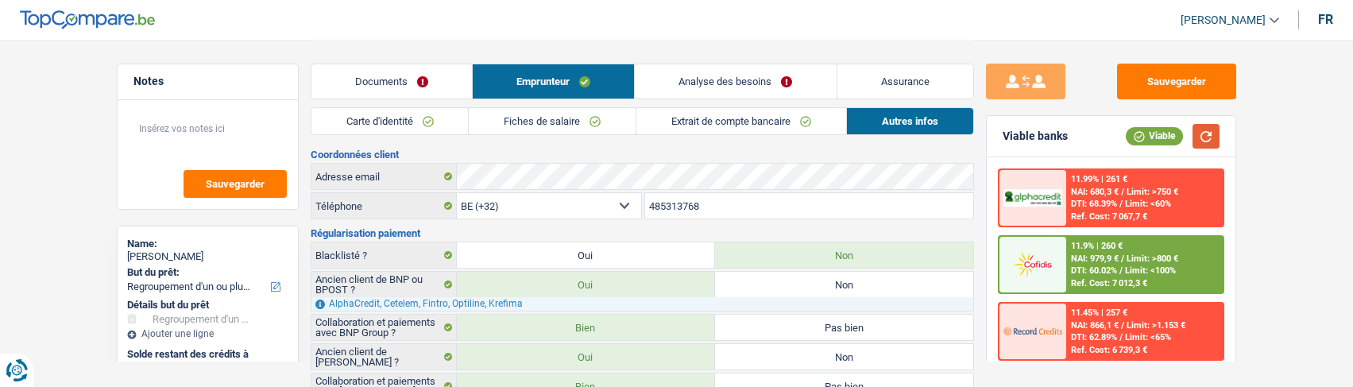
click at [1198, 133] on button "button" at bounding box center [1205, 136] width 27 height 25
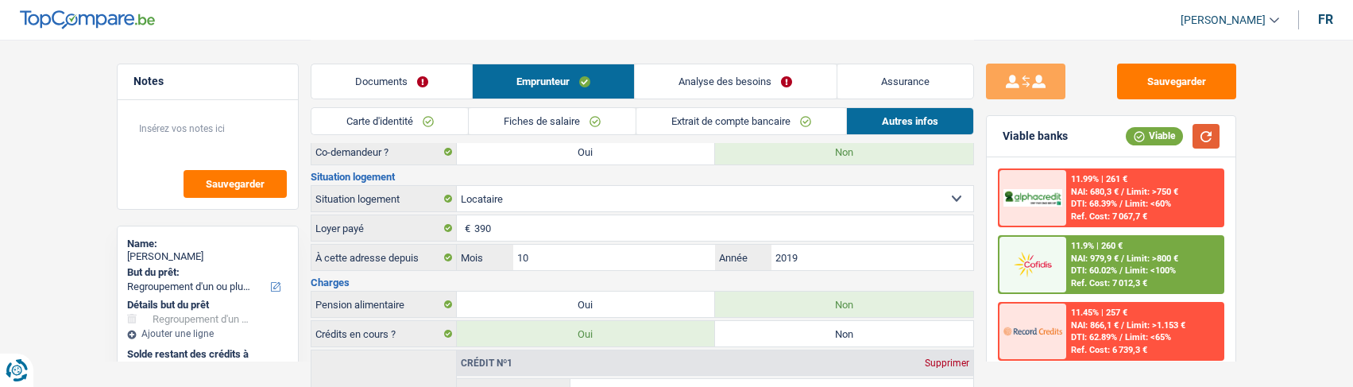
scroll to position [318, 0]
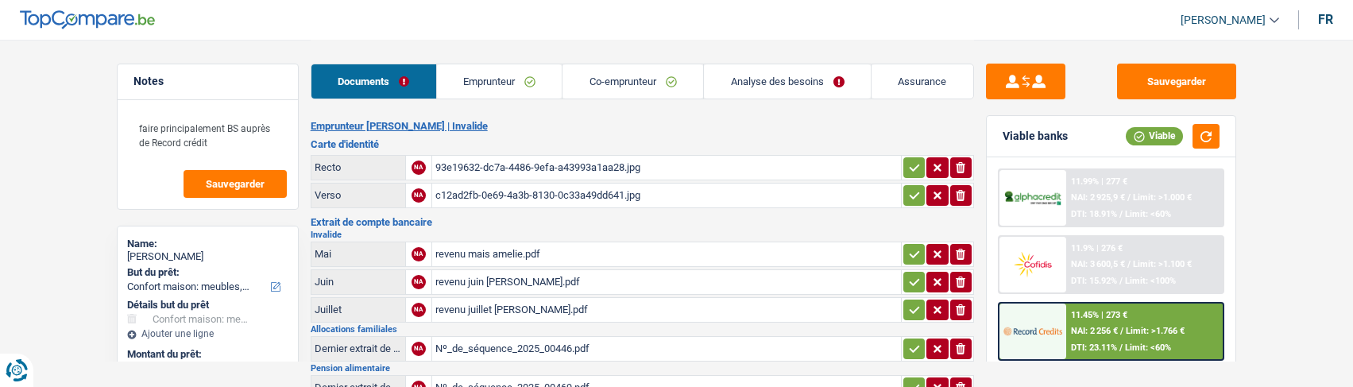
select select "household"
select select "84"
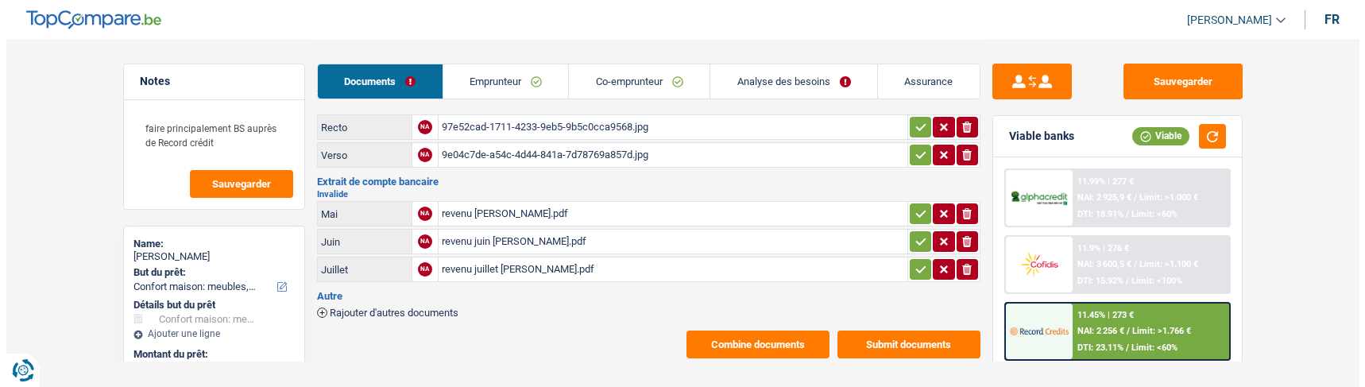
scroll to position [341, 0]
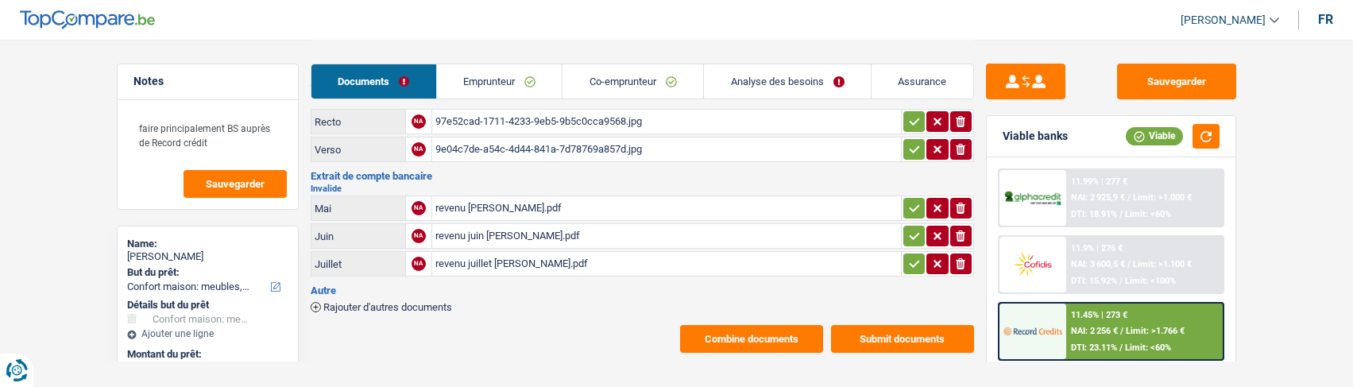
click at [736, 325] on button "Combine documents" at bounding box center [751, 339] width 143 height 28
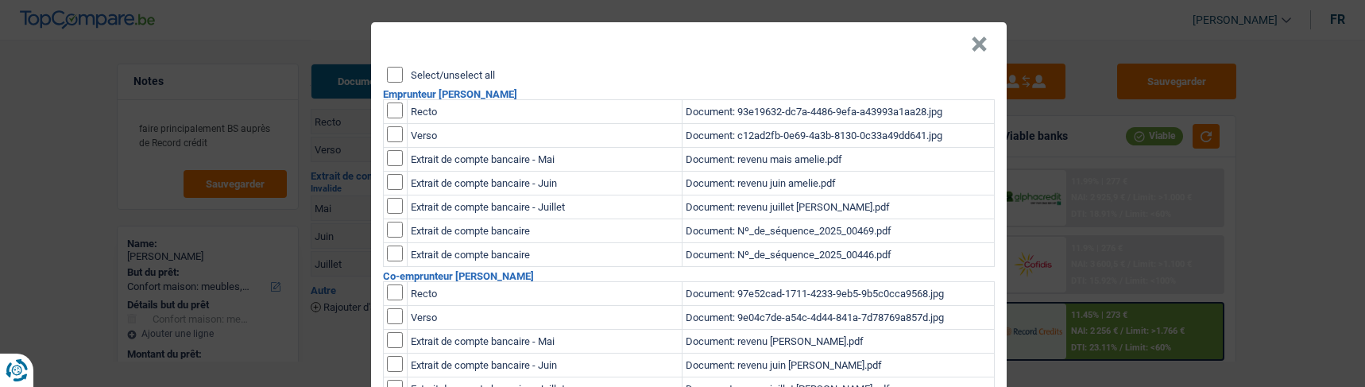
scroll to position [0, 0]
click at [389, 75] on input "Select/unselect all" at bounding box center [395, 75] width 16 height 16
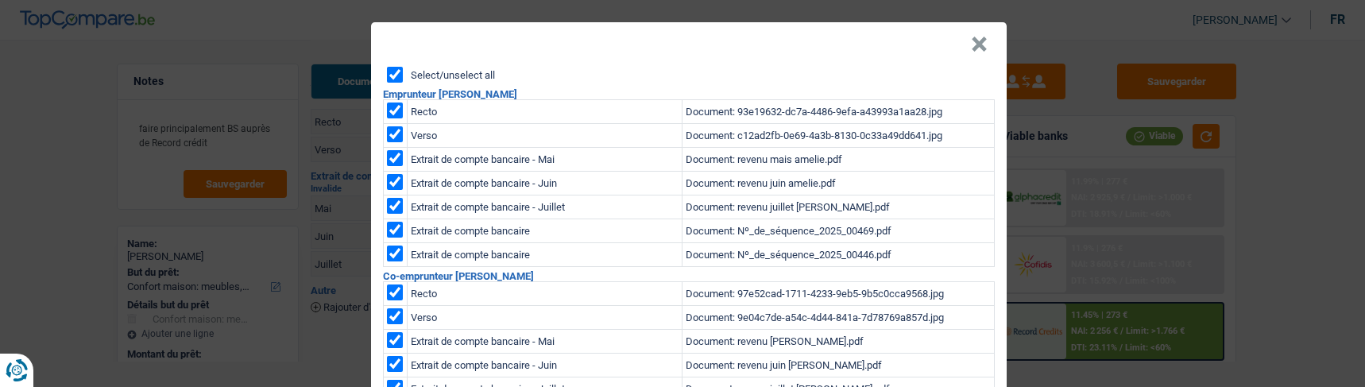
checkbox input "true"
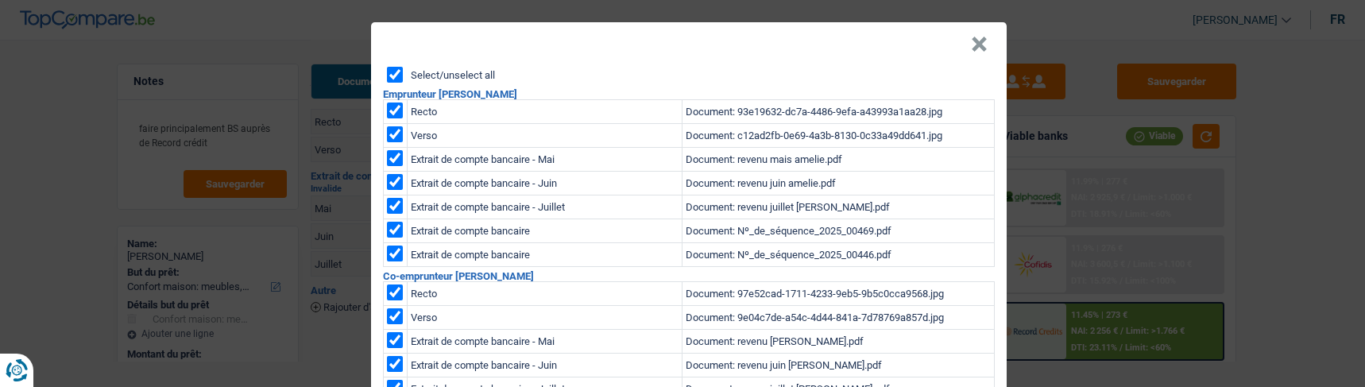
checkbox input "true"
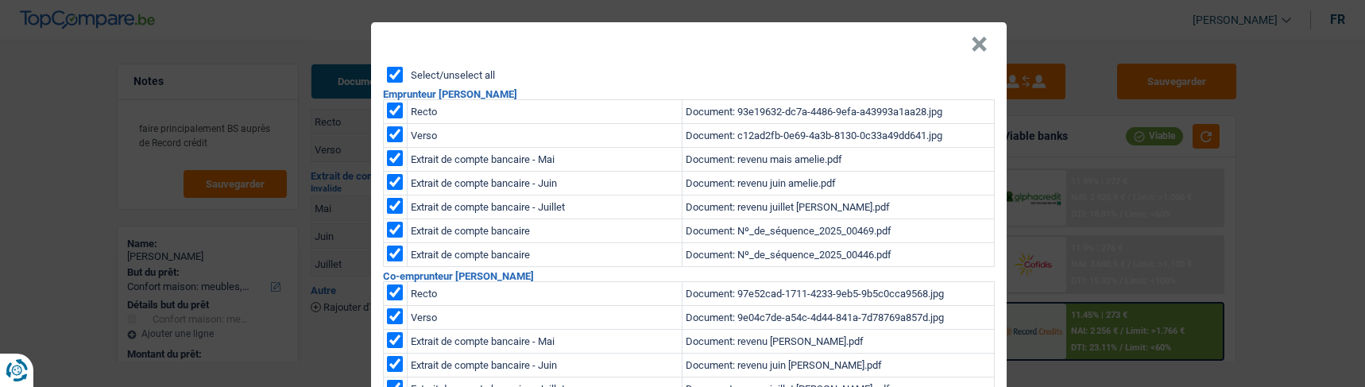
checkbox input "true"
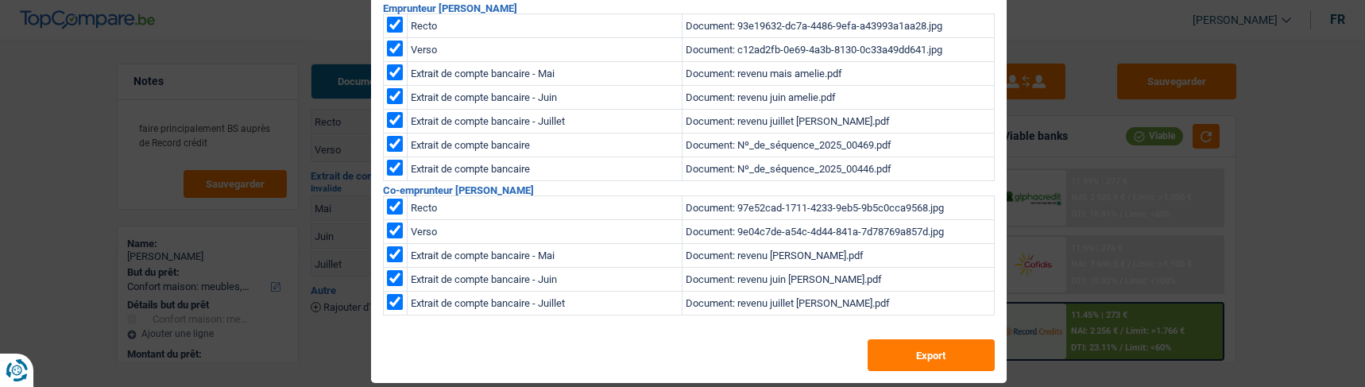
scroll to position [91, 0]
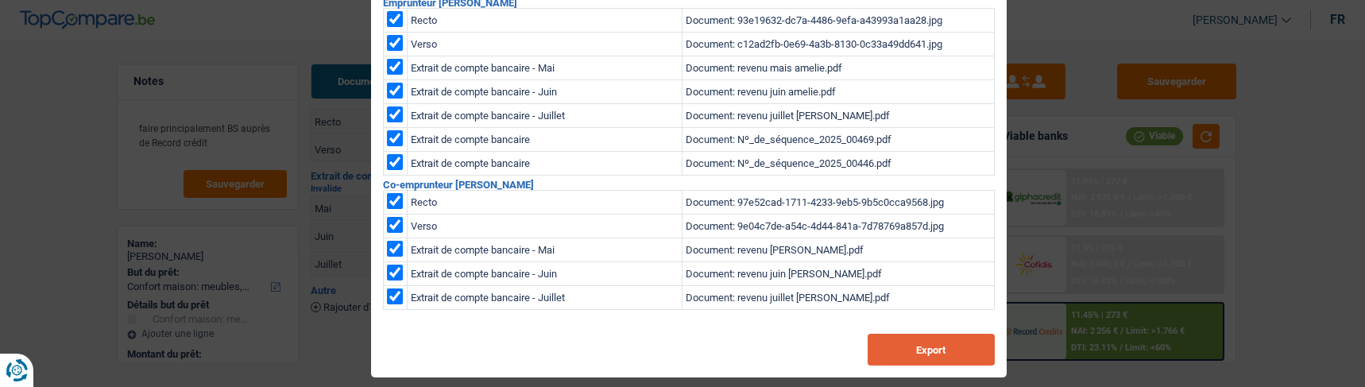
click at [913, 335] on button "Export" at bounding box center [930, 350] width 127 height 32
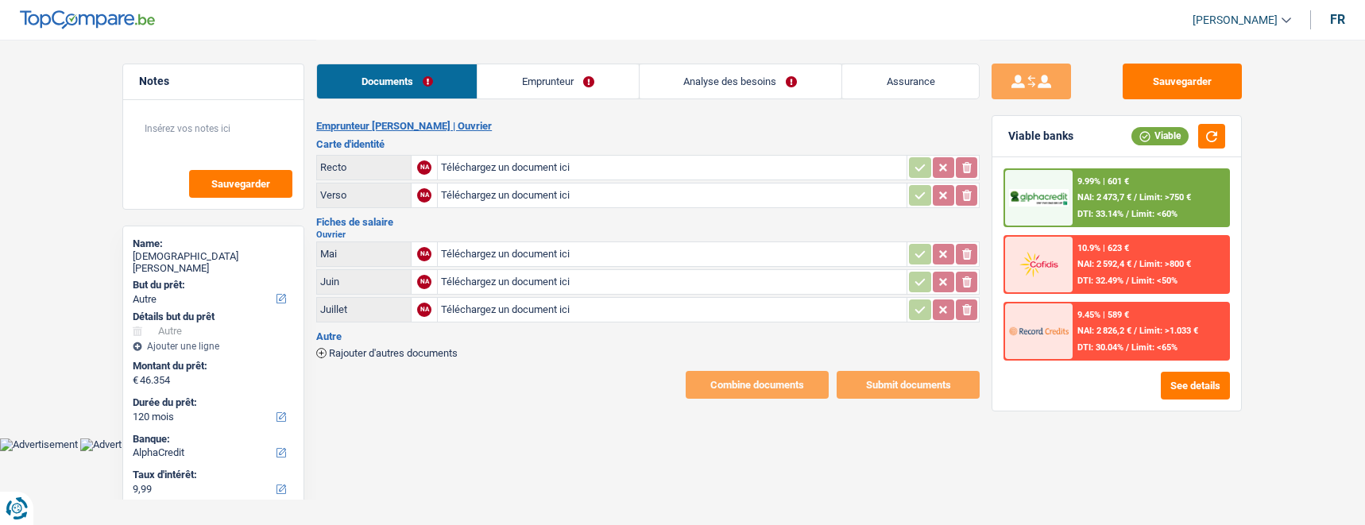
select select "other"
select select "120"
select select "alphacredit"
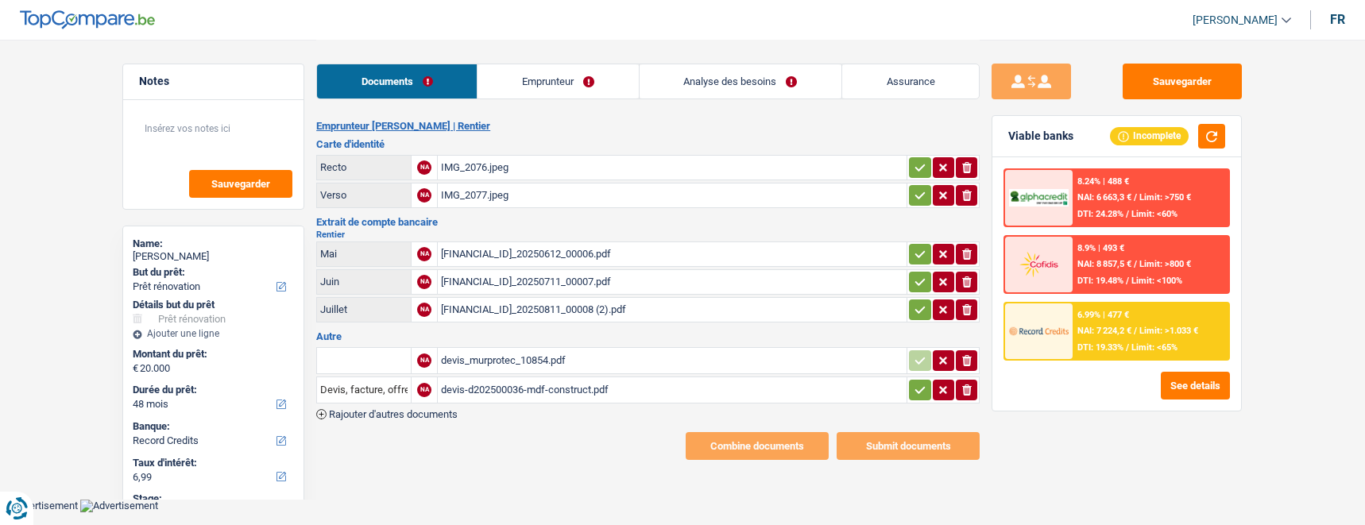
select select "renovation"
select select "48"
select select "record credits"
click at [597, 300] on div "[FINANCIAL_ID]_20250811_00008 (2).pdf" at bounding box center [672, 310] width 462 height 24
